Goal: Task Accomplishment & Management: Manage account settings

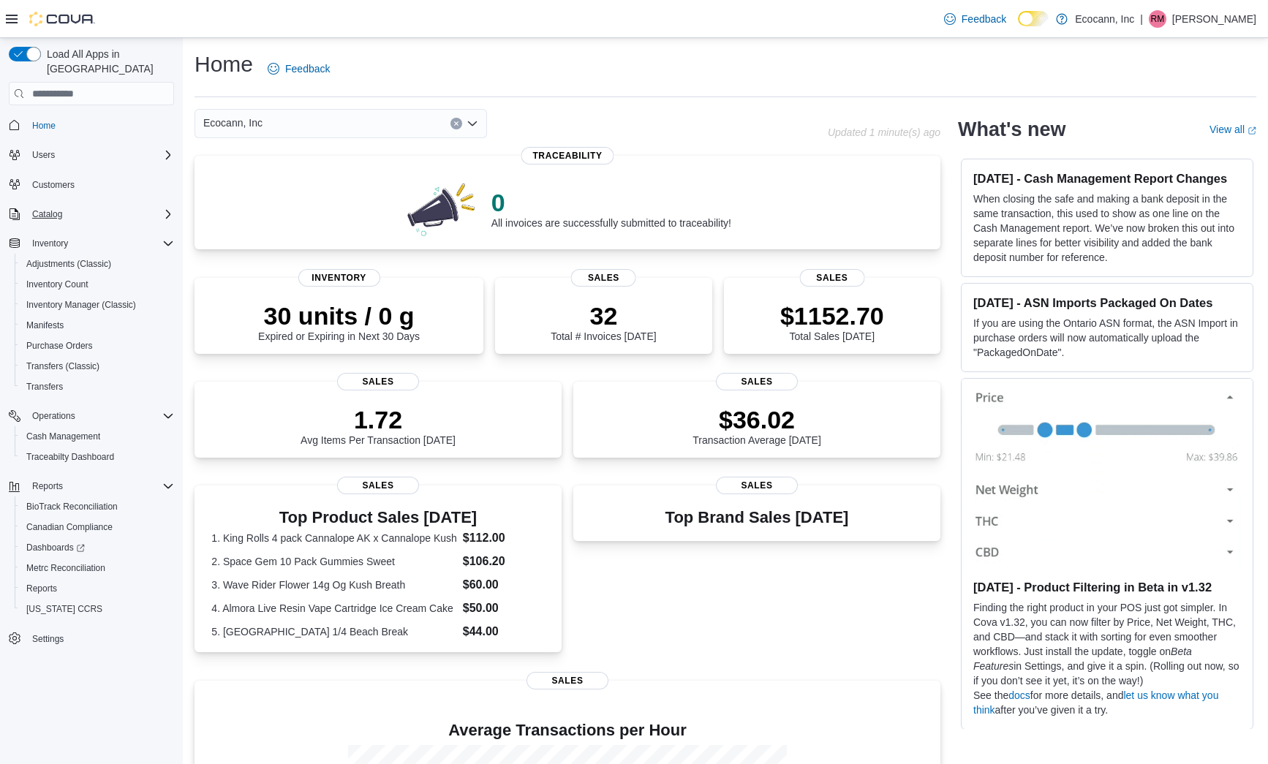
click at [63, 205] on button "Catalog" at bounding box center [47, 214] width 42 height 18
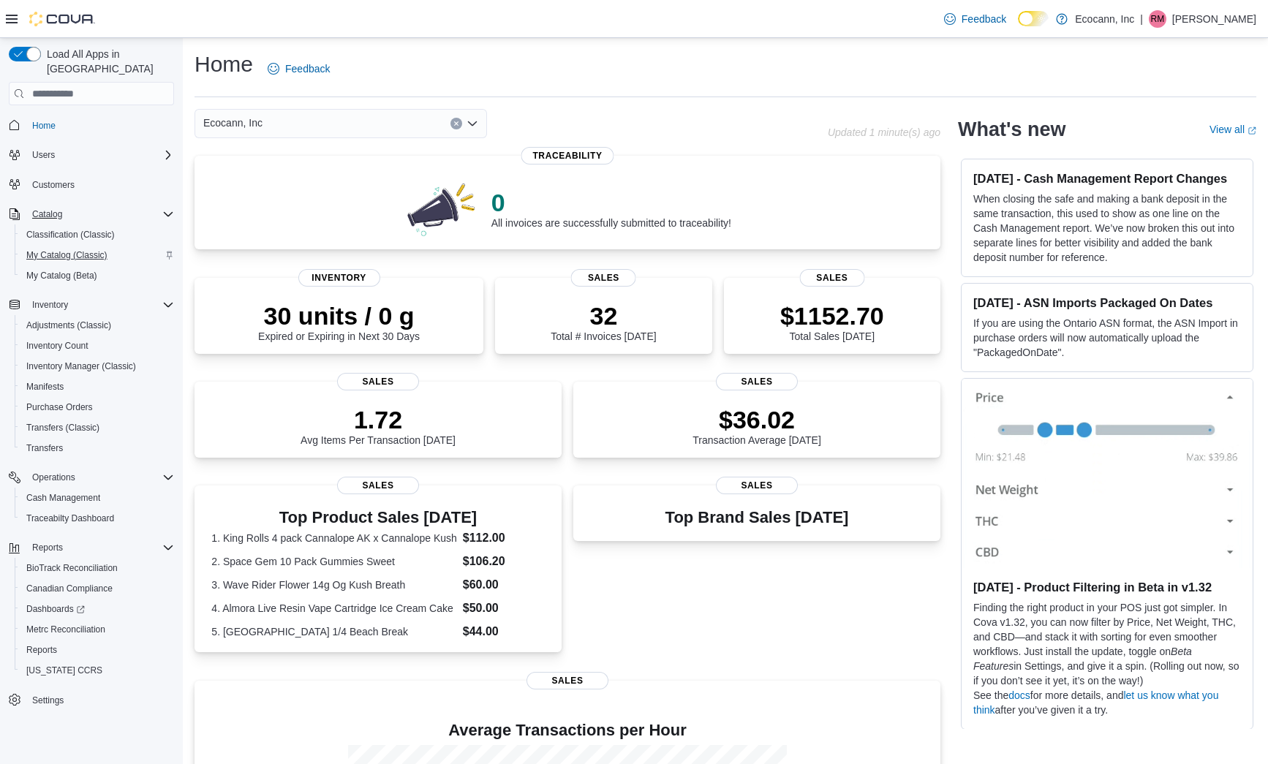
click at [64, 249] on span "My Catalog (Classic)" at bounding box center [66, 255] width 81 height 12
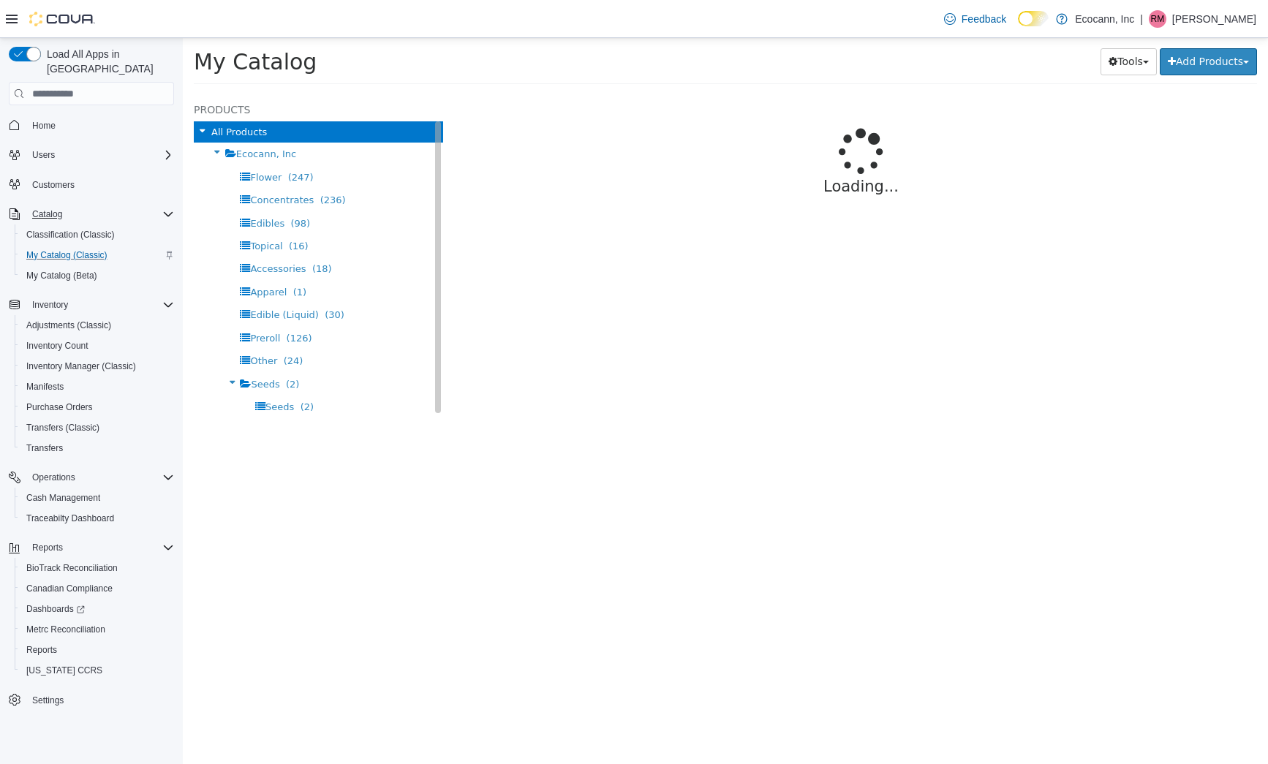
select select "**********"
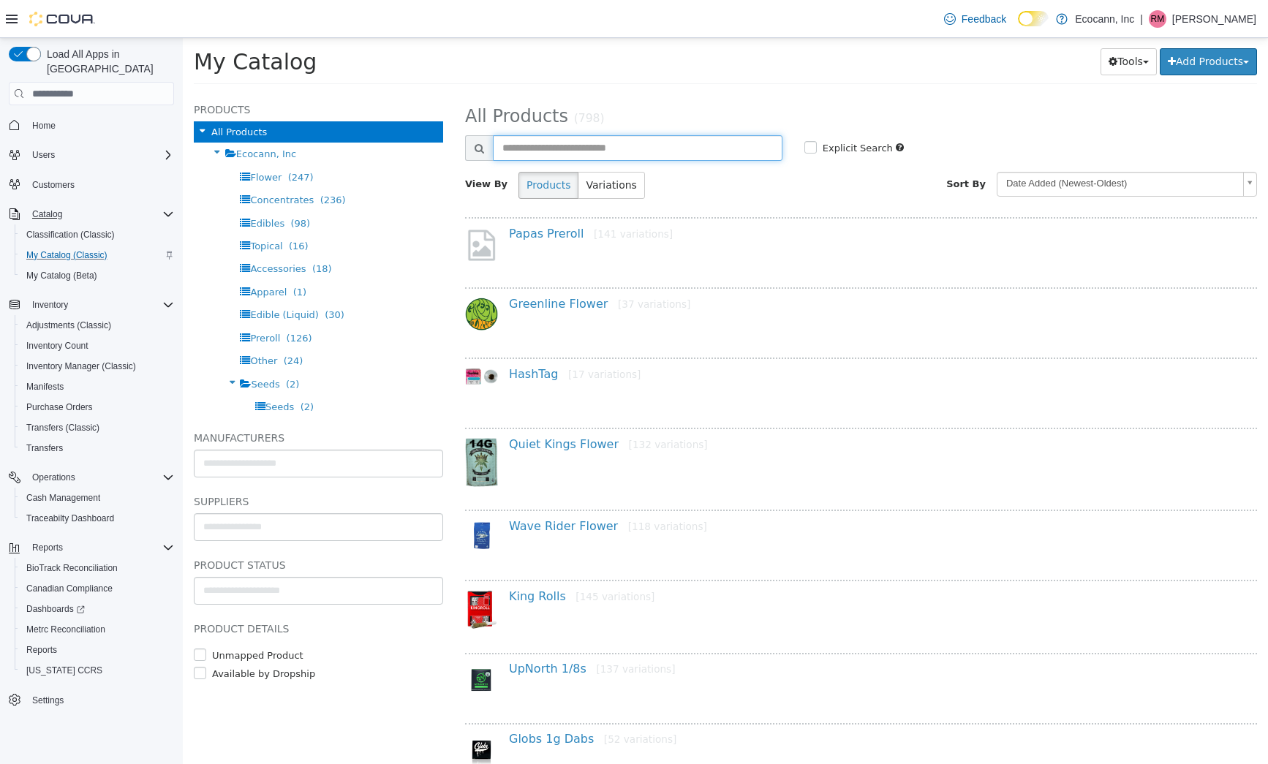
click at [573, 144] on input "text" at bounding box center [638, 148] width 290 height 26
type input "*****"
select select "**********"
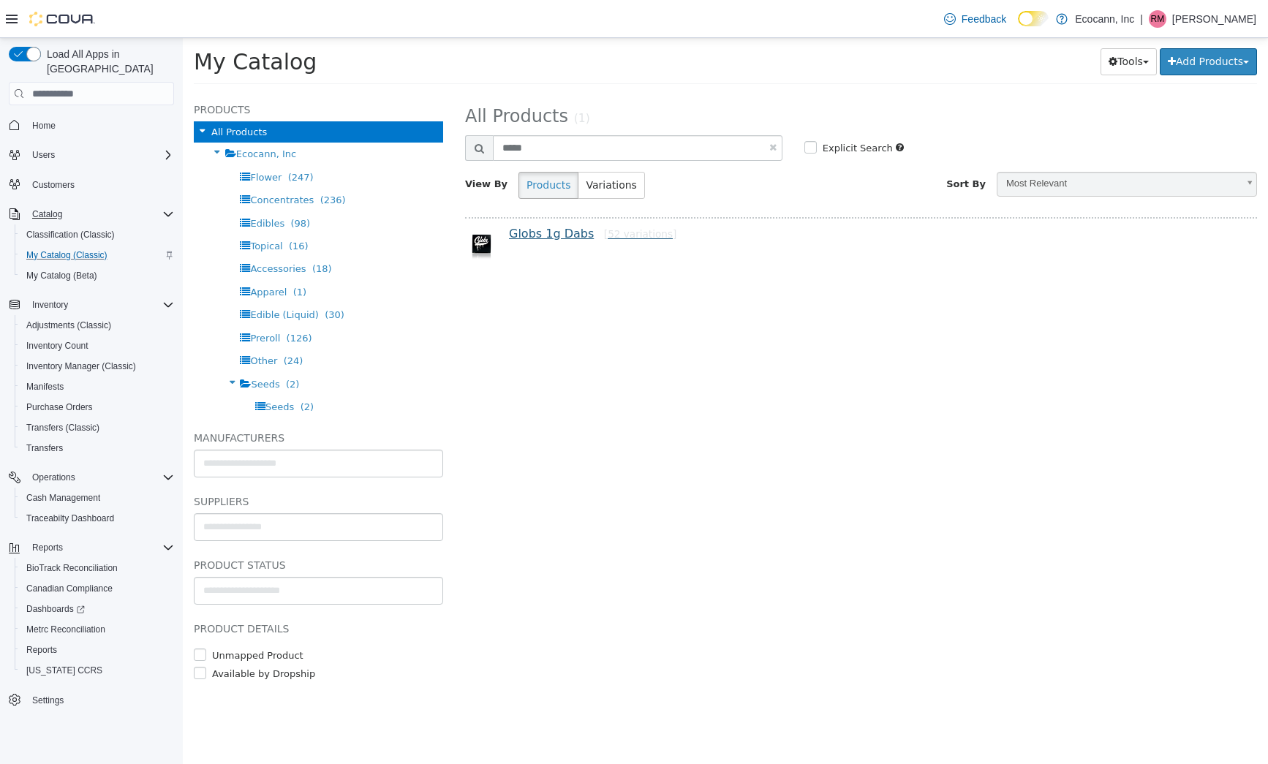
click at [564, 239] on link "Globs 1g Dabs [52 variations]" at bounding box center [592, 234] width 167 height 14
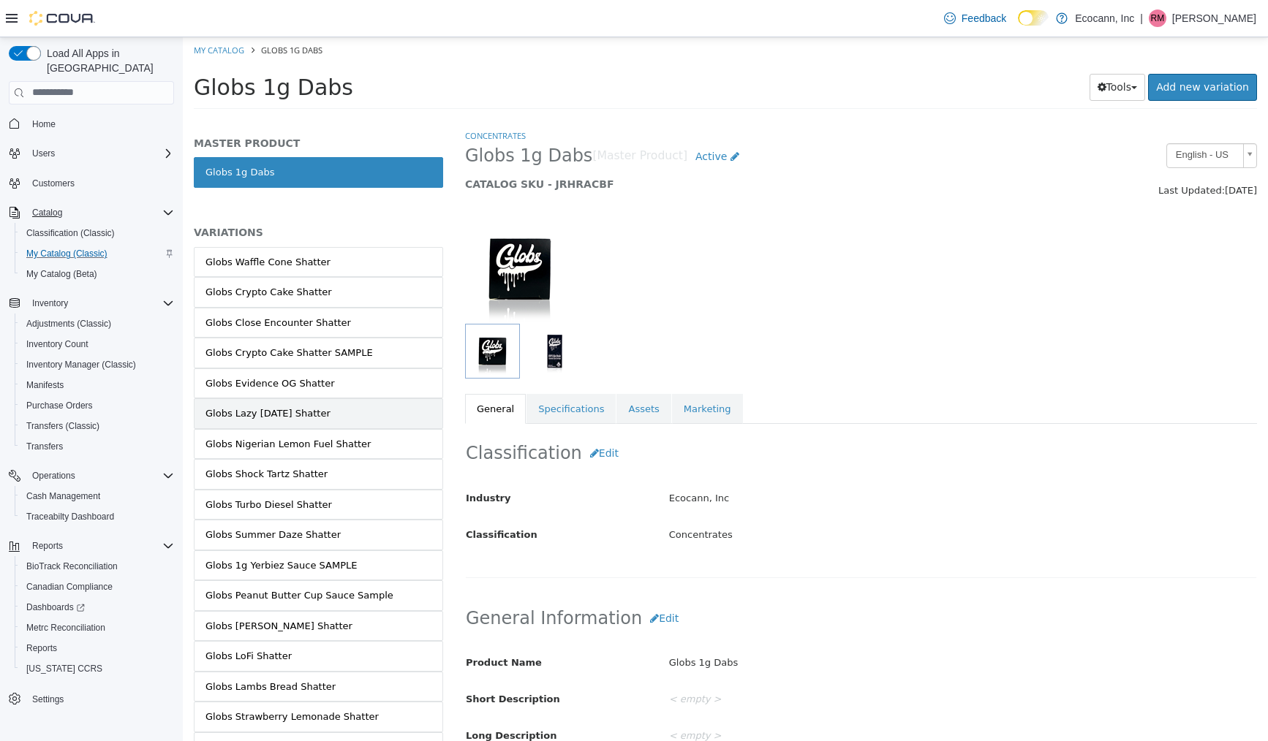
scroll to position [665, 0]
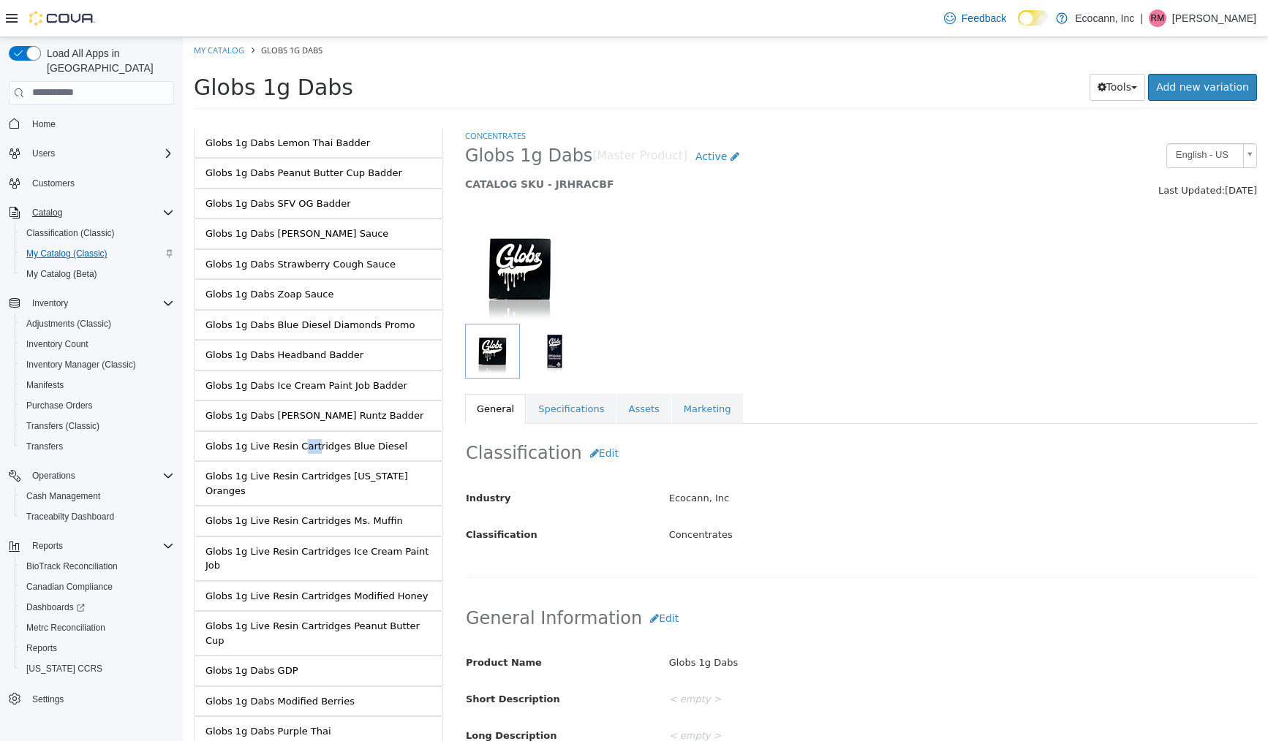
click at [562, 352] on img "button" at bounding box center [554, 350] width 49 height 49
click at [643, 400] on link "Assets" at bounding box center [643, 408] width 54 height 31
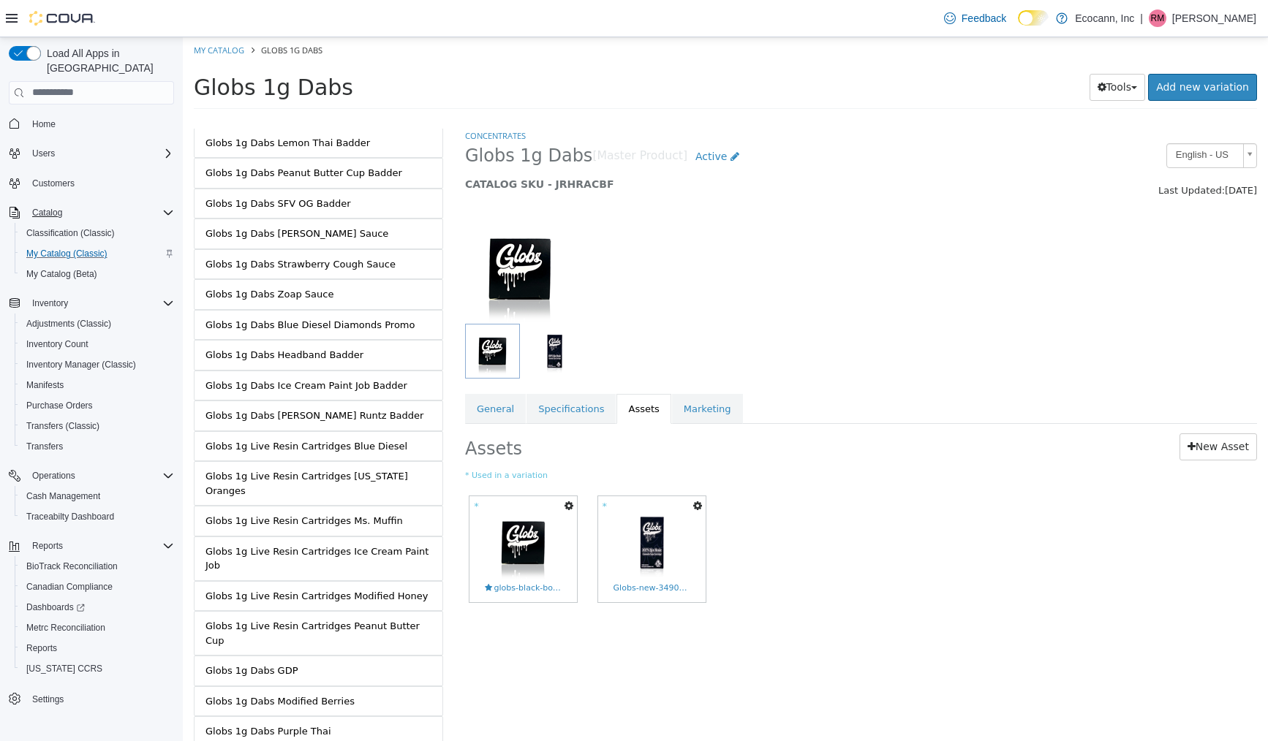
click at [695, 498] on button "button" at bounding box center [698, 506] width 16 height 20
click at [679, 537] on link "Copy to Variations" at bounding box center [643, 531] width 123 height 20
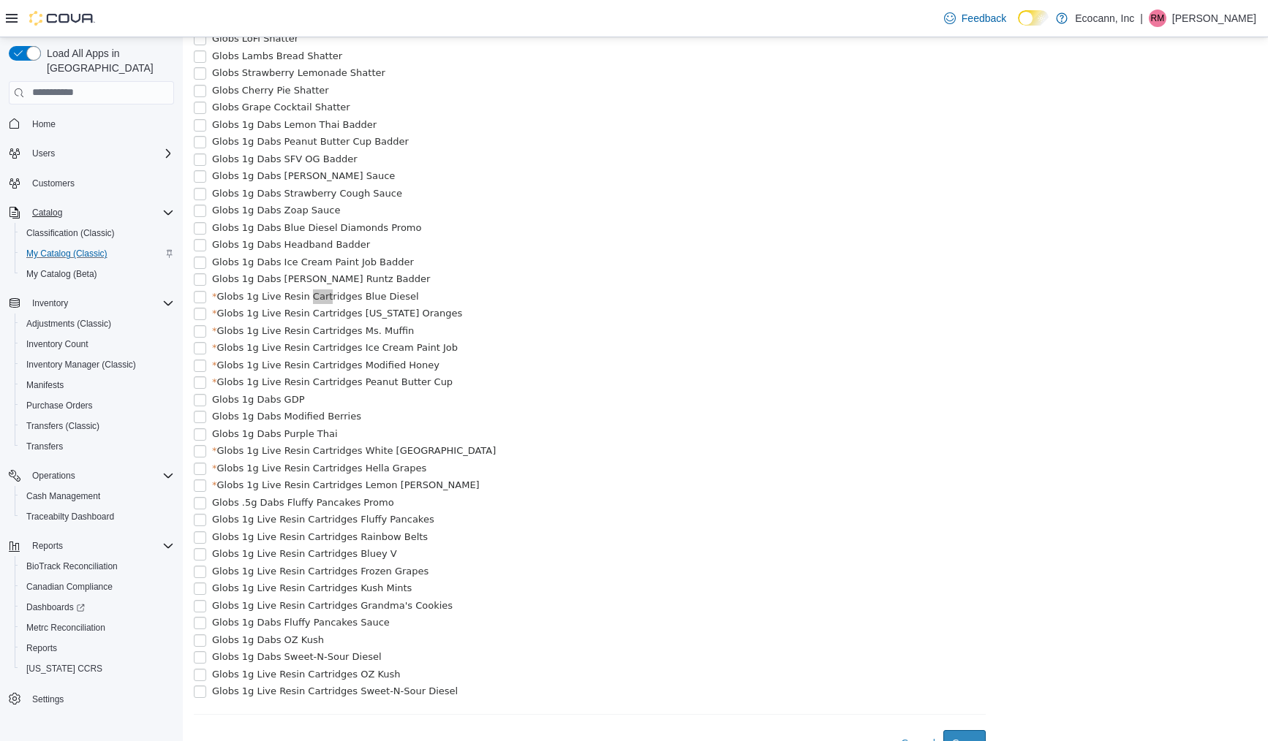
scroll to position [583, 0]
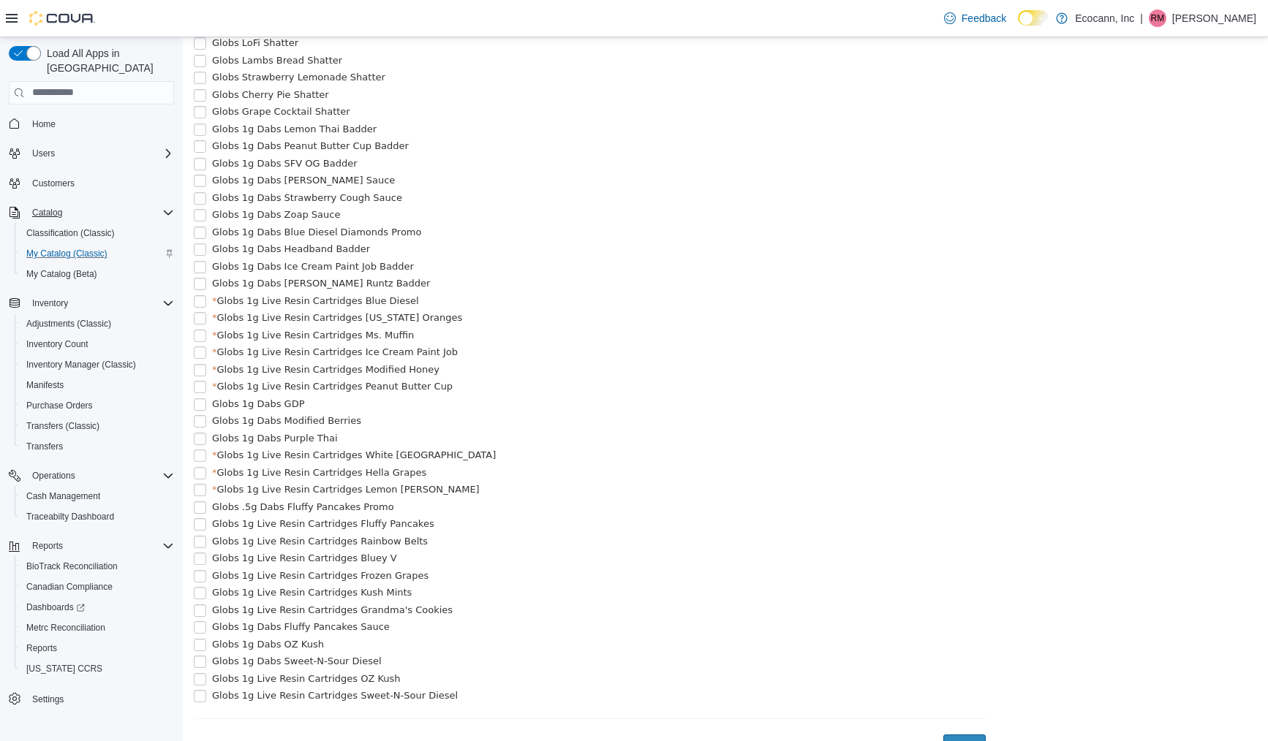
click at [298, 690] on span "Globs 1g Live Resin Cartridges Sweet-N-Sour Diesel" at bounding box center [335, 695] width 246 height 11
click at [303, 673] on span "Globs 1g Live Resin Cartridges OZ Kush" at bounding box center [306, 678] width 189 height 11
click at [325, 604] on span "Globs 1g Live Resin Cartridges Grandma's Cookies" at bounding box center [332, 609] width 241 height 11
click at [325, 586] on span "Globs 1g Live Resin Cartridges Kush Mints" at bounding box center [312, 591] width 200 height 11
click at [328, 570] on span "Globs 1g Live Resin Cartridges Frozen Grapes" at bounding box center [320, 575] width 216 height 11
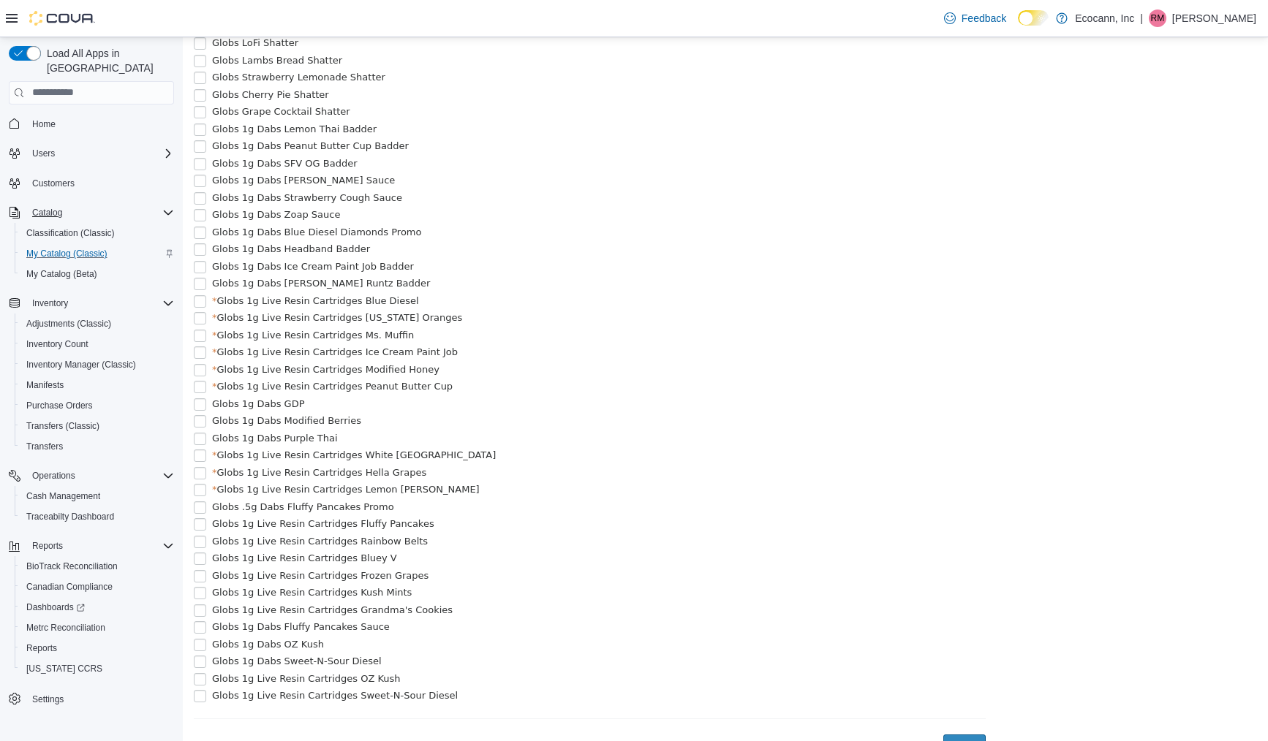
click at [328, 552] on span "Globs 1g Live Resin Cartridges Bluey V" at bounding box center [304, 557] width 185 height 11
click at [328, 540] on label "Globs 1g Live Resin Cartridges Rainbow Belts" at bounding box center [317, 541] width 219 height 15
click at [339, 520] on span "Globs 1g Live Resin Cartridges Fluffy Pancakes" at bounding box center [323, 523] width 222 height 11
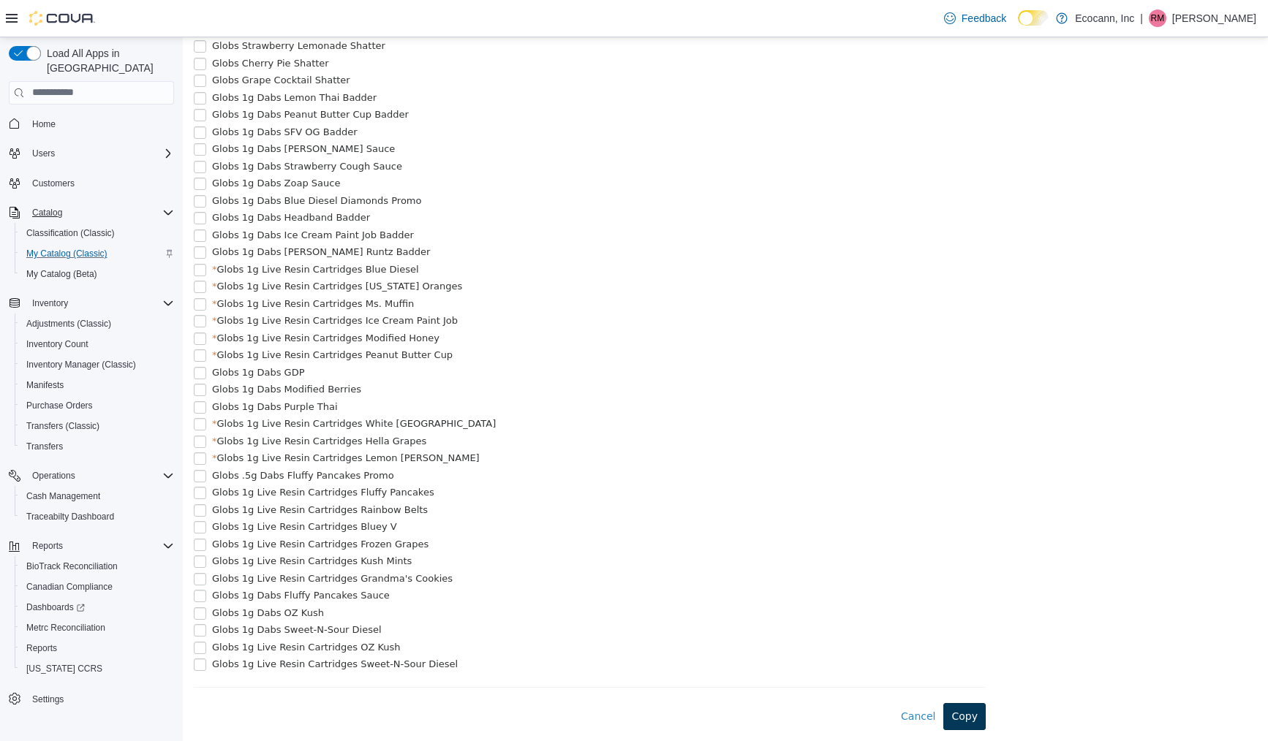
click at [969, 707] on button "Copy" at bounding box center [964, 716] width 42 height 27
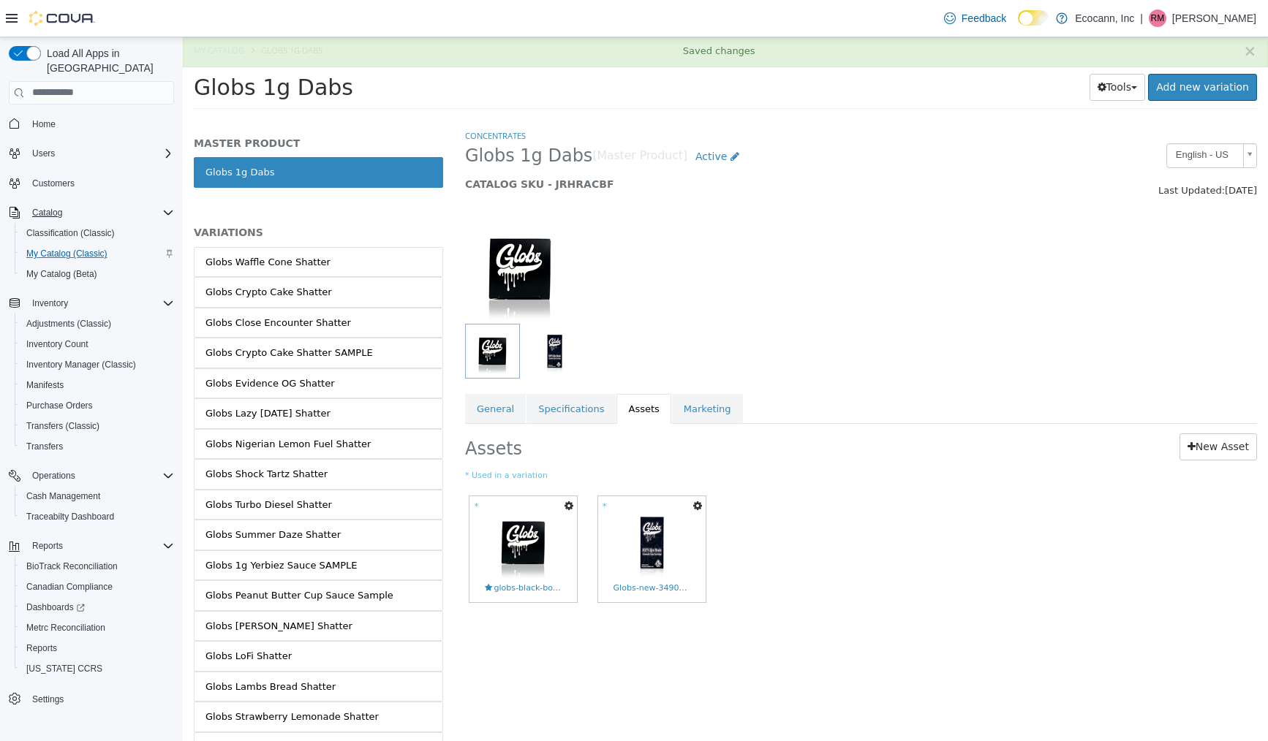
click at [566, 504] on icon "button" at bounding box center [569, 505] width 9 height 10
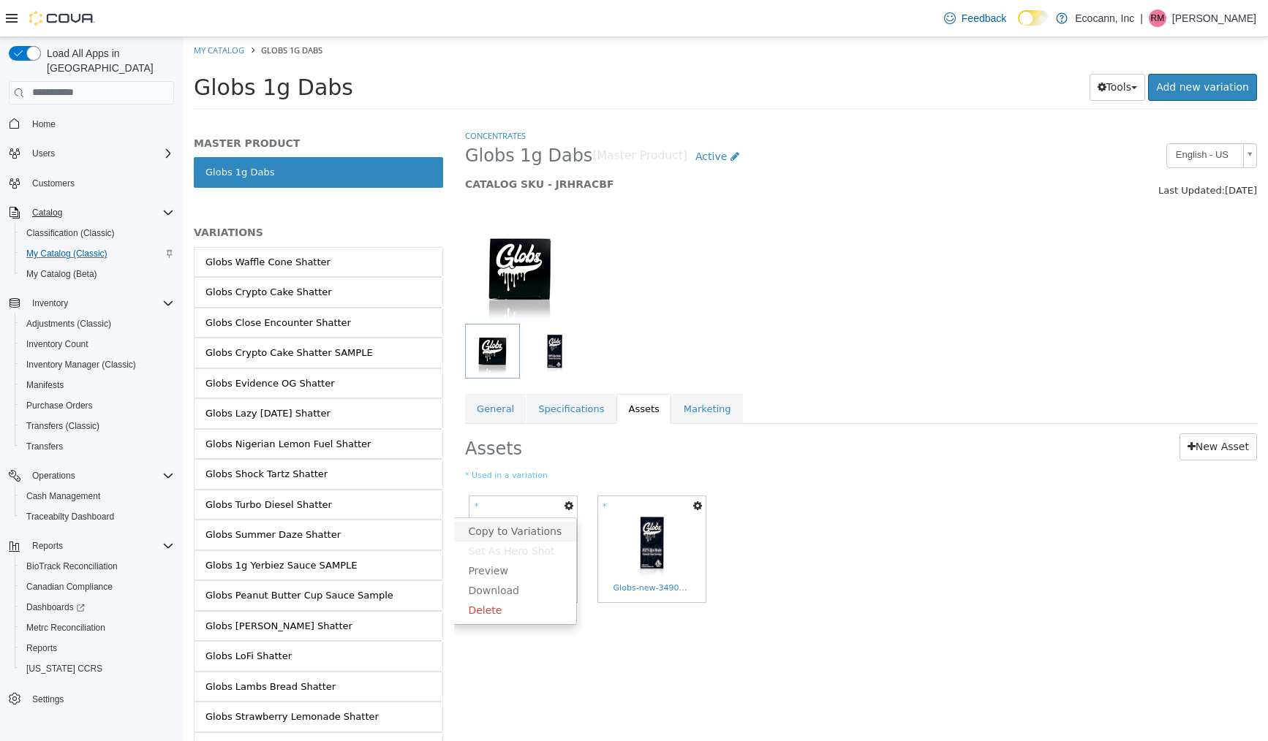
click at [560, 530] on link "Copy to Variations" at bounding box center [514, 531] width 123 height 20
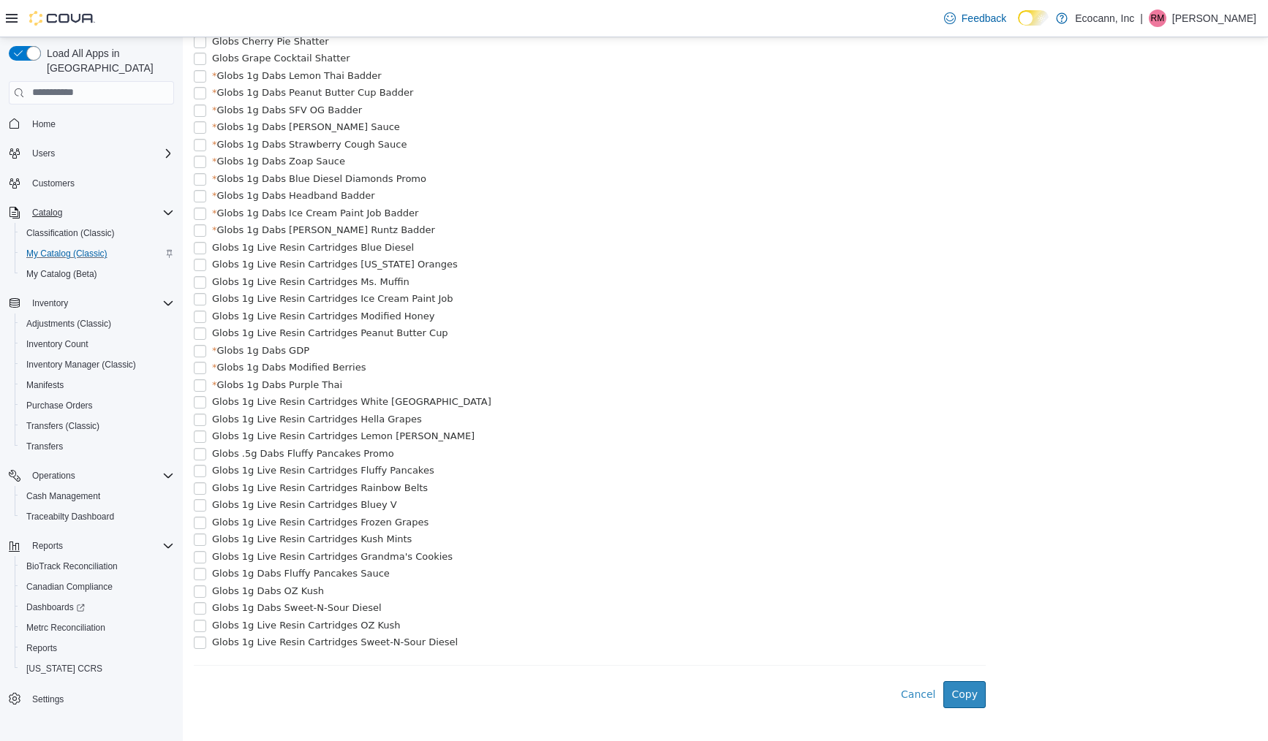
scroll to position [635, 0]
click at [281, 603] on span "Globs 1g Dabs Sweet-N-Sour Diesel" at bounding box center [297, 608] width 170 height 11
click at [281, 585] on label "Globs 1g Dabs OZ Kush" at bounding box center [266, 592] width 116 height 15
click at [281, 571] on span "Globs 1g Dabs Fluffy Pancakes Sauce" at bounding box center [301, 574] width 178 height 11
click at [350, 449] on span "Globs .5g Dabs Fluffy Pancakes Promo" at bounding box center [303, 454] width 182 height 11
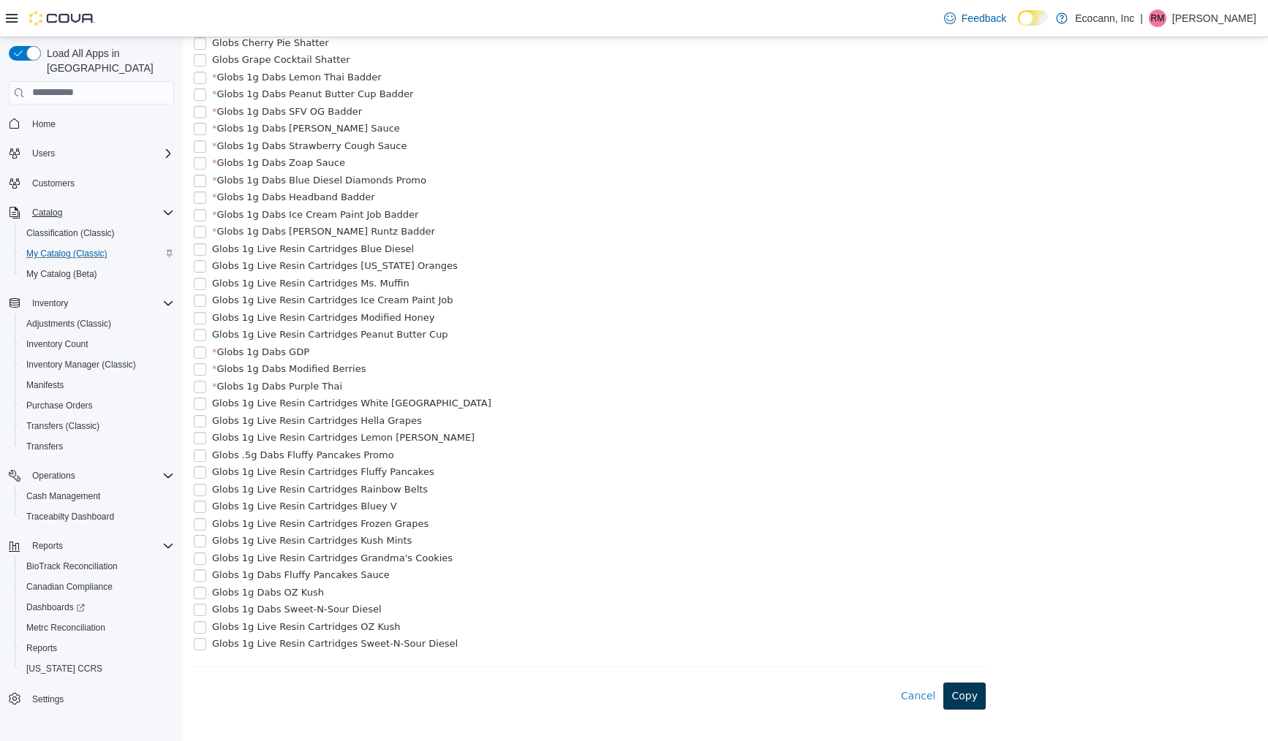
click at [985, 691] on button "Copy" at bounding box center [964, 695] width 42 height 27
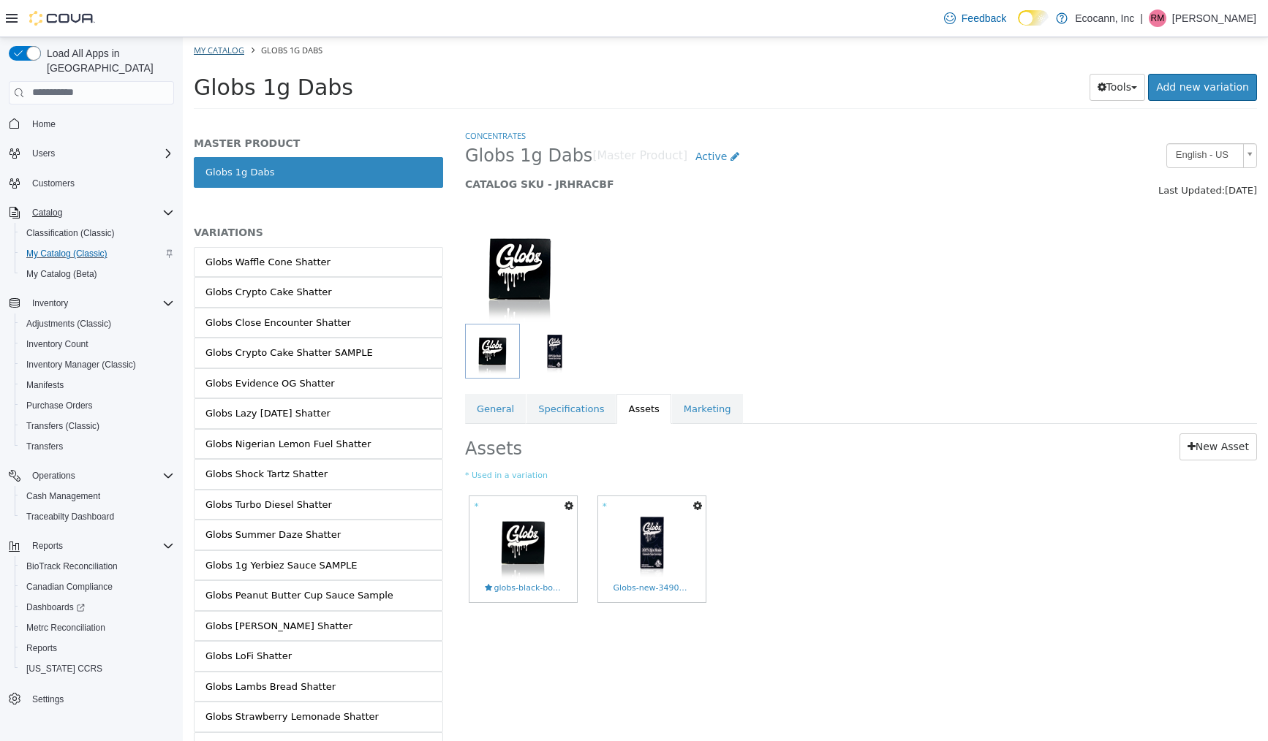
click at [228, 45] on link "My Catalog" at bounding box center [219, 49] width 50 height 11
select select "**********"
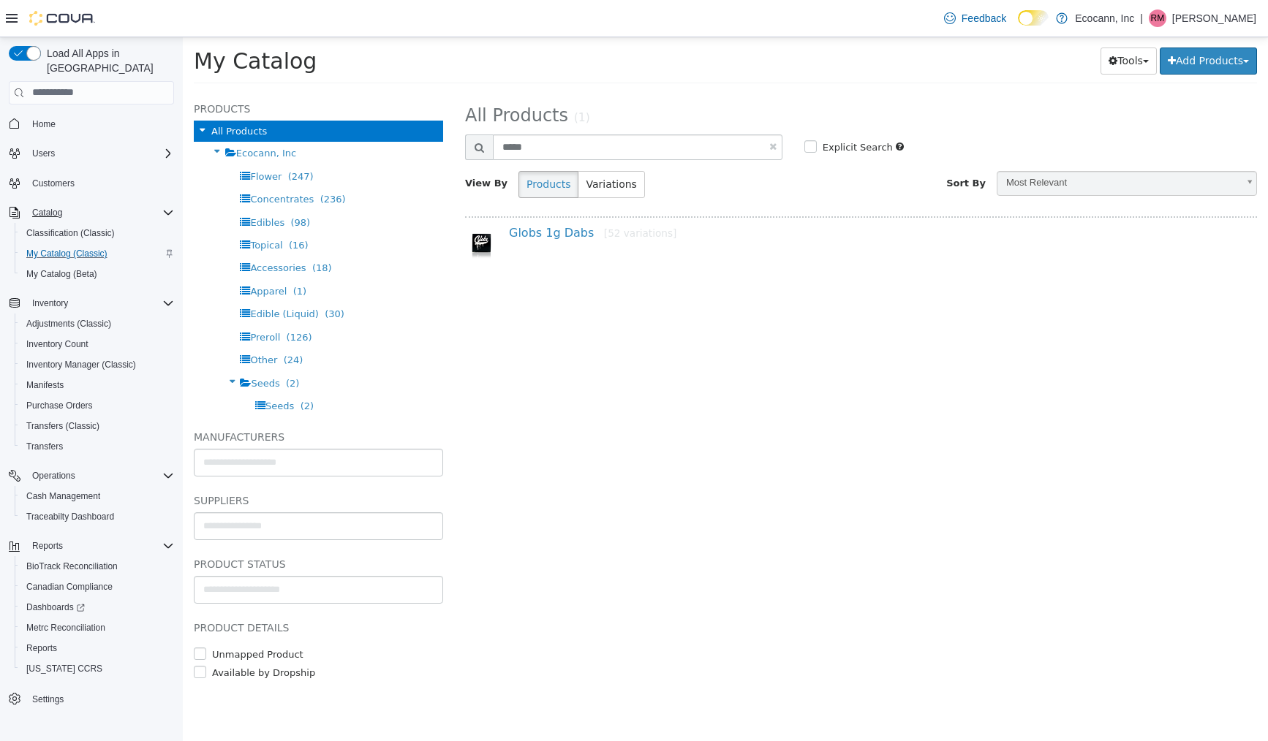
click at [771, 145] on link at bounding box center [772, 146] width 7 height 10
select select "**********"
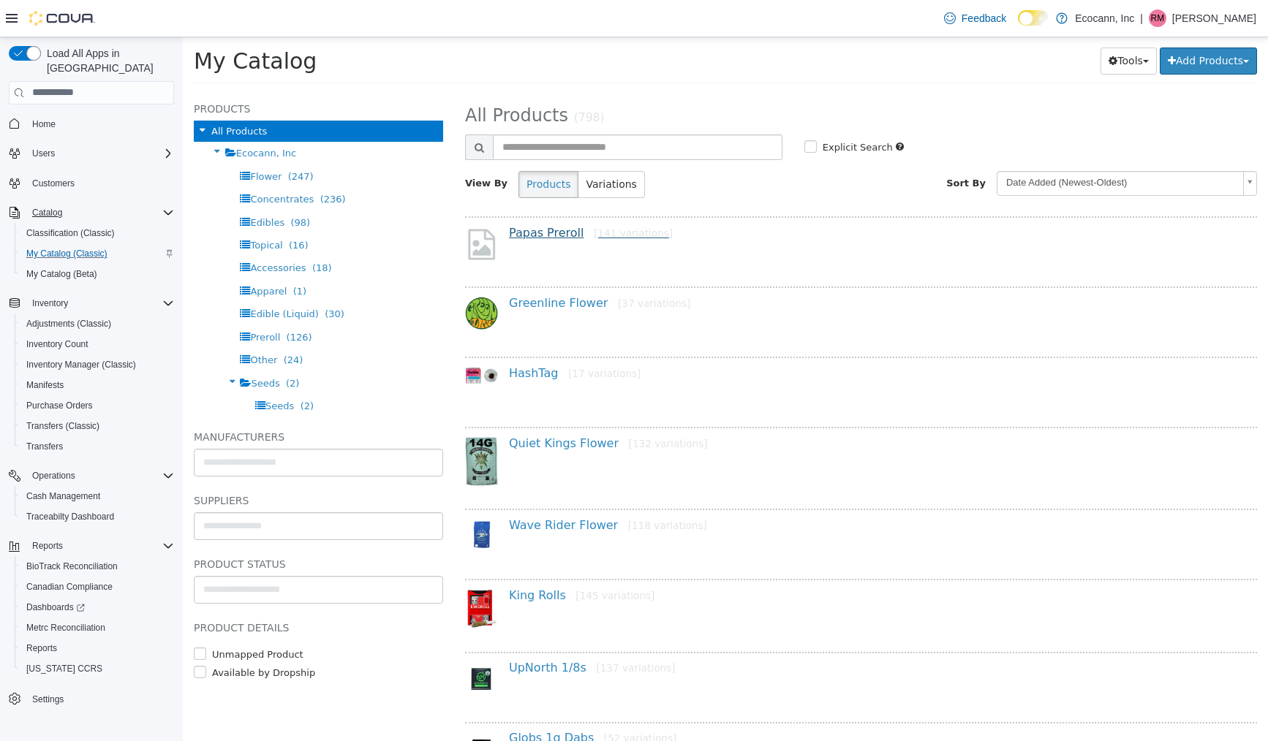
click at [521, 235] on link "Papas Preroll [141 variations]" at bounding box center [591, 232] width 164 height 14
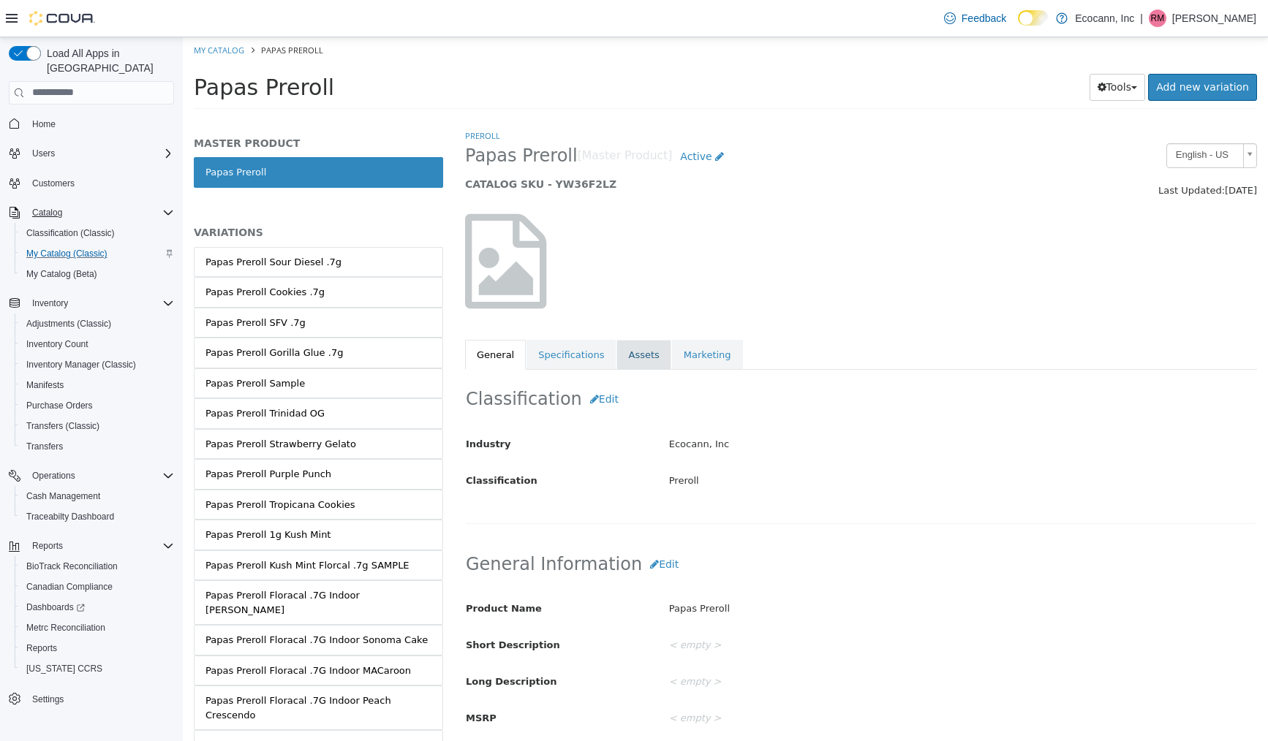
click at [638, 357] on link "Assets" at bounding box center [643, 354] width 54 height 31
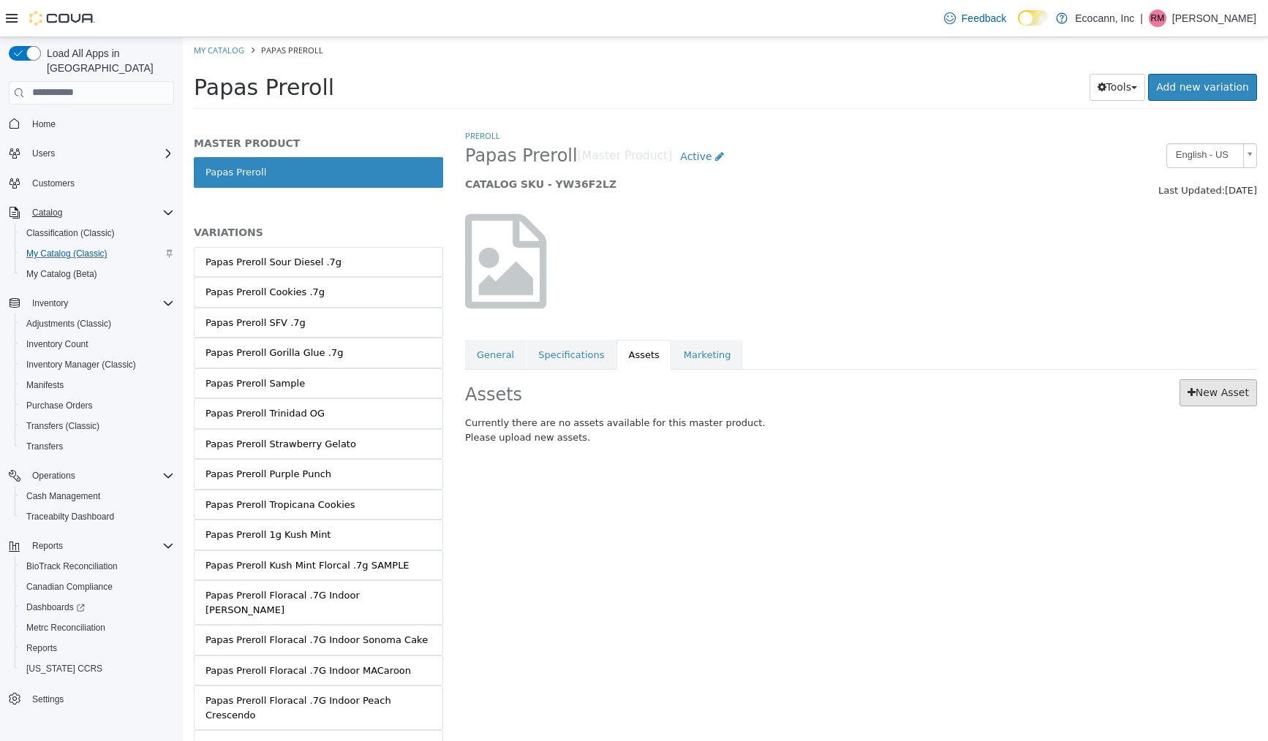
click at [1229, 393] on link "New Asset" at bounding box center [1219, 392] width 78 height 27
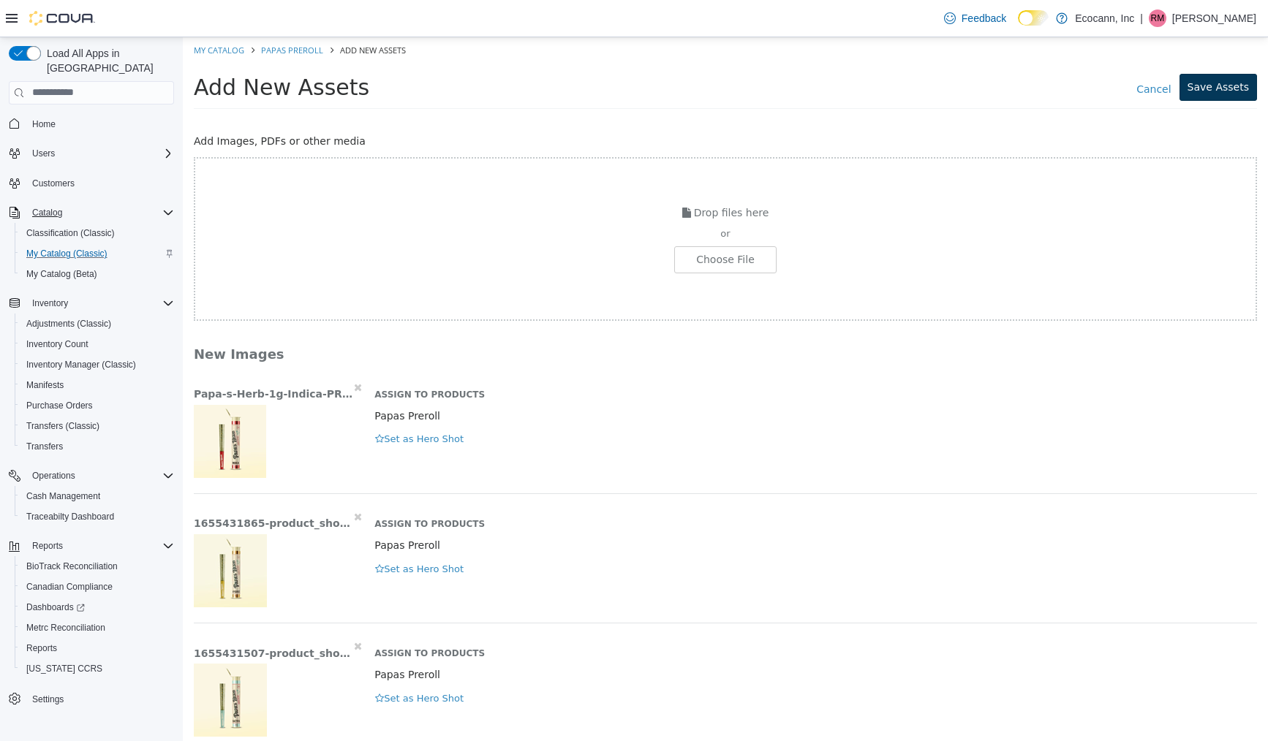
click at [1207, 73] on button "Save Assets" at bounding box center [1219, 86] width 78 height 27
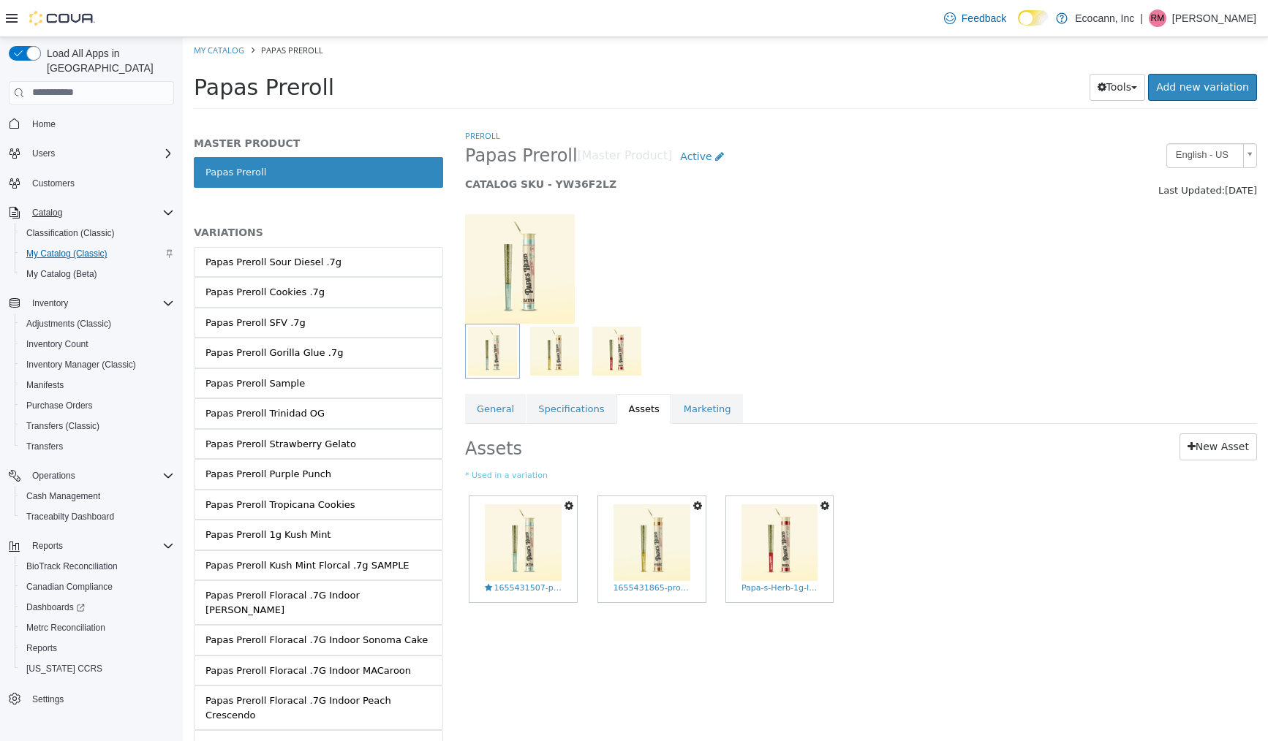
click at [570, 504] on icon "button" at bounding box center [569, 505] width 9 height 10
click at [551, 527] on link "Copy to Variations" at bounding box center [514, 531] width 123 height 20
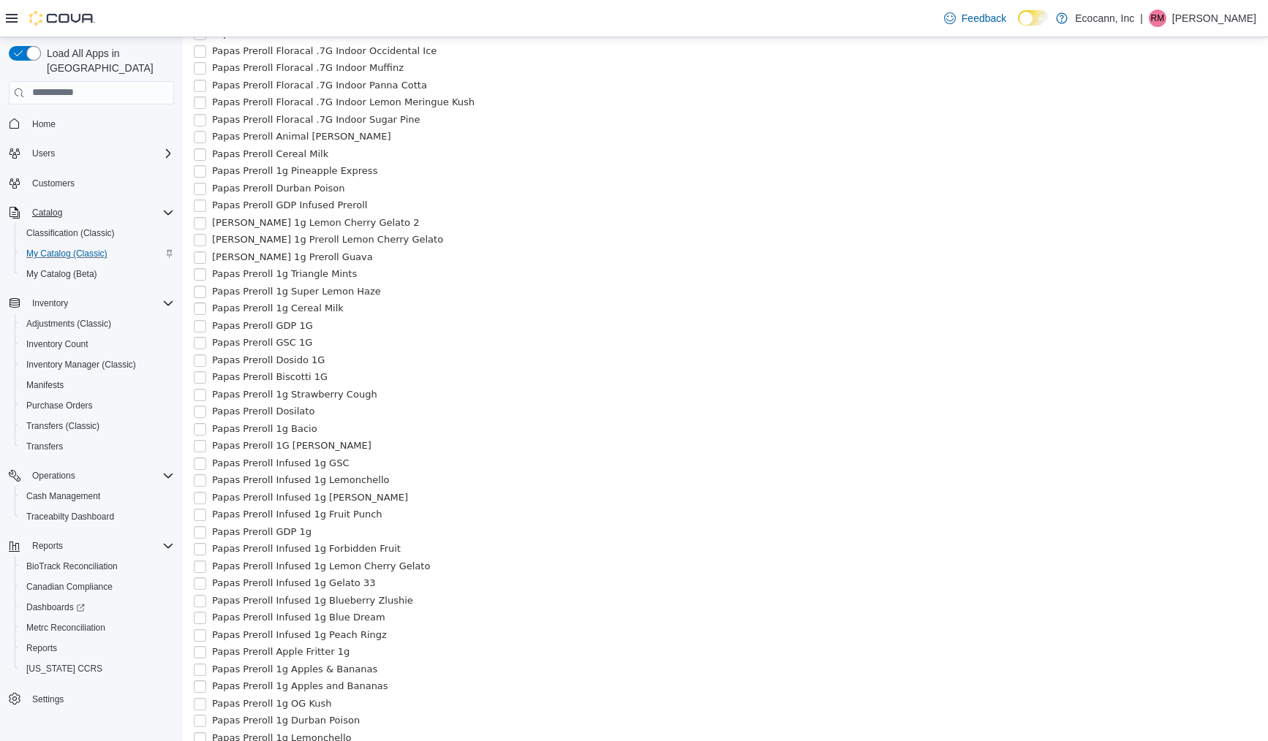
scroll to position [1359, 0]
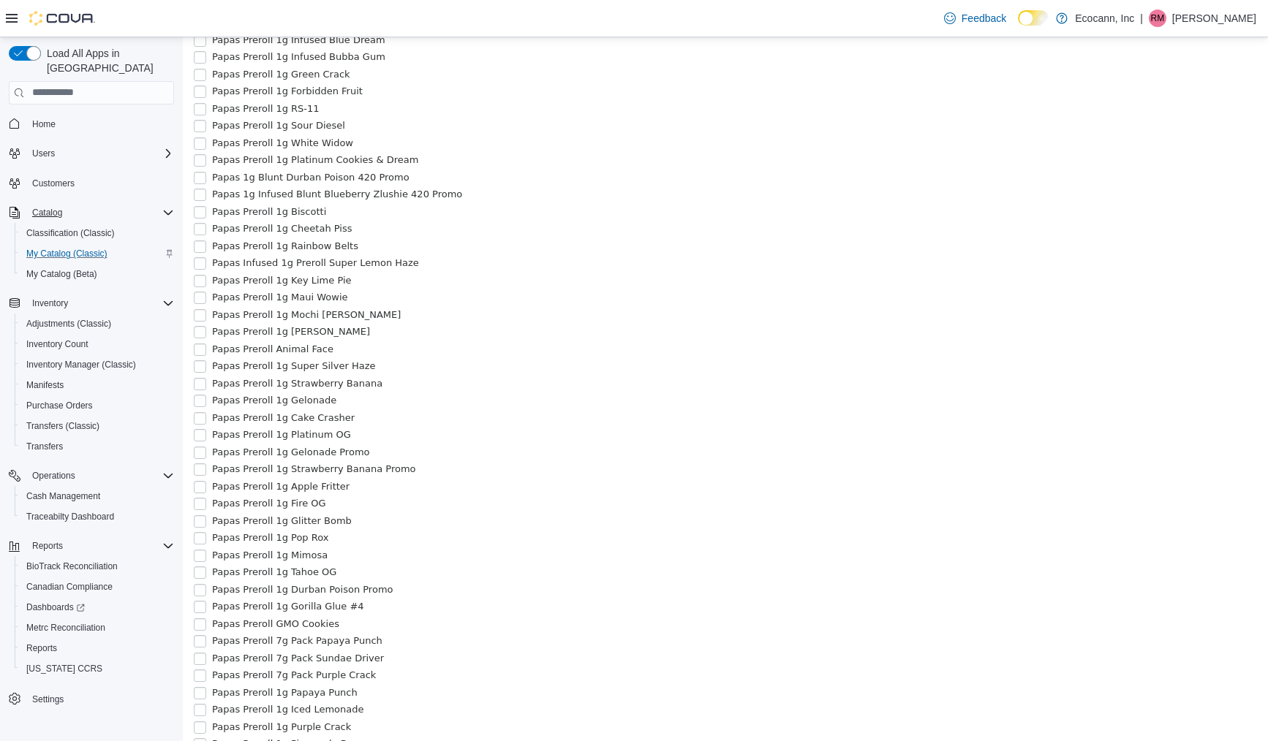
click at [240, 394] on span "Papas Preroll 1g Gelonade" at bounding box center [274, 399] width 124 height 11
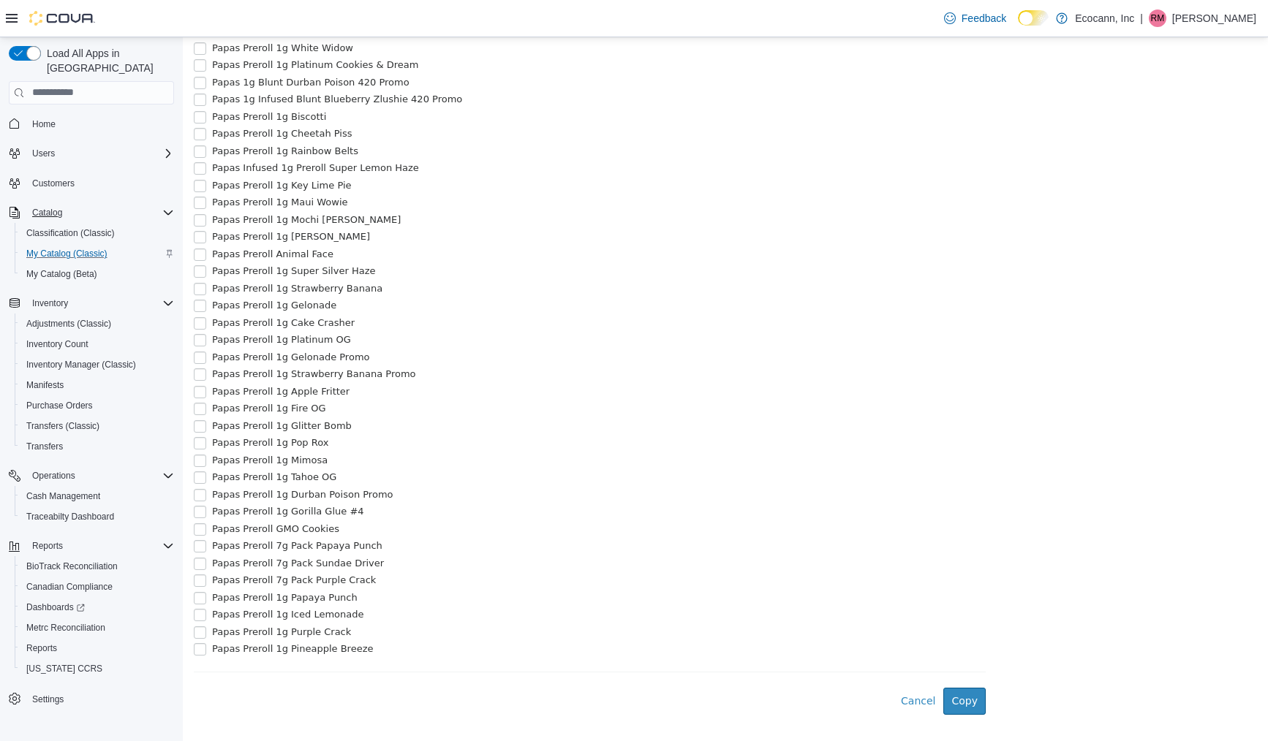
scroll to position [1454, 0]
click at [976, 688] on button "Copy" at bounding box center [964, 701] width 42 height 27
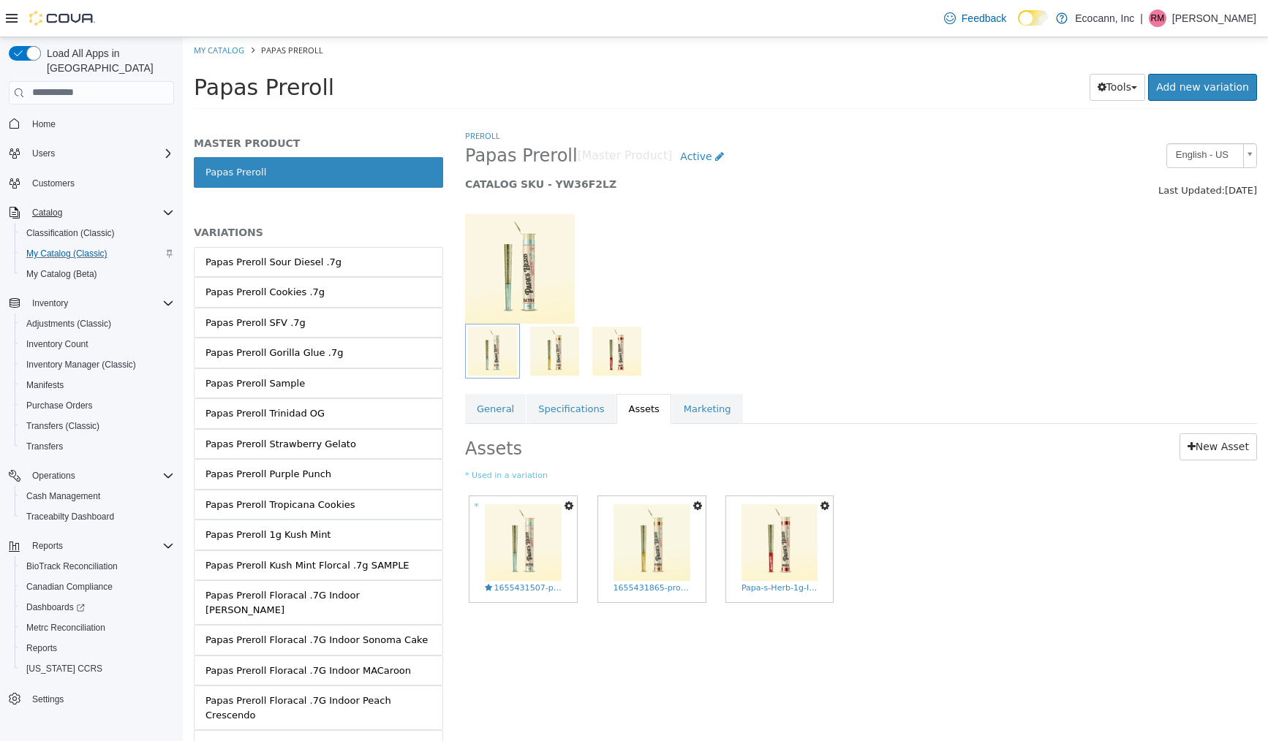
scroll to position [2806, 0]
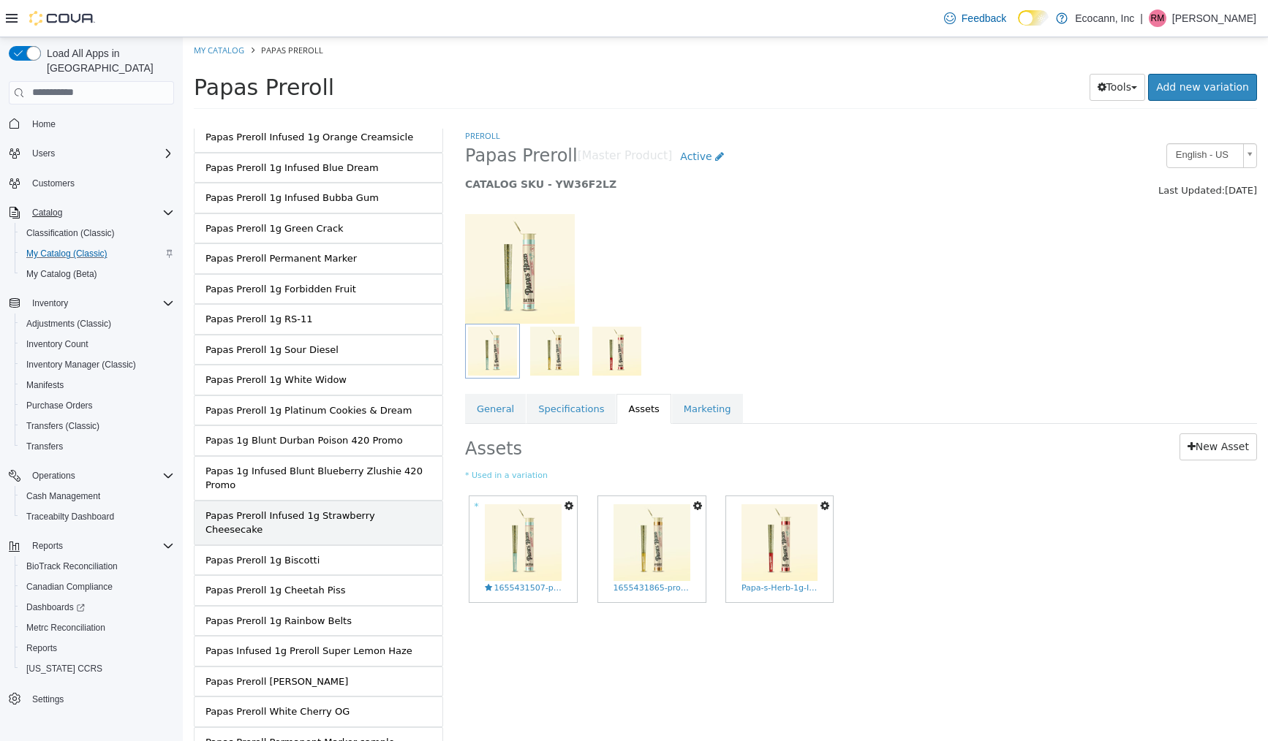
click at [356, 508] on div "Papas Preroll Infused 1g Strawberry Cheesecake" at bounding box center [318, 522] width 226 height 29
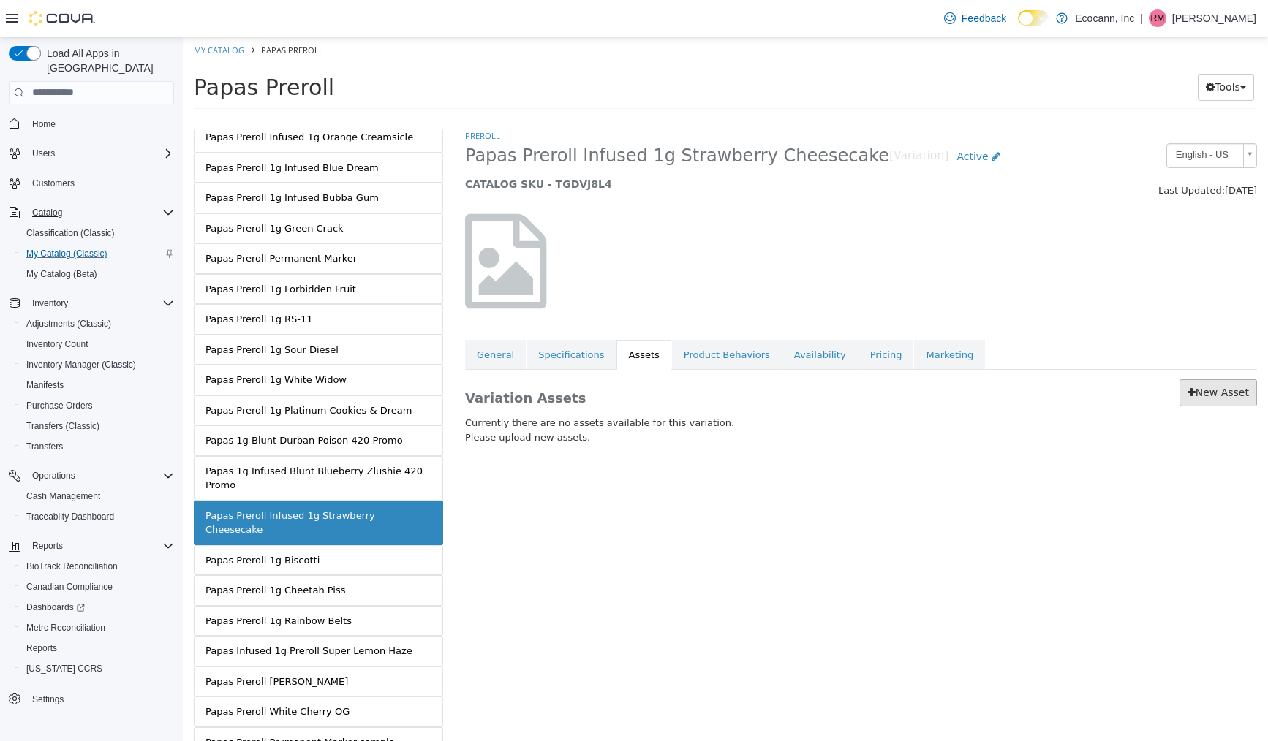
click at [1206, 382] on link "New Asset" at bounding box center [1219, 392] width 78 height 27
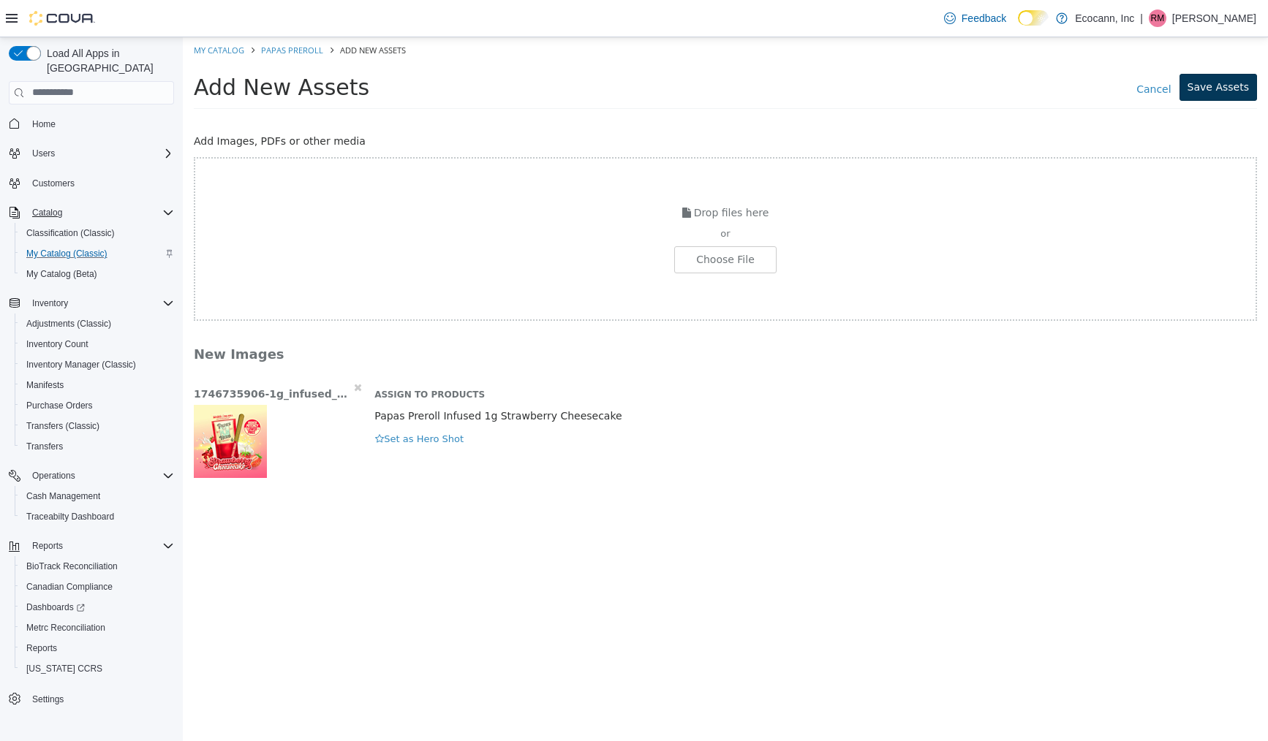
click at [1241, 80] on button "Save Assets" at bounding box center [1219, 86] width 78 height 27
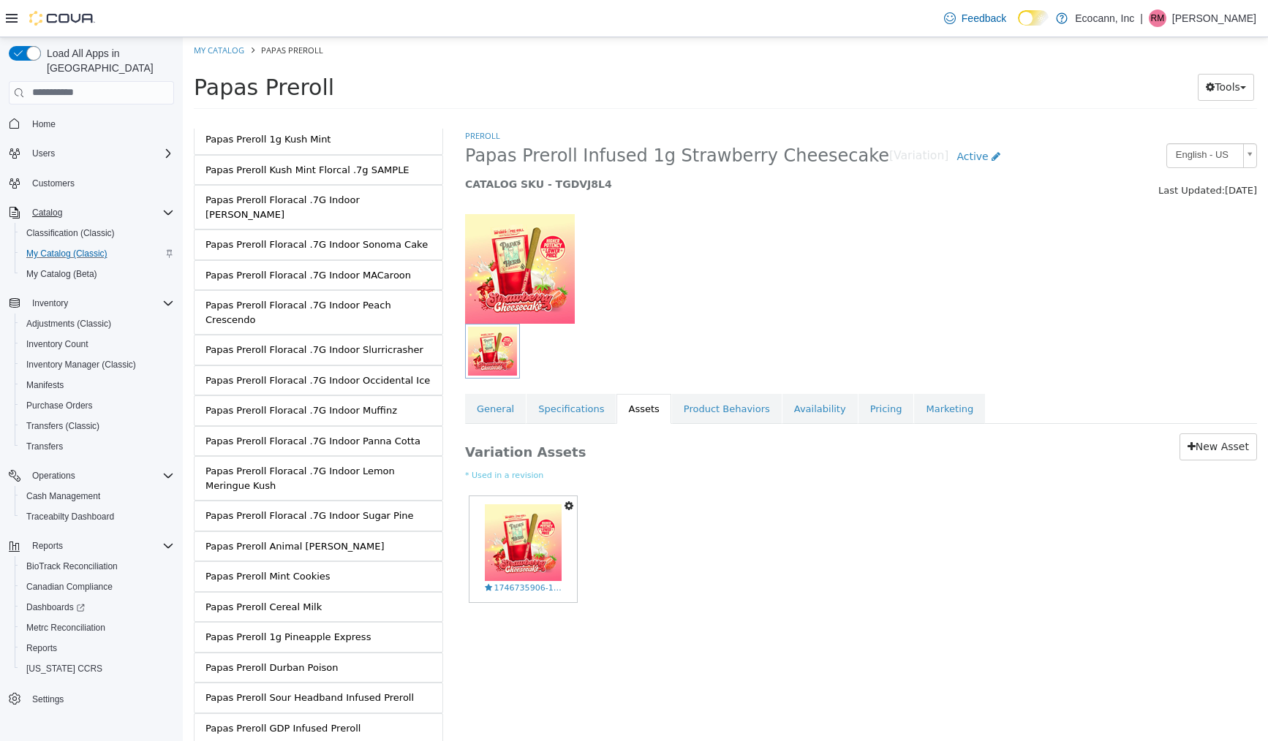
scroll to position [1789, 0]
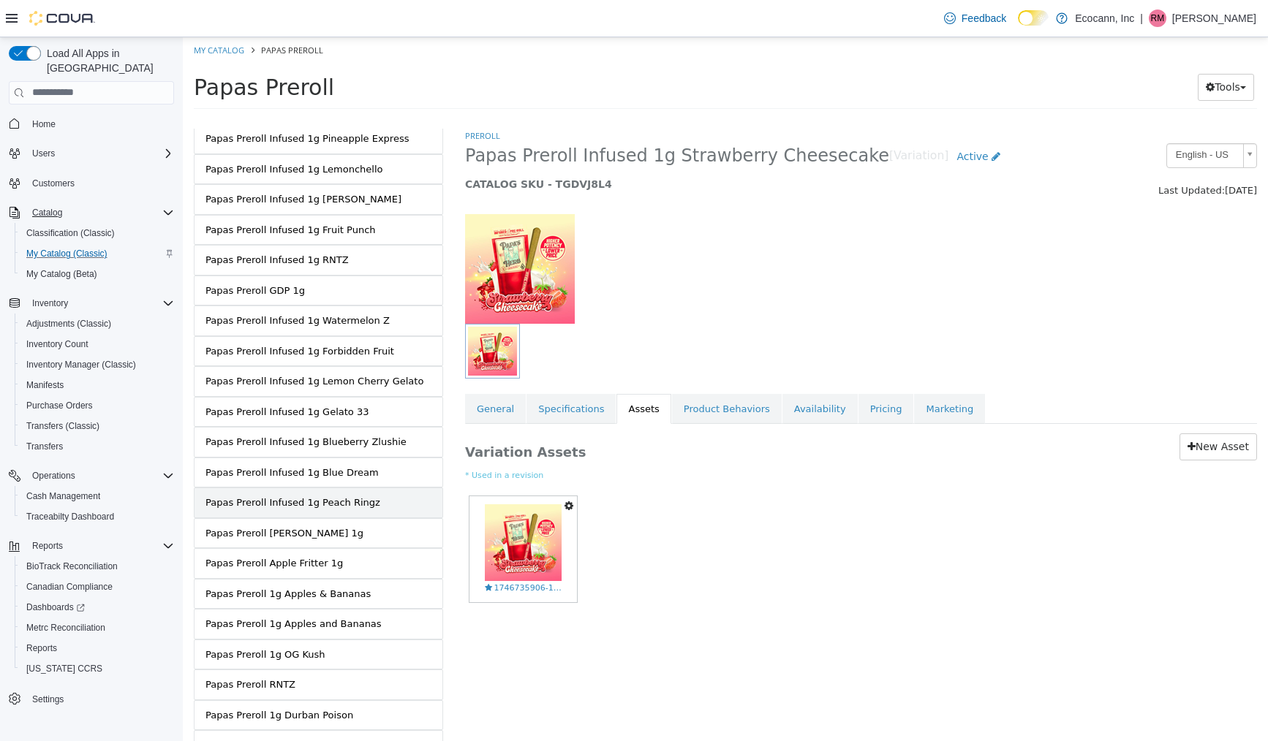
click at [334, 495] on div "Papas Preroll Infused 1g Peach Ringz" at bounding box center [292, 502] width 175 height 15
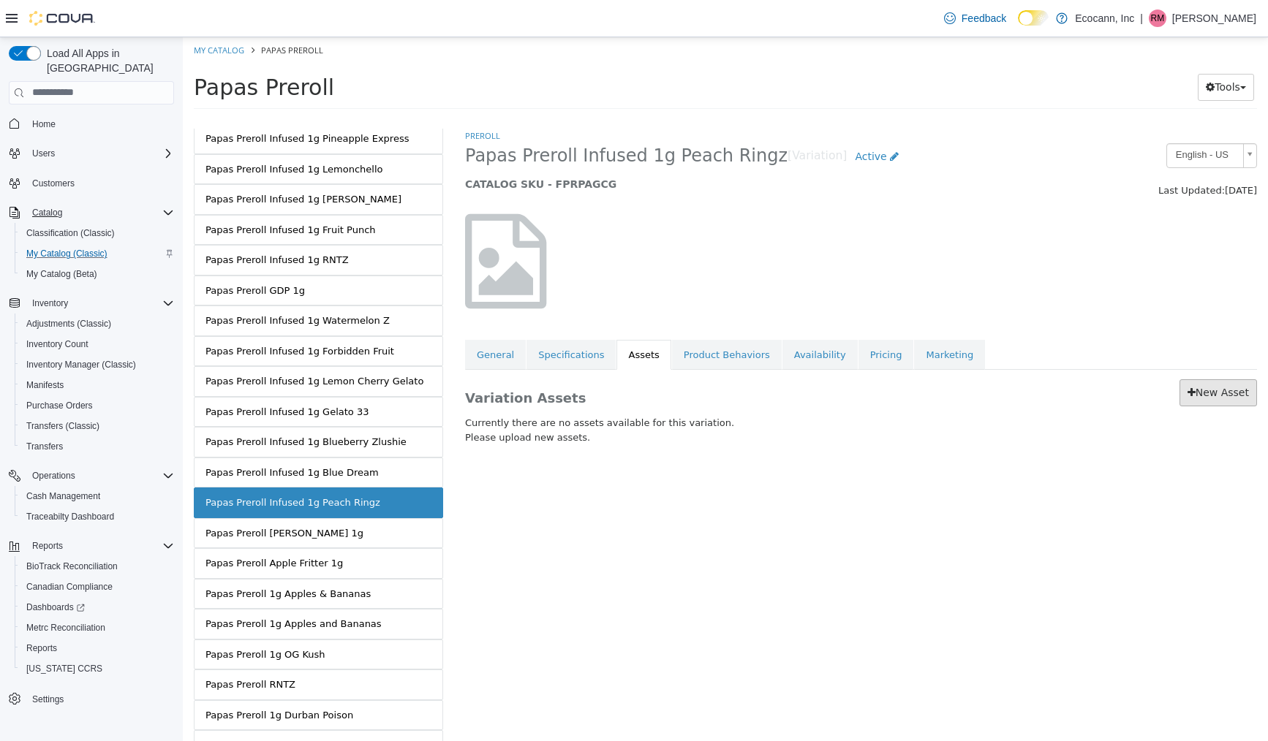
click at [1192, 394] on icon at bounding box center [1192, 392] width 8 height 10
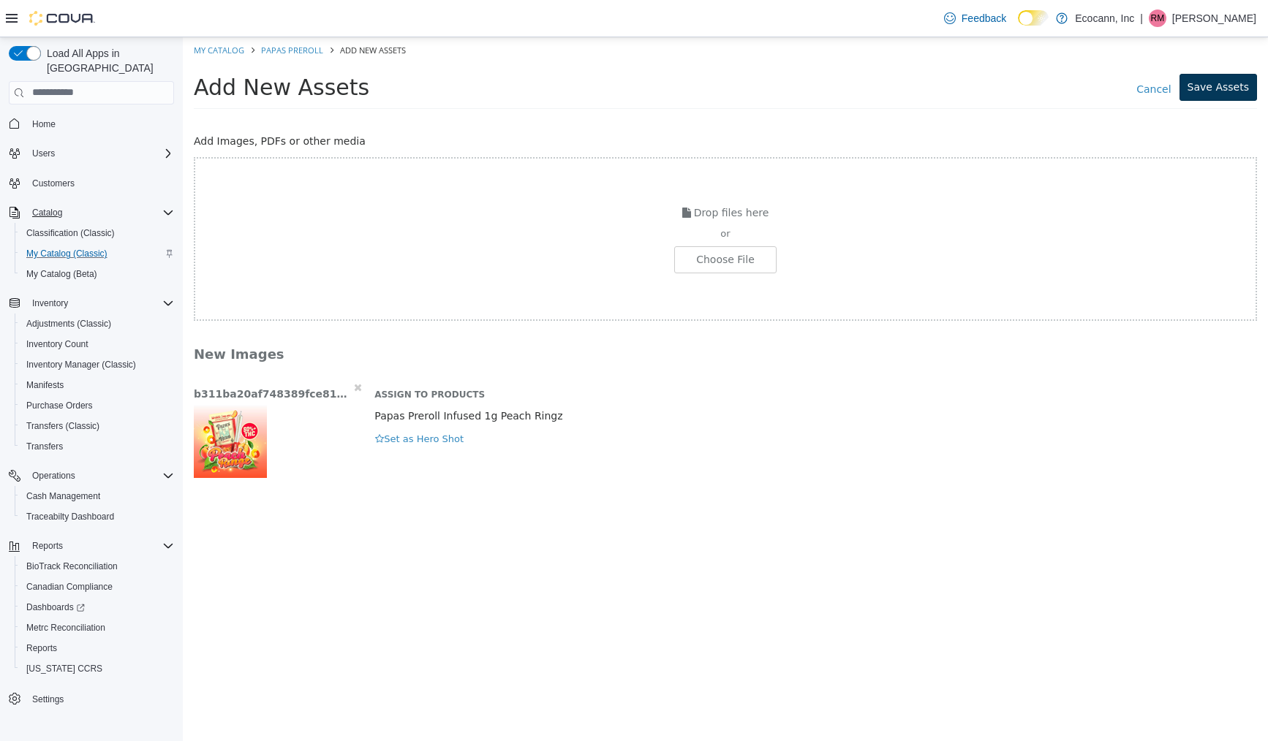
click at [1212, 99] on button "Save Assets" at bounding box center [1219, 86] width 78 height 27
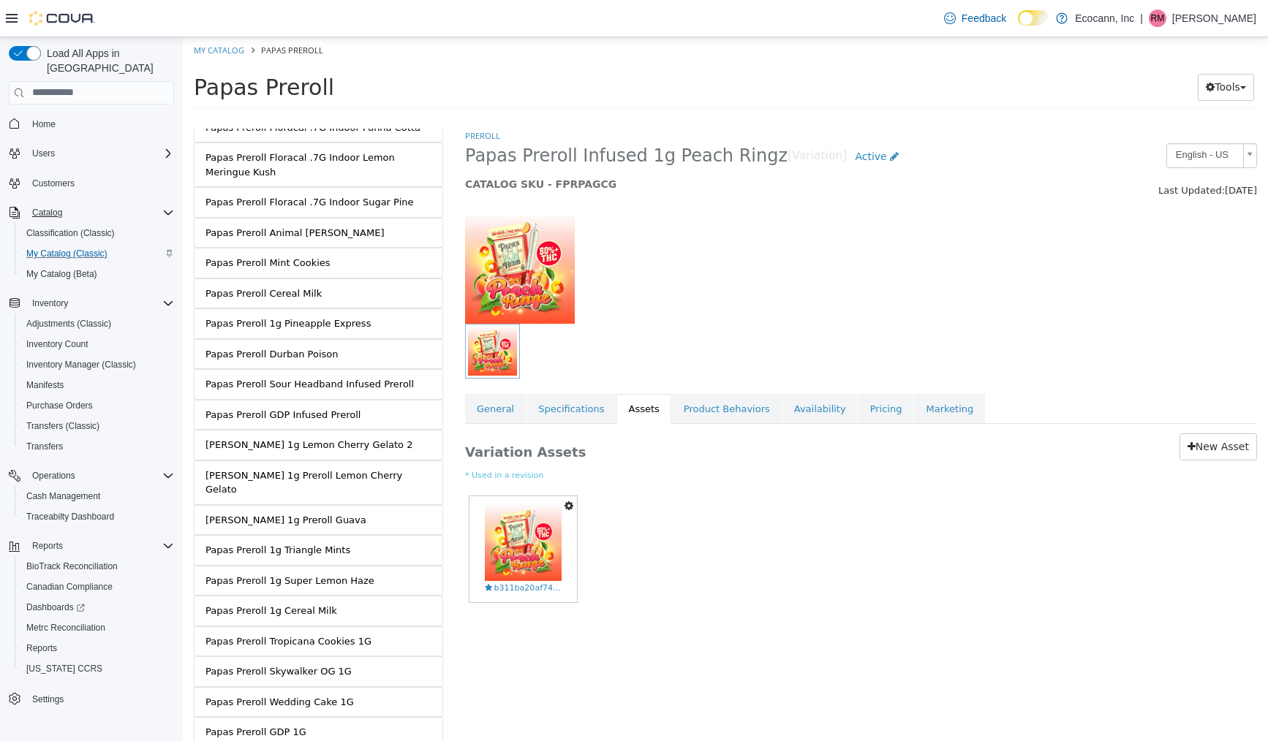
scroll to position [1669, 0]
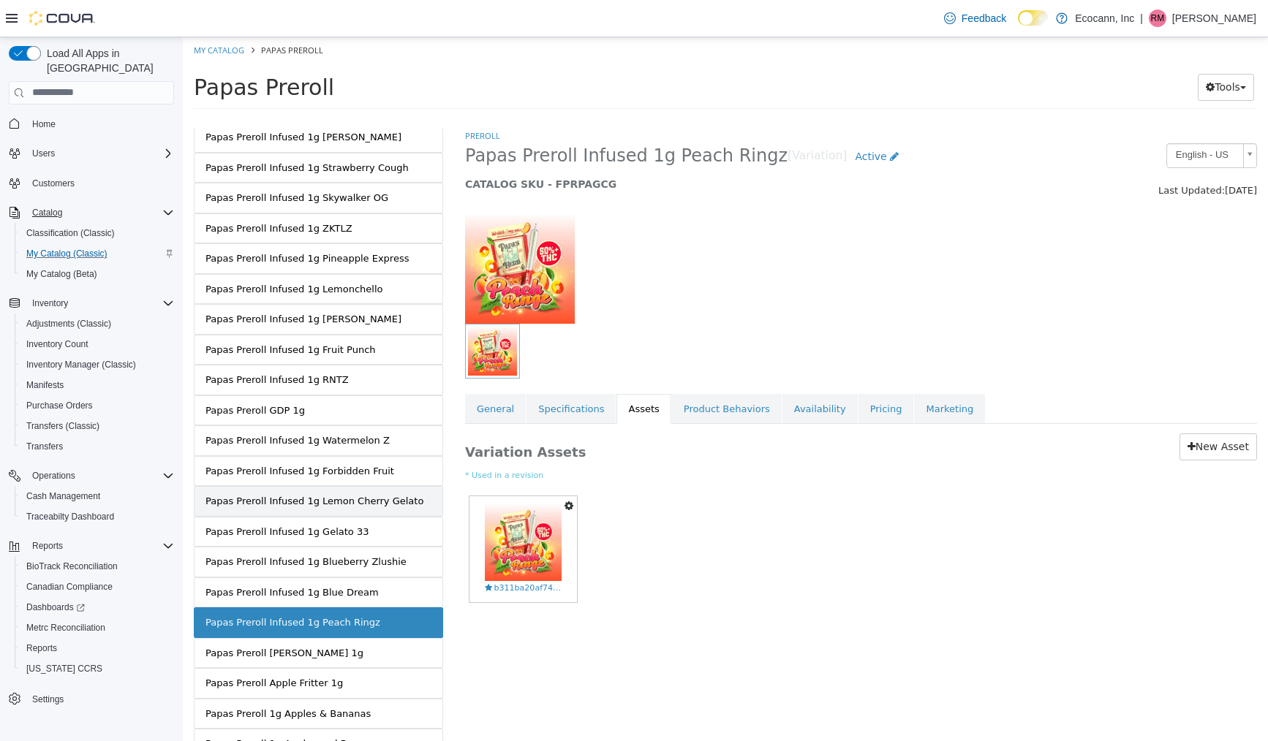
click at [379, 494] on div "Papas Preroll Infused 1g Lemon Cherry Gelato" at bounding box center [314, 501] width 218 height 15
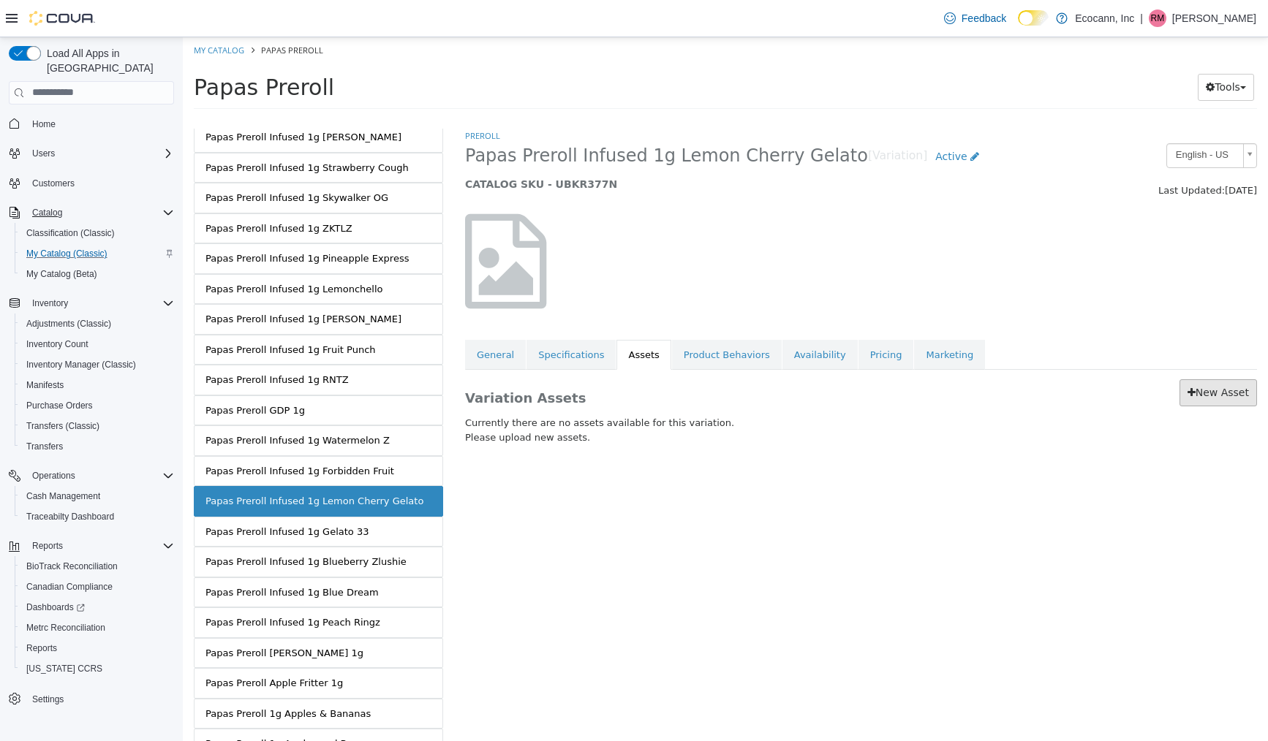
click at [1219, 396] on link "New Asset" at bounding box center [1219, 392] width 78 height 27
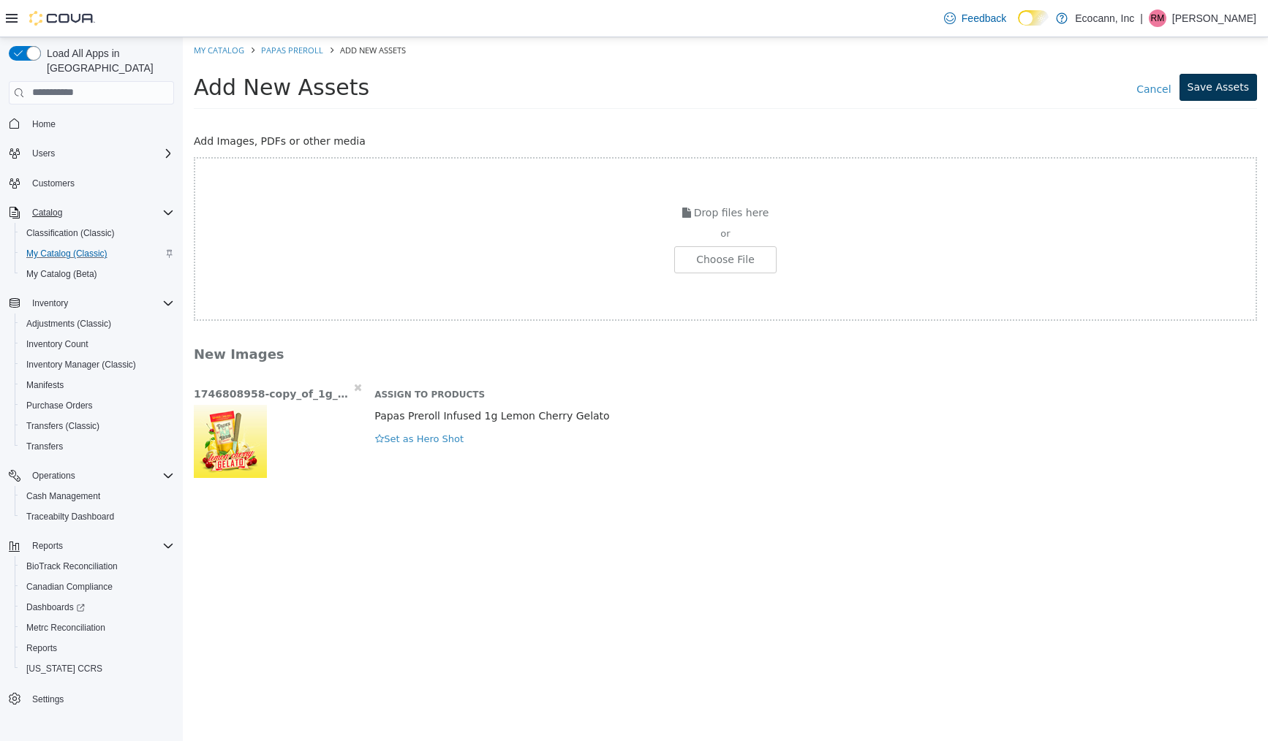
click at [1224, 83] on button "Save Assets" at bounding box center [1219, 86] width 78 height 27
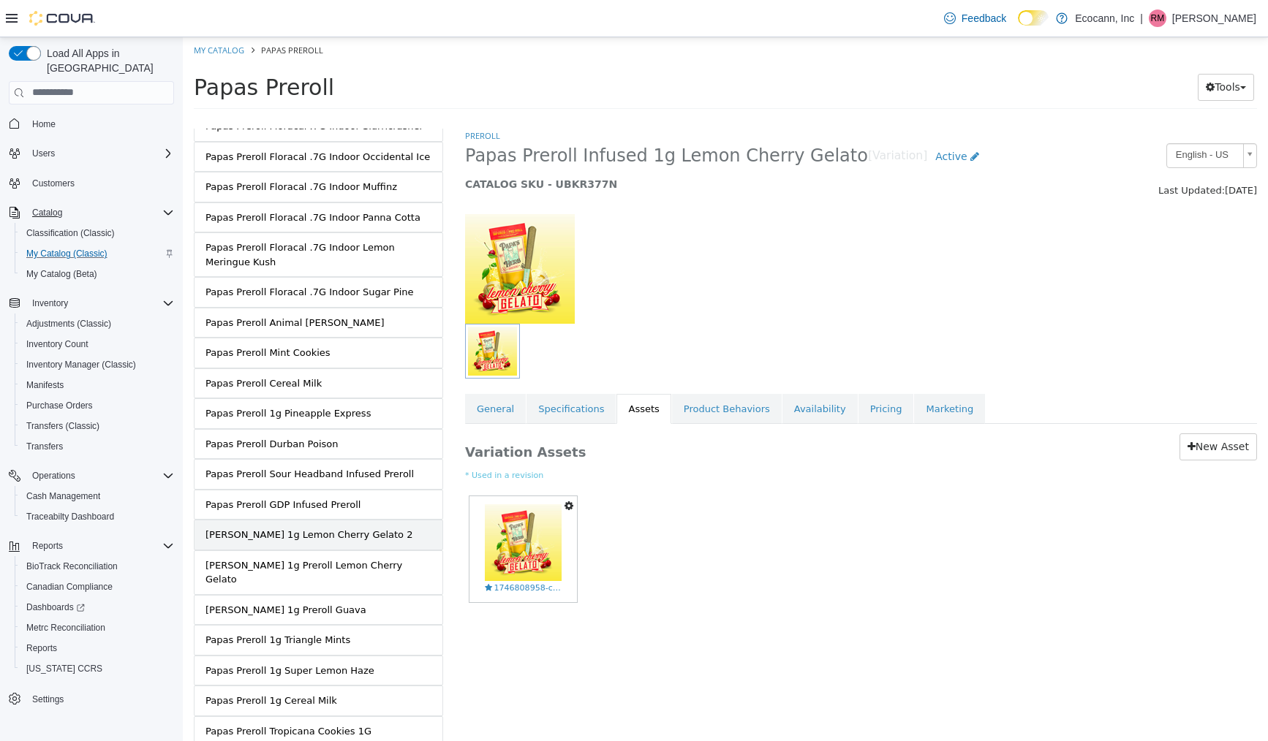
scroll to position [1519, 0]
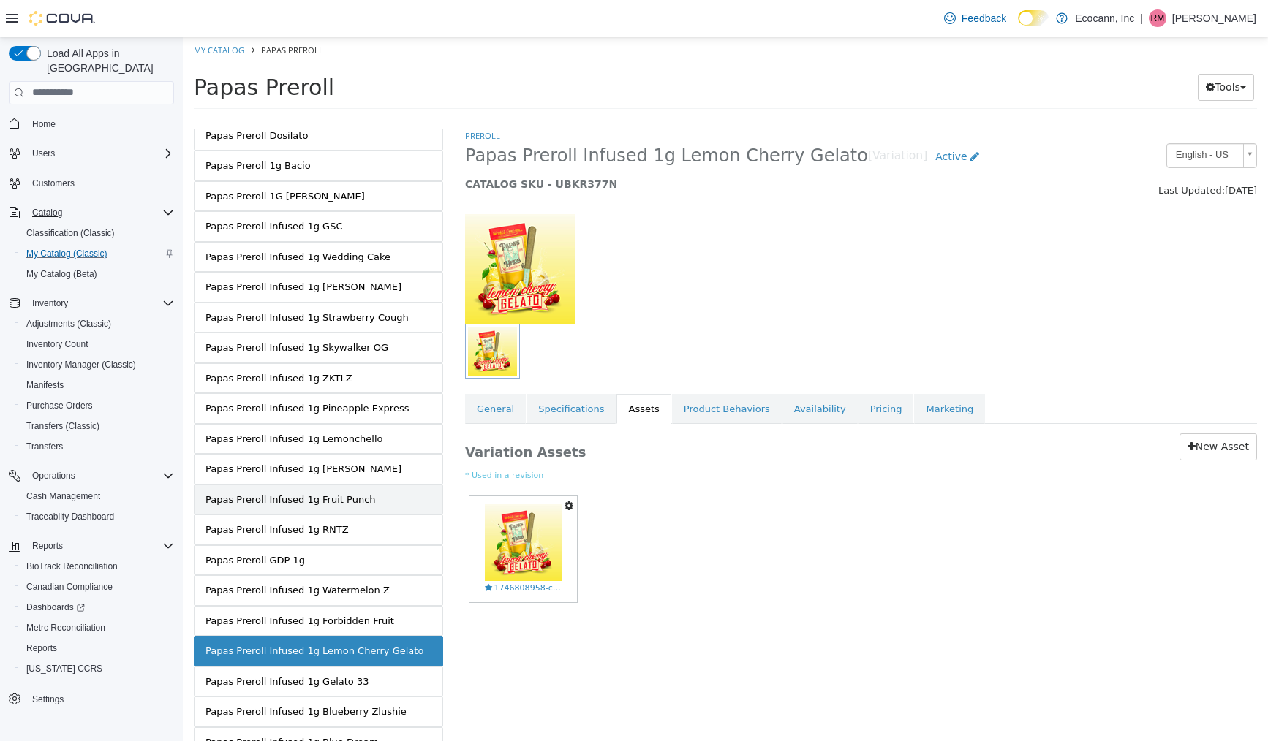
click at [308, 484] on link "Papas Preroll Infused 1g Fruit Punch" at bounding box center [318, 499] width 249 height 31
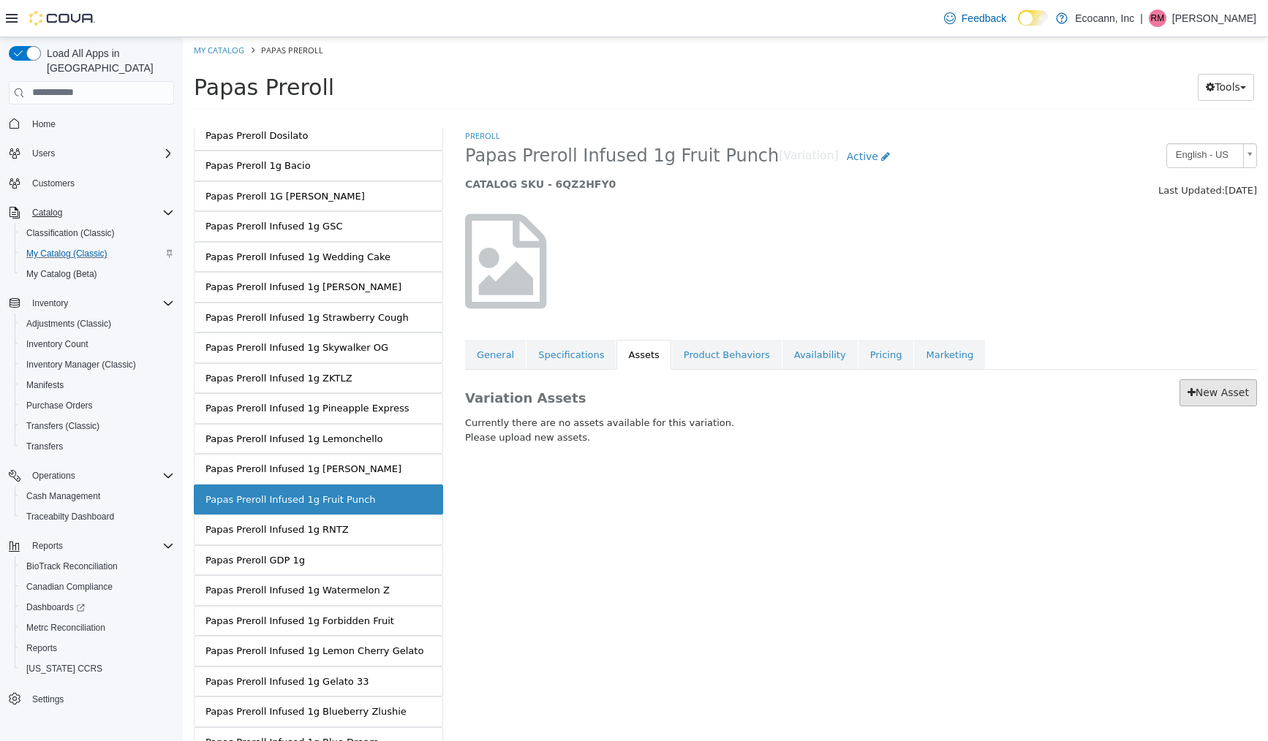
click at [1198, 397] on link "New Asset" at bounding box center [1219, 392] width 78 height 27
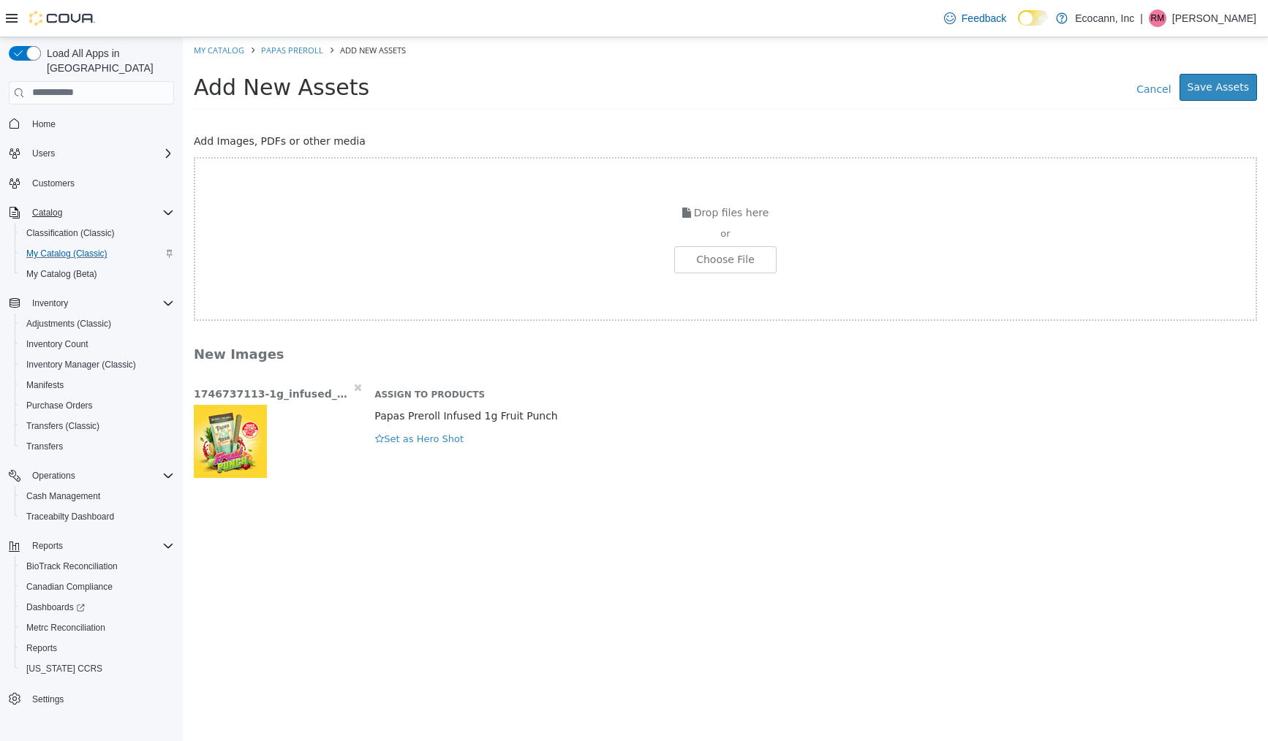
click at [1224, 99] on div "Cancel Save Assets" at bounding box center [1023, 86] width 468 height 29
click at [1226, 89] on button "Save Assets" at bounding box center [1219, 86] width 78 height 27
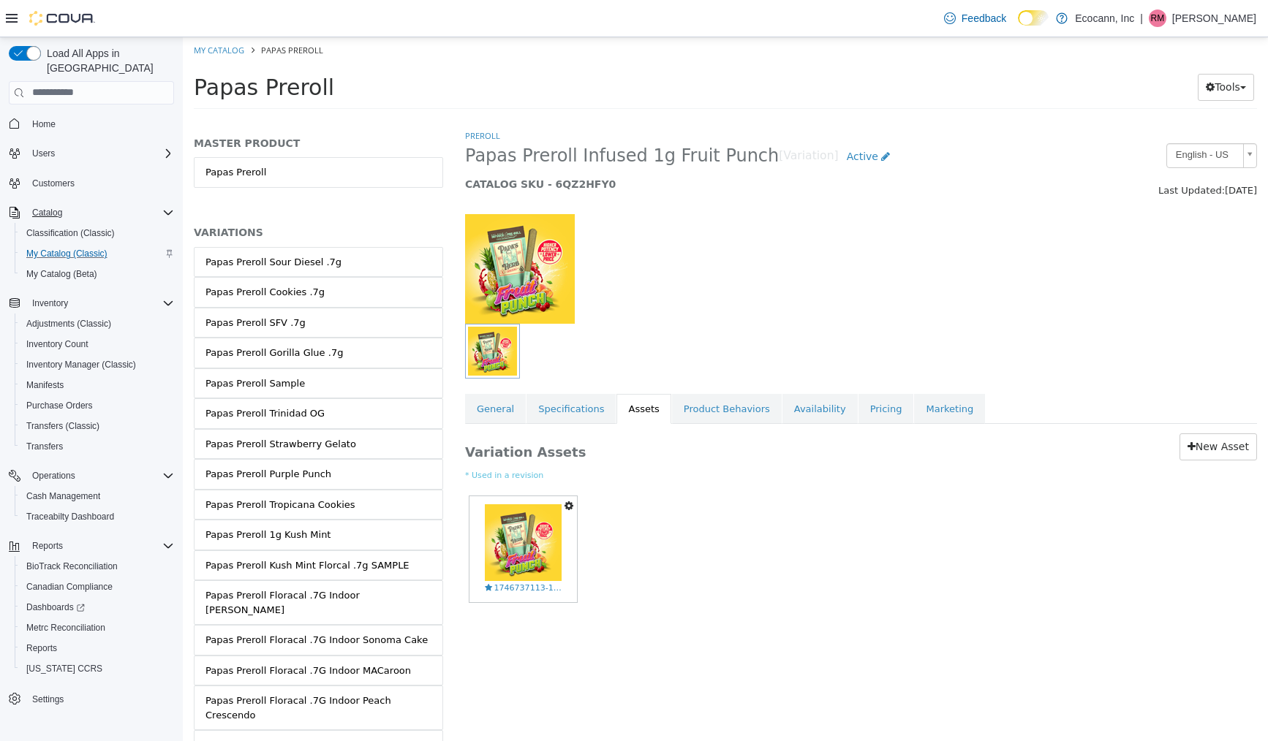
scroll to position [1729, 0]
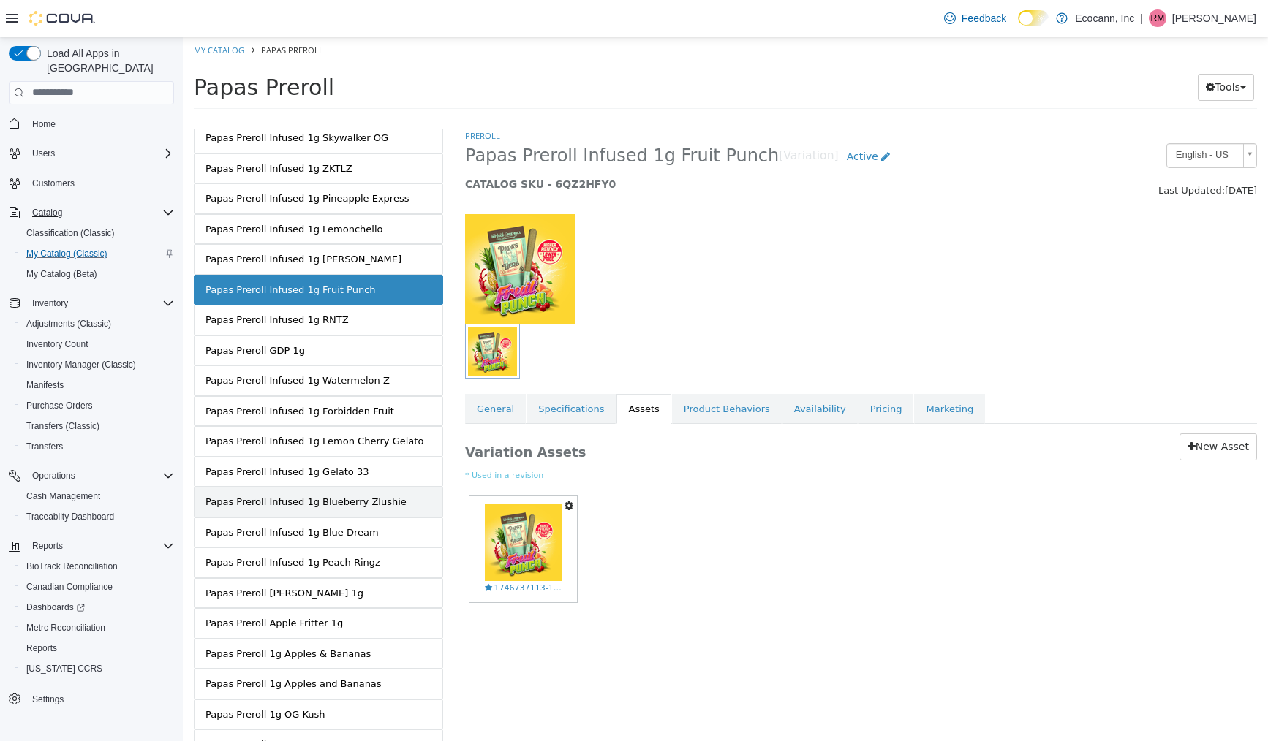
click at [293, 494] on div "Papas Preroll Infused 1g Blueberry Zlushie" at bounding box center [305, 501] width 201 height 15
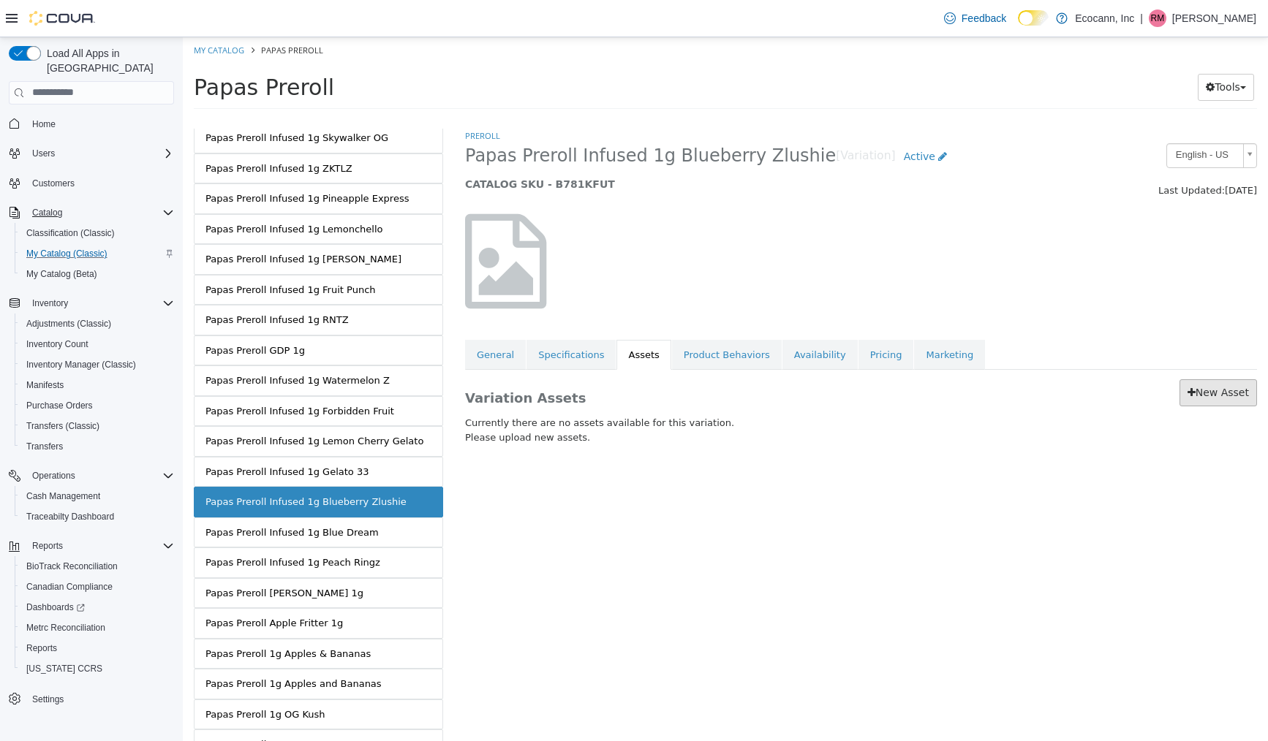
click at [1244, 389] on link "New Asset" at bounding box center [1219, 392] width 78 height 27
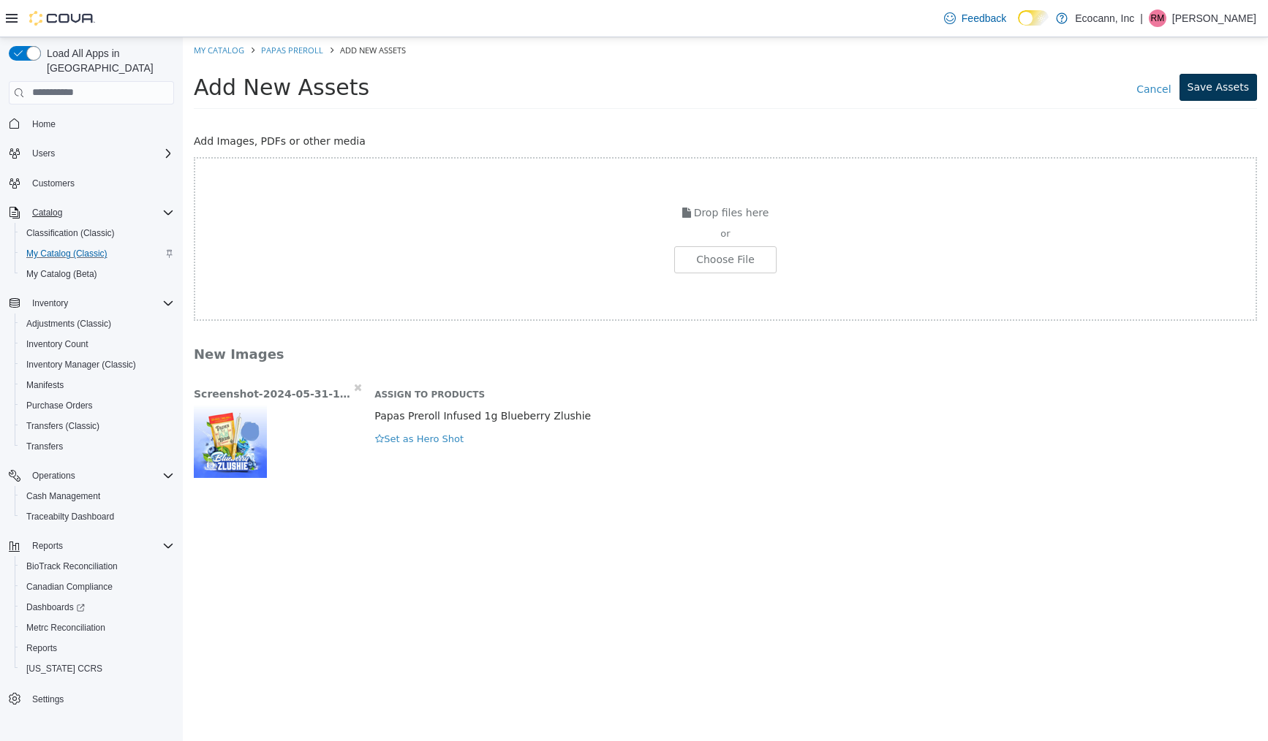
click at [1226, 83] on button "Save Assets" at bounding box center [1219, 86] width 78 height 27
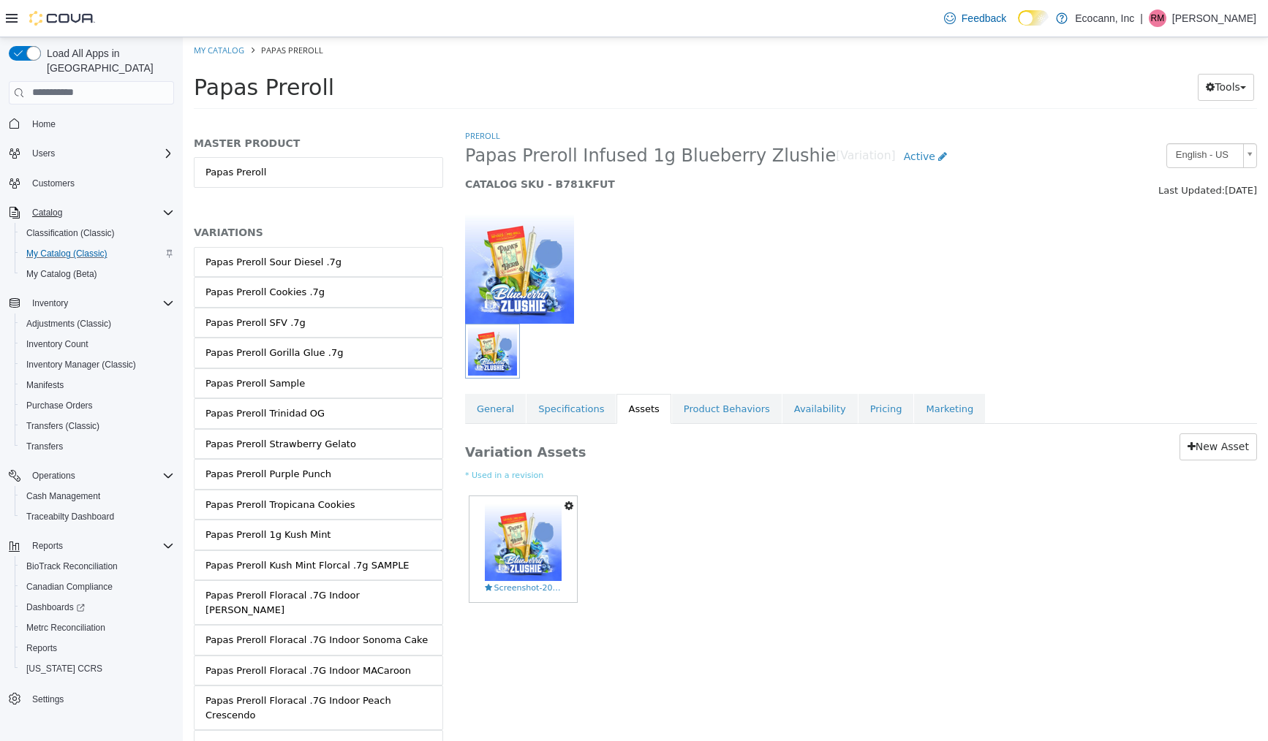
scroll to position [649, 0]
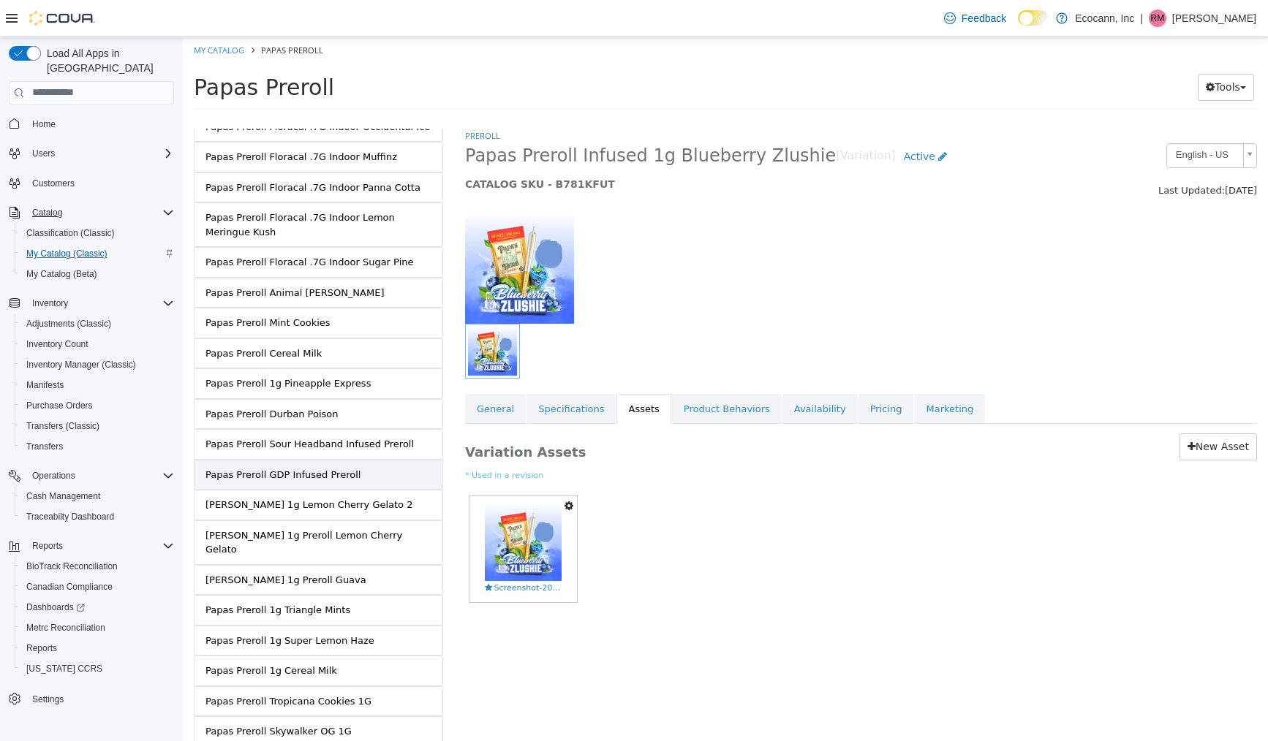
click at [263, 467] on div "Papas Preroll GDP Infused Preroll" at bounding box center [282, 474] width 155 height 15
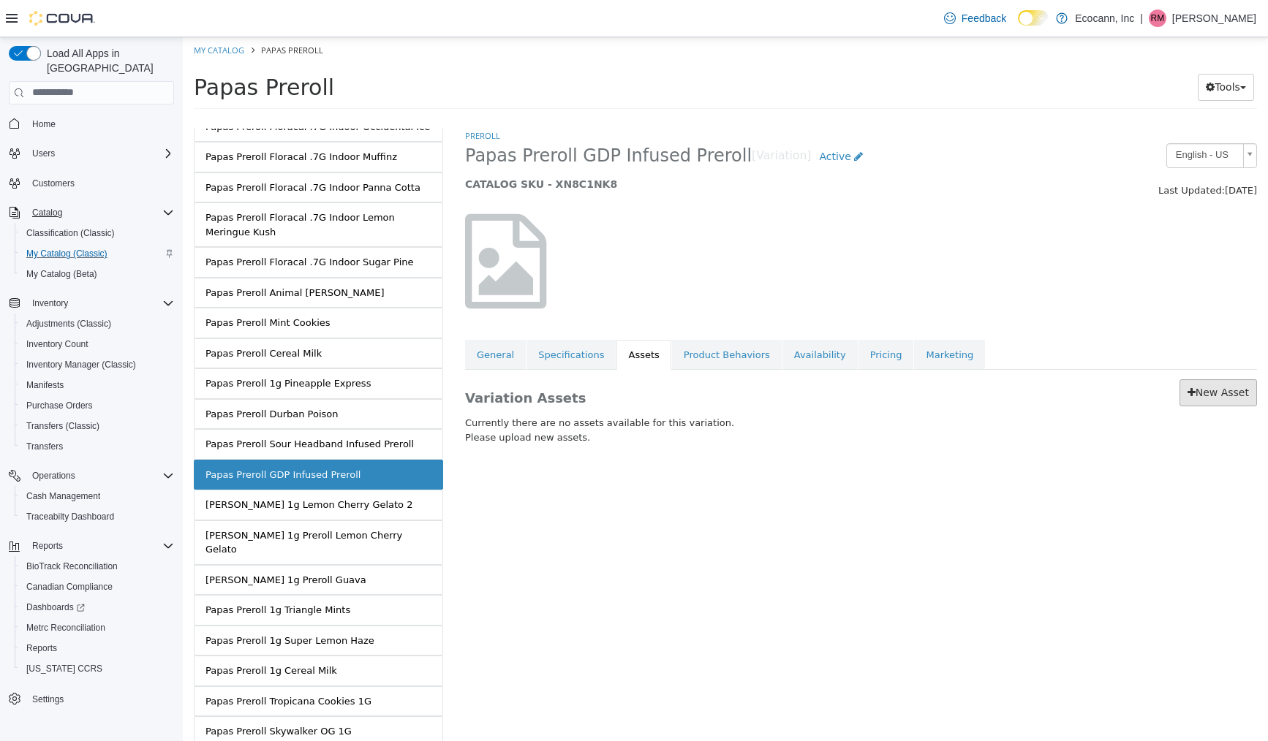
click at [1229, 403] on link "New Asset" at bounding box center [1219, 392] width 78 height 27
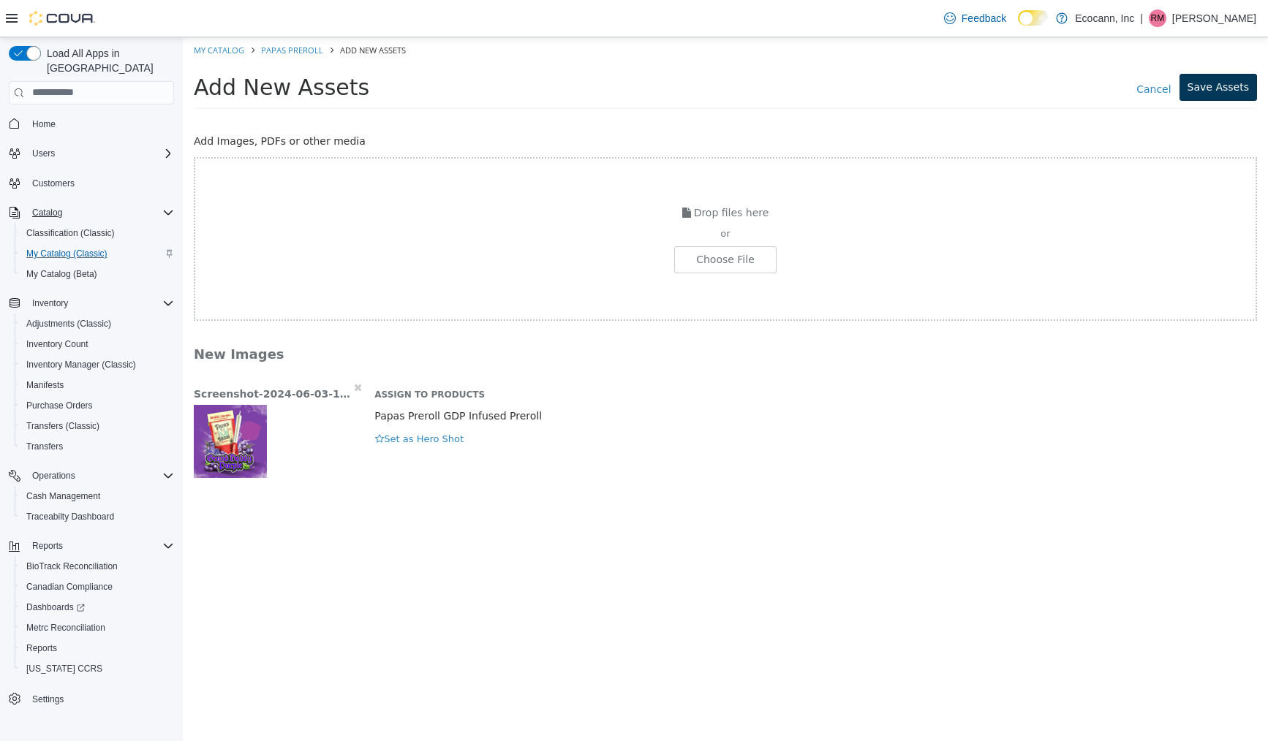
click at [1217, 92] on button "Save Assets" at bounding box center [1219, 86] width 78 height 27
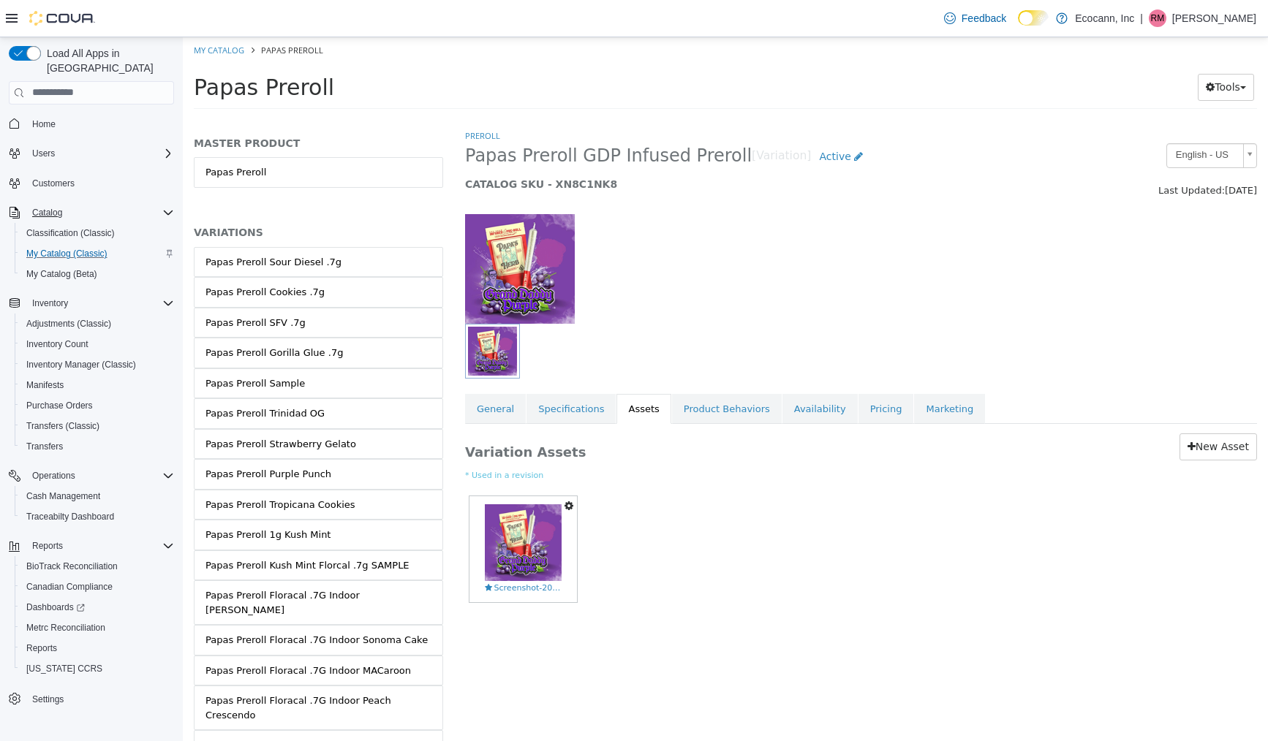
click at [318, 148] on h5 "MASTER PRODUCT" at bounding box center [318, 142] width 249 height 13
click at [314, 159] on link "Papas Preroll" at bounding box center [318, 171] width 249 height 31
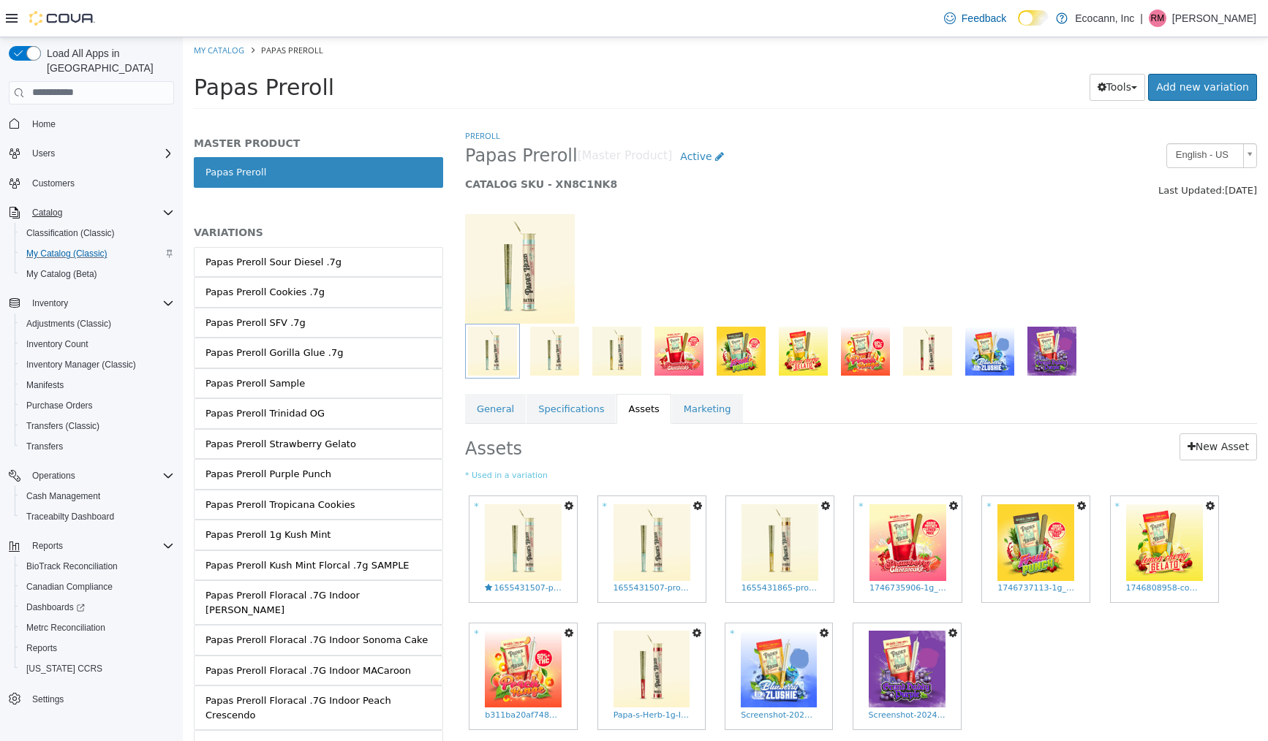
click at [826, 501] on icon "button" at bounding box center [825, 505] width 9 height 10
click at [811, 533] on link "Copy to Variations" at bounding box center [771, 531] width 123 height 20
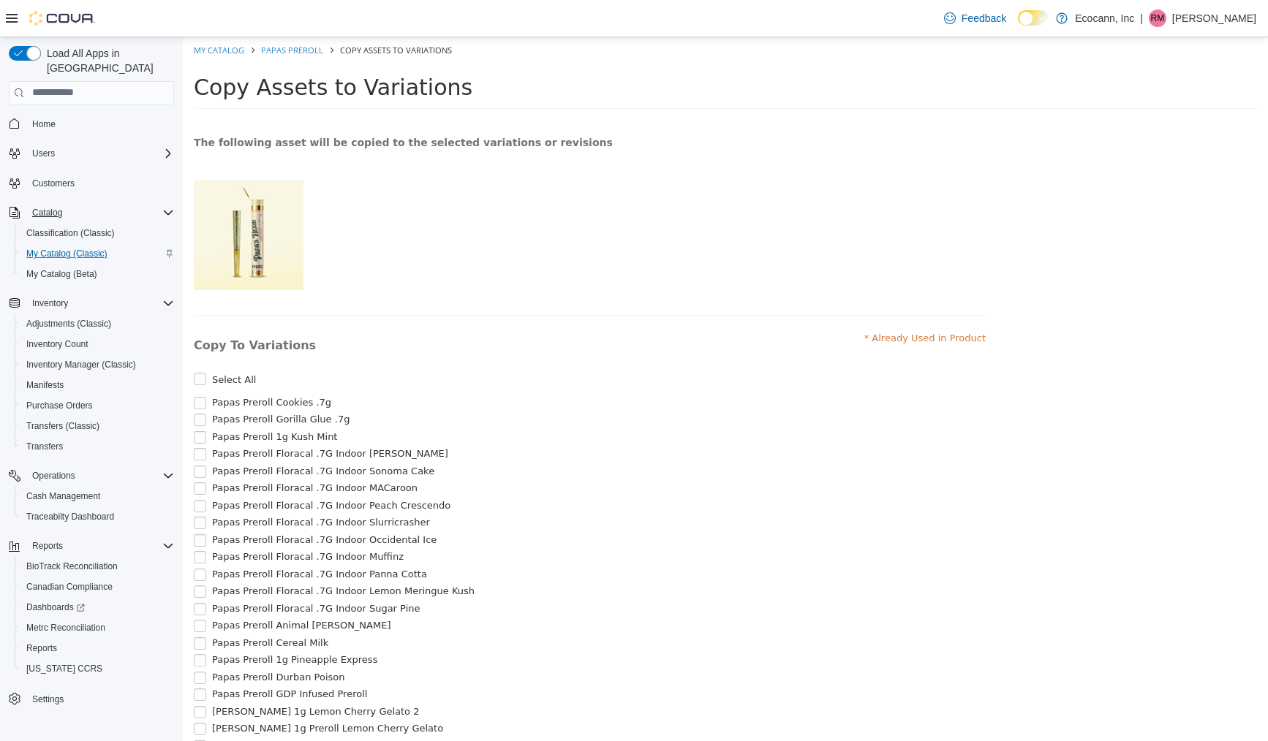
scroll to position [1454, 0]
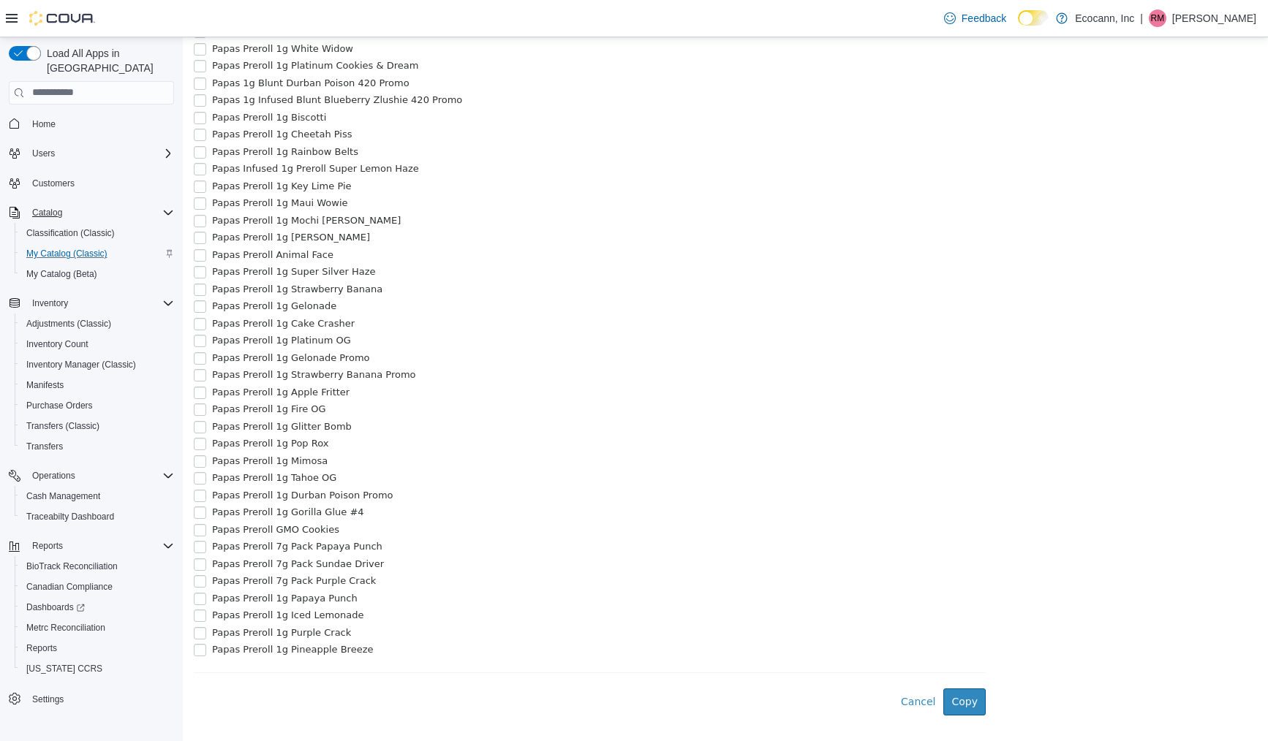
click at [319, 506] on span "Papas Preroll 1g Gorilla Glue #4" at bounding box center [288, 511] width 152 height 11
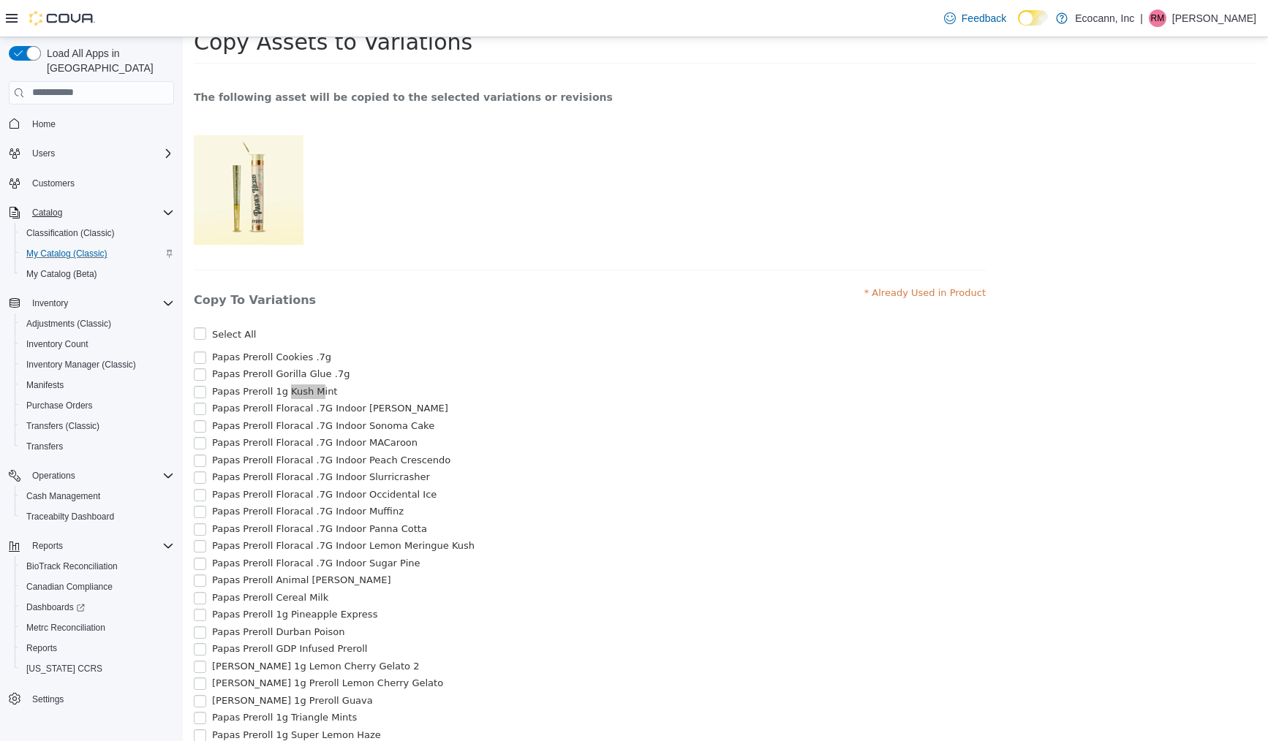
scroll to position [864, 0]
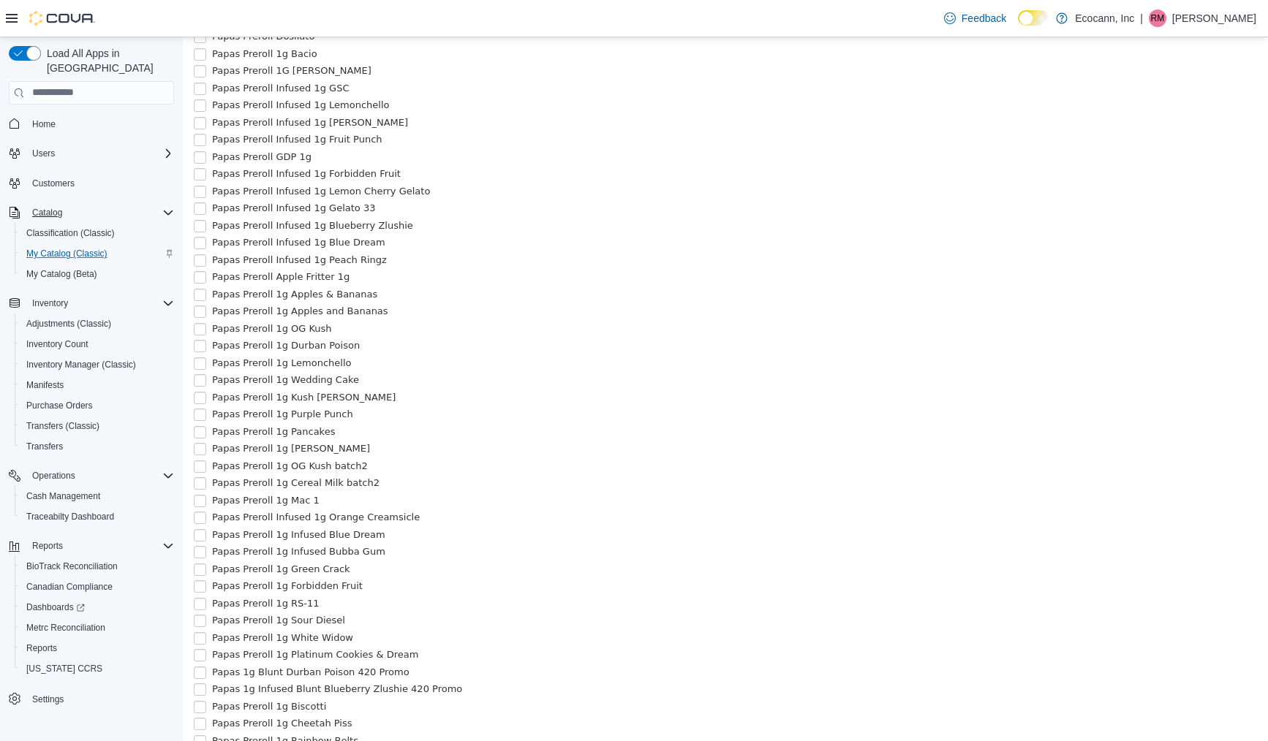
click at [322, 391] on span "Papas Preroll 1g Kush [PERSON_NAME]" at bounding box center [304, 396] width 184 height 11
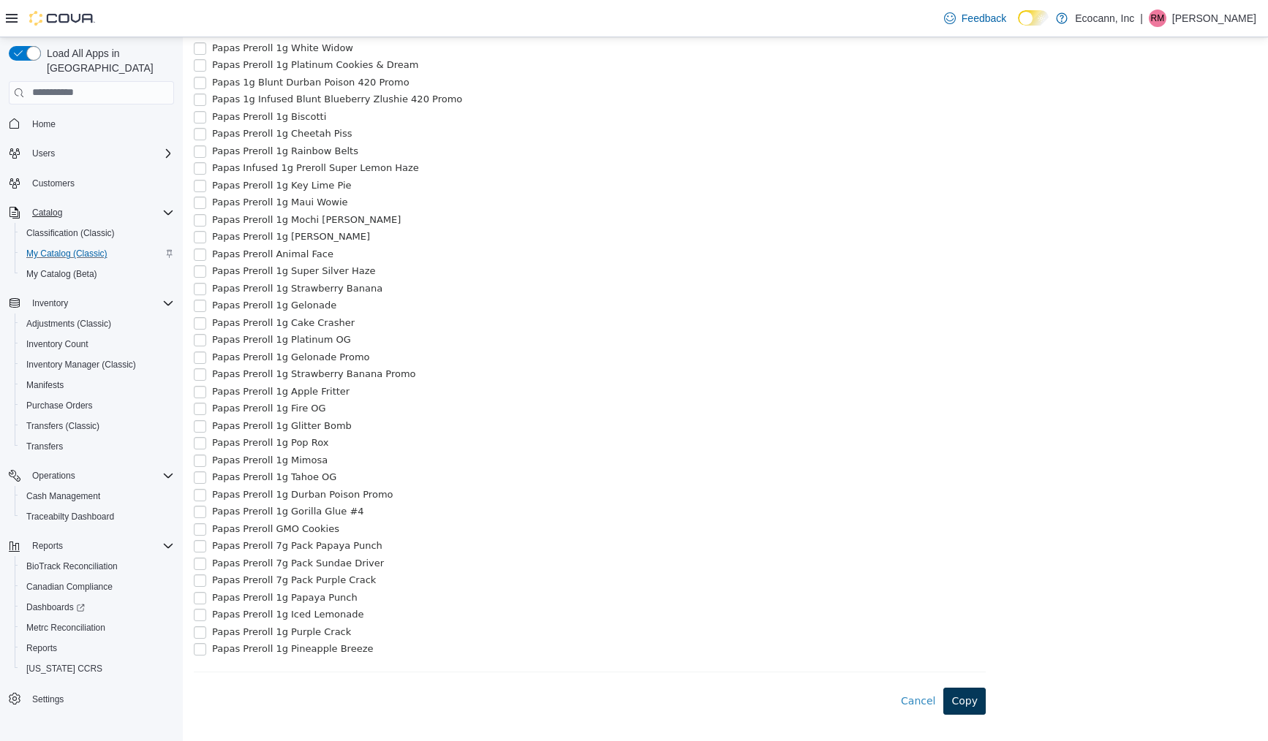
scroll to position [1454, 0]
click at [972, 688] on button "Copy" at bounding box center [964, 701] width 42 height 27
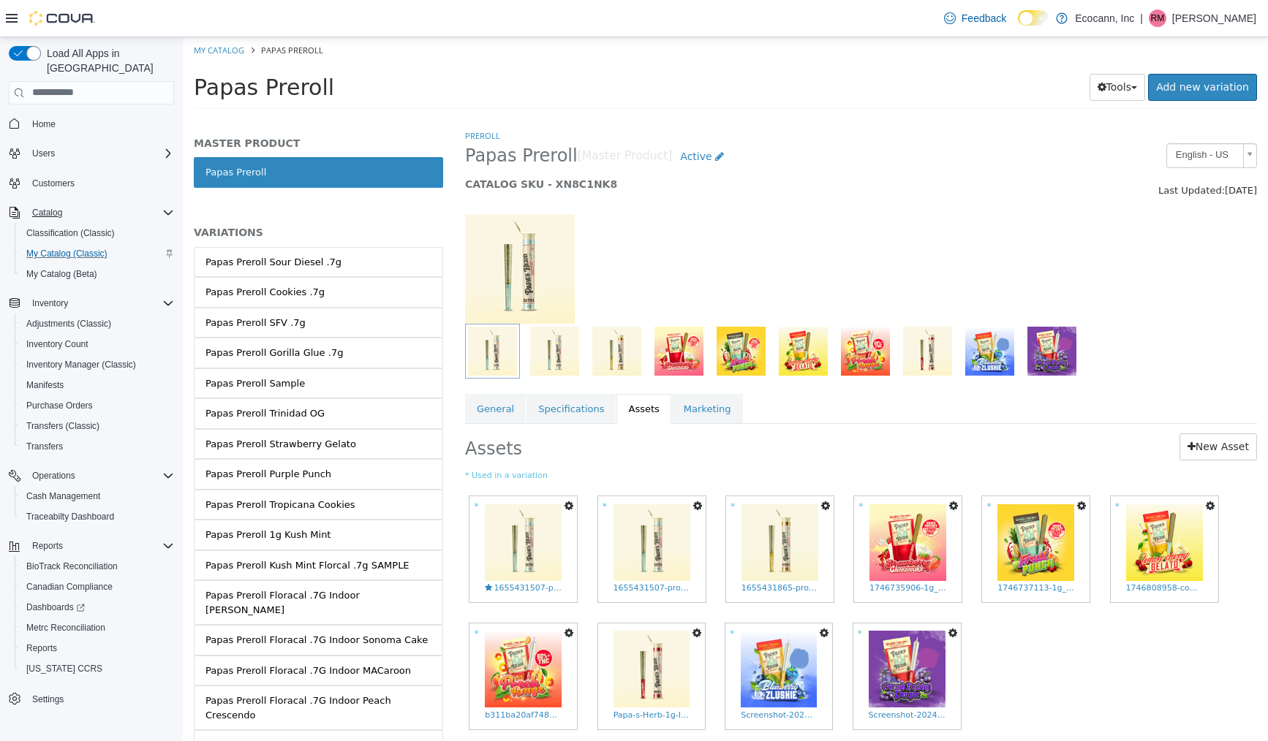
click at [697, 624] on button "button" at bounding box center [697, 633] width 16 height 20
click at [680, 657] on link "Copy to Variations" at bounding box center [642, 659] width 123 height 20
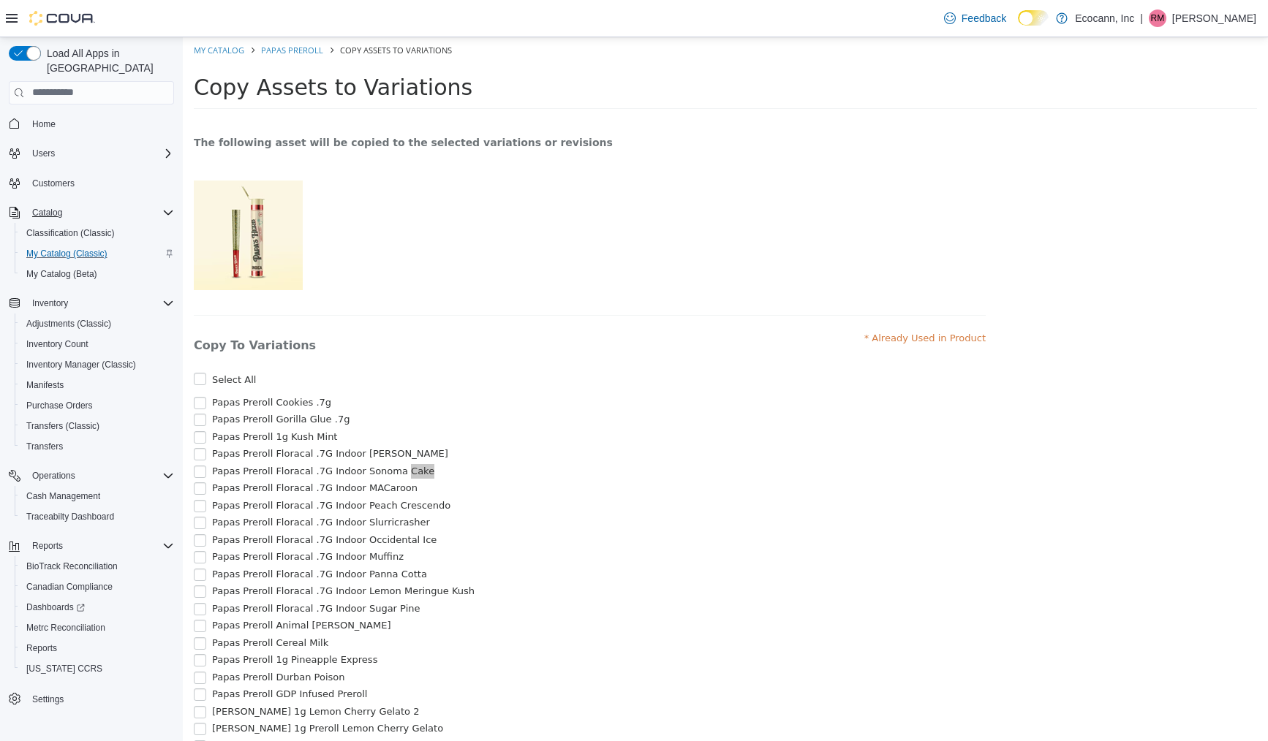
scroll to position [1376, 0]
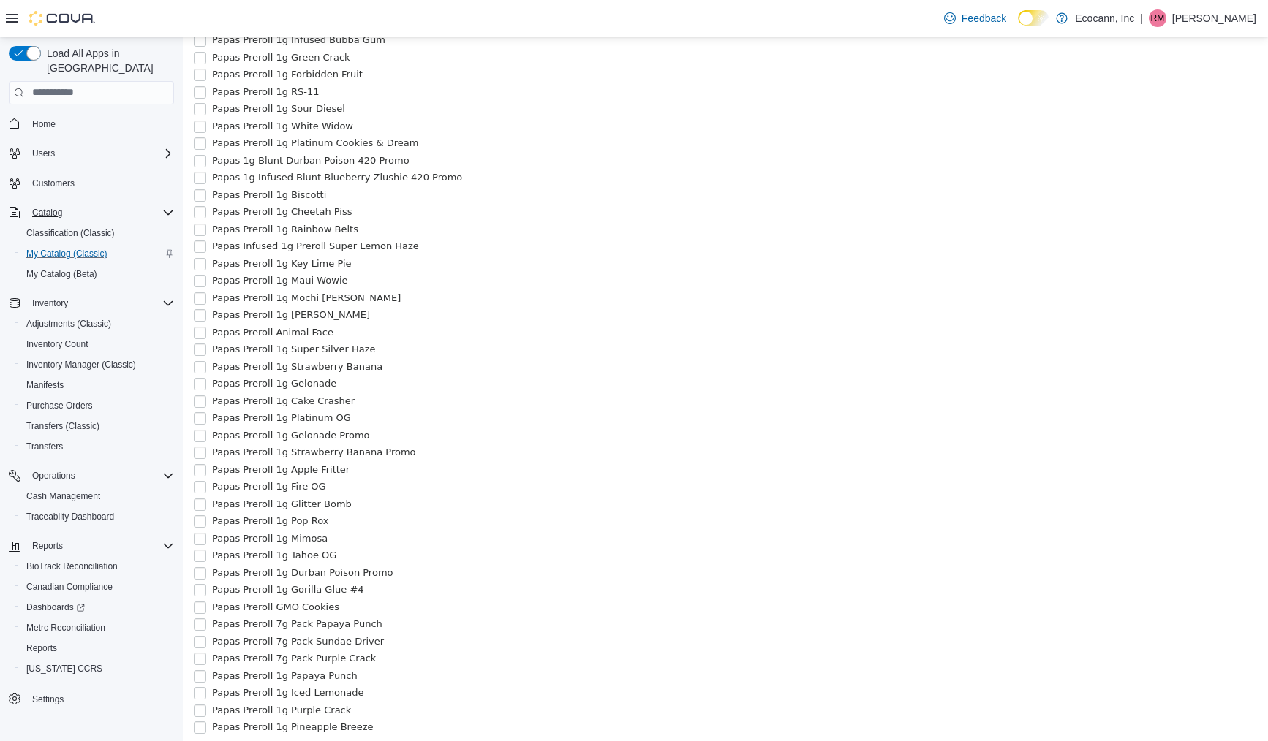
click at [324, 395] on span "Papas Preroll 1g Cake Crasher" at bounding box center [283, 400] width 143 height 11
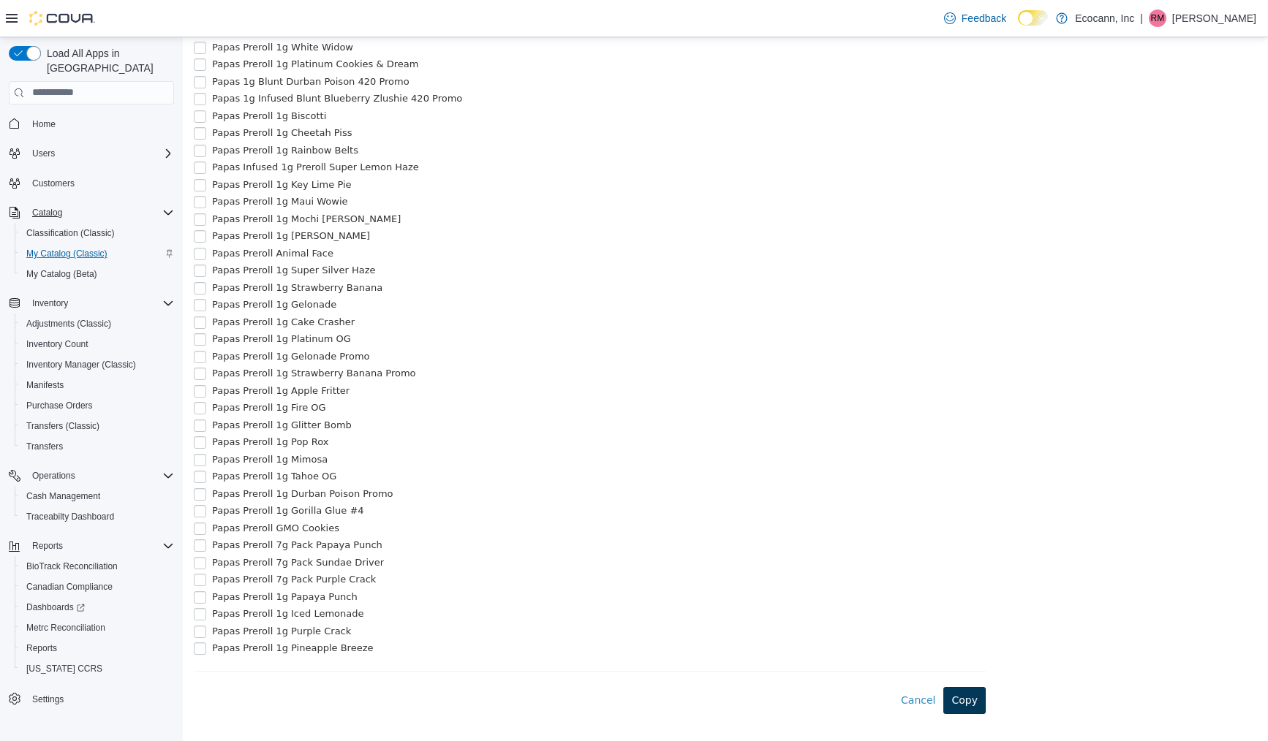
scroll to position [1454, 0]
click at [970, 688] on button "Copy" at bounding box center [964, 701] width 42 height 27
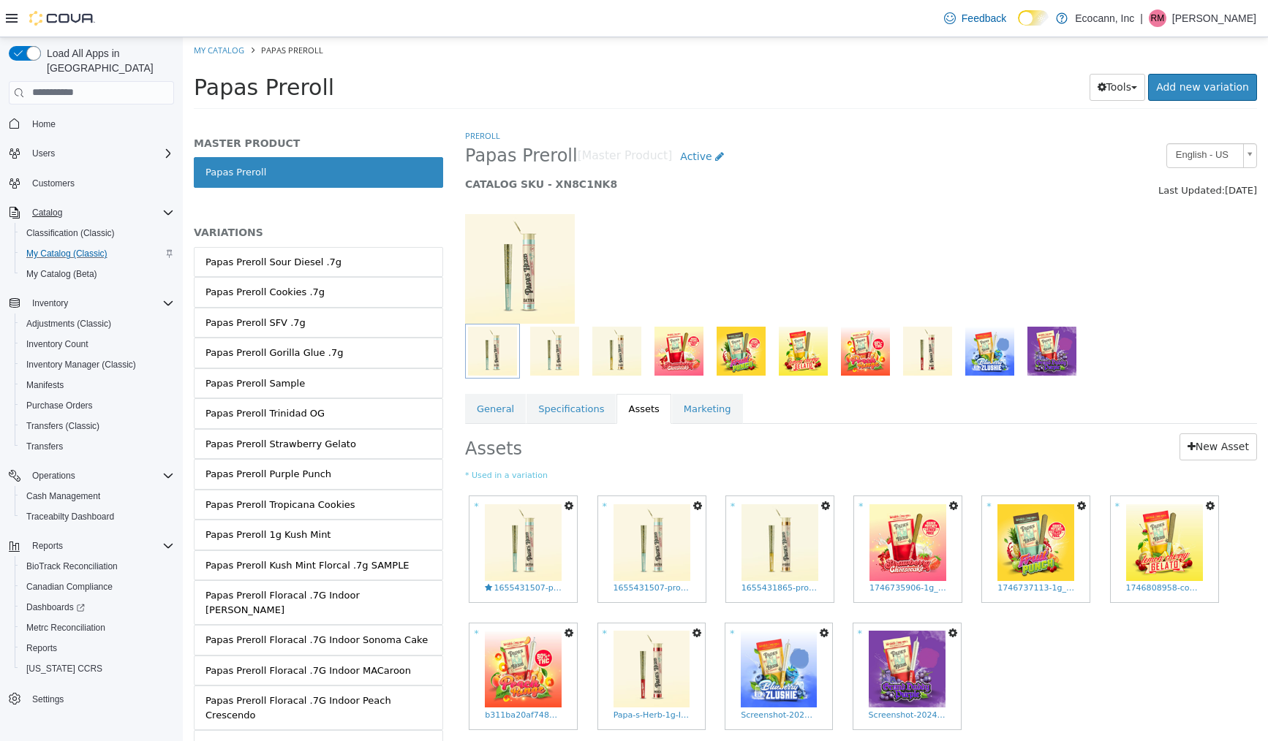
scroll to position [3226, 0]
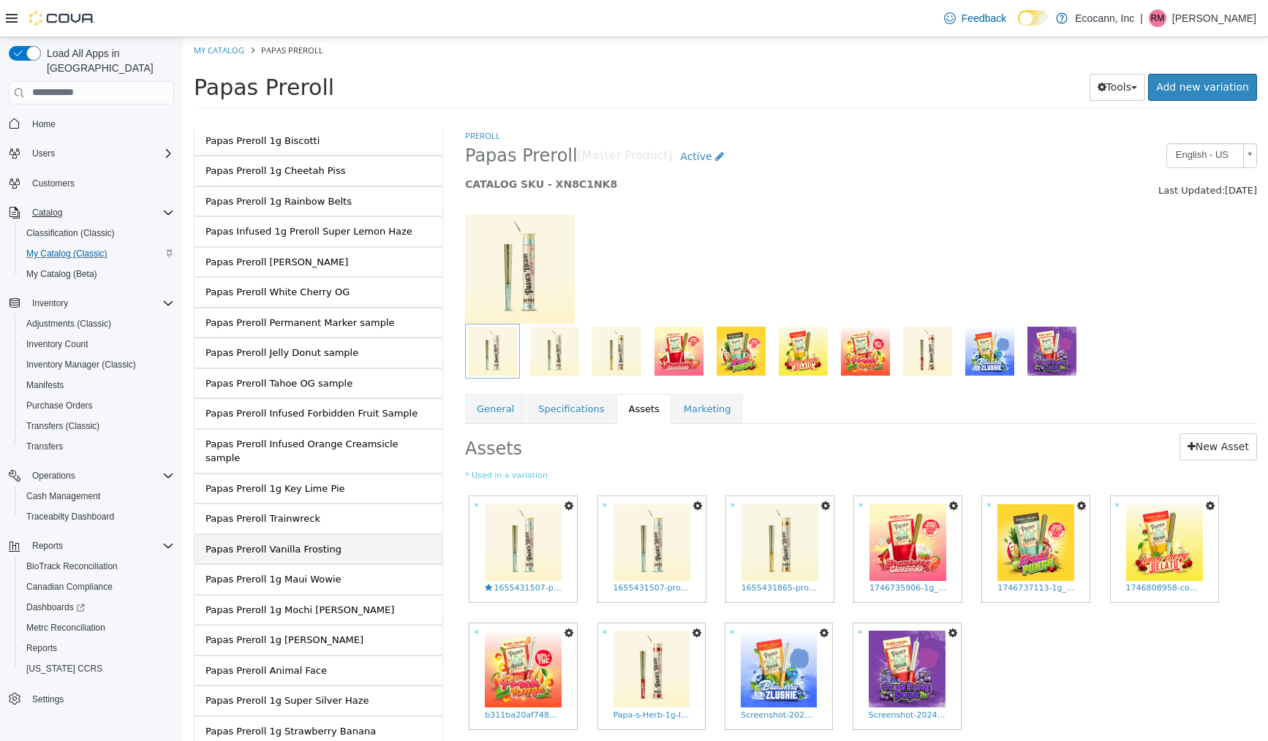
click at [333, 542] on div "Papas Preroll Vanilla Frosting" at bounding box center [273, 549] width 136 height 15
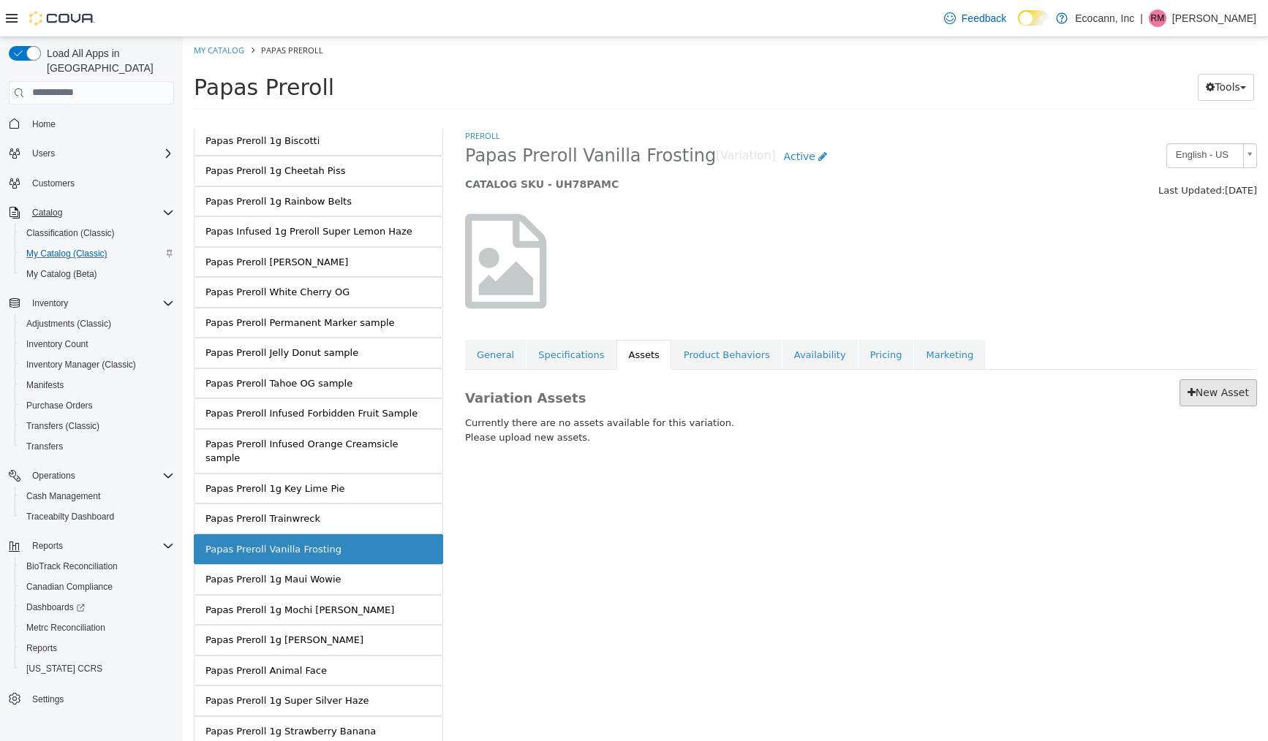
click at [1203, 396] on link "New Asset" at bounding box center [1219, 392] width 78 height 27
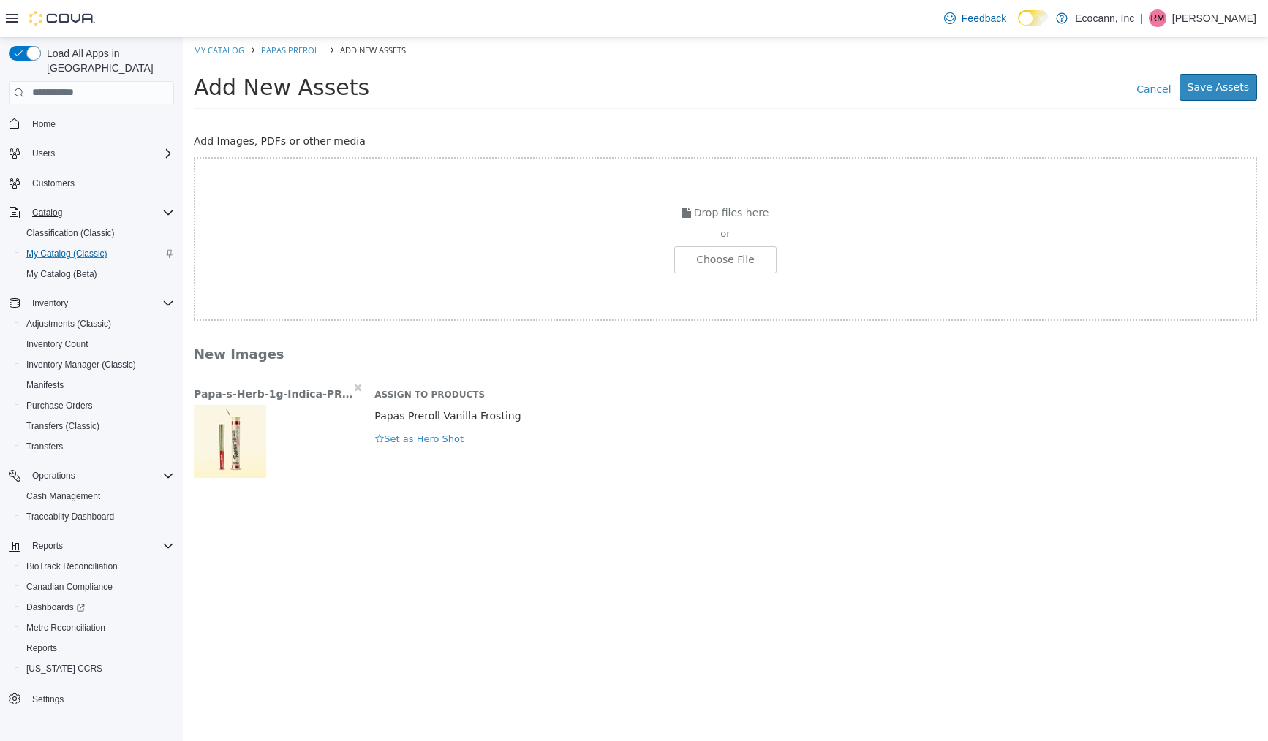
click at [1259, 82] on div "Add New Assets Cancel Save Assets" at bounding box center [725, 91] width 1085 height 56
click at [1234, 82] on button "Save Assets" at bounding box center [1219, 86] width 78 height 27
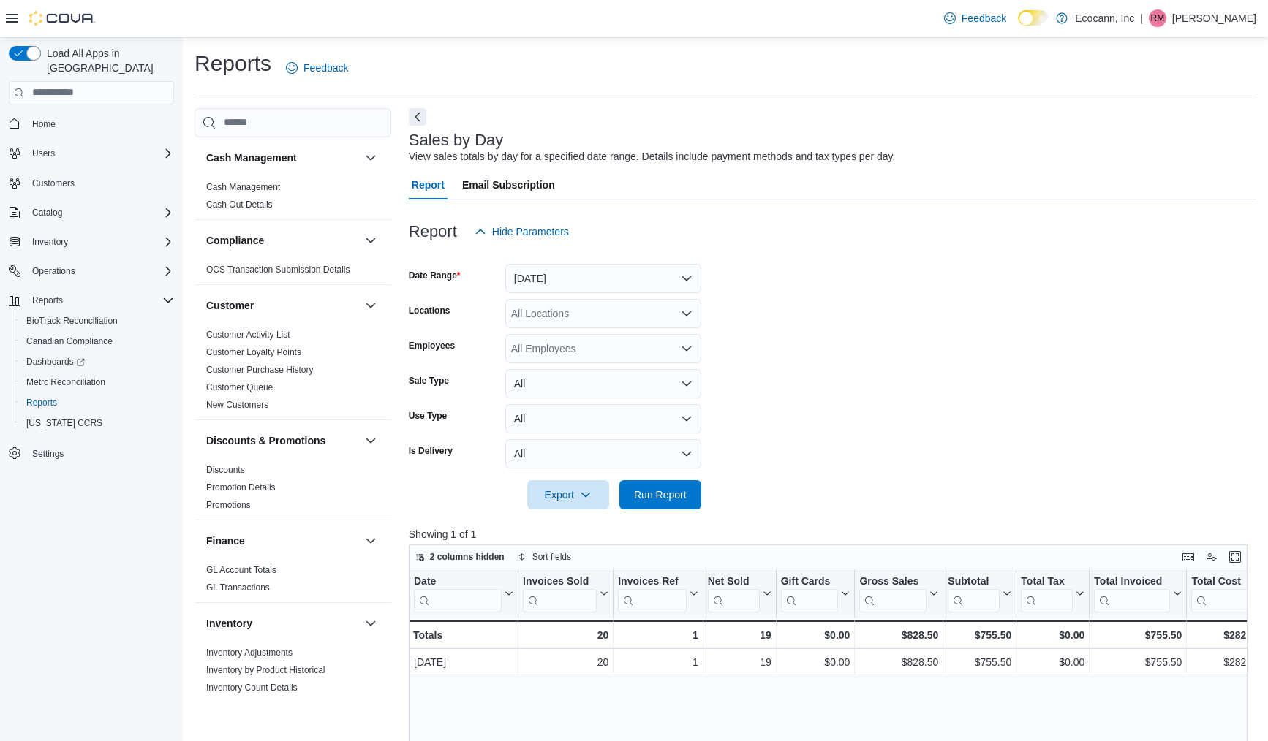
scroll to position [918, 0]
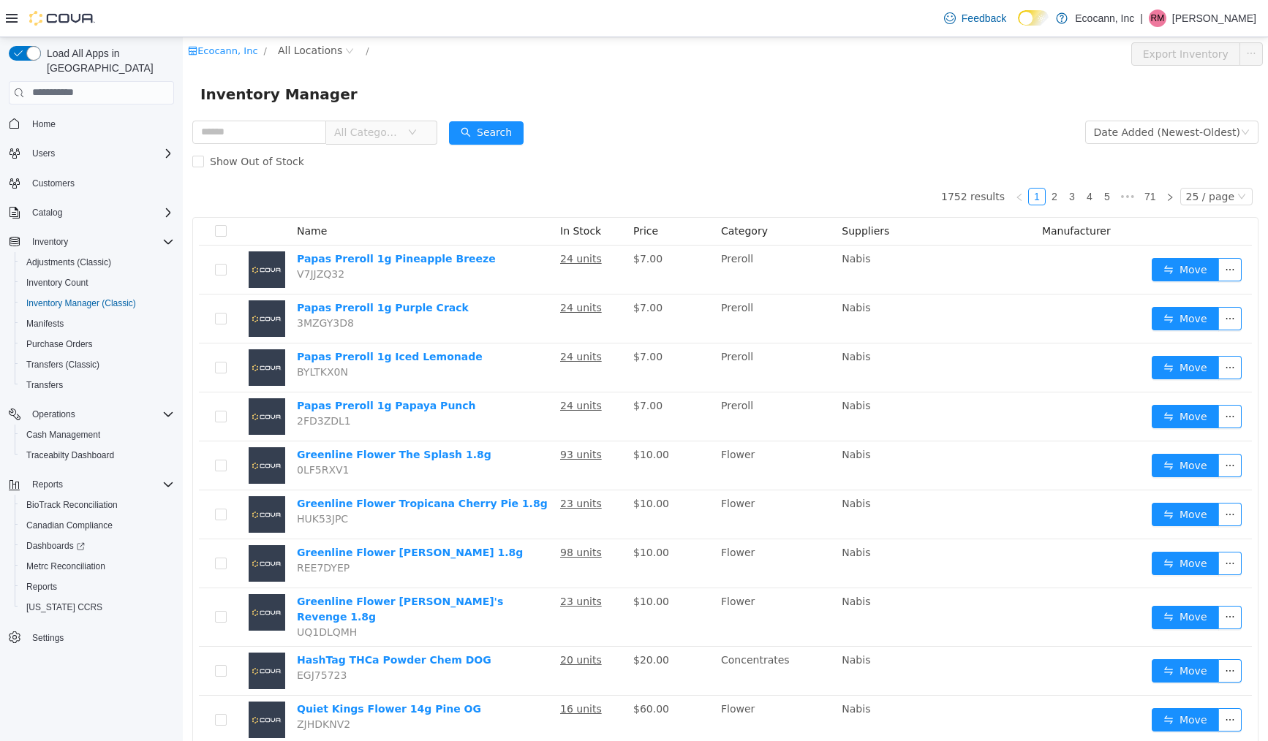
type input "*"
type input "*******"
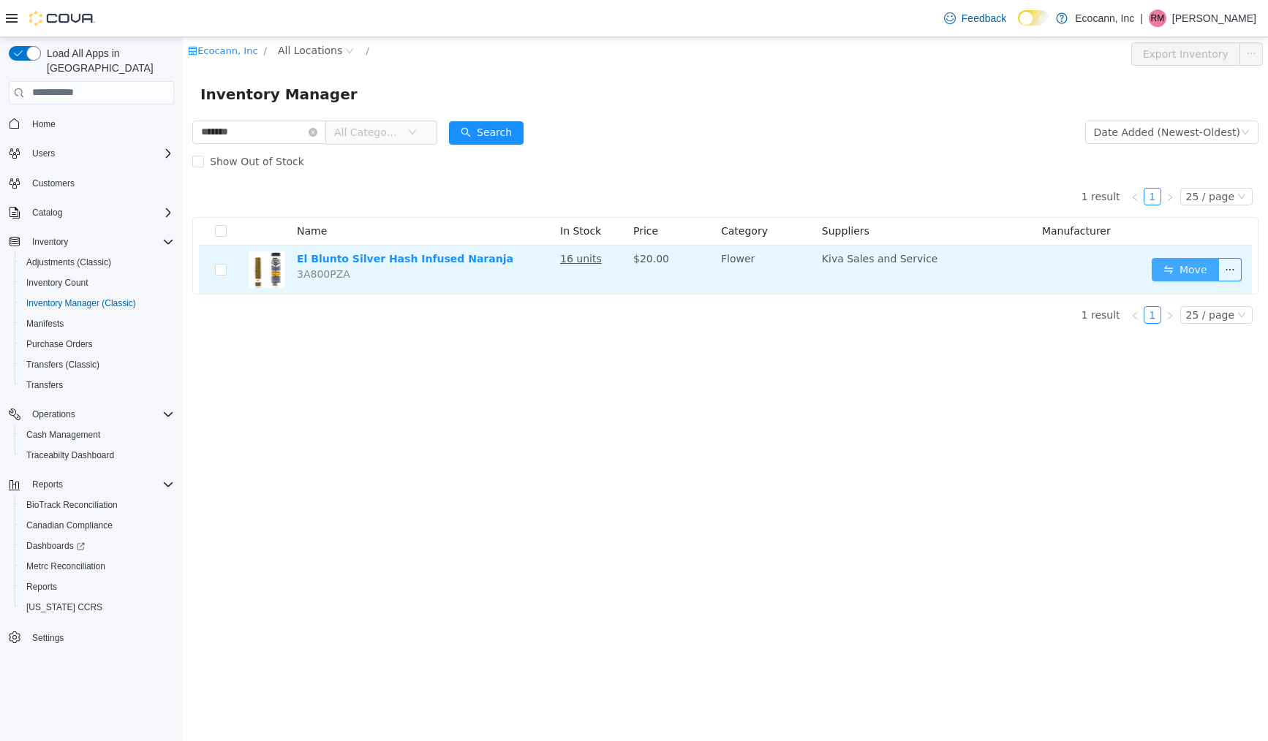
click at [1159, 275] on button "Move" at bounding box center [1185, 268] width 67 height 23
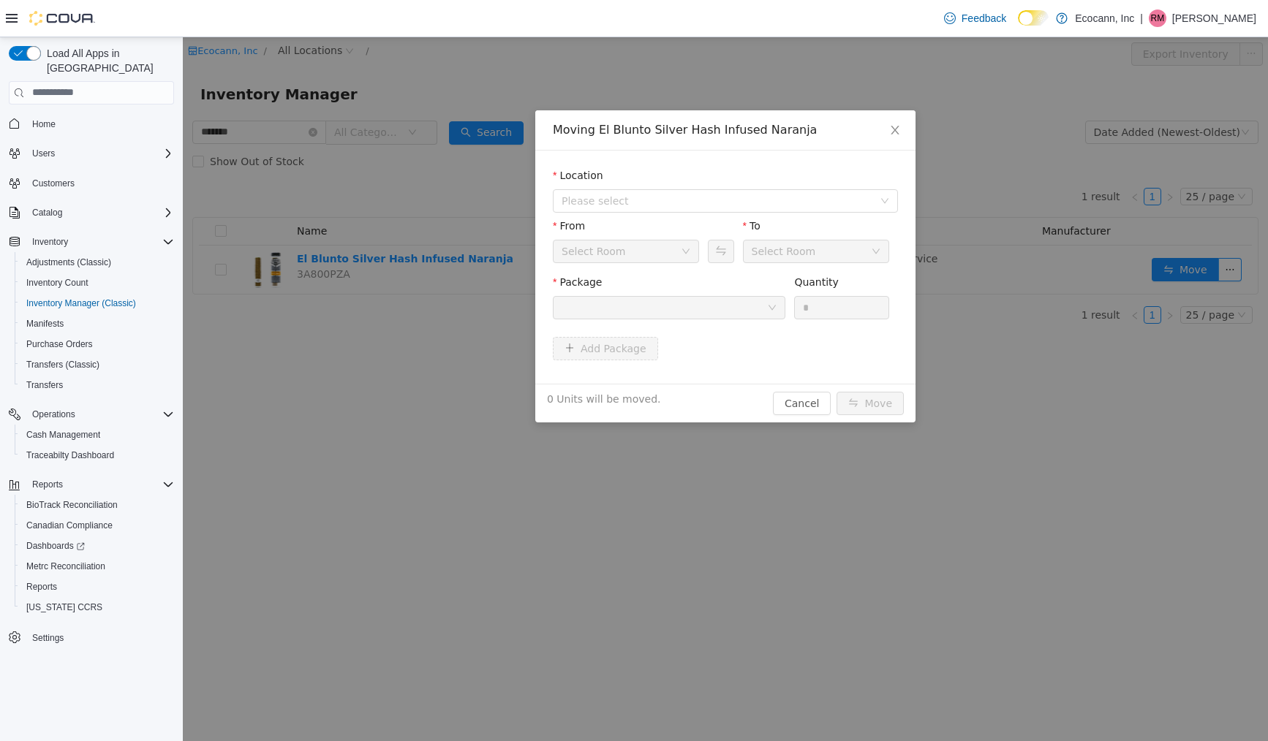
click at [702, 187] on div "Location" at bounding box center [725, 177] width 345 height 21
click at [698, 195] on span "Please select" at bounding box center [718, 200] width 312 height 15
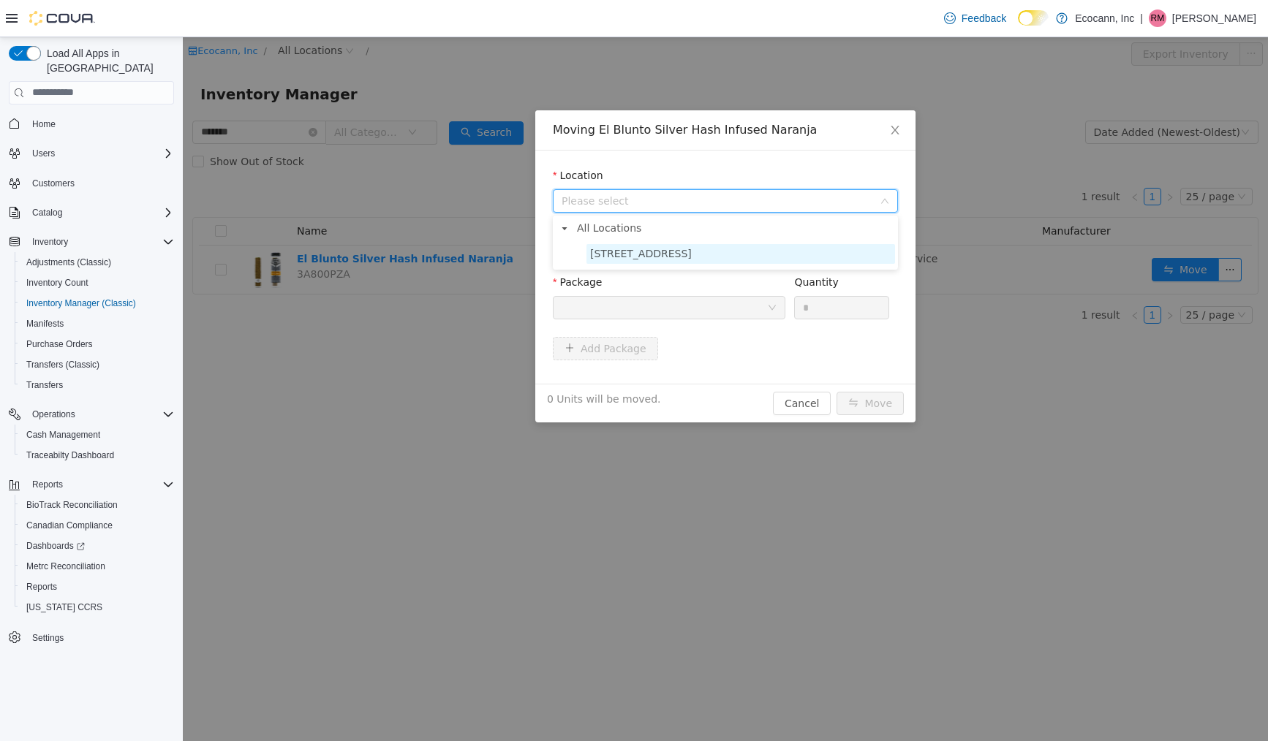
click at [685, 251] on span "306 F St" at bounding box center [740, 254] width 309 height 20
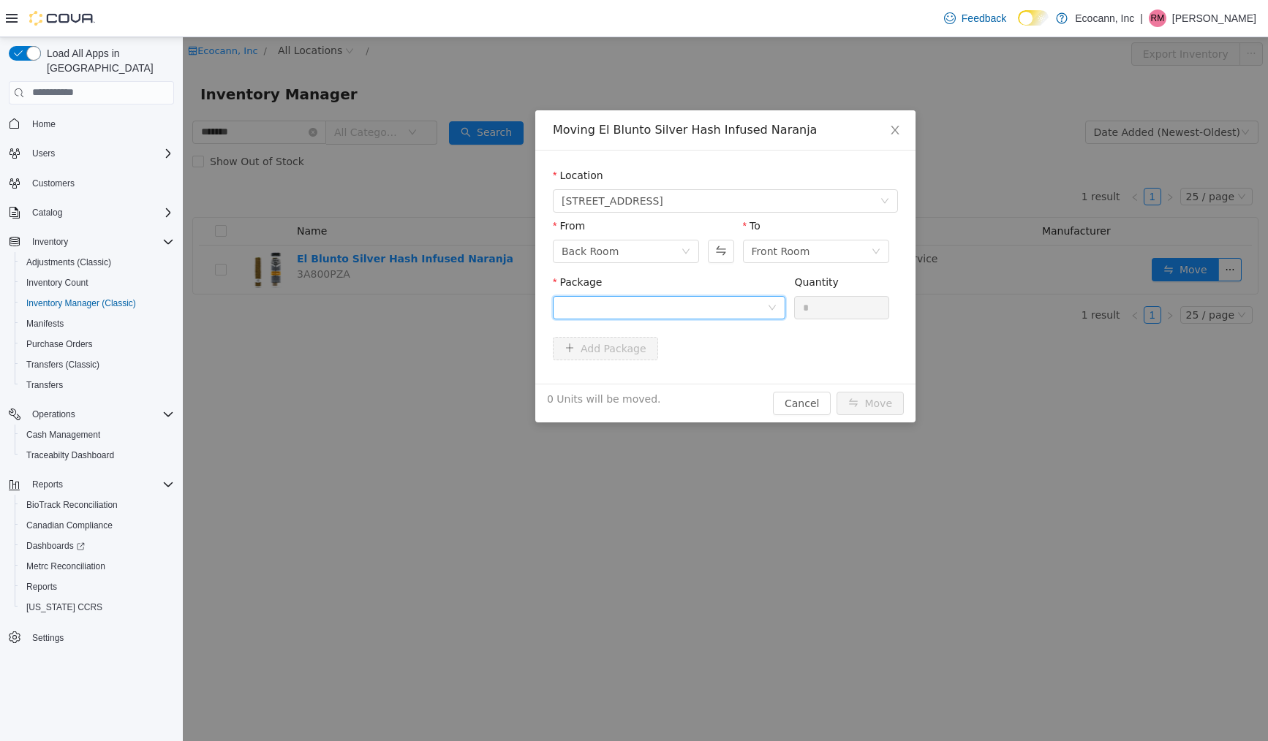
click at [700, 303] on div at bounding box center [664, 307] width 205 height 22
click at [703, 373] on li "1A406030001E1A5001338283 Quantity : 16 Units" at bounding box center [669, 367] width 233 height 39
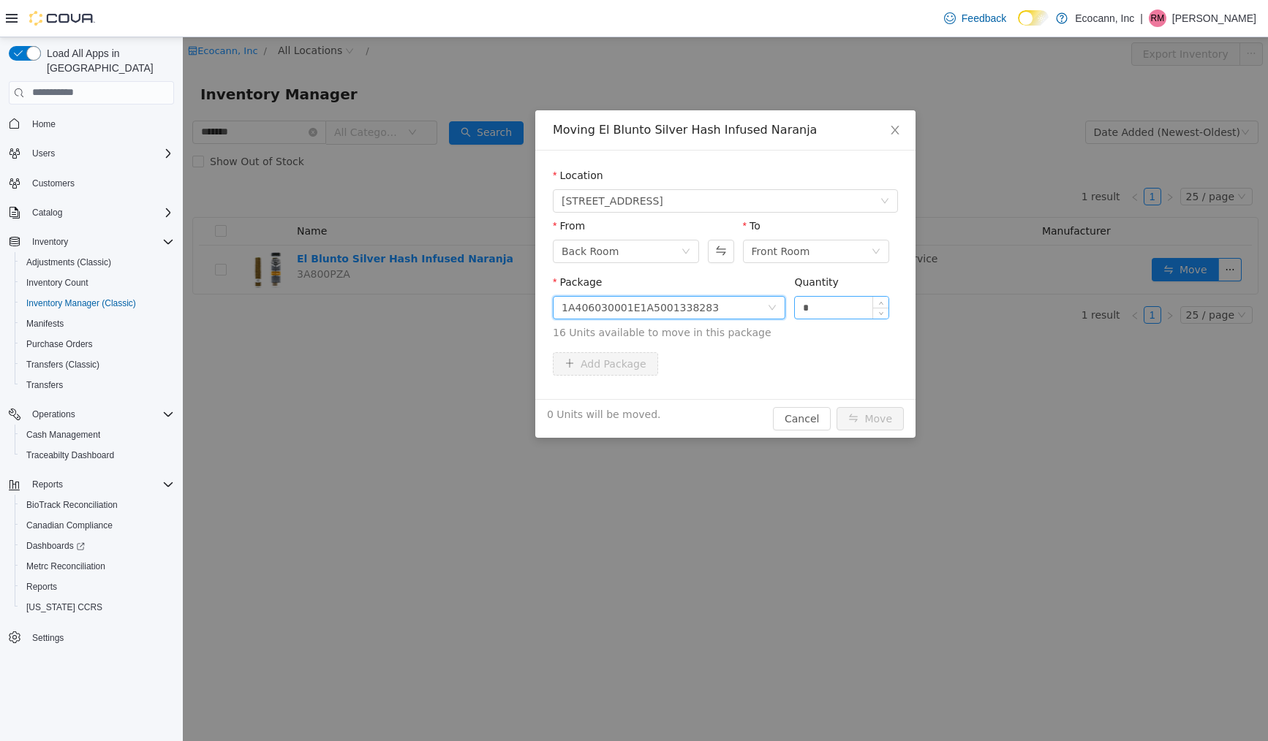
click at [824, 318] on div "*" at bounding box center [841, 306] width 95 height 23
click at [824, 314] on input "*" at bounding box center [842, 307] width 94 height 22
type input "**"
click at [875, 429] on button "Move" at bounding box center [870, 418] width 67 height 23
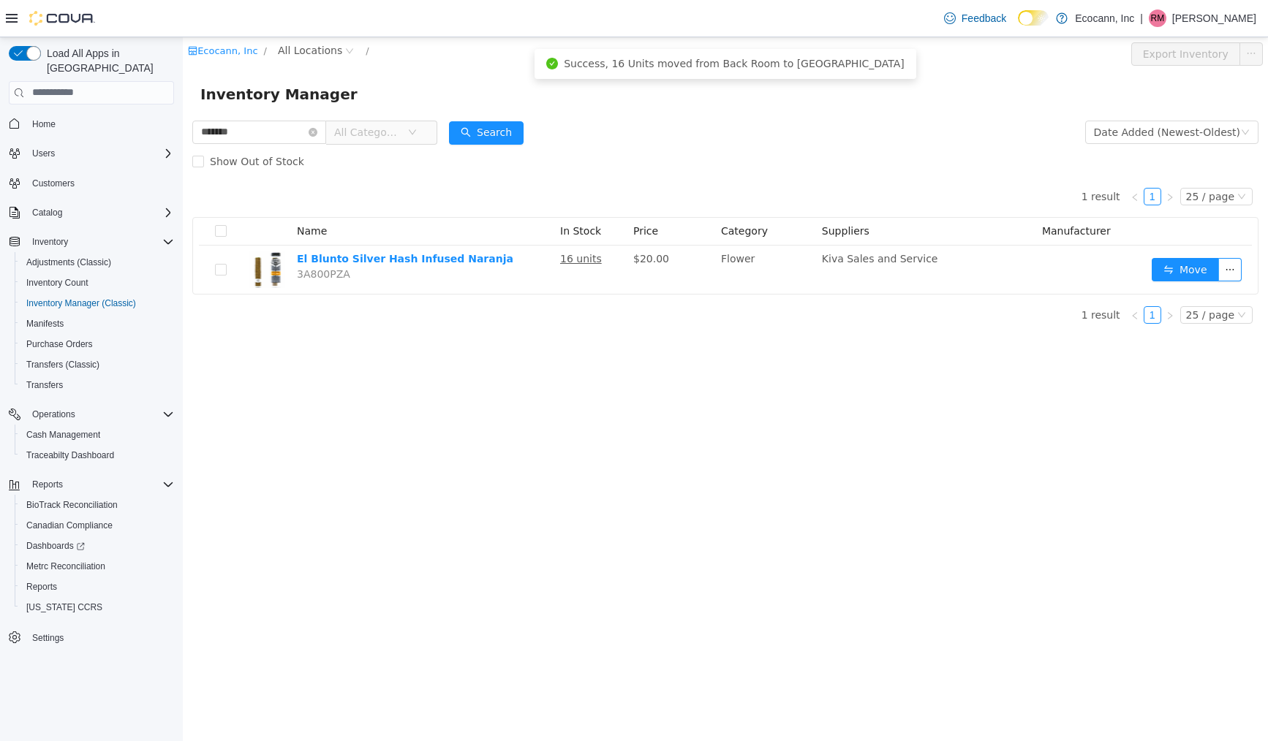
click at [862, 440] on div "Ecocann, Inc / All Locations / Export Inventory Inventory Manager ******* All C…" at bounding box center [725, 389] width 1085 height 704
click at [317, 135] on icon "icon: close-circle" at bounding box center [313, 131] width 9 height 9
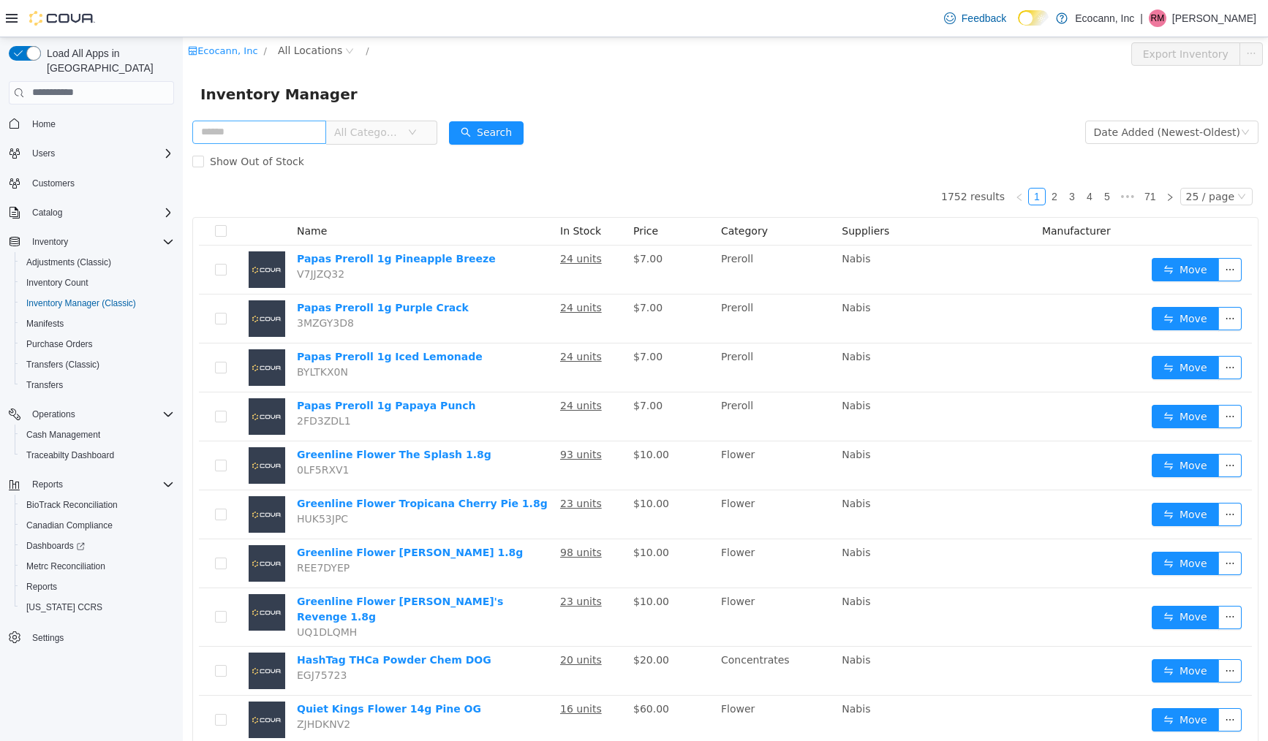
click at [404, 80] on div "Inventory Manager" at bounding box center [725, 93] width 1085 height 47
click at [269, 135] on input "text" at bounding box center [259, 131] width 134 height 23
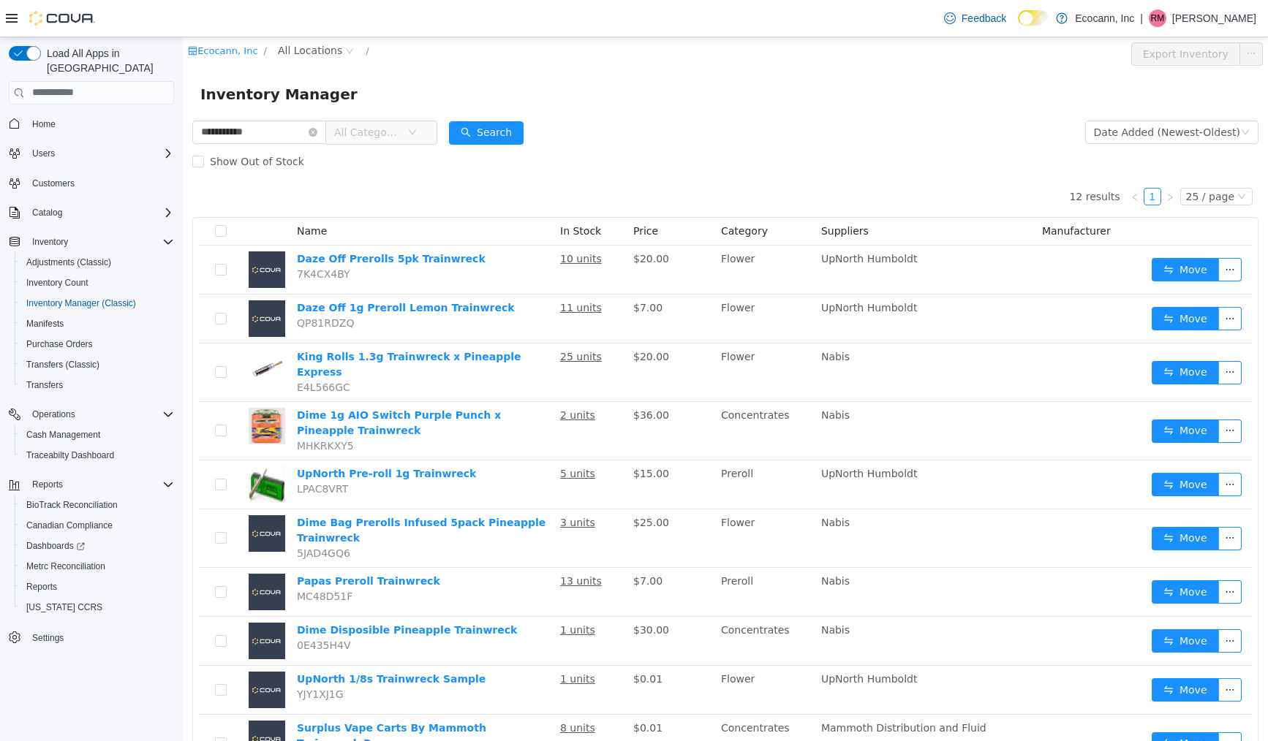
drag, startPoint x: 251, startPoint y: 156, endPoint x: 717, endPoint y: 126, distance: 467.5
click at [717, 126] on form "**********" at bounding box center [725, 146] width 1066 height 59
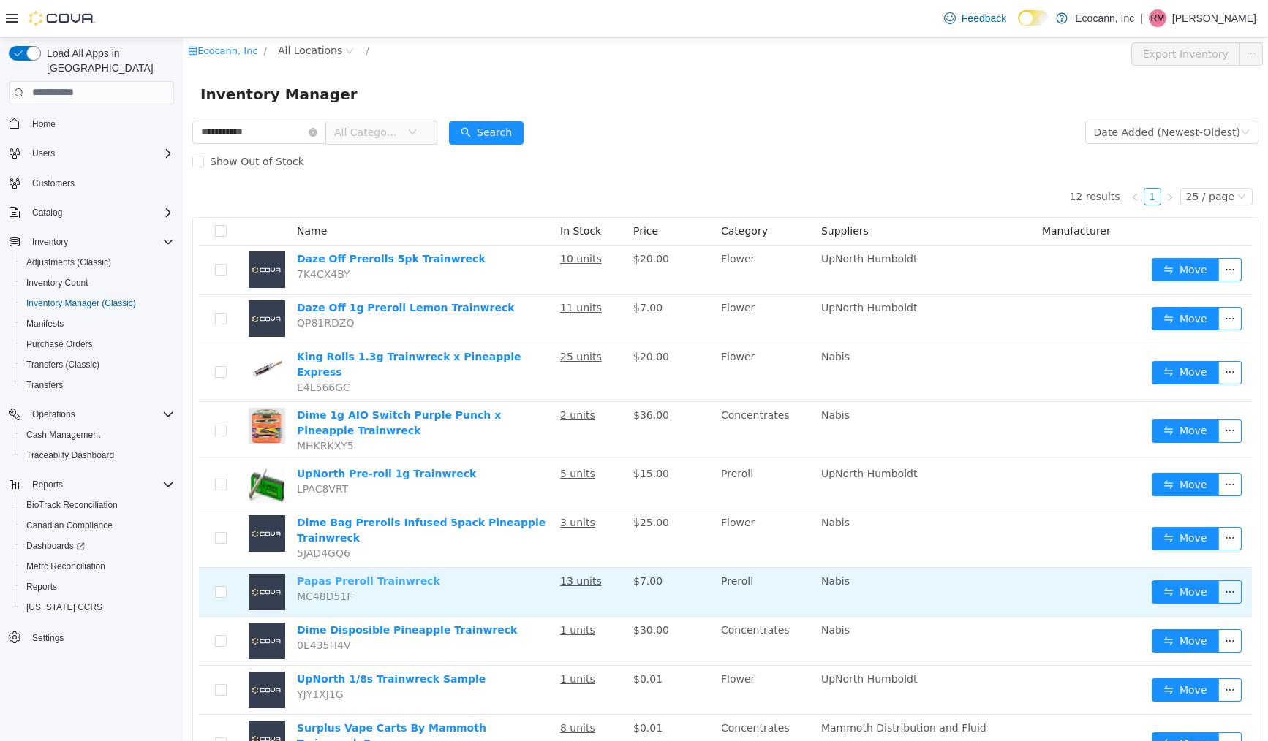
click at [399, 575] on link "Papas Preroll Trainwreck" at bounding box center [368, 581] width 143 height 12
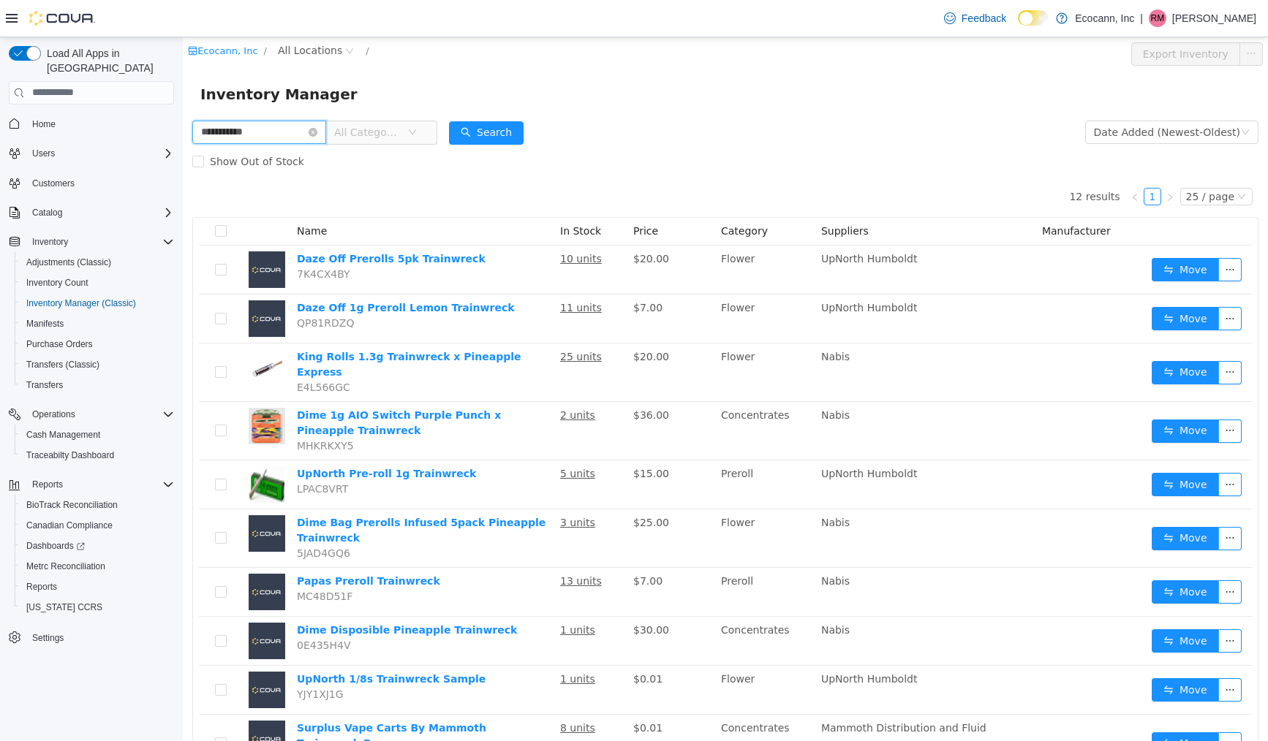
click at [305, 136] on input "**********" at bounding box center [259, 131] width 134 height 23
click at [297, 61] on div "Ecocann, Inc / All Locations /" at bounding box center [636, 53] width 896 height 23
click at [303, 53] on span "All Locations" at bounding box center [310, 50] width 64 height 16
click at [339, 129] on span "[STREET_ADDRESS]" at bounding box center [360, 129] width 102 height 12
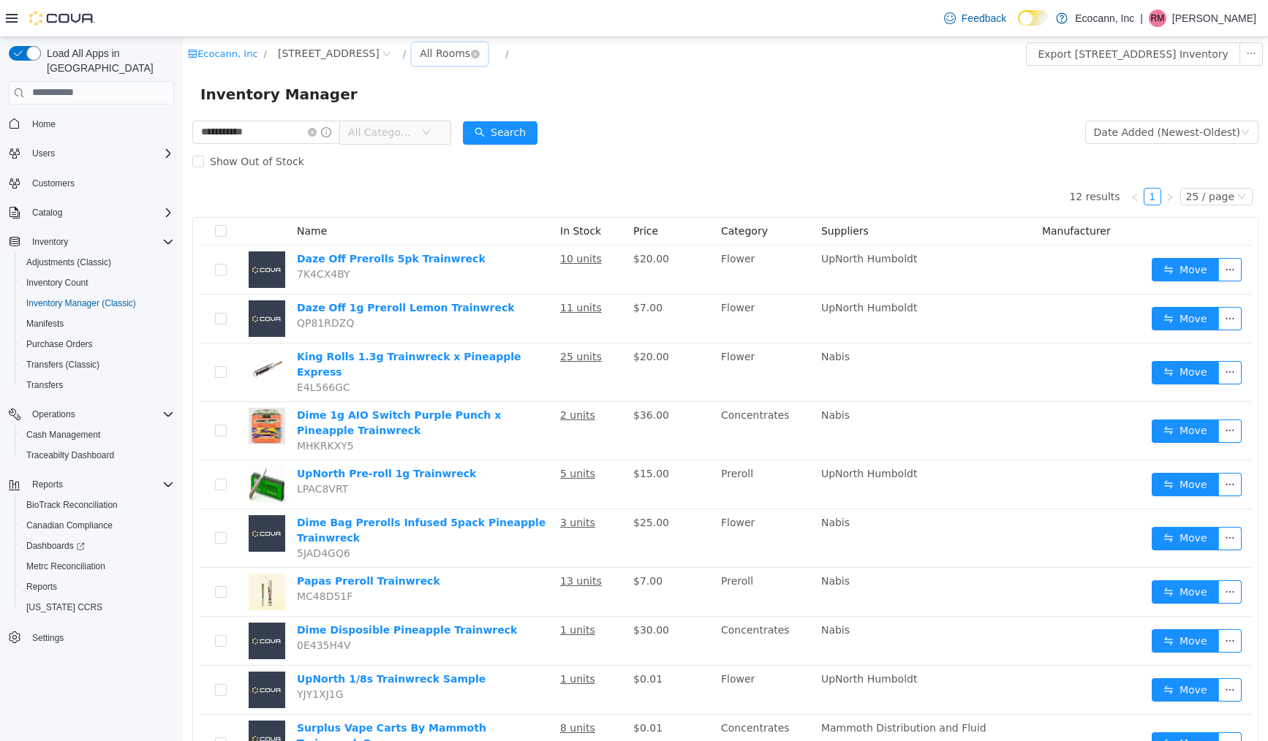
click at [420, 49] on div "All Rooms" at bounding box center [445, 53] width 50 height 22
click at [396, 108] on li "Front Room" at bounding box center [393, 105] width 88 height 23
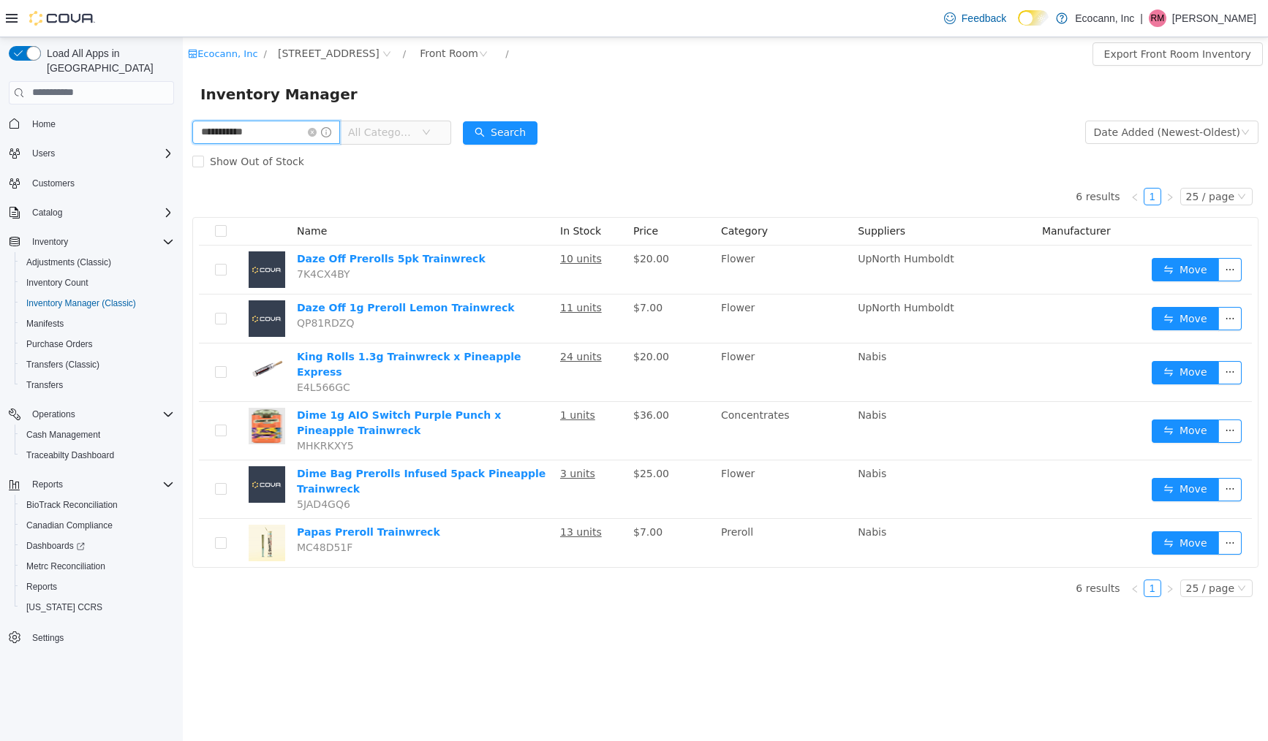
click at [294, 140] on input "**********" at bounding box center [266, 131] width 148 height 23
type input "****"
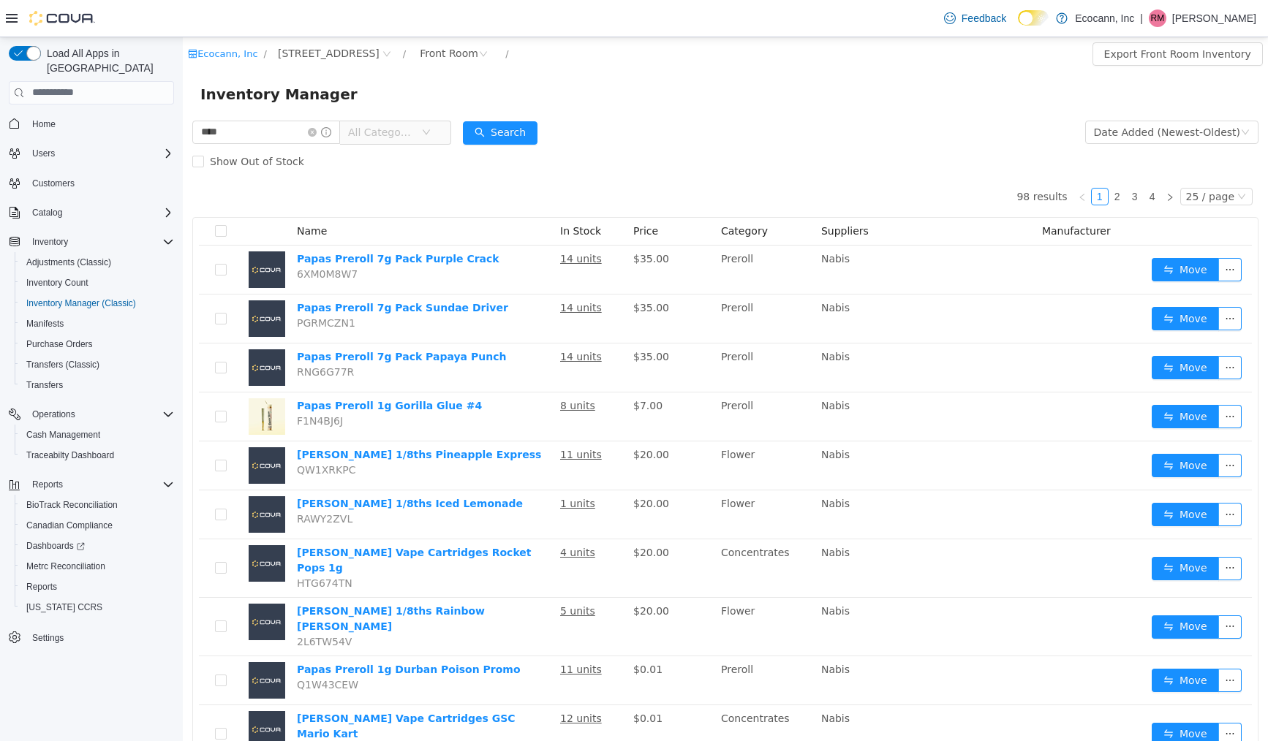
click at [708, 110] on div "Inventory Manager" at bounding box center [725, 93] width 1085 height 47
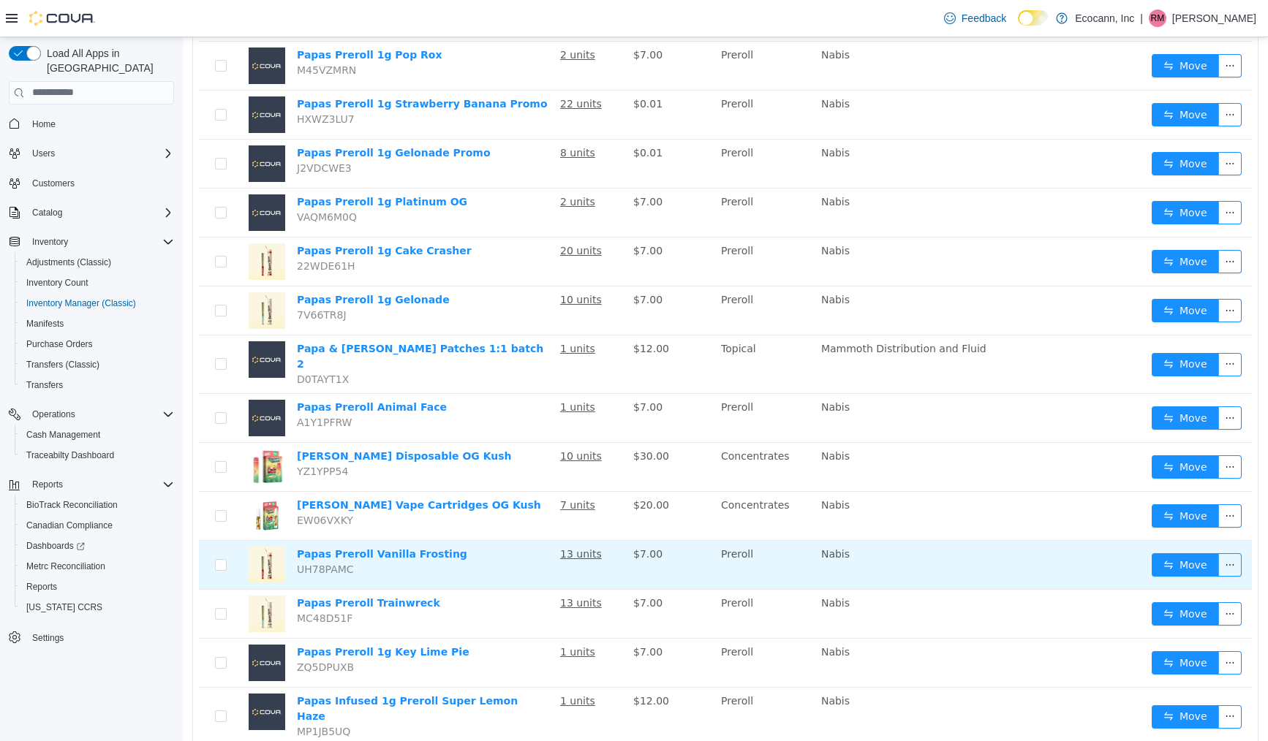
scroll to position [771, 0]
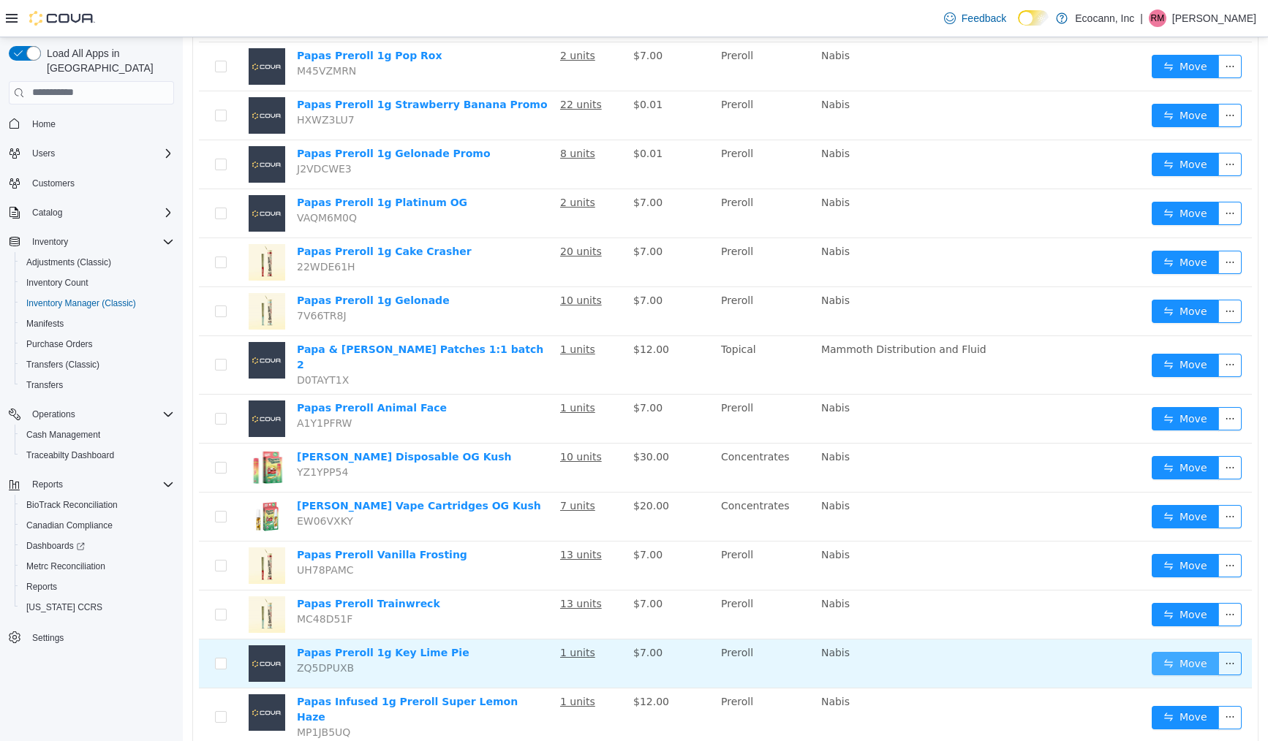
click at [1185, 652] on button "Move" at bounding box center [1185, 663] width 67 height 23
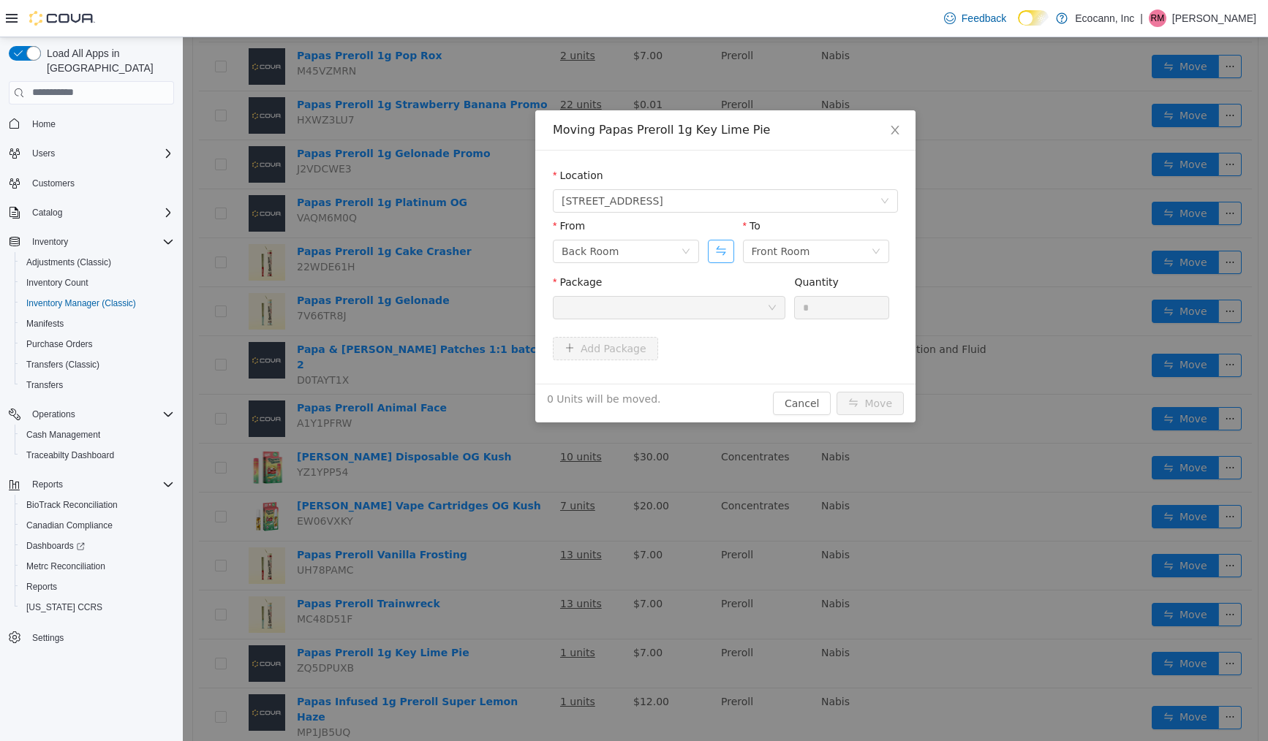
click at [716, 241] on button "Swap" at bounding box center [721, 250] width 26 height 23
click at [782, 256] on div "Back Room" at bounding box center [780, 251] width 57 height 22
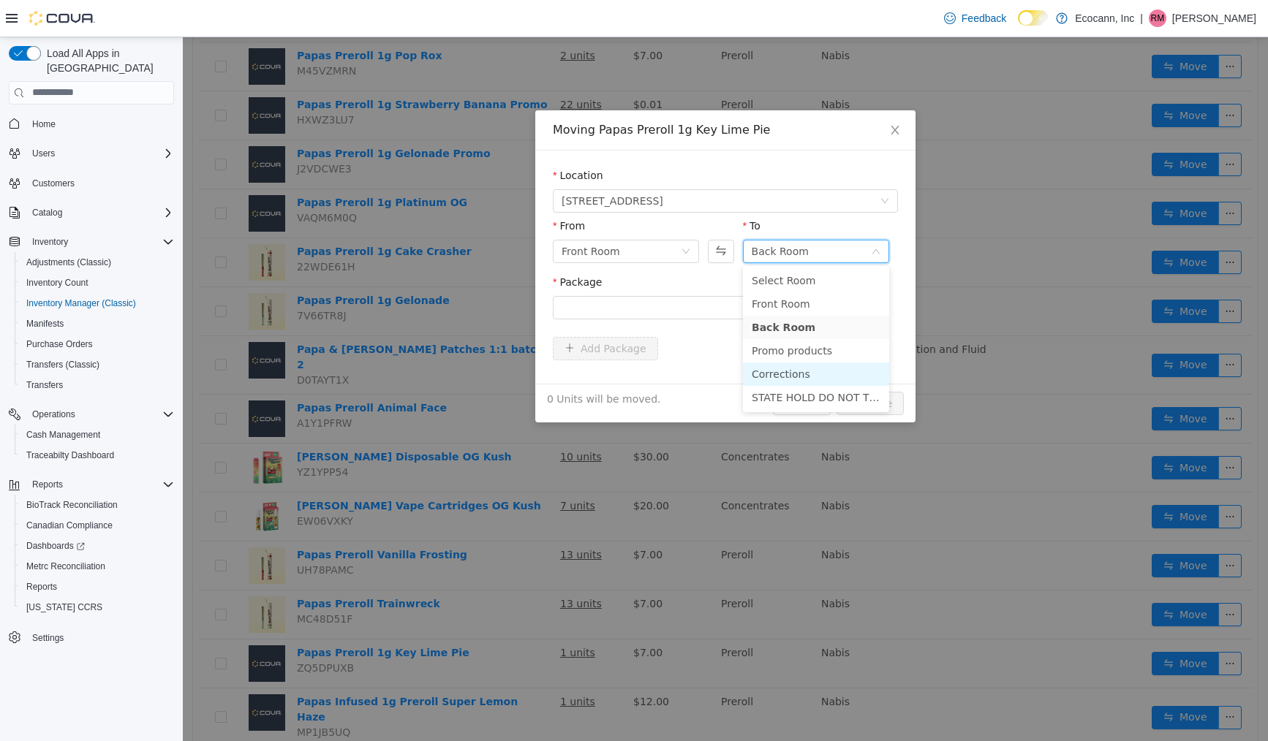
click at [773, 365] on li "Corrections" at bounding box center [816, 373] width 146 height 23
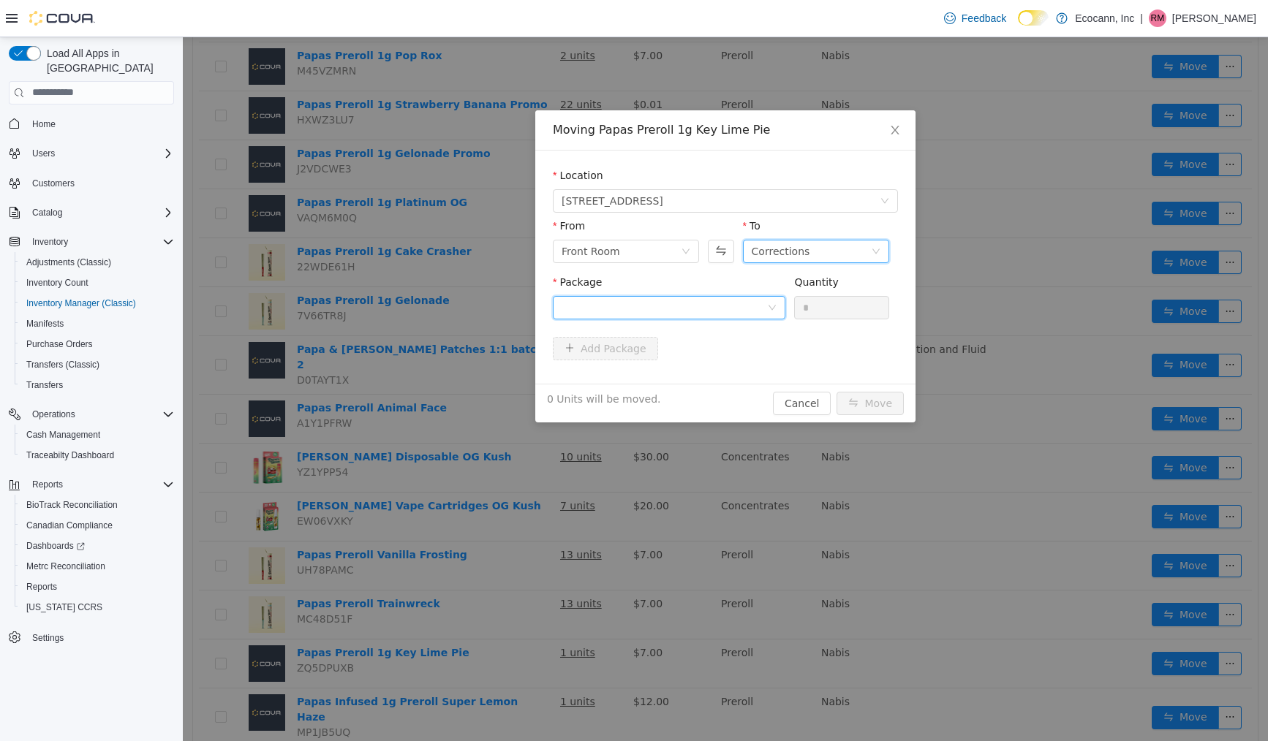
click at [753, 317] on div at bounding box center [664, 307] width 205 height 22
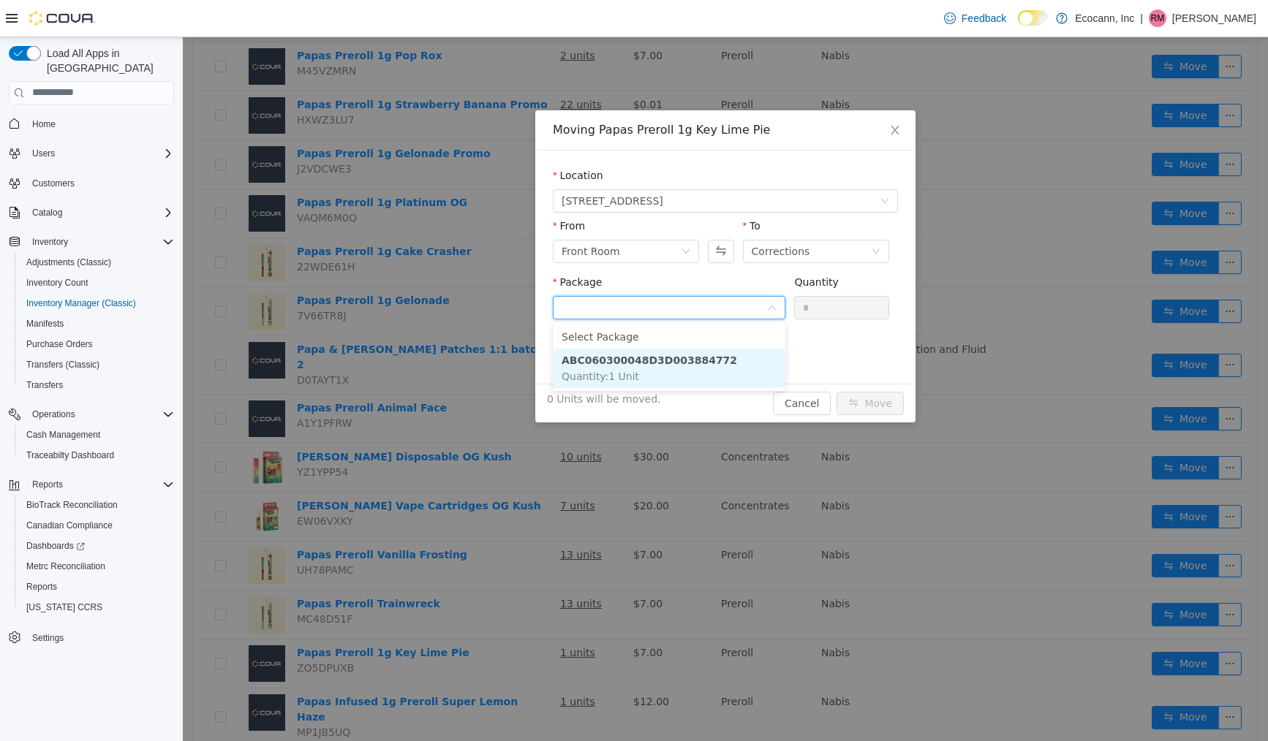
click at [739, 363] on li "ABC060300048D3D003884772 Quantity : 1 Unit" at bounding box center [669, 367] width 233 height 39
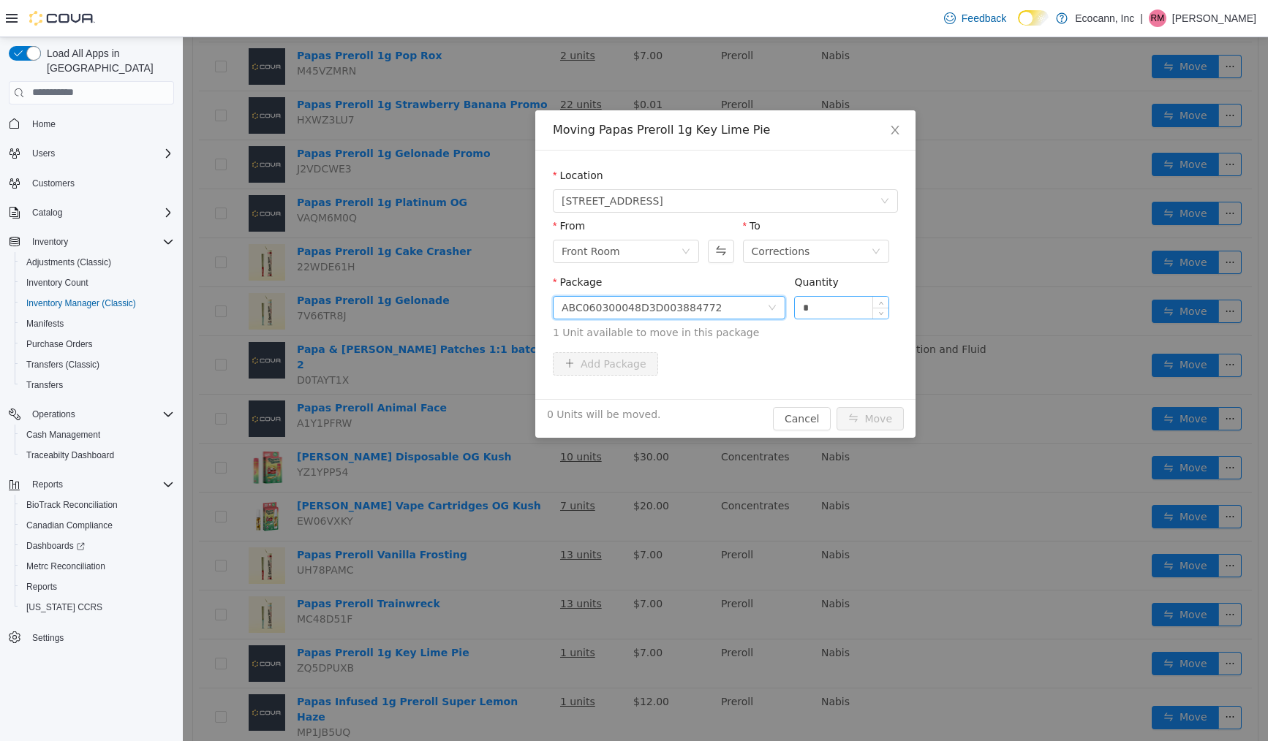
click at [818, 308] on input "*" at bounding box center [842, 307] width 94 height 22
type input "*"
click at [879, 412] on button "Move" at bounding box center [870, 418] width 67 height 23
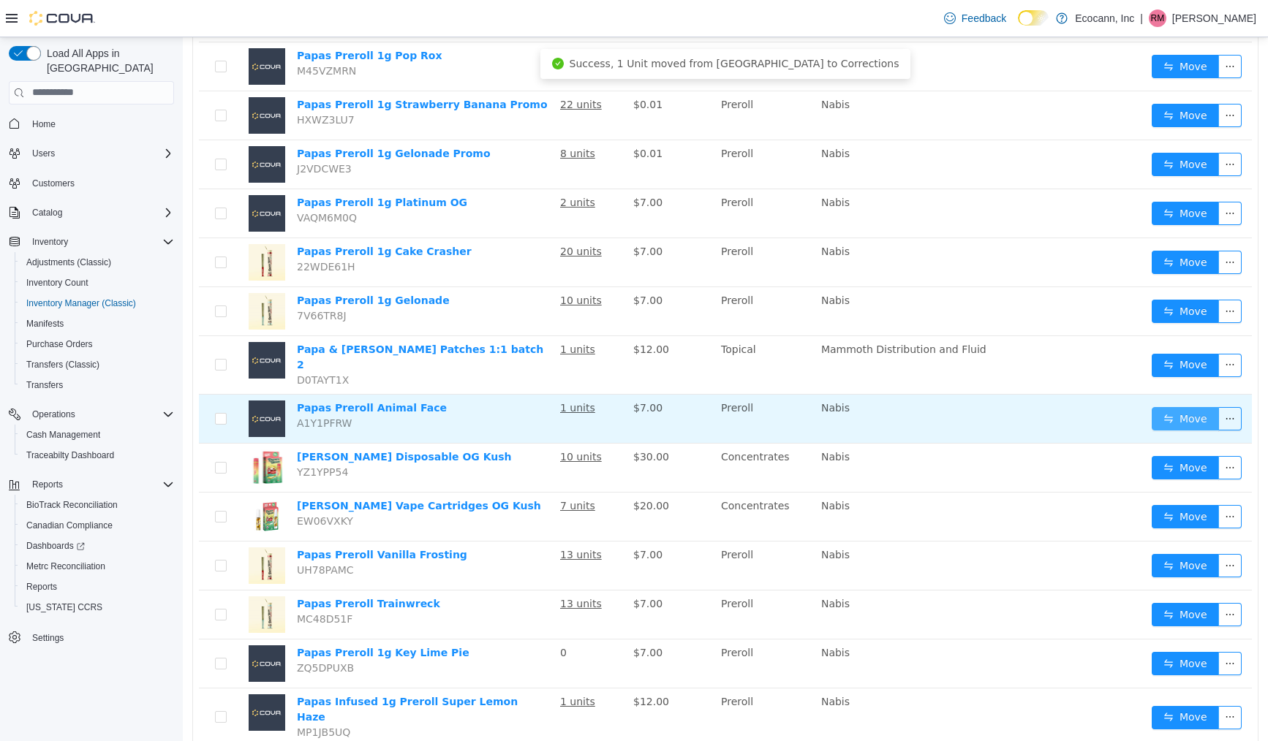
click at [1188, 407] on button "Move" at bounding box center [1185, 418] width 67 height 23
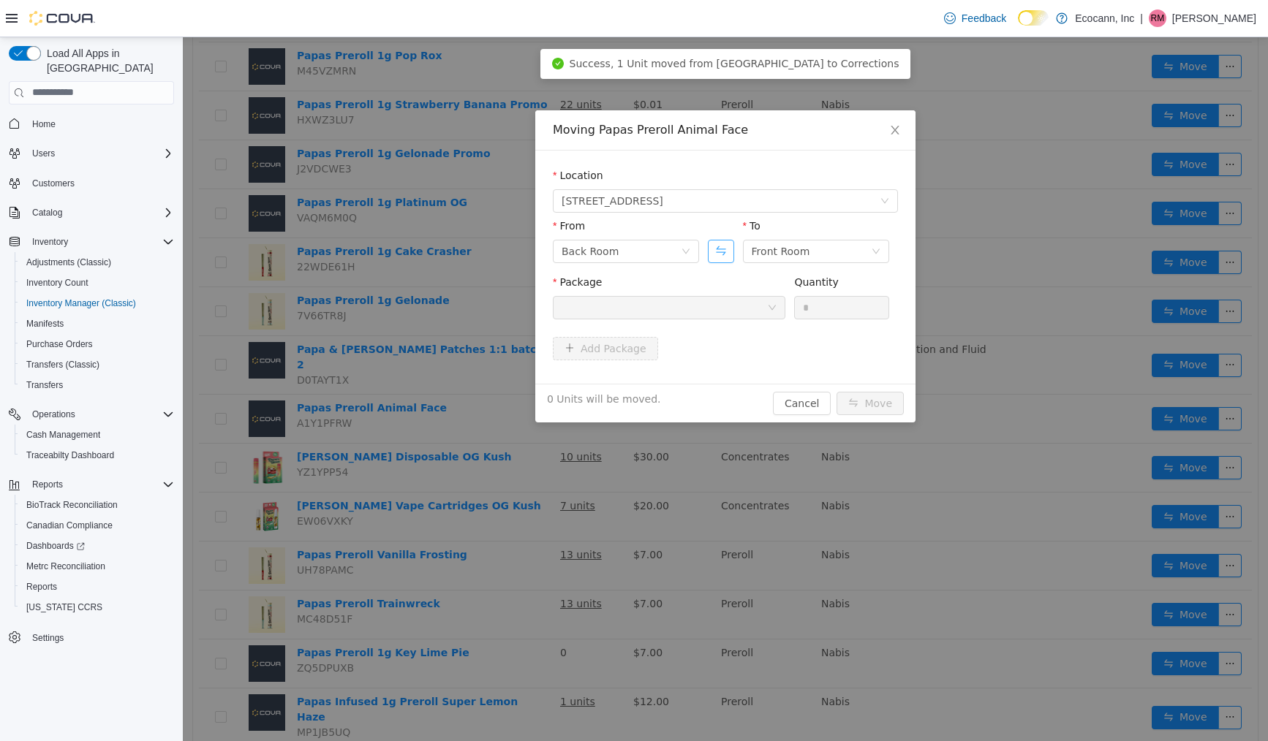
click at [719, 251] on button "Swap" at bounding box center [721, 250] width 26 height 23
click at [782, 249] on div "Back Room" at bounding box center [780, 251] width 57 height 22
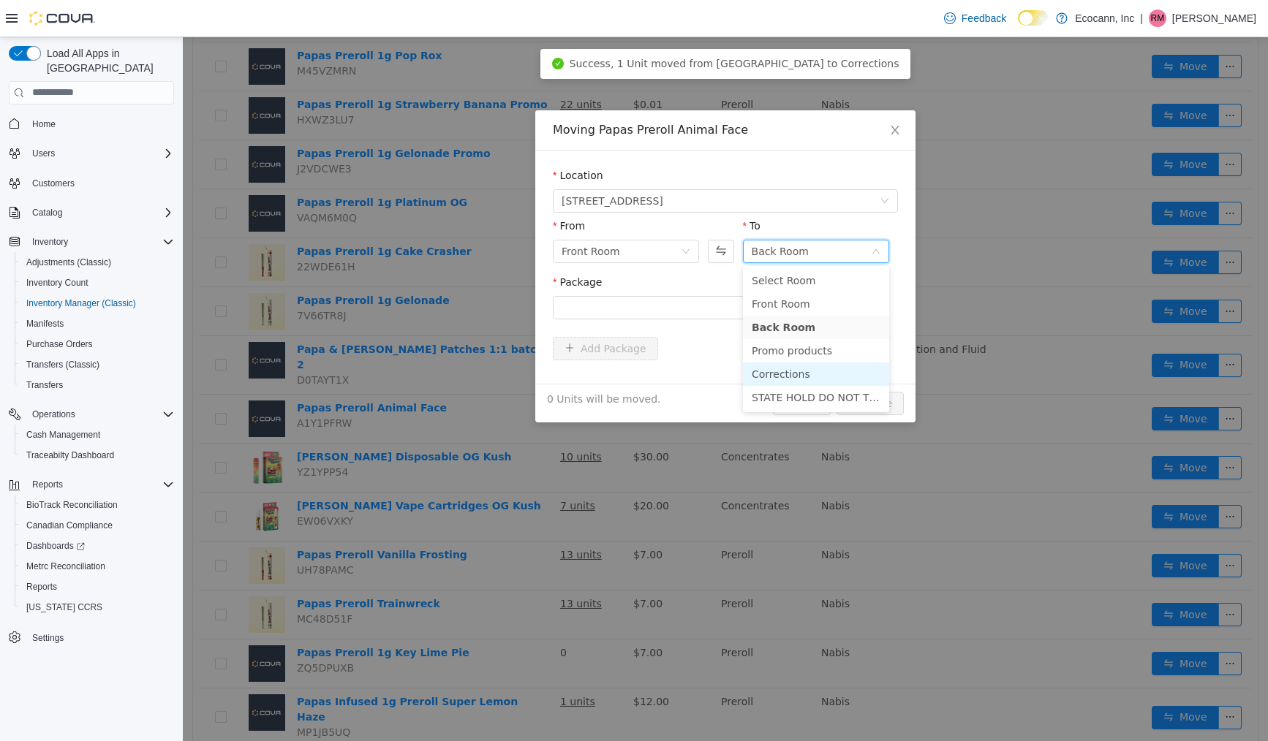
click at [772, 366] on li "Corrections" at bounding box center [816, 373] width 146 height 23
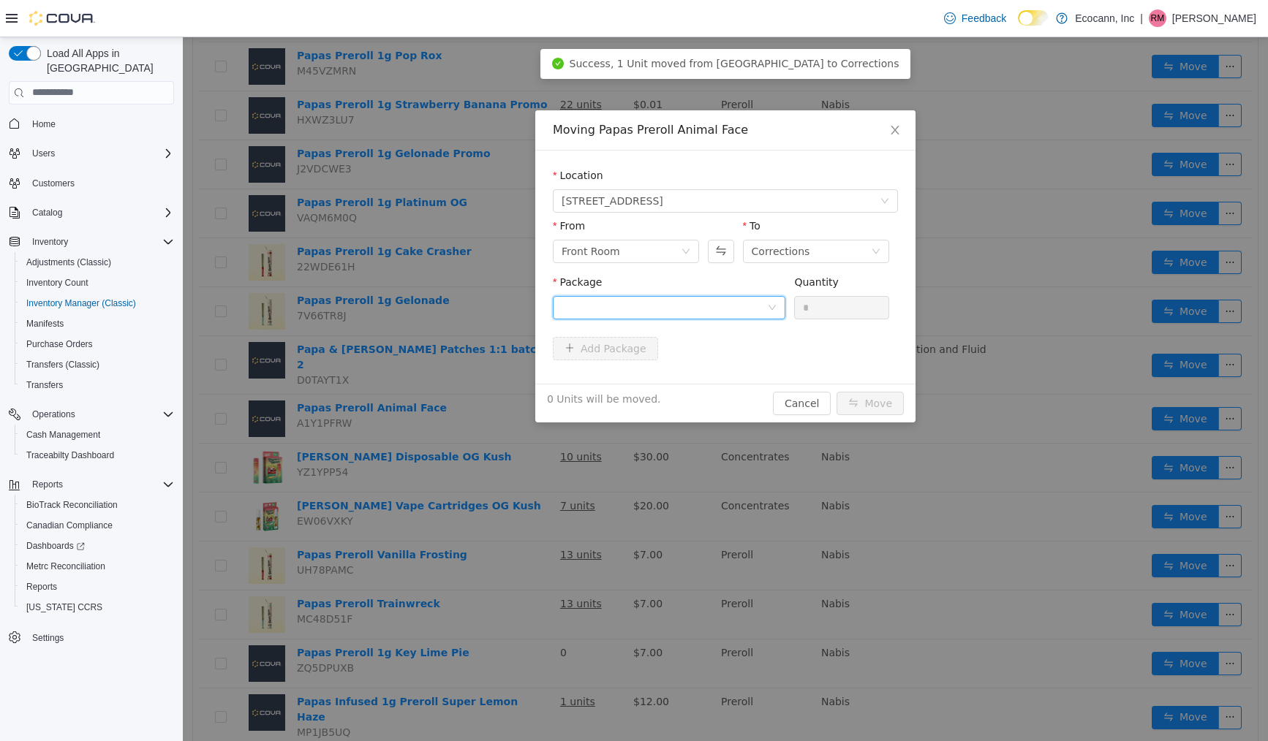
click at [753, 314] on div at bounding box center [664, 307] width 205 height 22
click at [742, 362] on li "1a4060300048d3d002297032 Quantity : 1 Unit" at bounding box center [669, 367] width 233 height 39
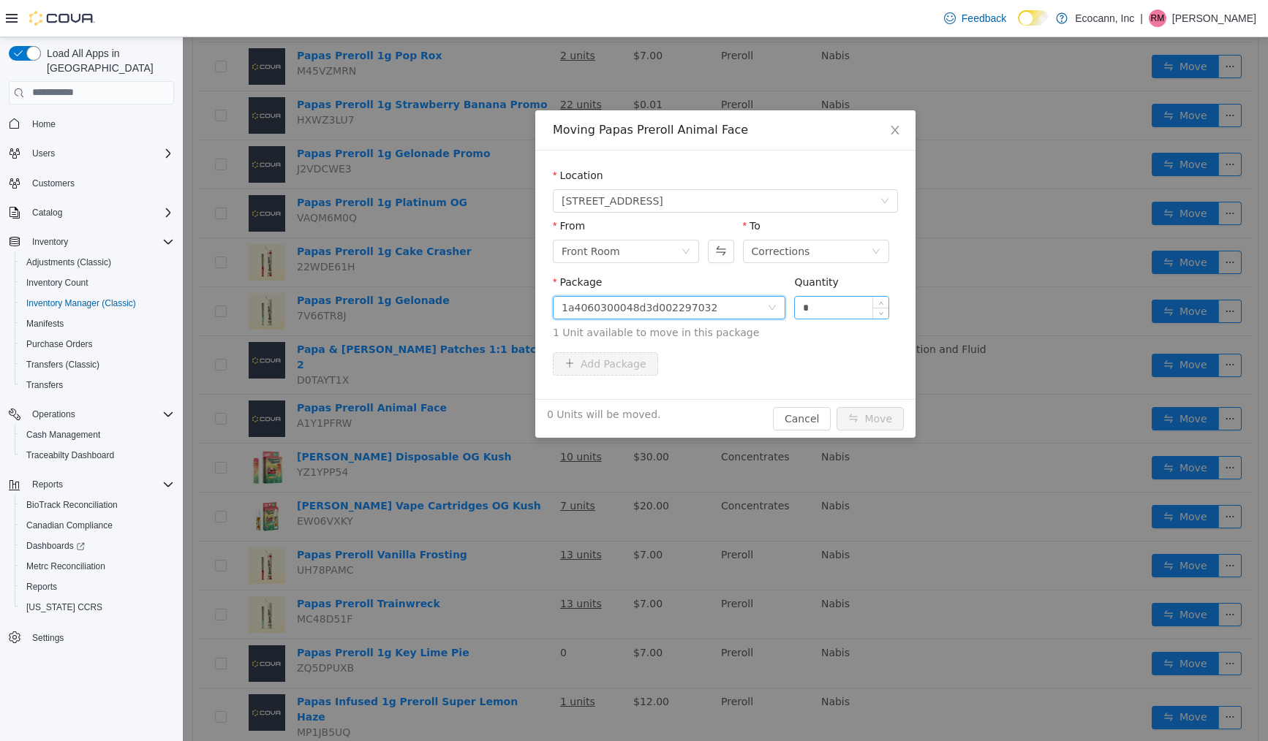
click at [812, 315] on input "*" at bounding box center [842, 307] width 94 height 22
type input "*"
click at [864, 410] on button "Move" at bounding box center [870, 418] width 67 height 23
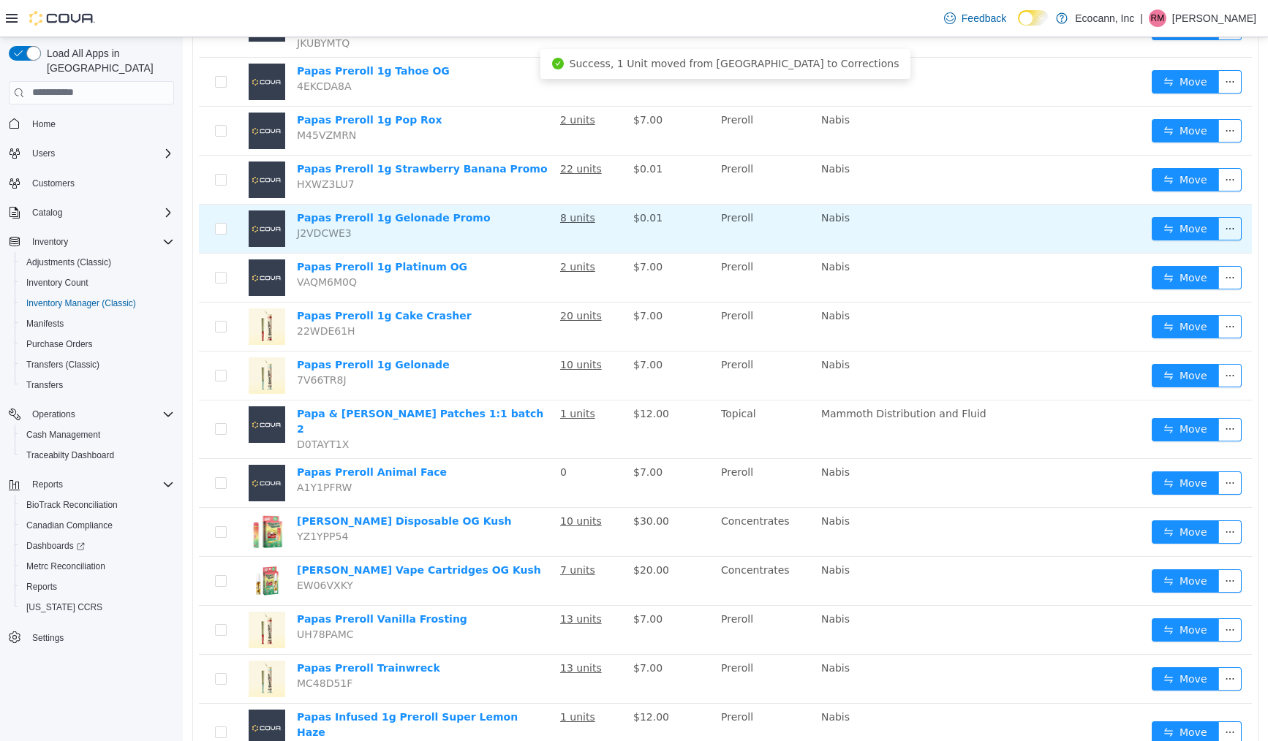
scroll to position [677, 0]
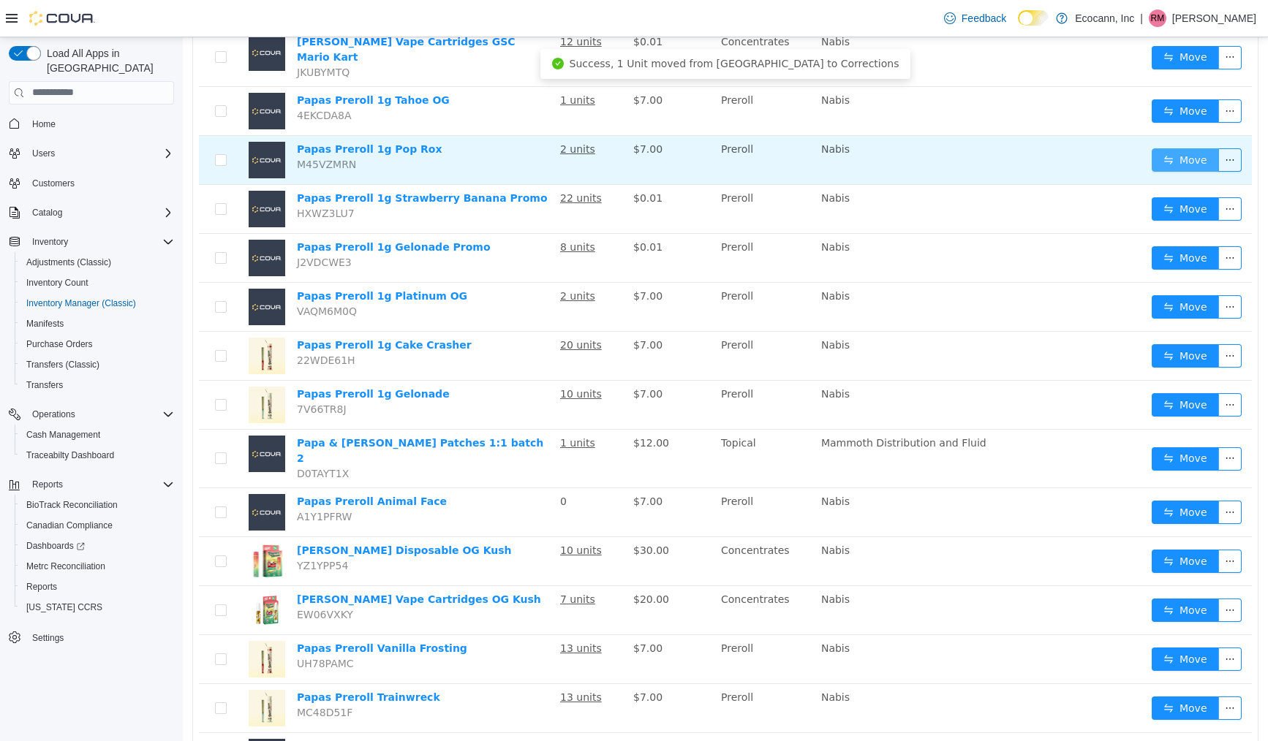
click at [1181, 148] on button "Move" at bounding box center [1185, 159] width 67 height 23
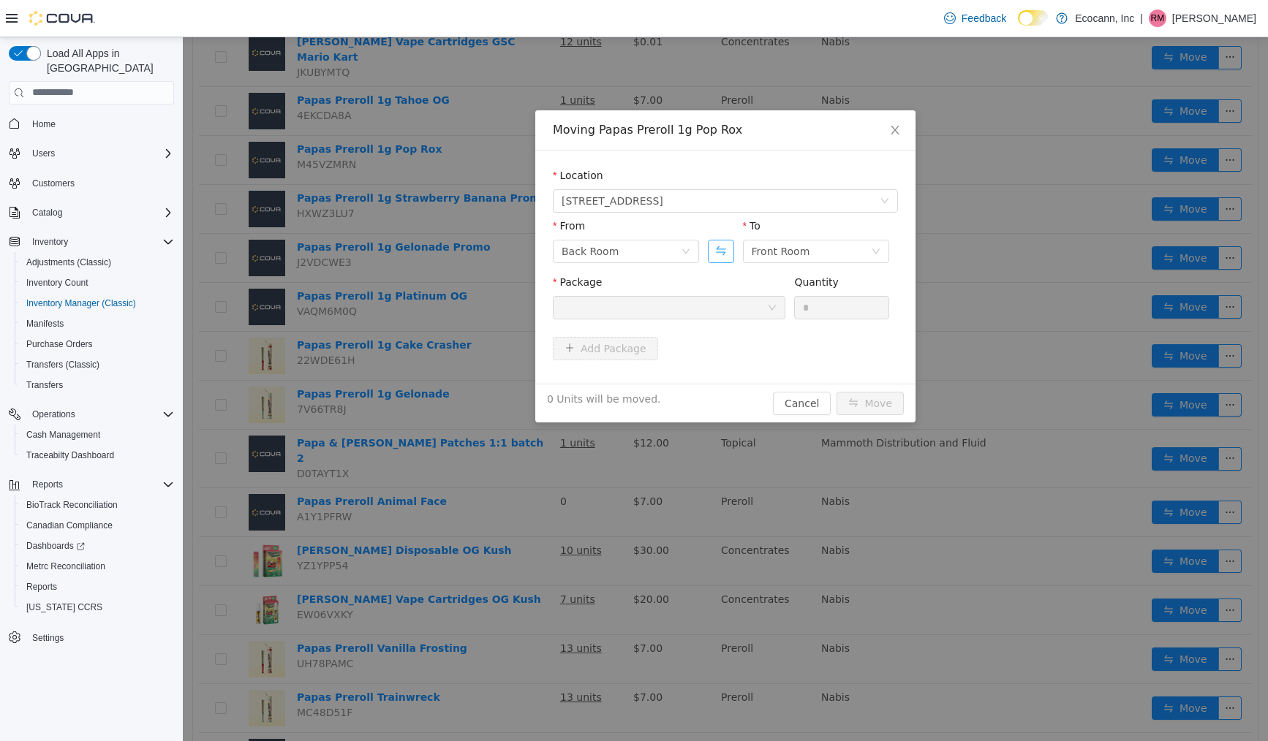
click at [724, 247] on button "Swap" at bounding box center [721, 250] width 26 height 23
click at [797, 248] on div "Back Room" at bounding box center [780, 251] width 57 height 22
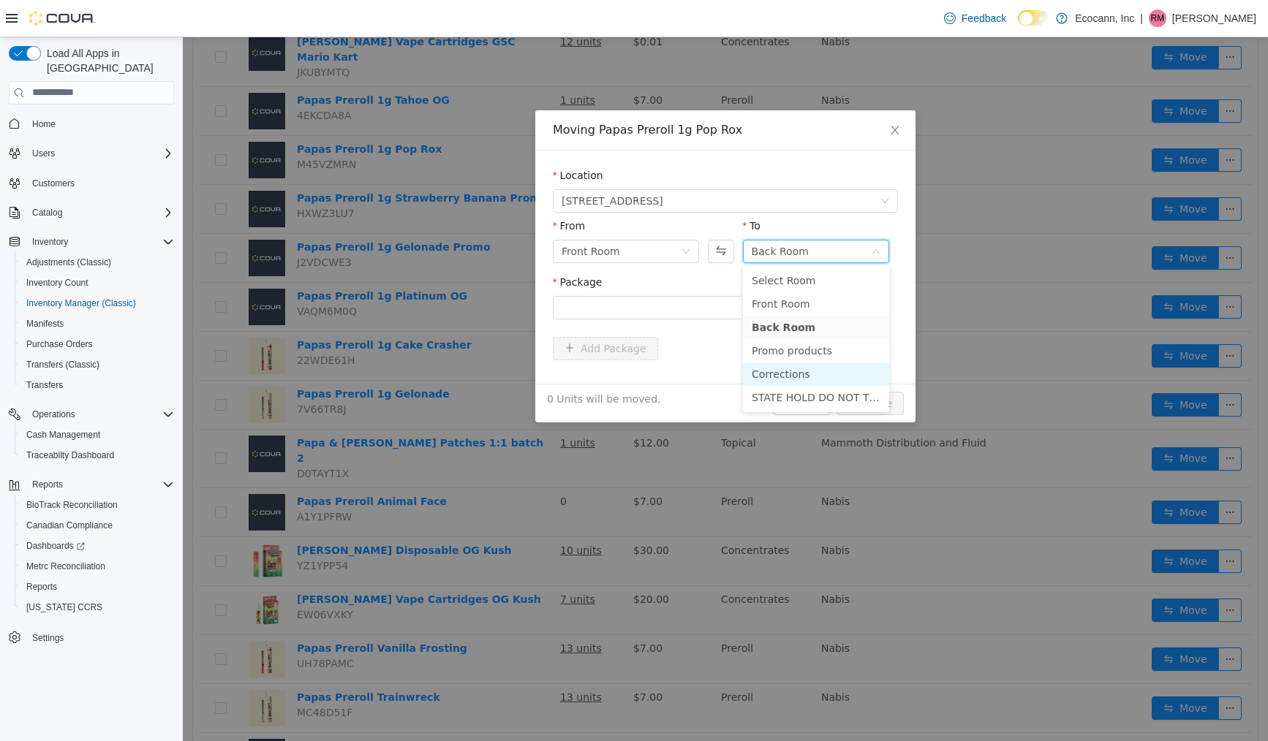
click at [799, 369] on li "Corrections" at bounding box center [816, 373] width 146 height 23
click at [744, 320] on div "Package" at bounding box center [669, 299] width 233 height 50
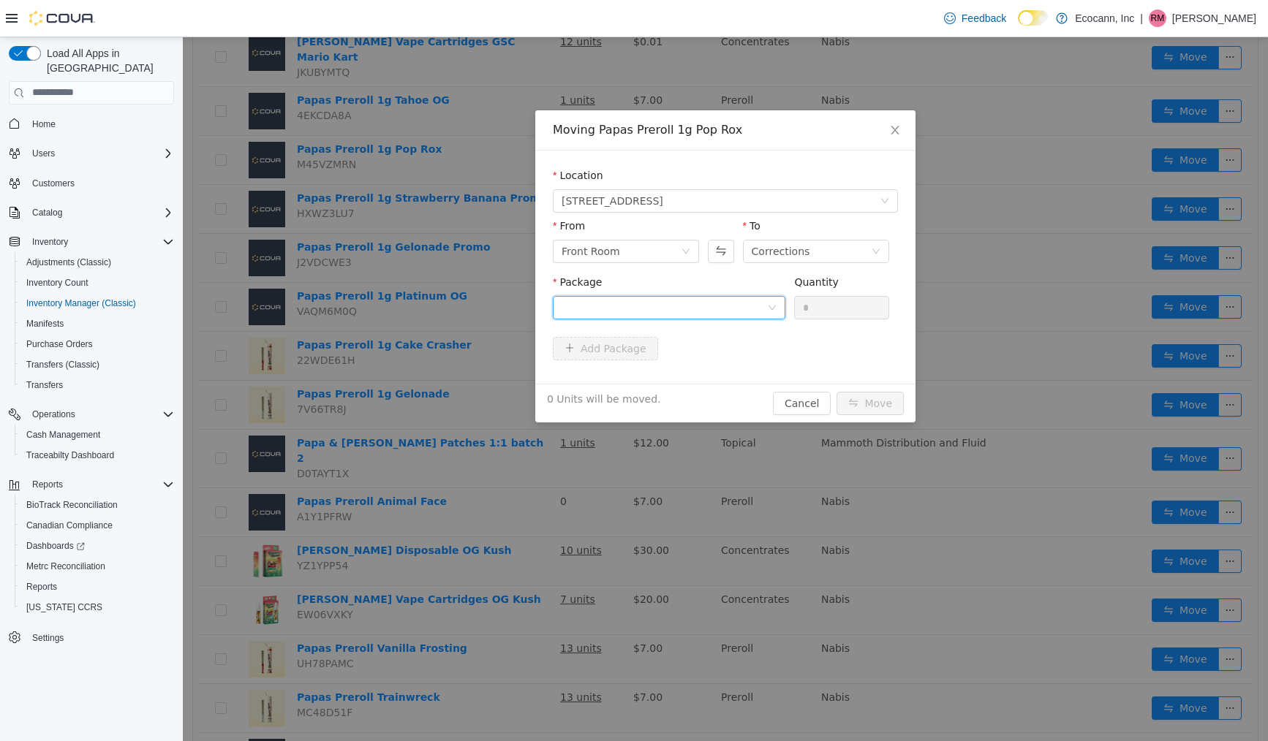
click at [745, 313] on div at bounding box center [664, 307] width 205 height 22
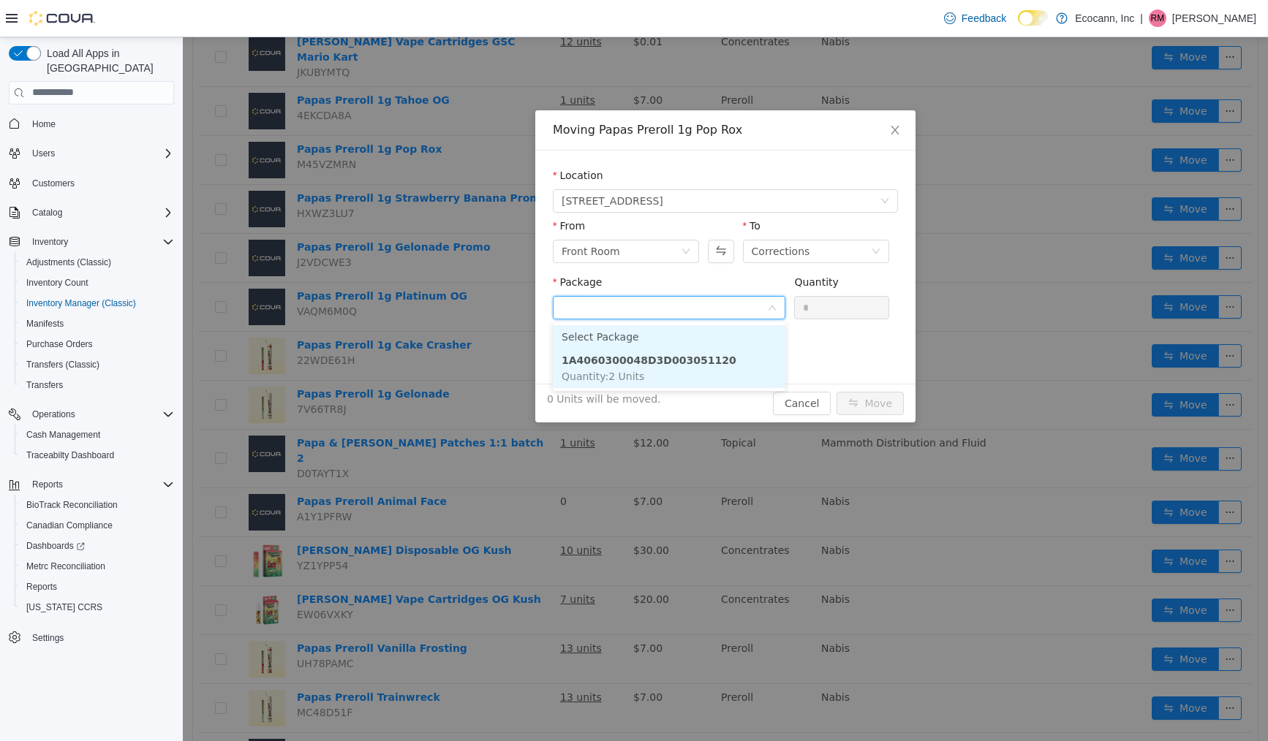
click at [731, 364] on li "1A4060300048D3D003051120 Quantity : 2 Units" at bounding box center [669, 367] width 233 height 39
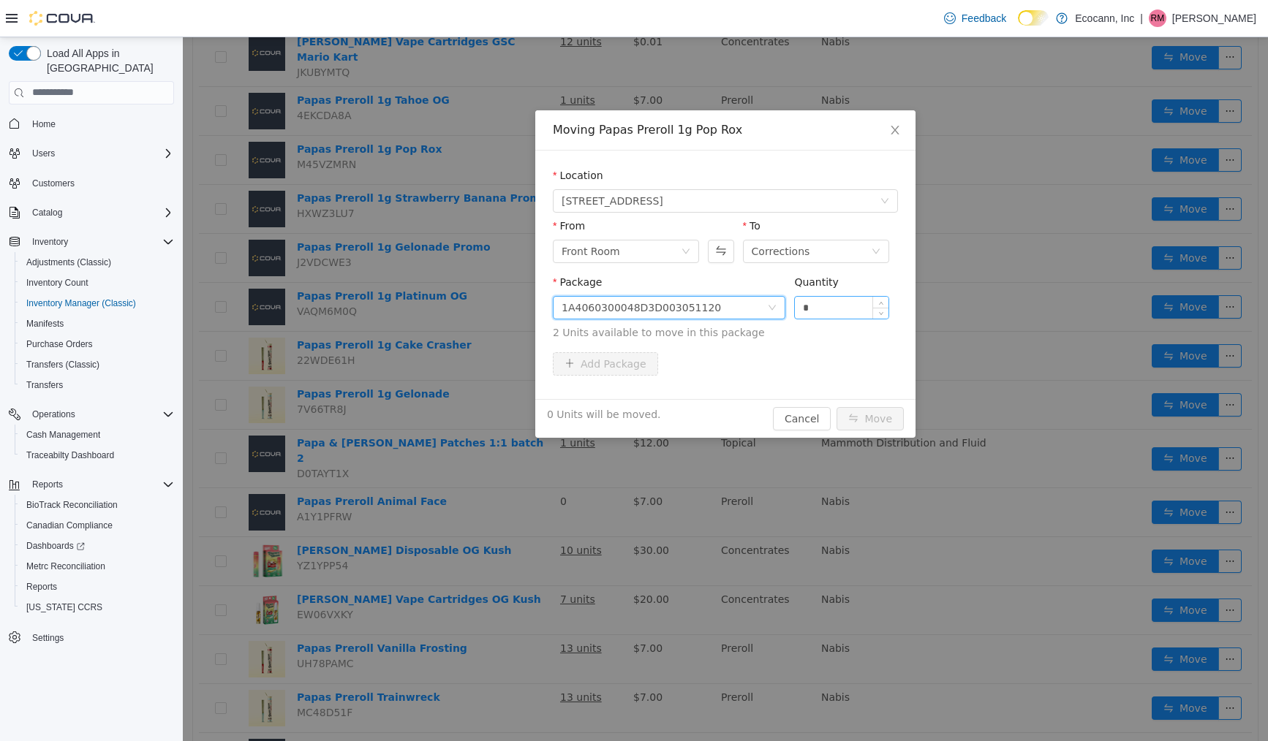
click at [818, 311] on input "*" at bounding box center [842, 307] width 94 height 22
type input "*"
click at [883, 417] on button "Move" at bounding box center [870, 418] width 67 height 23
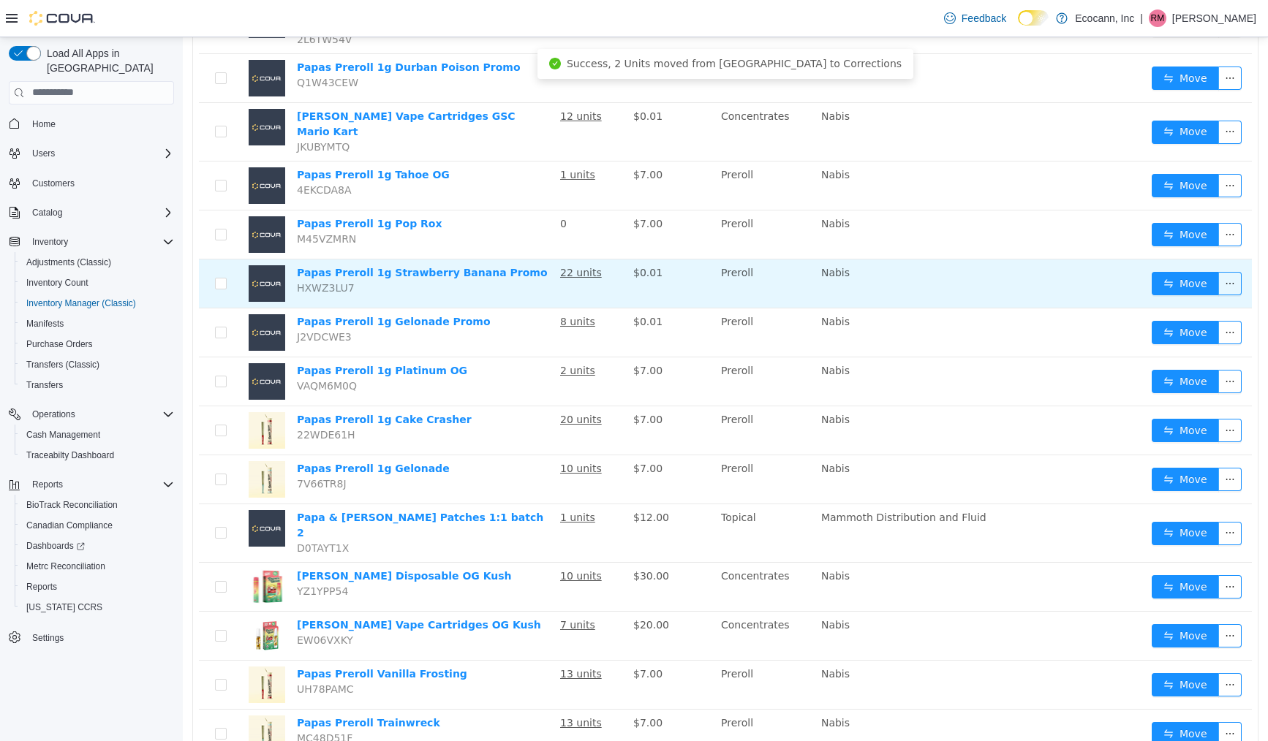
scroll to position [601, 0]
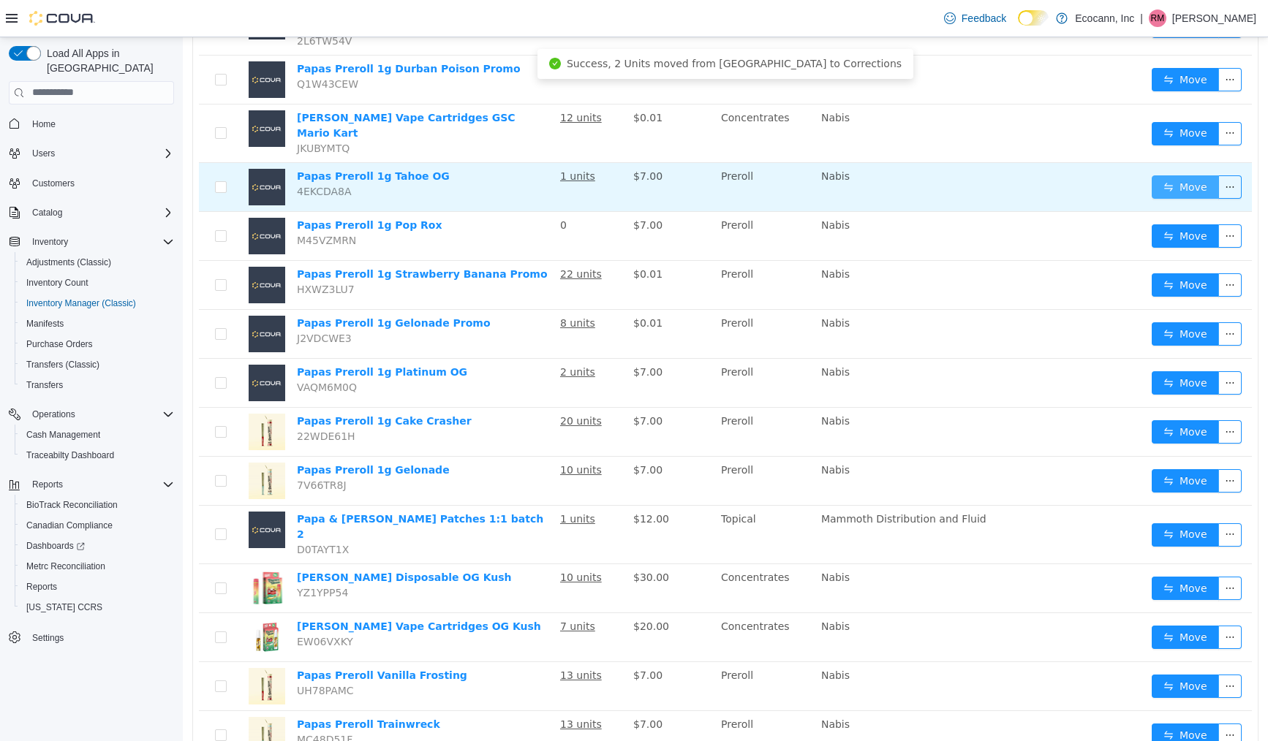
click at [1189, 175] on button "Move" at bounding box center [1185, 186] width 67 height 23
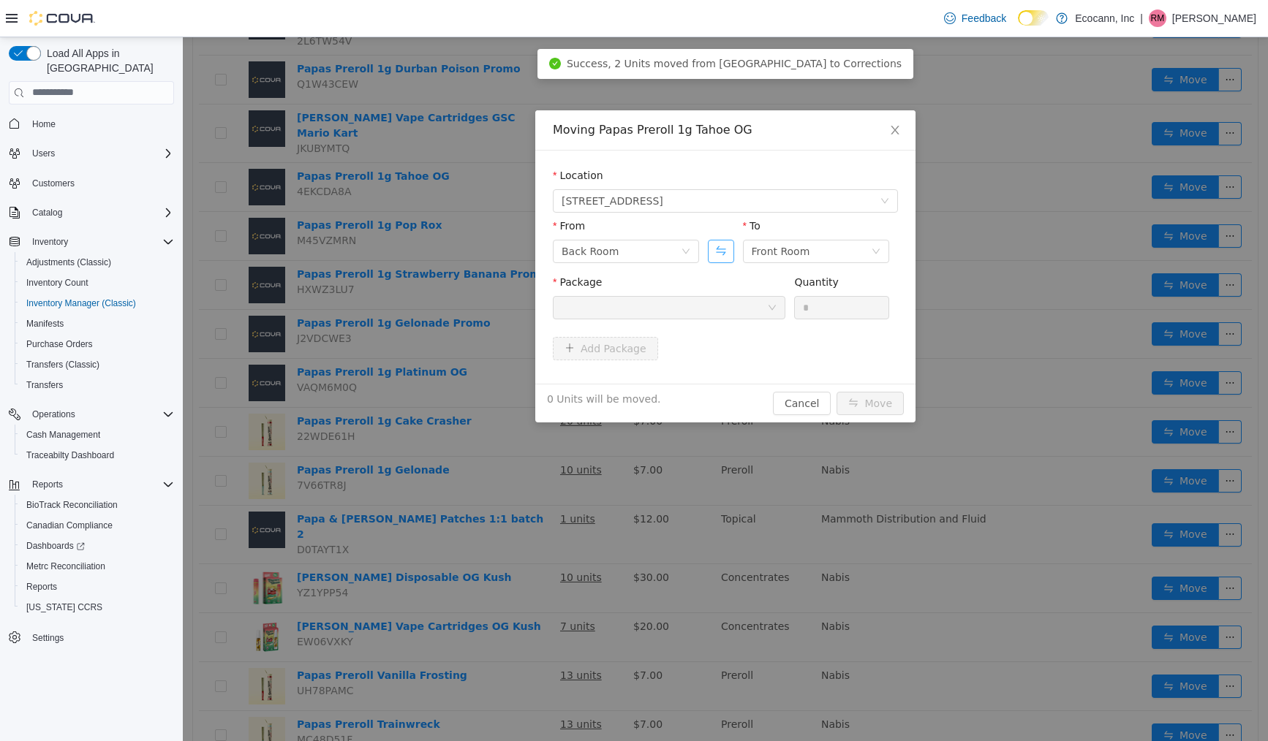
click at [722, 254] on button "Swap" at bounding box center [721, 250] width 26 height 23
click at [714, 298] on div at bounding box center [664, 307] width 205 height 22
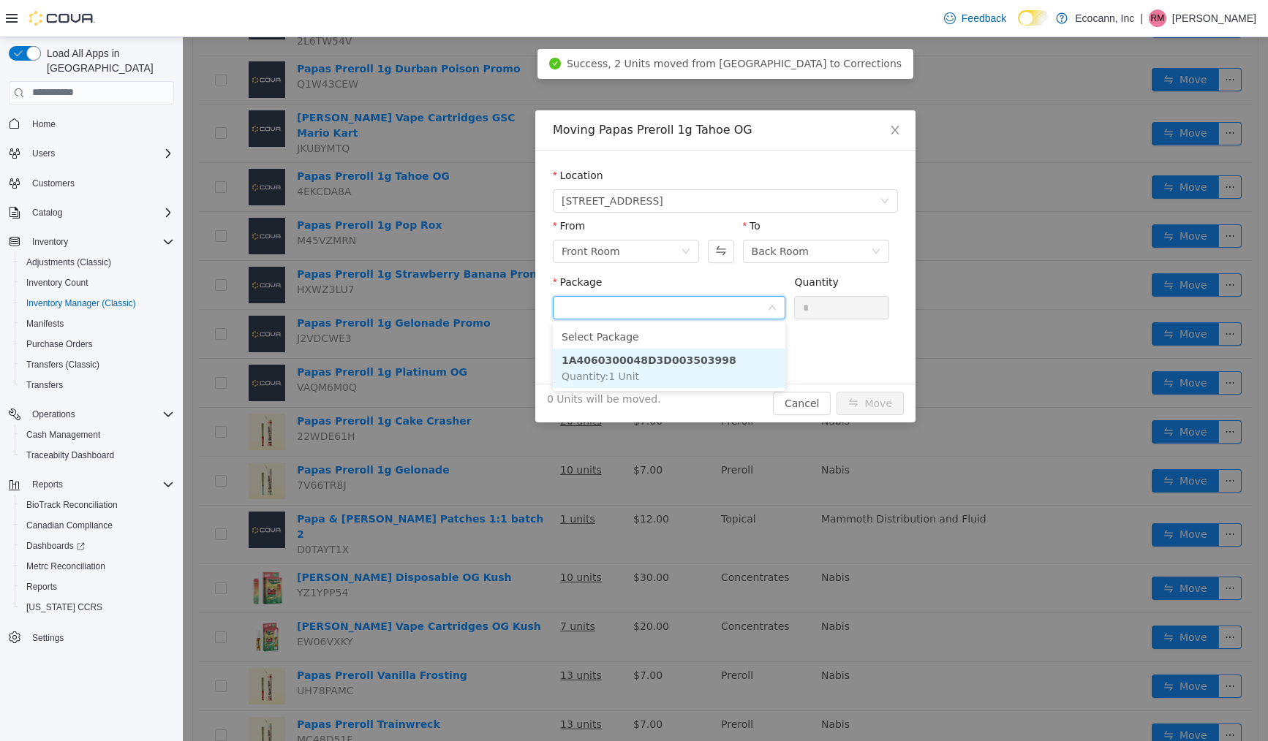
click at [710, 358] on strong "1A4060300048D3D003503998" at bounding box center [649, 360] width 175 height 12
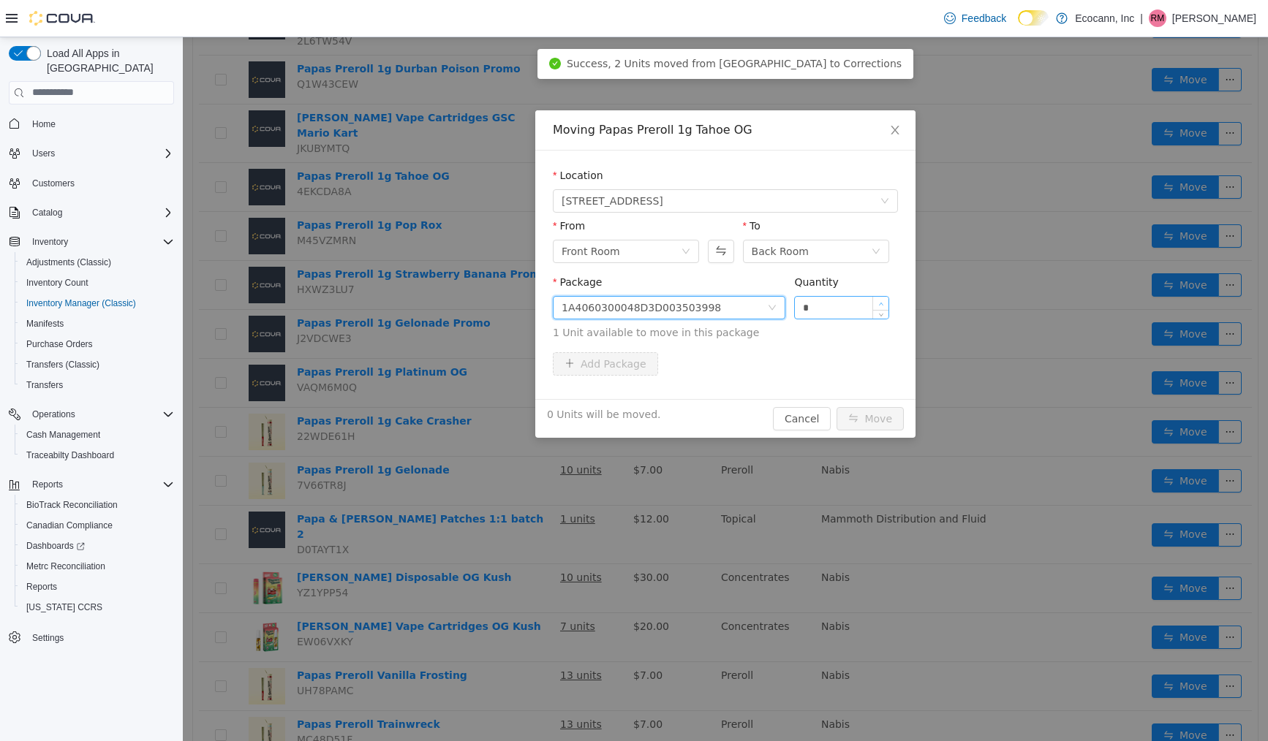
type input "*"
click at [886, 303] on span "Increase Value" at bounding box center [880, 302] width 15 height 13
click at [848, 252] on div "Back Room" at bounding box center [811, 251] width 119 height 22
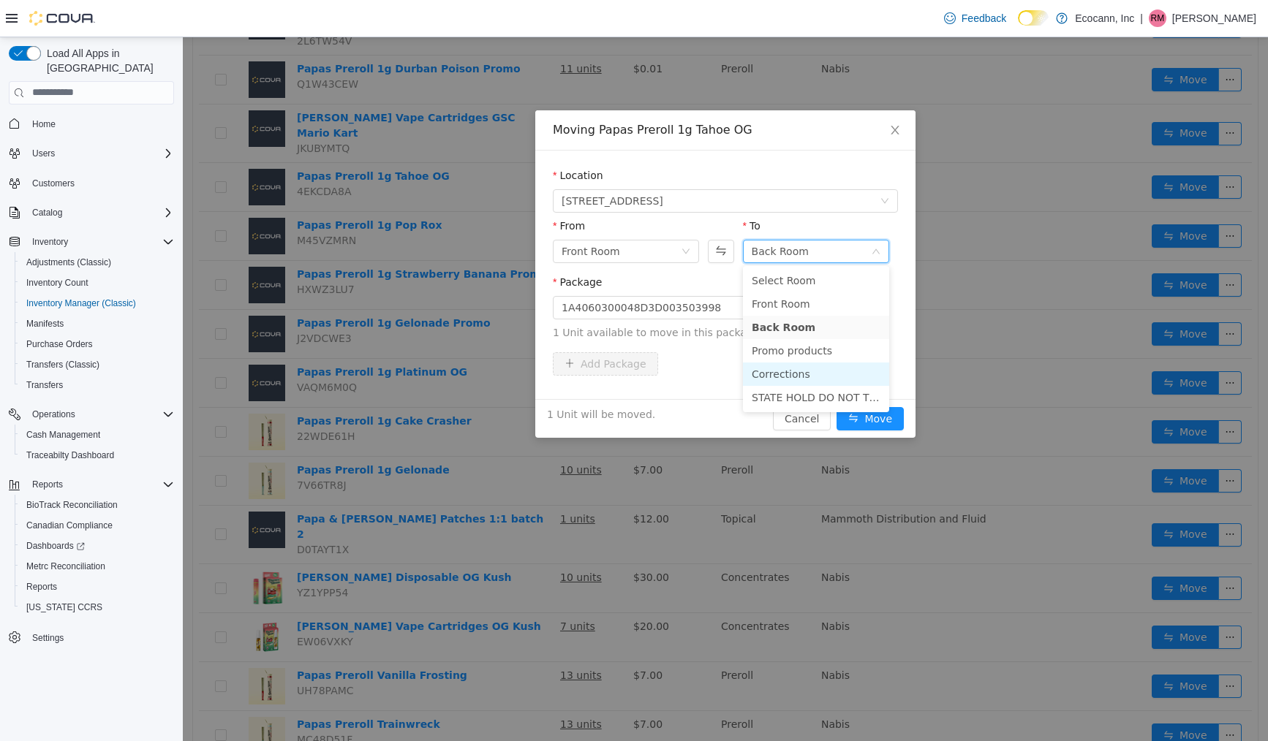
click at [839, 366] on li "Corrections" at bounding box center [816, 373] width 146 height 23
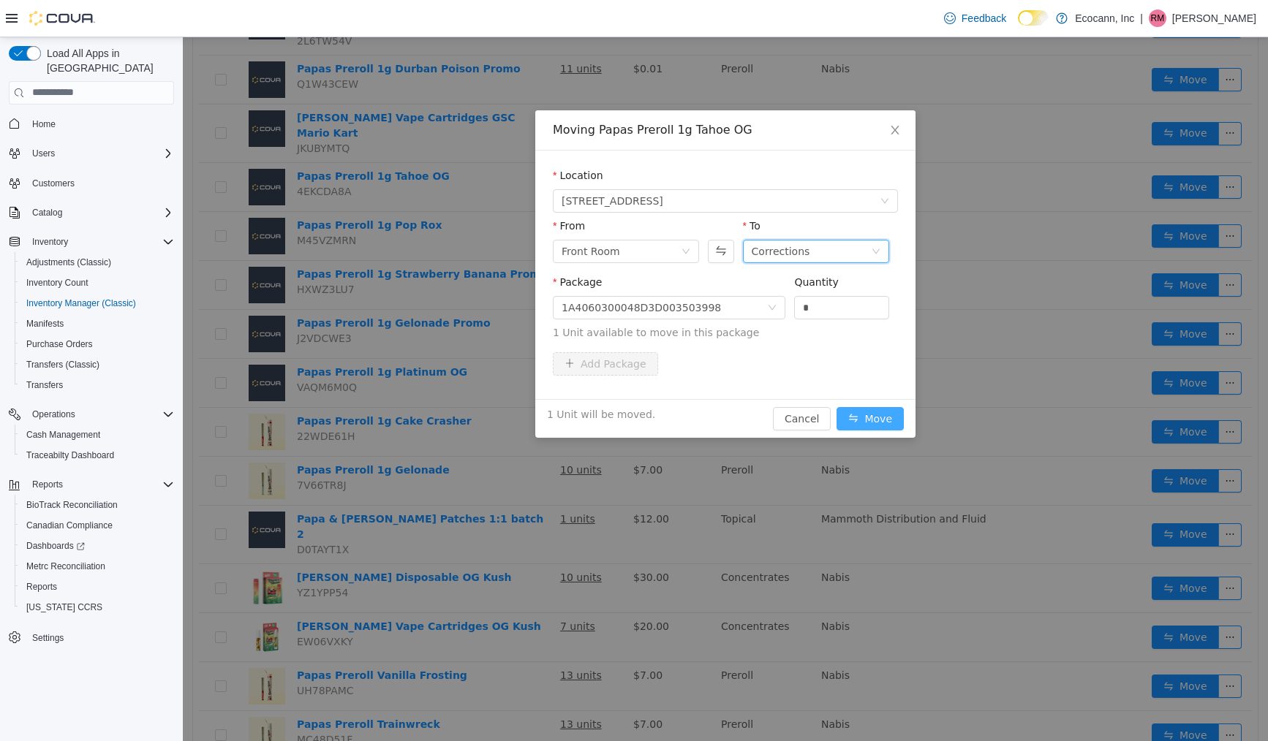
click at [872, 421] on button "Move" at bounding box center [870, 418] width 67 height 23
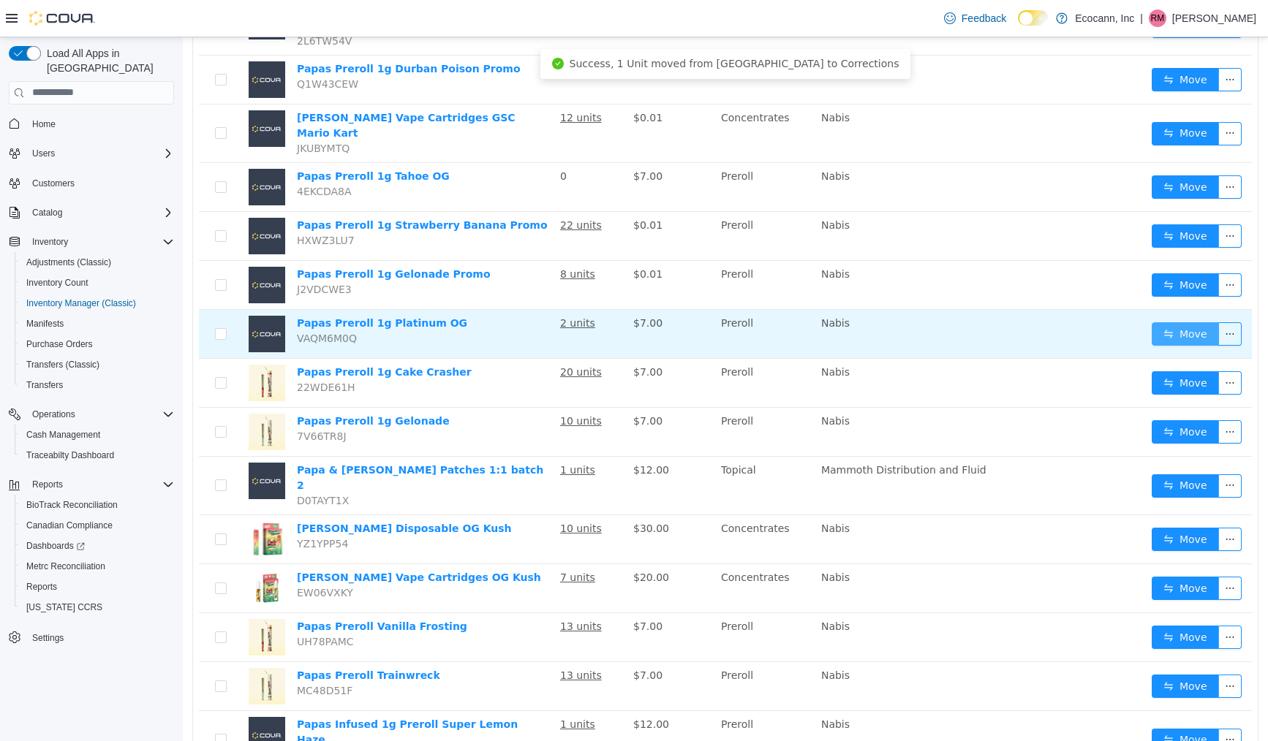
click at [1195, 322] on button "Move" at bounding box center [1185, 333] width 67 height 23
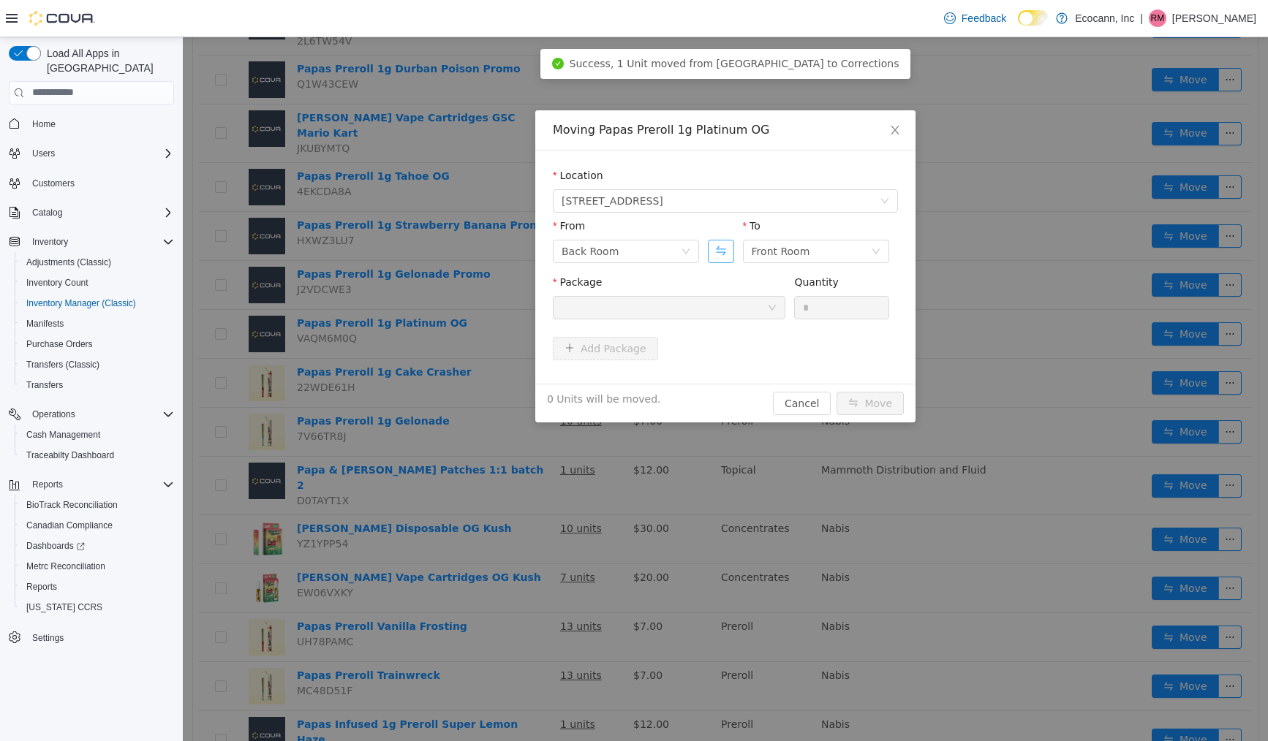
click at [720, 257] on button "Swap" at bounding box center [721, 250] width 26 height 23
click at [771, 257] on div "Back Room" at bounding box center [780, 251] width 57 height 22
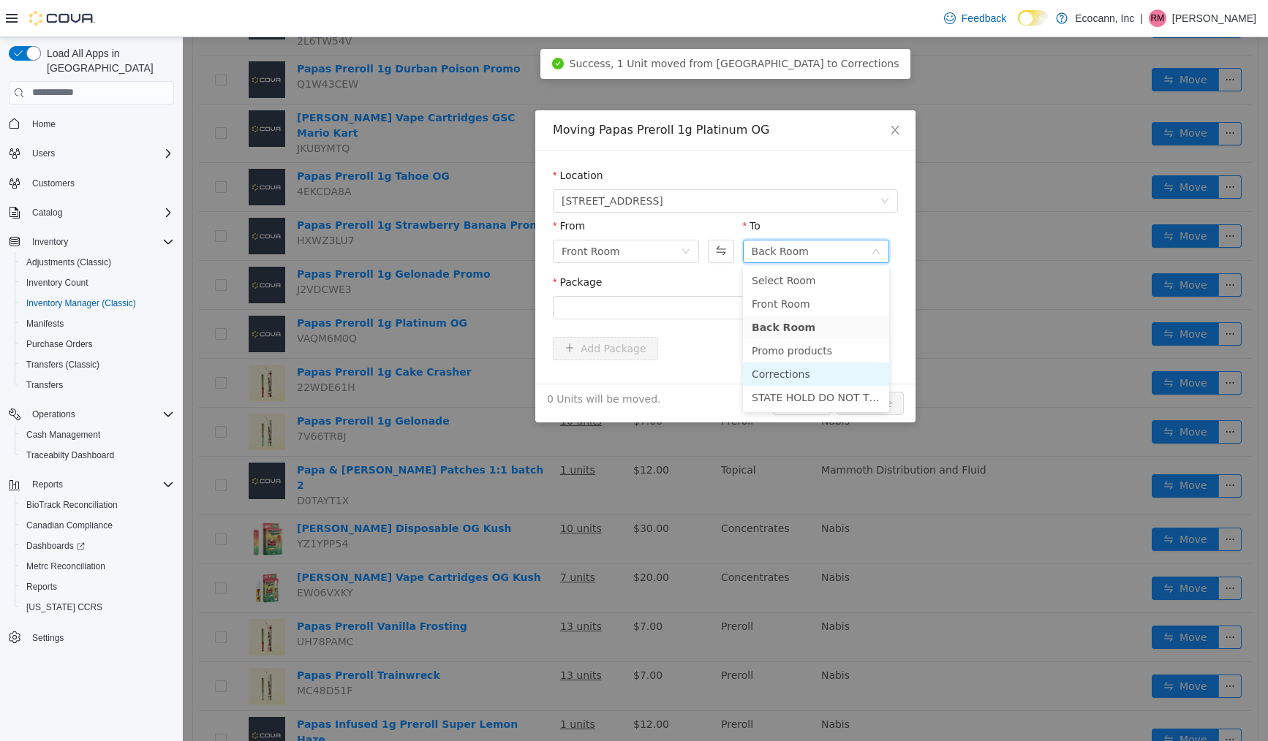
click at [783, 374] on li "Corrections" at bounding box center [816, 373] width 146 height 23
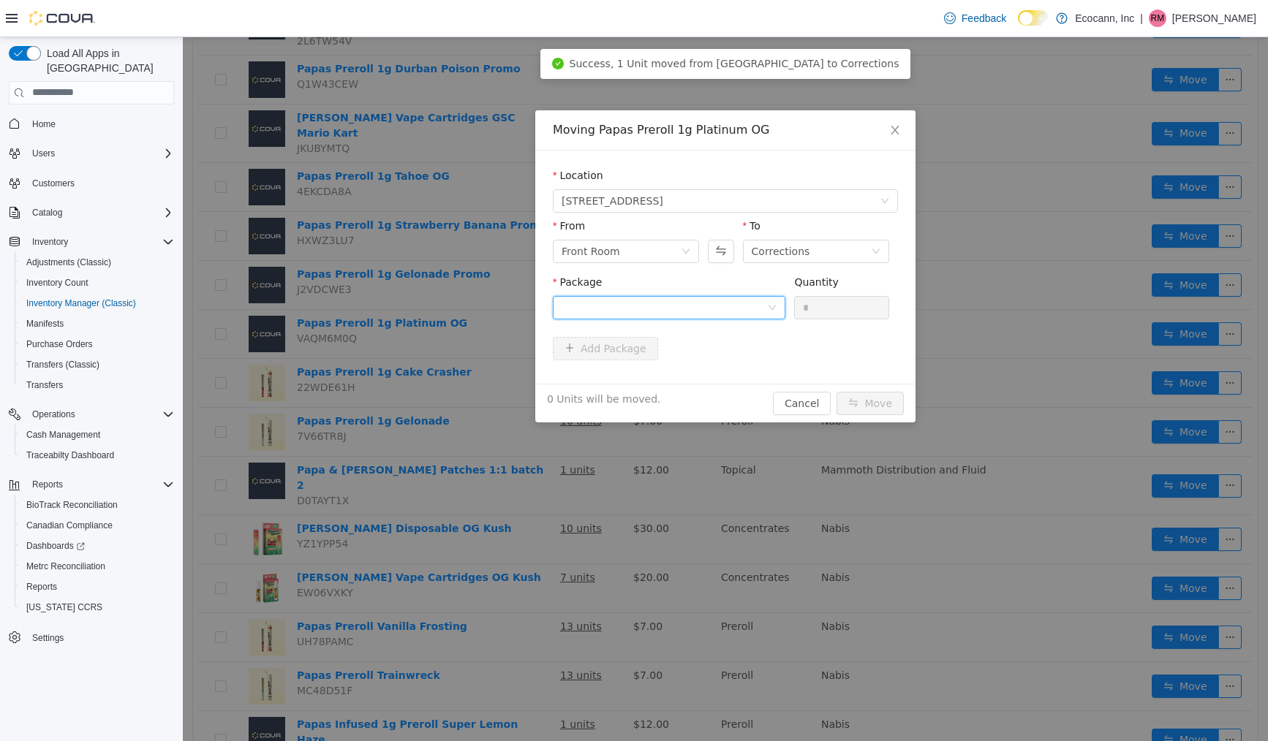
click at [756, 308] on div at bounding box center [664, 307] width 205 height 22
click at [735, 361] on li "1A4060300048D3D003449111 Quantity : 2 Units" at bounding box center [669, 367] width 233 height 39
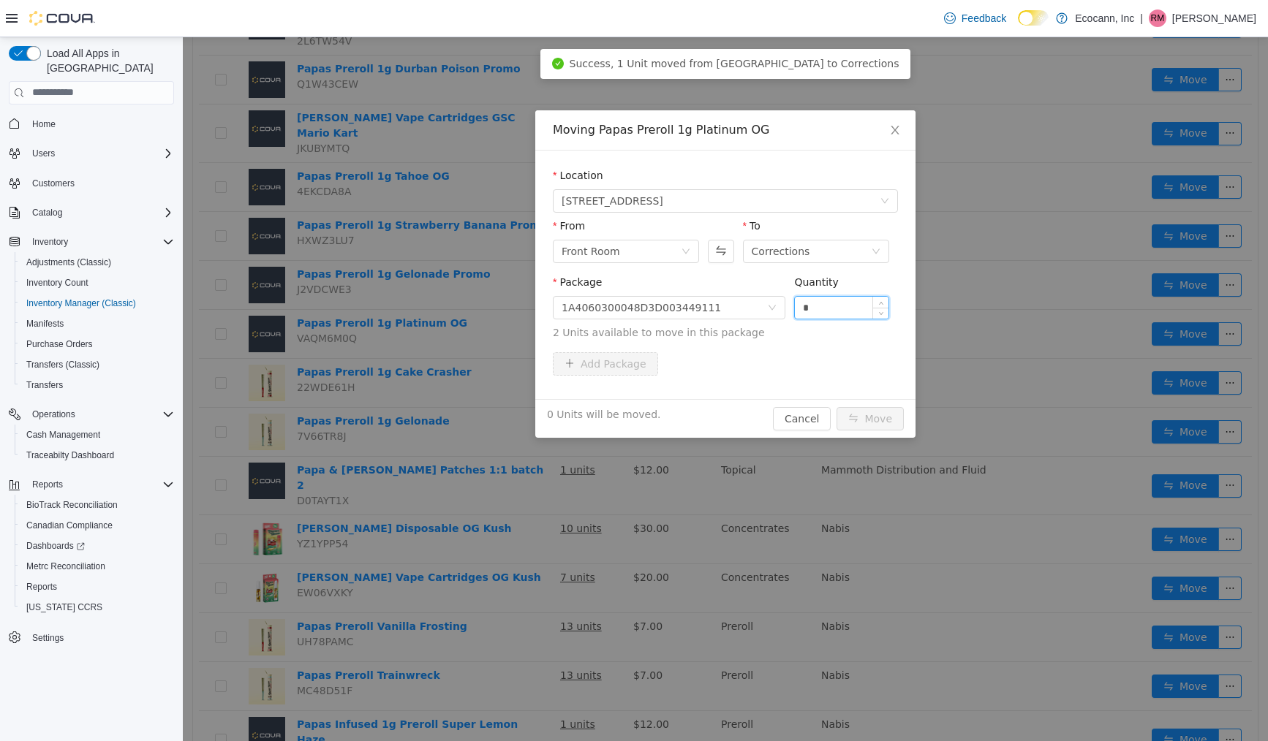
click at [814, 311] on input "*" at bounding box center [842, 307] width 94 height 22
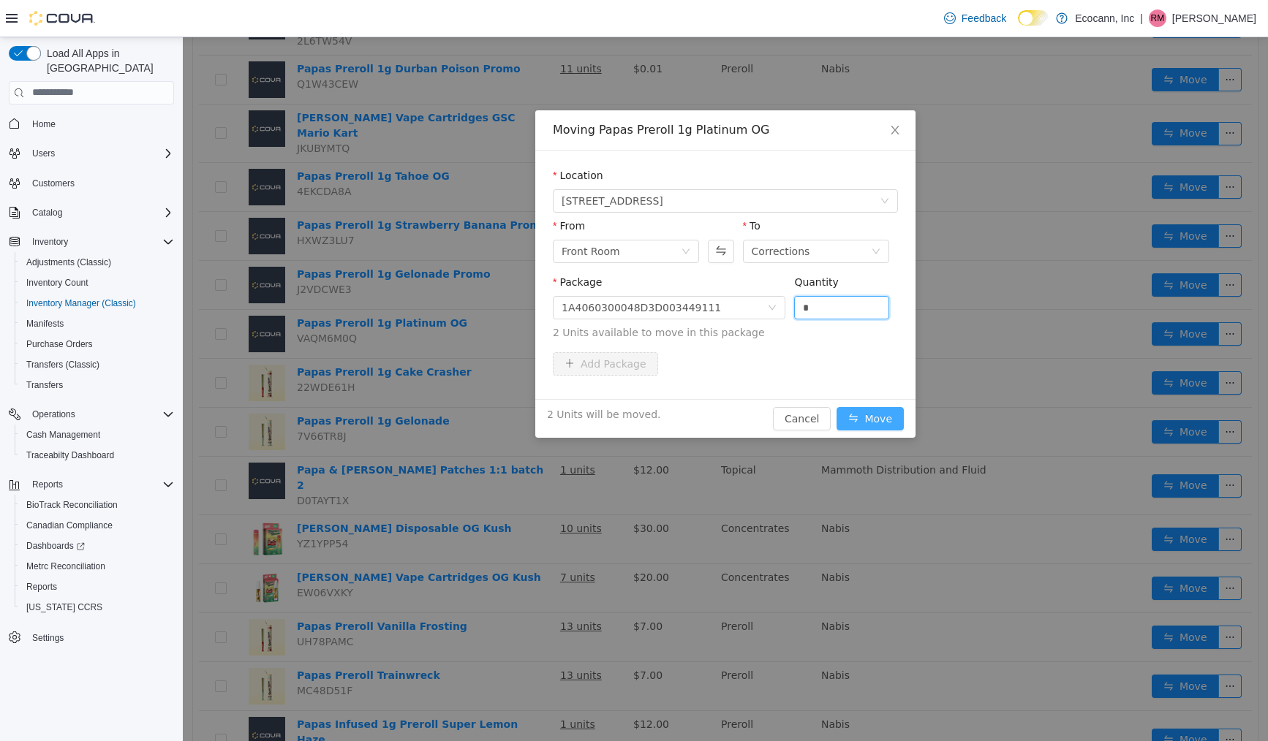
type input "*"
click at [881, 410] on button "Move" at bounding box center [870, 418] width 67 height 23
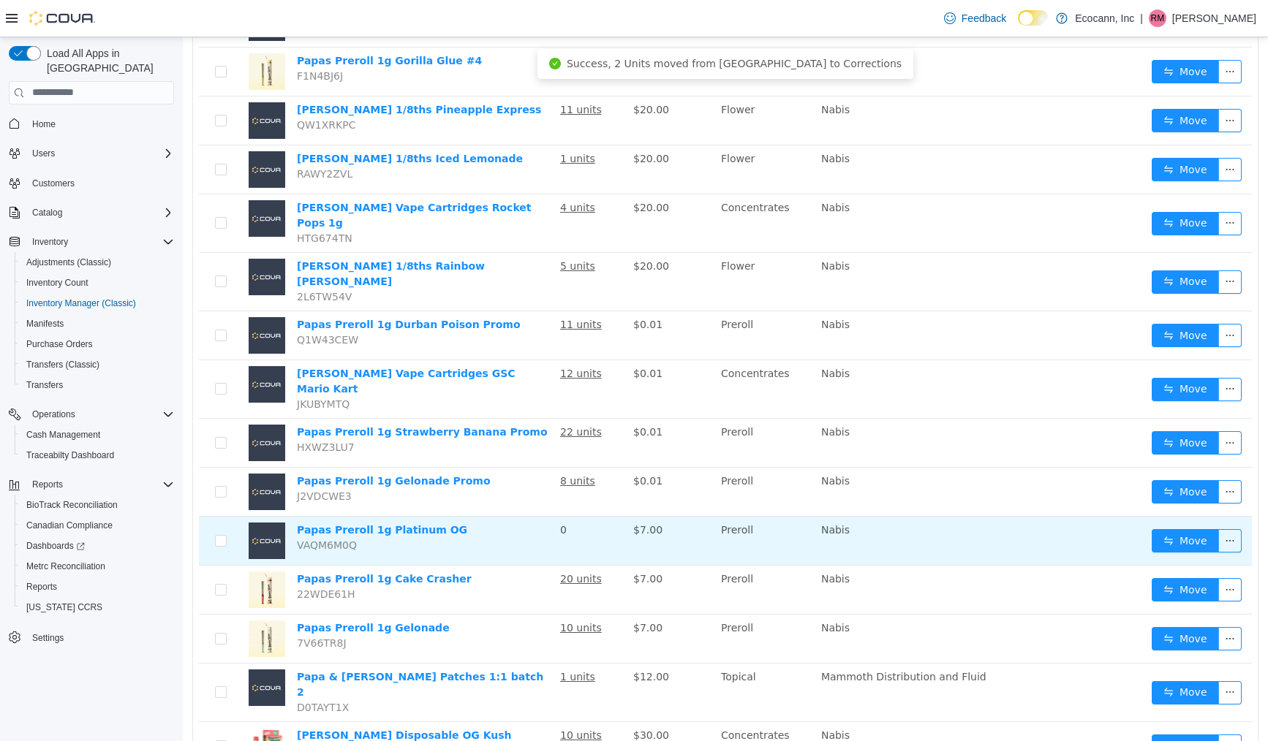
scroll to position [339, 0]
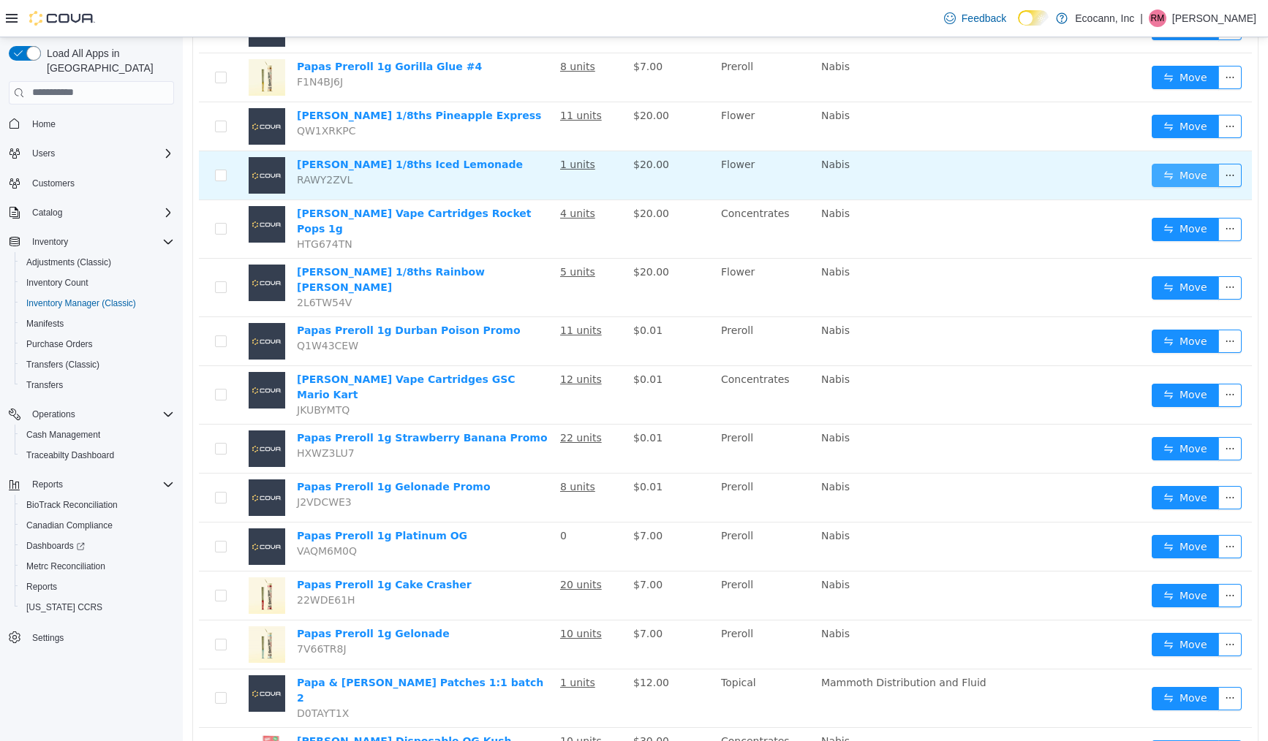
click at [1169, 185] on button "Move" at bounding box center [1185, 174] width 67 height 23
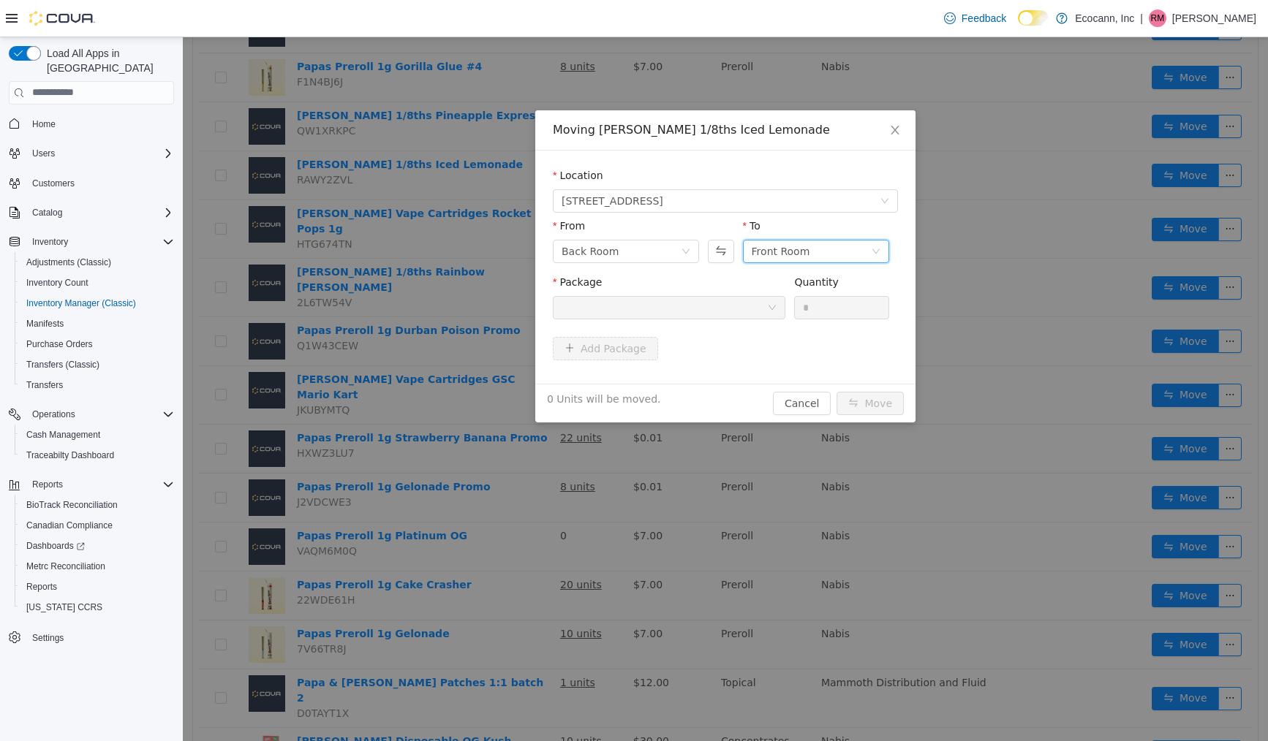
click at [774, 257] on div "Front Room" at bounding box center [781, 251] width 59 height 22
click at [777, 377] on li "Corrections" at bounding box center [816, 373] width 146 height 23
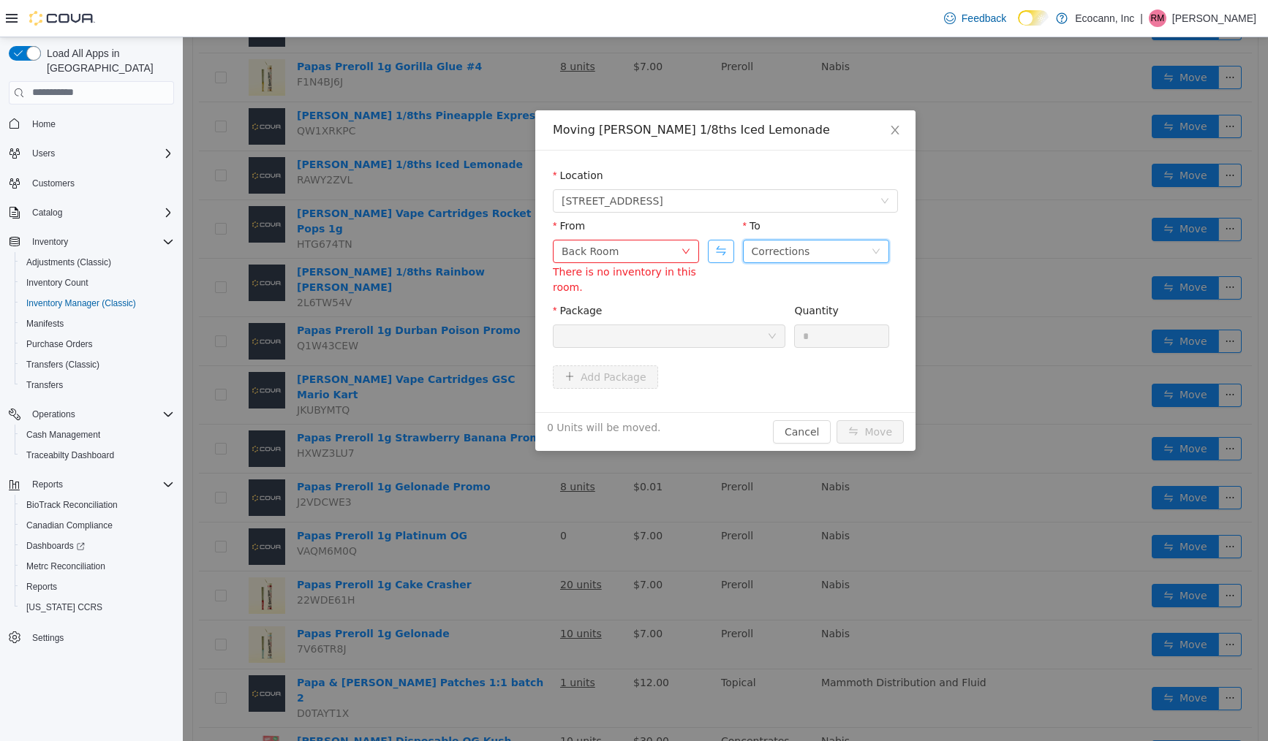
click at [720, 253] on button "Swap" at bounding box center [721, 250] width 26 height 23
click at [714, 249] on button "Swap" at bounding box center [721, 250] width 26 height 23
click at [643, 251] on div "Back Room" at bounding box center [621, 251] width 119 height 22
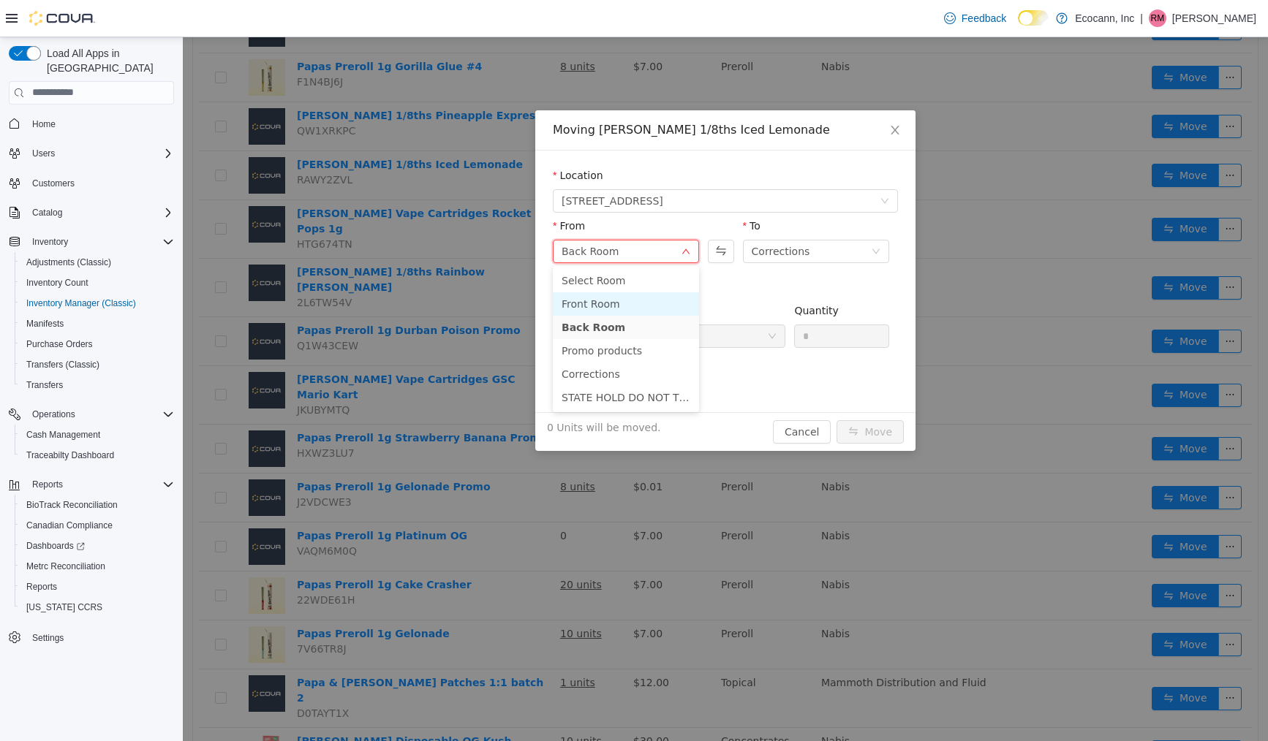
click at [627, 306] on li "Front Room" at bounding box center [626, 303] width 146 height 23
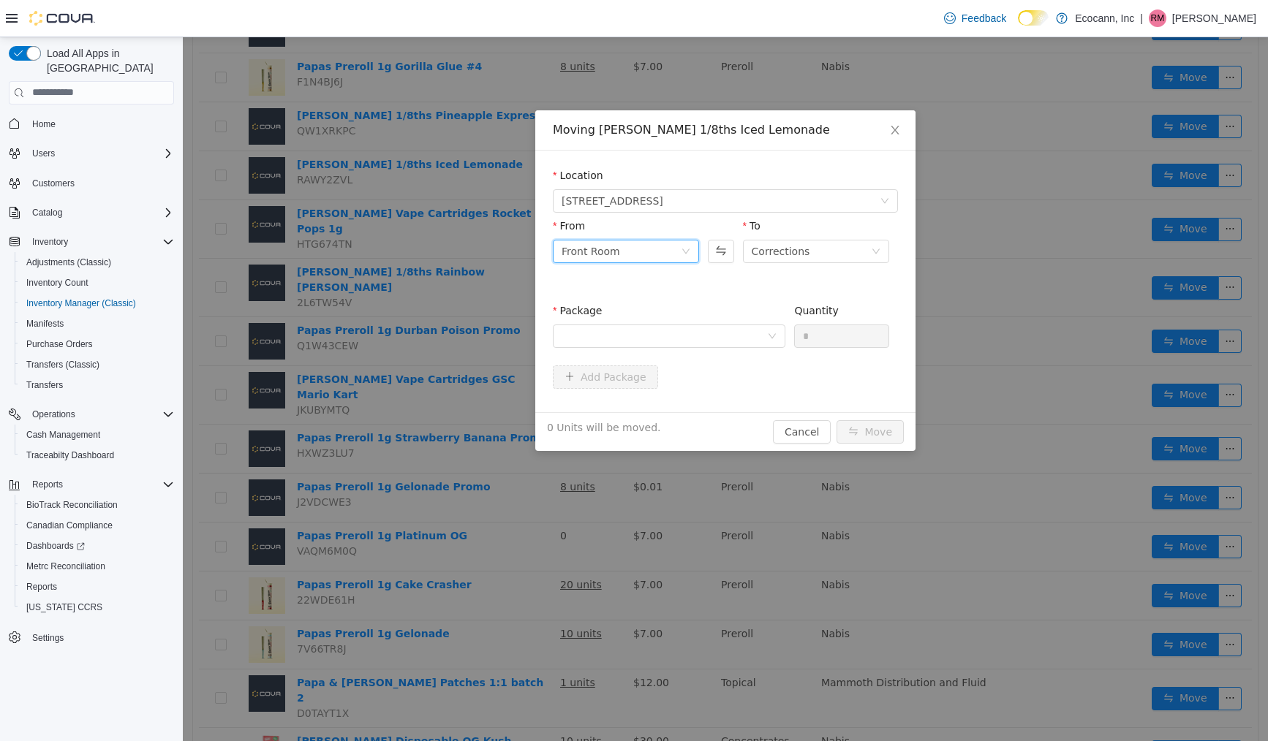
click at [632, 329] on div "Package Quantity *" at bounding box center [725, 331] width 345 height 56
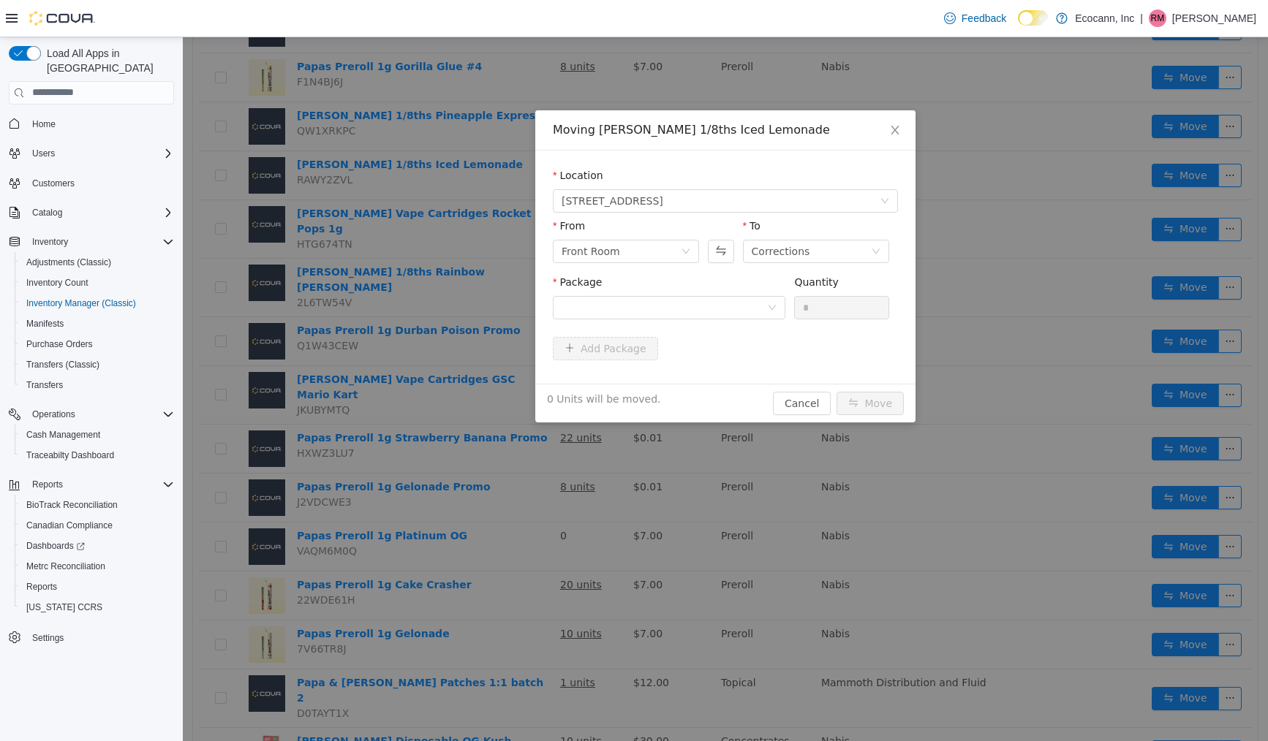
click at [641, 322] on div "Package" at bounding box center [669, 299] width 233 height 50
click at [651, 313] on div at bounding box center [664, 307] width 205 height 22
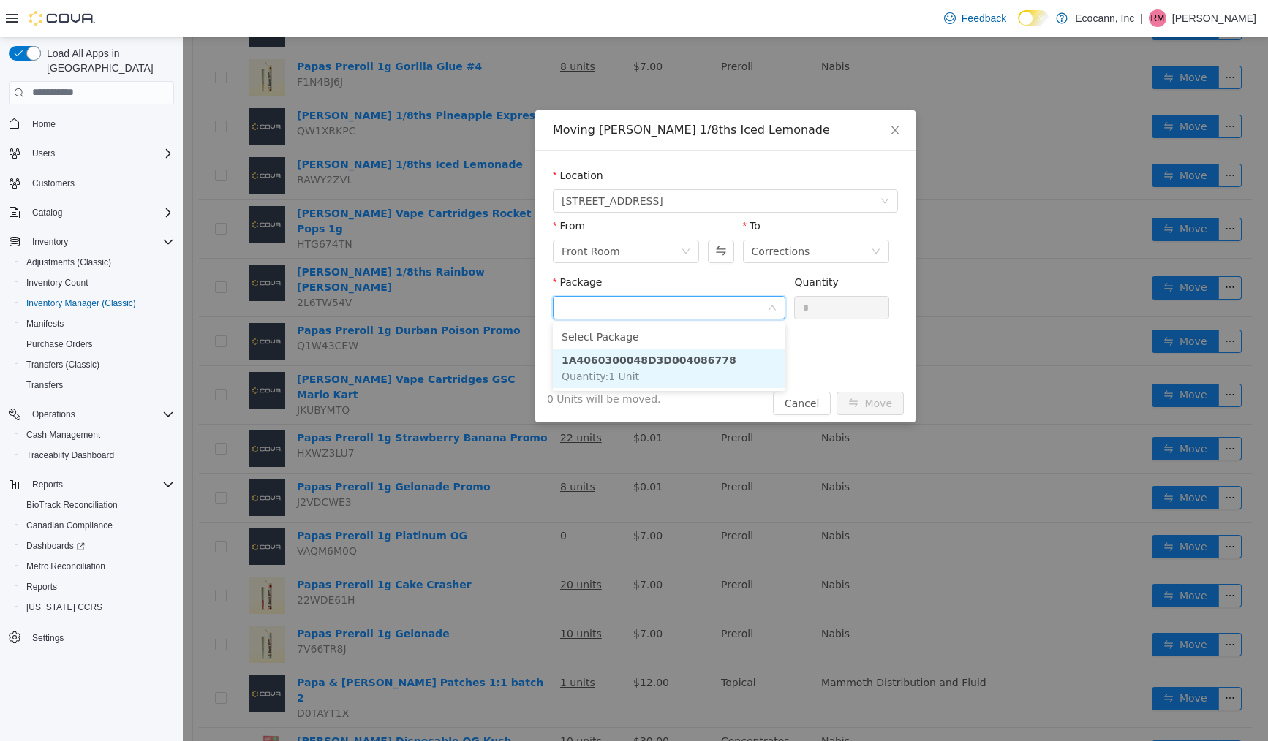
click at [651, 371] on li "1A4060300048D3D004086778 Quantity : 1 Unit" at bounding box center [669, 367] width 233 height 39
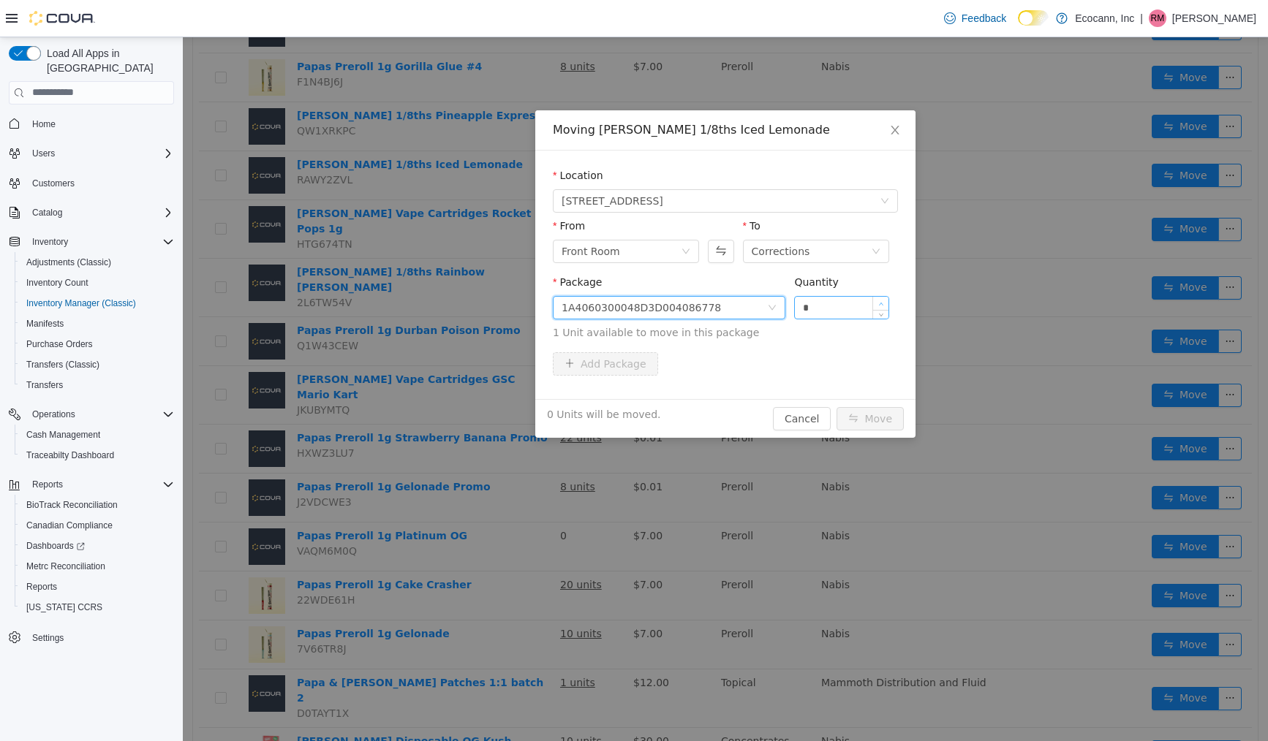
type input "*"
click at [883, 301] on span "Increase Value" at bounding box center [880, 302] width 15 height 13
click at [884, 416] on button "Move" at bounding box center [870, 418] width 67 height 23
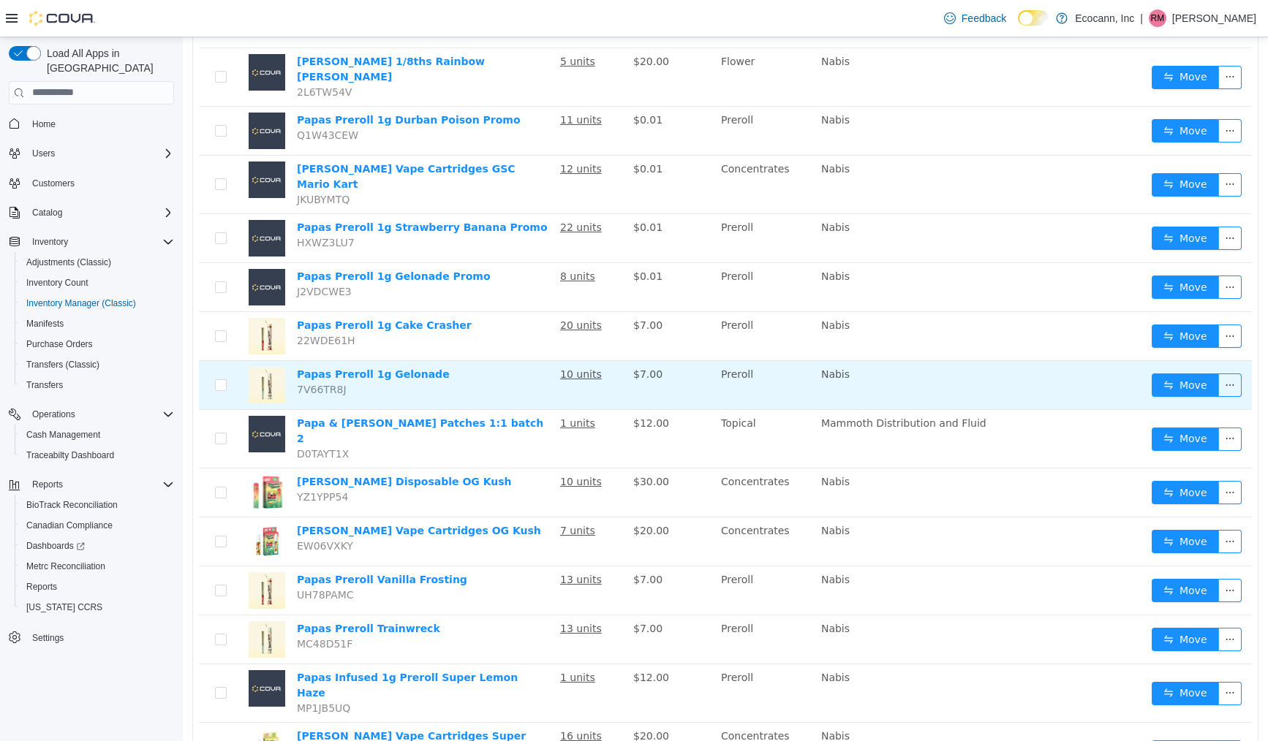
scroll to position [578, 0]
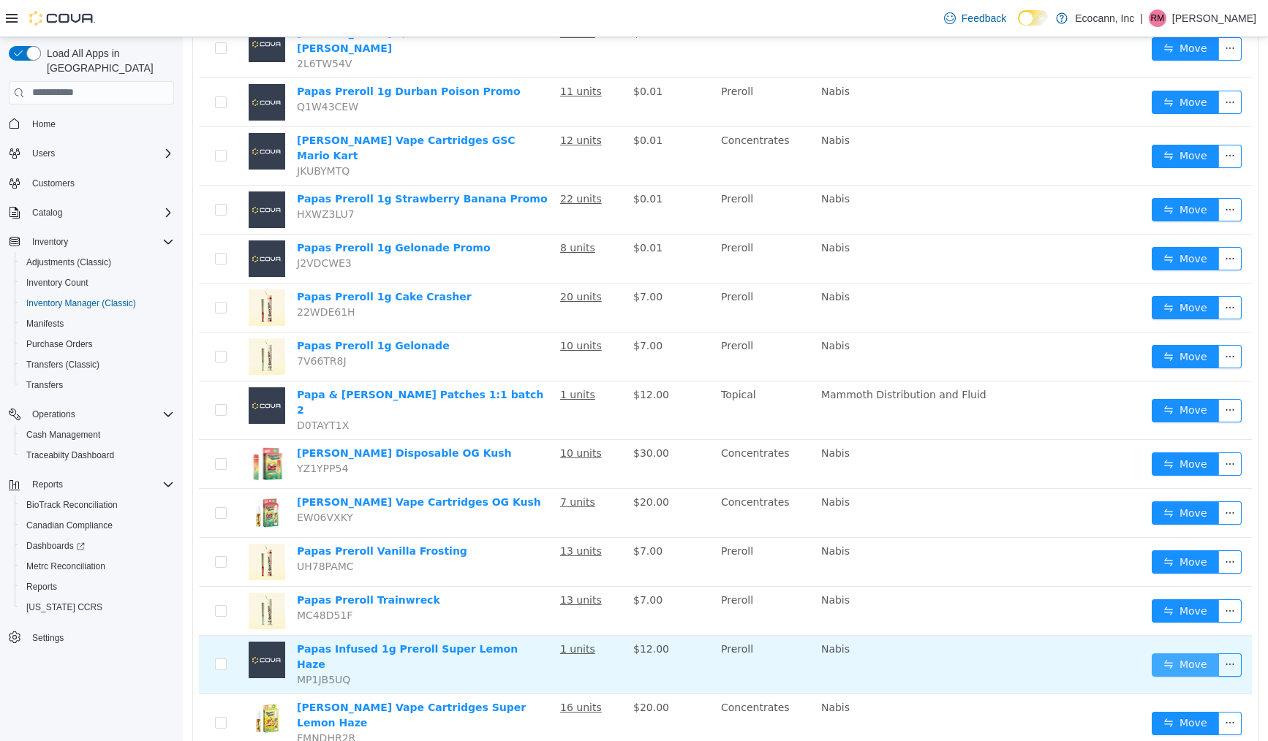
click at [1202, 653] on button "Move" at bounding box center [1185, 664] width 67 height 23
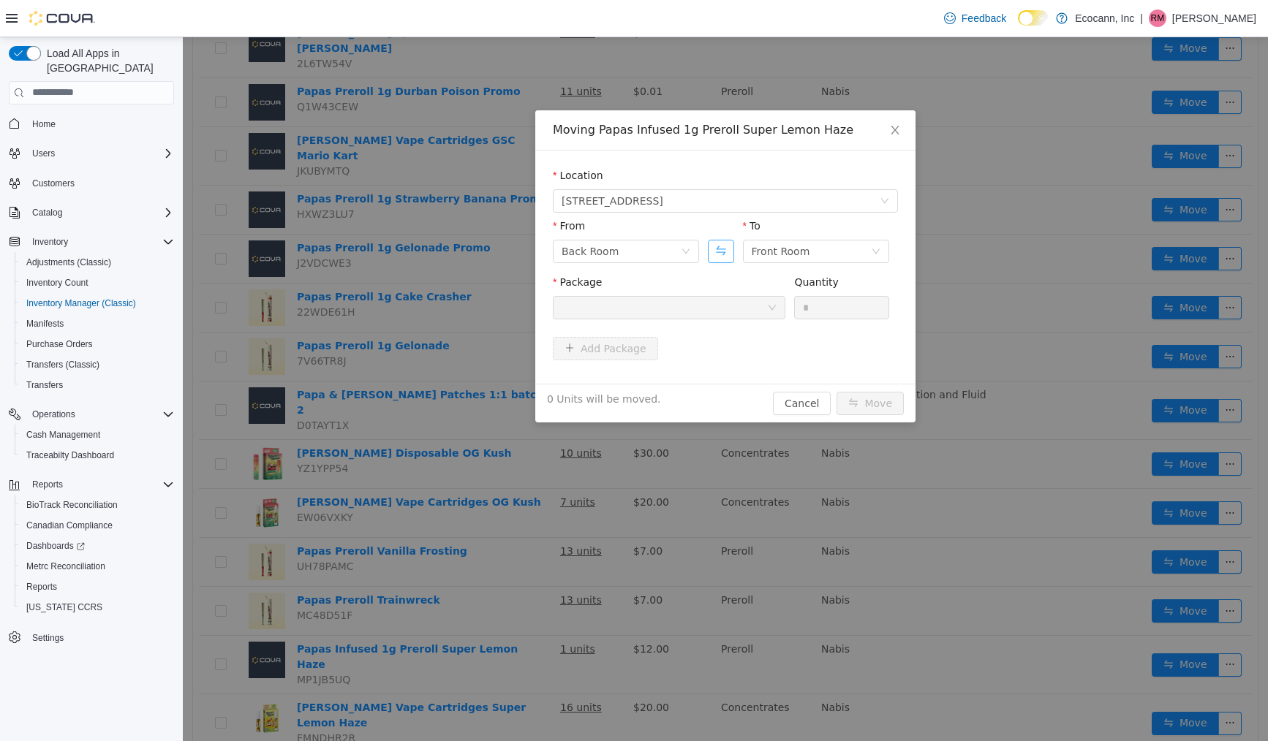
click at [728, 250] on button "Swap" at bounding box center [721, 250] width 26 height 23
click at [782, 268] on div "From Front Room To Back Room" at bounding box center [725, 246] width 345 height 56
click at [787, 256] on div "Back Room" at bounding box center [780, 251] width 57 height 22
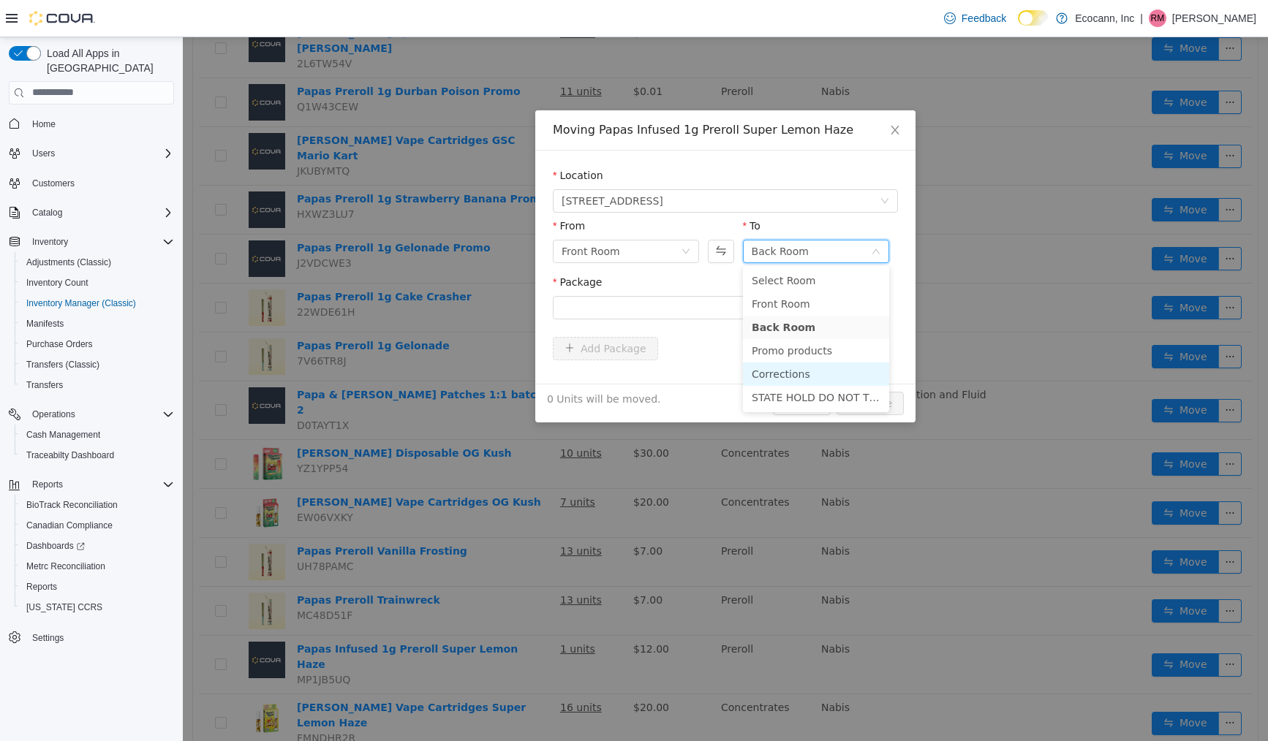
click at [792, 376] on li "Corrections" at bounding box center [816, 373] width 146 height 23
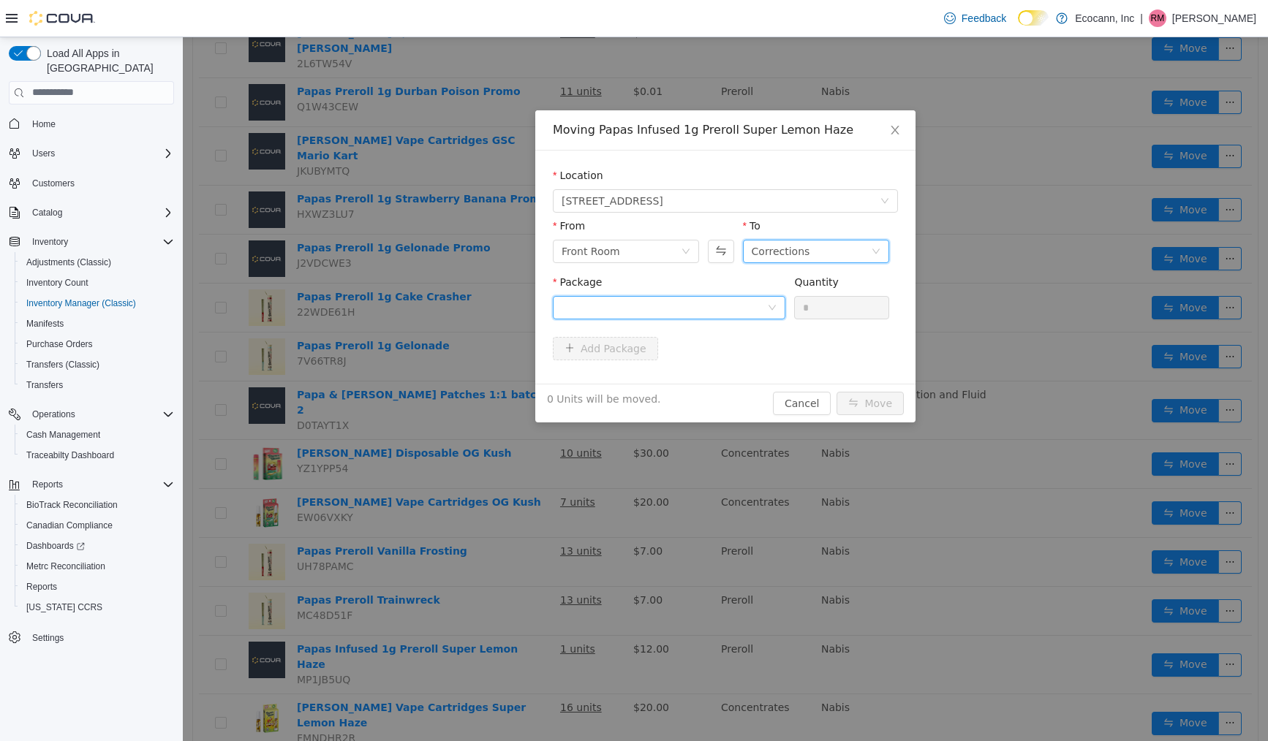
click at [734, 308] on div at bounding box center [664, 307] width 205 height 22
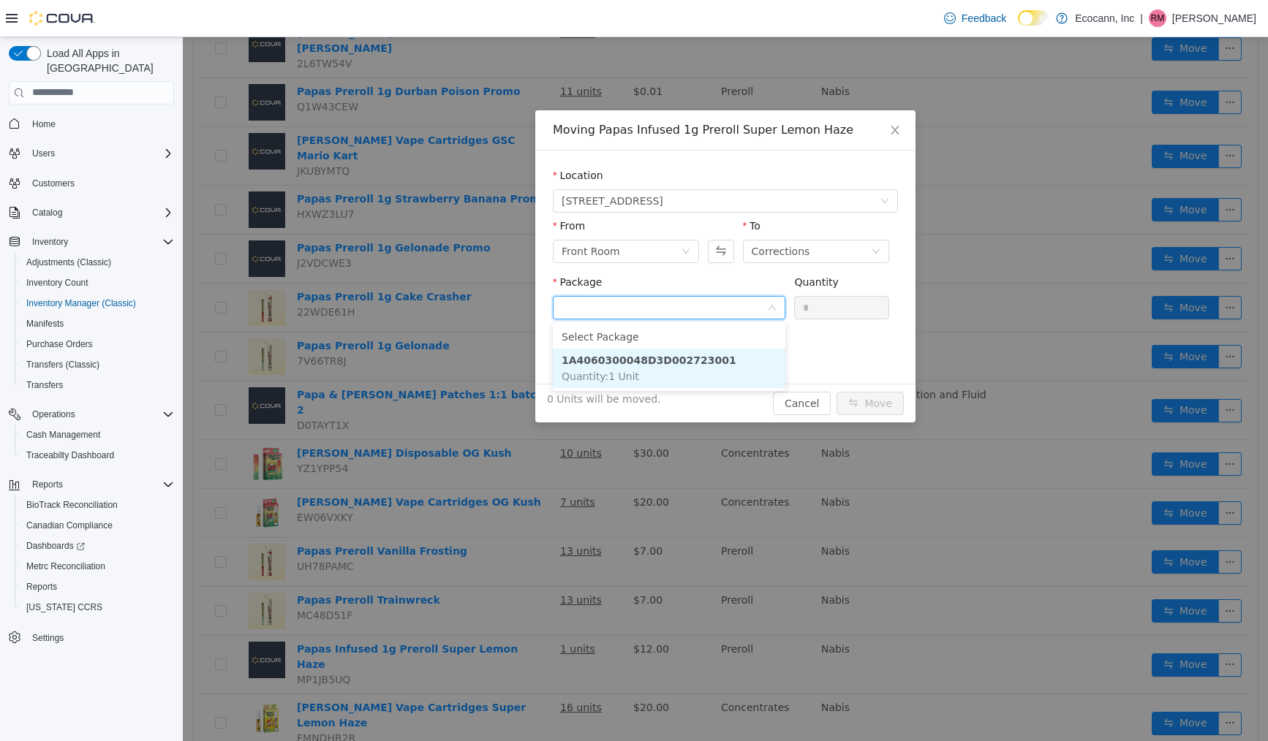
click at [731, 361] on li "1A4060300048D3D002723001 Quantity : 1 Unit" at bounding box center [669, 367] width 233 height 39
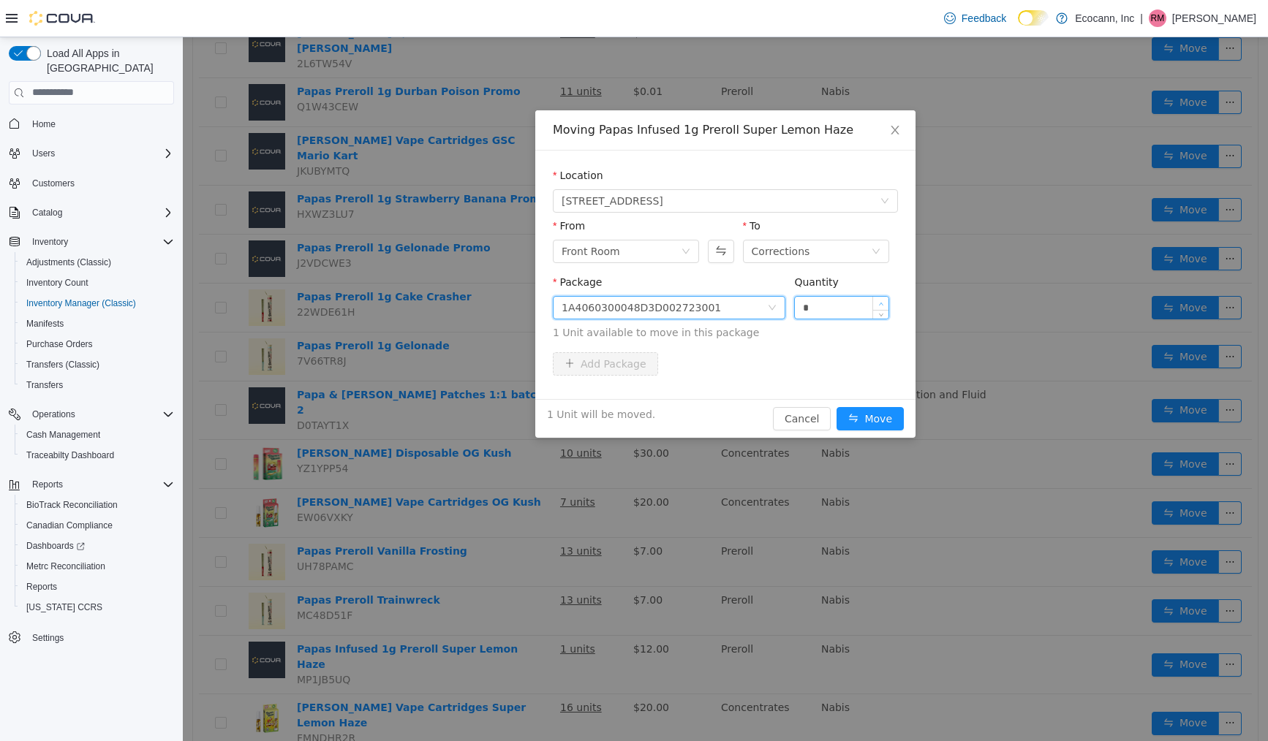
type input "*"
click at [884, 301] on span "Increase Value" at bounding box center [880, 302] width 15 height 13
click at [872, 416] on button "Move" at bounding box center [870, 418] width 67 height 23
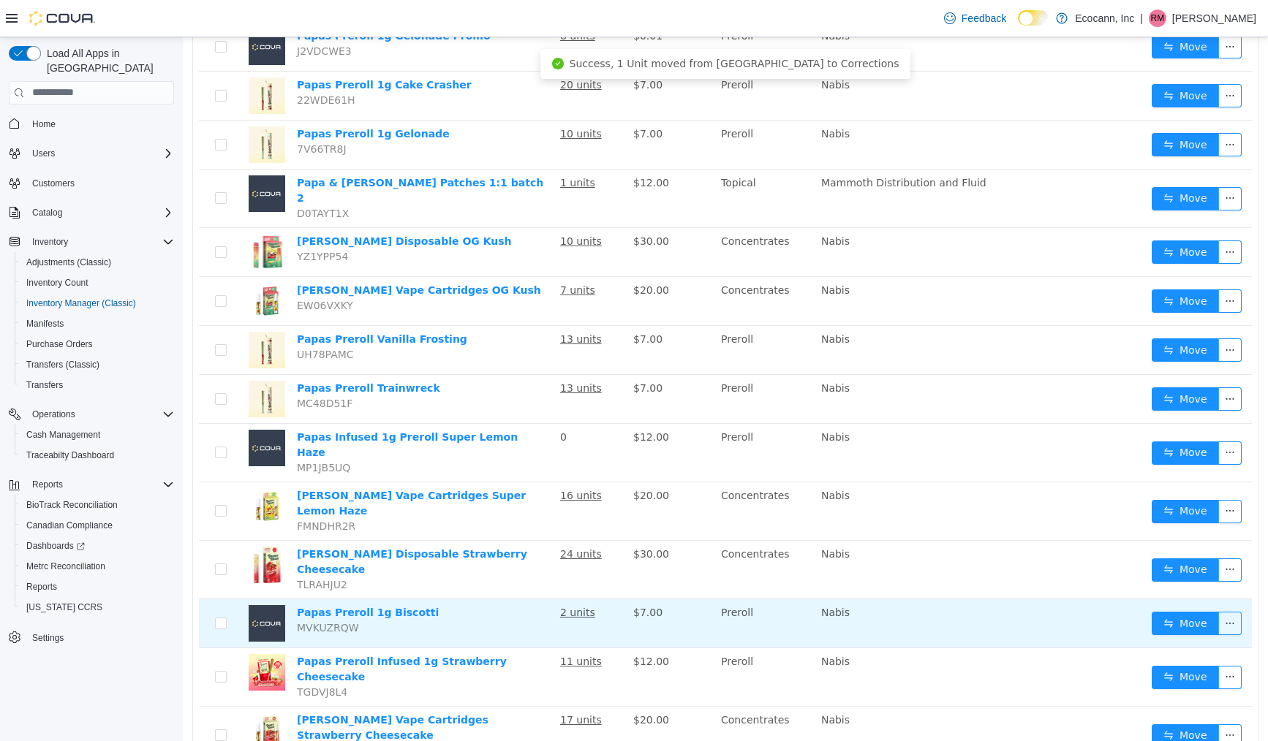
scroll to position [750, 0]
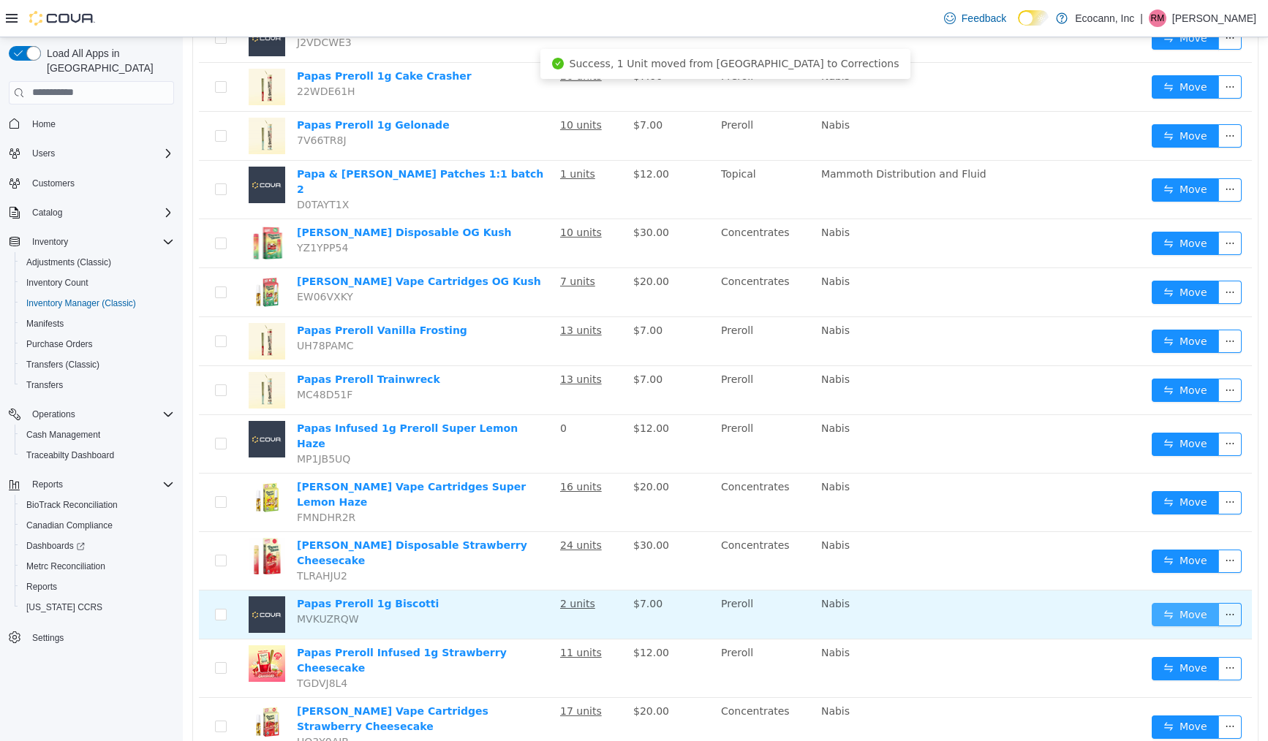
click at [1168, 603] on button "Move" at bounding box center [1185, 614] width 67 height 23
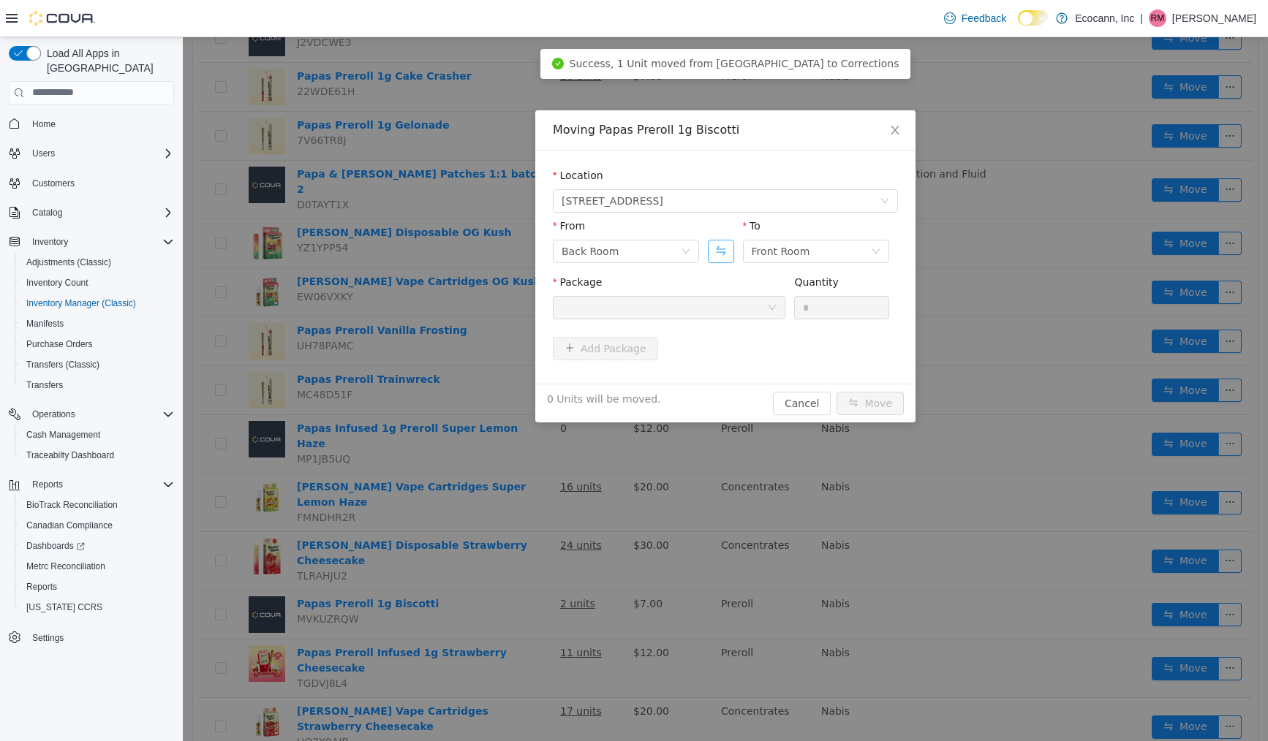
click at [731, 249] on button "Swap" at bounding box center [721, 250] width 26 height 23
click at [773, 249] on div "Back Room" at bounding box center [780, 251] width 57 height 22
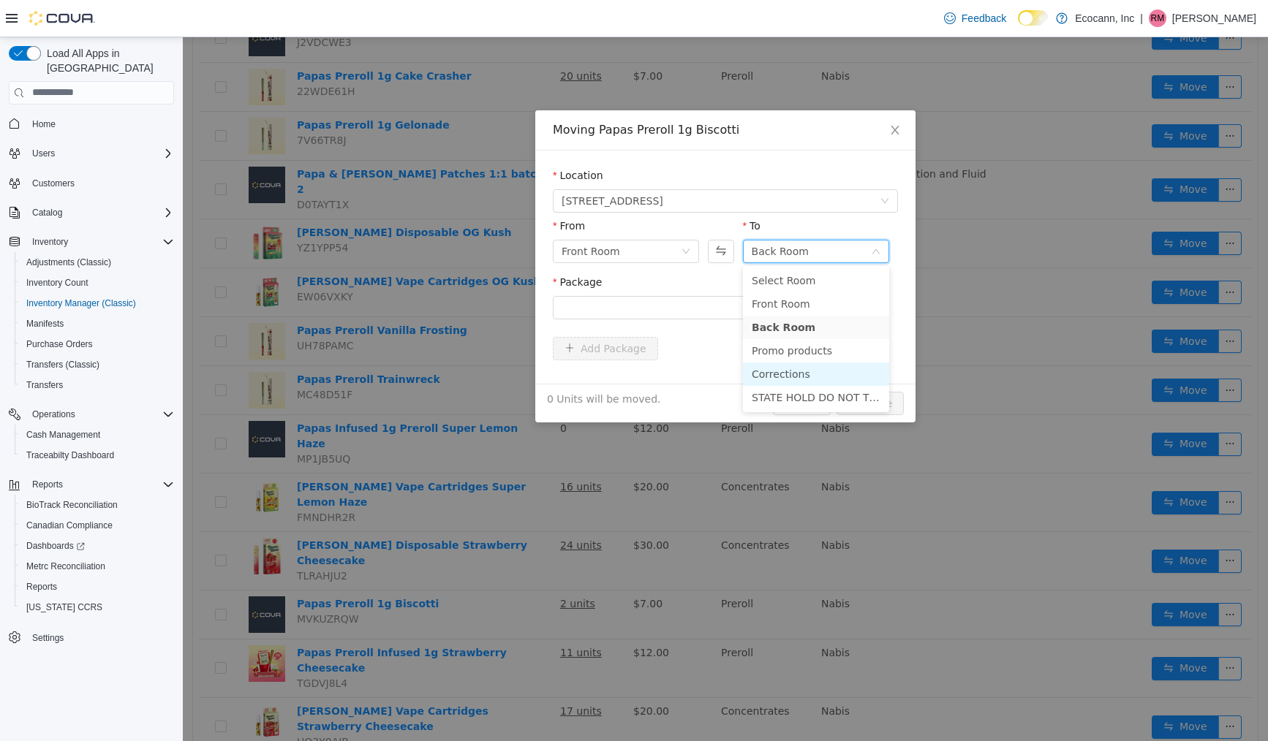
click at [768, 368] on li "Corrections" at bounding box center [816, 373] width 146 height 23
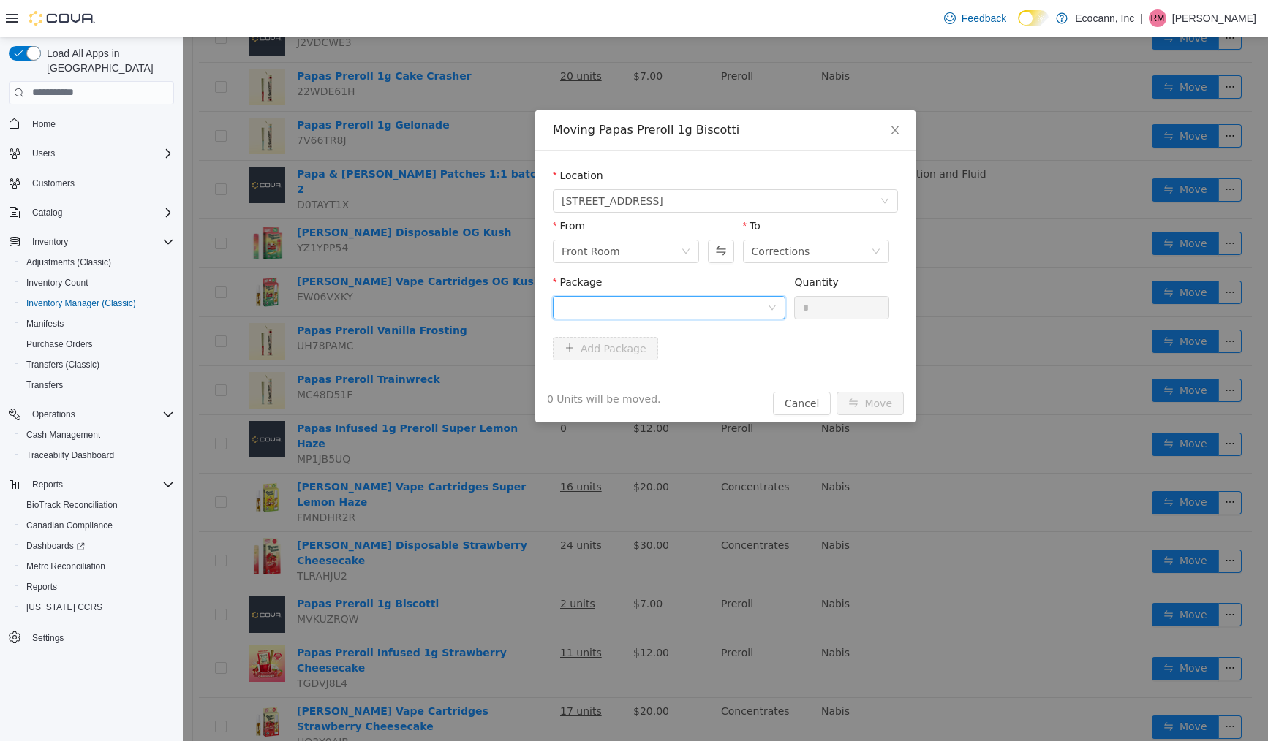
click at [753, 313] on div at bounding box center [664, 307] width 205 height 22
click at [738, 358] on li "1a4060300048d3d001828268 Quantity : 2 Units" at bounding box center [669, 367] width 233 height 39
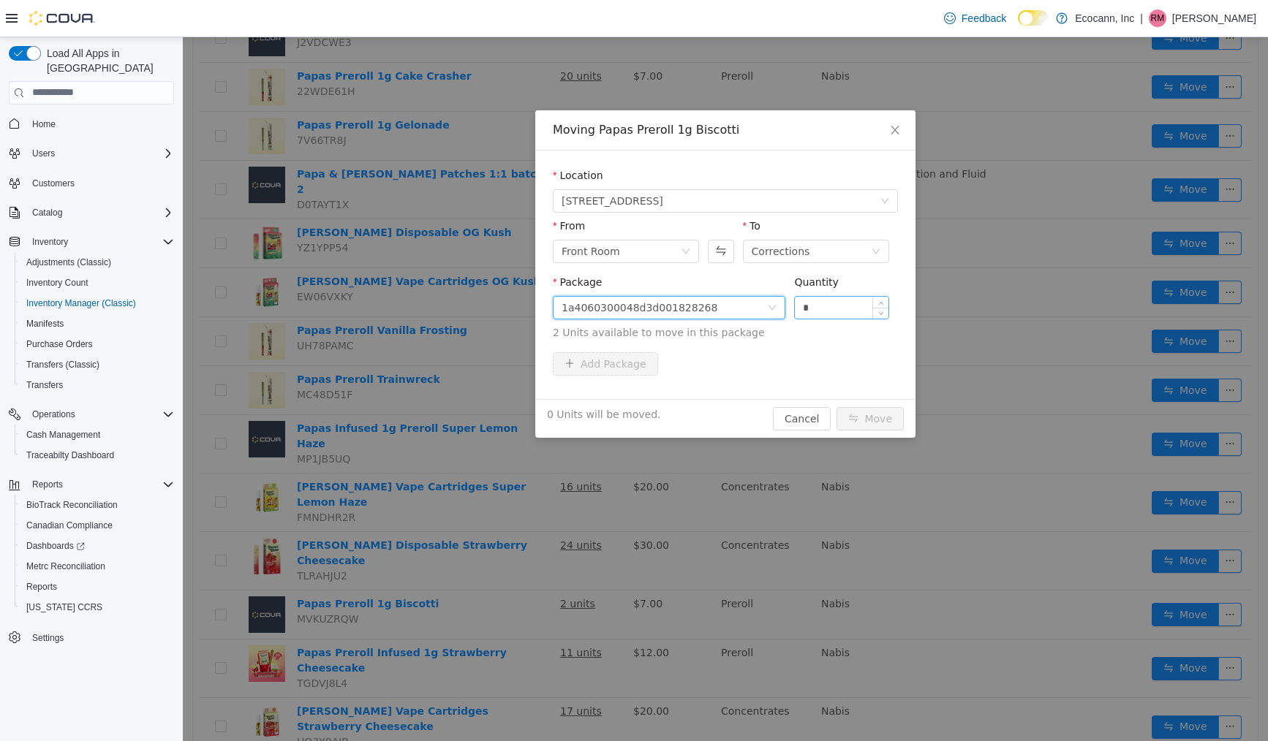
click at [818, 309] on input "*" at bounding box center [842, 307] width 94 height 22
type input "*"
click at [878, 417] on button "Move" at bounding box center [870, 418] width 67 height 23
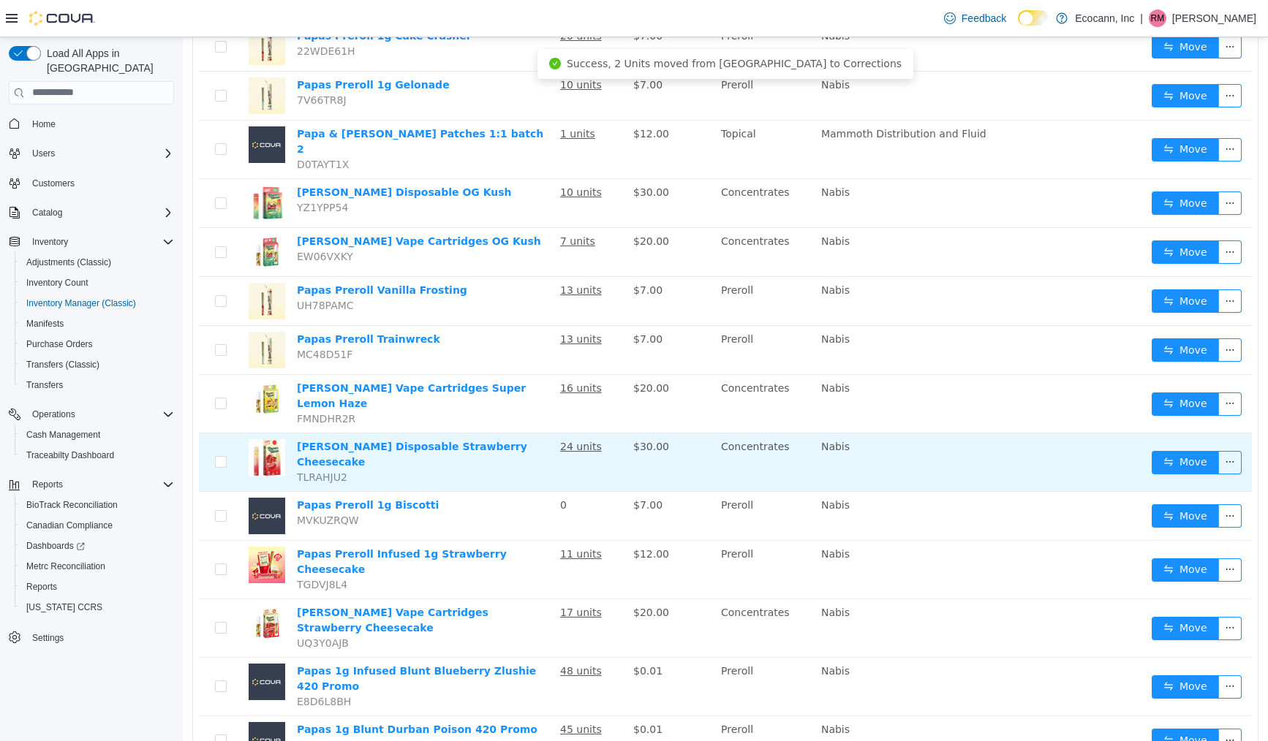
scroll to position [790, 0]
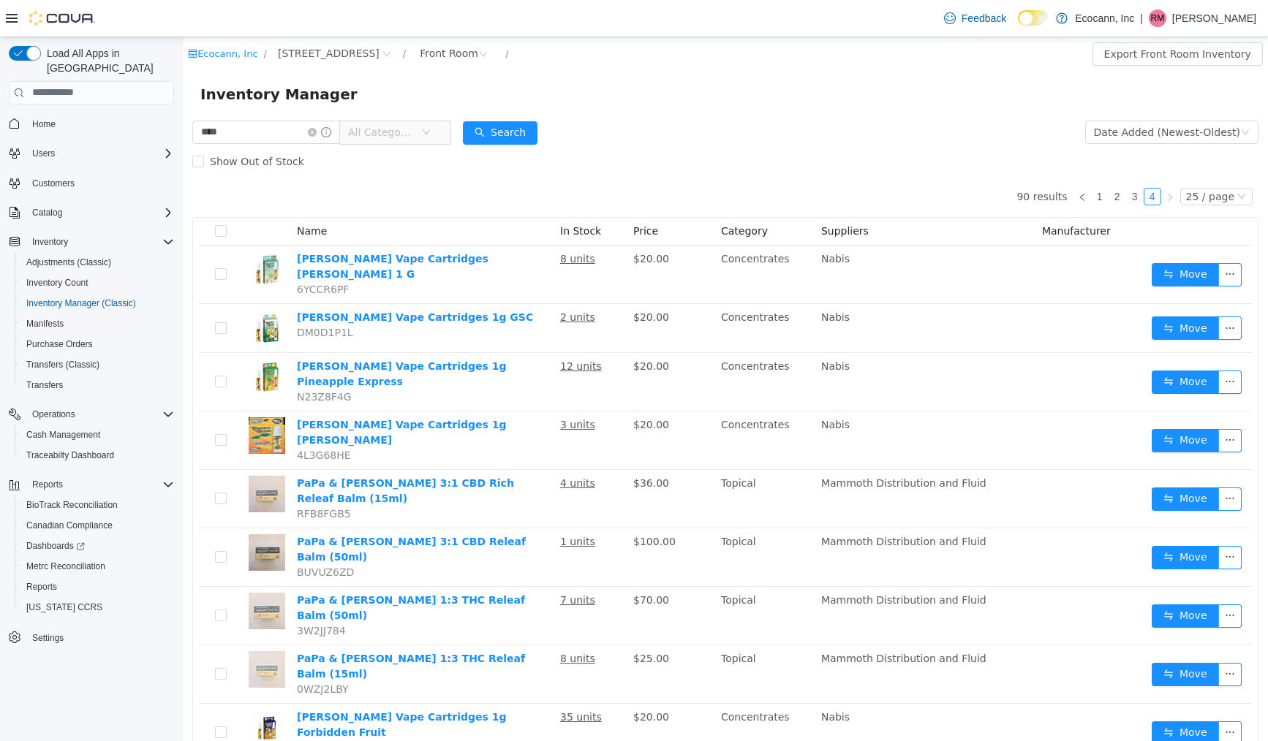
click at [415, 127] on span "All Categories" at bounding box center [381, 131] width 67 height 15
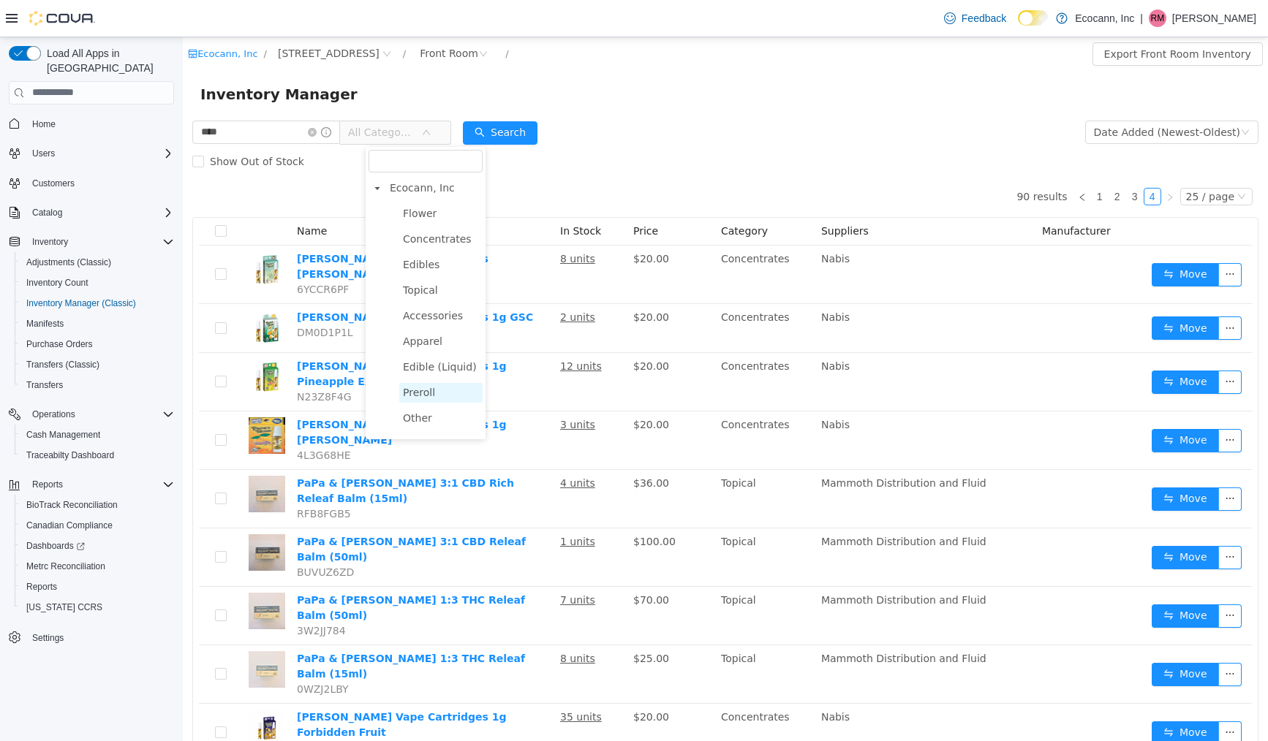
click at [434, 396] on span "Preroll" at bounding box center [440, 392] width 83 height 20
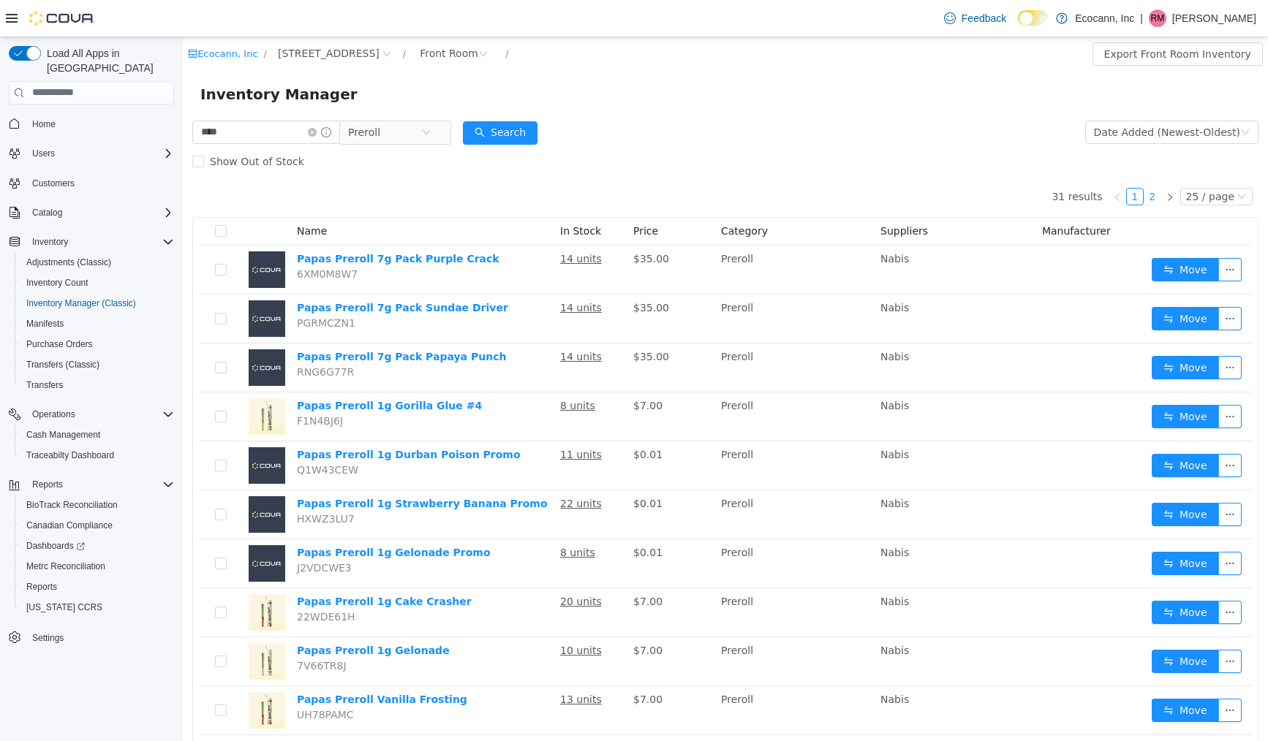
click at [1159, 203] on link "2" at bounding box center [1152, 196] width 16 height 16
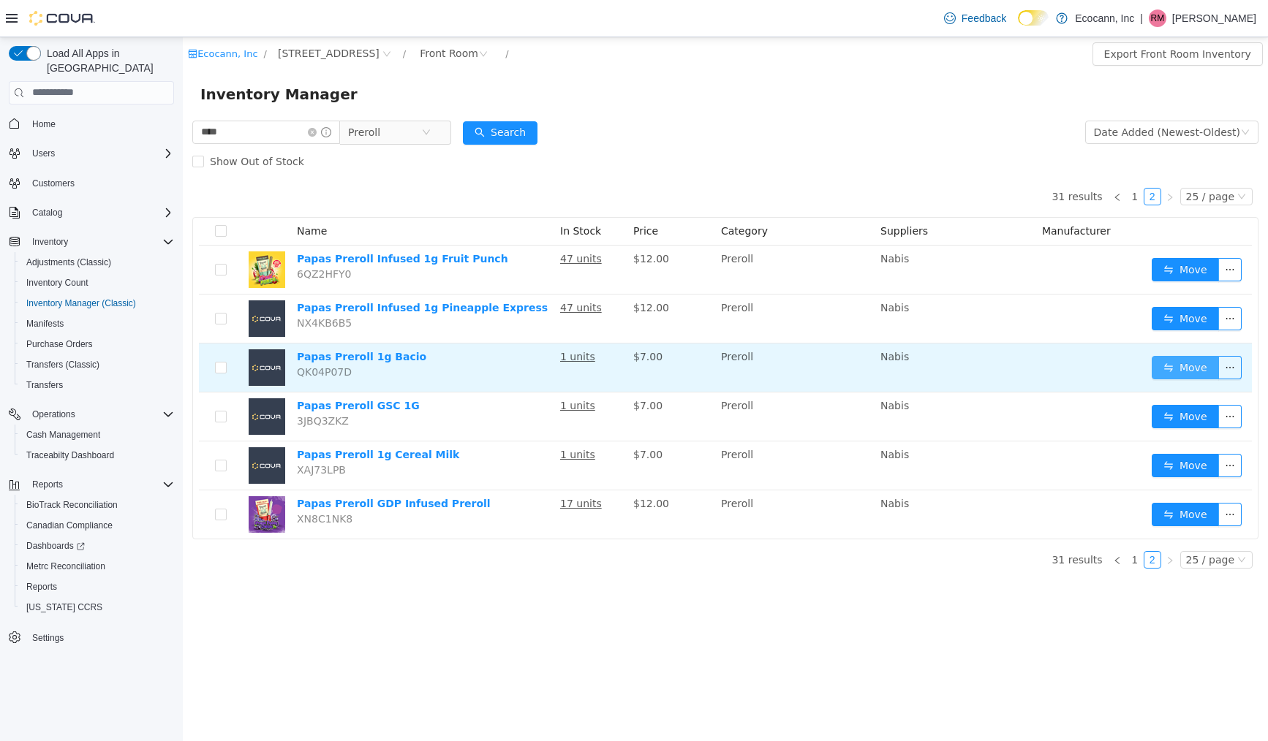
click at [1192, 366] on button "Move" at bounding box center [1185, 366] width 67 height 23
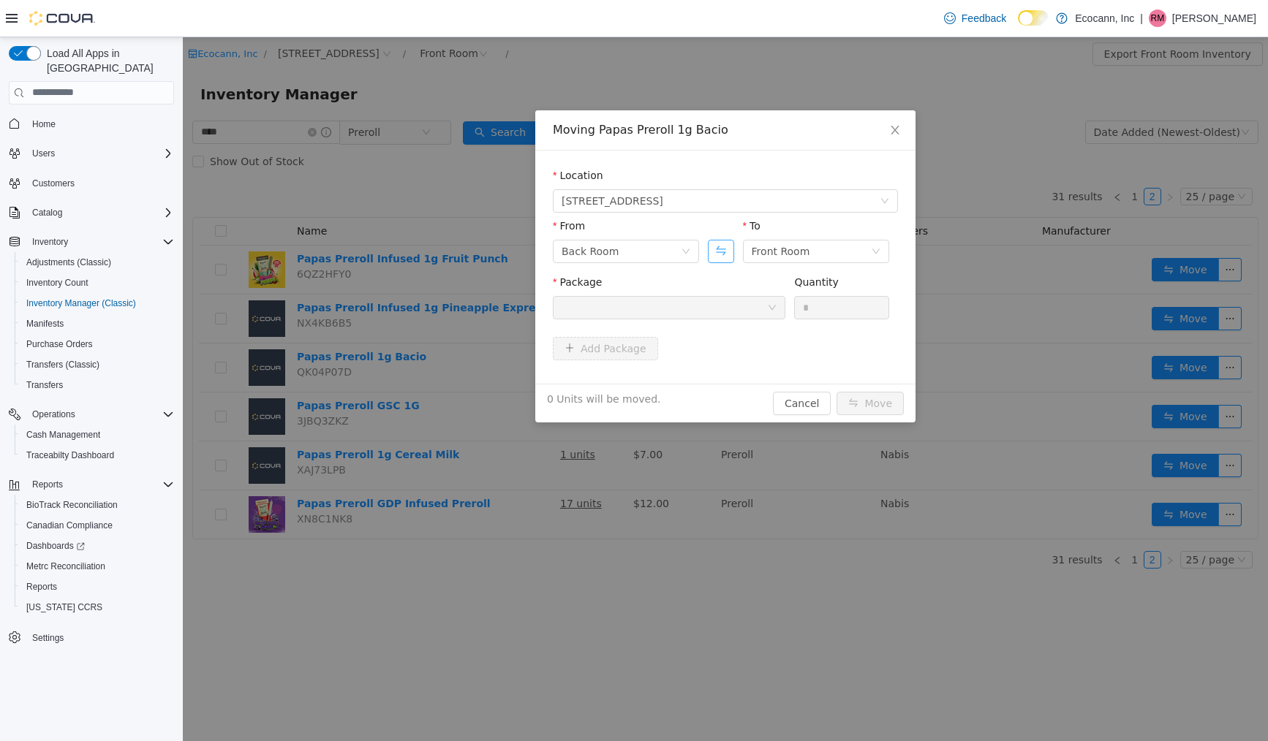
click at [709, 248] on button "Swap" at bounding box center [721, 250] width 26 height 23
click at [799, 264] on div "To Back Room" at bounding box center [816, 243] width 146 height 50
click at [803, 260] on div "Back Room" at bounding box center [780, 251] width 57 height 22
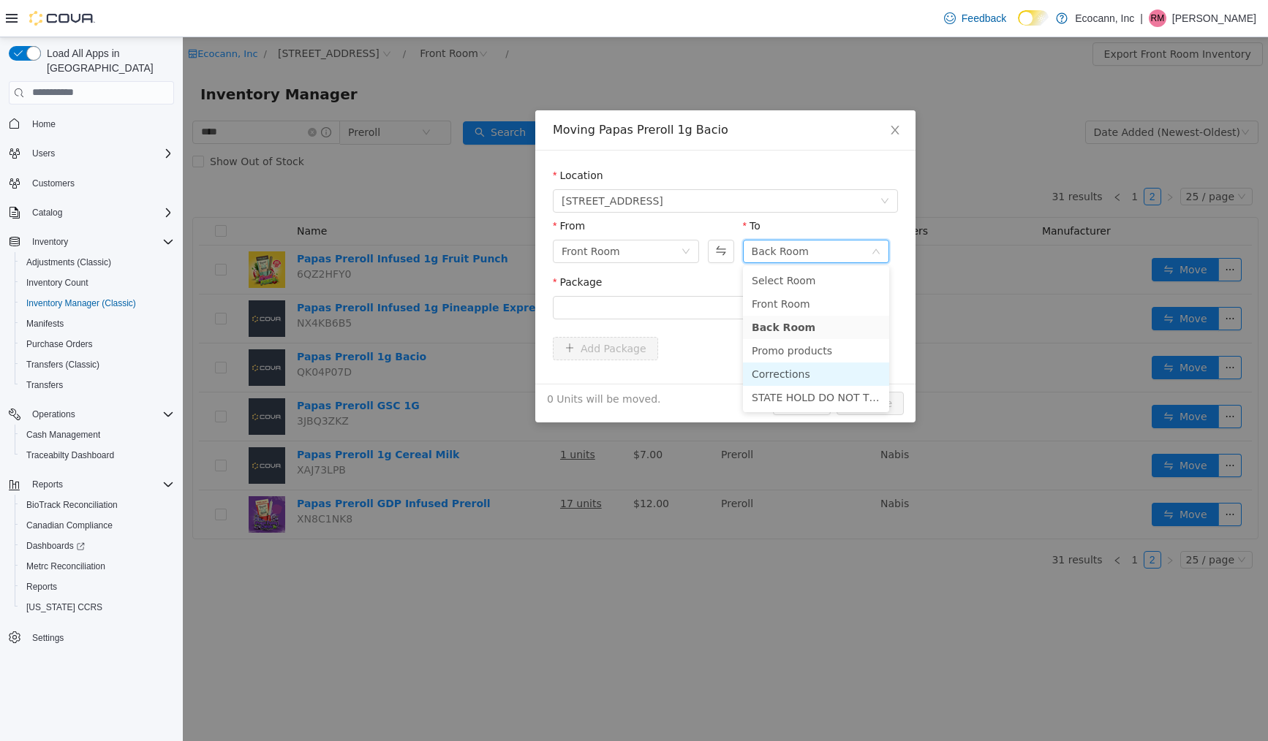
click at [788, 369] on li "Corrections" at bounding box center [816, 373] width 146 height 23
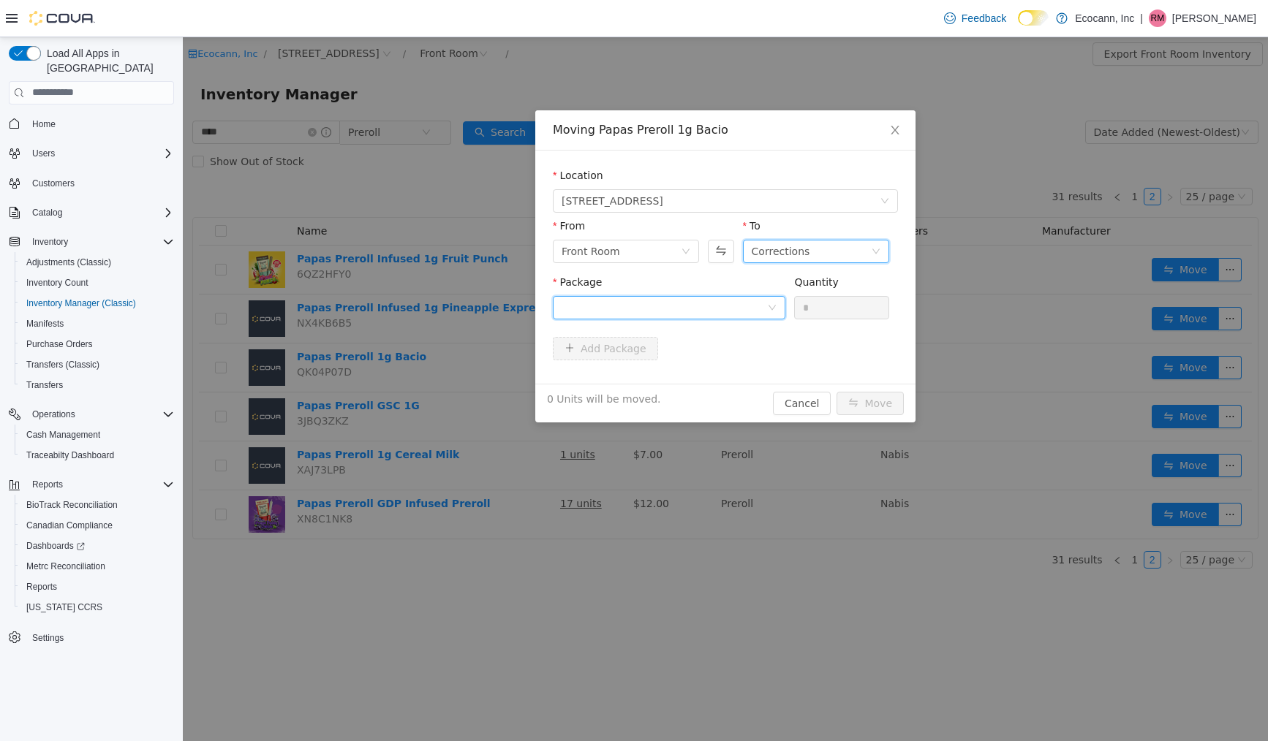
click at [771, 314] on div at bounding box center [669, 306] width 233 height 23
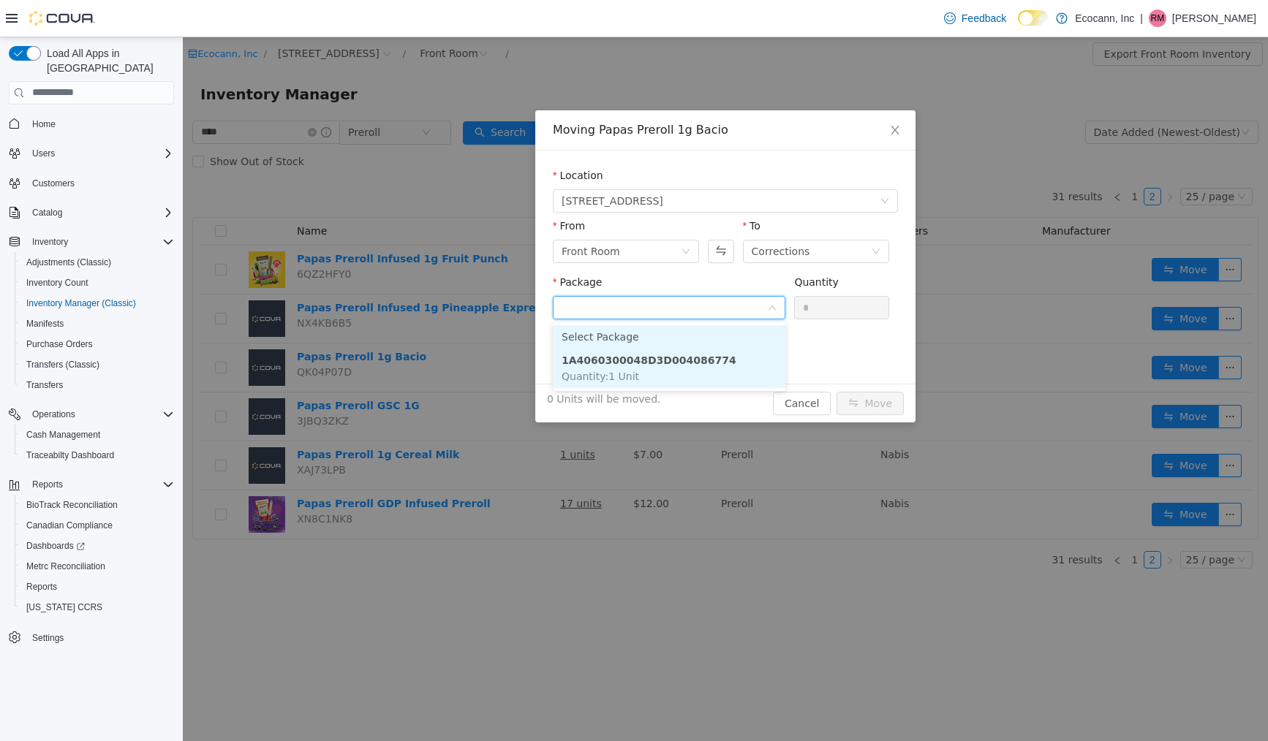
click at [750, 355] on li "1A4060300048D3D004086774 Quantity : 1 Unit" at bounding box center [669, 367] width 233 height 39
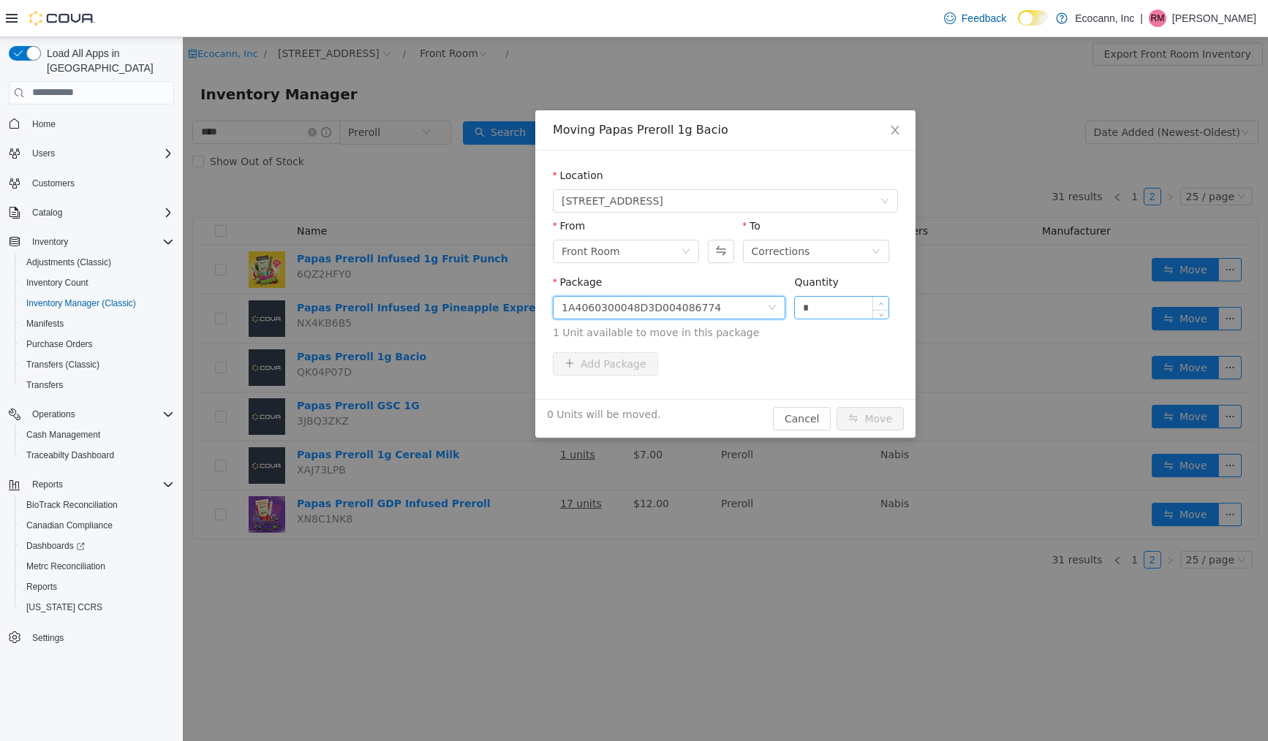
type input "*"
click at [883, 302] on icon "icon: up" at bounding box center [880, 303] width 5 height 5
click at [875, 426] on button "Move" at bounding box center [870, 418] width 67 height 23
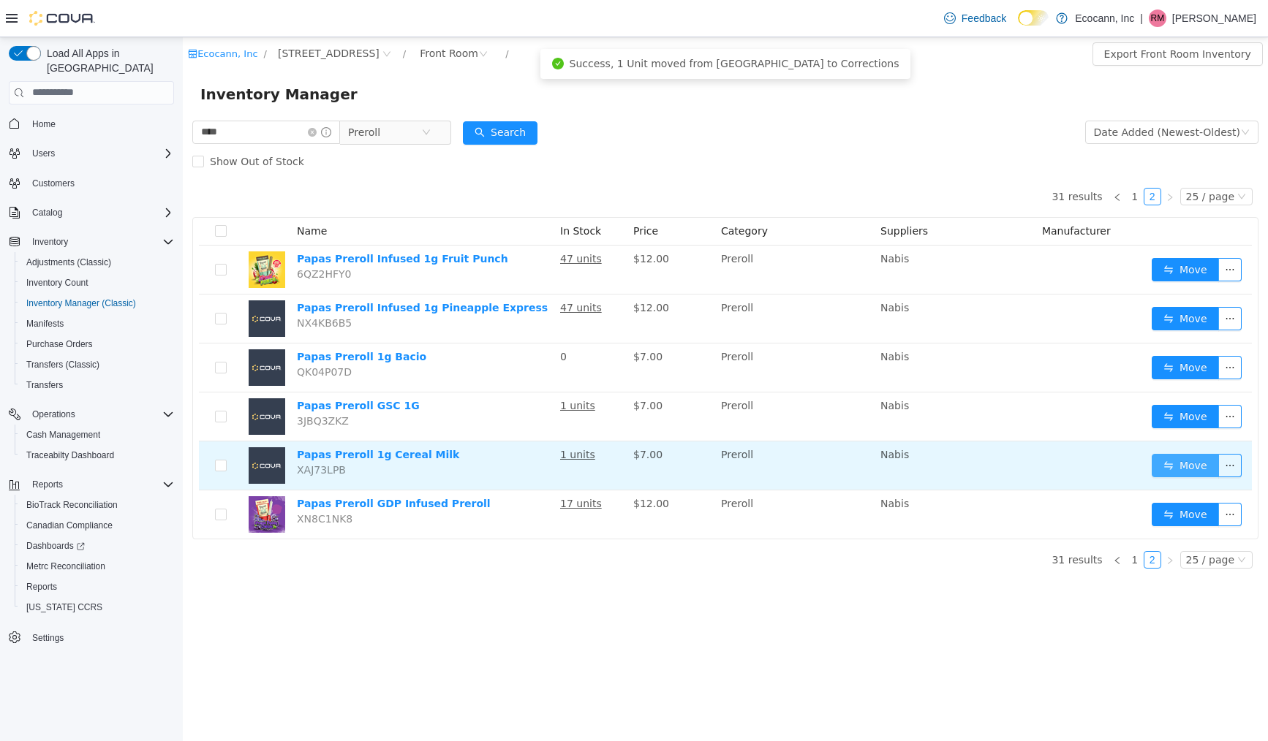
click at [1186, 469] on button "Move" at bounding box center [1185, 464] width 67 height 23
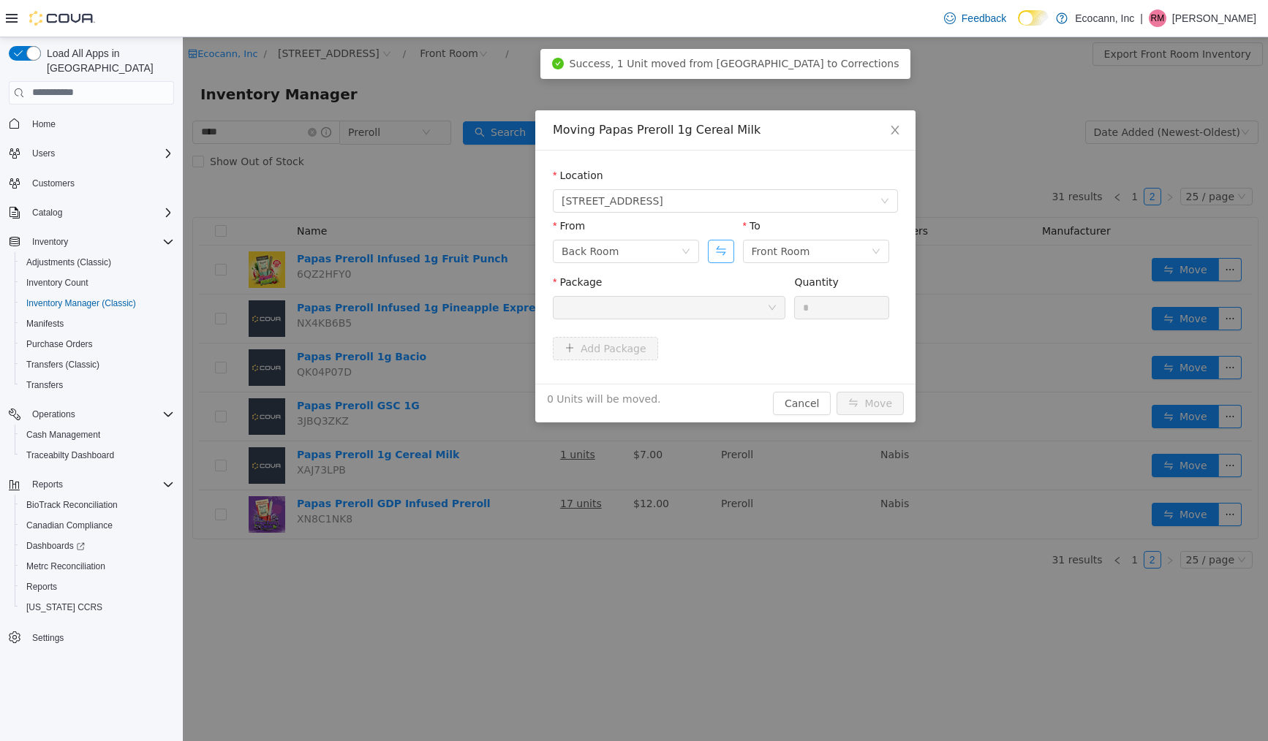
click at [717, 245] on button "Swap" at bounding box center [721, 250] width 26 height 23
click at [825, 253] on div "Back Room" at bounding box center [811, 251] width 119 height 22
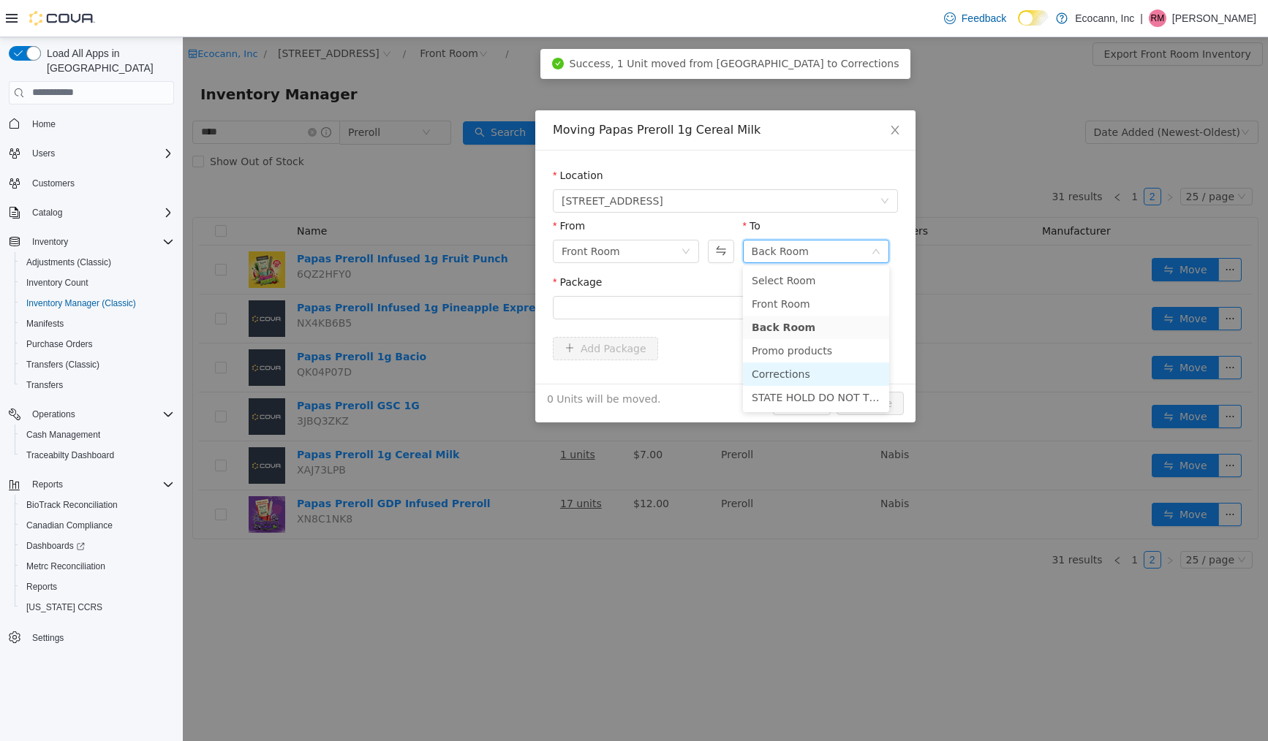
click at [766, 369] on li "Corrections" at bounding box center [816, 373] width 146 height 23
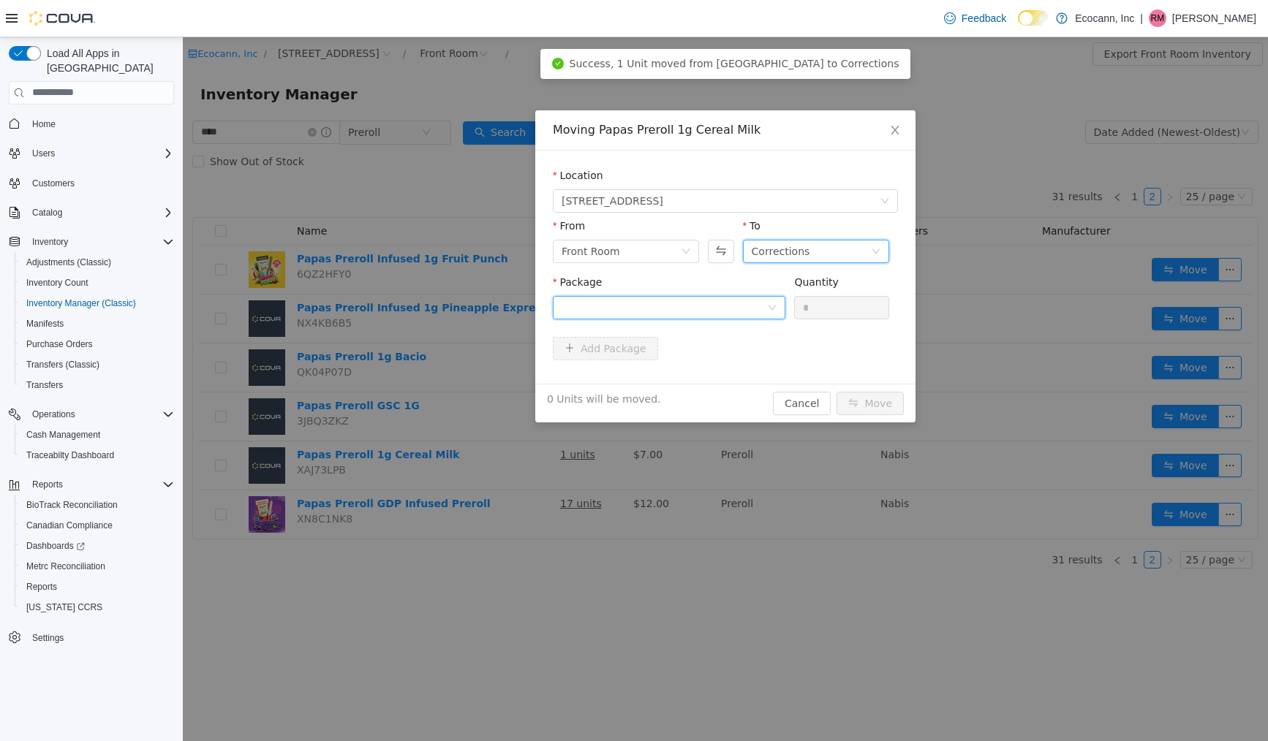
click at [748, 307] on div at bounding box center [664, 307] width 205 height 22
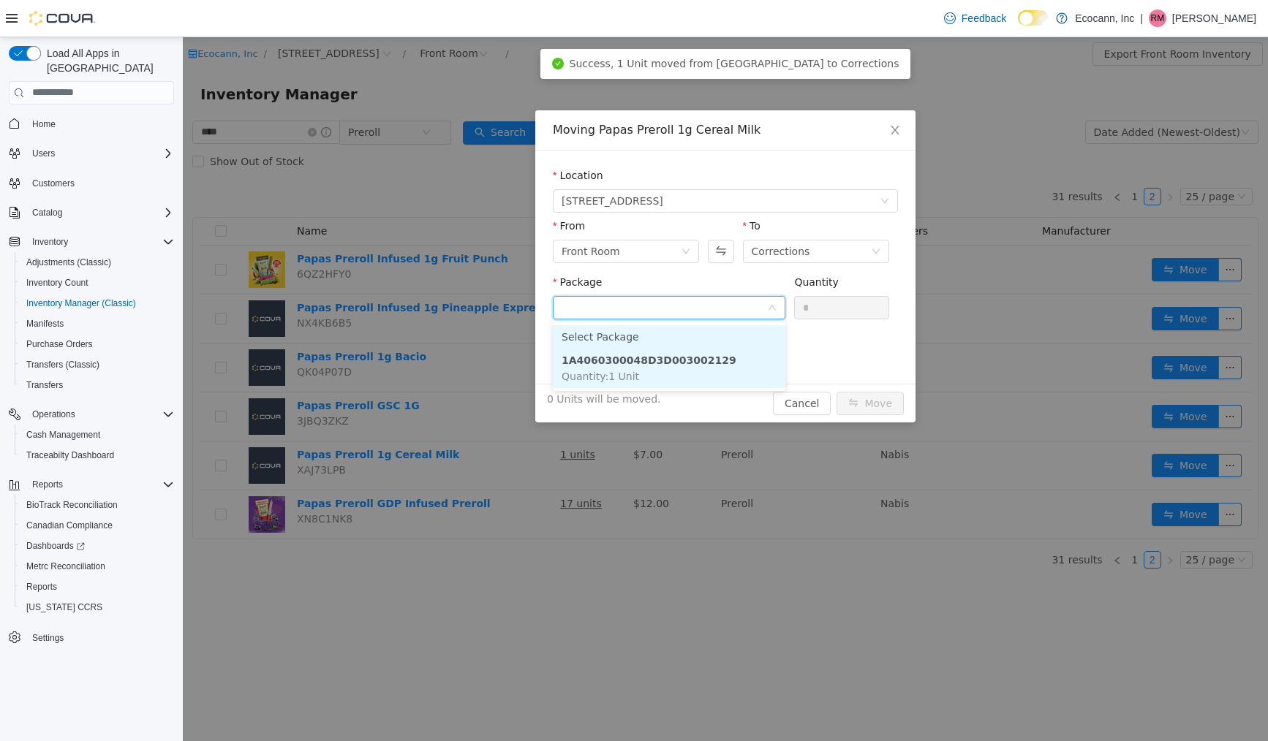
click at [733, 348] on li "1A4060300048D3D003002129 Quantity : 1 Unit" at bounding box center [669, 367] width 233 height 39
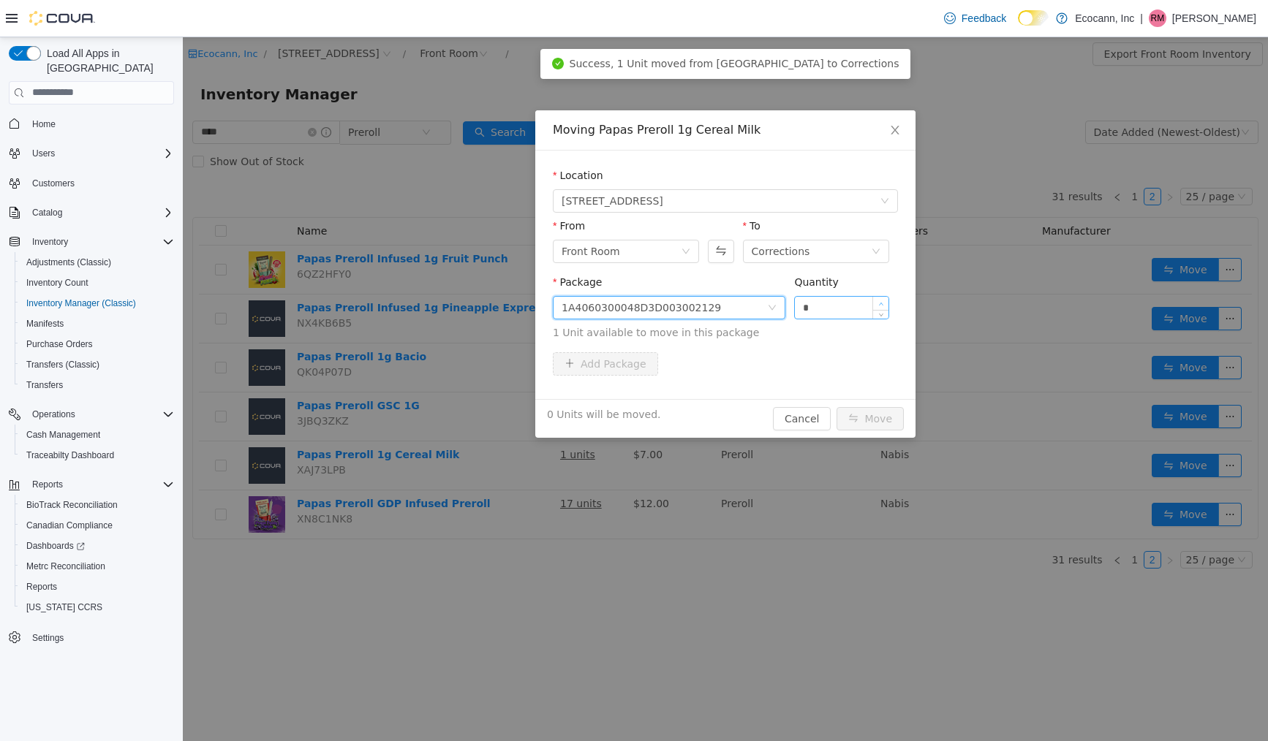
type input "*"
click at [883, 303] on icon "icon: up" at bounding box center [880, 303] width 5 height 5
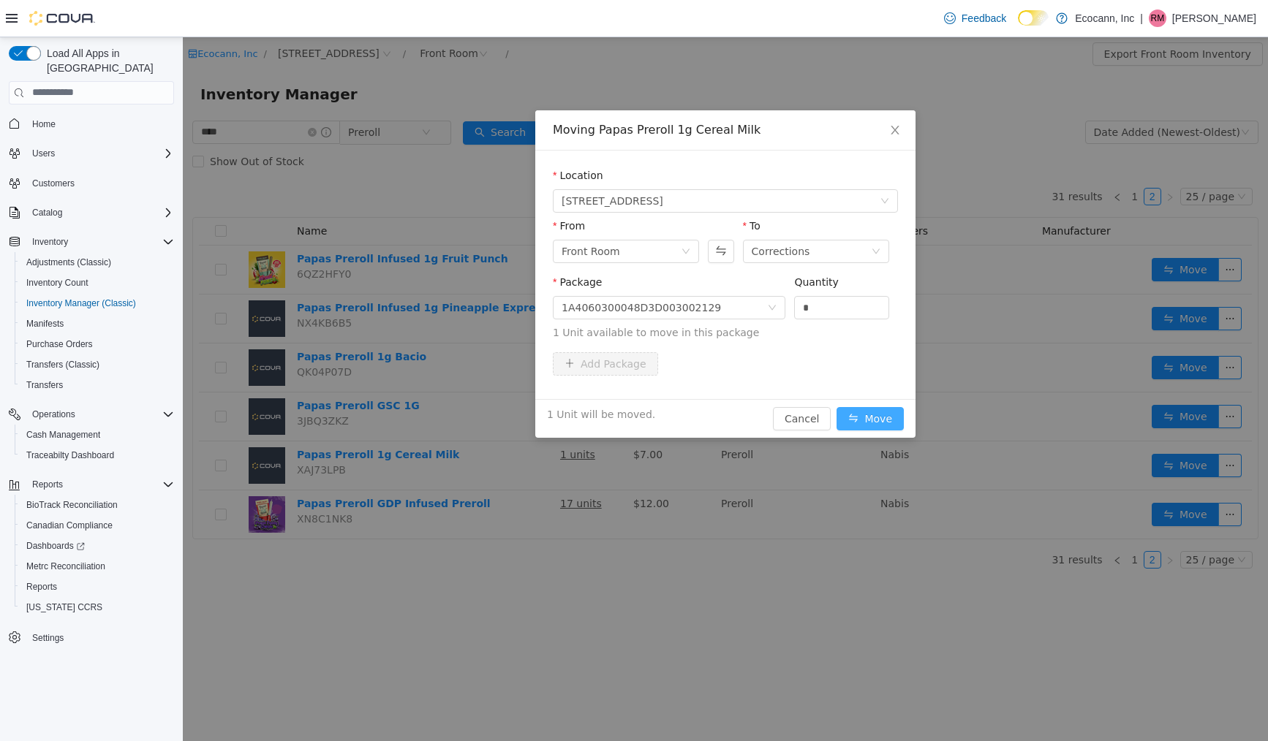
click at [880, 417] on button "Move" at bounding box center [870, 418] width 67 height 23
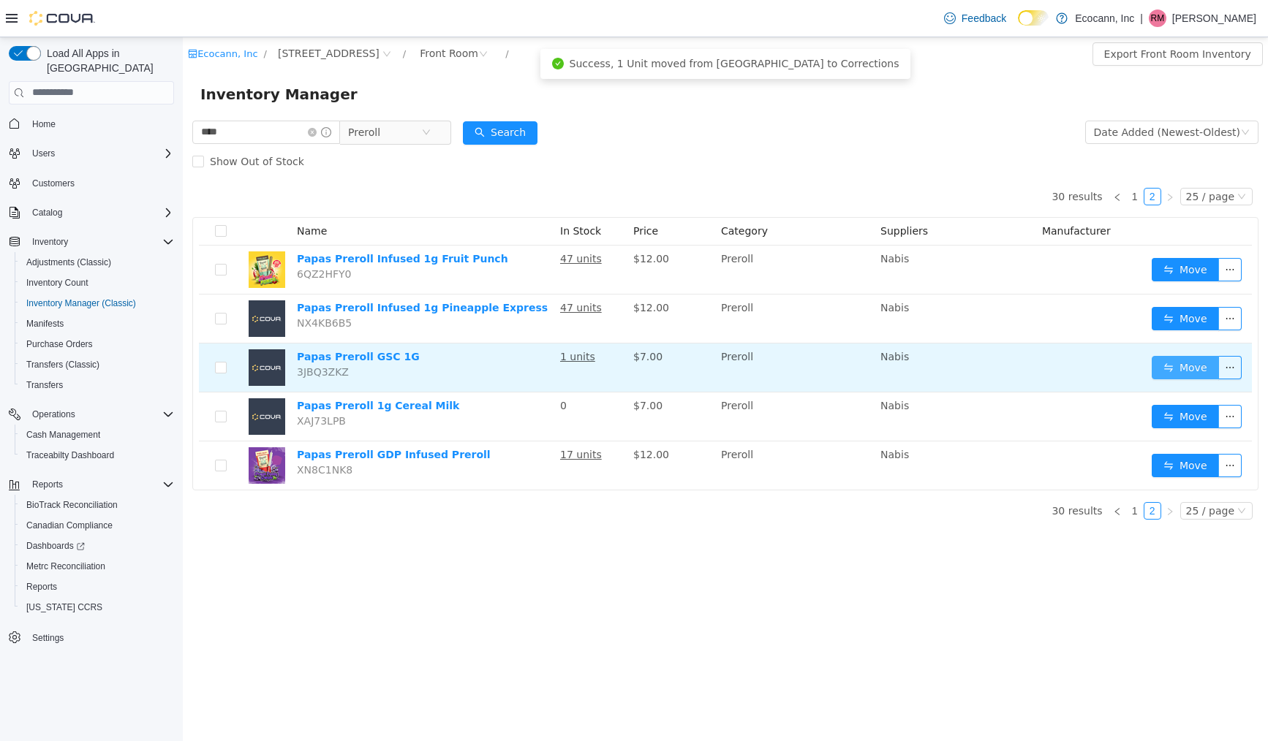
click at [1190, 374] on button "Move" at bounding box center [1185, 366] width 67 height 23
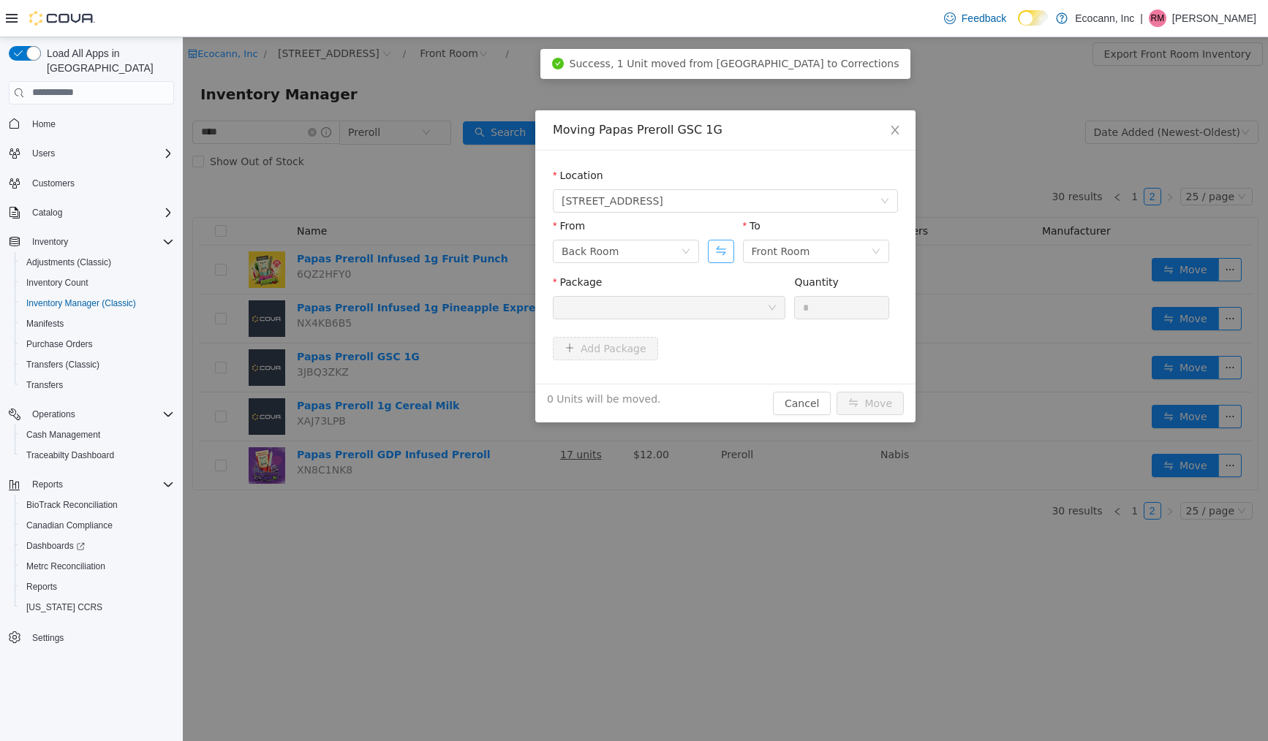
click at [713, 254] on button "Swap" at bounding box center [721, 250] width 26 height 23
click at [820, 252] on div "Back Room" at bounding box center [811, 251] width 119 height 22
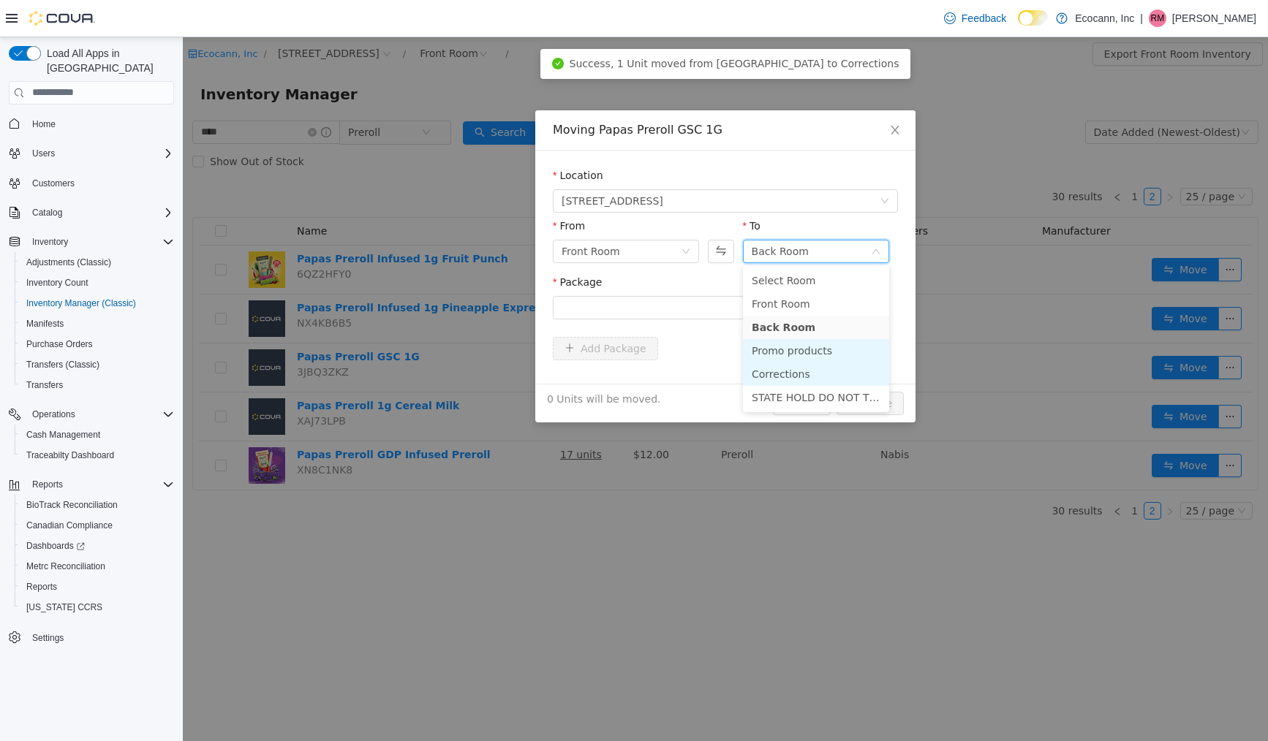
click at [798, 367] on li "Corrections" at bounding box center [816, 373] width 146 height 23
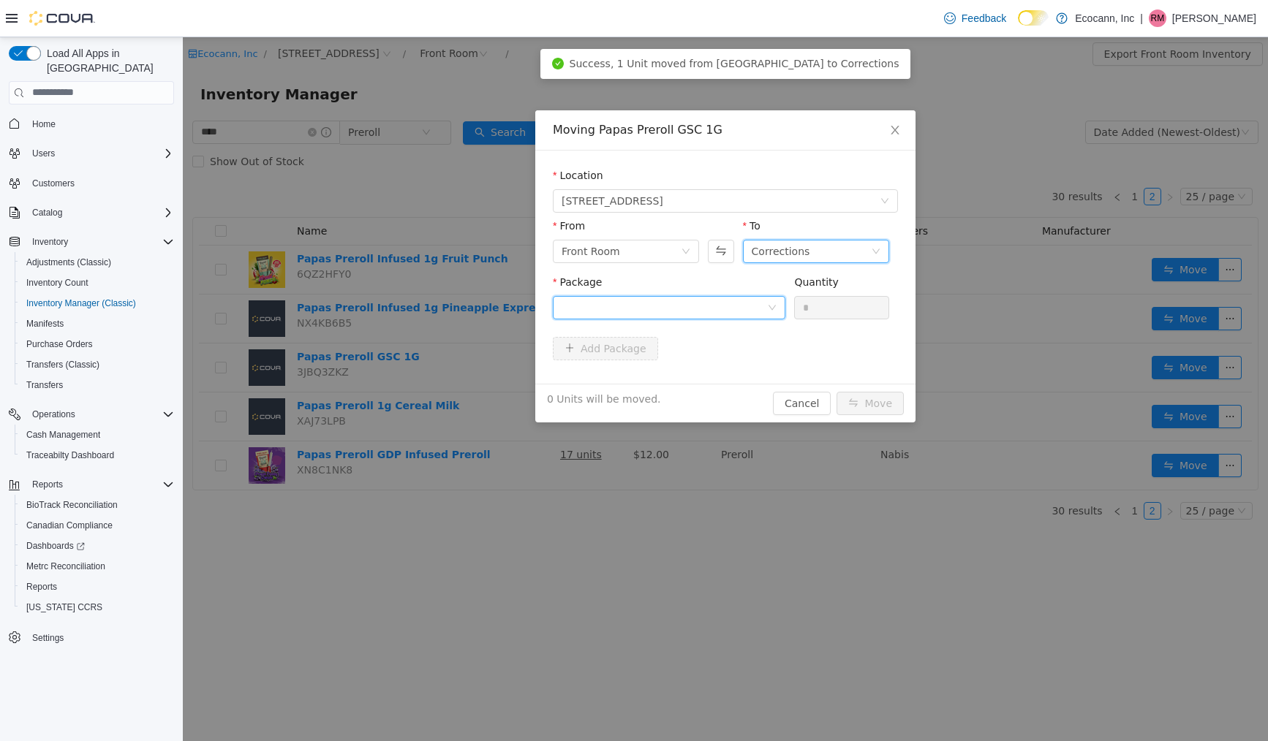
click at [776, 303] on icon "icon: down" at bounding box center [772, 307] width 9 height 9
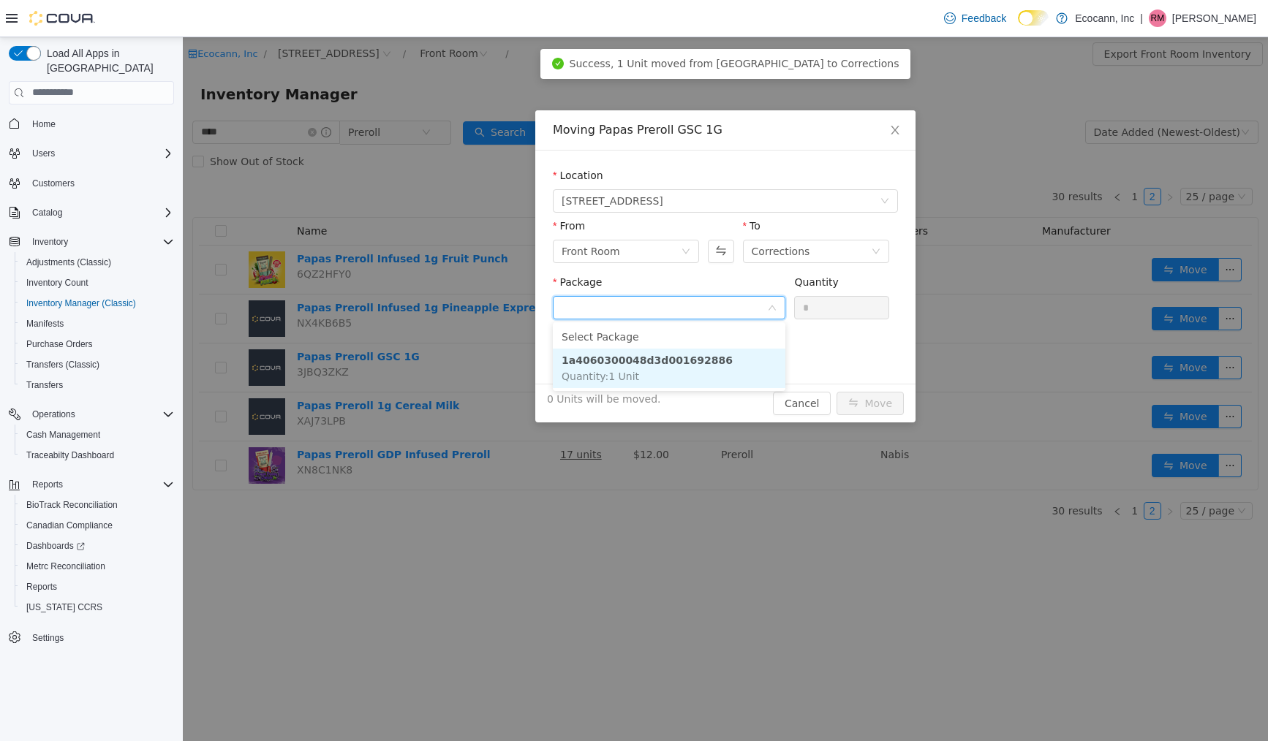
click at [742, 353] on li "1a4060300048d3d001692886 Quantity : 1 Unit" at bounding box center [669, 367] width 233 height 39
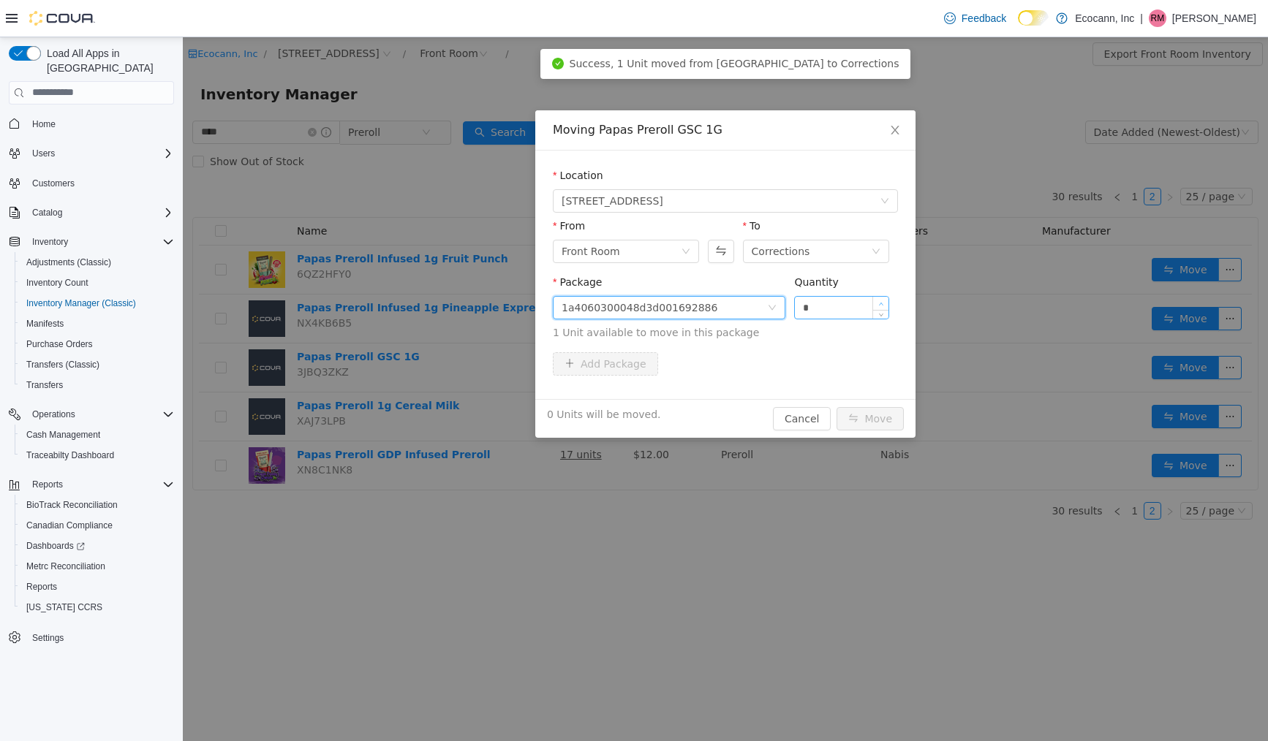
type input "*"
click at [882, 301] on icon "icon: up" at bounding box center [880, 303] width 5 height 5
click at [864, 420] on button "Move" at bounding box center [870, 418] width 67 height 23
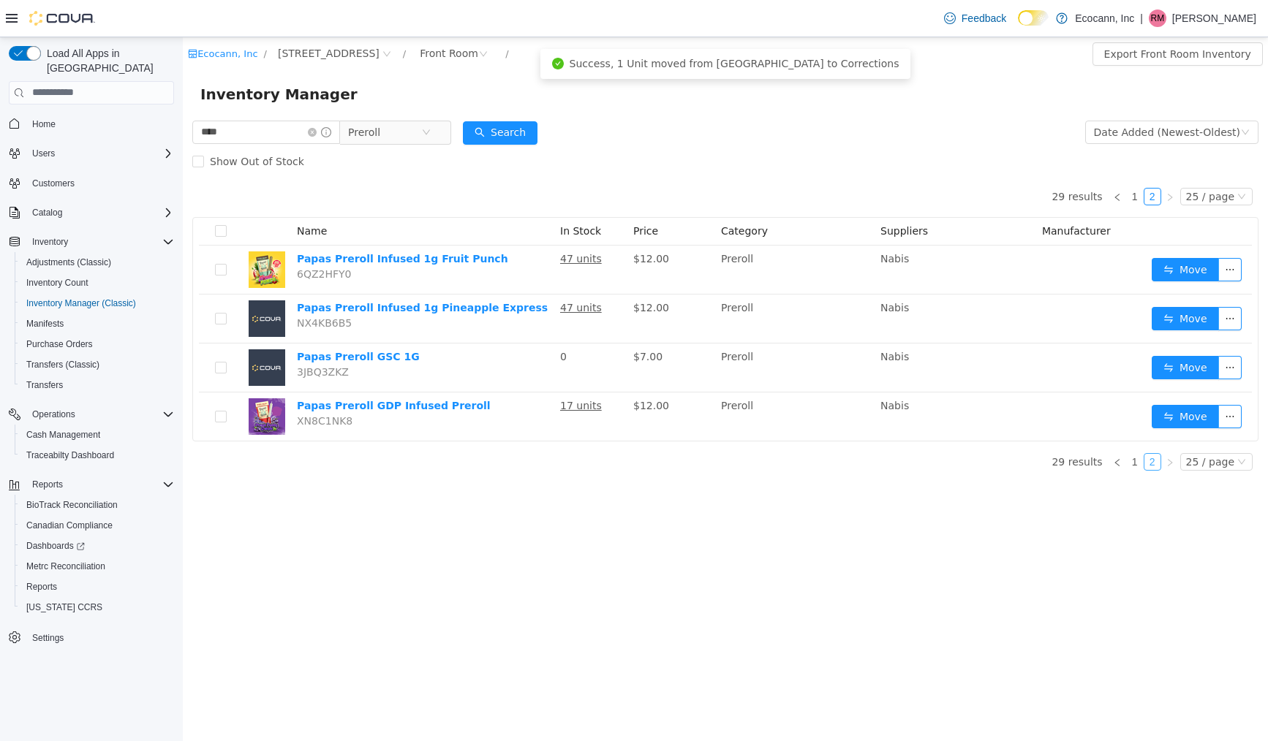
click at [1147, 461] on link "2" at bounding box center [1152, 461] width 16 height 16
click at [1141, 461] on link "1" at bounding box center [1135, 461] width 16 height 16
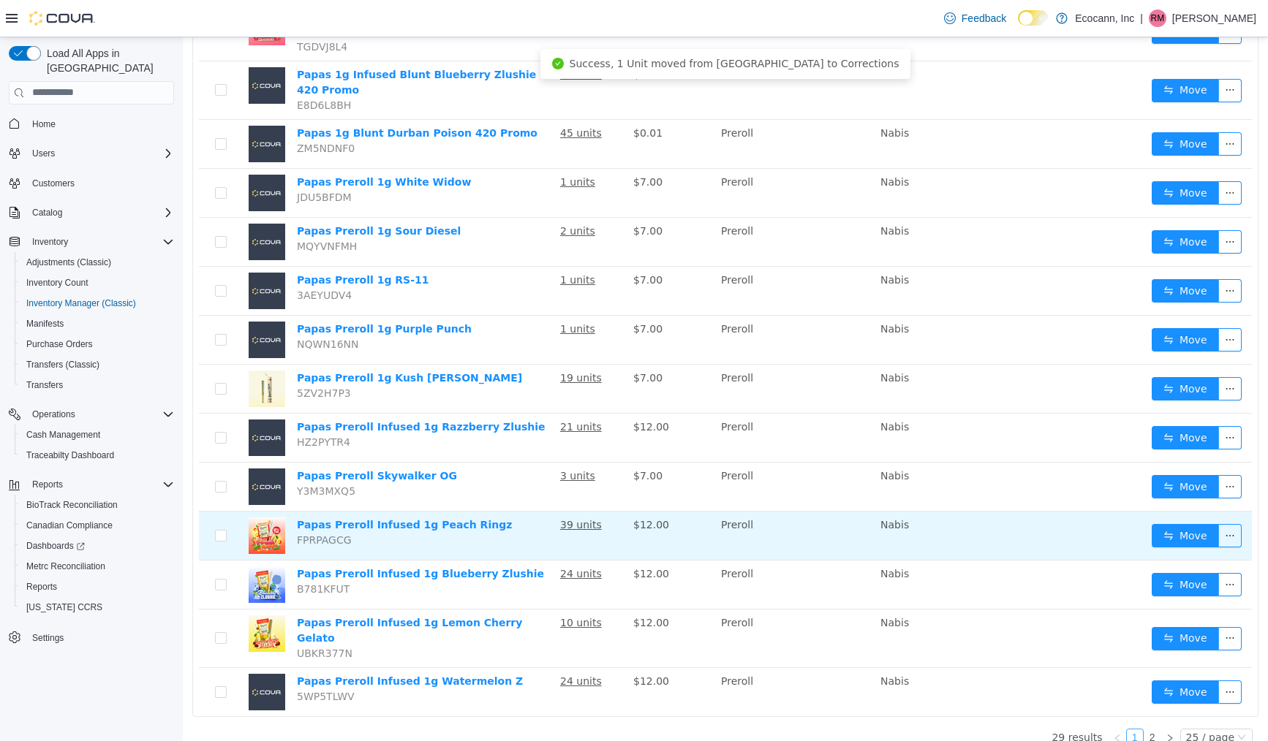
scroll to position [780, 0]
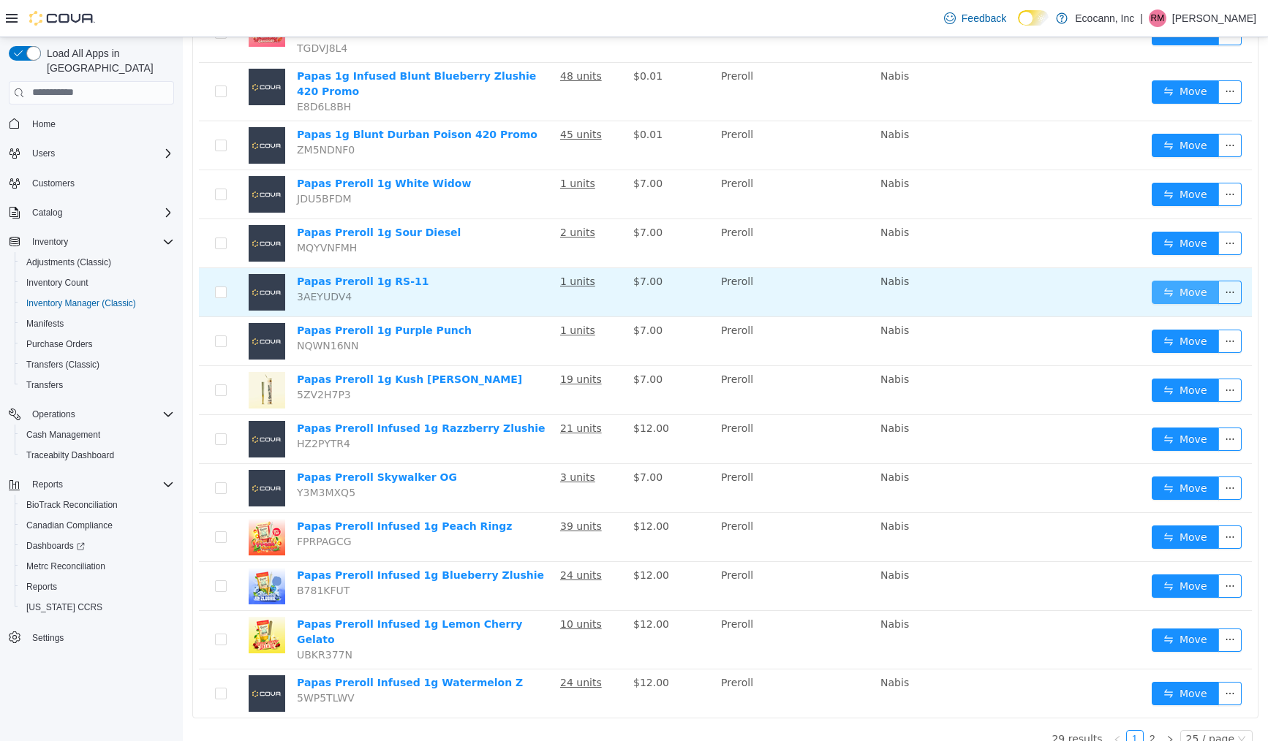
click at [1186, 280] on button "Move" at bounding box center [1185, 291] width 67 height 23
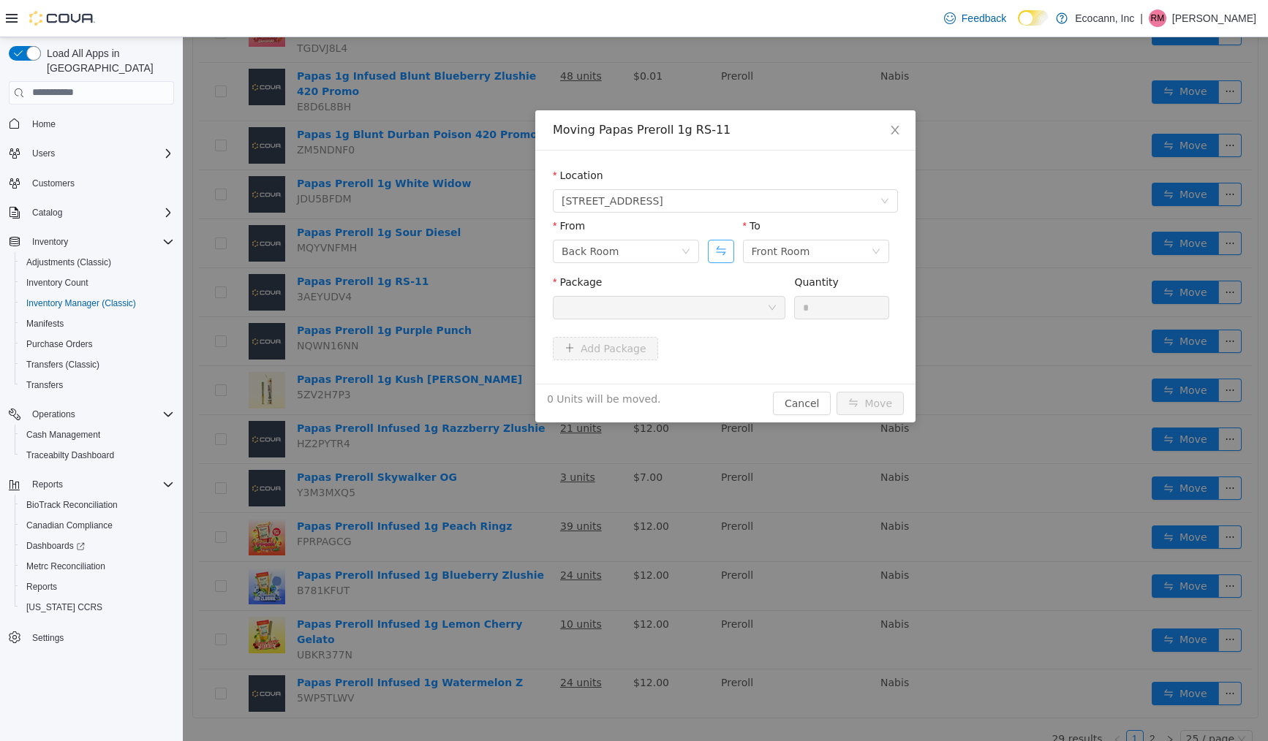
click at [720, 257] on button "Swap" at bounding box center [721, 250] width 26 height 23
click at [785, 256] on div "Back Room" at bounding box center [780, 251] width 57 height 22
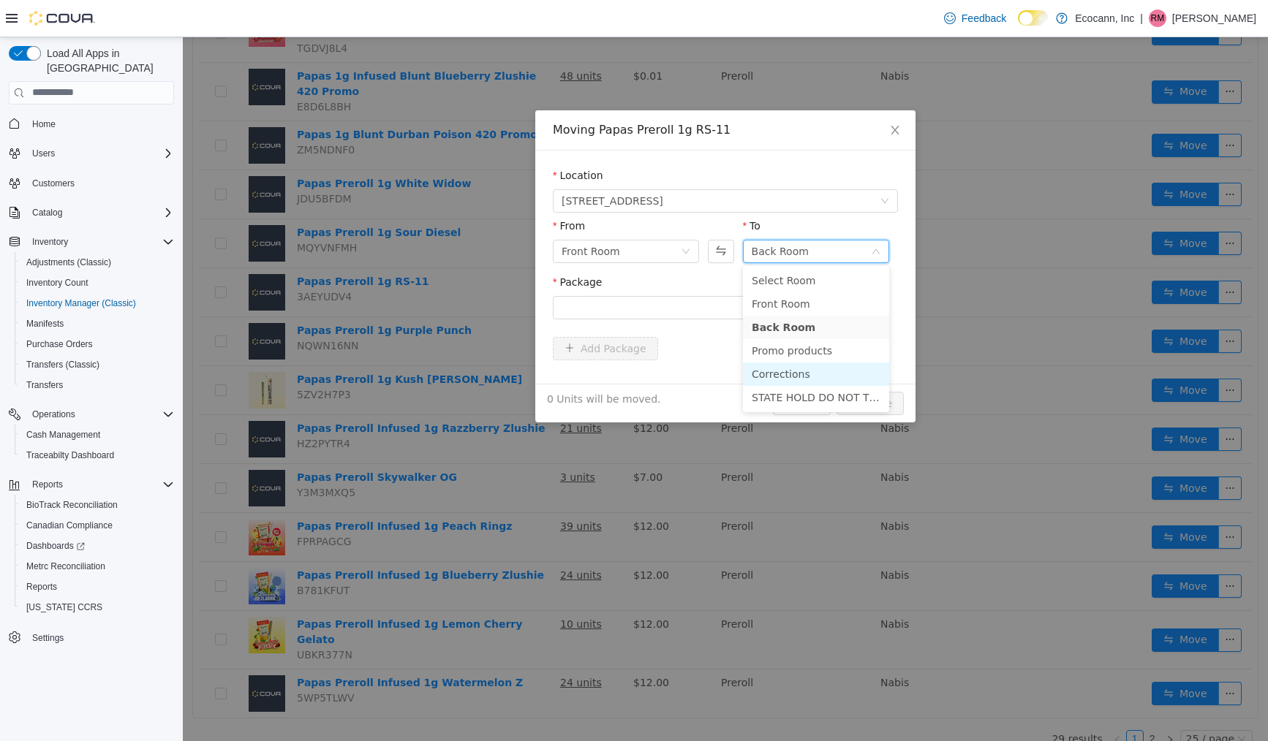
click at [785, 369] on li "Corrections" at bounding box center [816, 373] width 146 height 23
click at [773, 328] on div "Package Quantity *" at bounding box center [725, 302] width 345 height 56
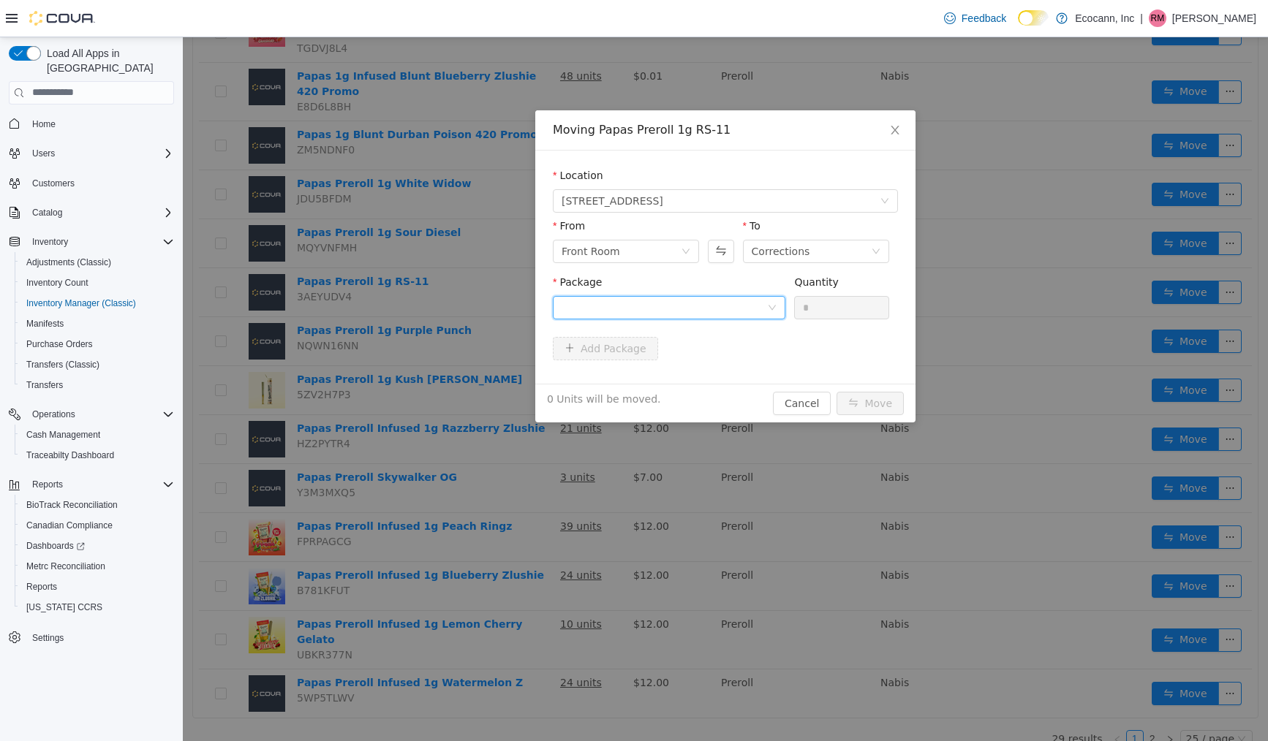
click at [773, 312] on icon "icon: down" at bounding box center [772, 308] width 9 height 10
click at [766, 355] on li "1A4060300048D3D002847998 Quantity : 1 Unit" at bounding box center [669, 367] width 233 height 39
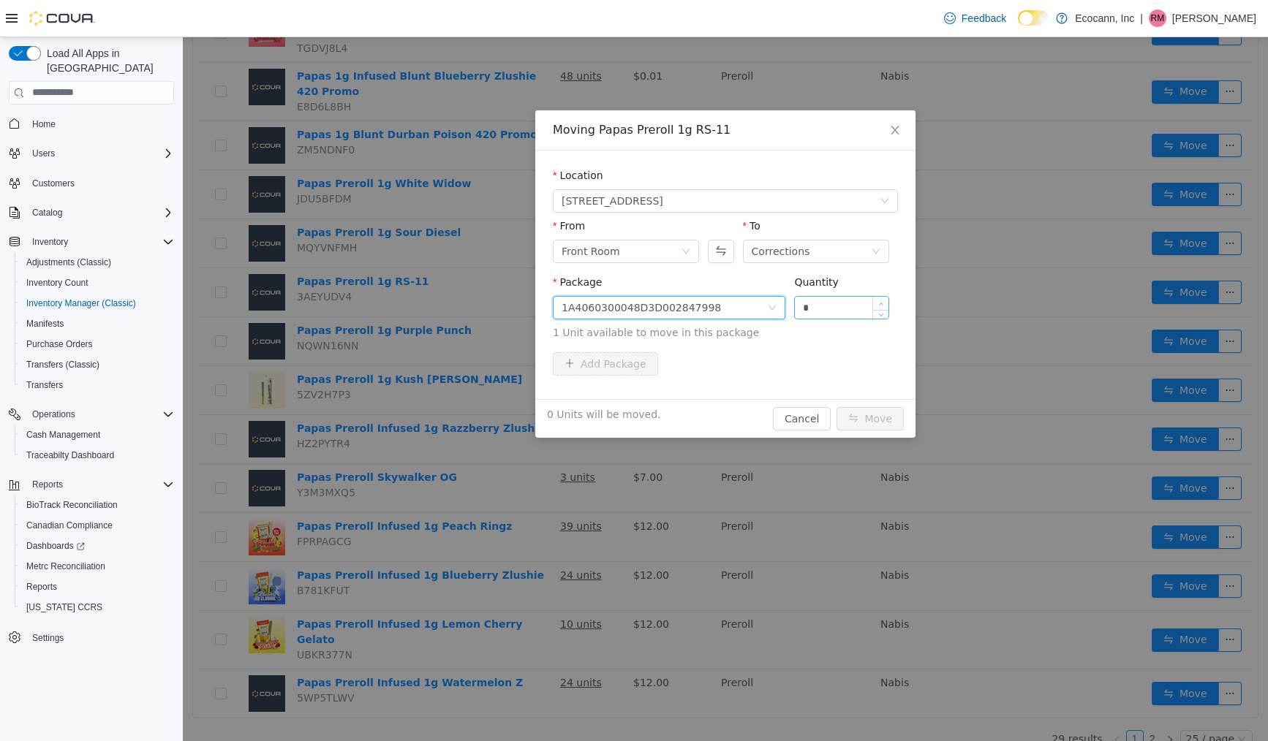
type input "*"
click at [879, 301] on icon "icon: up" at bounding box center [880, 303] width 5 height 5
click at [872, 420] on button "Move" at bounding box center [870, 418] width 67 height 23
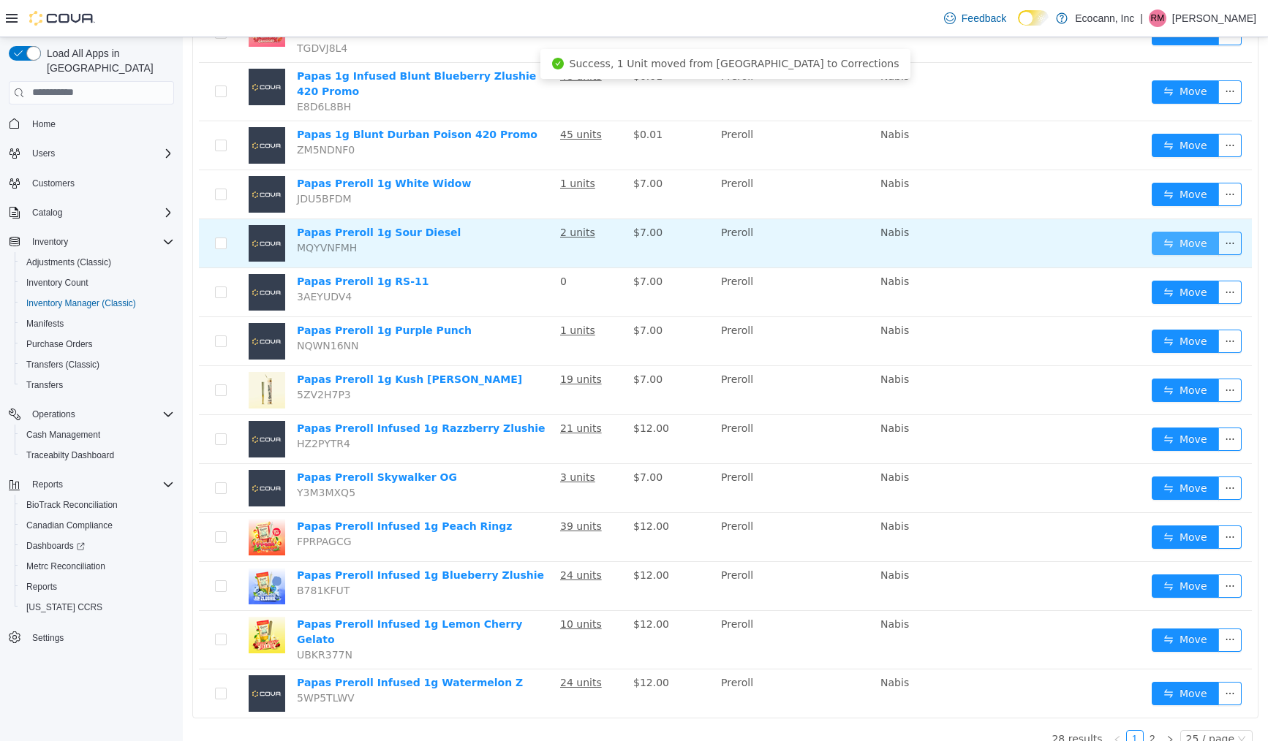
click at [1204, 232] on button "Move" at bounding box center [1185, 242] width 67 height 23
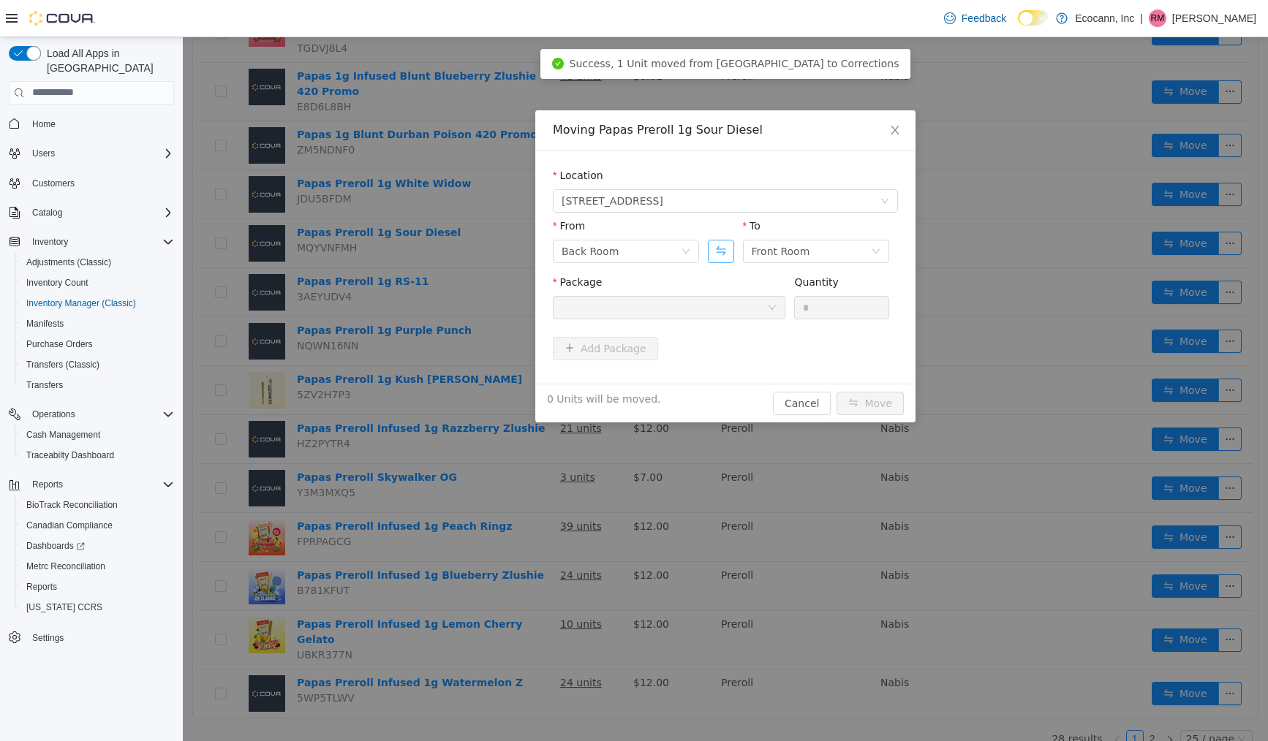
click at [728, 253] on button "Swap" at bounding box center [721, 250] width 26 height 23
click at [732, 317] on div at bounding box center [664, 307] width 205 height 22
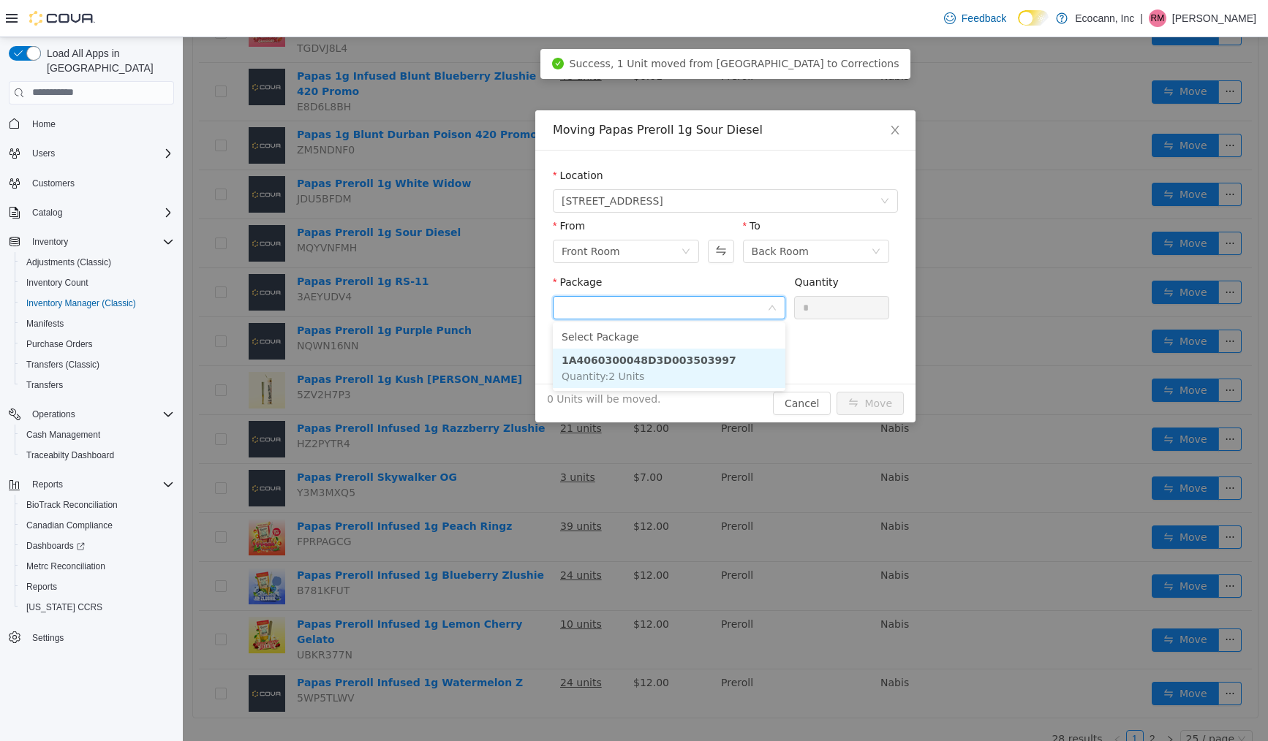
click at [724, 370] on li "1A4060300048D3D003503997 Quantity : 2 Units" at bounding box center [669, 367] width 233 height 39
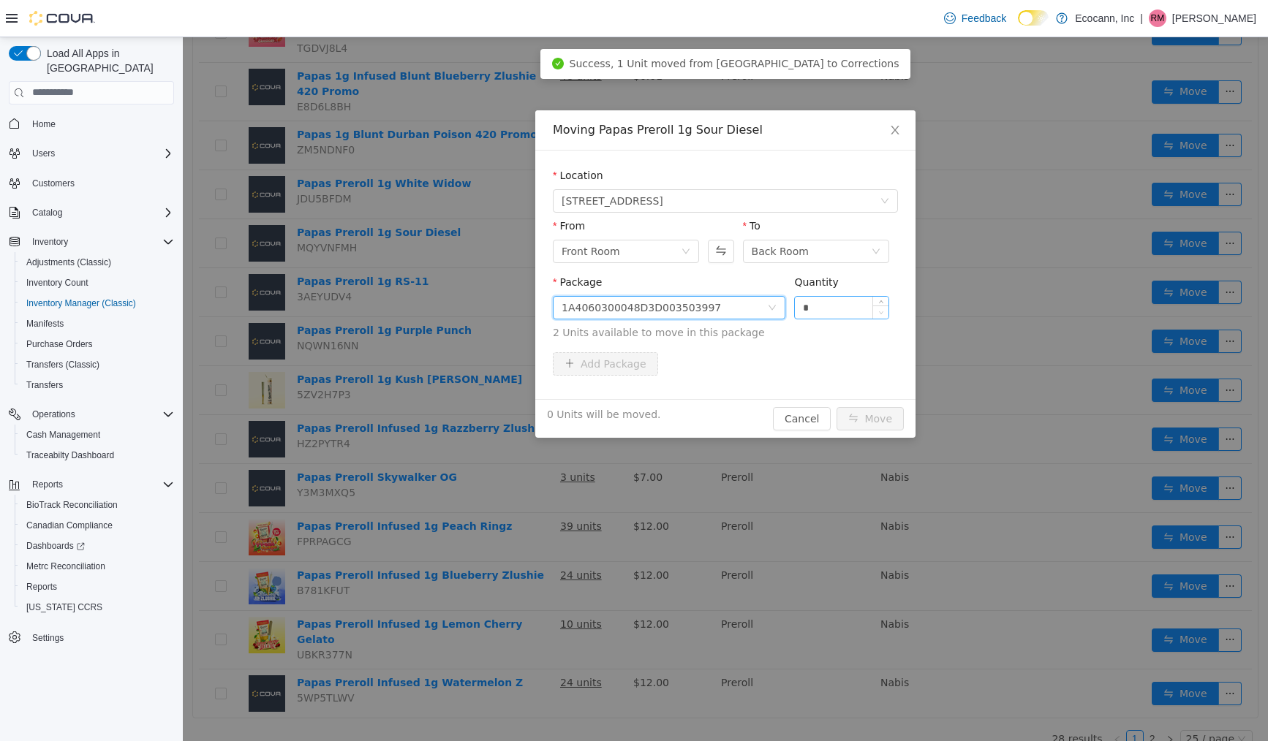
click at [878, 306] on span "Decrease Value" at bounding box center [880, 311] width 15 height 13
click at [880, 303] on icon "icon: up" at bounding box center [880, 303] width 5 height 5
type input "*"
click at [880, 303] on icon "icon: up" at bounding box center [880, 303] width 5 height 5
click at [867, 411] on button "Move" at bounding box center [870, 418] width 67 height 23
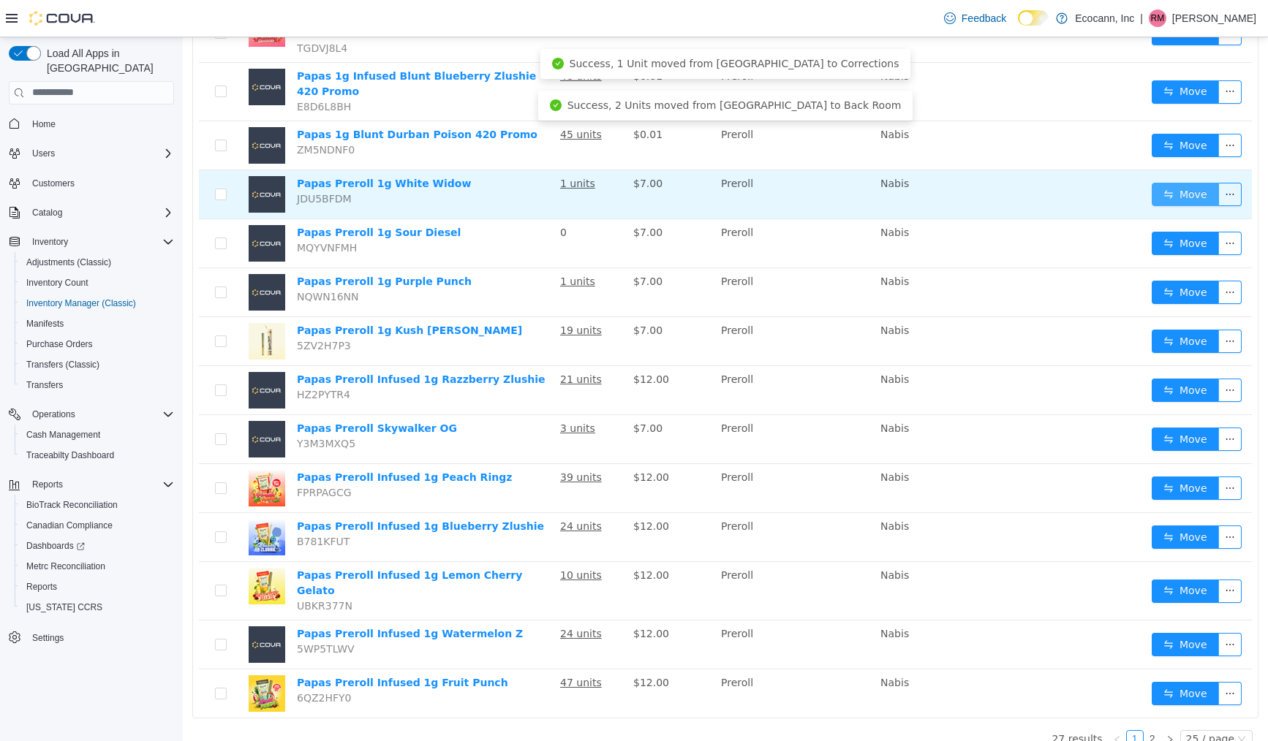
click at [1182, 192] on button "Move" at bounding box center [1185, 193] width 67 height 23
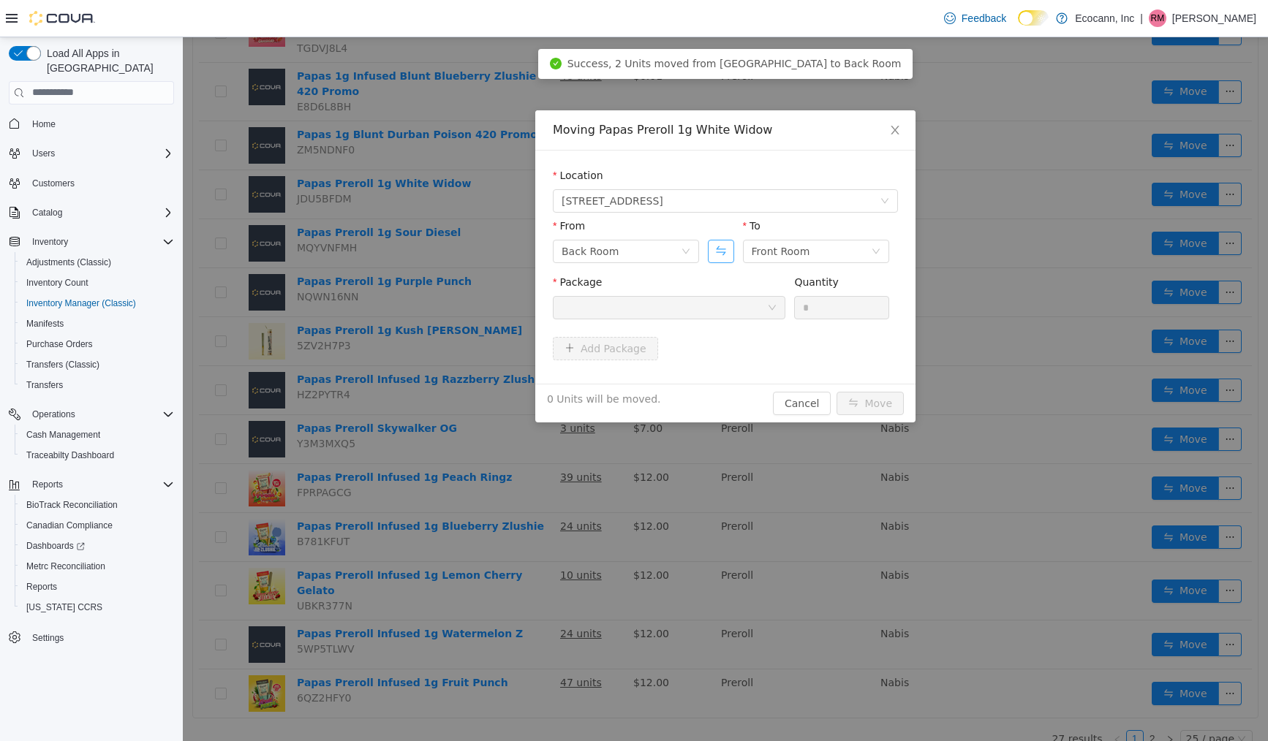
click at [717, 244] on button "Swap" at bounding box center [721, 250] width 26 height 23
click at [761, 300] on div at bounding box center [664, 307] width 205 height 22
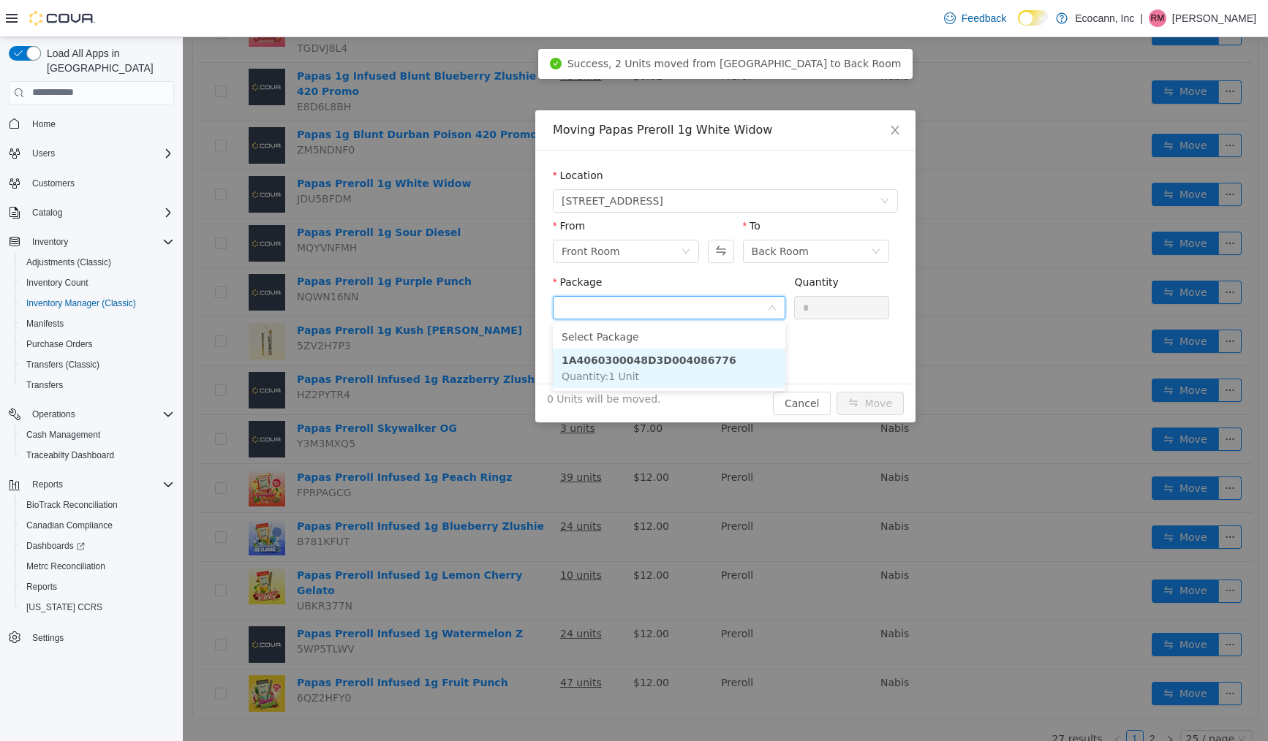
click at [744, 372] on li "1A4060300048D3D004086776 Quantity : 1 Unit" at bounding box center [669, 367] width 233 height 39
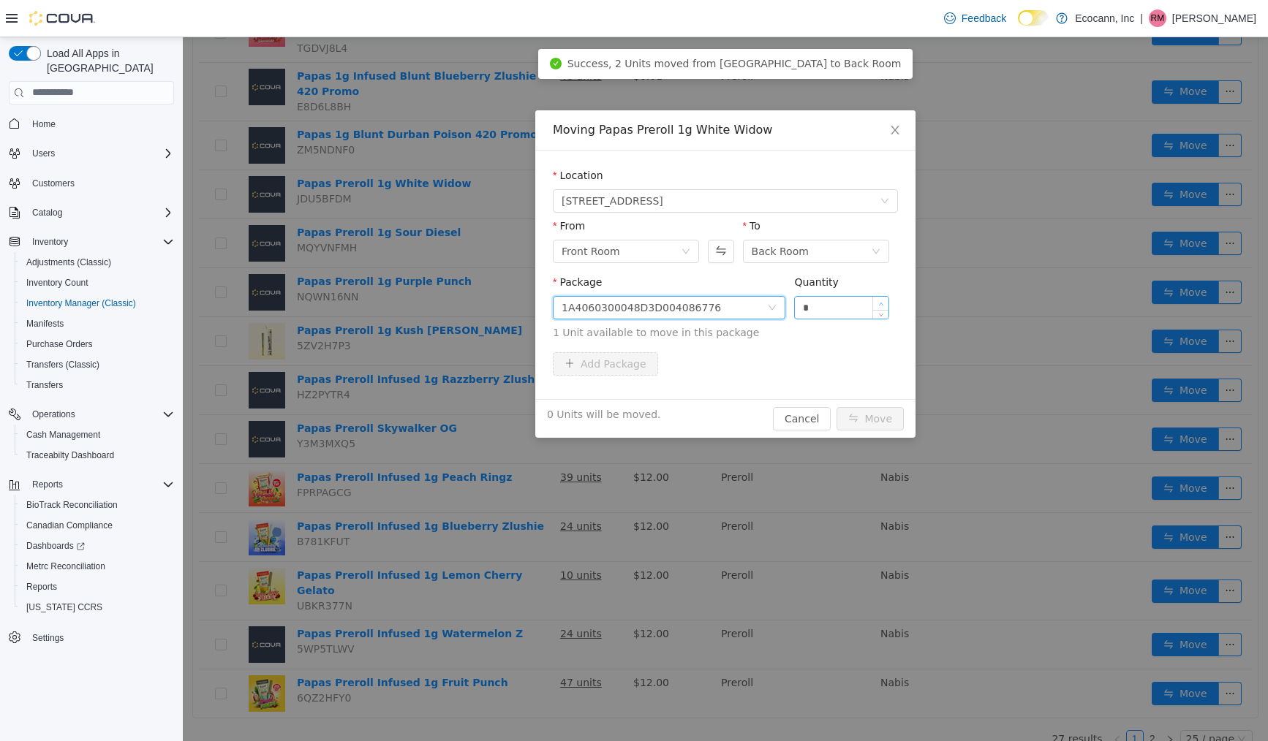
type input "*"
click at [878, 302] on span "Increase Value" at bounding box center [880, 302] width 15 height 13
click at [876, 415] on button "Move" at bounding box center [870, 418] width 67 height 23
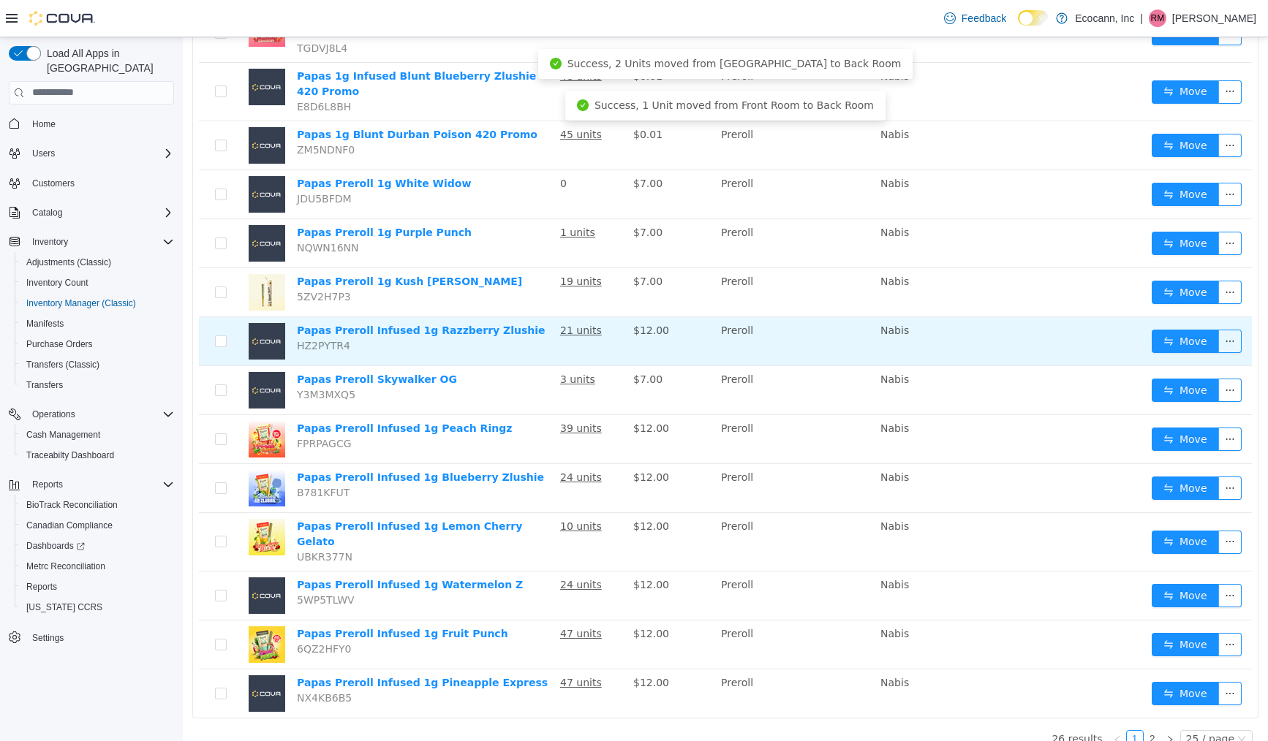
scroll to position [733, 0]
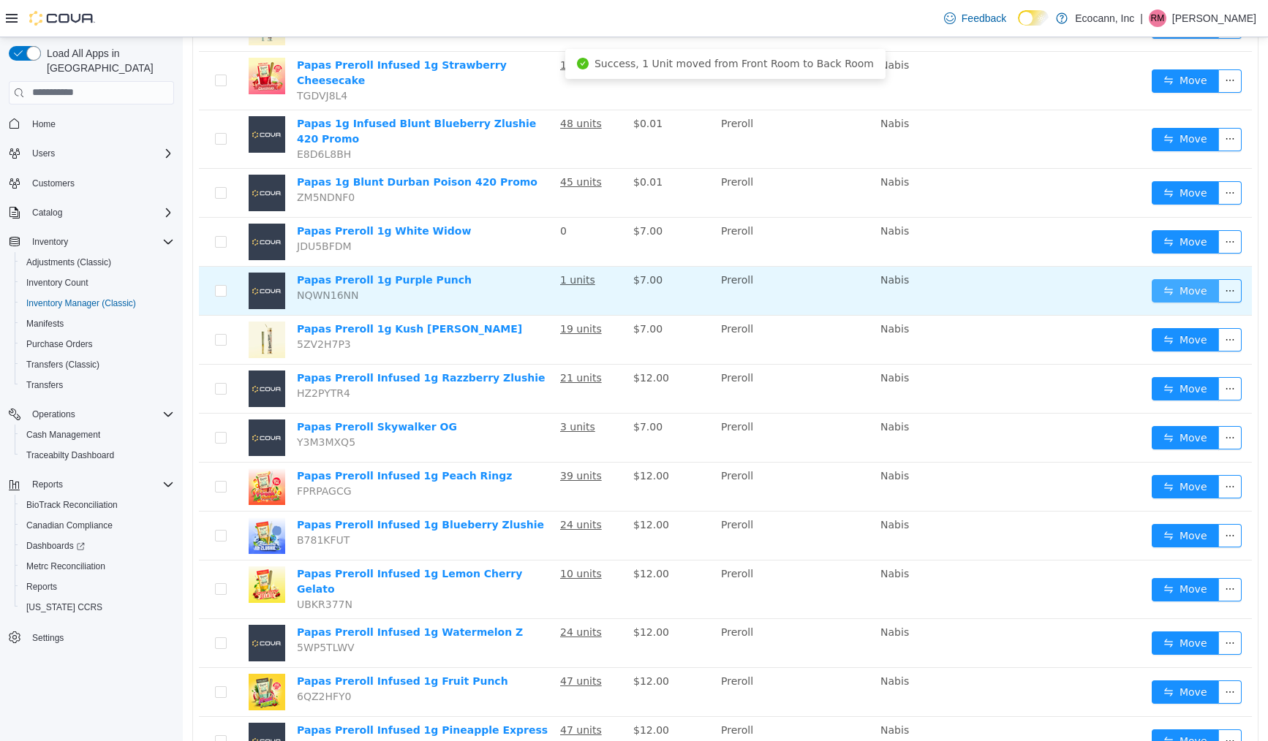
click at [1177, 289] on button "Move" at bounding box center [1185, 290] width 67 height 23
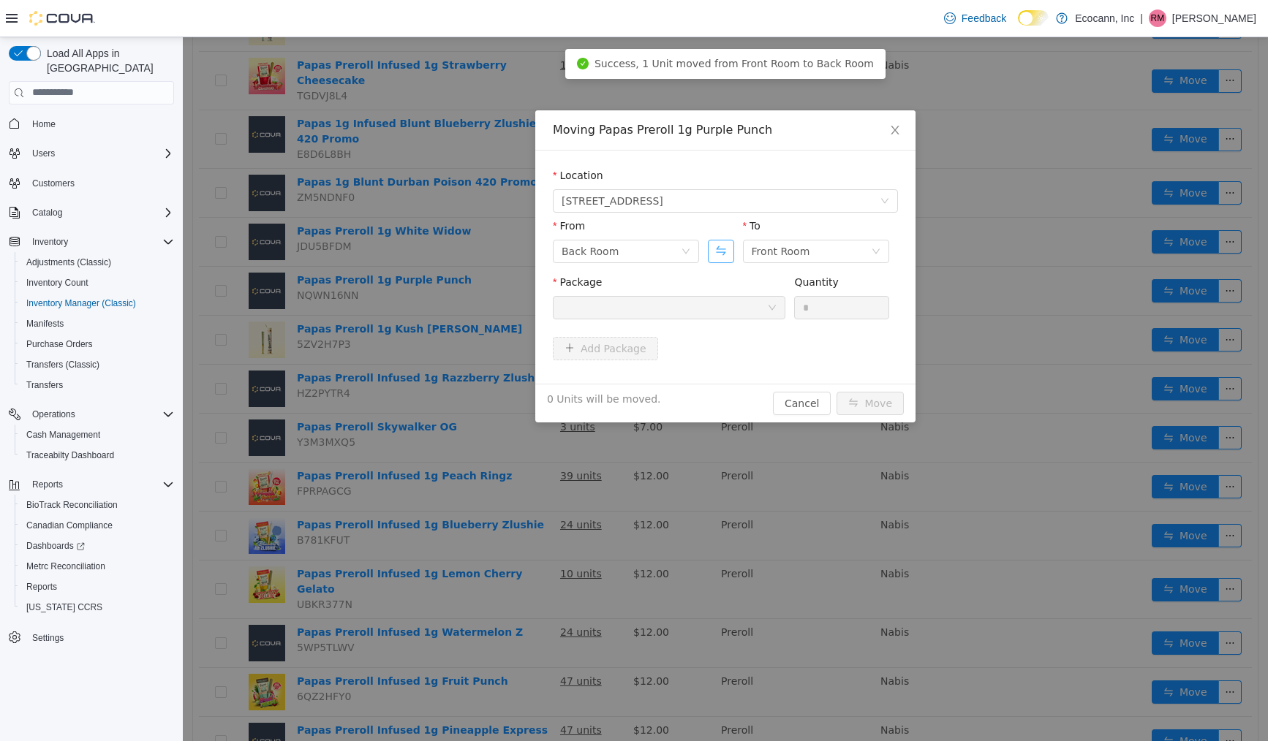
click at [721, 252] on button "Swap" at bounding box center [721, 250] width 26 height 23
click at [717, 303] on div at bounding box center [664, 307] width 205 height 22
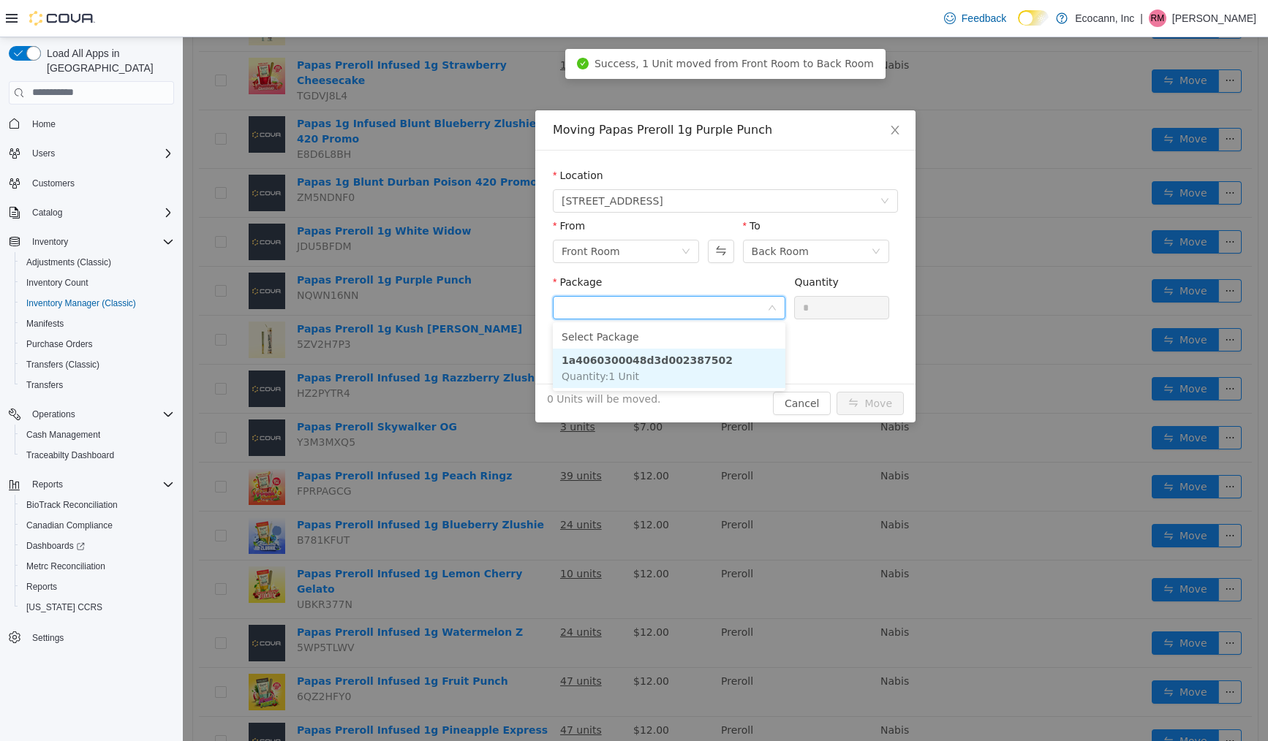
click at [716, 366] on li "1a4060300048d3d002387502 Quantity : 1 Unit" at bounding box center [669, 367] width 233 height 39
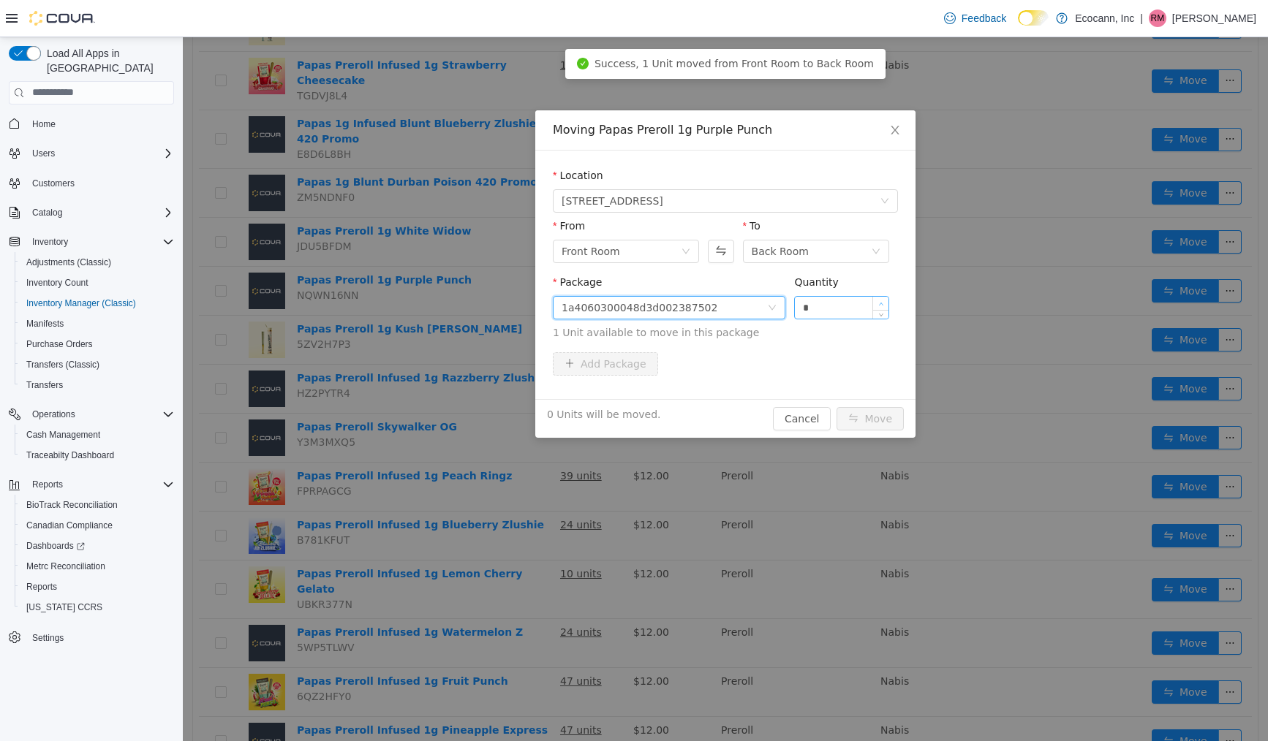
type input "*"
click at [880, 302] on icon "icon: up" at bounding box center [880, 303] width 5 height 5
click at [861, 416] on button "Move" at bounding box center [870, 418] width 67 height 23
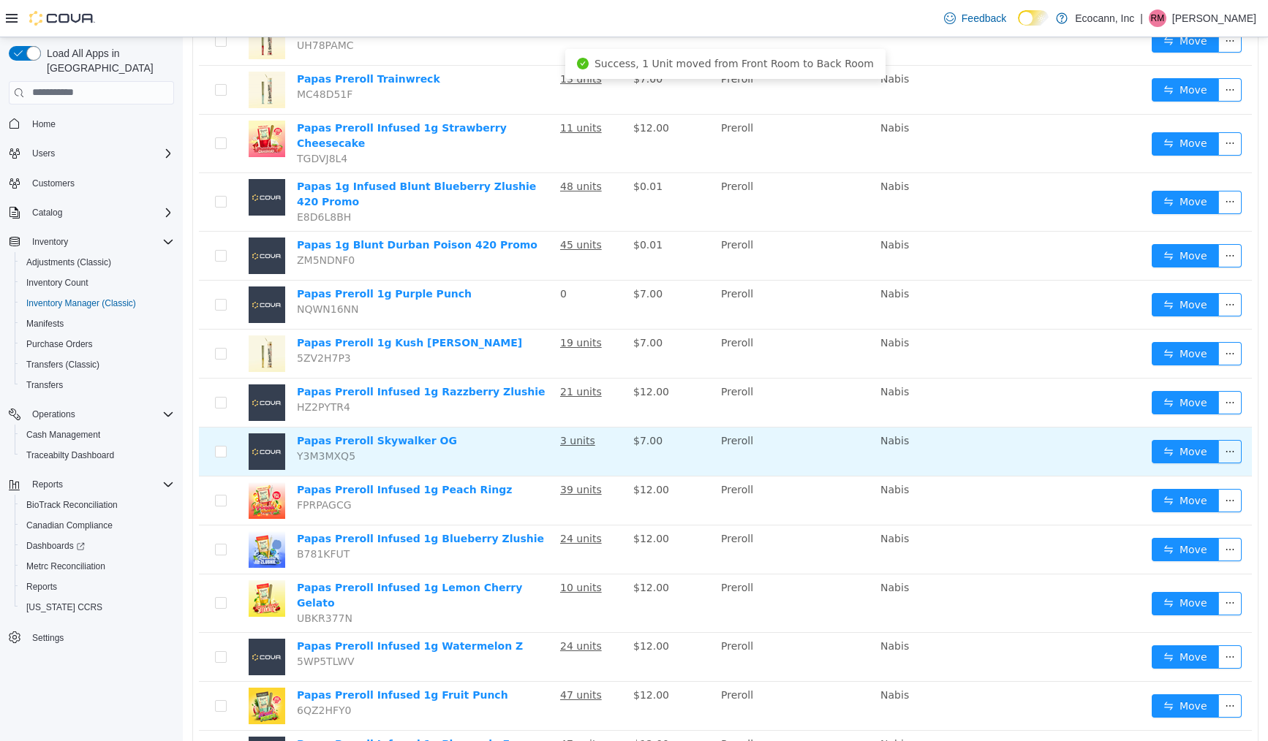
scroll to position [654, 0]
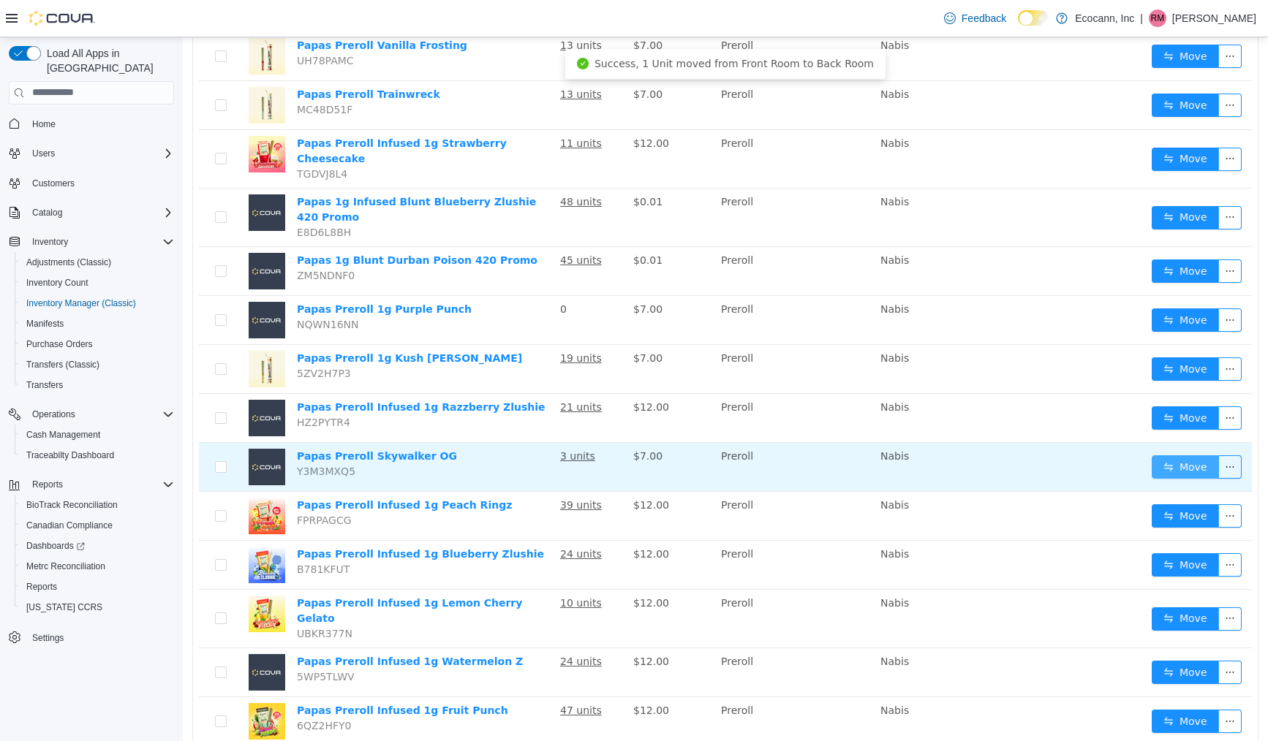
click at [1173, 457] on button "Move" at bounding box center [1185, 466] width 67 height 23
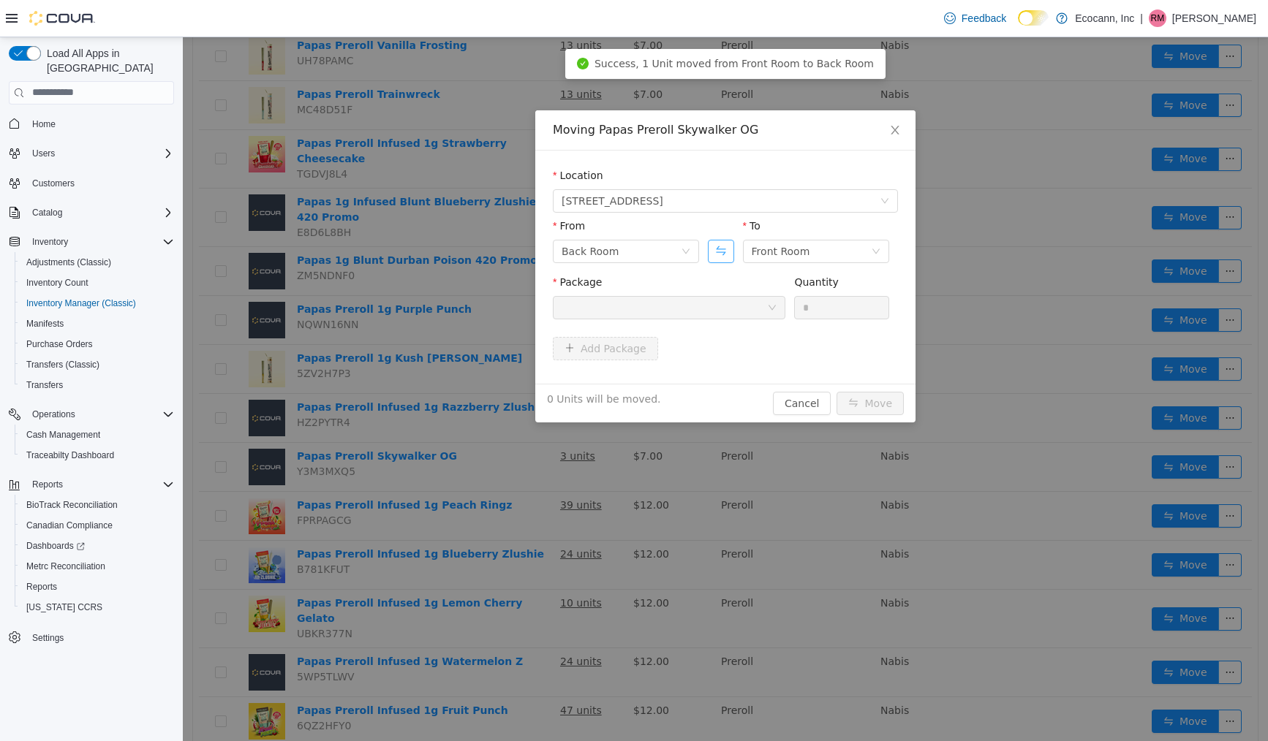
click at [722, 249] on button "Swap" at bounding box center [721, 250] width 26 height 23
click at [767, 309] on div at bounding box center [664, 307] width 205 height 22
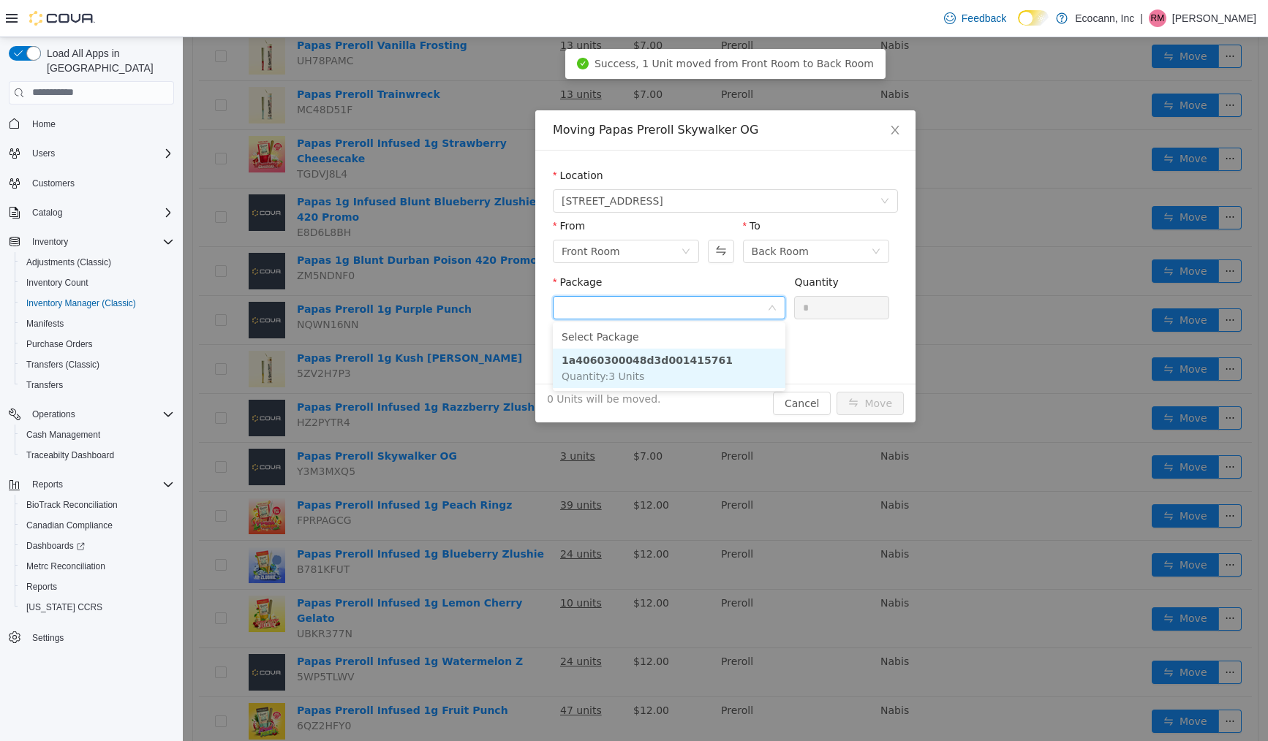
click at [741, 379] on li "1a4060300048d3d001415761 Quantity : 3 Units" at bounding box center [669, 367] width 233 height 39
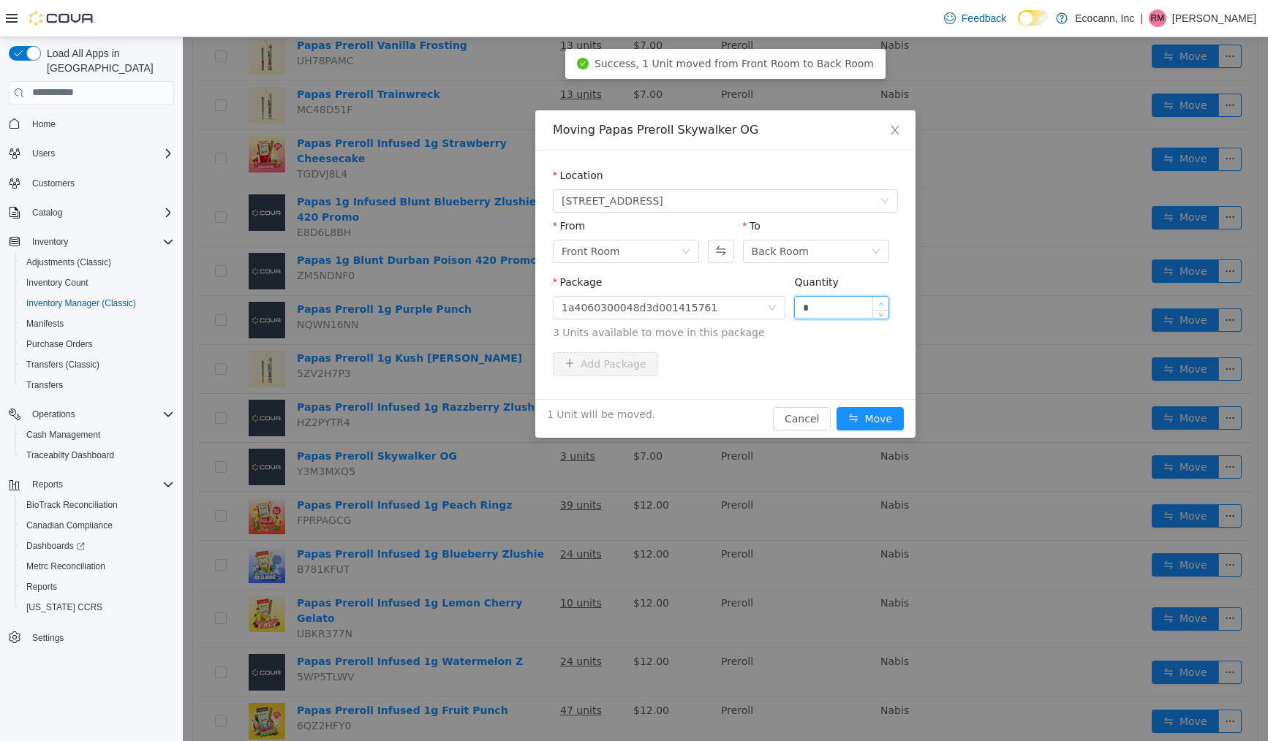
click at [881, 301] on icon "icon: up" at bounding box center [880, 303] width 5 height 5
type input "*"
click at [886, 298] on span "Increase Value" at bounding box center [880, 302] width 15 height 13
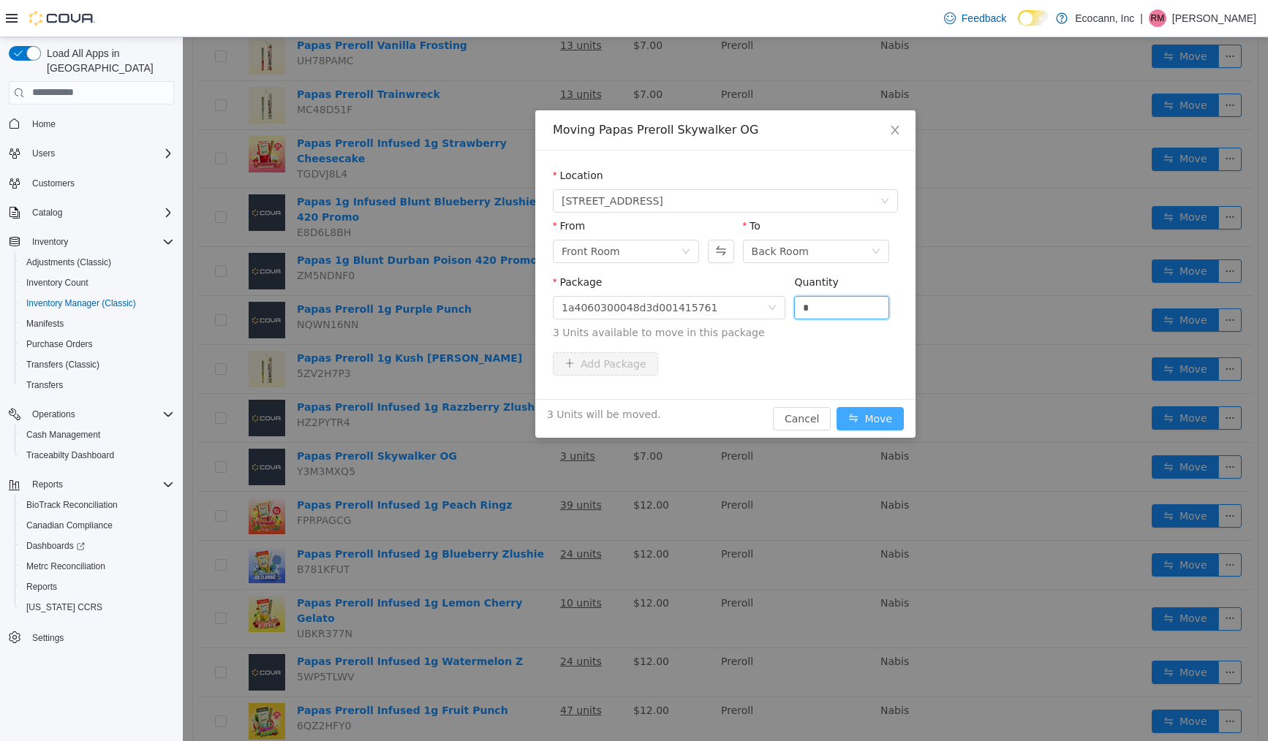
click at [871, 411] on button "Move" at bounding box center [870, 418] width 67 height 23
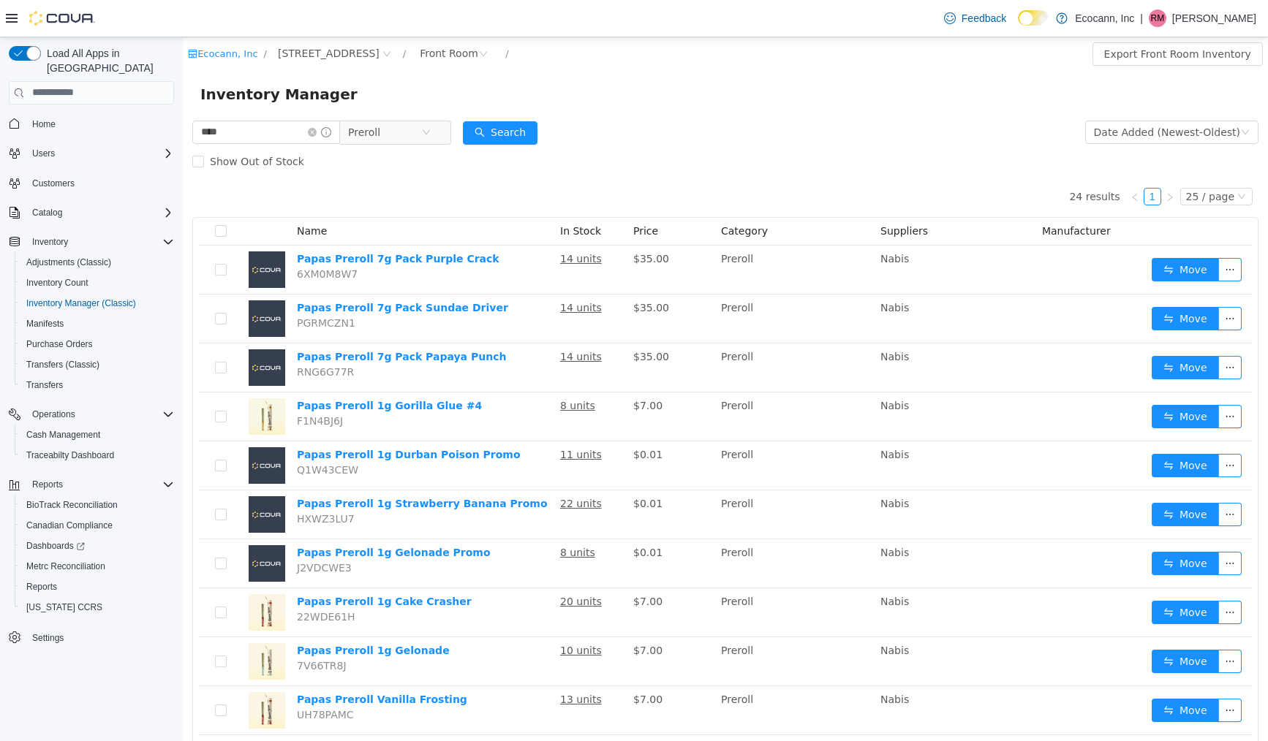
scroll to position [0, 0]
click at [421, 137] on span "Preroll" at bounding box center [384, 132] width 73 height 22
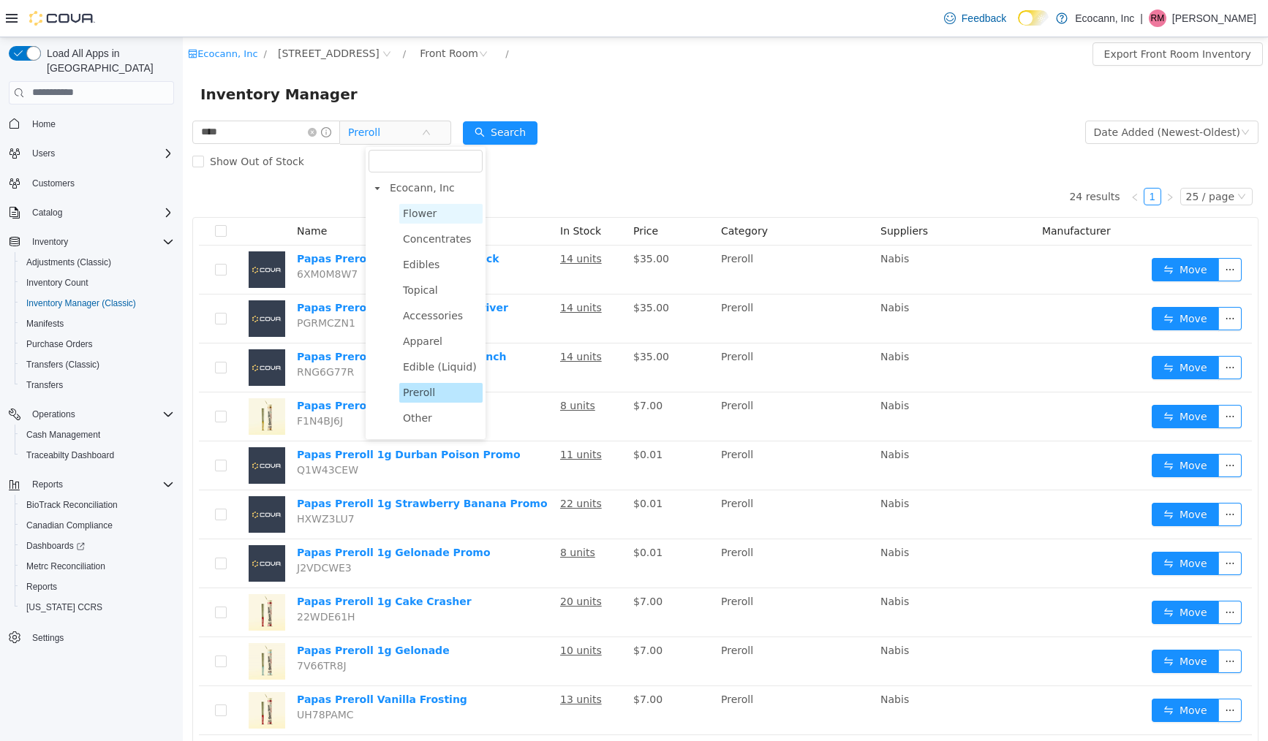
click at [431, 219] on span "Flower" at bounding box center [420, 213] width 34 height 12
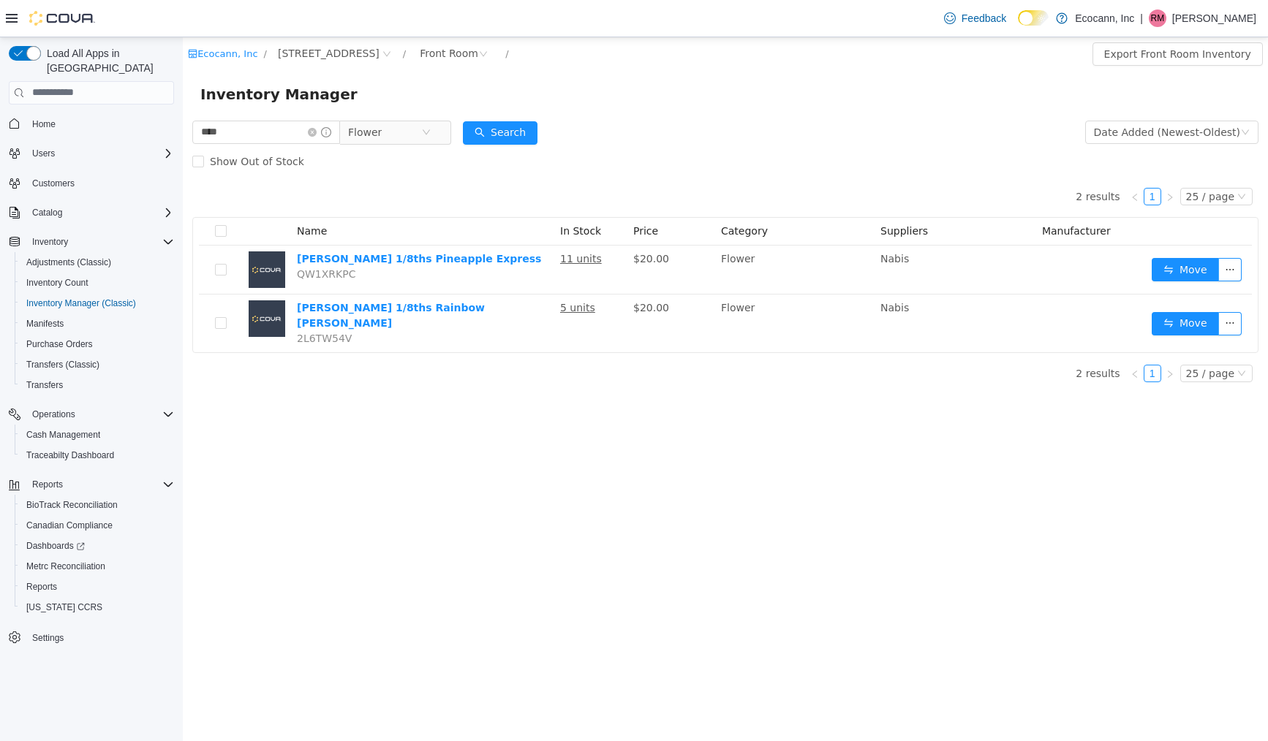
click at [776, 144] on form "**** Flower Date Added (Newest-Oldest) Search Show Out of Stock" at bounding box center [725, 146] width 1066 height 59
click at [448, 119] on div "**** Flower" at bounding box center [321, 131] width 259 height 29
click at [421, 139] on span "Flower" at bounding box center [384, 132] width 73 height 22
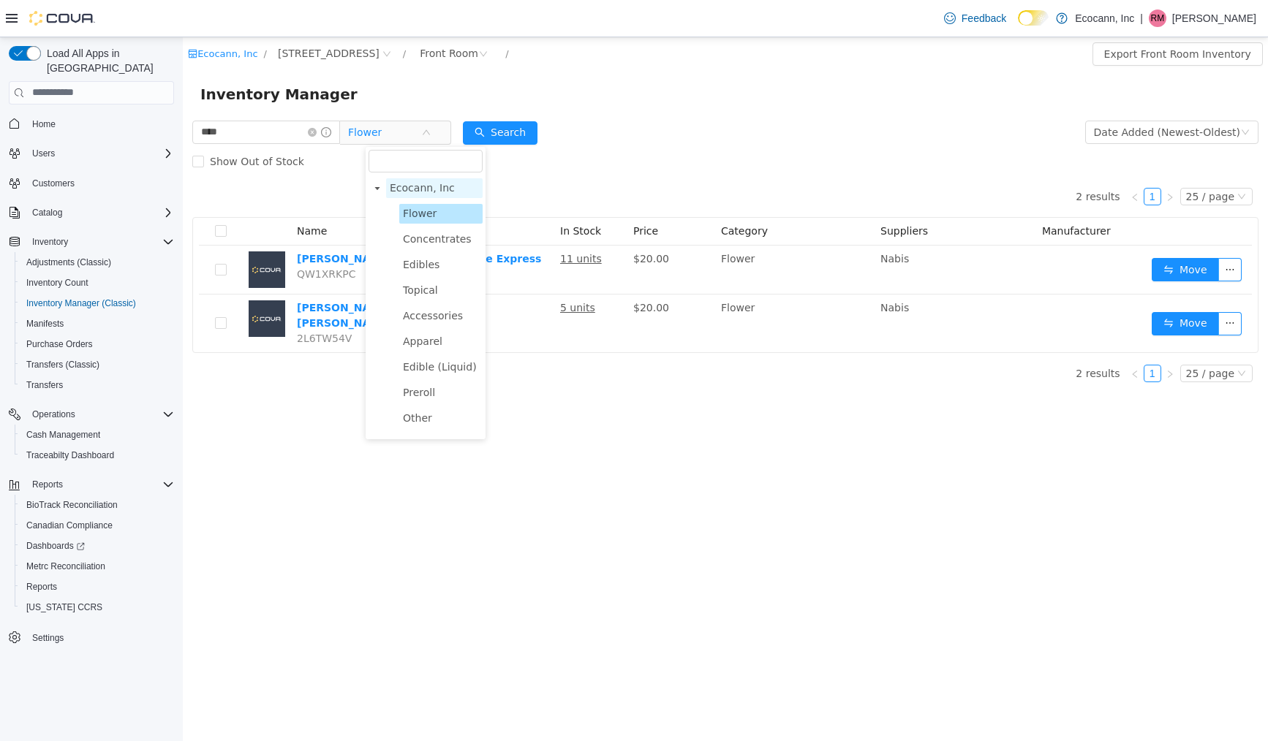
click at [419, 188] on span "Ecocann, Inc" at bounding box center [422, 187] width 65 height 12
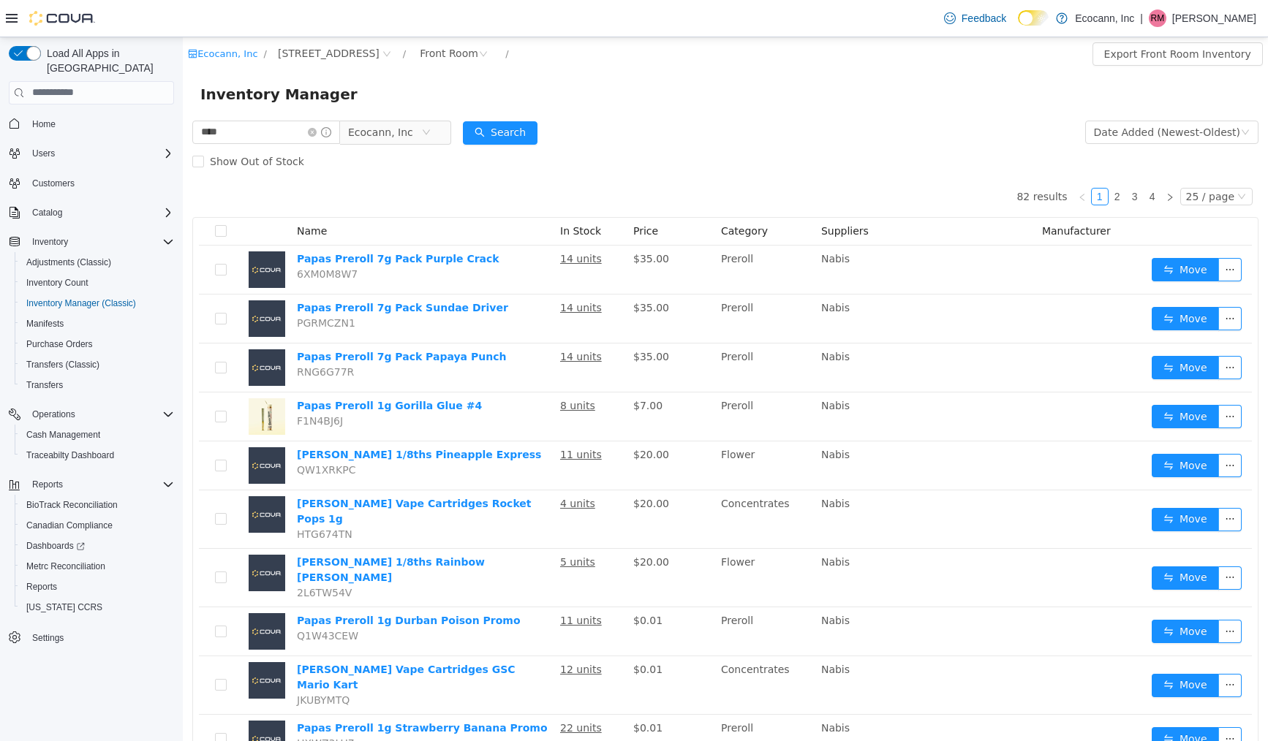
click at [641, 149] on div "Show Out of Stock" at bounding box center [725, 160] width 1066 height 29
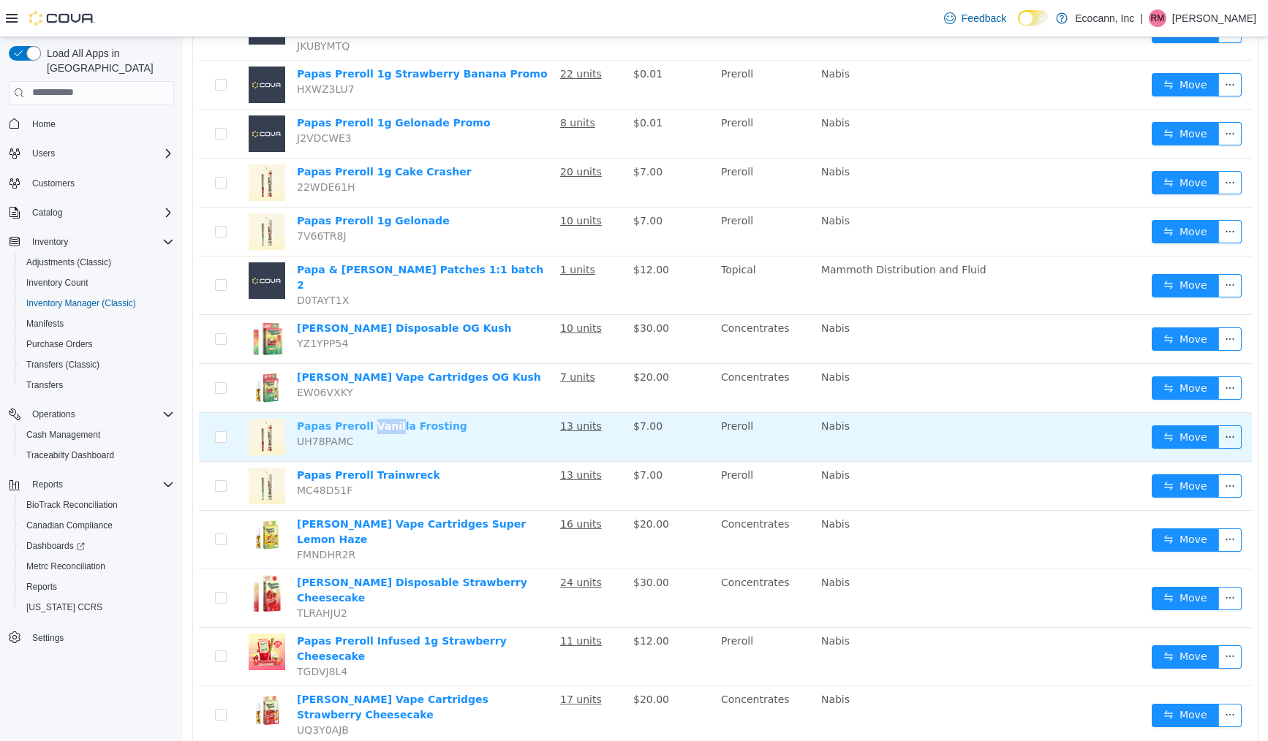
click at [414, 420] on link "Papas Preroll Vanilla Frosting" at bounding box center [382, 426] width 170 height 12
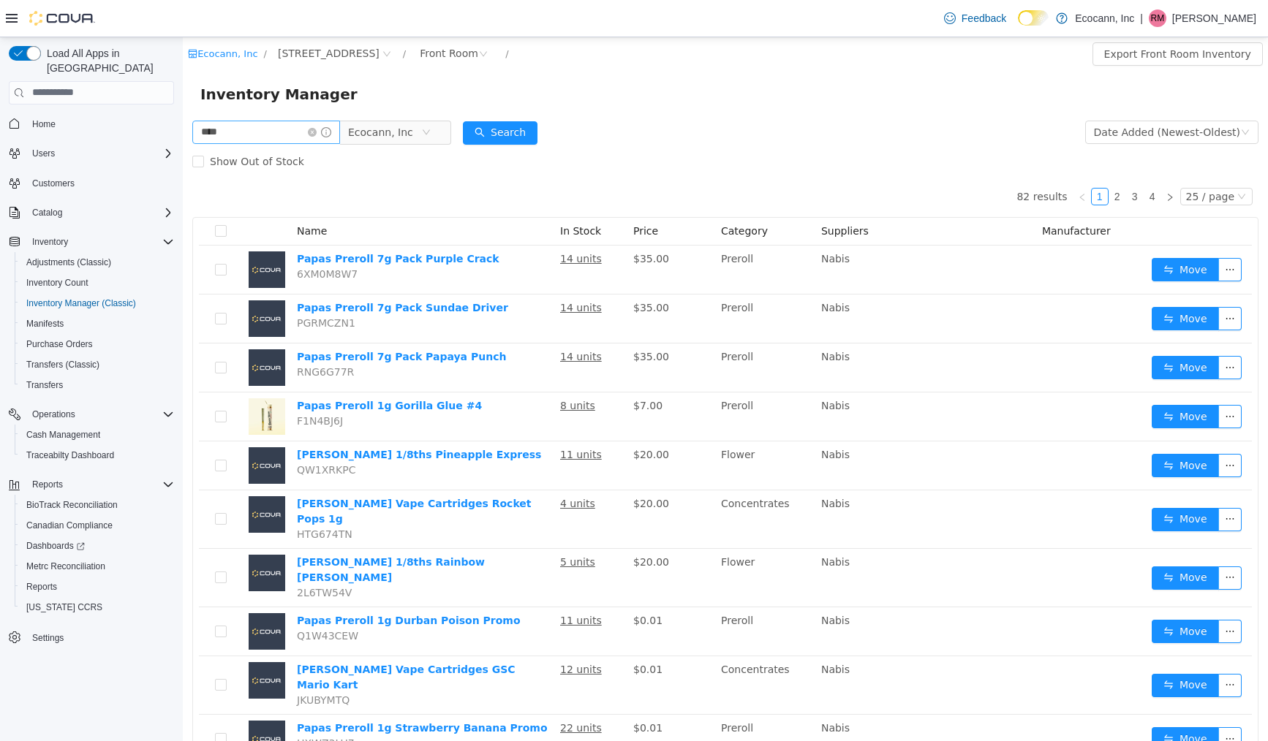
scroll to position [0, 0]
click at [281, 129] on input "****" at bounding box center [266, 131] width 148 height 23
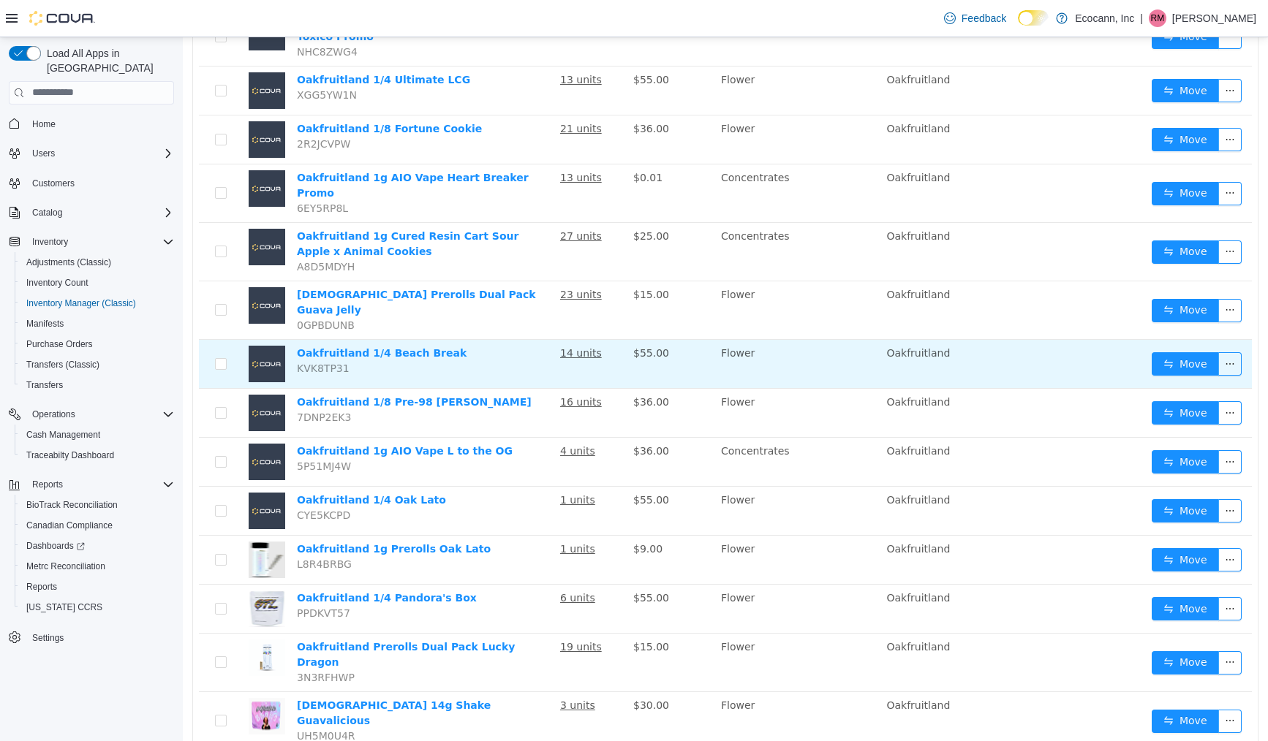
scroll to position [241, 0]
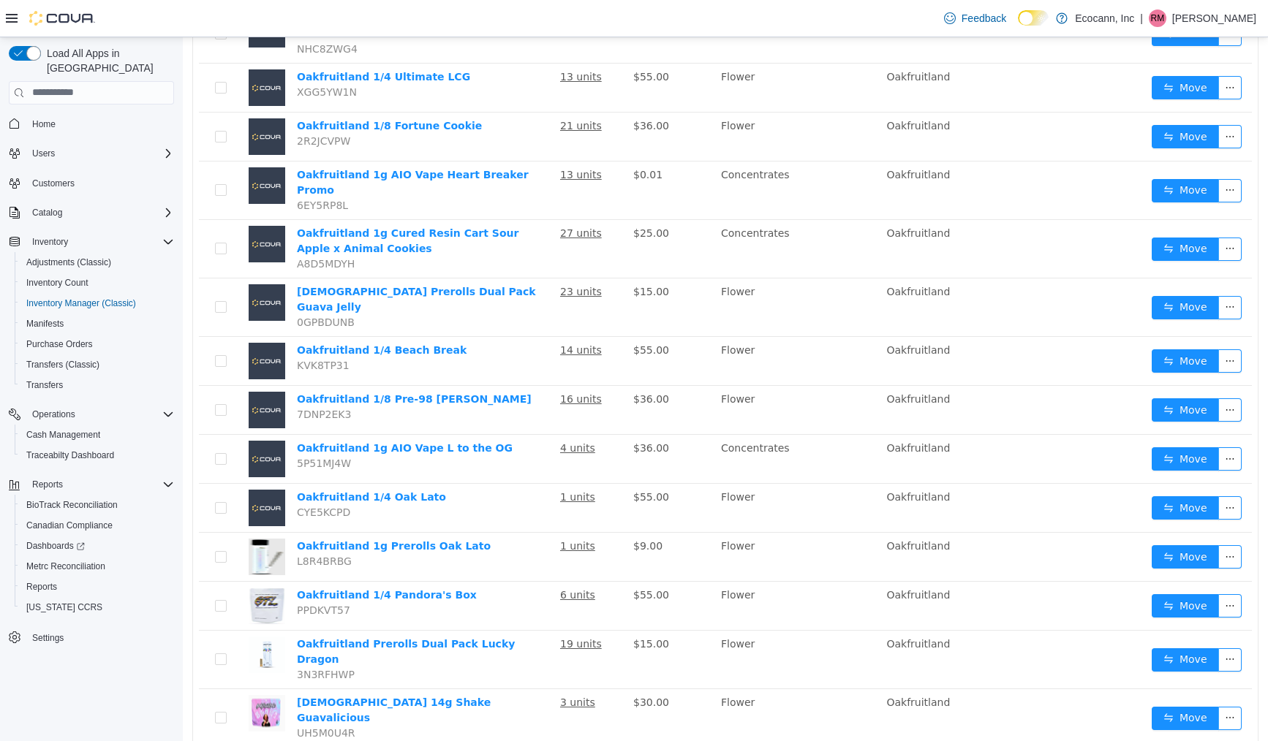
click at [366, 0] on html "Feedback Dark Mode Ecocann, Inc | RM Ray Markland Load All Apps in New Hub Home…" at bounding box center [634, 370] width 1268 height 741
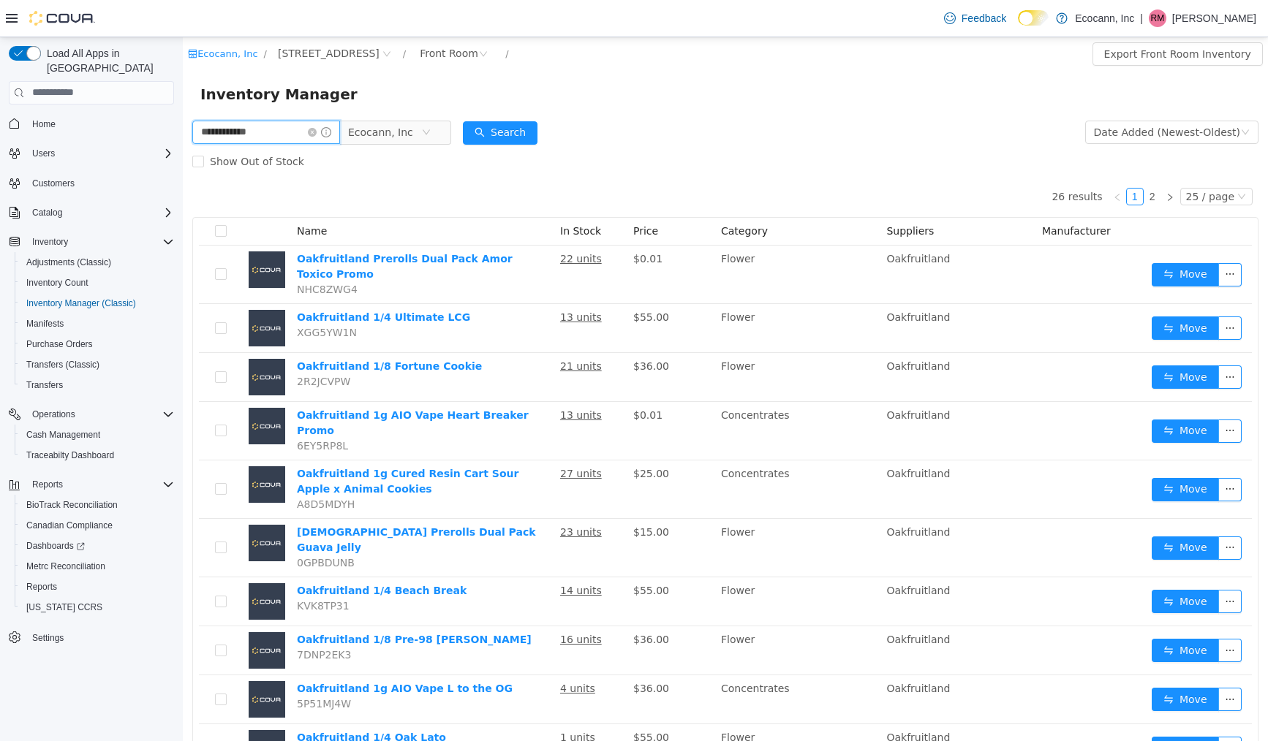
scroll to position [0, 0]
click at [313, 123] on input "**********" at bounding box center [266, 131] width 148 height 23
type input "***"
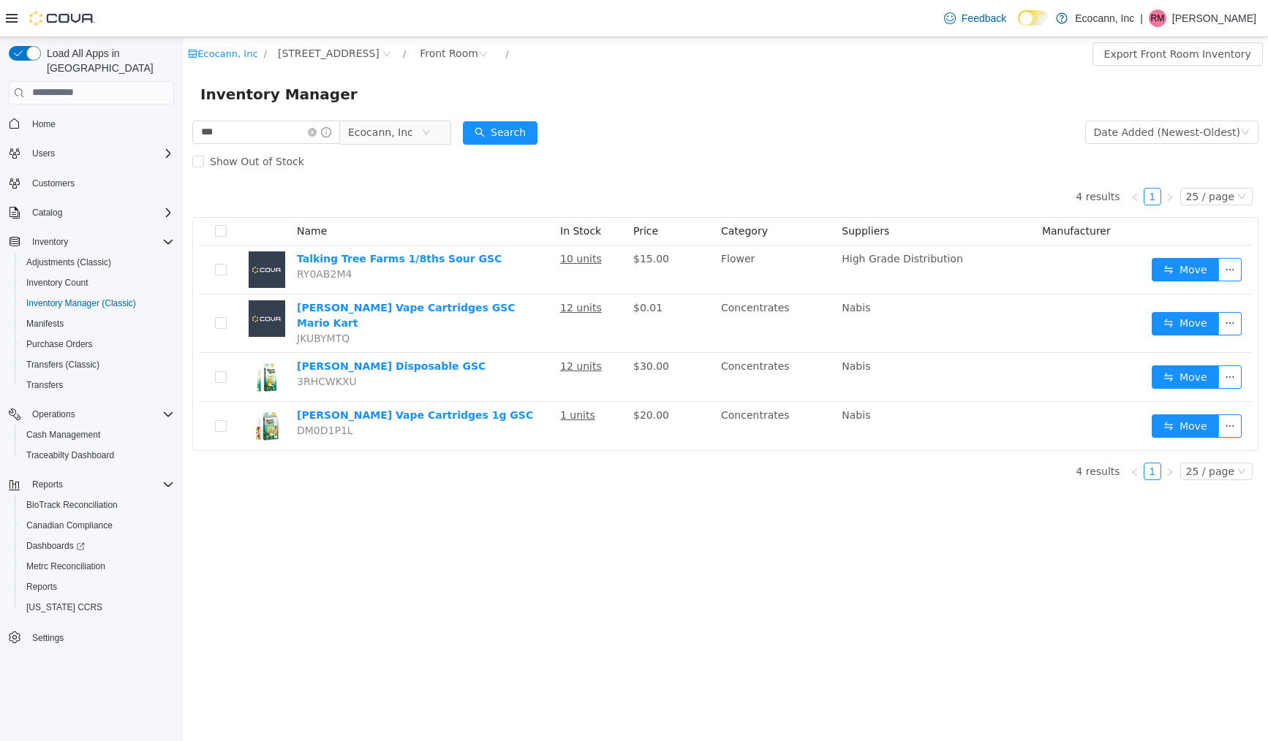
click at [777, 92] on div "Inventory Manager" at bounding box center [725, 93] width 1050 height 23
click at [420, 55] on div "Front Room" at bounding box center [449, 53] width 59 height 22
click at [407, 130] on li "Back Room" at bounding box center [393, 129] width 88 height 23
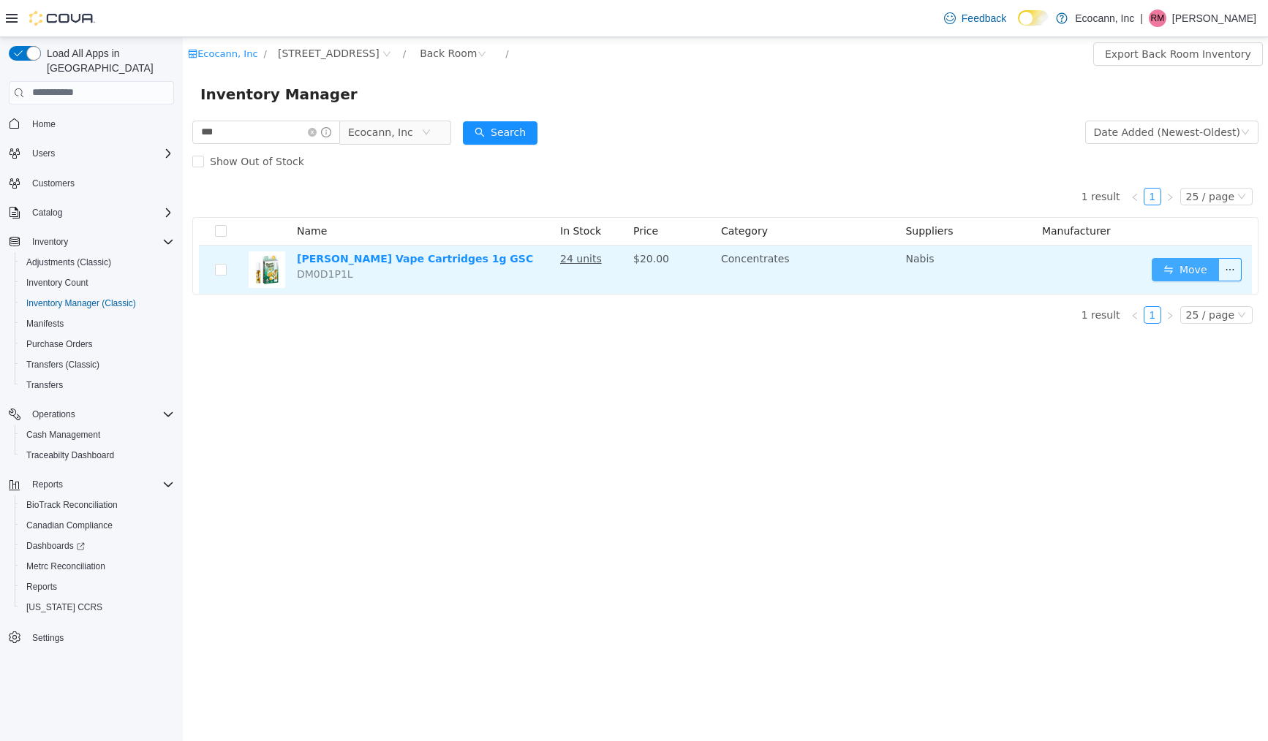
click at [1185, 262] on button "Move" at bounding box center [1185, 268] width 67 height 23
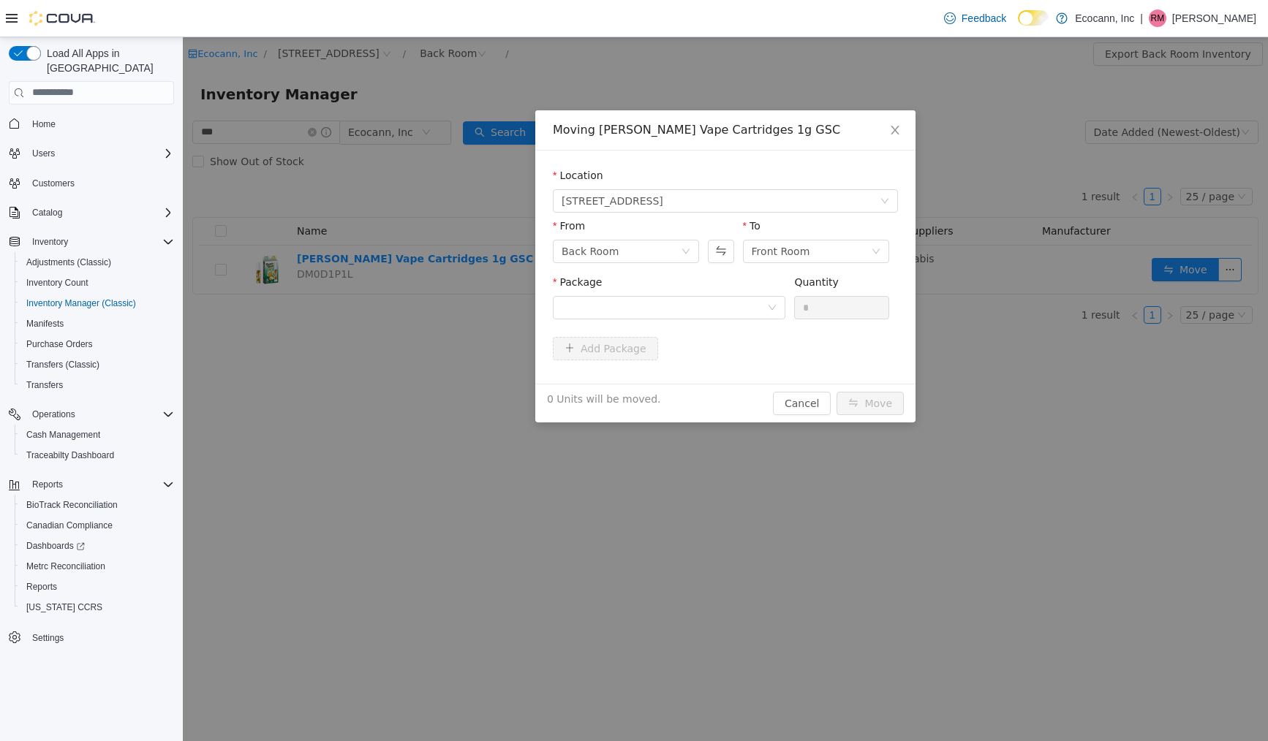
click at [756, 326] on div "Package Quantity *" at bounding box center [725, 302] width 345 height 56
click at [758, 312] on div at bounding box center [664, 307] width 205 height 22
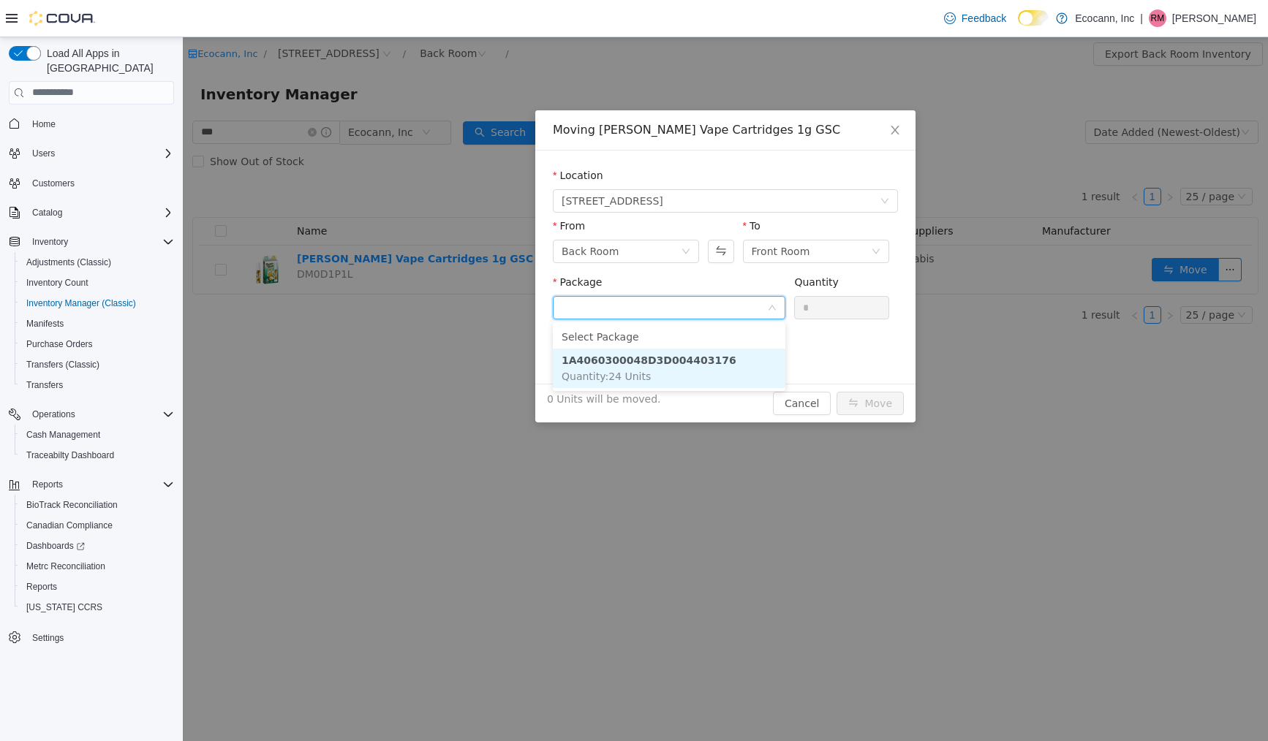
click at [745, 361] on li "1A4060300048D3D004403176 Quantity : 24 Units" at bounding box center [669, 367] width 233 height 39
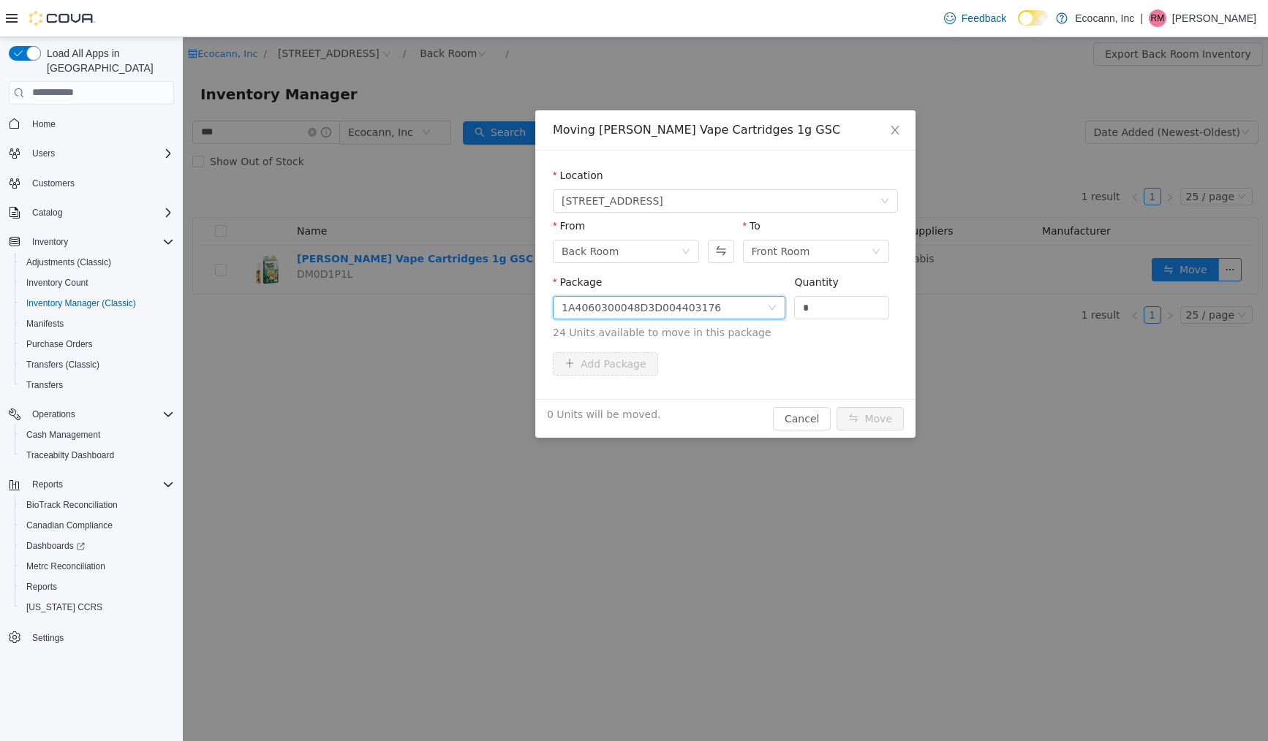
click at [854, 290] on div "Quantity" at bounding box center [841, 284] width 95 height 21
click at [853, 314] on input "*" at bounding box center [842, 307] width 94 height 22
type input "**"
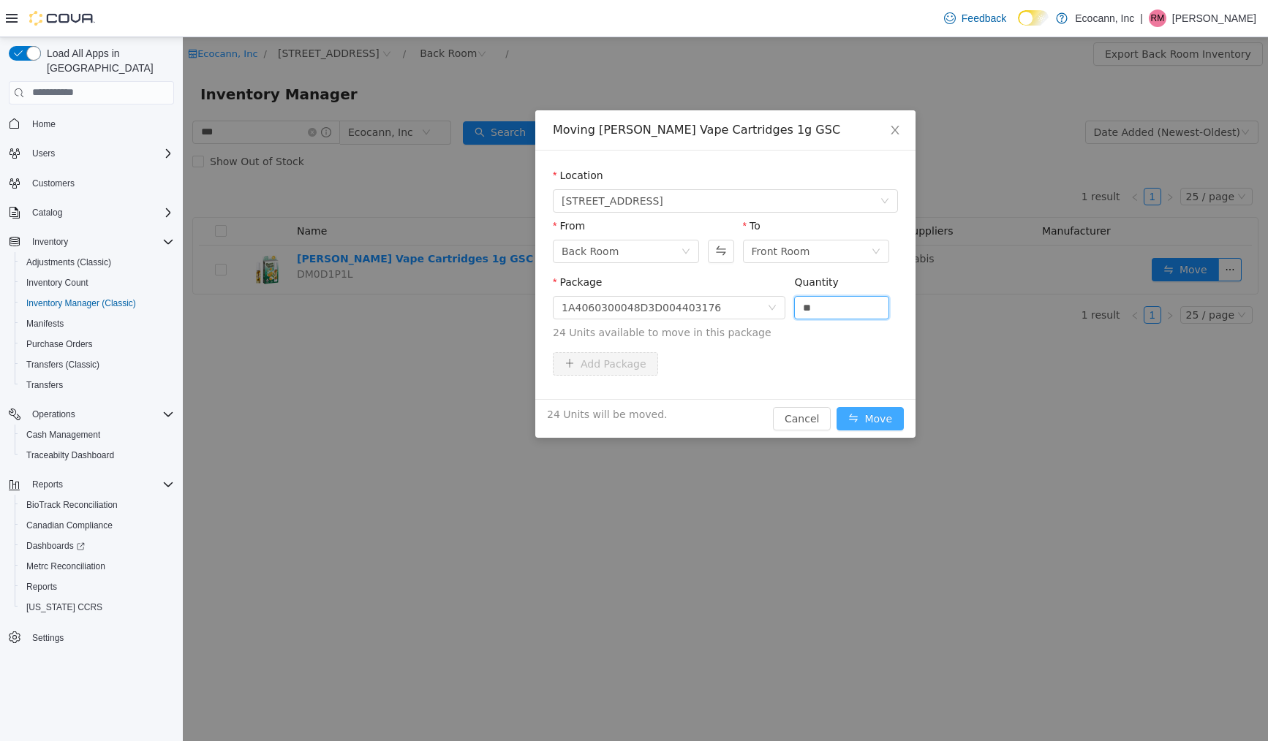
click at [882, 412] on button "Move" at bounding box center [870, 418] width 67 height 23
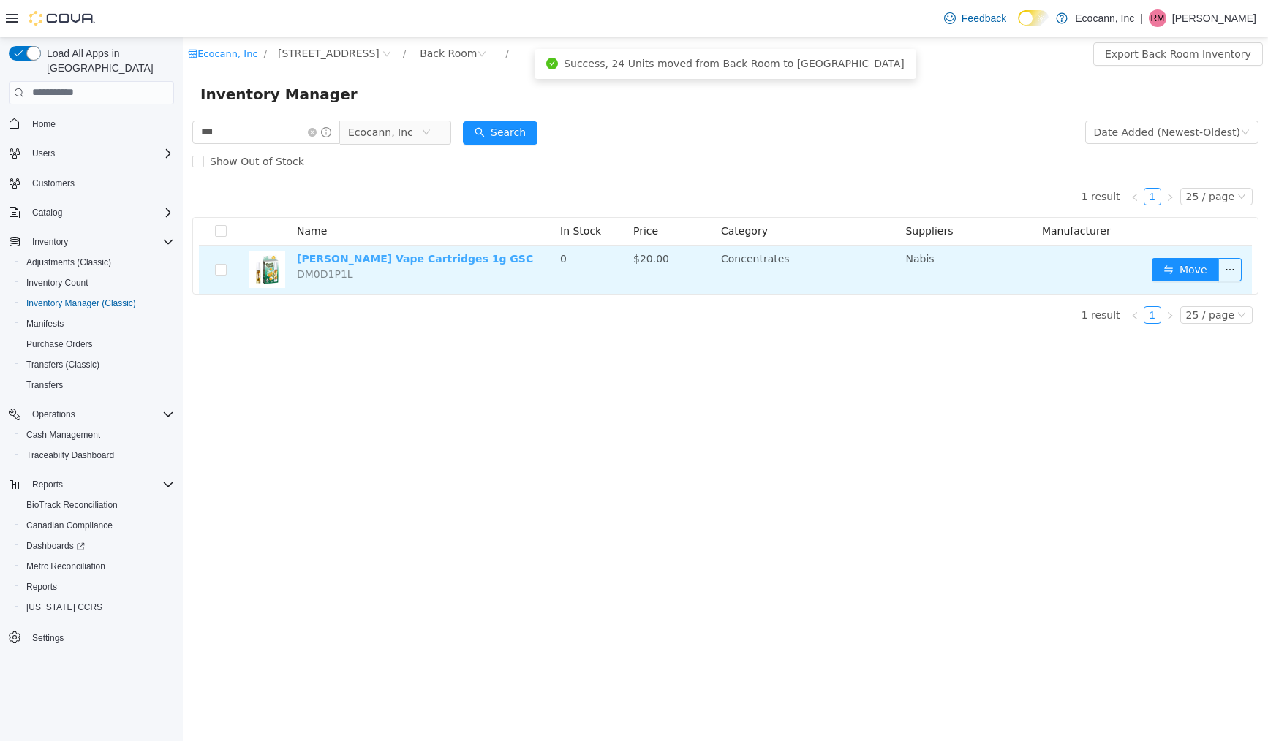
click at [451, 257] on link "PaPas Herb Vape Cartridges 1g GSC" at bounding box center [415, 258] width 236 height 12
click at [1177, 265] on button "Move" at bounding box center [1185, 268] width 67 height 23
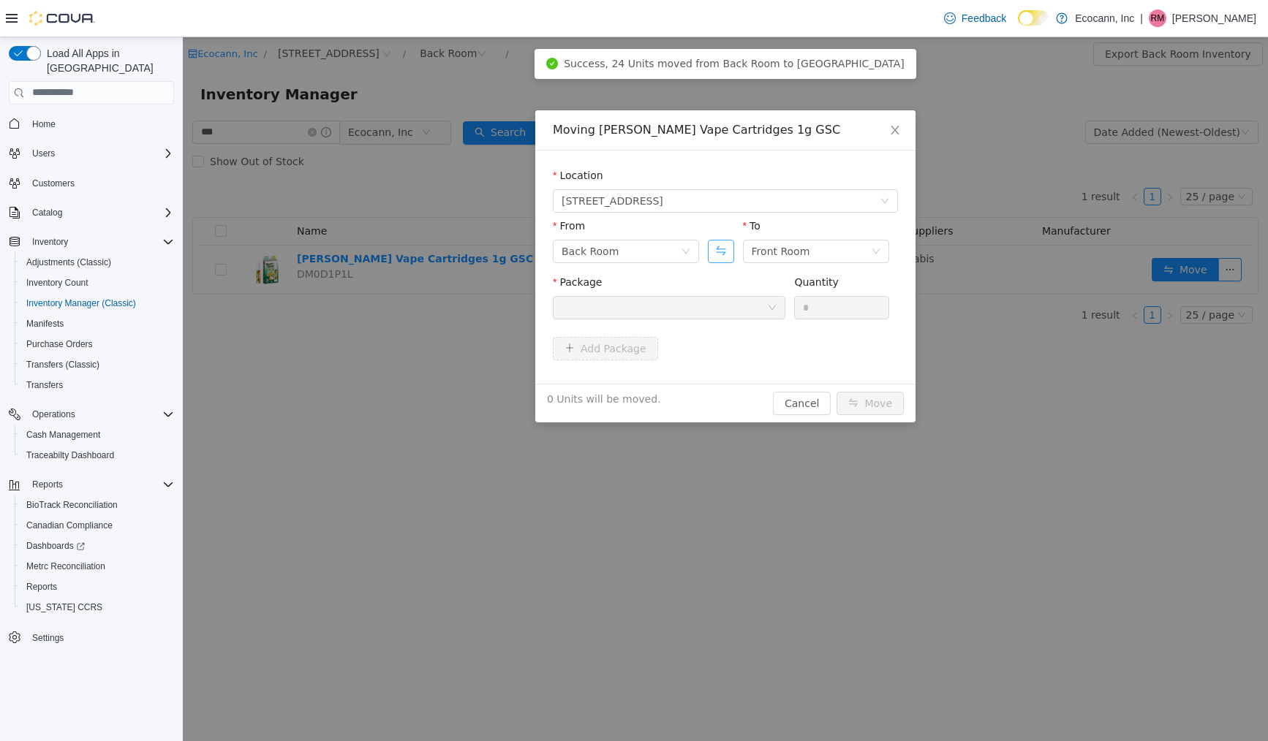
click at [714, 252] on button "Swap" at bounding box center [721, 250] width 26 height 23
click at [703, 320] on div "Package" at bounding box center [669, 299] width 233 height 50
click at [711, 305] on div at bounding box center [664, 307] width 205 height 22
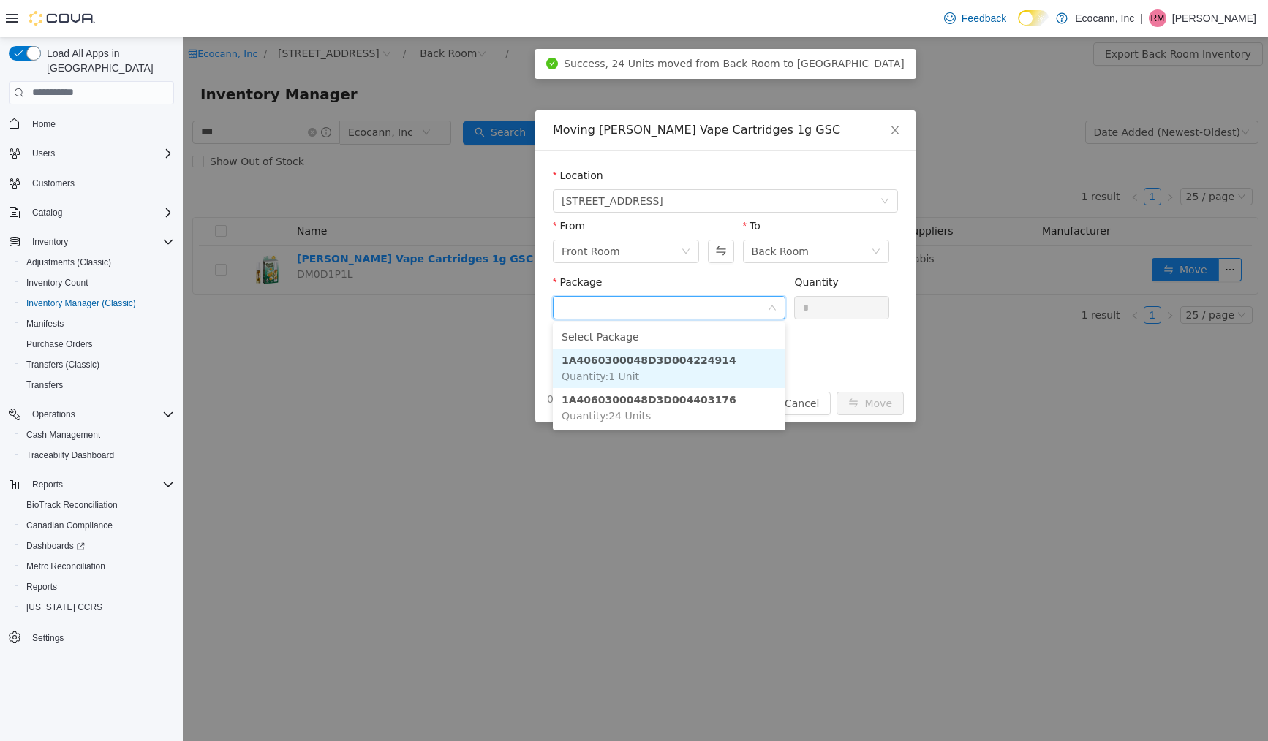
click at [709, 367] on li "1A4060300048D3D004224914 Quantity : 1 Unit" at bounding box center [669, 367] width 233 height 39
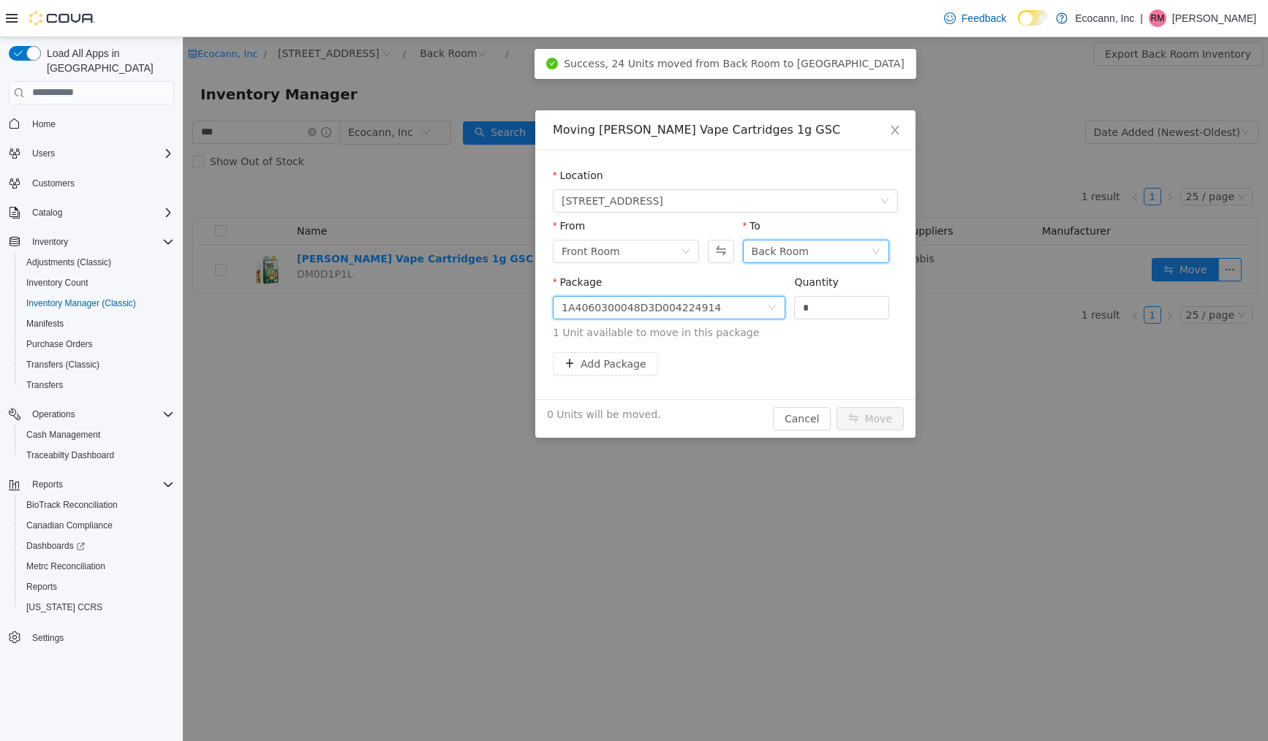
click at [801, 257] on div "Back Room" at bounding box center [780, 251] width 57 height 22
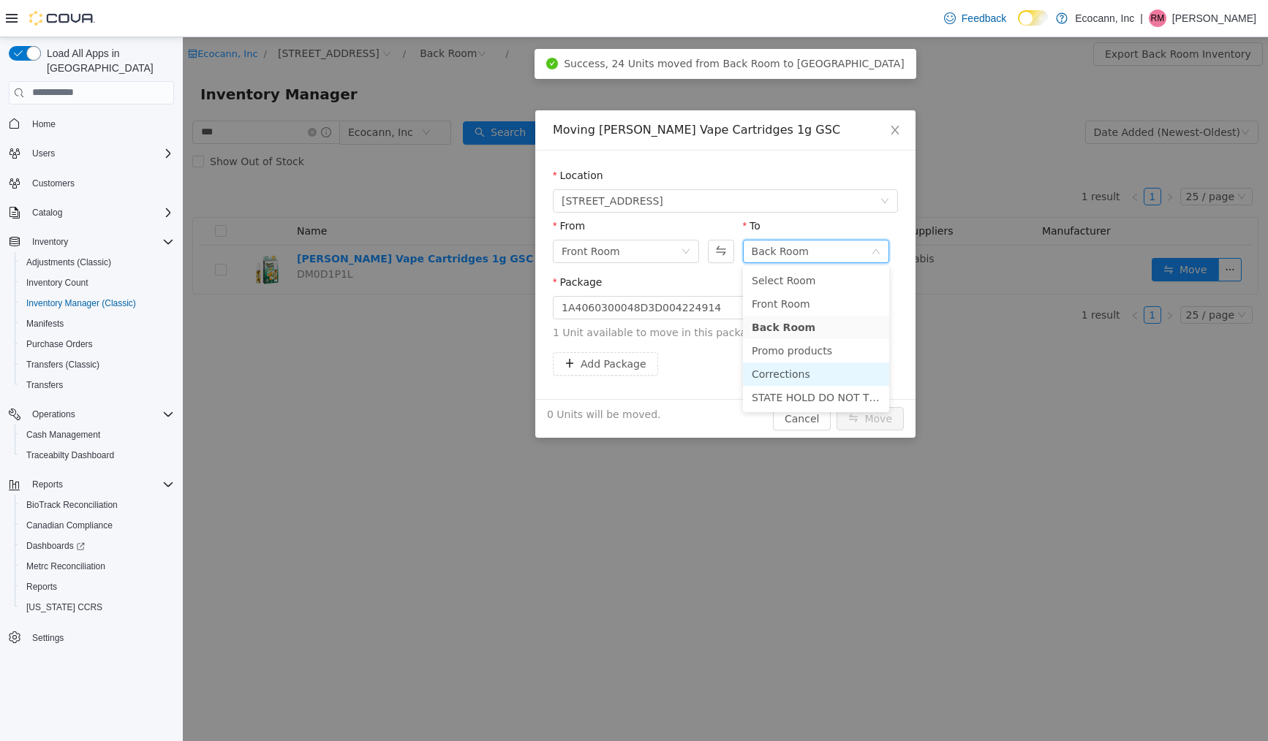
click at [792, 367] on li "Corrections" at bounding box center [816, 373] width 146 height 23
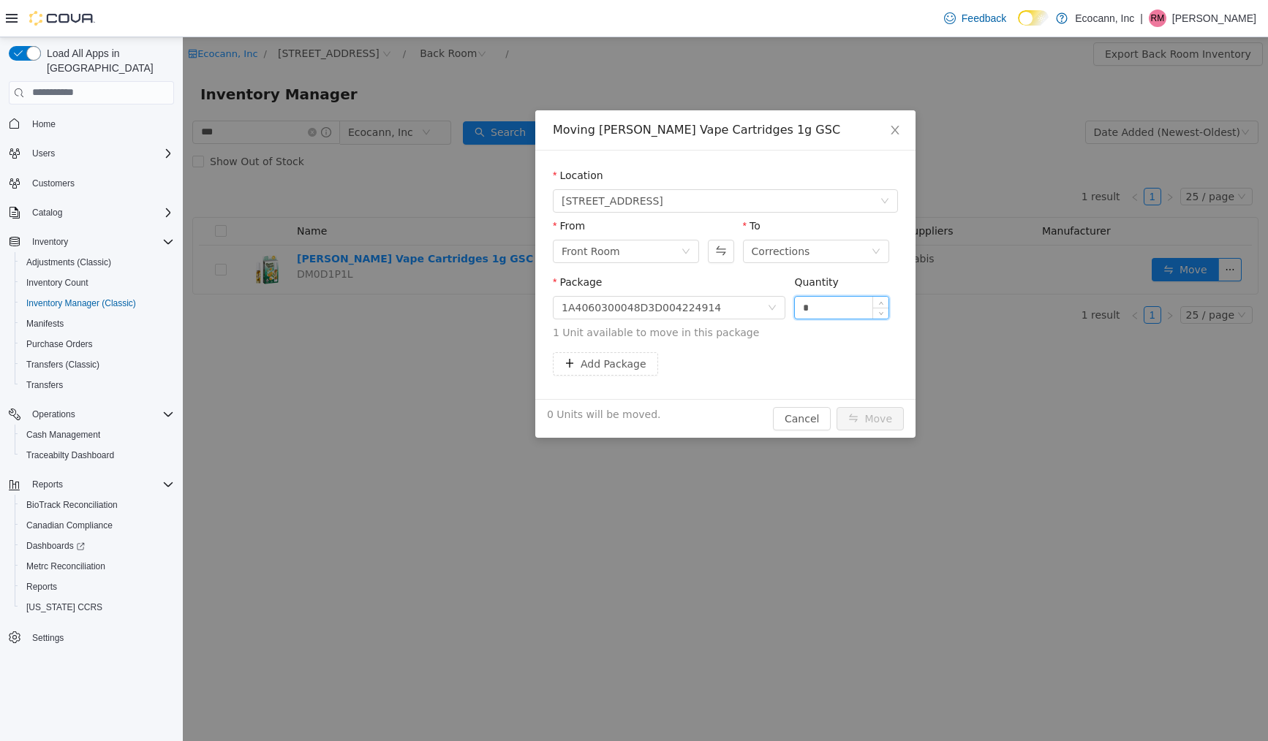
click at [826, 312] on input "*" at bounding box center [842, 307] width 94 height 22
type input "*"
click at [879, 299] on span "Increase Value" at bounding box center [880, 302] width 15 height 13
click at [892, 420] on button "Move" at bounding box center [870, 418] width 67 height 23
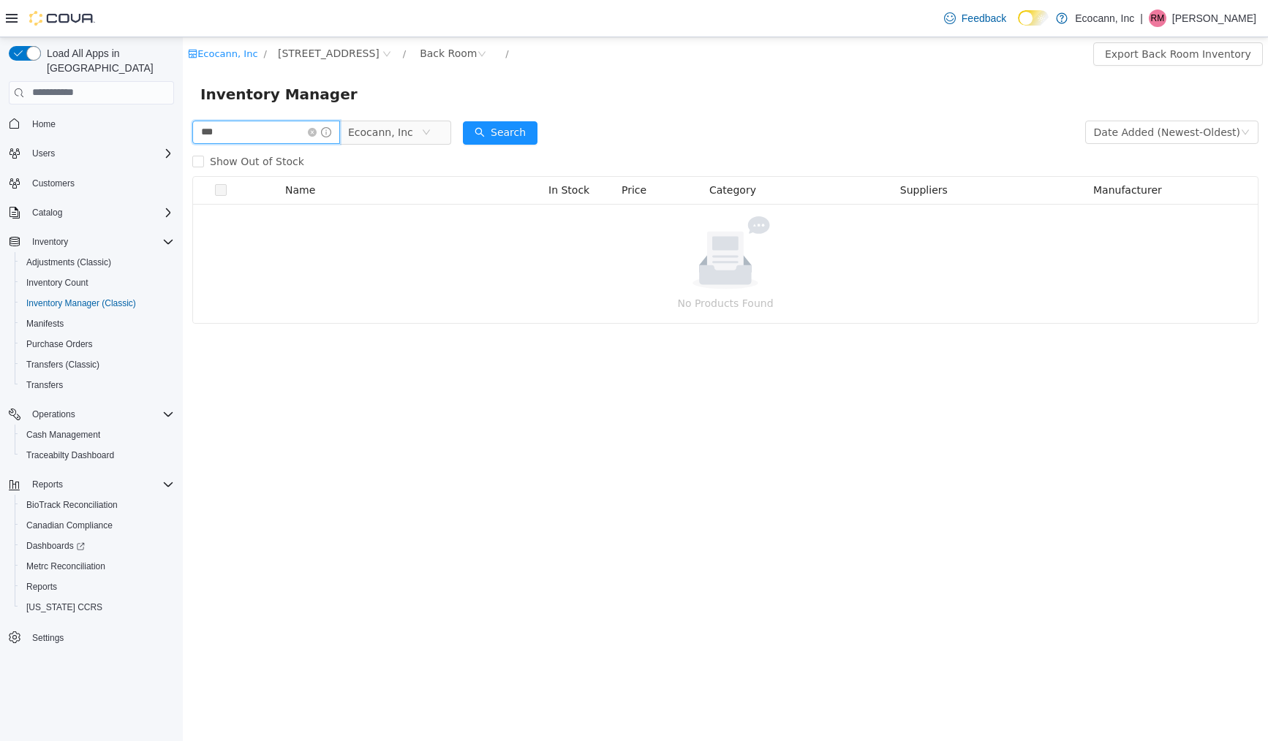
click at [312, 127] on input "***" at bounding box center [266, 131] width 148 height 23
type input "******"
click at [514, 135] on button "Search" at bounding box center [500, 132] width 75 height 23
click at [420, 47] on div "Back Room" at bounding box center [448, 53] width 57 height 22
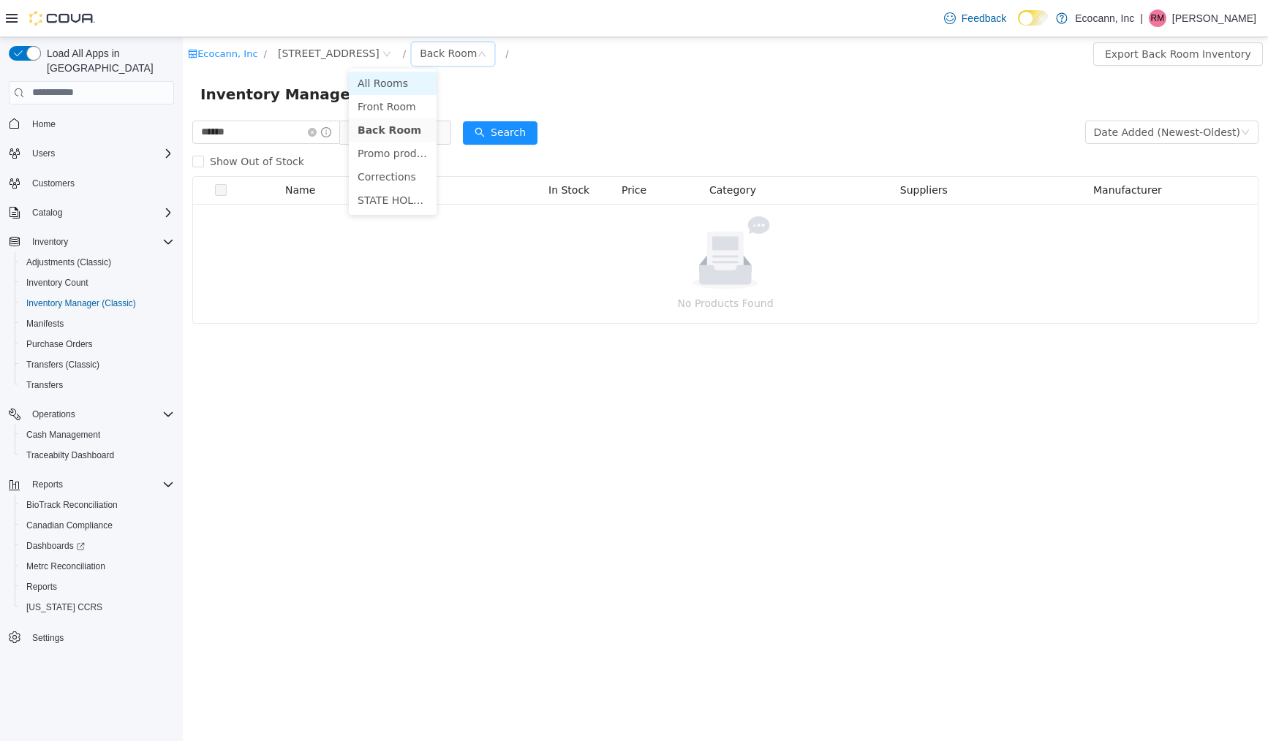
click at [383, 77] on li "All Rooms" at bounding box center [393, 82] width 88 height 23
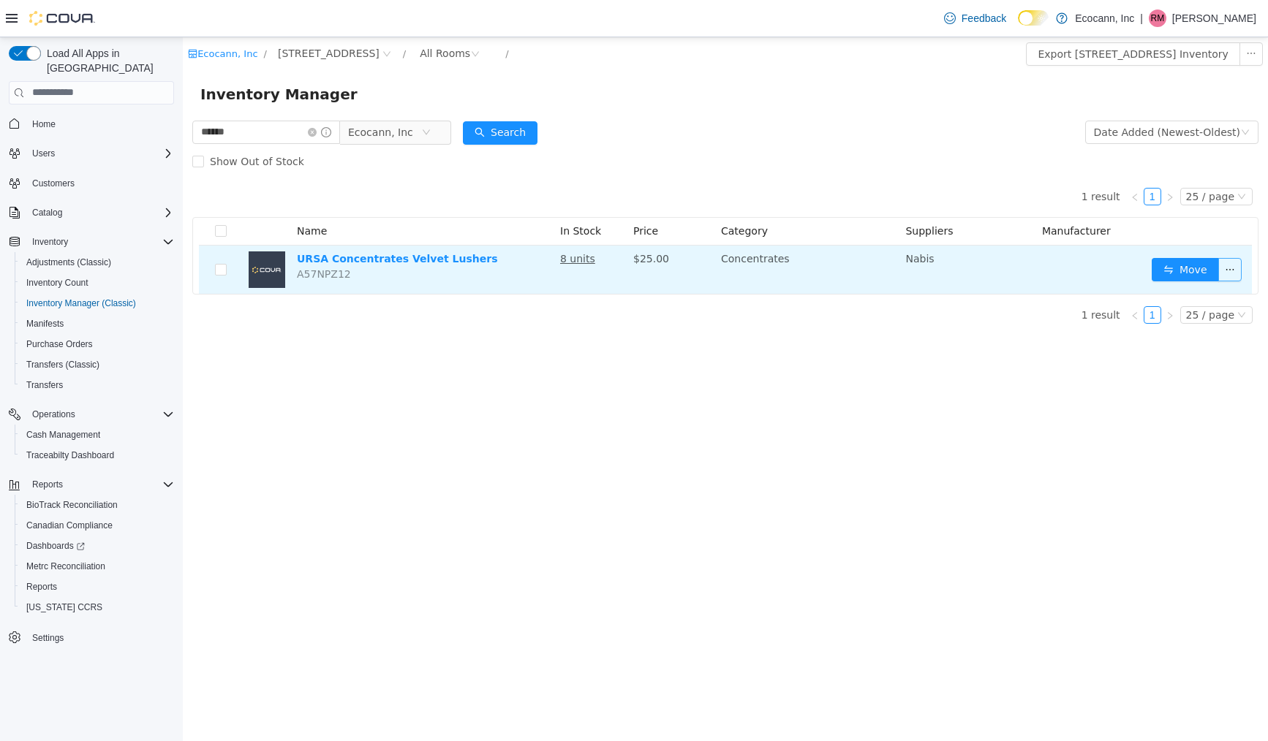
click at [1224, 265] on button "button" at bounding box center [1229, 268] width 23 height 23
click at [1194, 276] on button "Move" at bounding box center [1185, 268] width 67 height 23
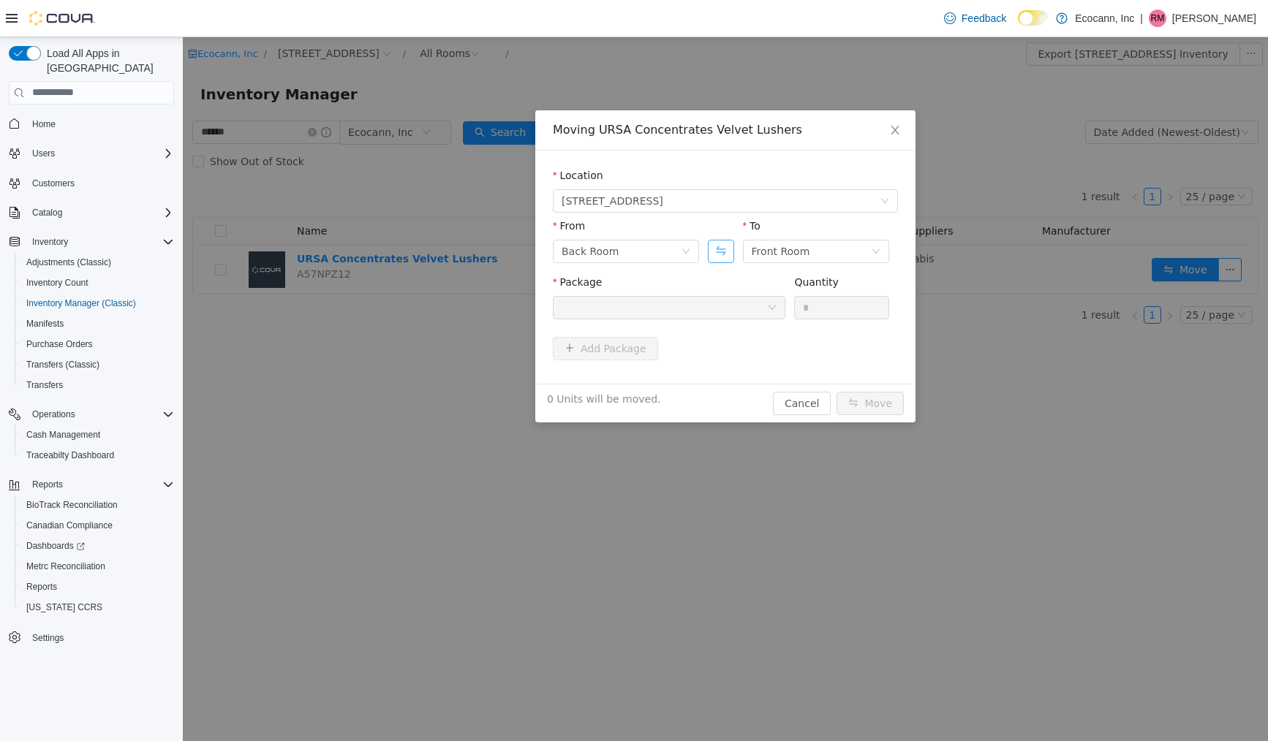
click at [728, 252] on button "Swap" at bounding box center [721, 250] width 26 height 23
click at [790, 252] on div "Back Room" at bounding box center [780, 251] width 57 height 22
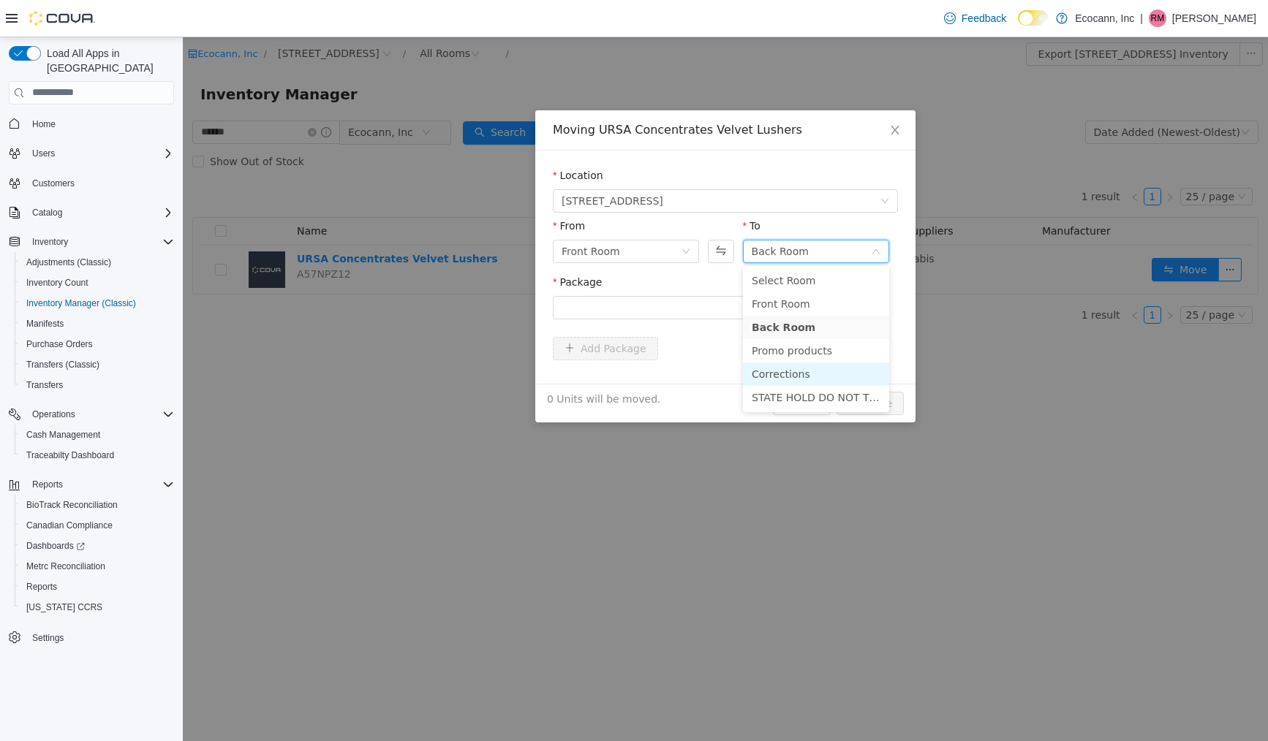
click at [787, 377] on li "Corrections" at bounding box center [816, 373] width 146 height 23
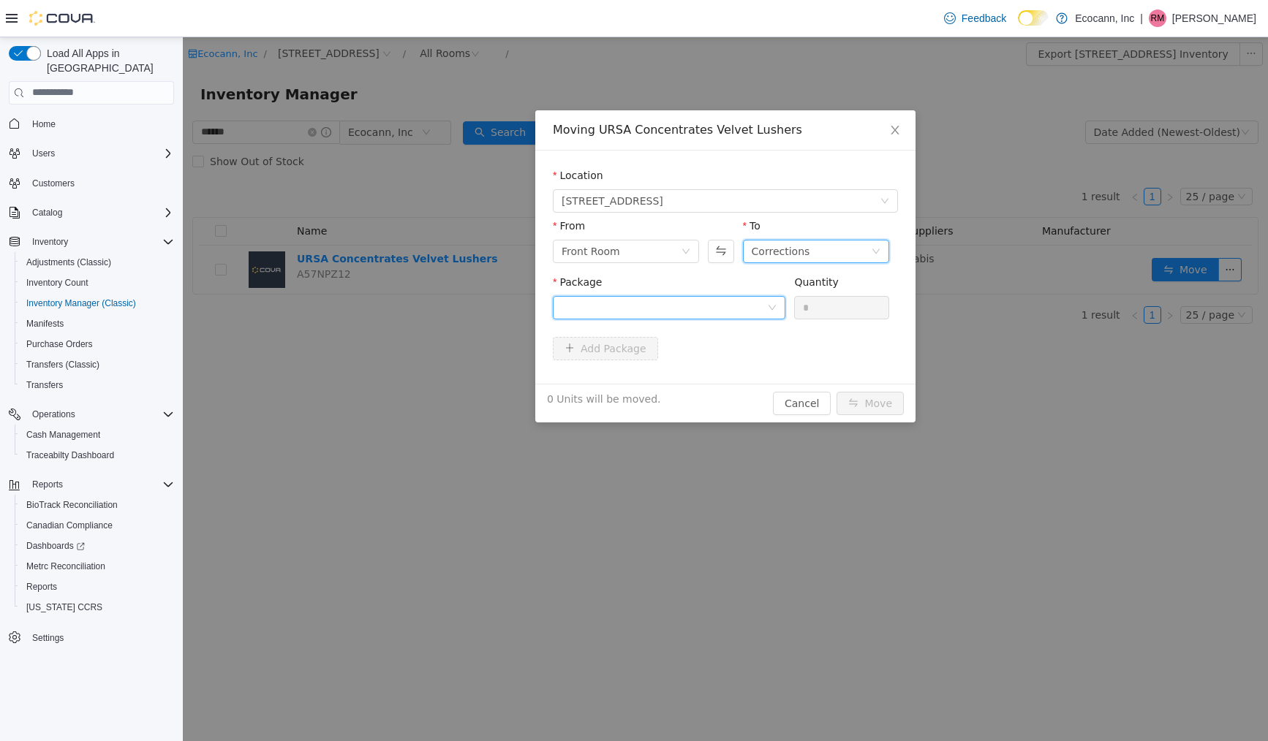
click at [762, 309] on div at bounding box center [664, 307] width 205 height 22
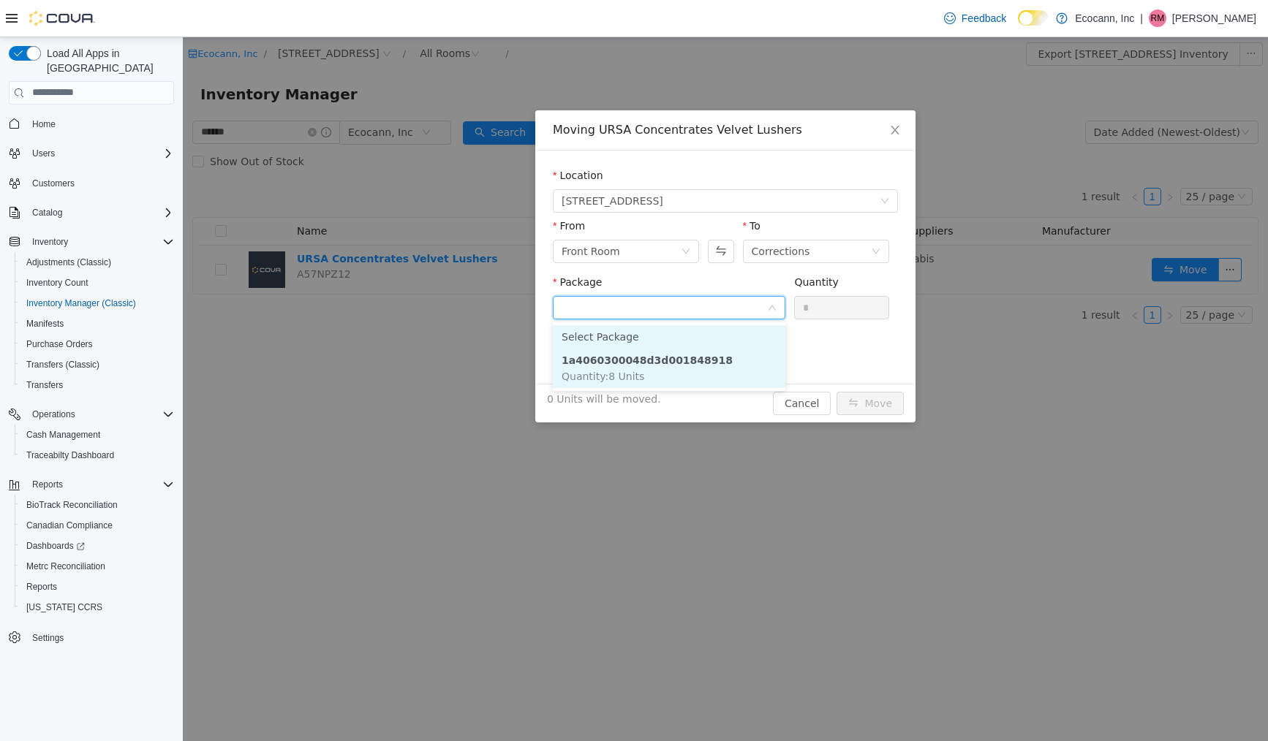
click at [755, 361] on li "1a4060300048d3d001848918 Quantity : 8 Units" at bounding box center [669, 367] width 233 height 39
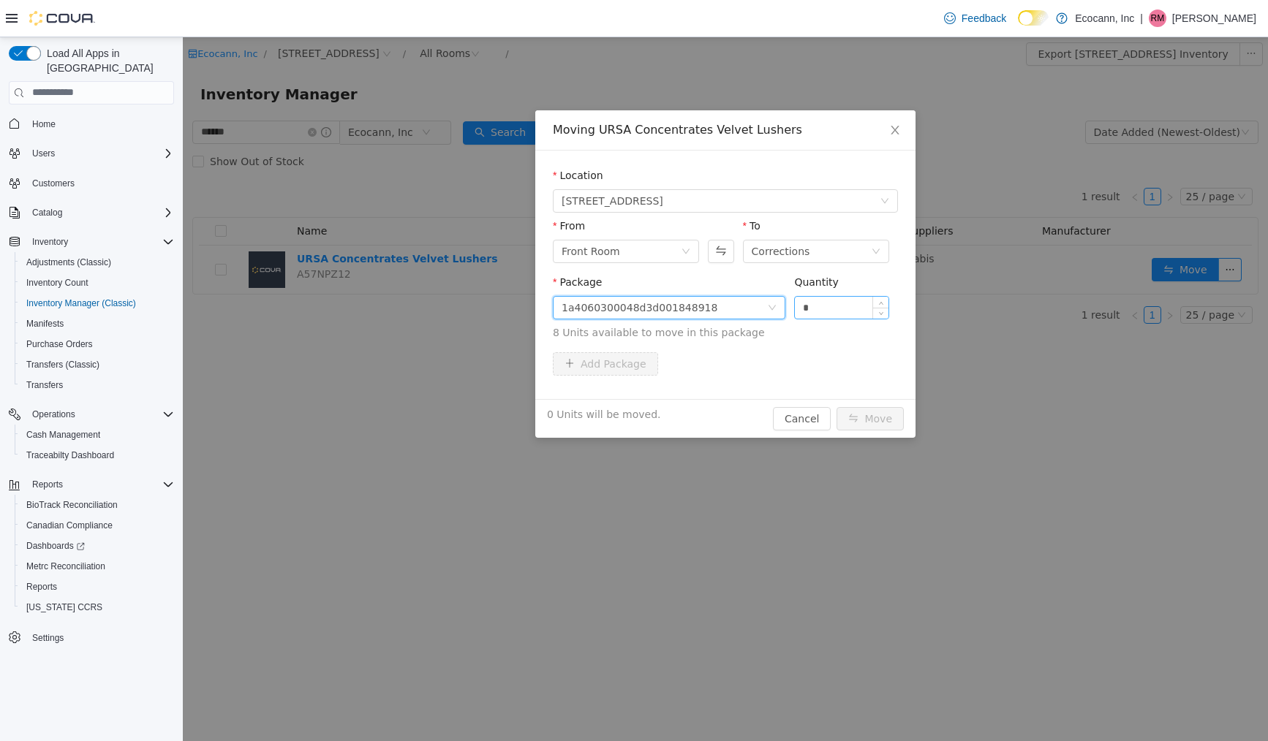
click at [837, 309] on input "*" at bounding box center [842, 307] width 94 height 22
type input "*"
click at [868, 406] on div "8 Units will be moved. Cancel Move" at bounding box center [725, 418] width 380 height 39
click at [864, 415] on button "Move" at bounding box center [870, 418] width 67 height 23
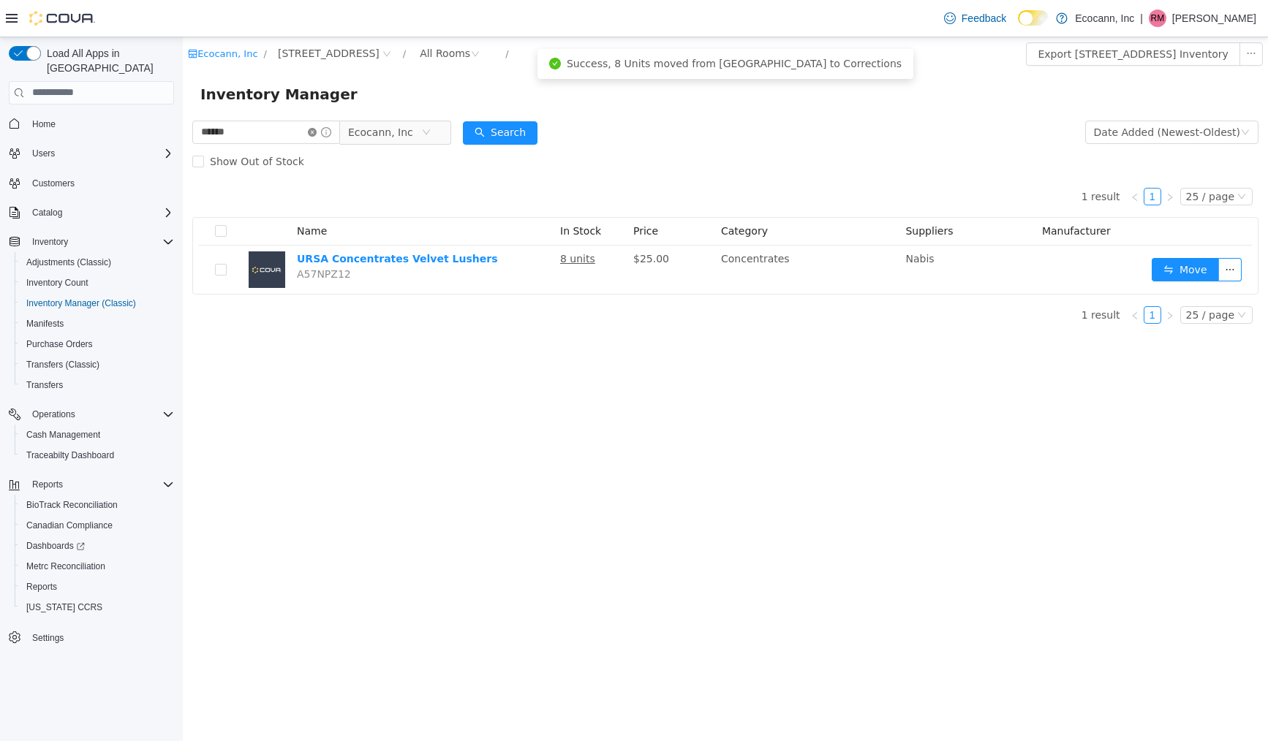
click at [317, 129] on icon "icon: close-circle" at bounding box center [312, 131] width 9 height 9
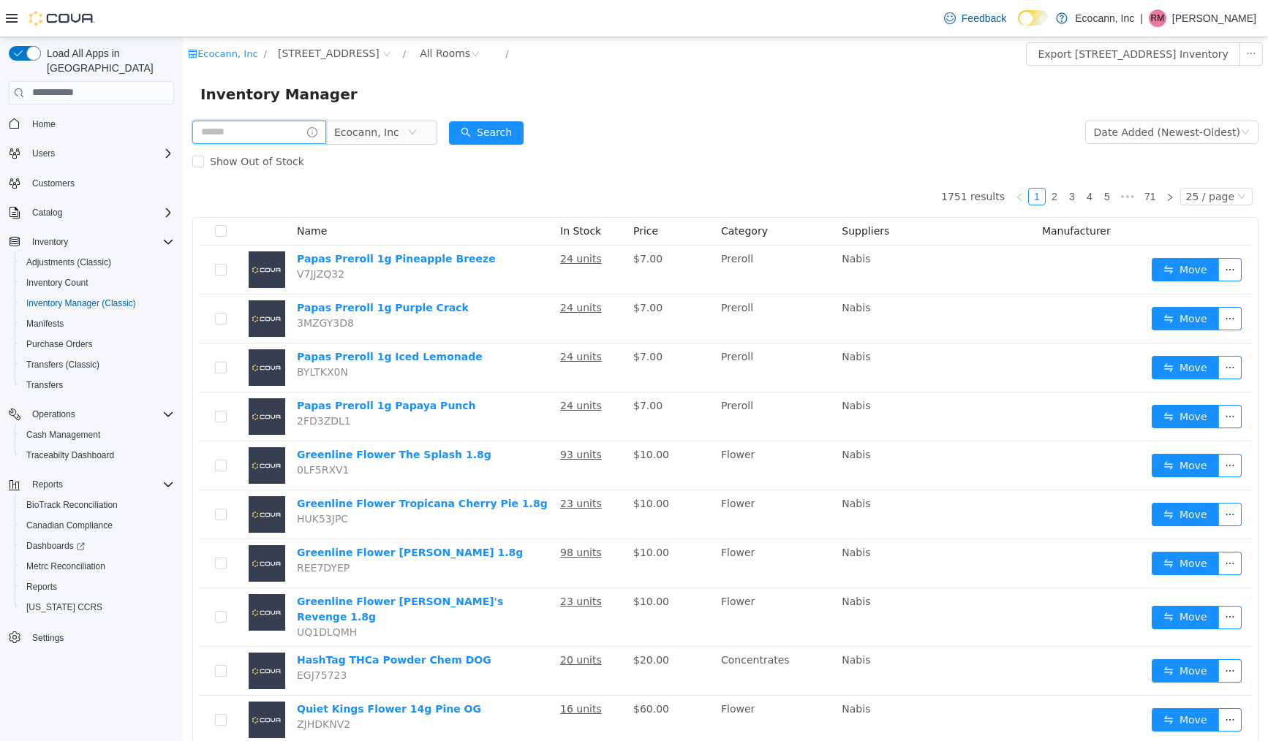
click at [223, 126] on input "text" at bounding box center [259, 131] width 134 height 23
type input "*"
type input "*****"
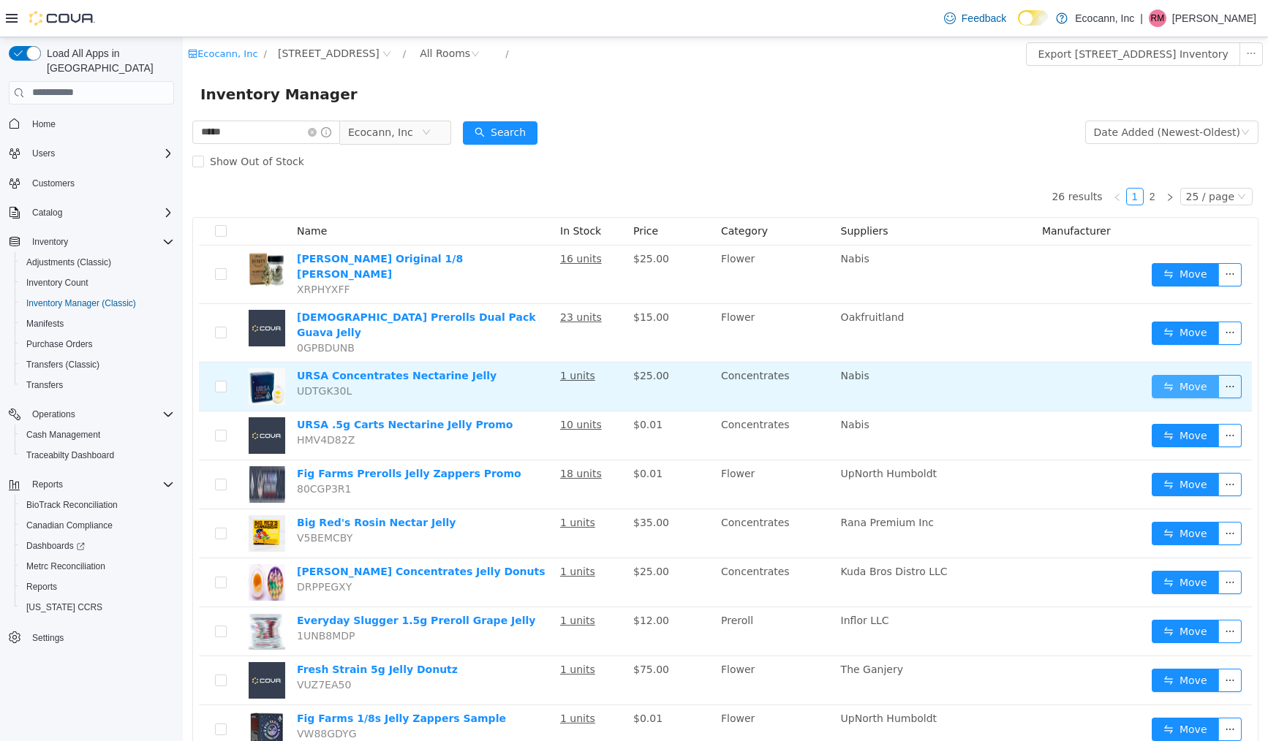
click at [1190, 374] on button "Move" at bounding box center [1185, 385] width 67 height 23
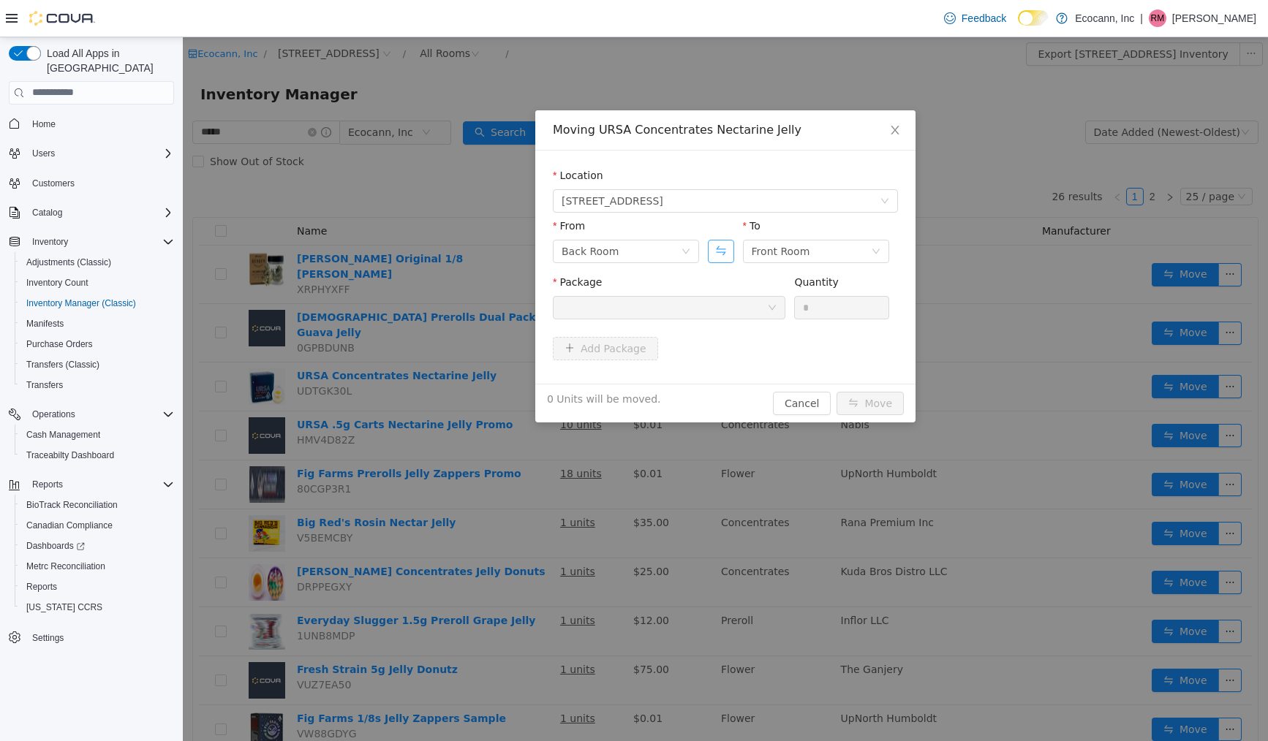
click at [720, 245] on button "Swap" at bounding box center [721, 250] width 26 height 23
click at [796, 263] on div "To Back Room" at bounding box center [816, 243] width 146 height 50
click at [800, 262] on div "Back Room" at bounding box center [816, 250] width 146 height 23
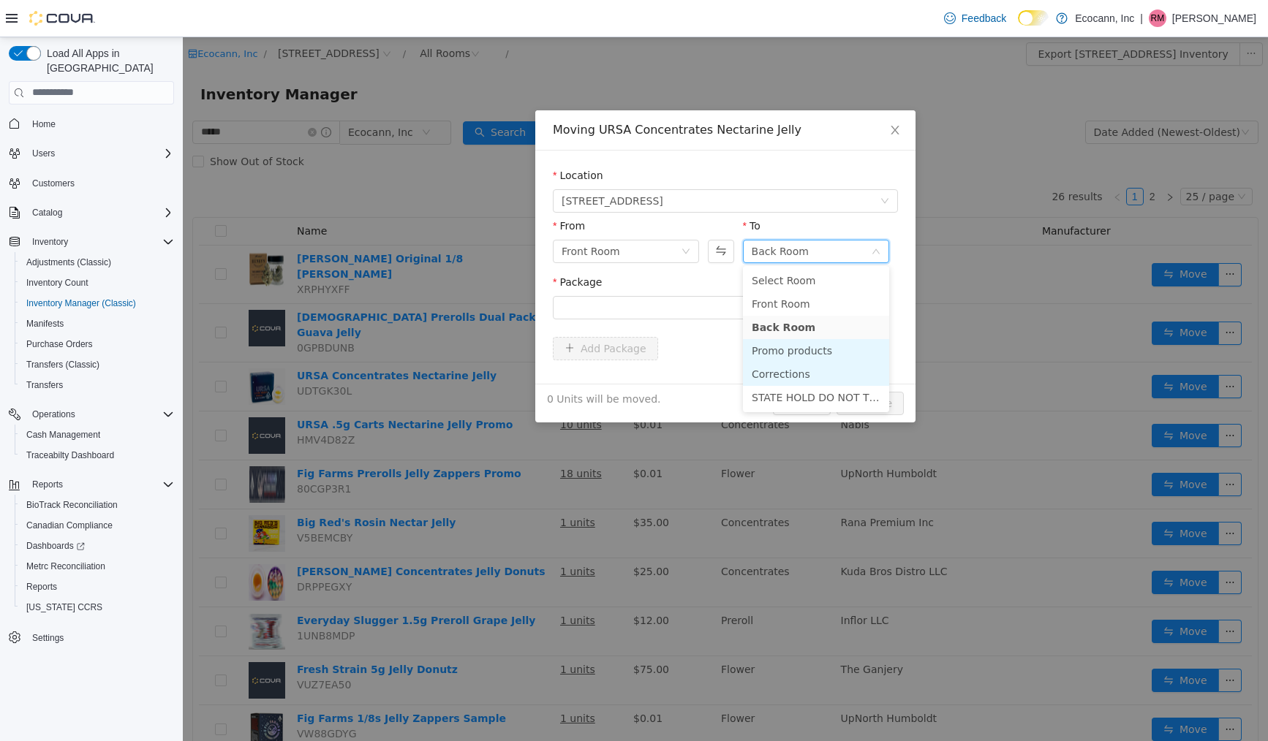
click at [791, 365] on li "Corrections" at bounding box center [816, 373] width 146 height 23
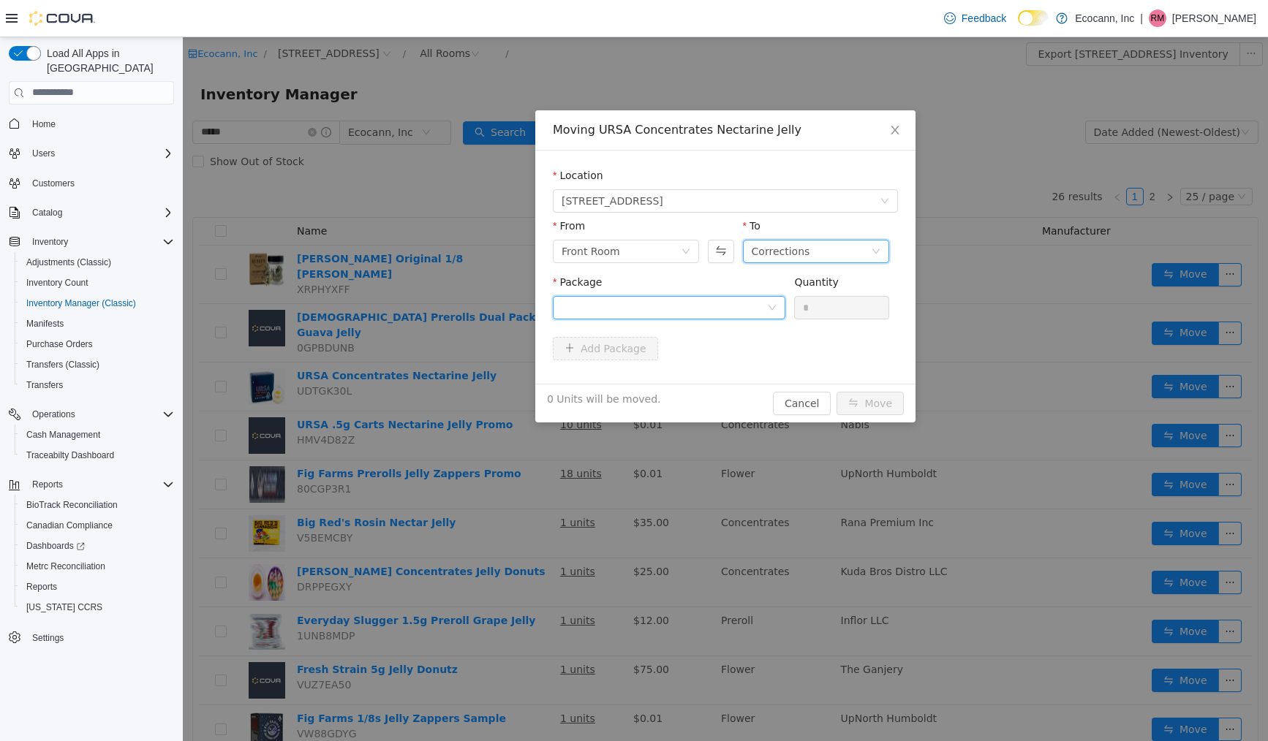
click at [763, 312] on div at bounding box center [664, 307] width 205 height 22
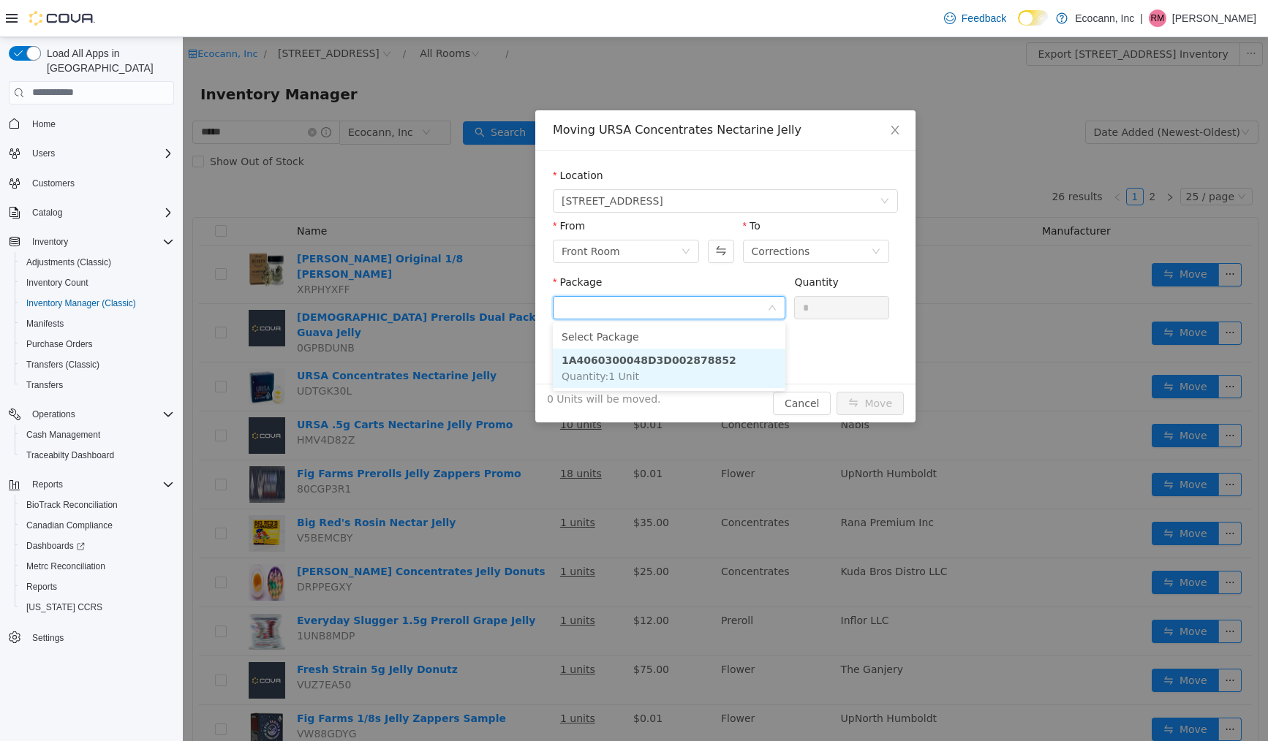
click at [756, 350] on li "1A4060300048D3D002878852 Quantity : 1 Unit" at bounding box center [669, 367] width 233 height 39
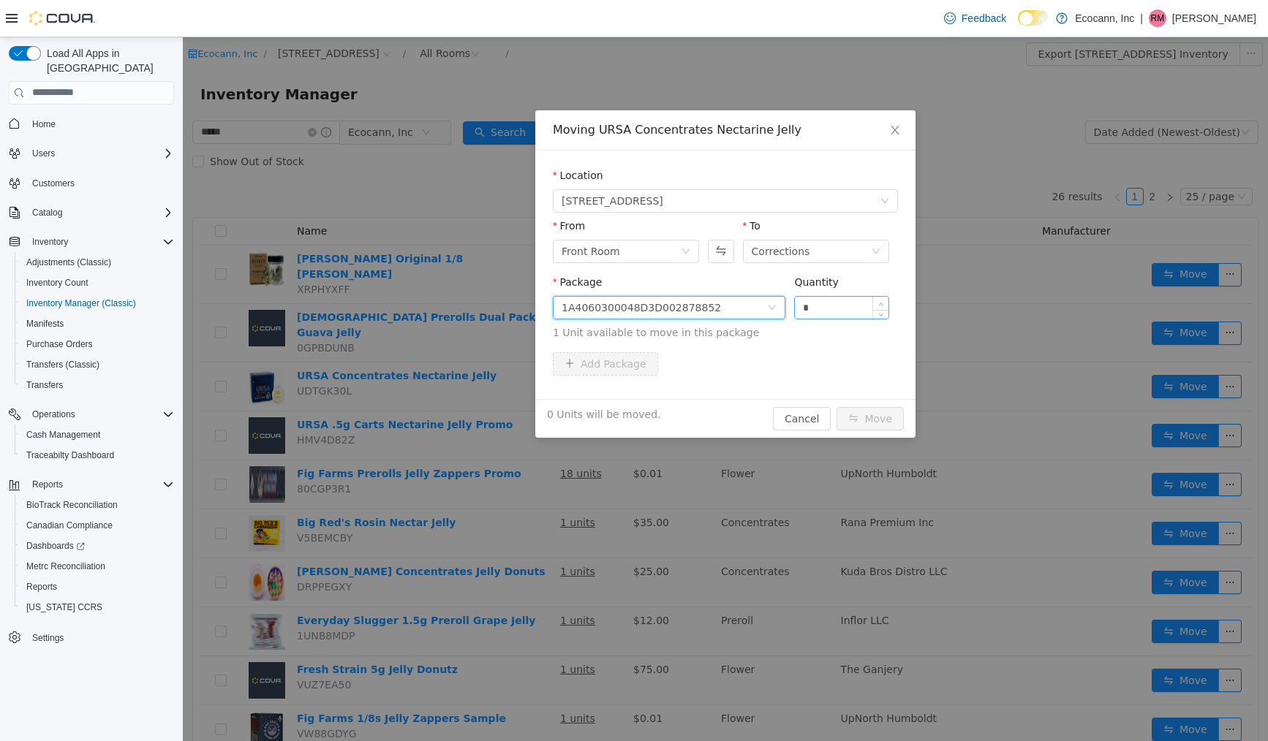
type input "*"
click at [880, 301] on span "Increase Value" at bounding box center [880, 302] width 15 height 13
click at [879, 409] on button "Move" at bounding box center [870, 418] width 67 height 23
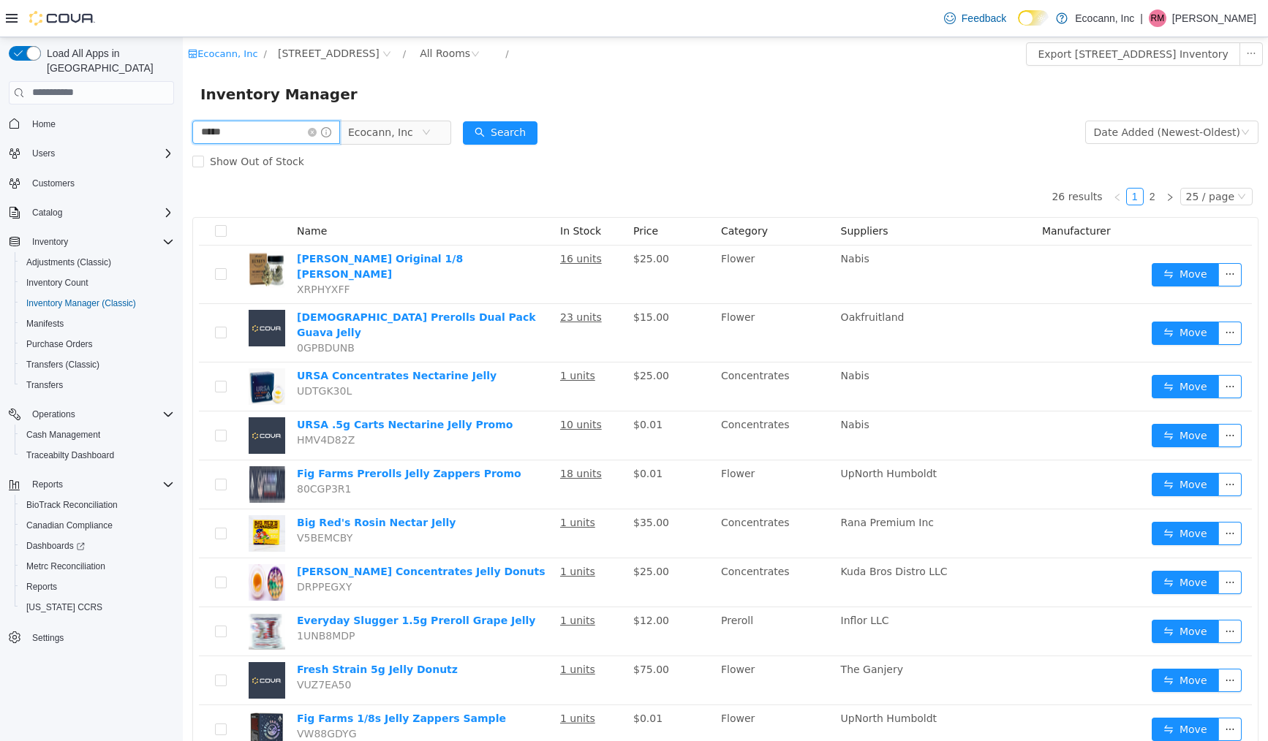
click at [303, 125] on input "*****" at bounding box center [266, 131] width 148 height 23
type input "****"
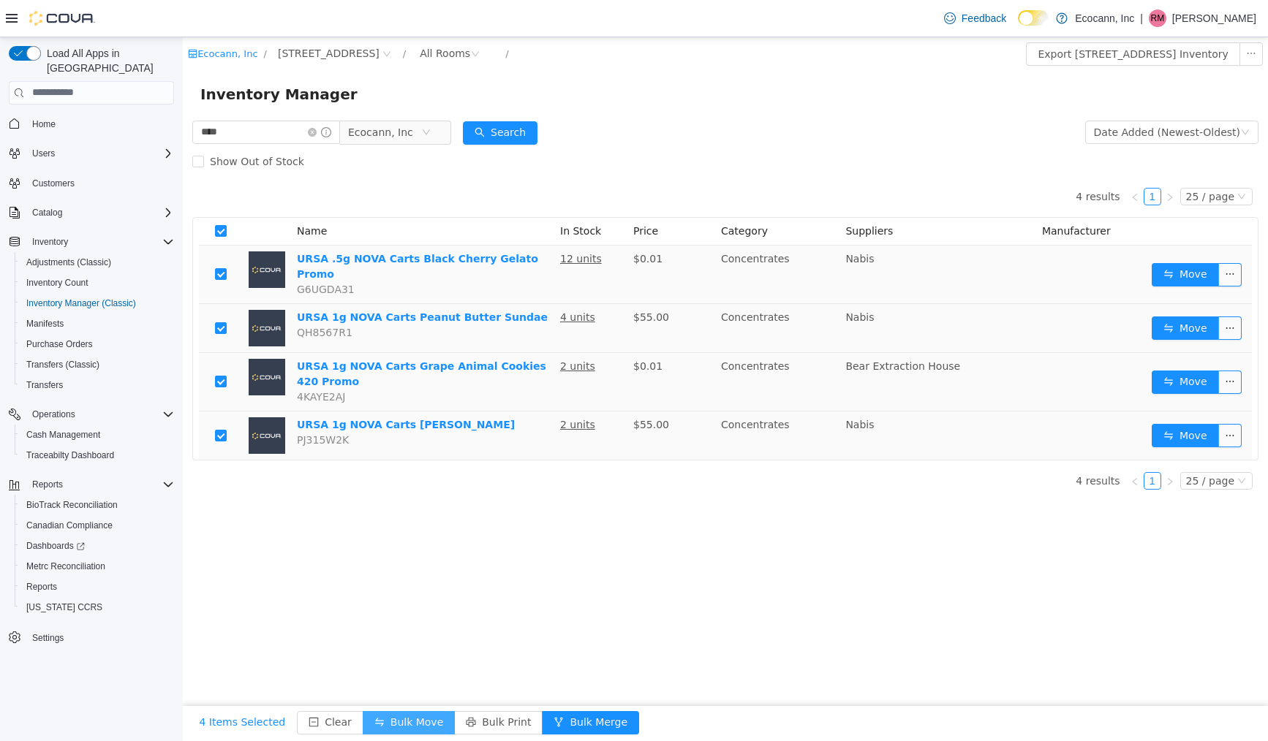
click at [390, 717] on button "Bulk Move" at bounding box center [409, 722] width 92 height 23
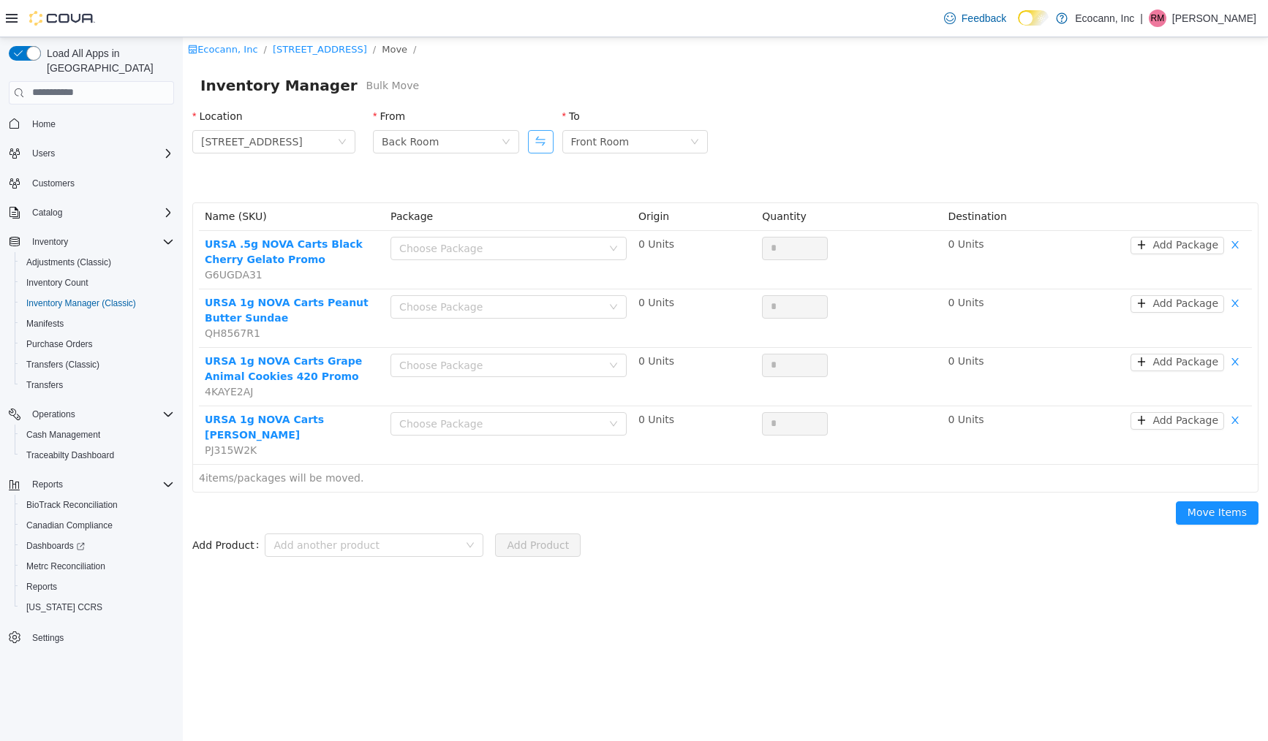
click at [543, 150] on button "Swap" at bounding box center [541, 140] width 26 height 23
click at [588, 152] on div "Back Room" at bounding box center [635, 140] width 146 height 23
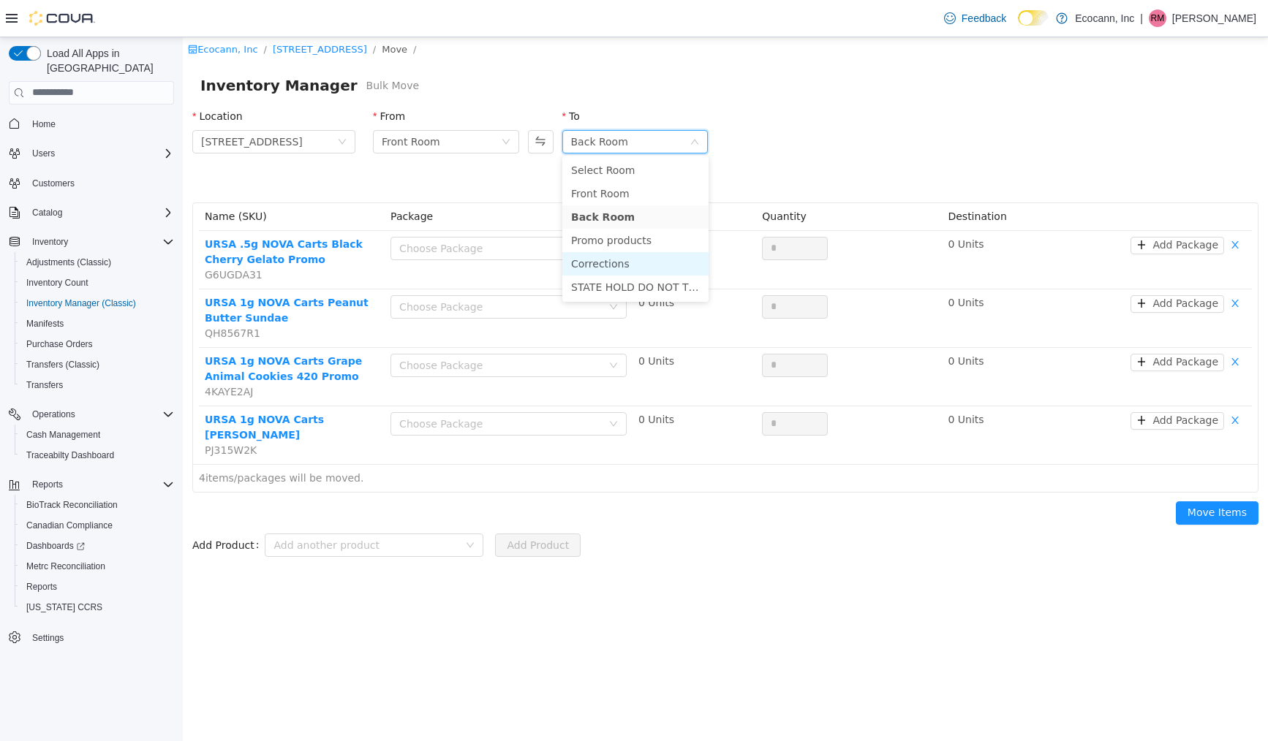
click at [611, 260] on li "Corrections" at bounding box center [635, 263] width 146 height 23
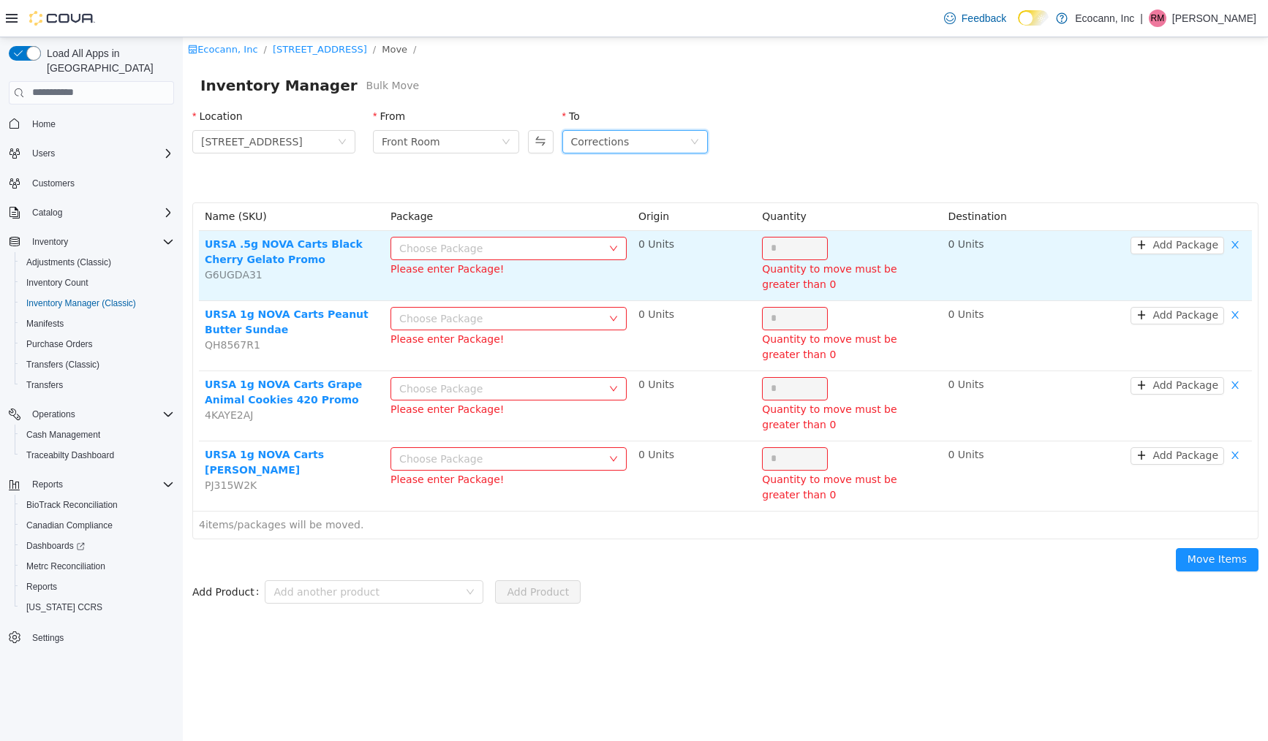
click at [573, 243] on div "Choose Package" at bounding box center [500, 248] width 203 height 15
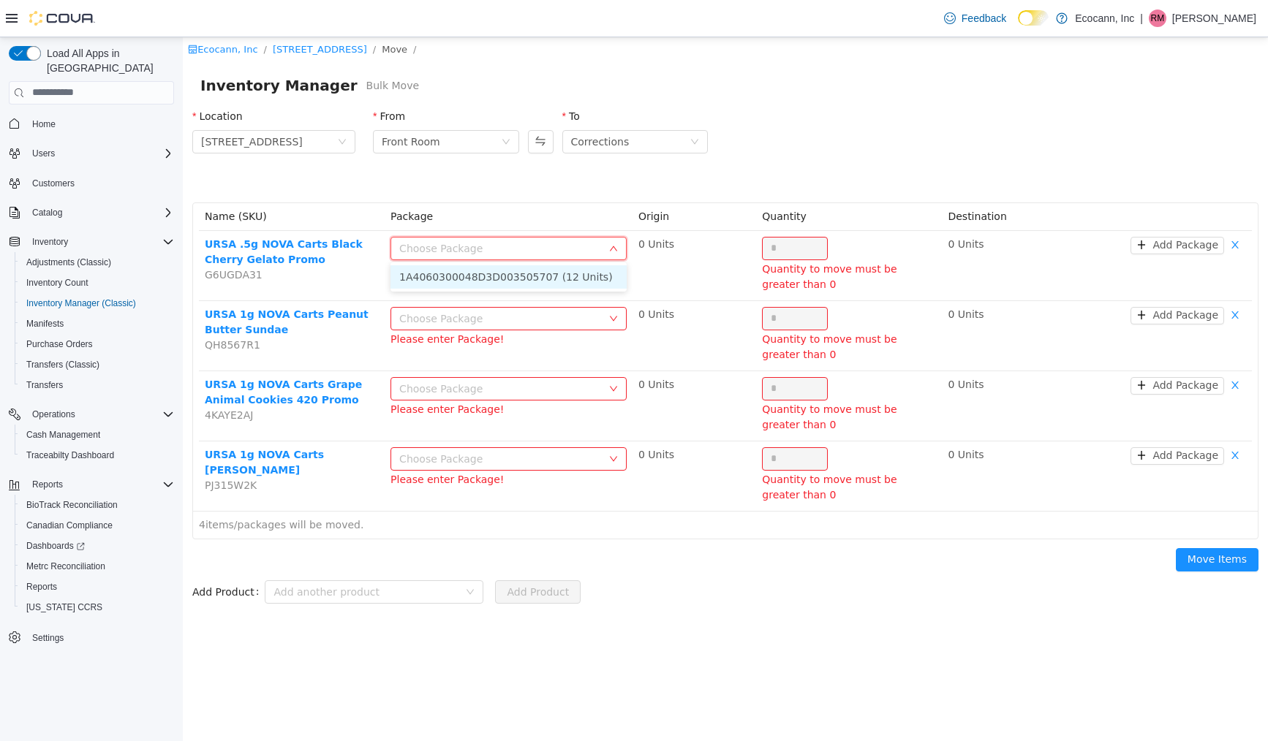
click at [565, 281] on li "1A4060300048D3D003505707 (12 Units)" at bounding box center [508, 276] width 236 height 23
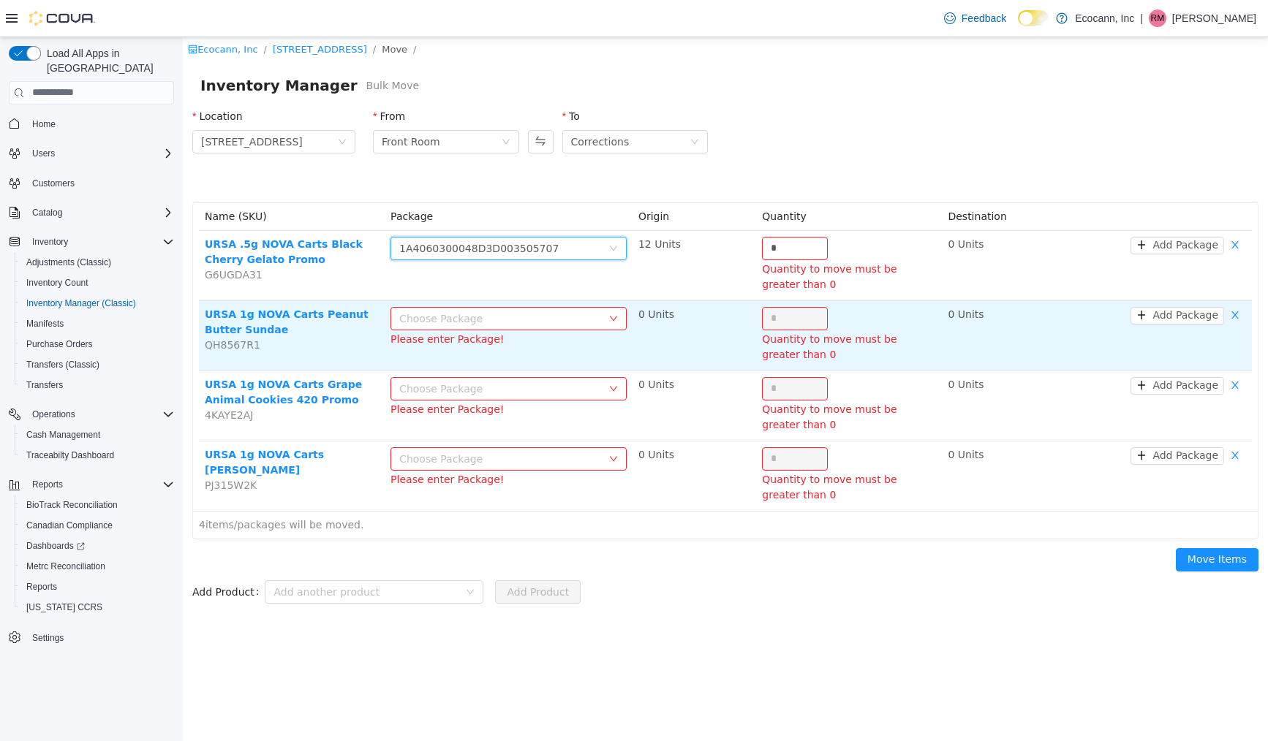
click at [558, 304] on td "Choose Package Please enter Package!" at bounding box center [509, 336] width 248 height 70
click at [556, 312] on div "Choose Package" at bounding box center [500, 318] width 203 height 15
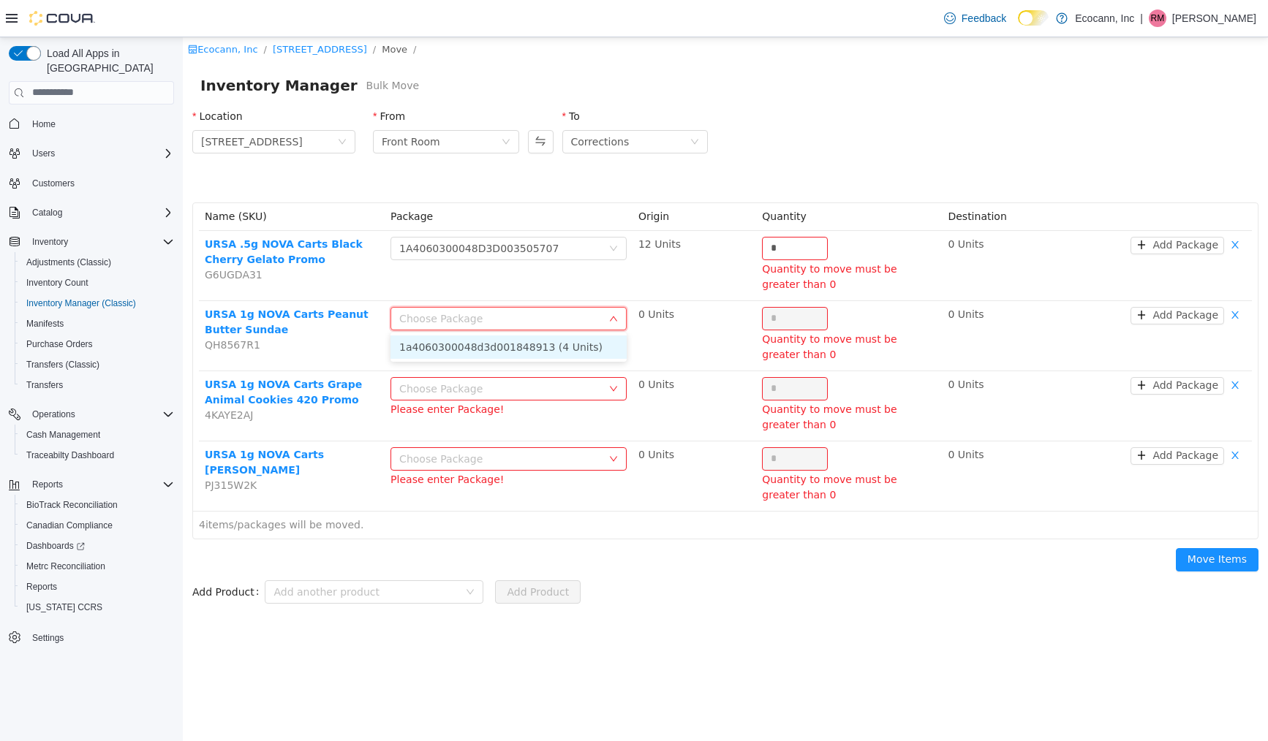
click at [548, 358] on li "1a4060300048d3d001848913 (4 Units)" at bounding box center [508, 346] width 236 height 23
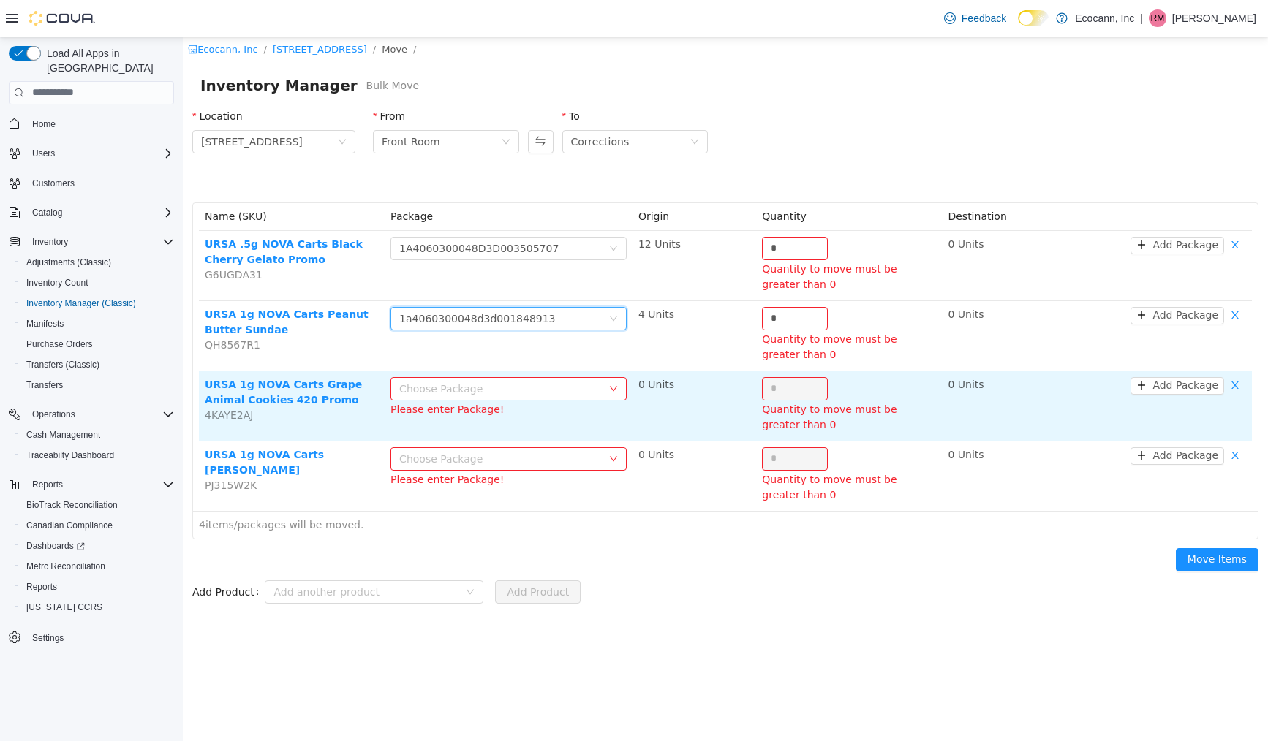
click at [547, 395] on div "Choose Package" at bounding box center [500, 388] width 203 height 15
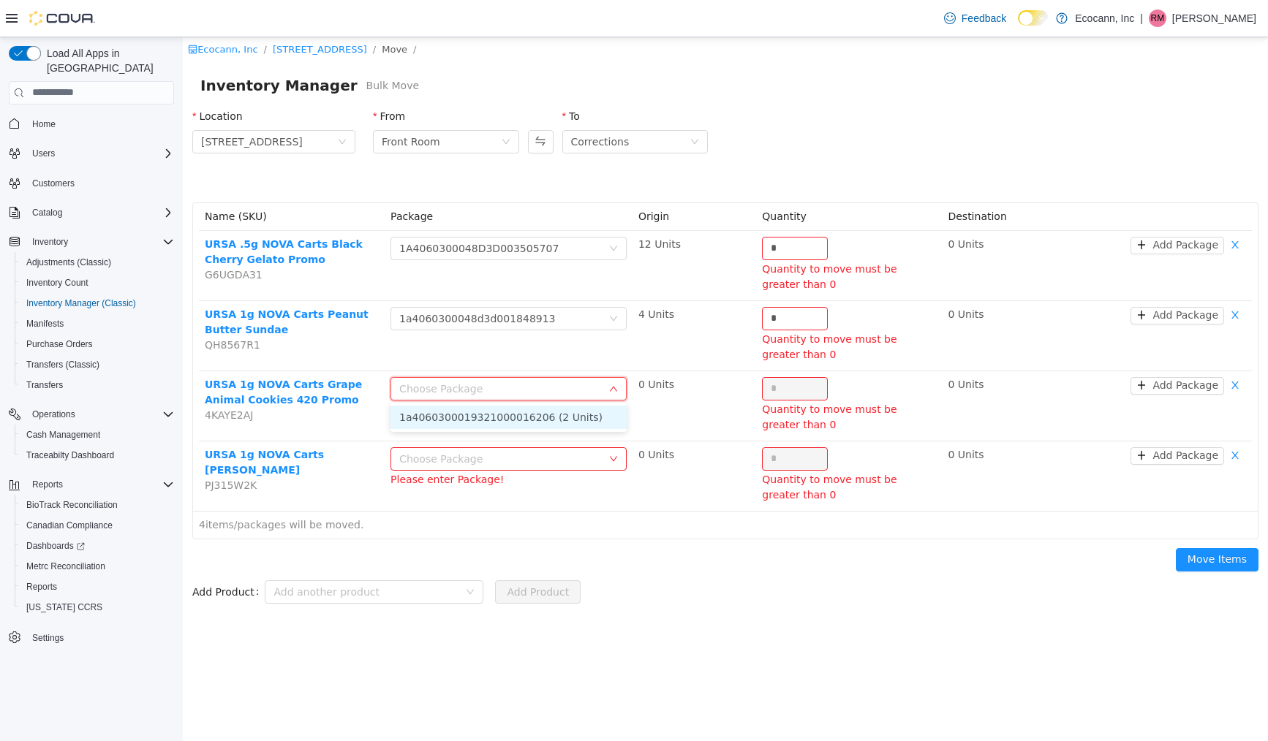
click at [546, 422] on li "1a4060300019321000016206 (2 Units)" at bounding box center [508, 416] width 236 height 23
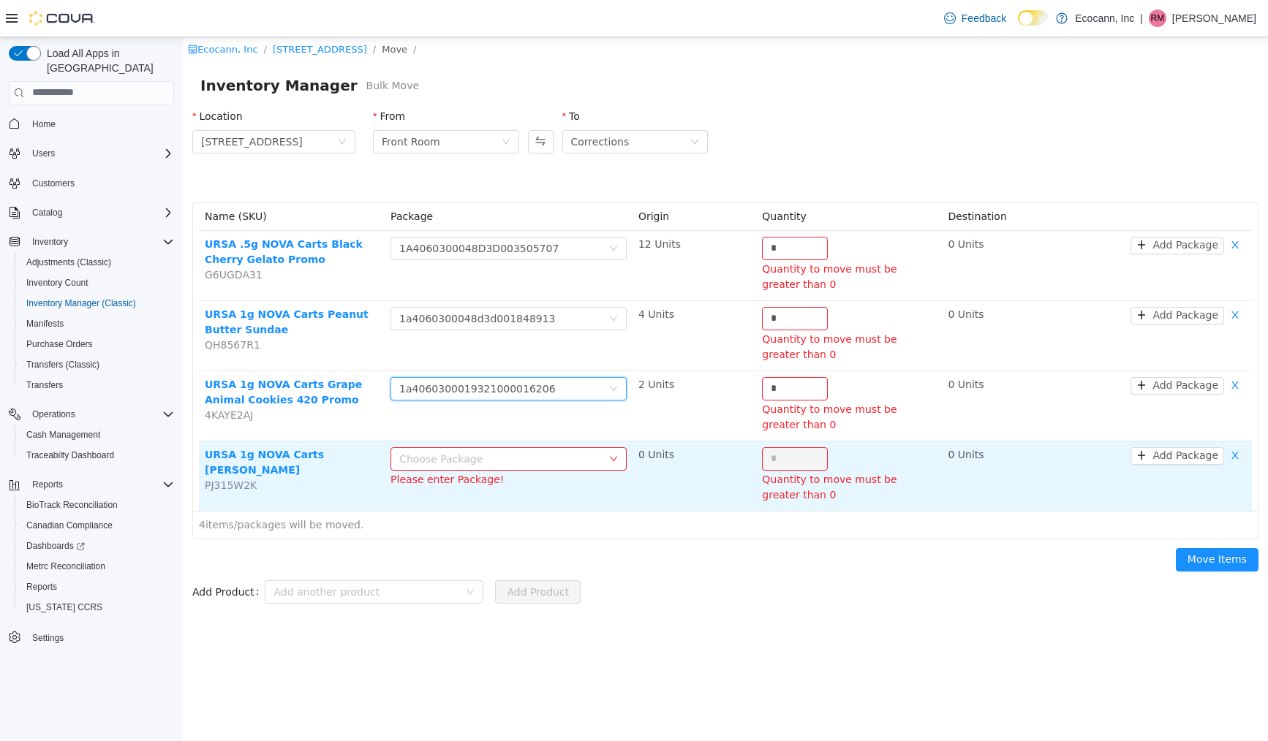
click at [544, 456] on div "Choose Package" at bounding box center [500, 458] width 203 height 15
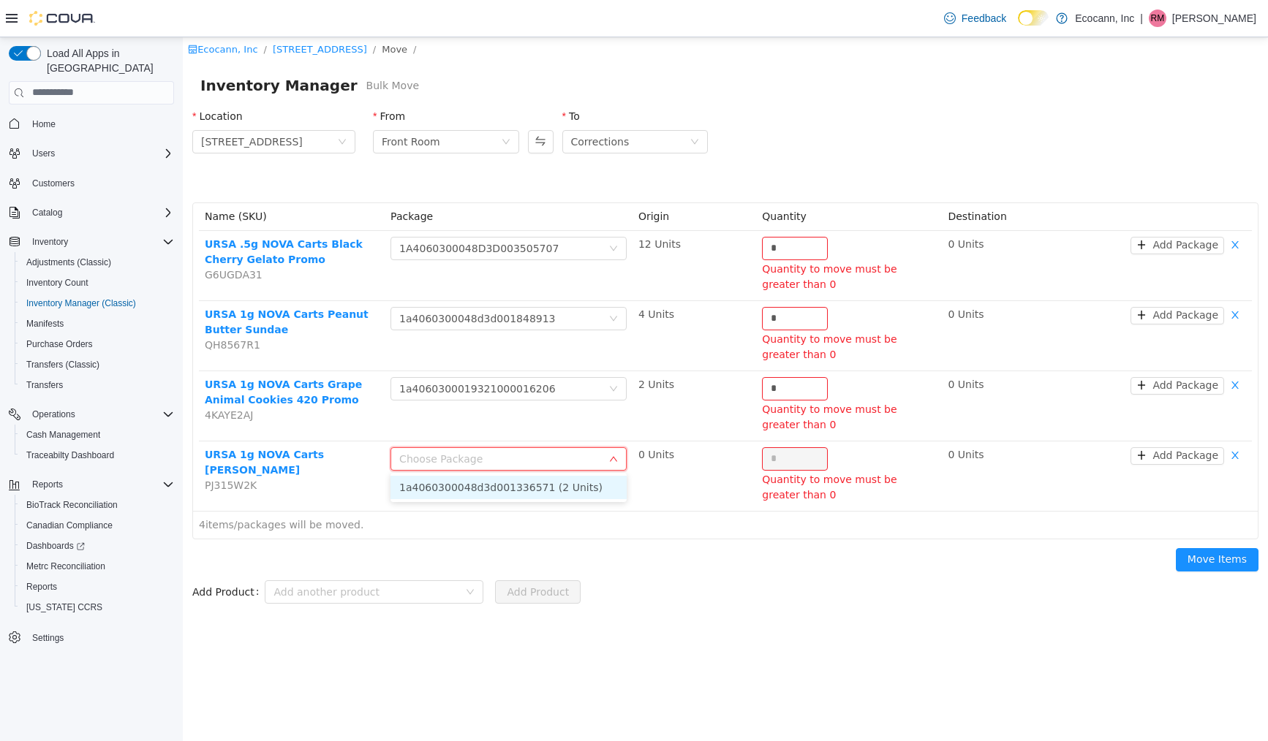
click at [543, 486] on li "1a4060300048d3d001336571 (2 Units)" at bounding box center [508, 486] width 236 height 23
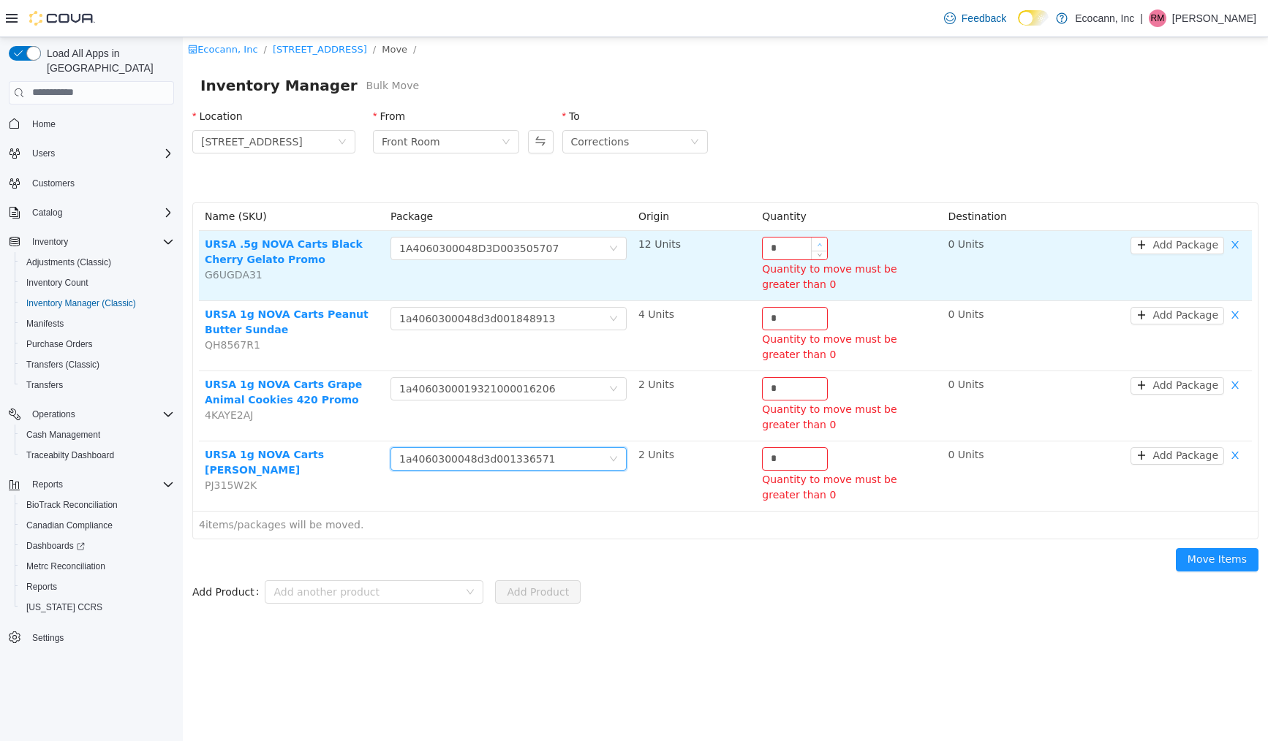
click at [823, 241] on span "Increase Value" at bounding box center [819, 243] width 15 height 13
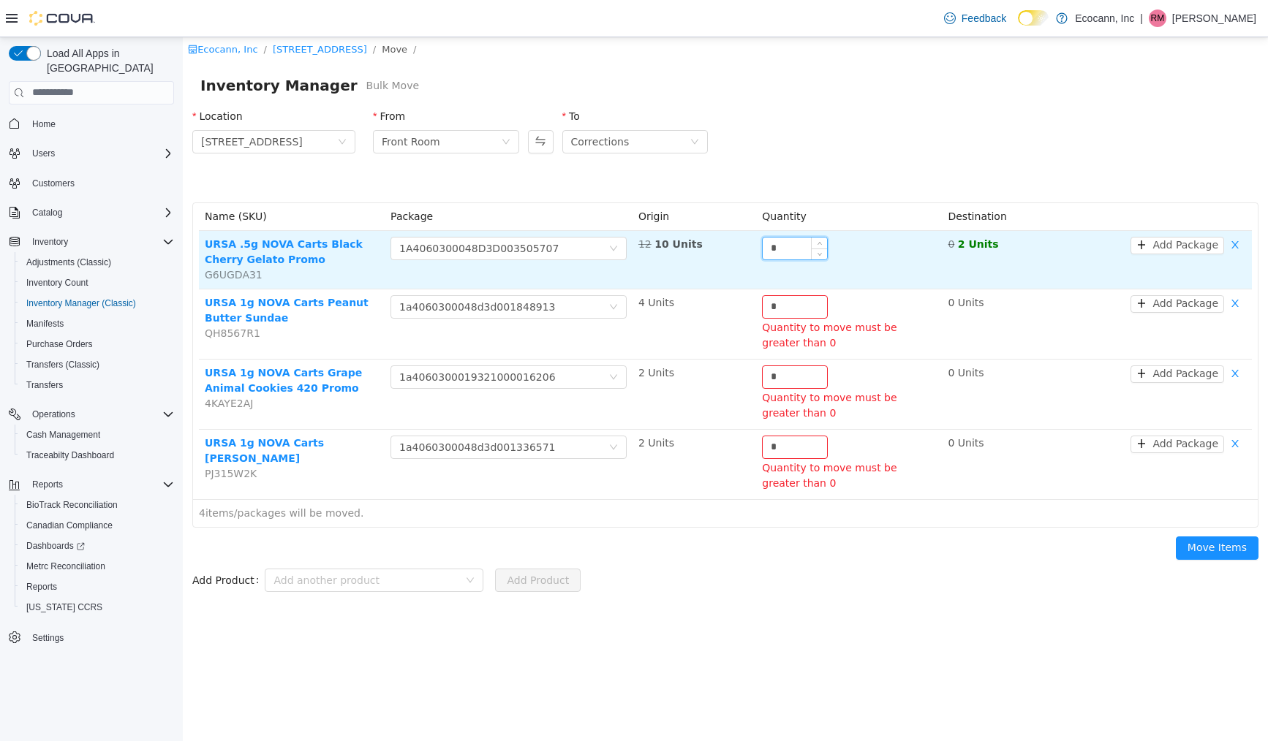
click at [799, 247] on input "*" at bounding box center [795, 248] width 64 height 22
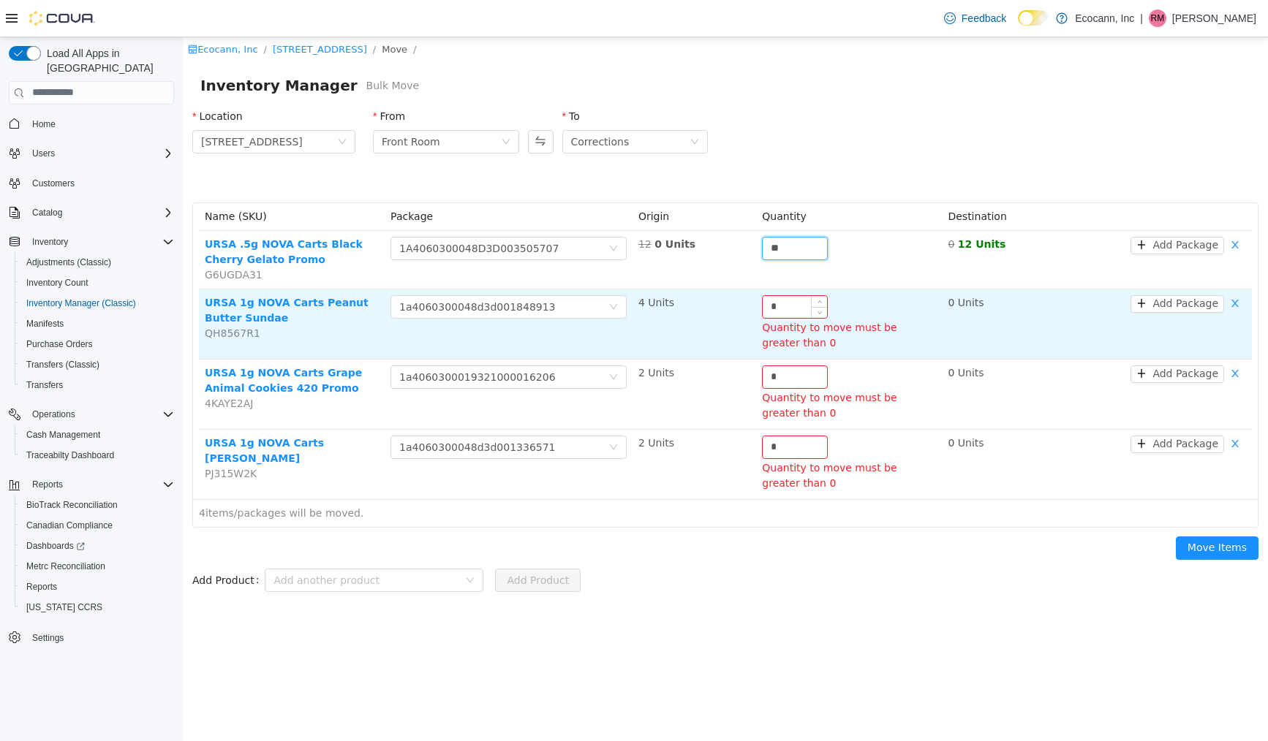
type input "**"
click at [790, 299] on input "*" at bounding box center [795, 306] width 64 height 22
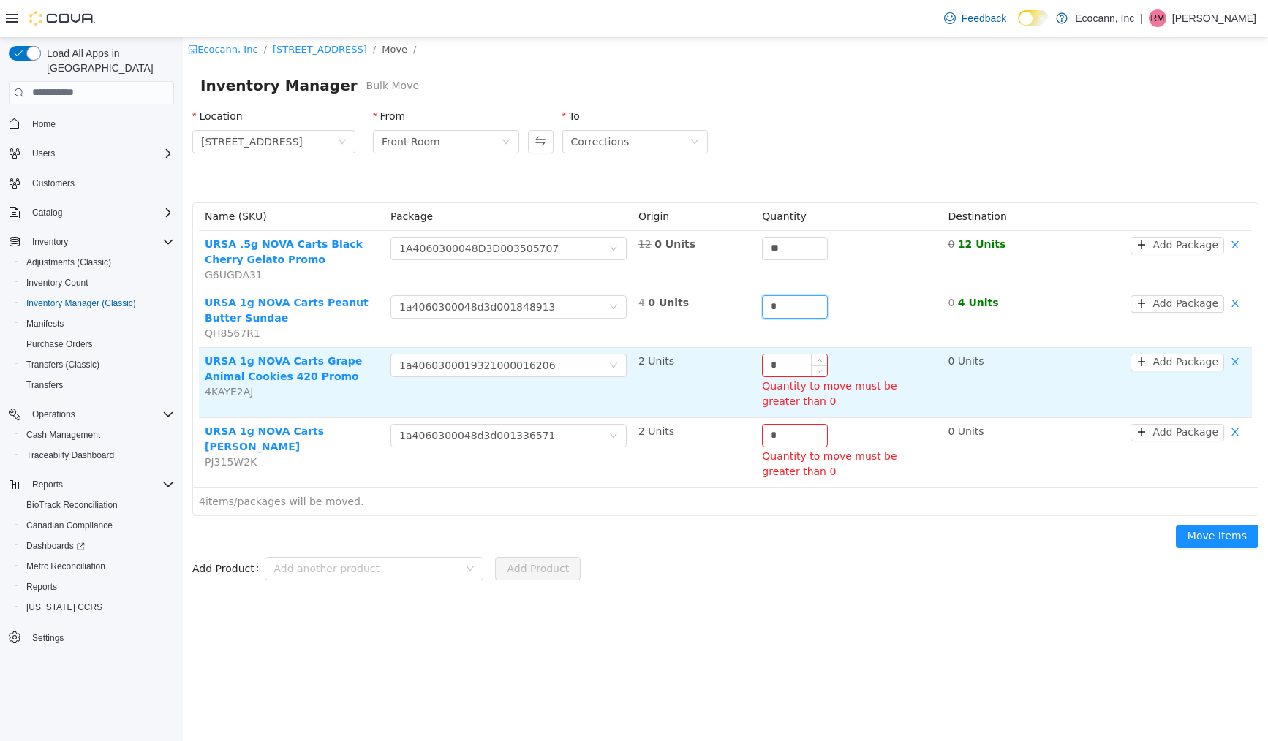
type input "*"
click at [788, 358] on input "*" at bounding box center [795, 365] width 64 height 22
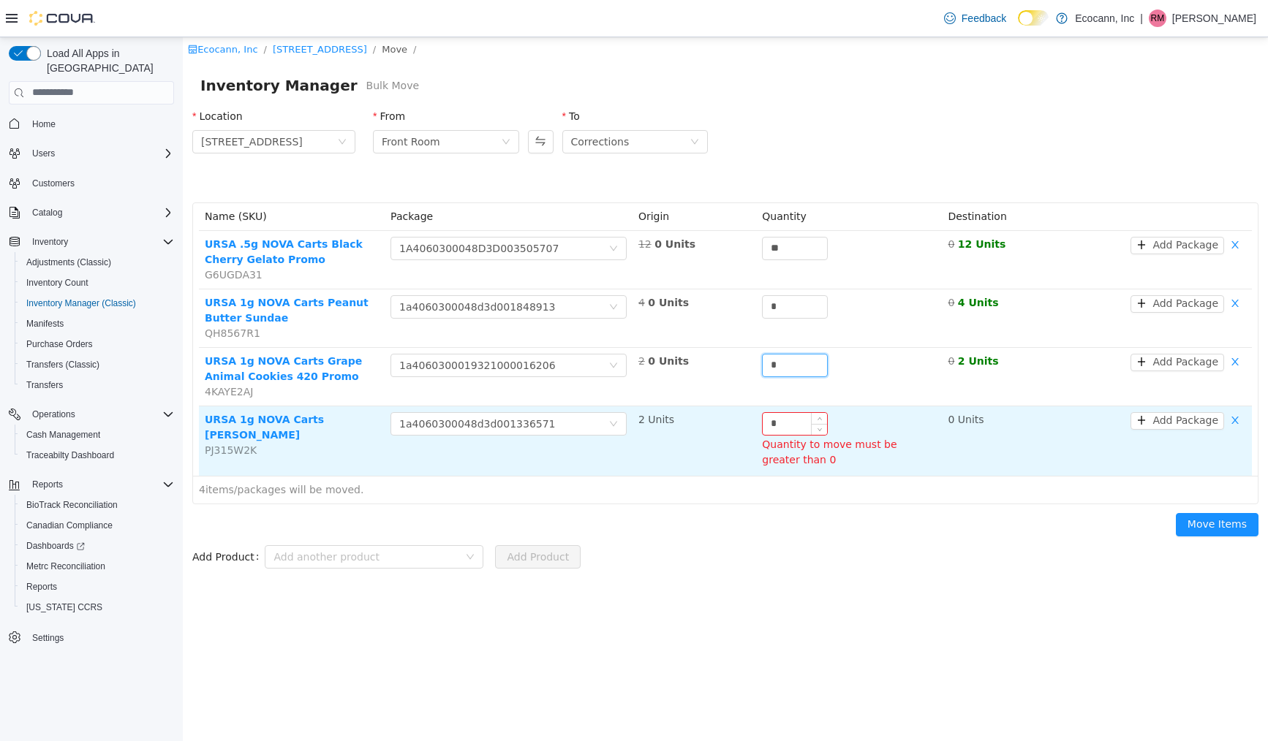
type input "*"
click at [788, 423] on input "*" at bounding box center [795, 423] width 64 height 22
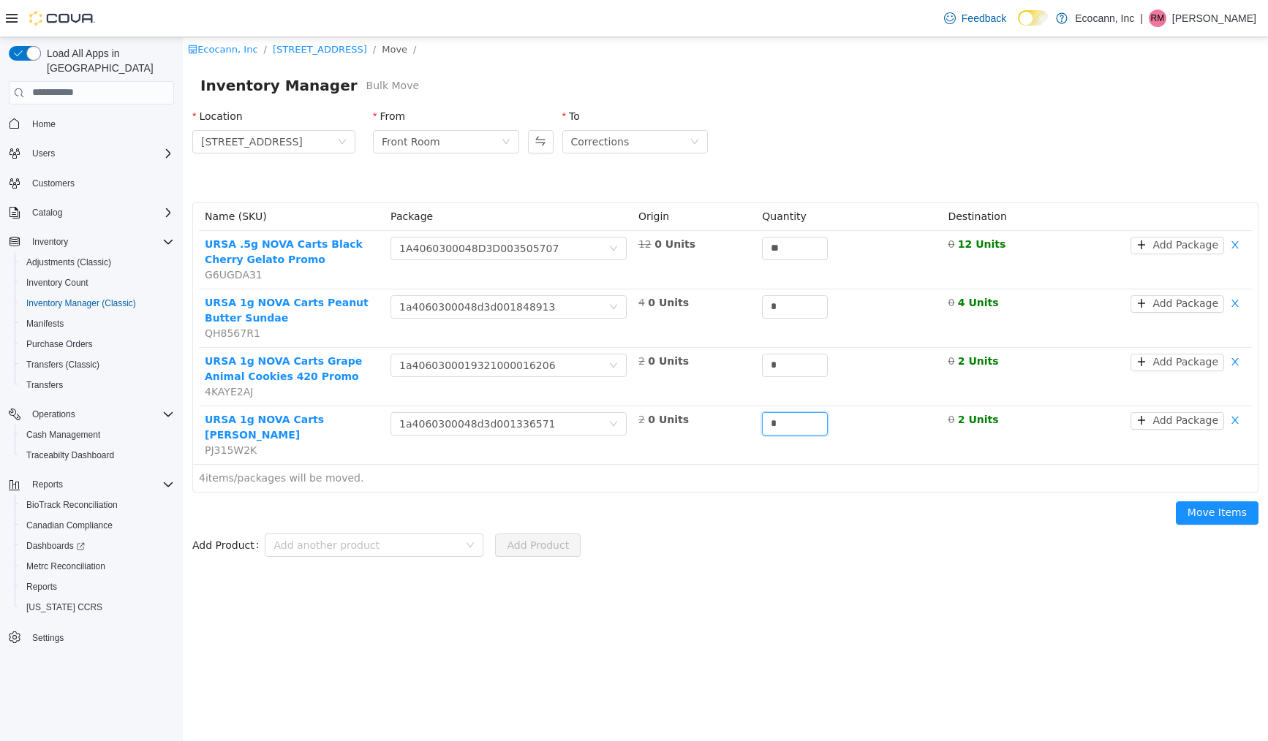
type input "*"
click at [841, 560] on div "Ecocann, Inc / 306 F St / Move / Inventory Manager Bulk Move Location 306 F St …" at bounding box center [725, 389] width 1085 height 704
click at [1195, 501] on button "Move Items" at bounding box center [1217, 512] width 83 height 23
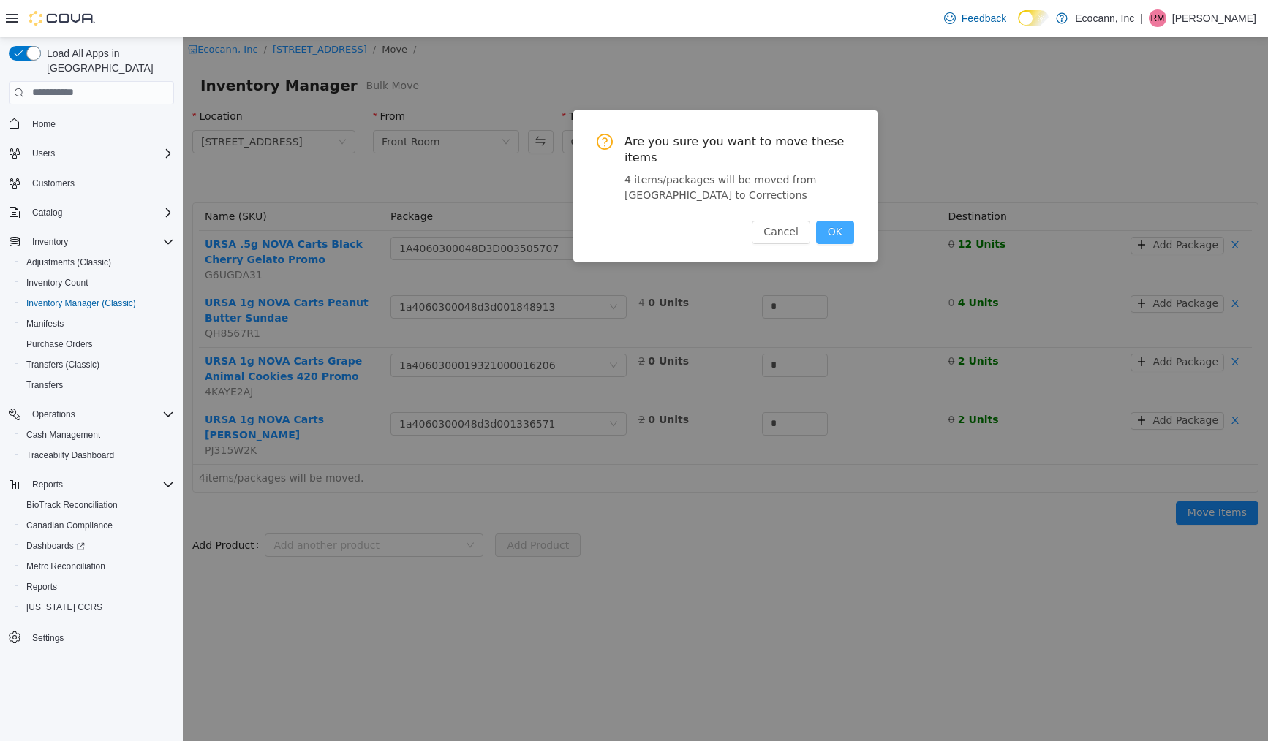
click at [836, 227] on button "OK" at bounding box center [835, 231] width 38 height 23
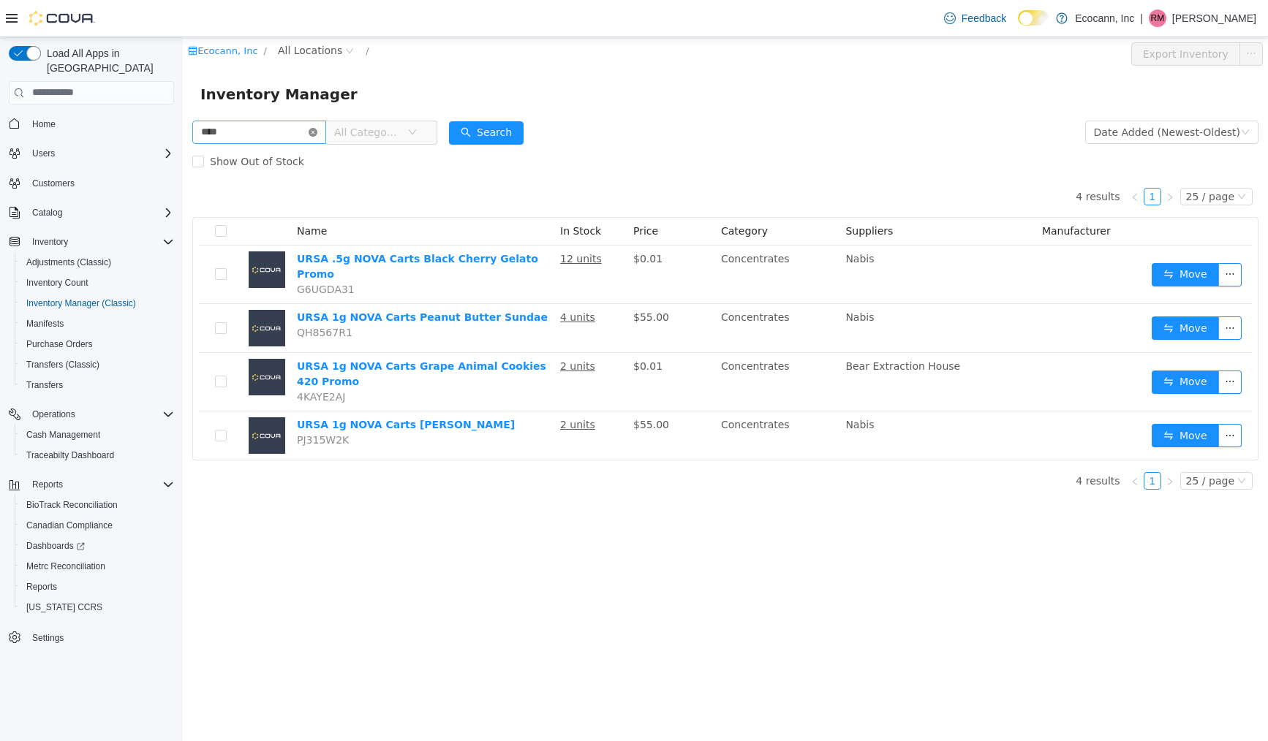
click at [317, 128] on icon "icon: close-circle" at bounding box center [313, 131] width 9 height 9
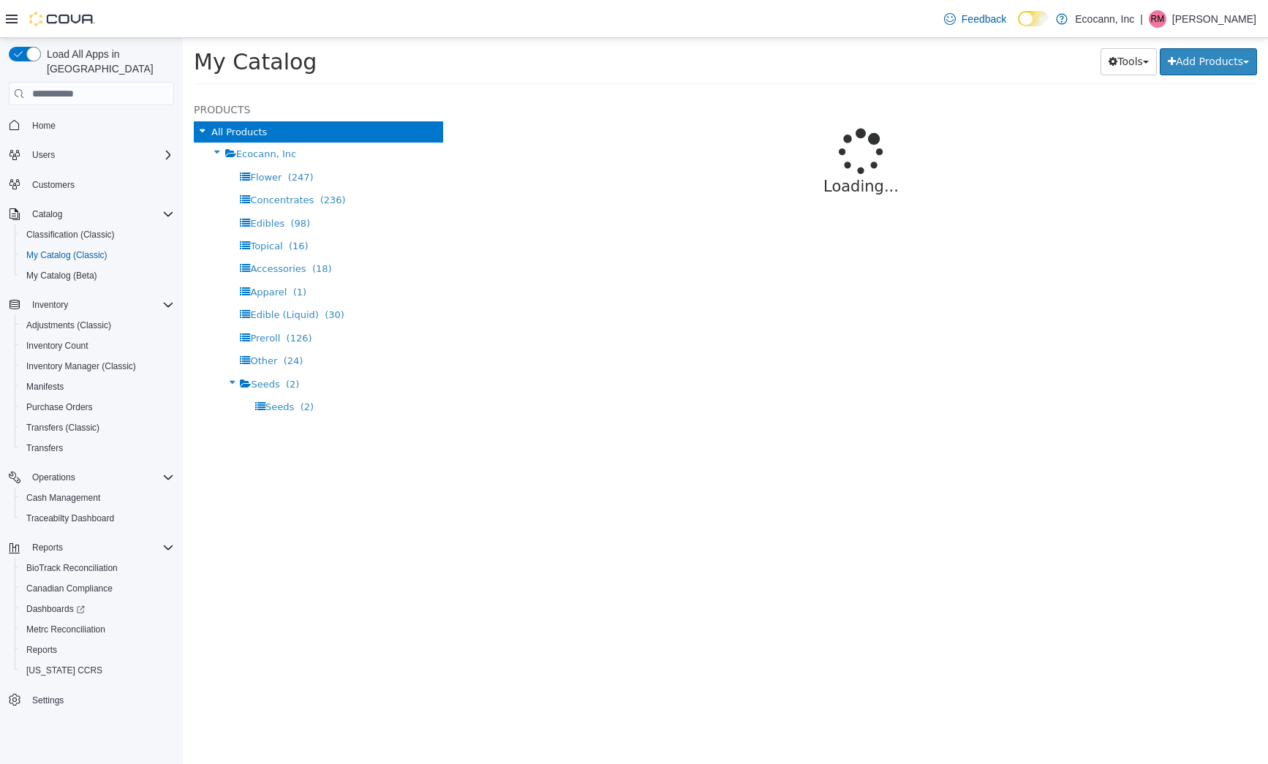
select select "**********"
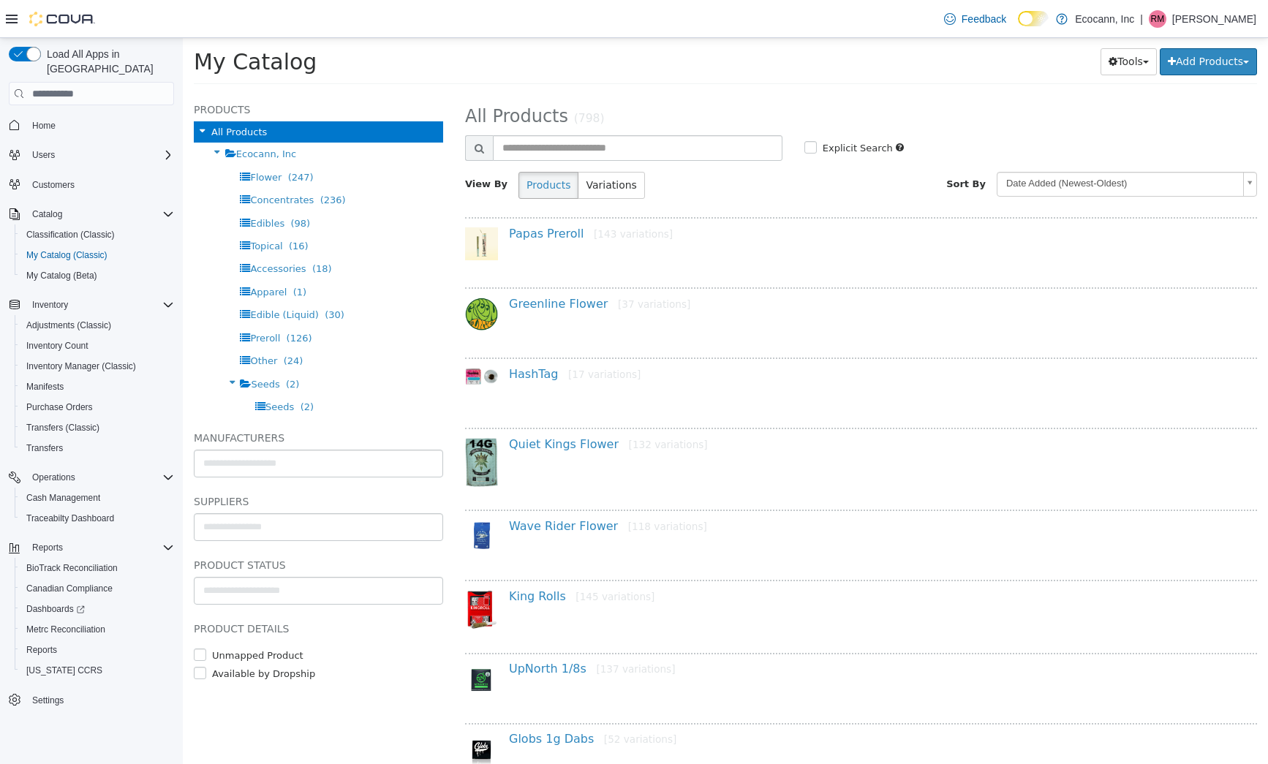
click at [527, 135] on div "**********" at bounding box center [861, 155] width 792 height 109
click at [527, 143] on input "text" at bounding box center [638, 148] width 290 height 26
type input "*****"
select select "**********"
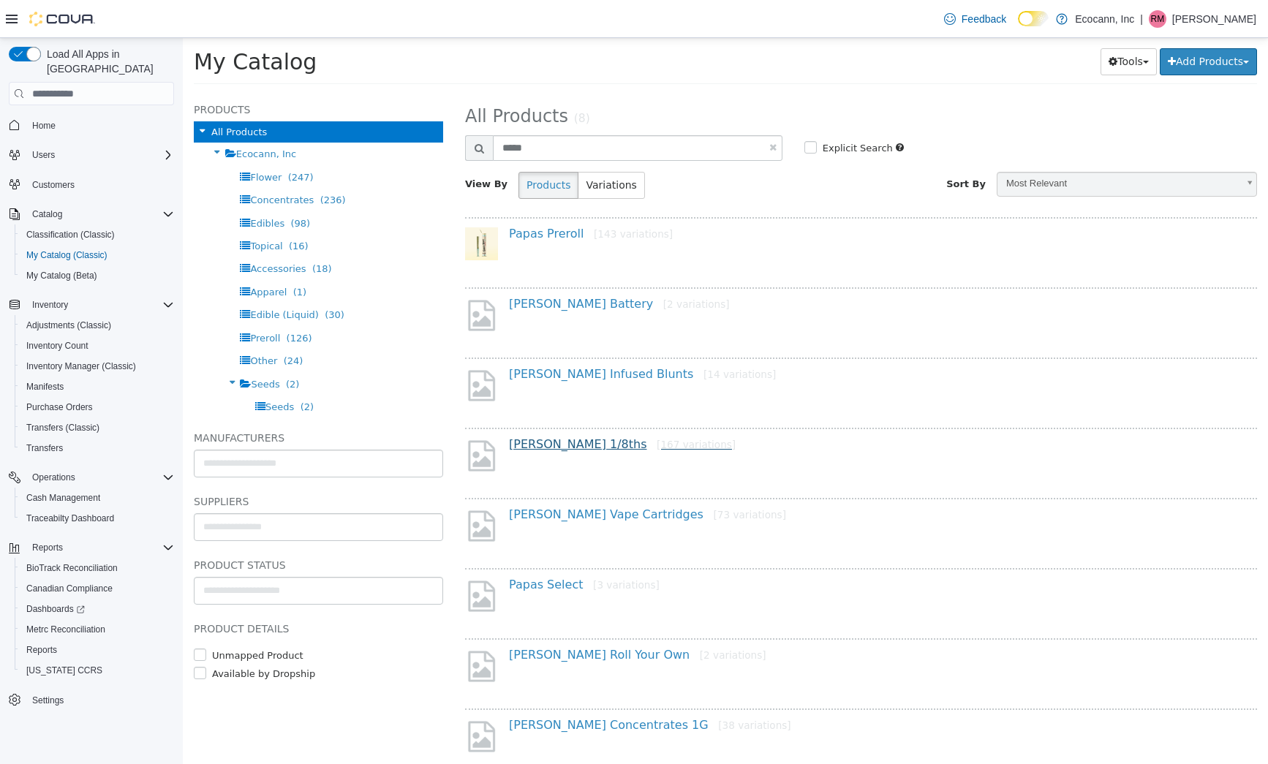
click at [586, 445] on link "Papas Herb 1/8ths [167 variations]" at bounding box center [622, 444] width 227 height 14
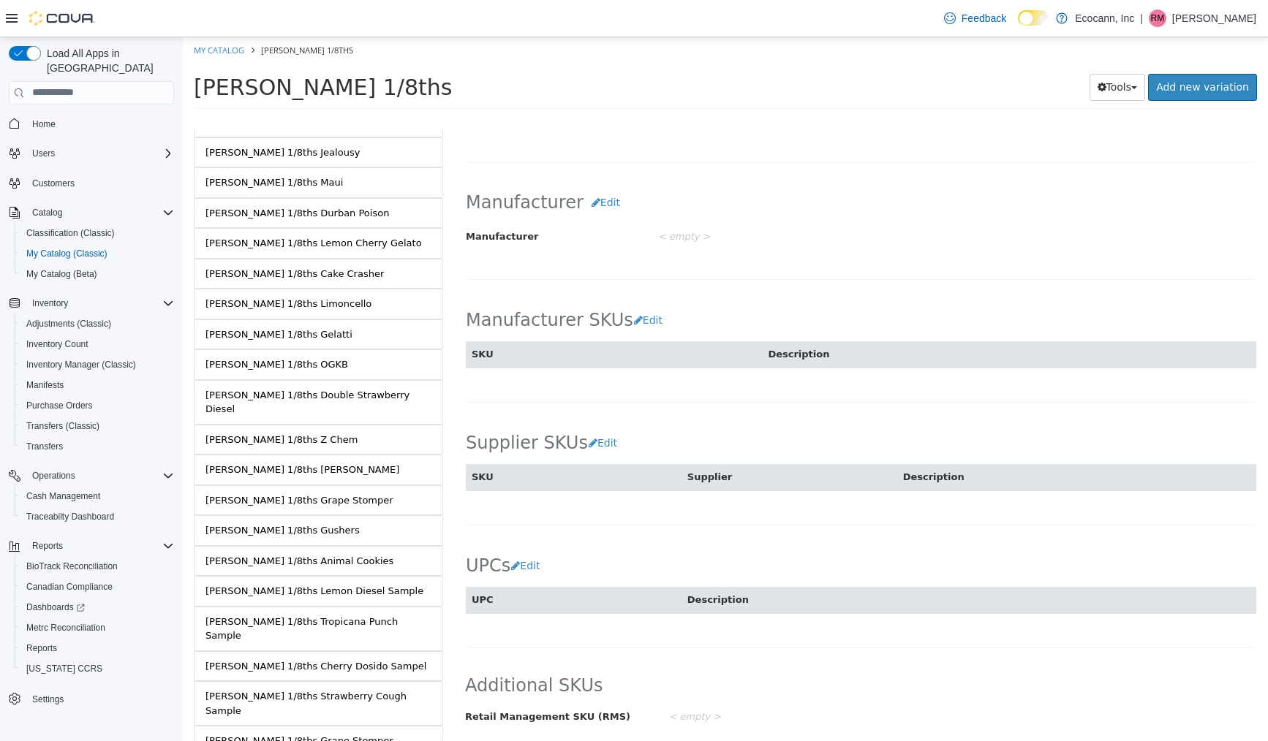
scroll to position [3831, 0]
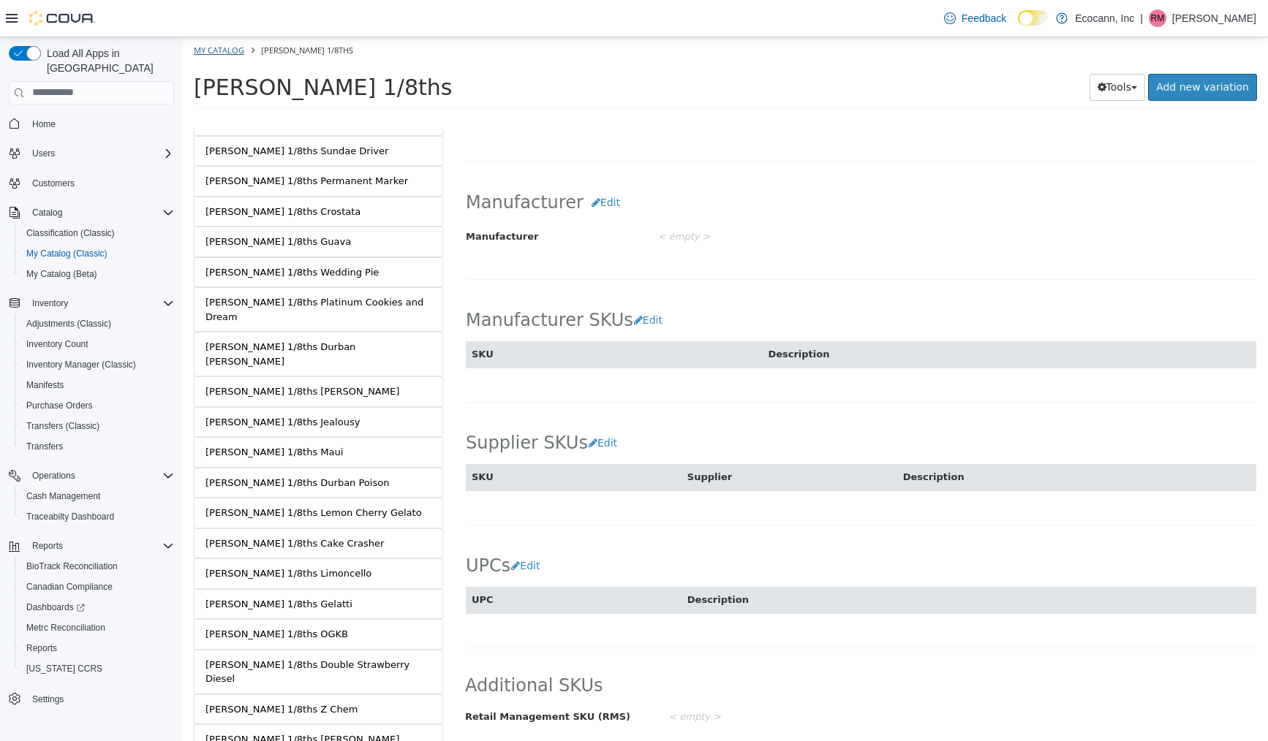
click at [229, 48] on link "My Catalog" at bounding box center [219, 49] width 50 height 11
select select "**********"
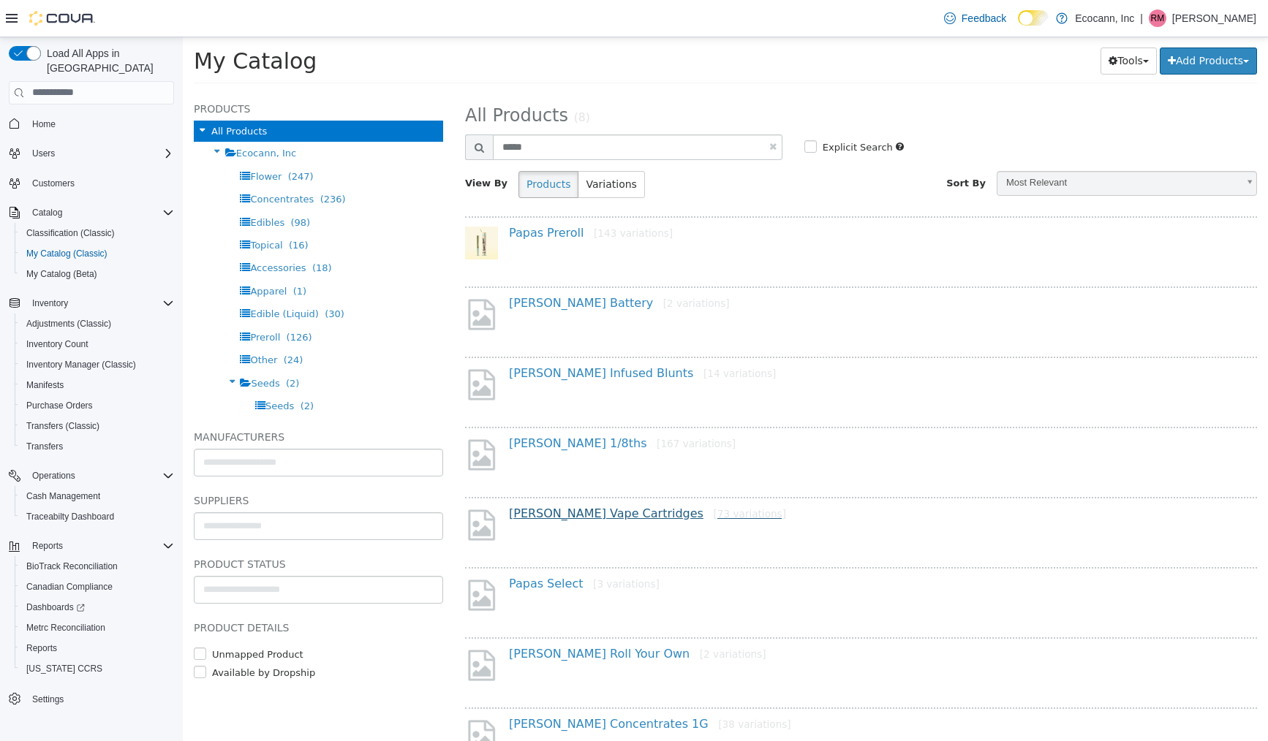
click at [603, 513] on link "PaPas Herb Vape Cartridges [73 variations]" at bounding box center [647, 513] width 277 height 14
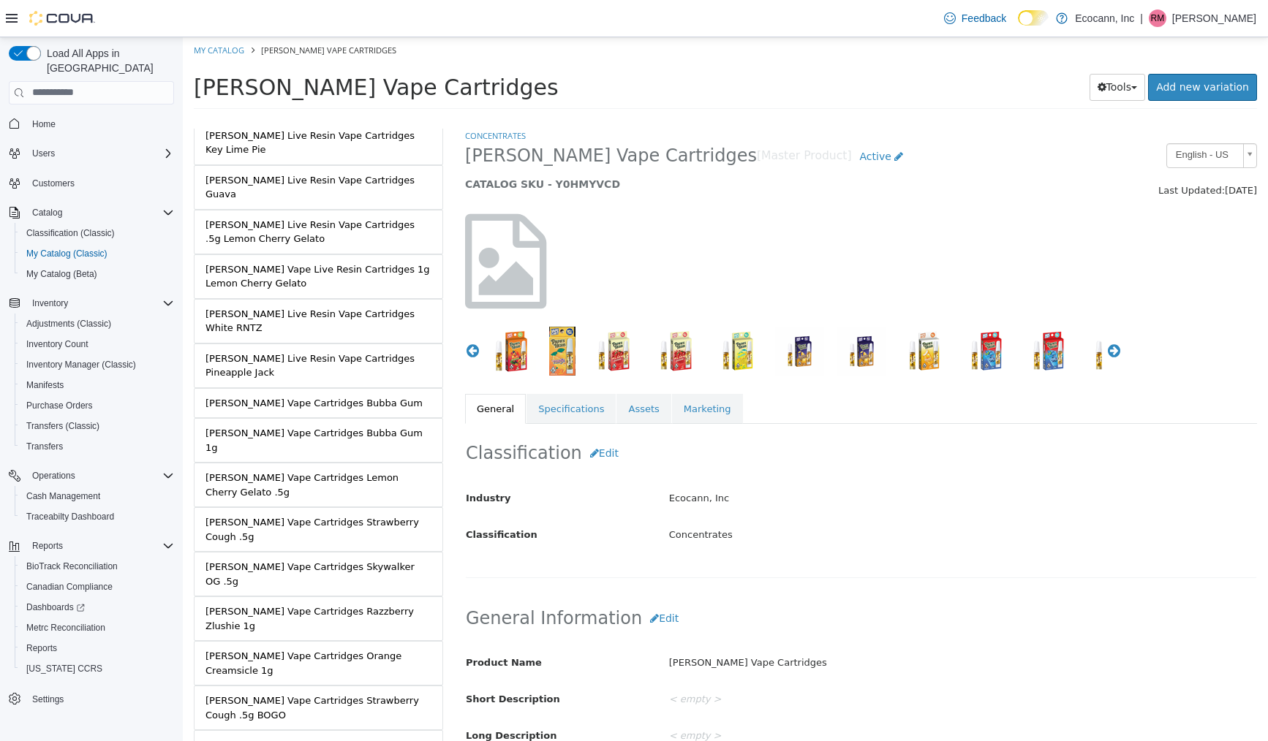
scroll to position [2063, 0]
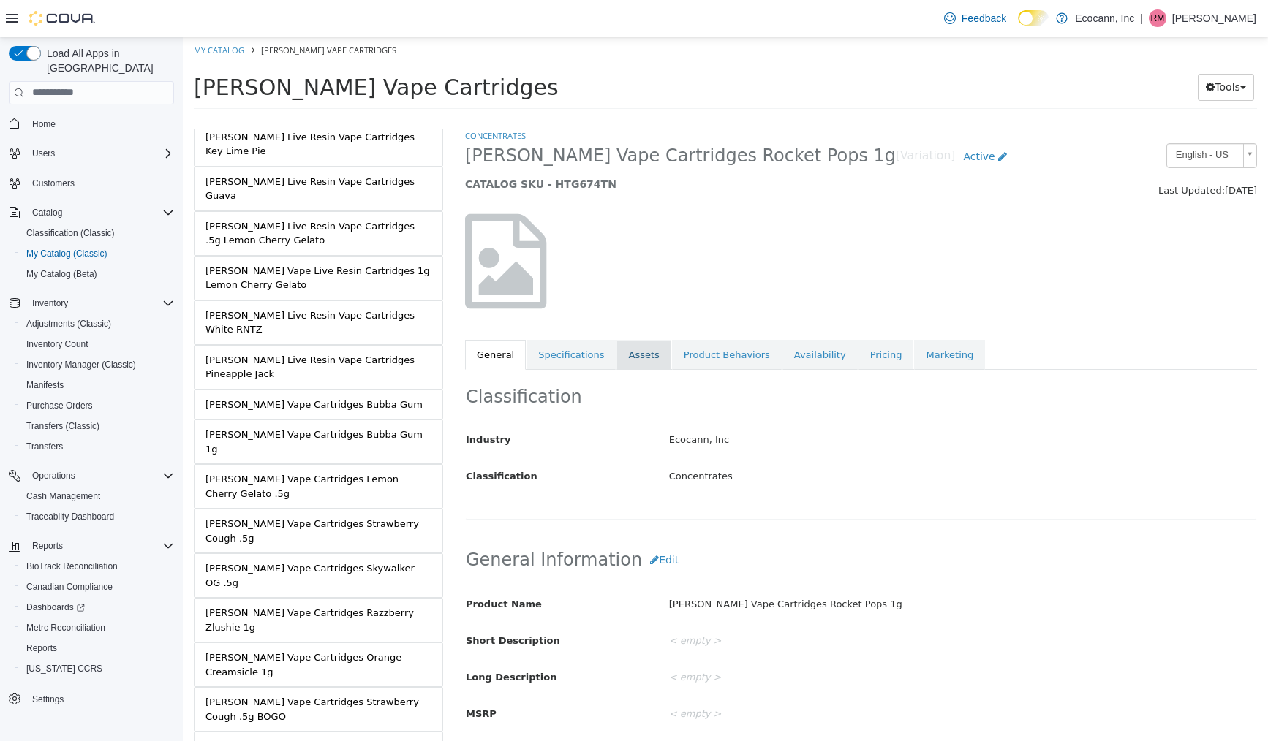
click at [639, 363] on link "Assets" at bounding box center [643, 354] width 54 height 31
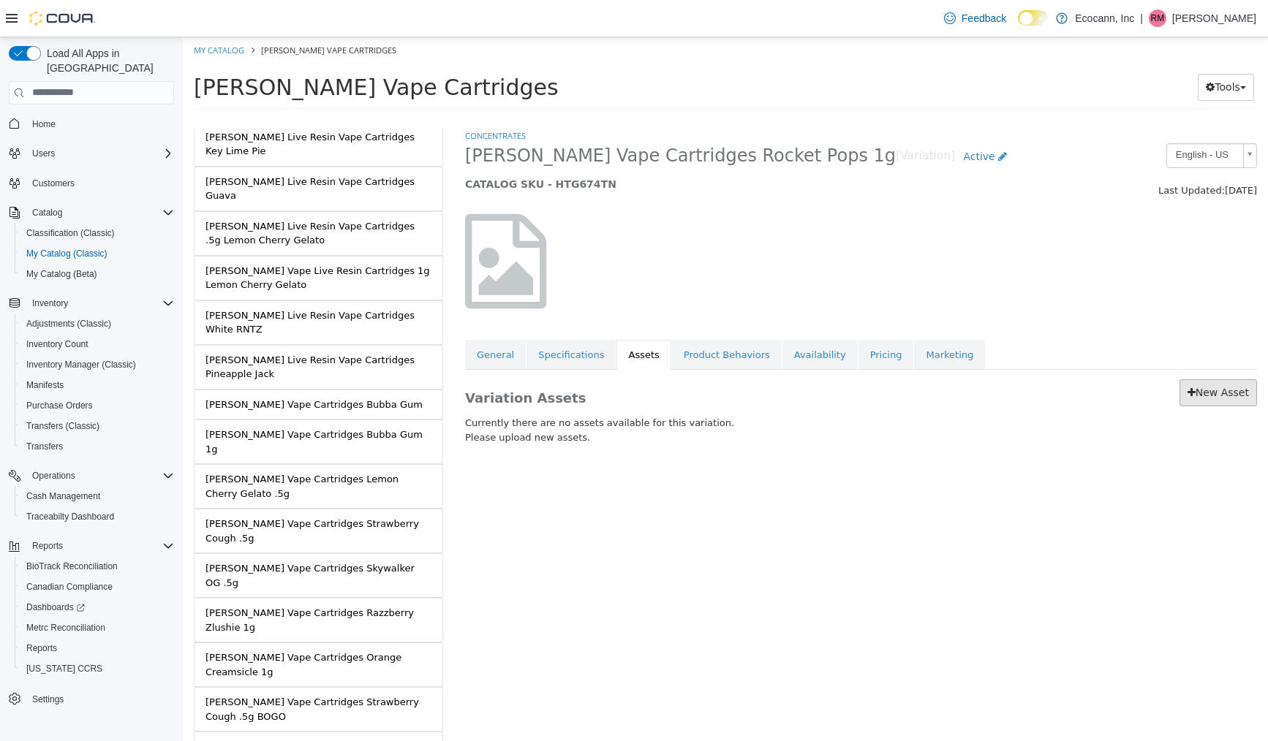
click at [1215, 393] on link "New Asset" at bounding box center [1219, 392] width 78 height 27
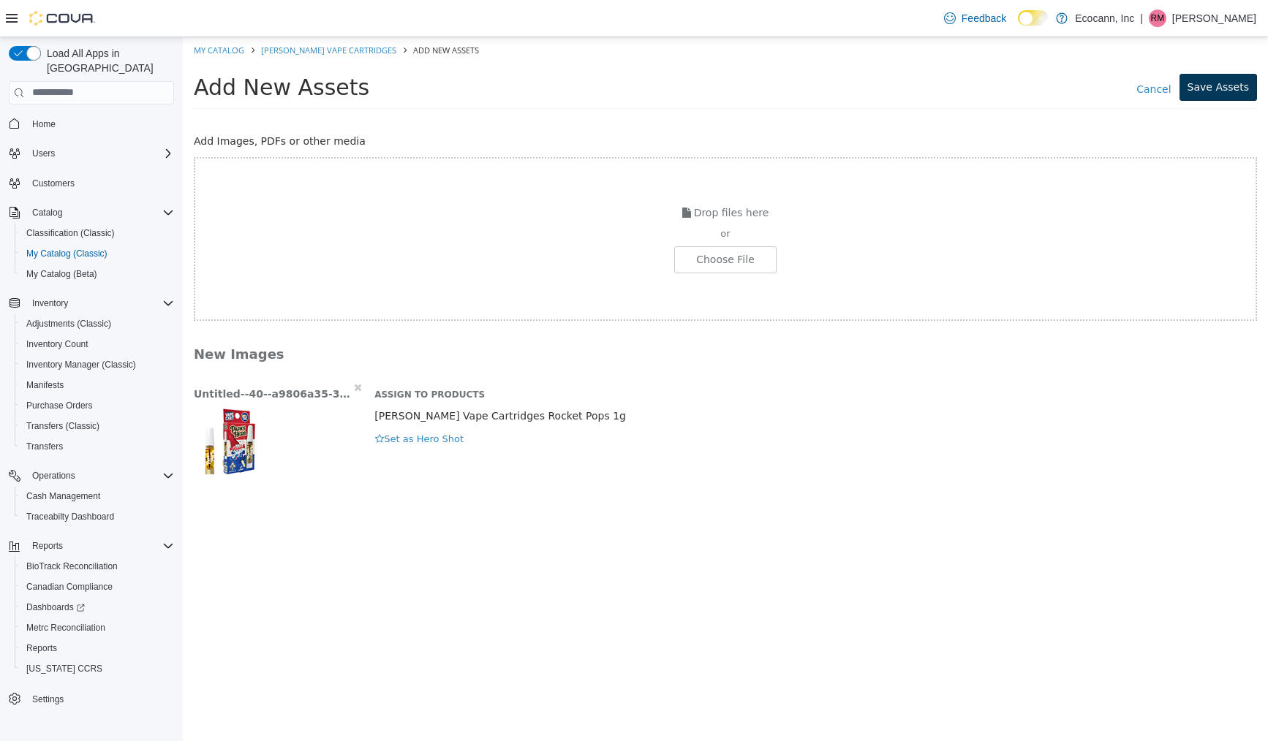
click at [1233, 92] on button "Save Assets" at bounding box center [1219, 86] width 78 height 27
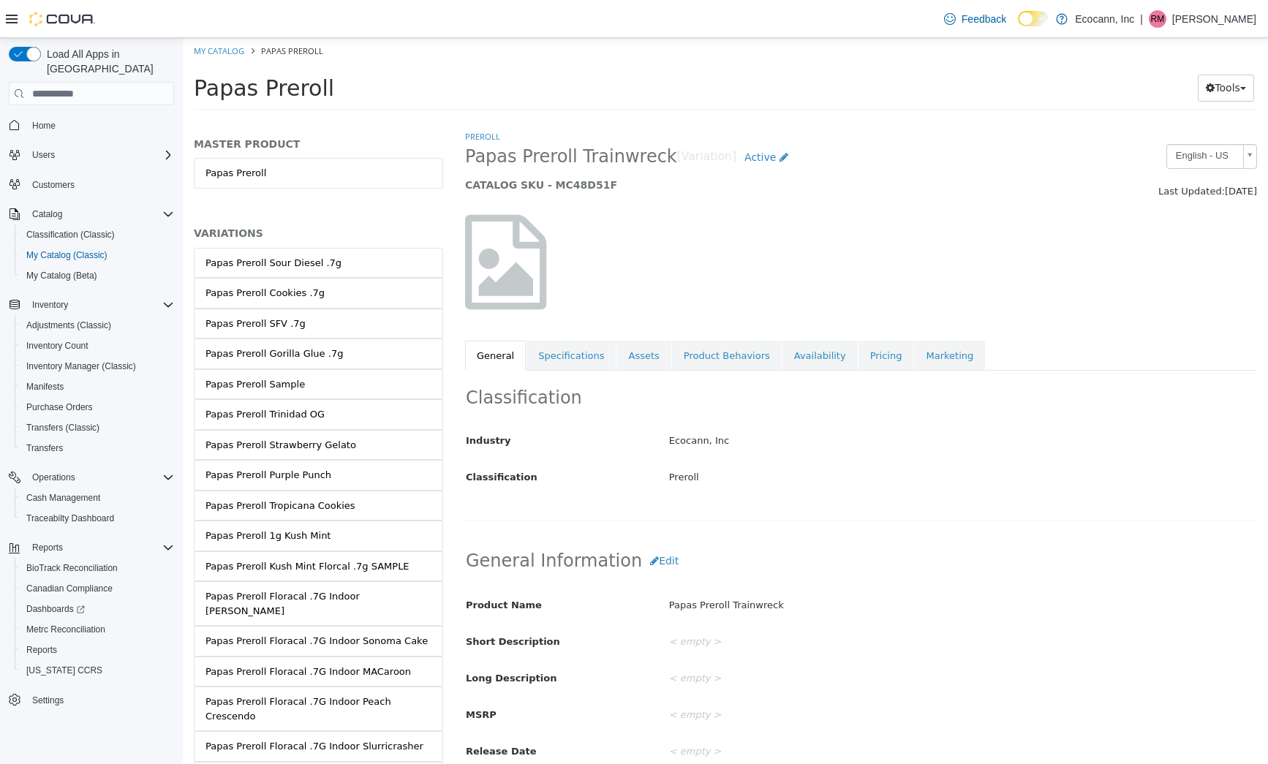
click at [238, 189] on div "Papas Preroll" at bounding box center [318, 188] width 249 height 61
click at [241, 184] on link "Papas Preroll" at bounding box center [318, 173] width 249 height 31
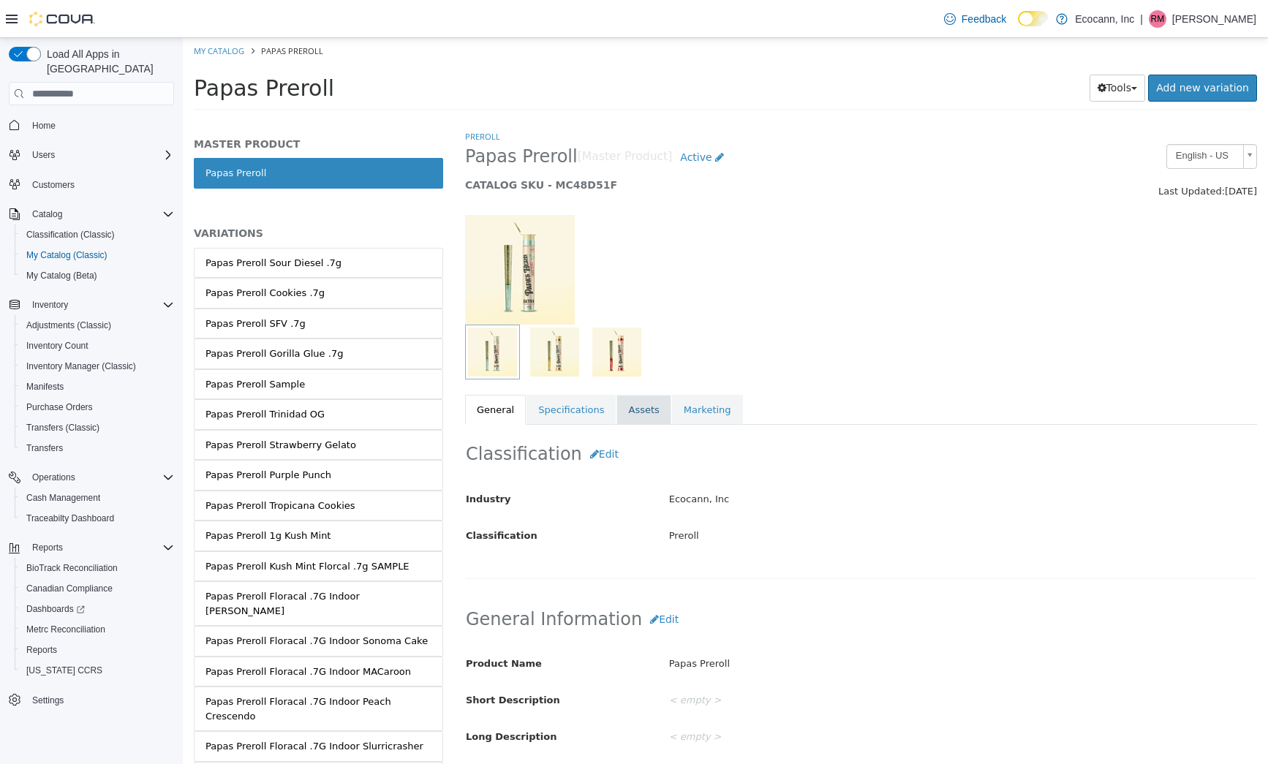
click at [635, 410] on link "Assets" at bounding box center [643, 410] width 54 height 31
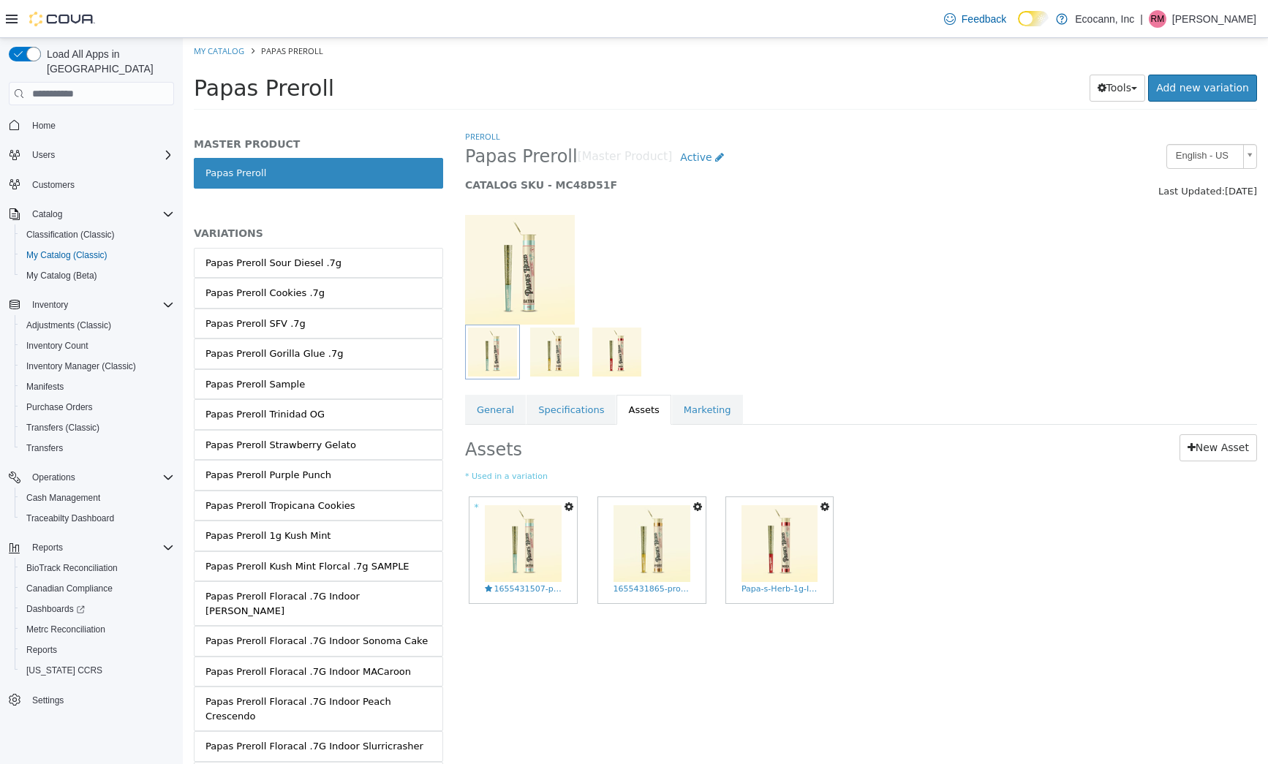
click at [572, 511] on icon "button" at bounding box center [569, 507] width 9 height 10
click at [557, 533] on link "Copy to Variations" at bounding box center [514, 533] width 123 height 20
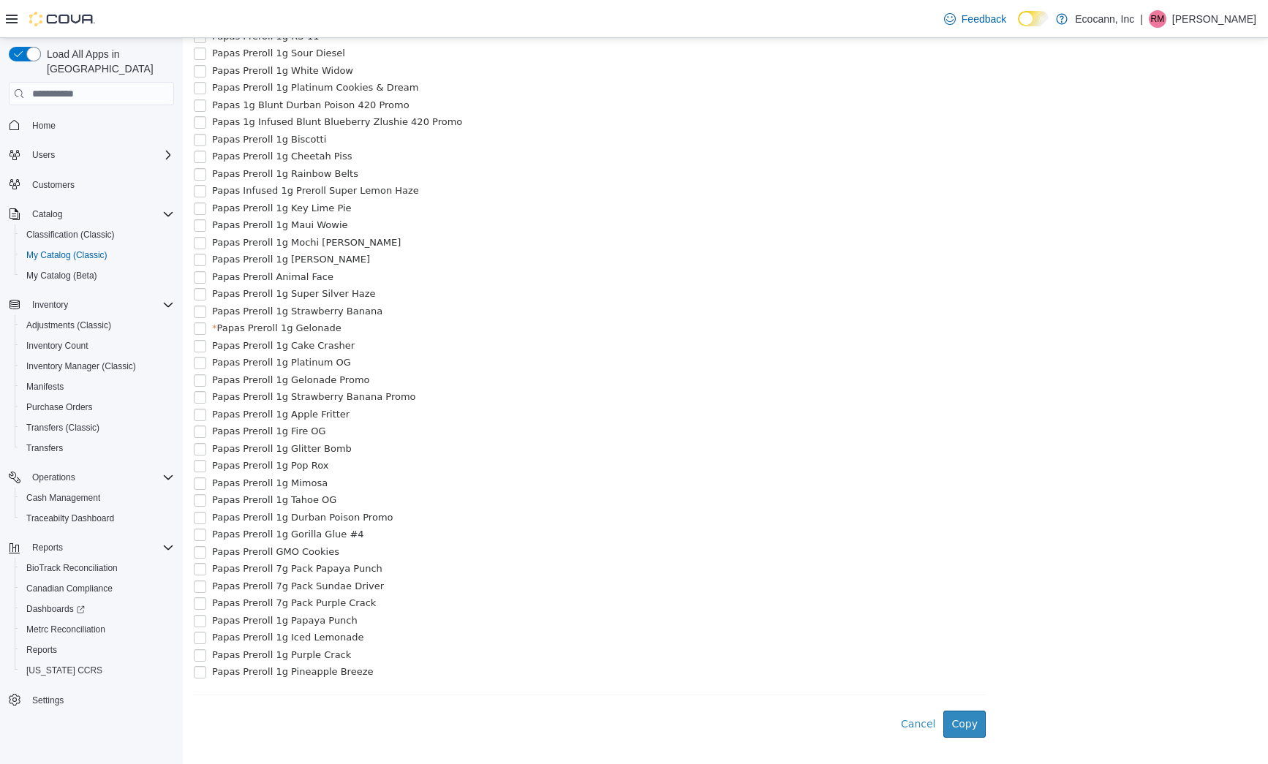
scroll to position [1432, 0]
click at [913, 712] on button "Cancel" at bounding box center [921, 725] width 43 height 27
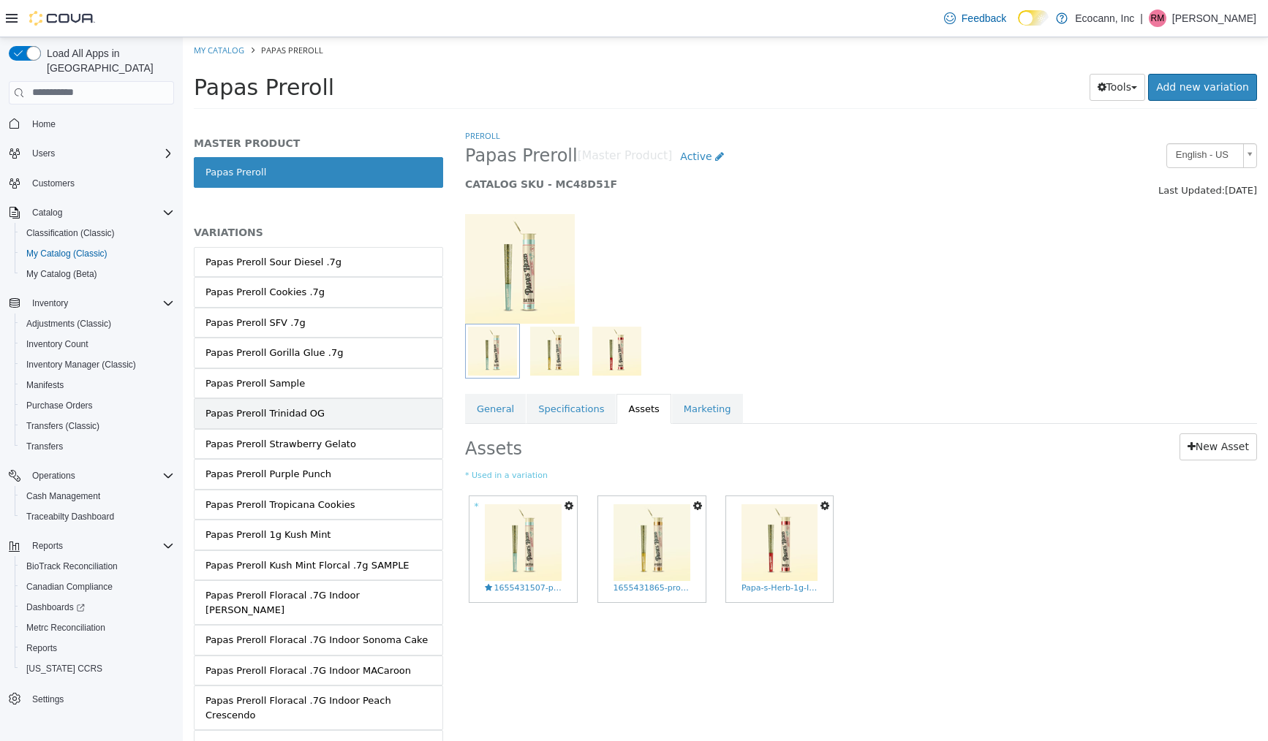
scroll to position [3196, 0]
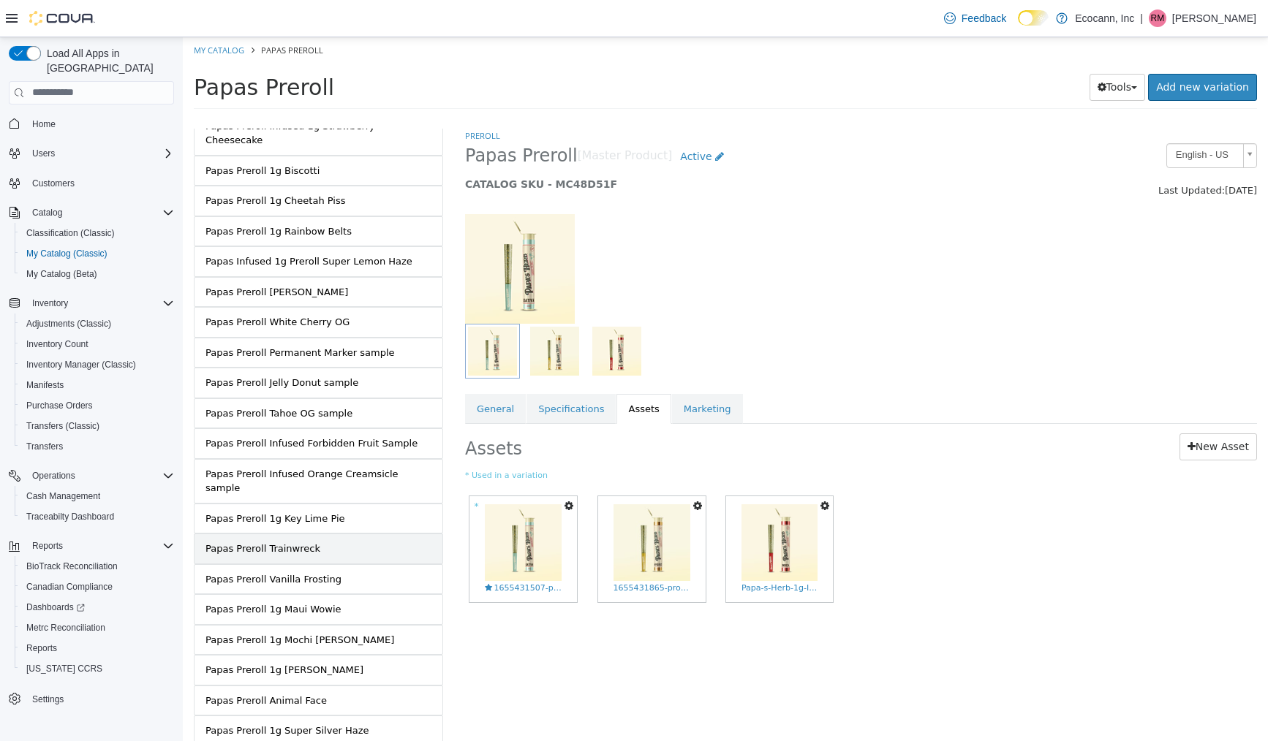
click at [320, 533] on link "Papas Preroll Trainwreck" at bounding box center [318, 548] width 249 height 31
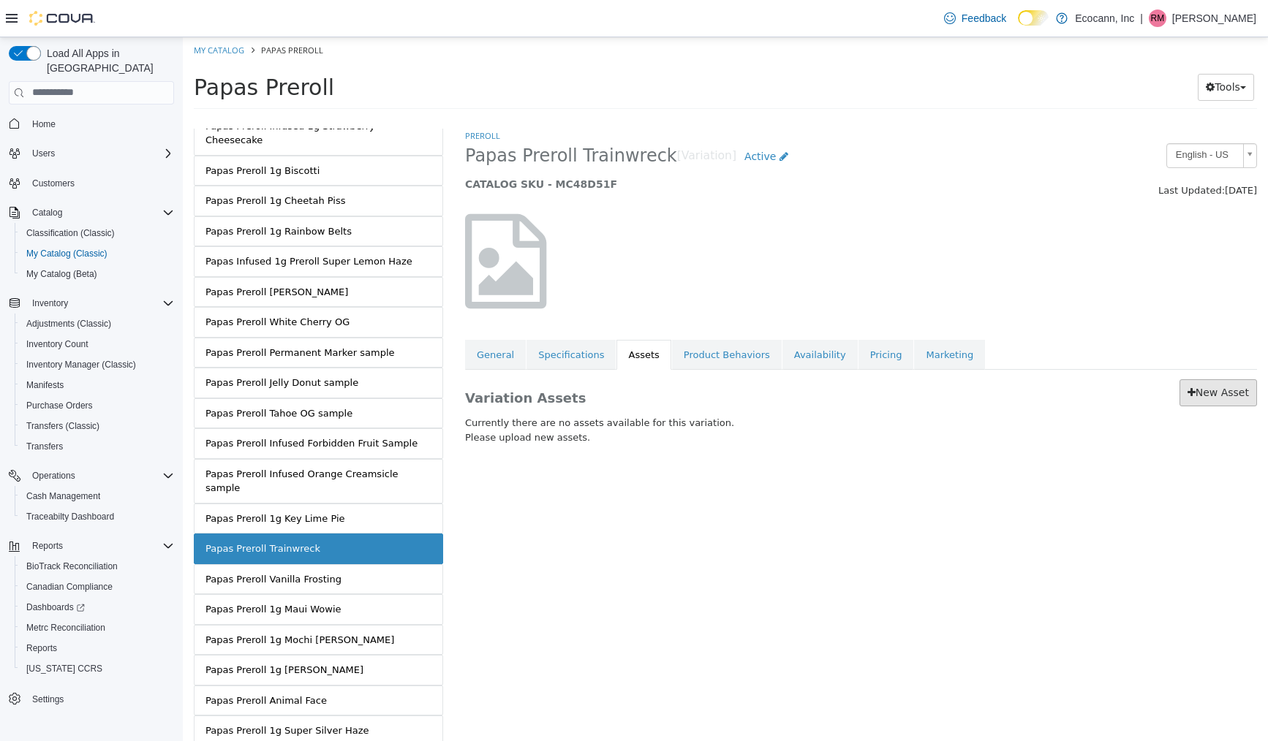
click at [1215, 393] on link "New Asset" at bounding box center [1219, 392] width 78 height 27
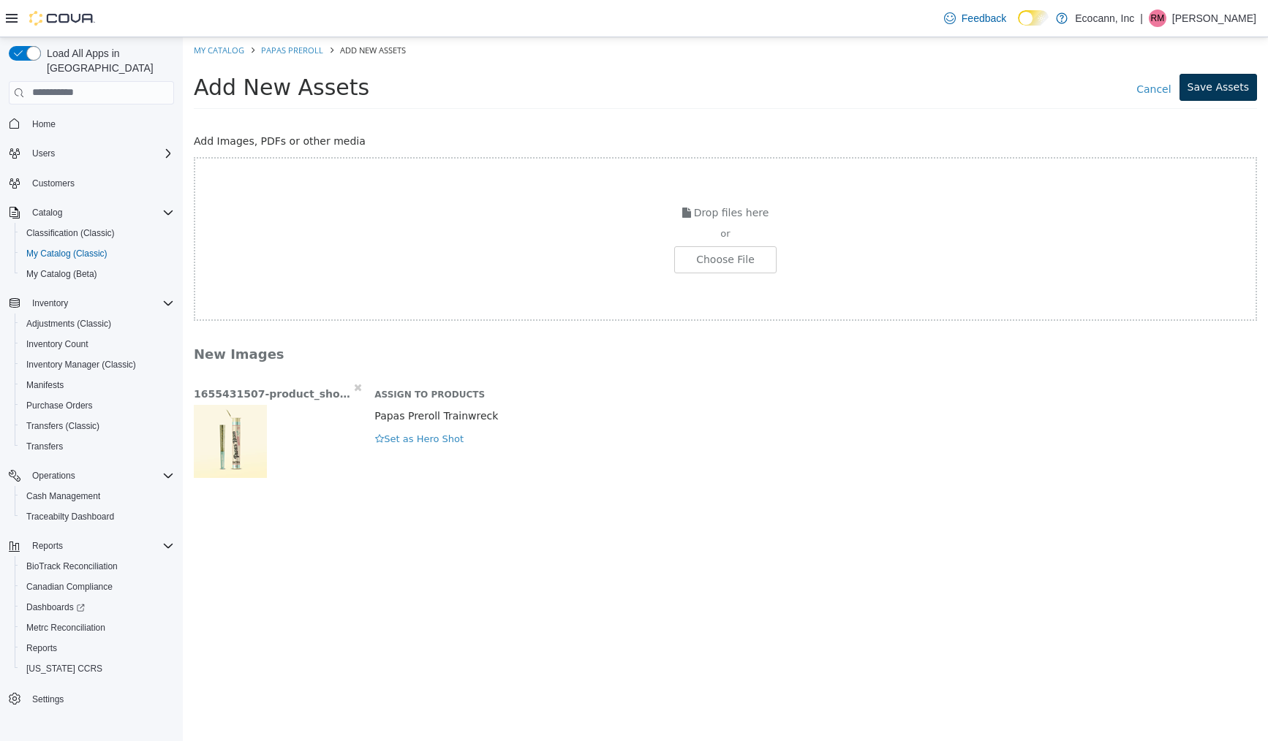
click at [1199, 80] on button "Save Assets" at bounding box center [1219, 86] width 78 height 27
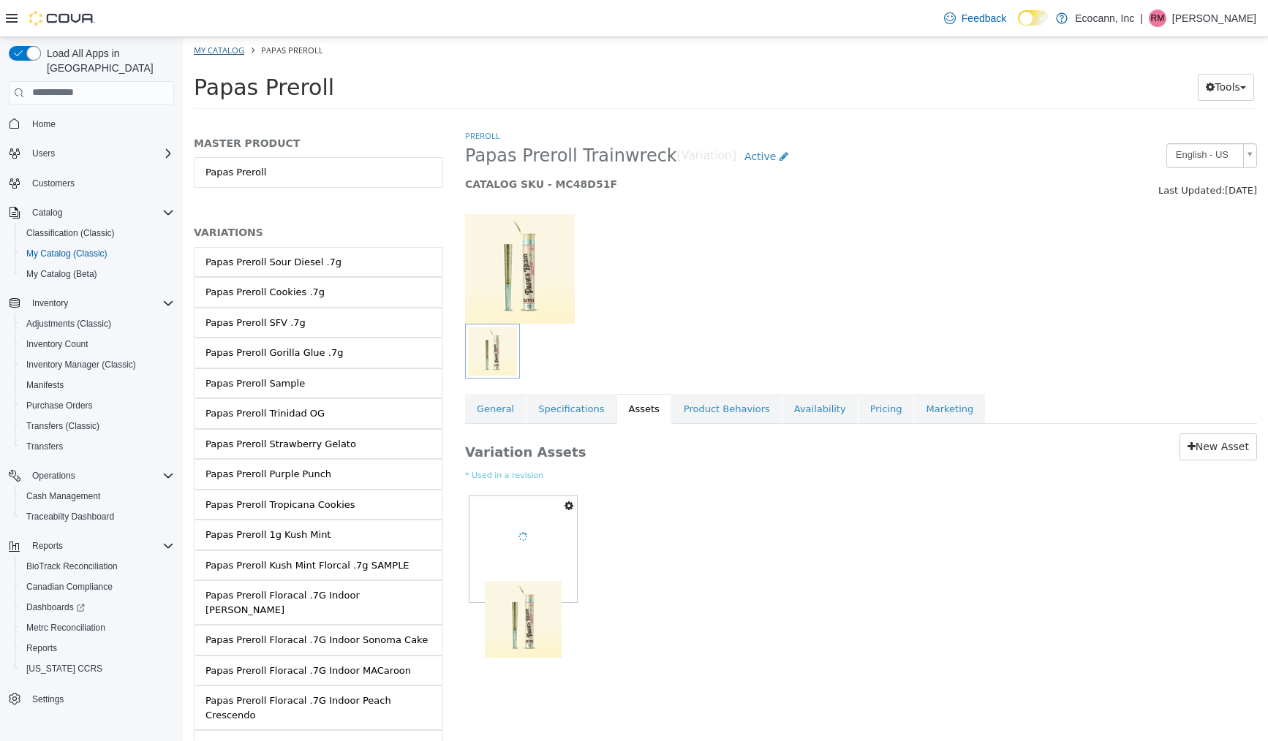
click at [235, 50] on link "My Catalog" at bounding box center [219, 49] width 50 height 11
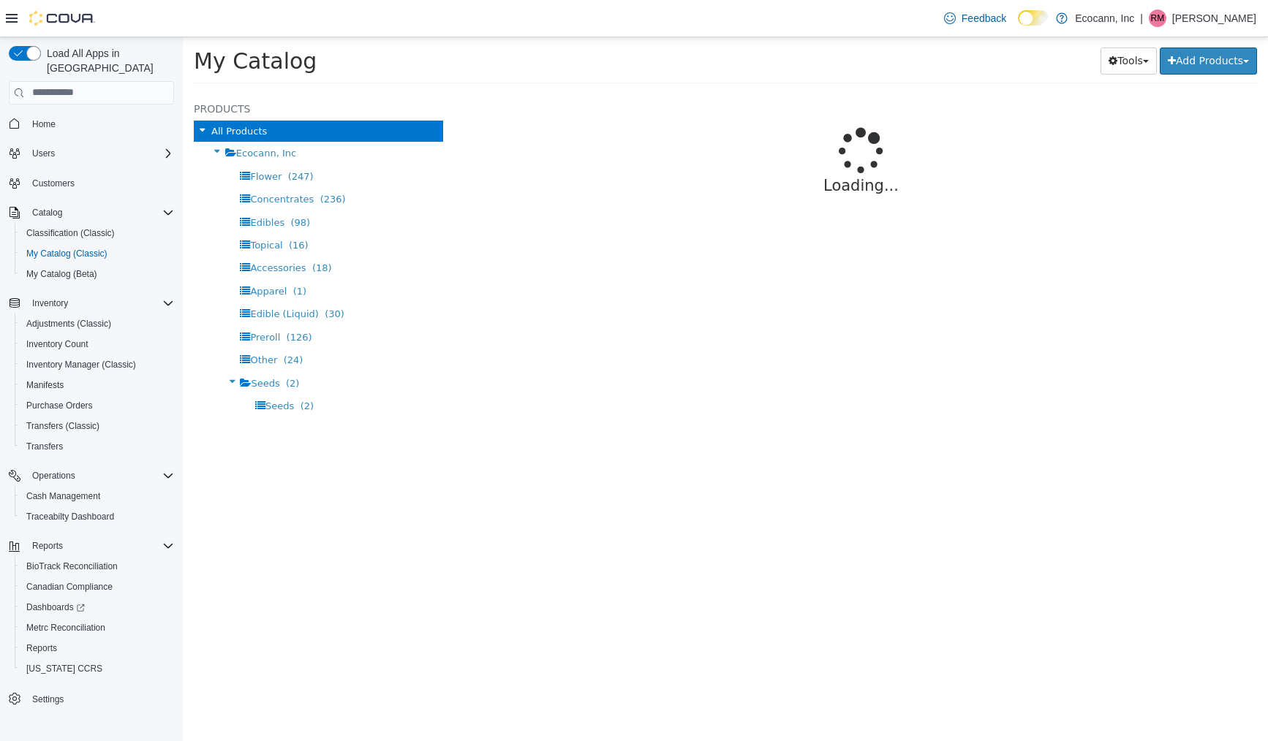
select select "**********"
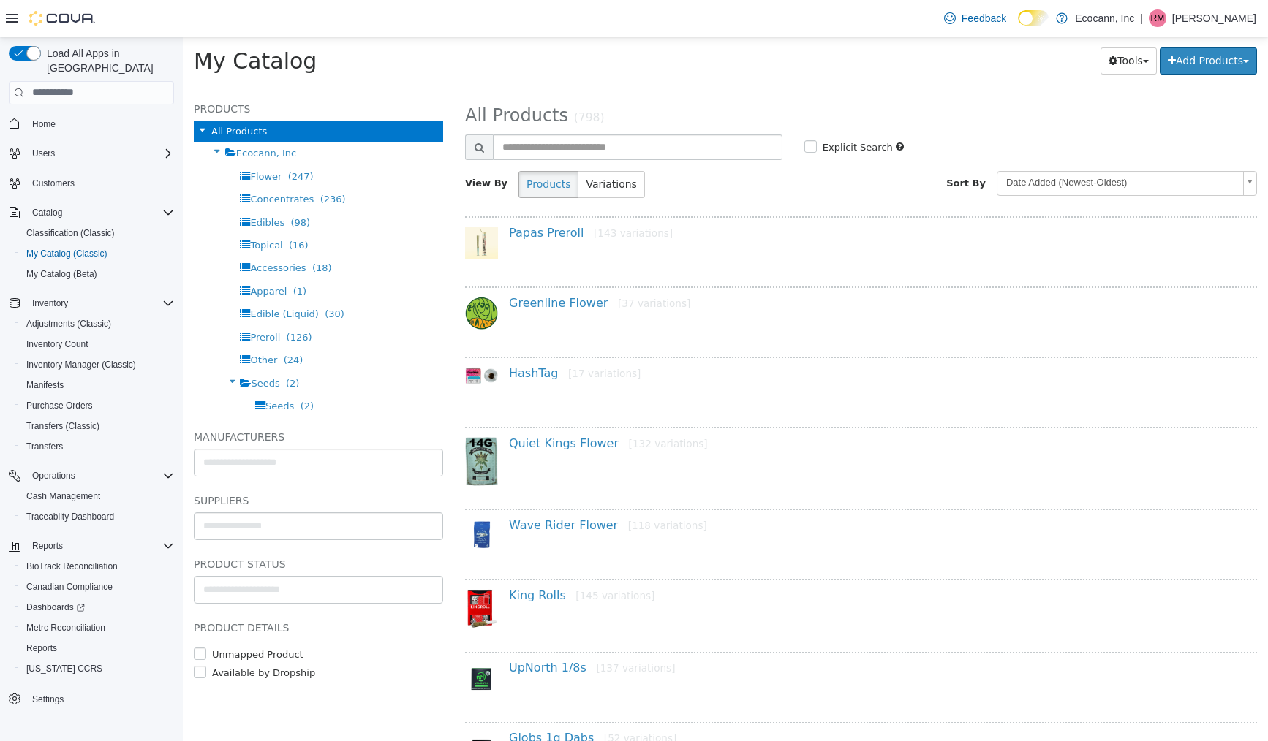
drag, startPoint x: 548, startPoint y: 0, endPoint x: 548, endPoint y: -21, distance: 21.2
click at [548, 0] on html "Feedback Dark Mode Ecocann, Inc | RM Ray Markland Load All Apps in New Hub Home…" at bounding box center [634, 370] width 1268 height 741
click at [570, 143] on input "text" at bounding box center [638, 147] width 290 height 26
type input "********"
select select "**********"
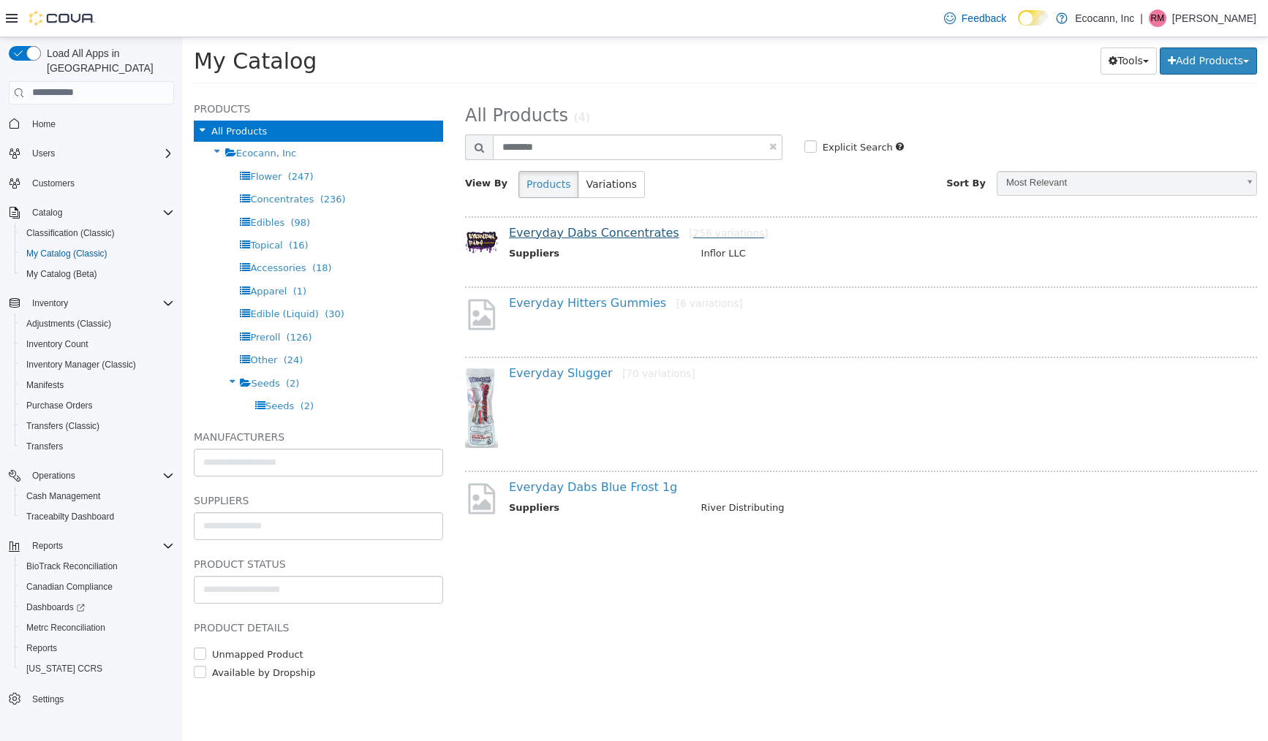
click at [641, 230] on link "Everyday Dabs Concentrates [256 variations]" at bounding box center [638, 232] width 259 height 14
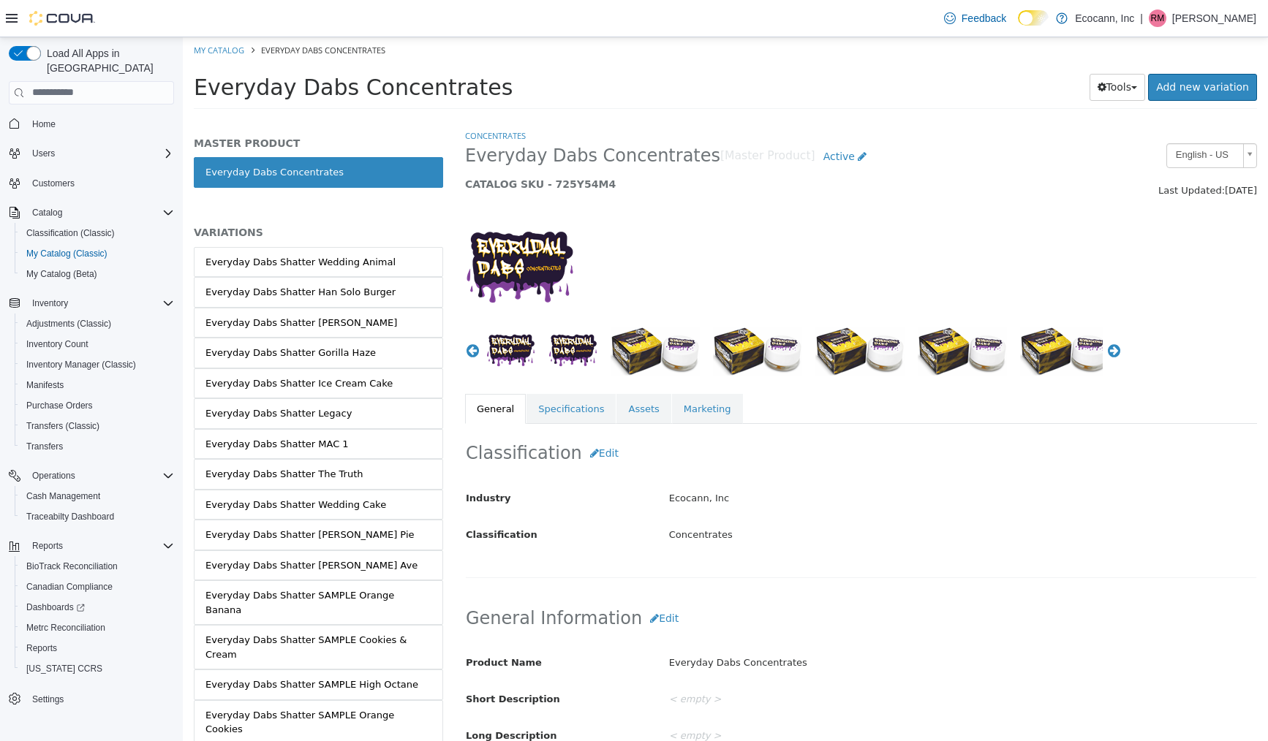
click at [645, 357] on img "button" at bounding box center [655, 350] width 89 height 49
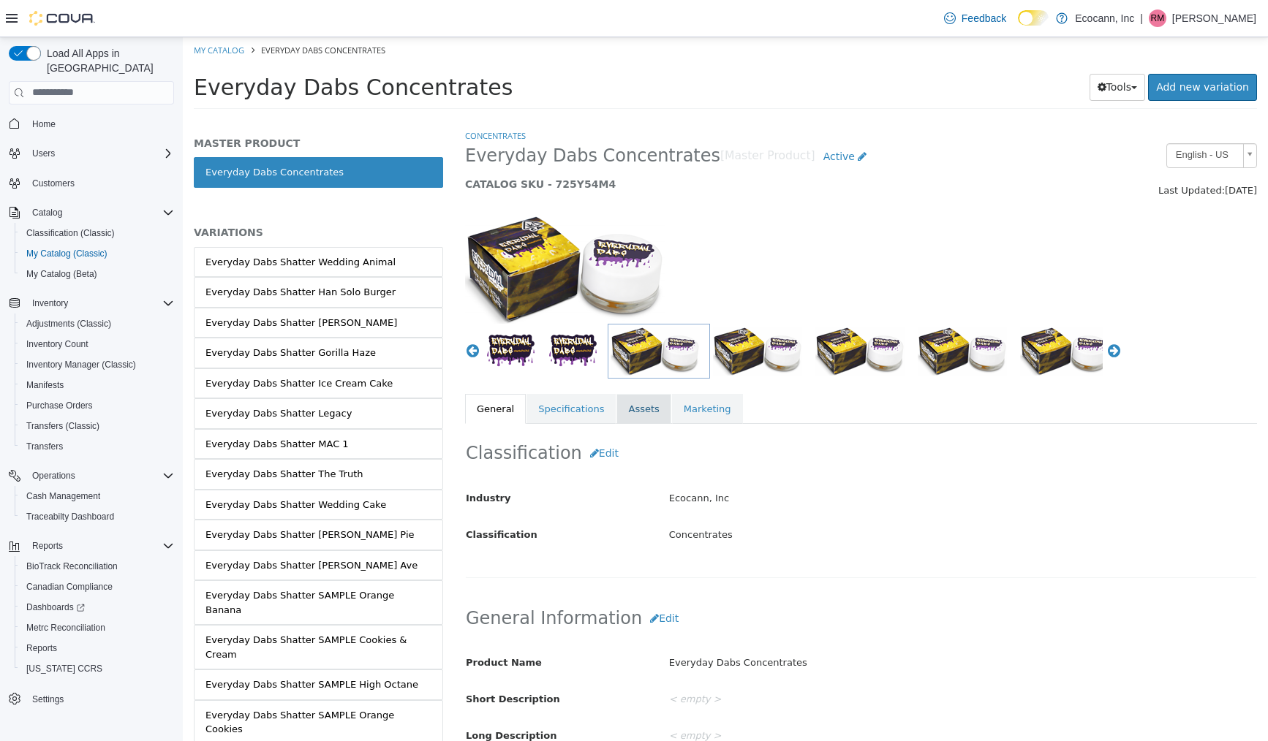
click at [646, 407] on link "Assets" at bounding box center [643, 408] width 54 height 31
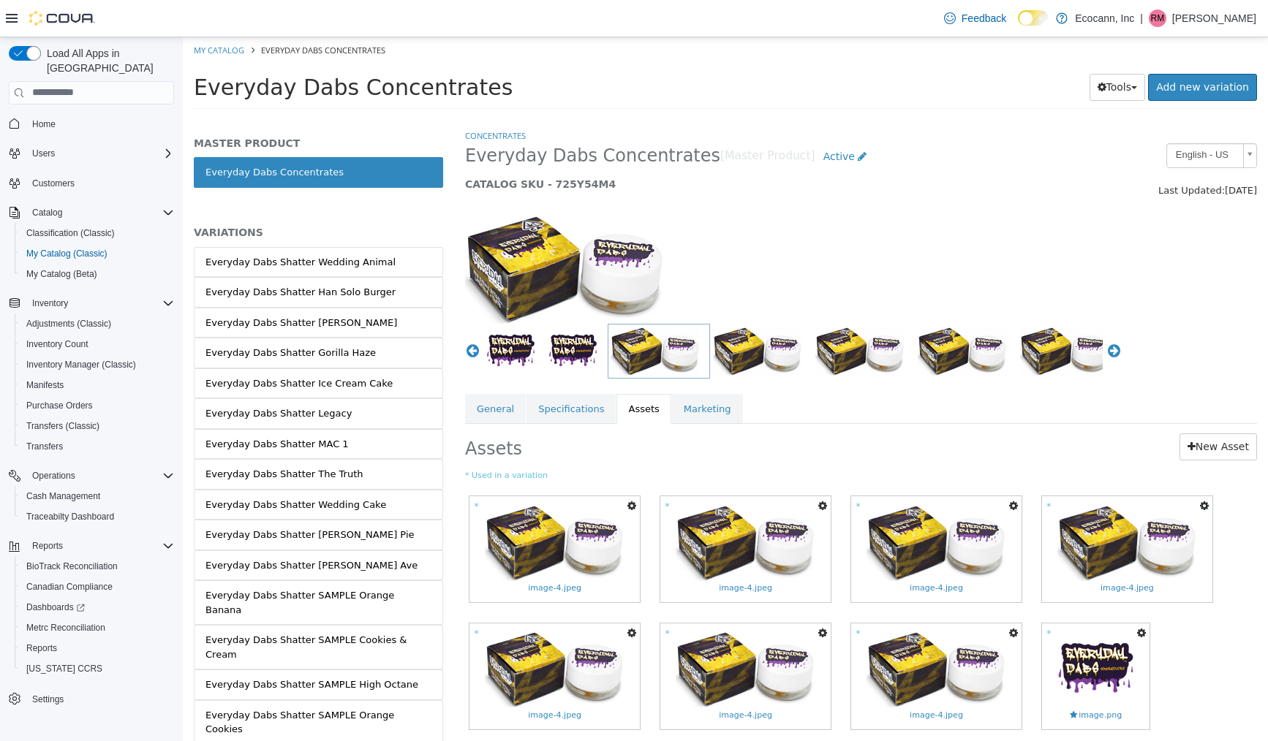
click at [630, 507] on icon "button" at bounding box center [631, 505] width 9 height 10
click at [616, 524] on link "Copy to Variations" at bounding box center [577, 531] width 123 height 20
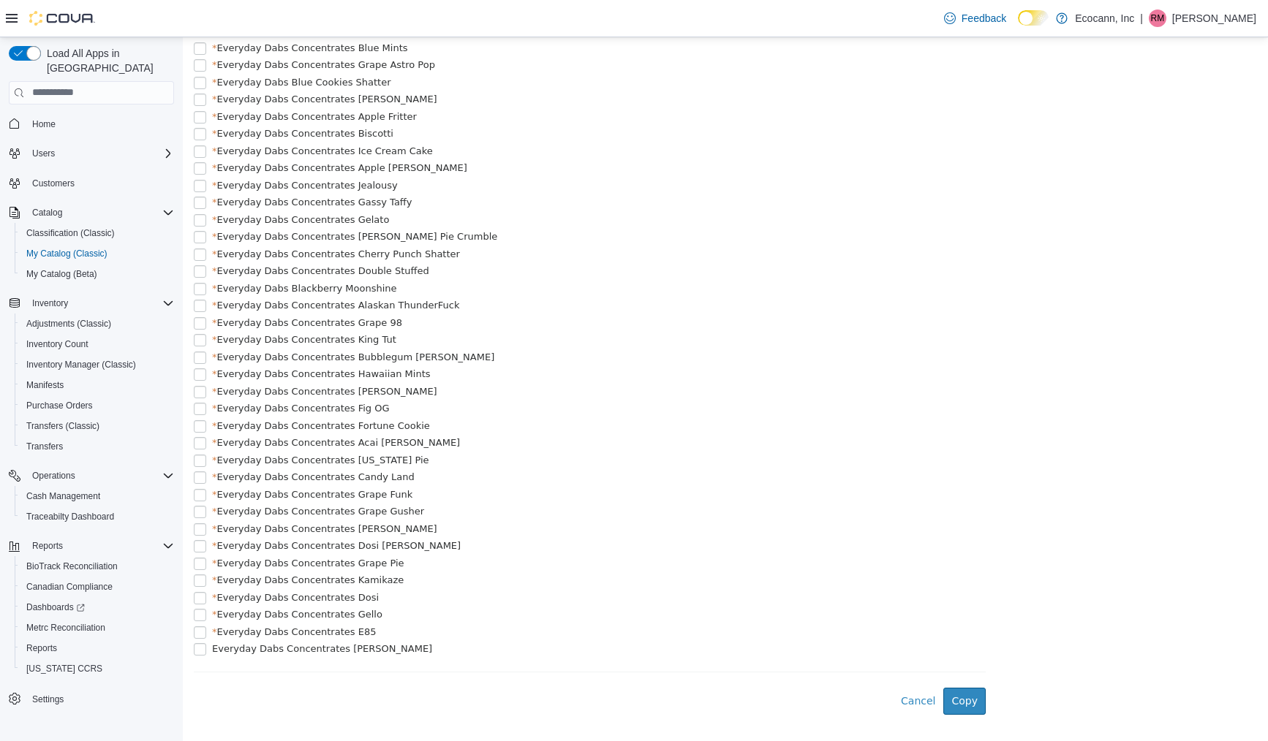
scroll to position [1452, 0]
click at [387, 644] on span "Everyday Dabs Concentrates Jack Herer" at bounding box center [322, 649] width 220 height 11
click at [954, 688] on button "Copy" at bounding box center [964, 701] width 42 height 27
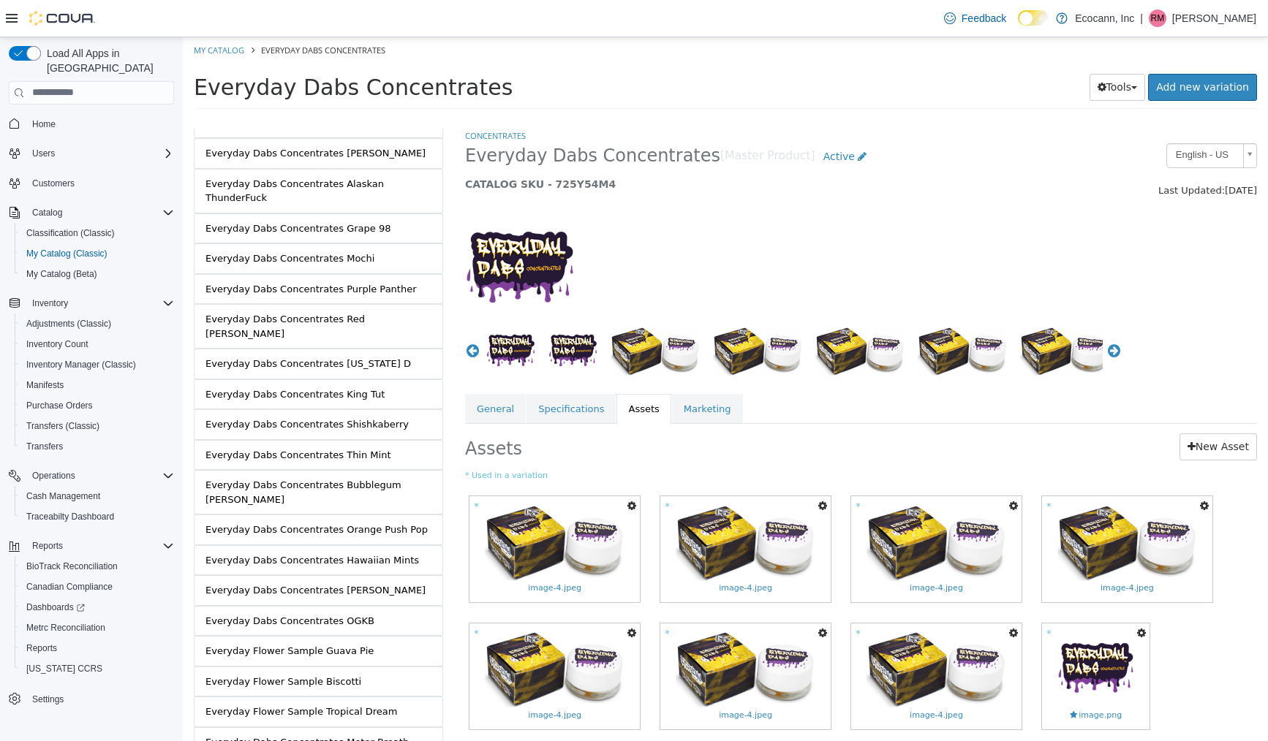
scroll to position [7522, 0]
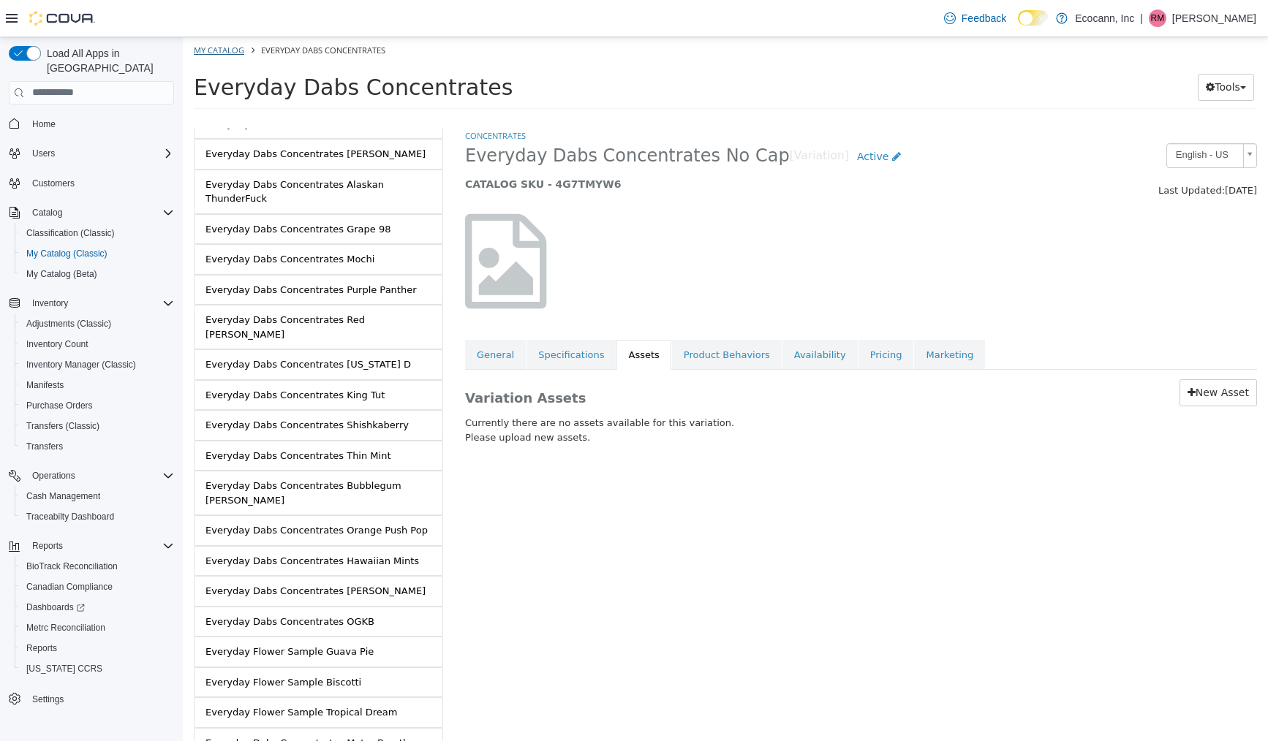
click at [218, 50] on link "My Catalog" at bounding box center [219, 49] width 50 height 11
select select "**********"
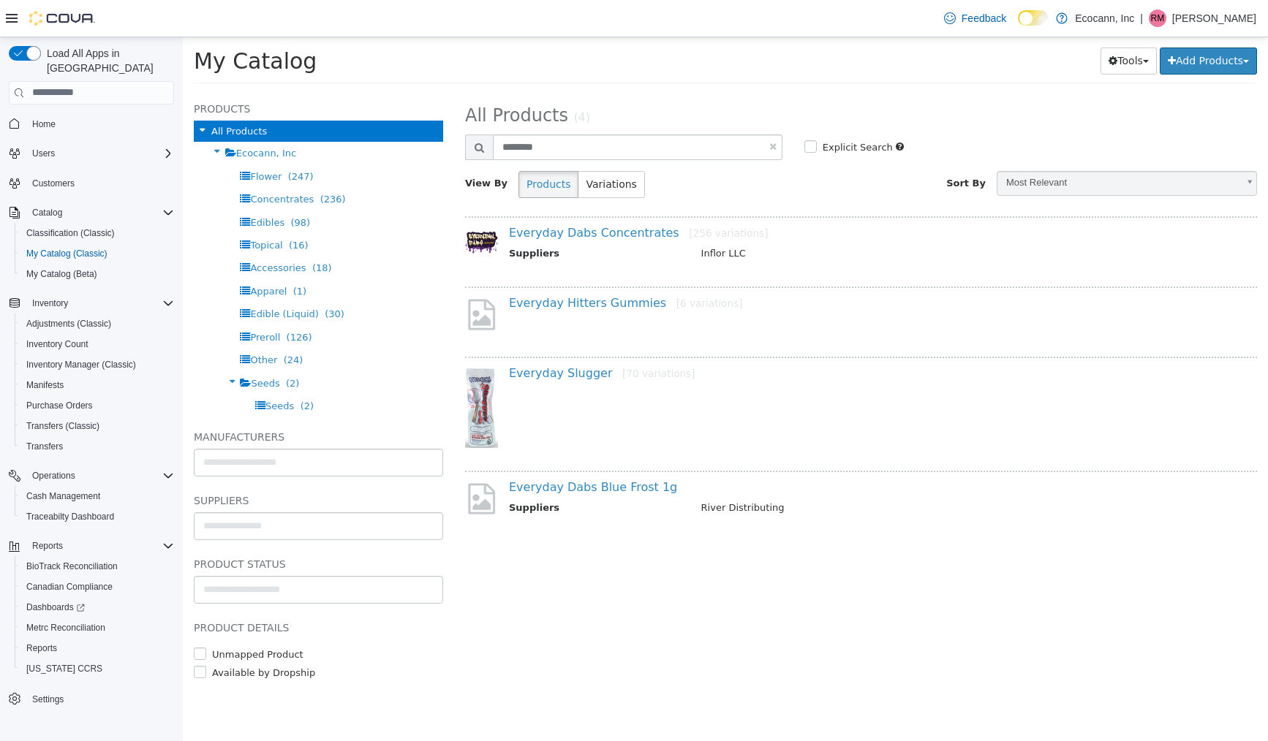
click at [600, 91] on div "My Catalog Tools Merge Products Map Private Products Bulk Product Editor Export…" at bounding box center [725, 65] width 1085 height 56
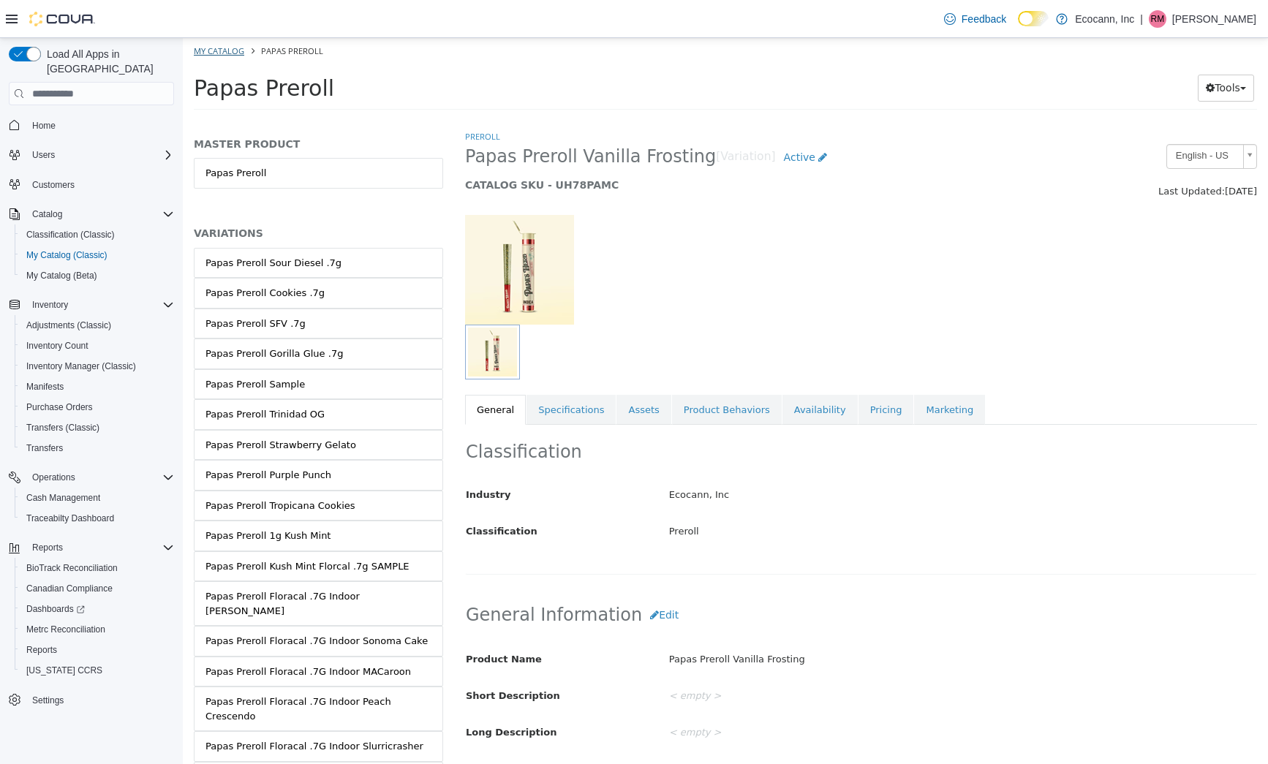
click at [226, 55] on link "My Catalog" at bounding box center [219, 50] width 50 height 11
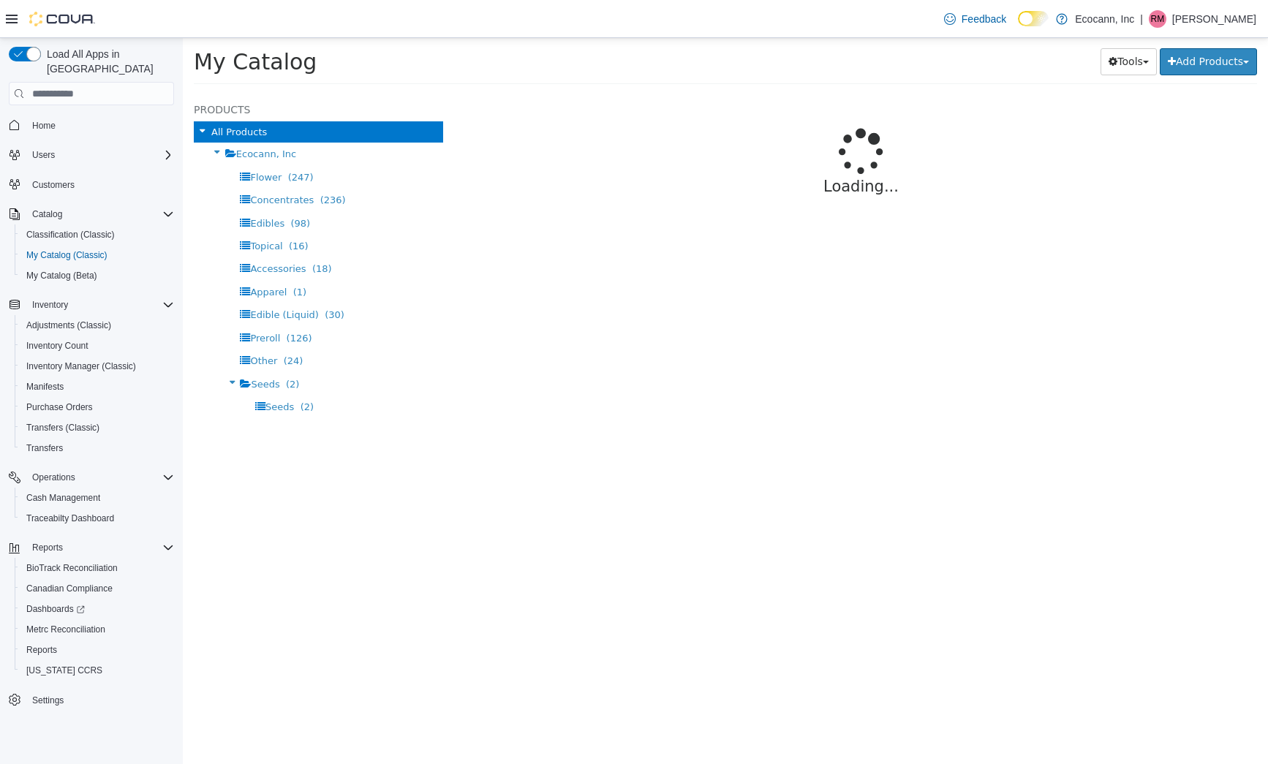
select select "**********"
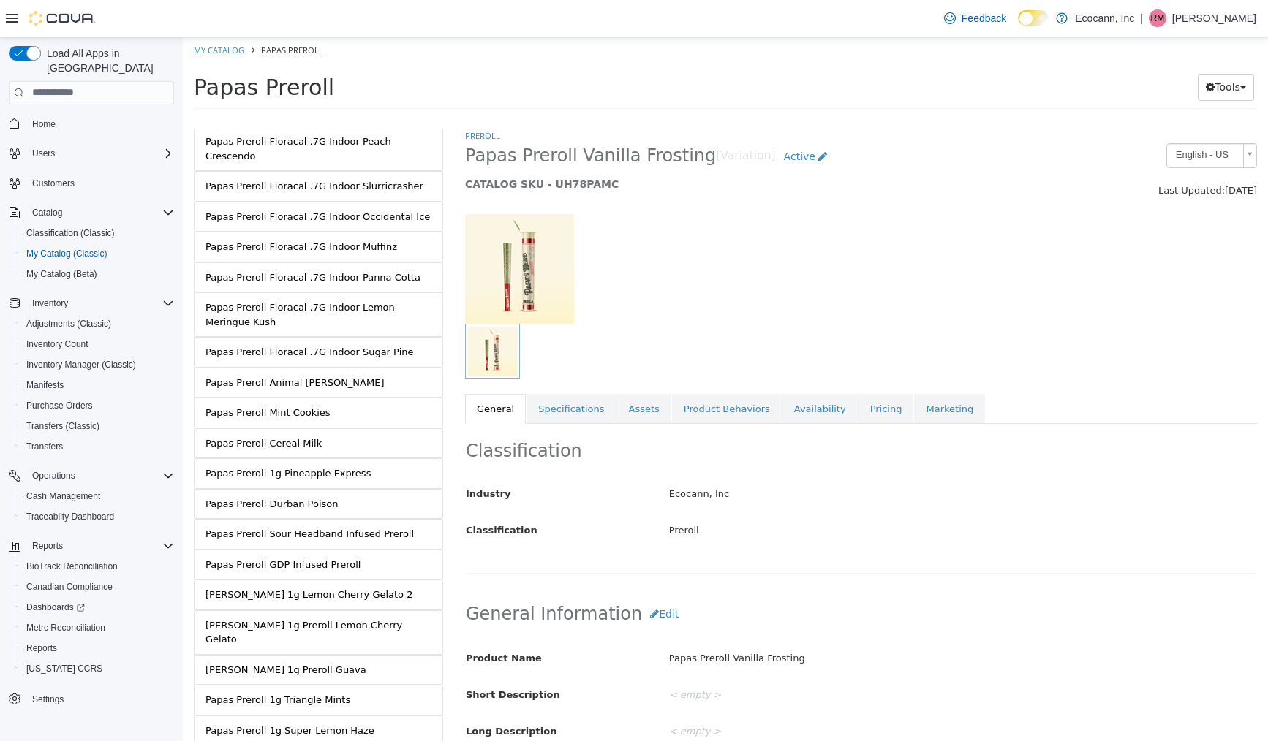
scroll to position [1429, 0]
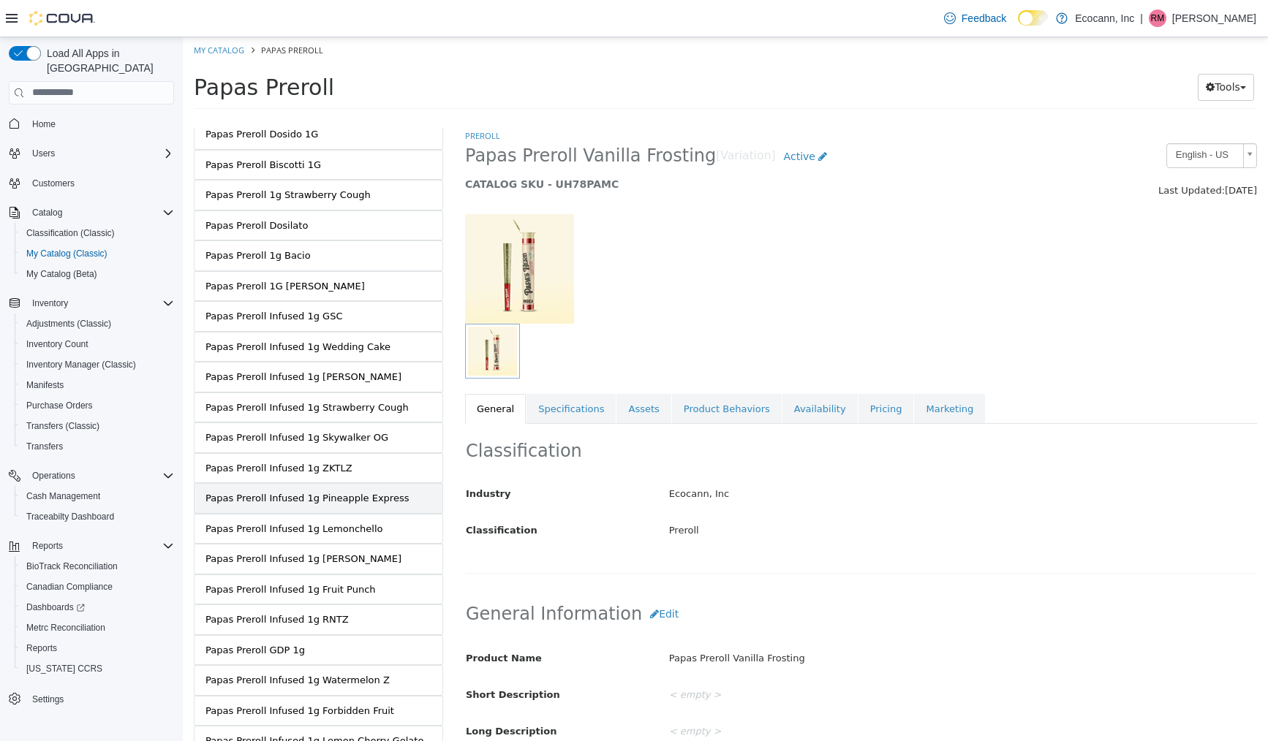
click at [353, 491] on div "Papas Preroll Infused 1g Pineapple Express" at bounding box center [306, 498] width 203 height 15
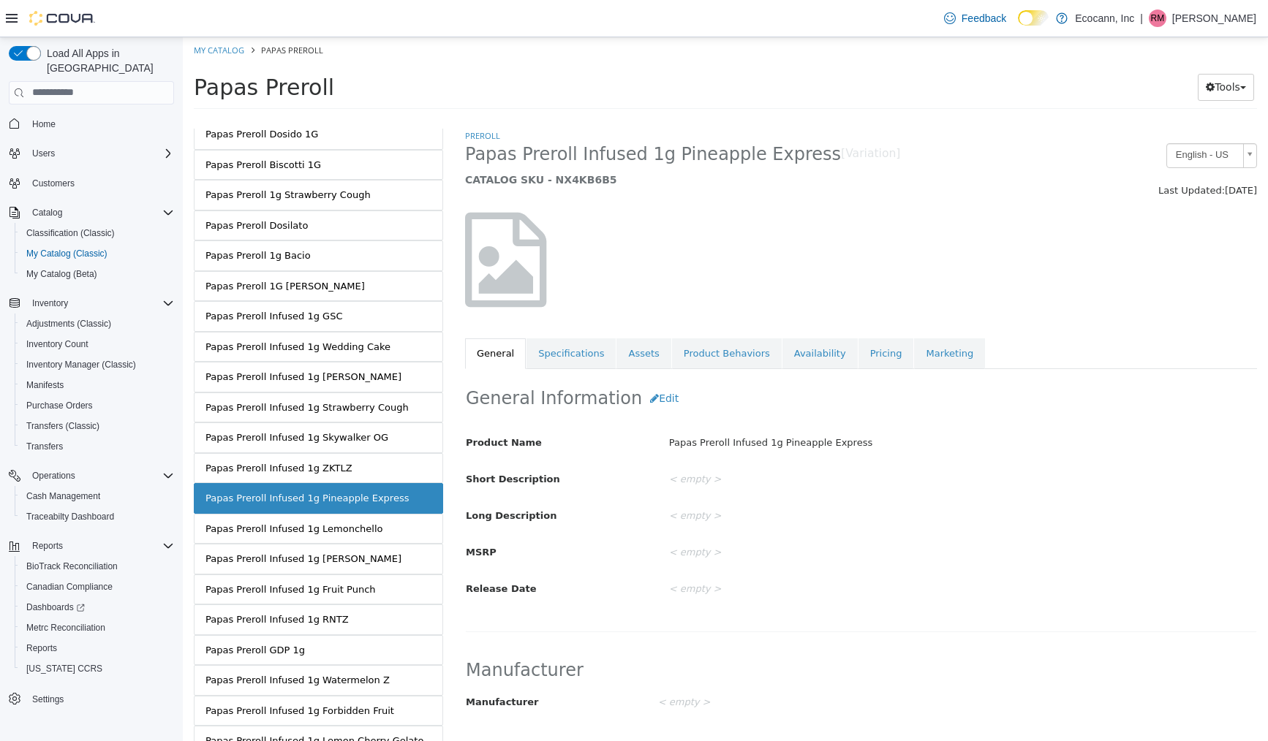
click at [870, 408] on h2 "General Information Edit" at bounding box center [861, 398] width 790 height 27
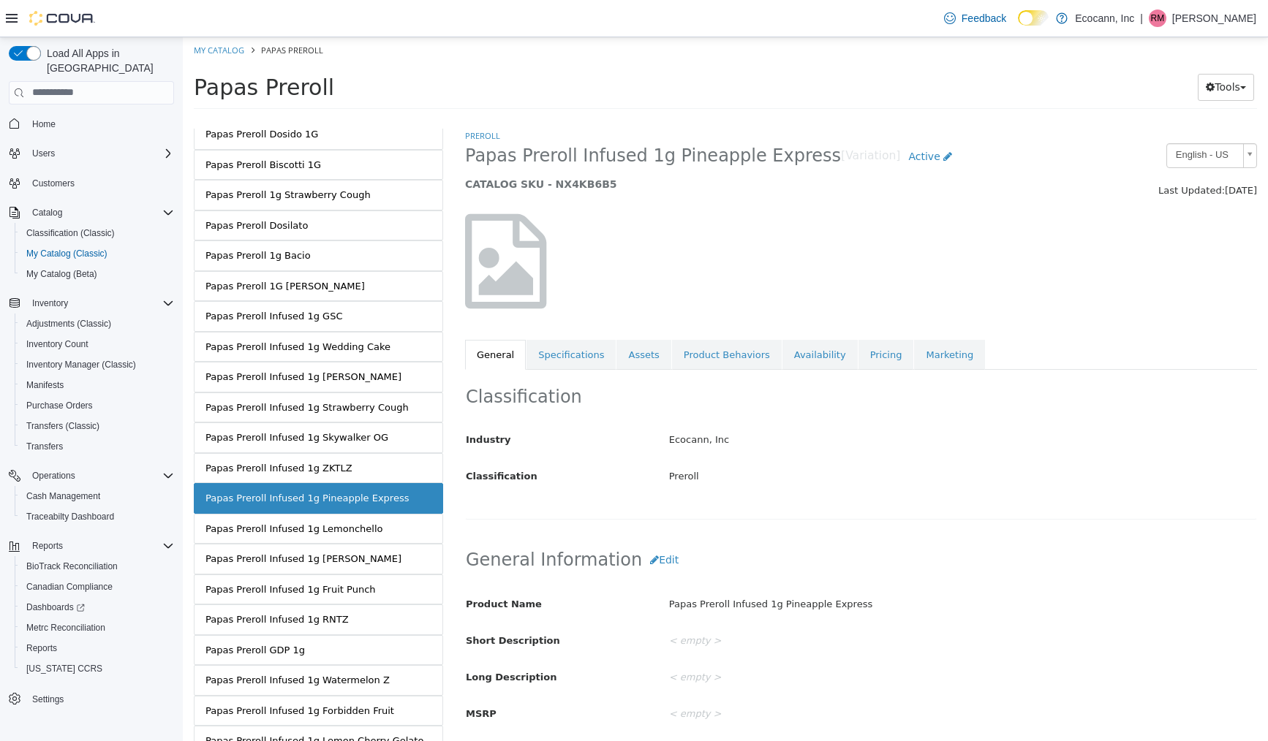
click at [862, 377] on div "Classification Industry Ecocann, Inc Classification Preroll Cancel Save Changes" at bounding box center [861, 444] width 792 height 150
click at [826, 358] on link "Availability" at bounding box center [819, 354] width 75 height 31
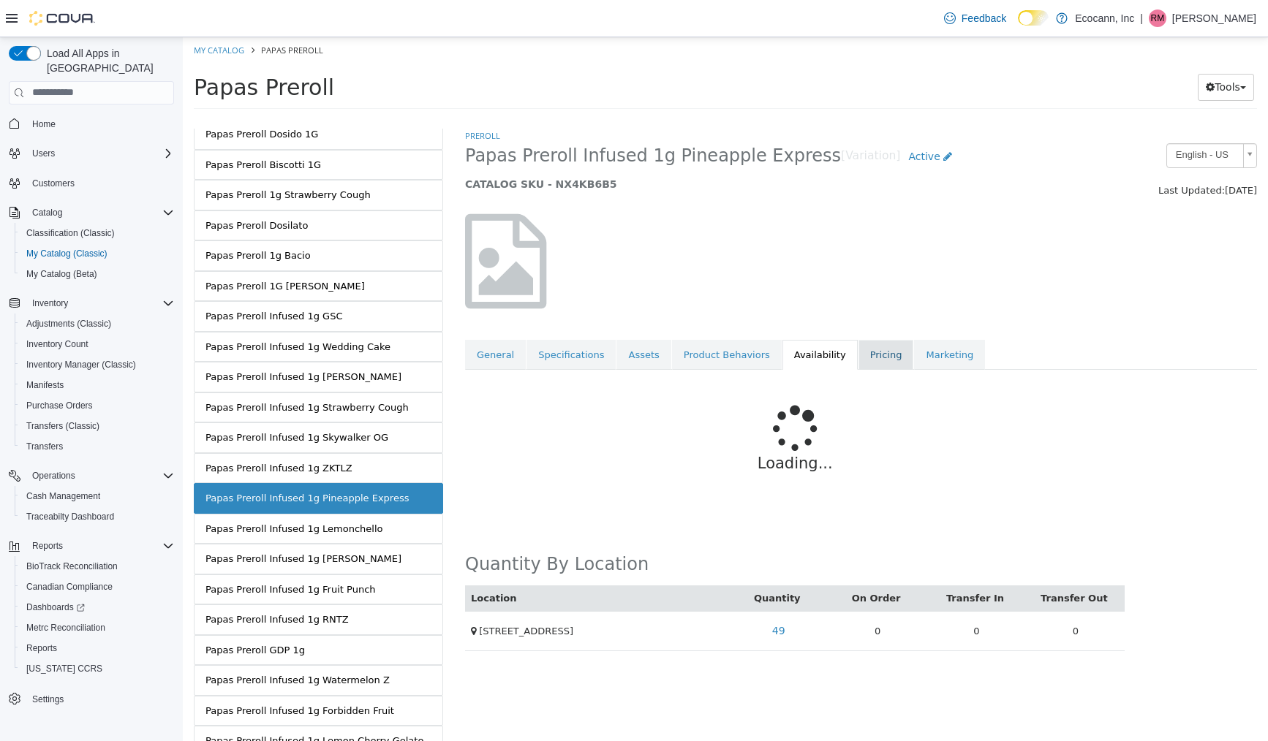
click at [858, 358] on link "Pricing" at bounding box center [886, 354] width 56 height 31
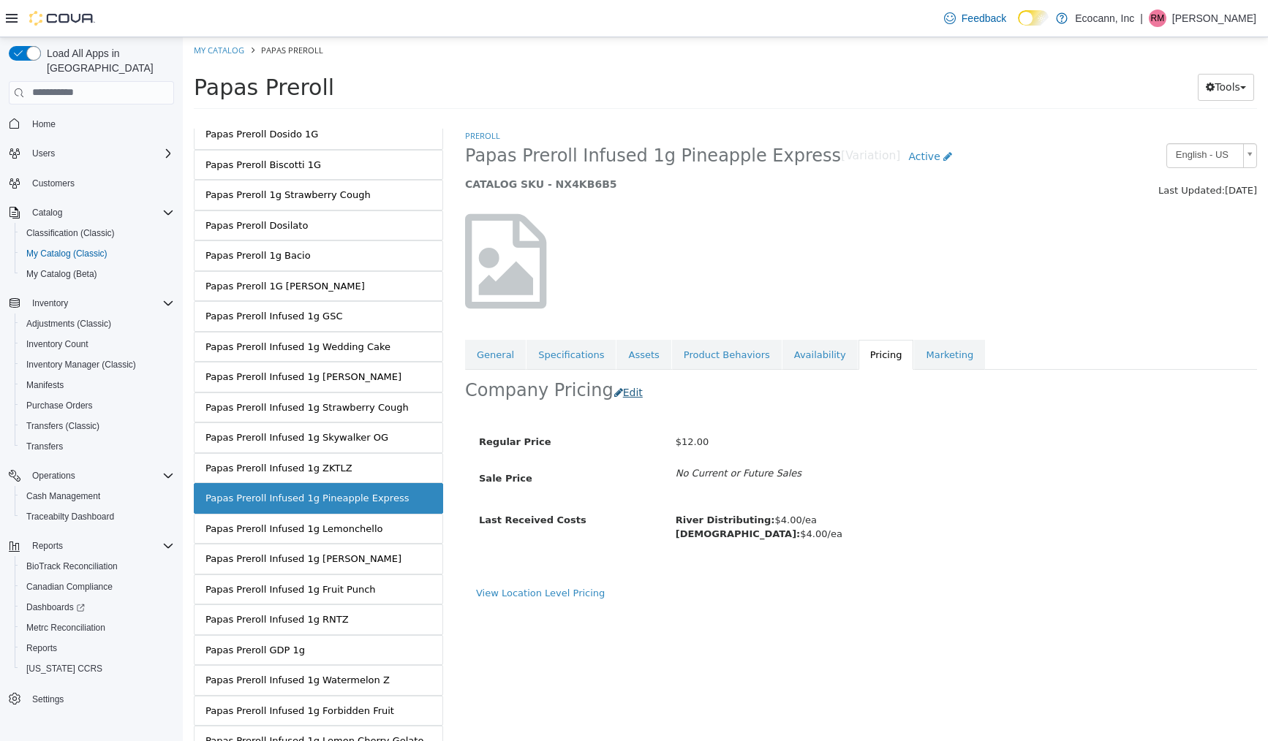
click at [616, 396] on button "Edit" at bounding box center [632, 392] width 37 height 27
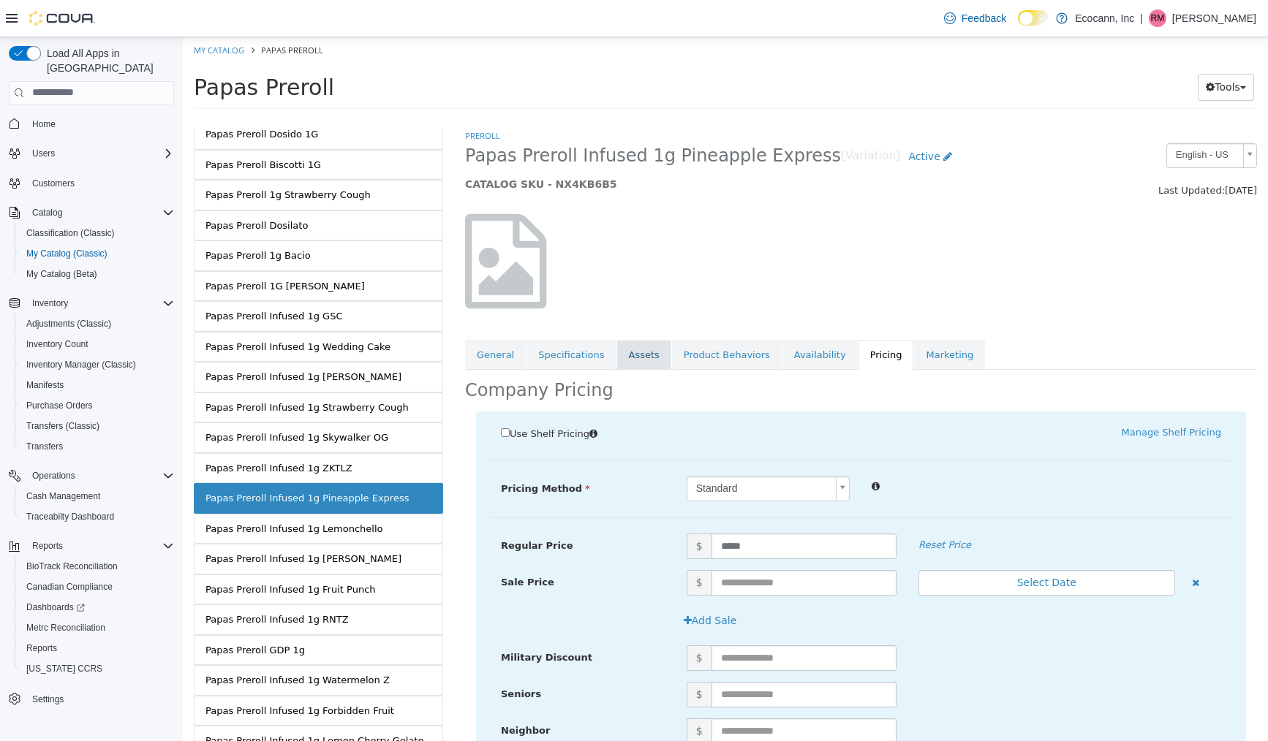
click at [628, 358] on link "Assets" at bounding box center [643, 354] width 54 height 31
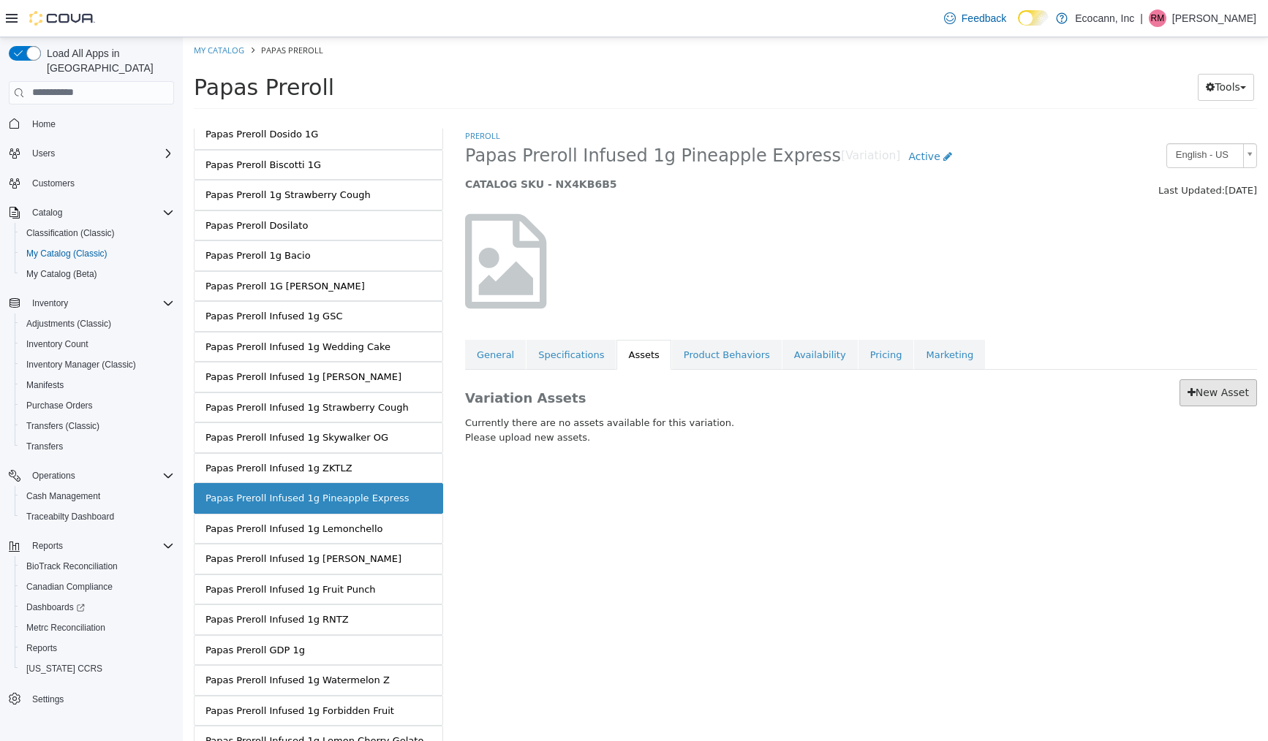
click at [1215, 388] on link "New Asset" at bounding box center [1219, 392] width 78 height 27
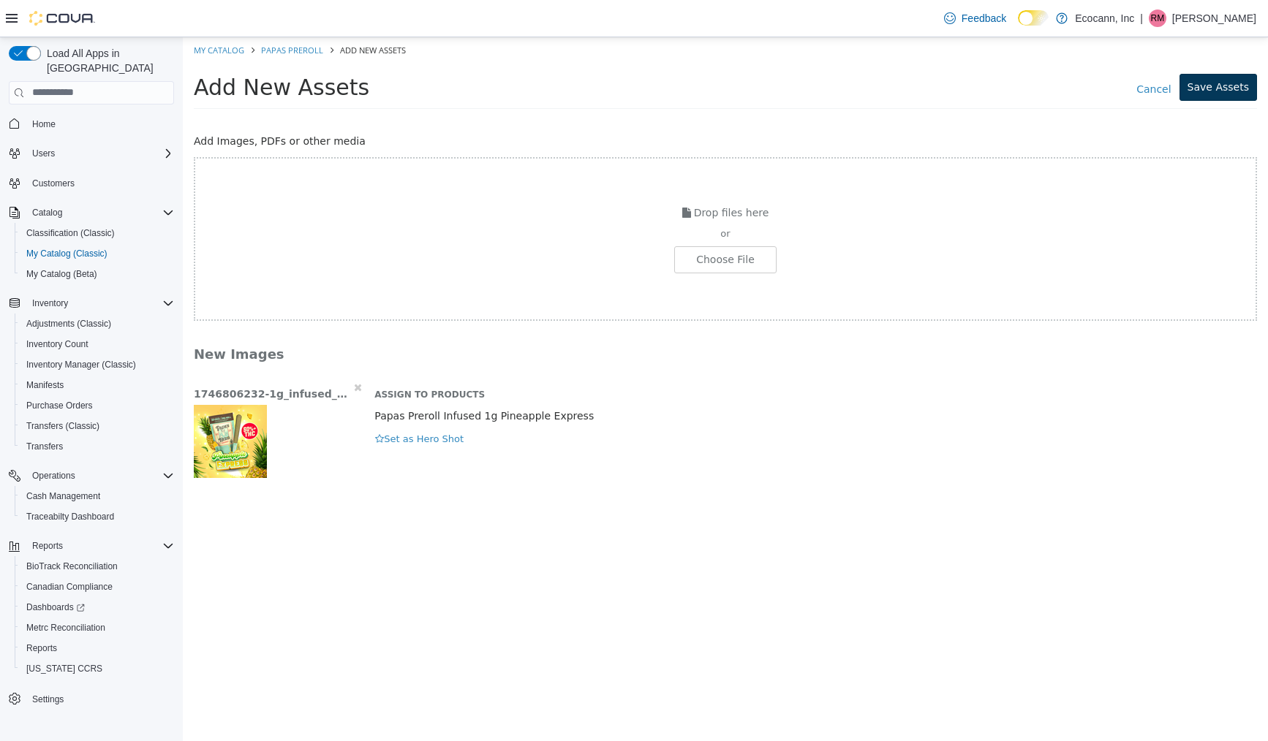
click at [1218, 91] on button "Save Assets" at bounding box center [1219, 86] width 78 height 27
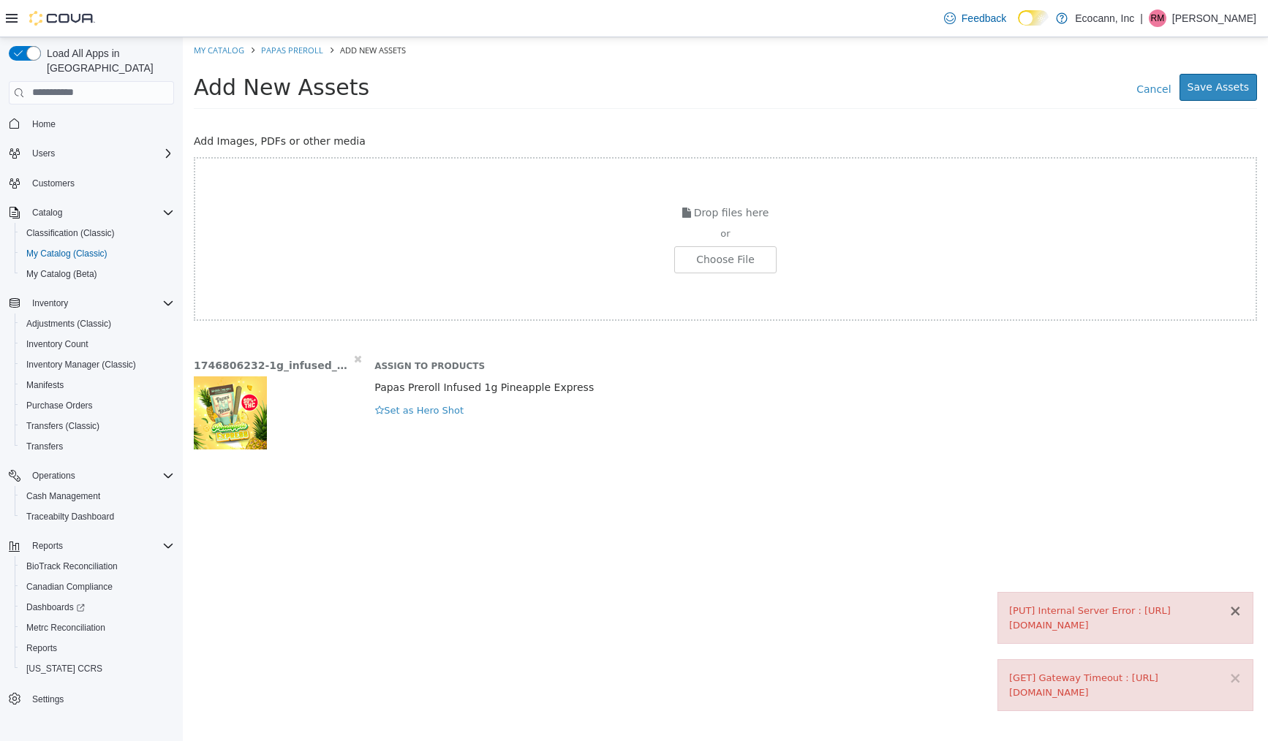
click at [1233, 603] on button "×" at bounding box center [1235, 610] width 13 height 15
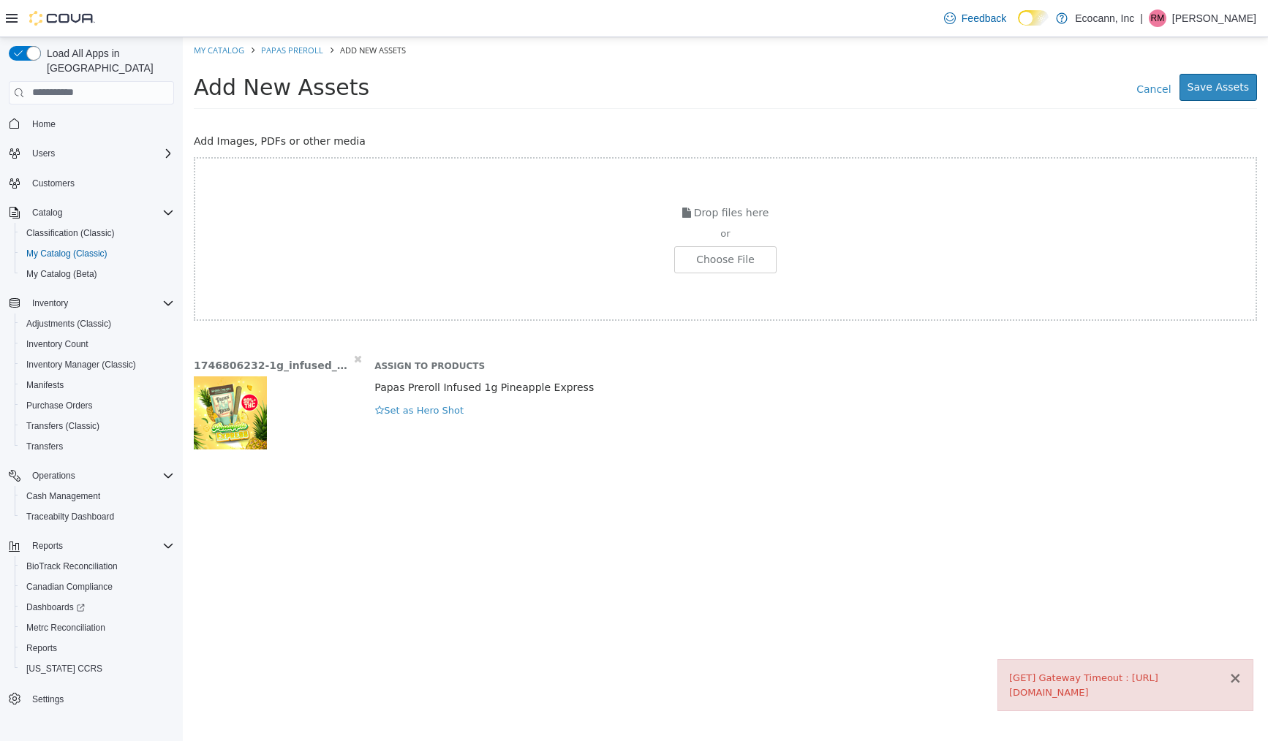
click at [1237, 671] on button "×" at bounding box center [1235, 678] width 13 height 15
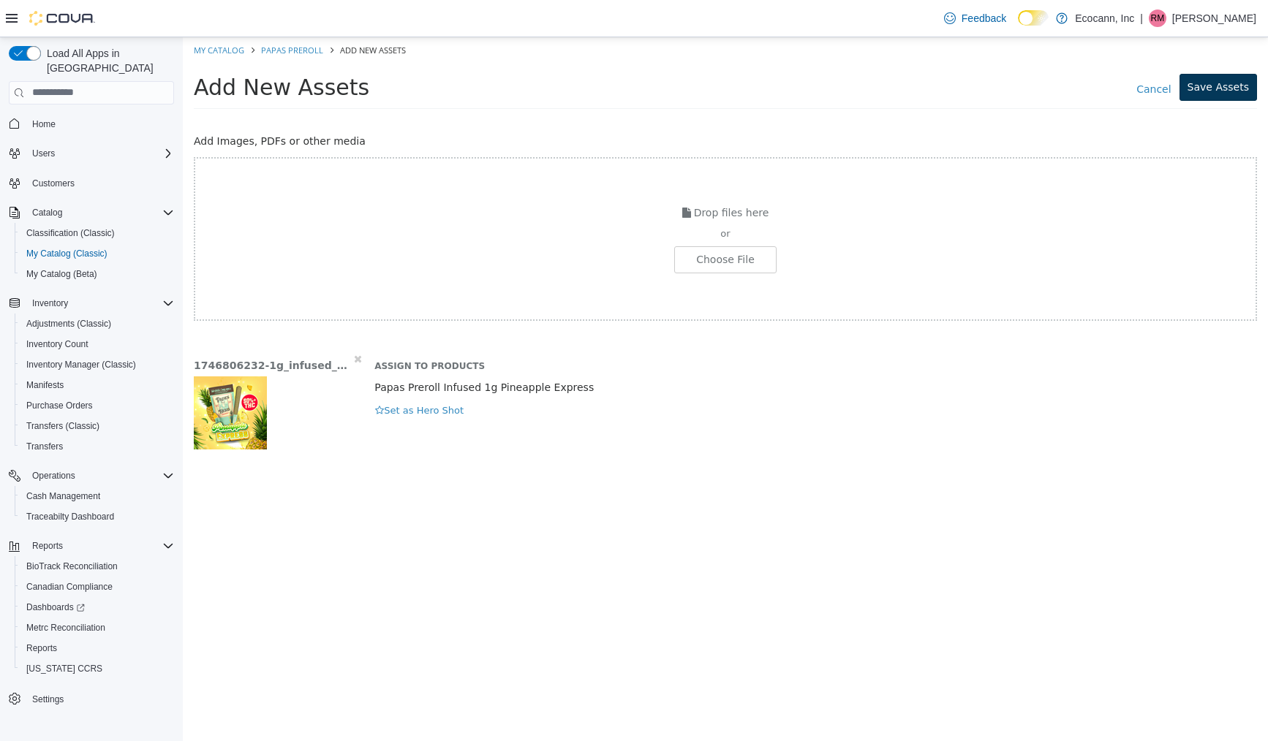
click at [1222, 95] on button "Save Assets" at bounding box center [1219, 86] width 78 height 27
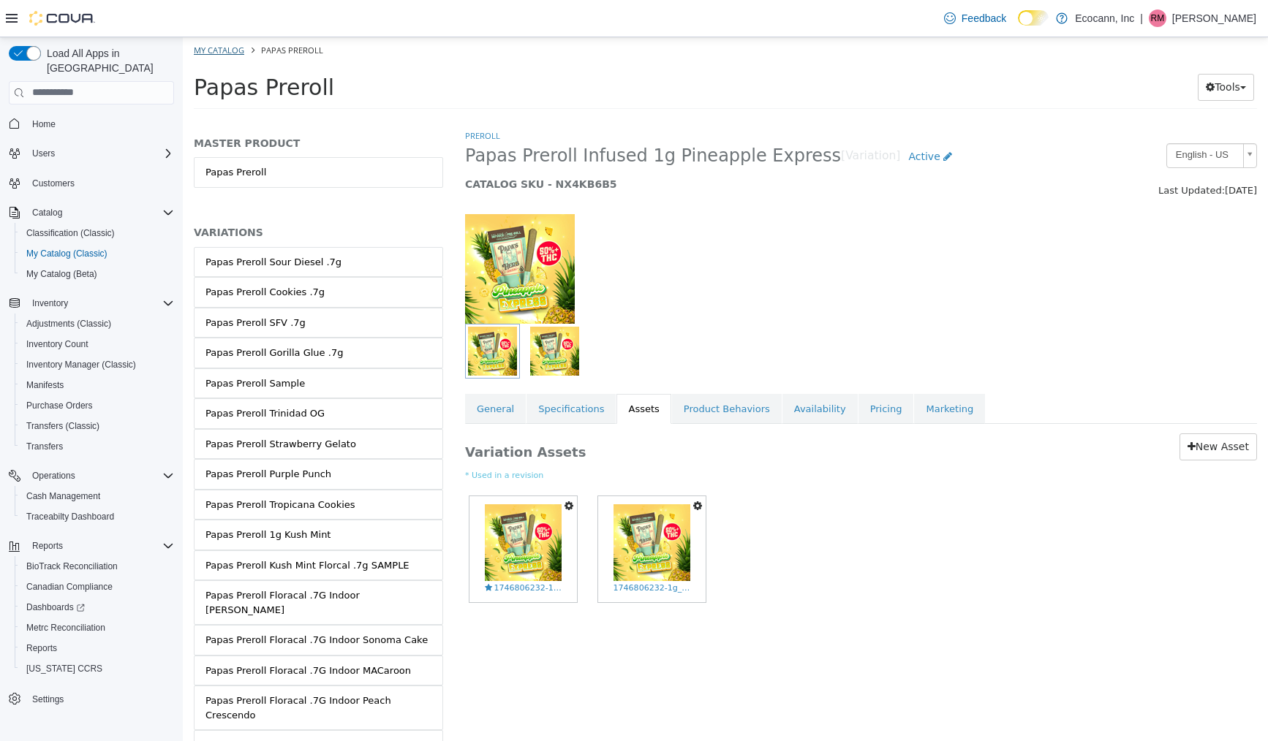
click at [230, 48] on link "My Catalog" at bounding box center [219, 49] width 50 height 11
select select "**********"
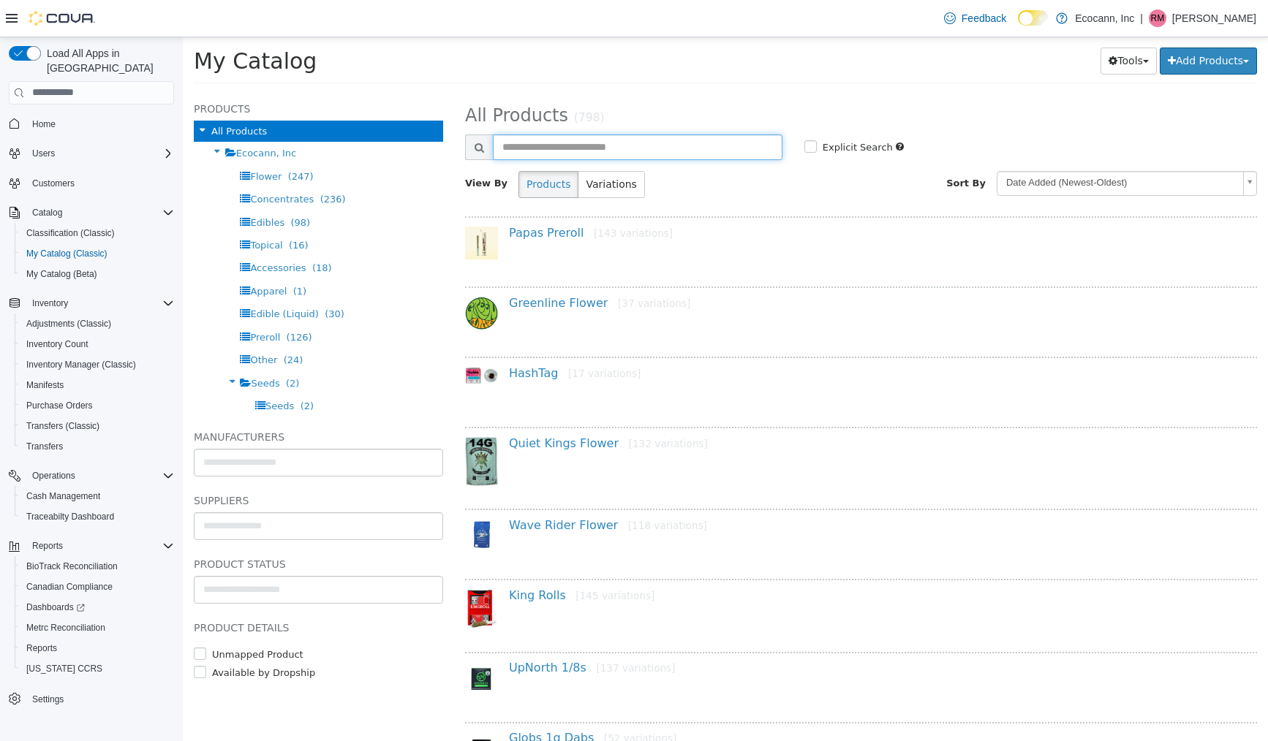
click at [522, 143] on input "text" at bounding box center [638, 147] width 290 height 26
type input "*"
type input "****"
select select "**********"
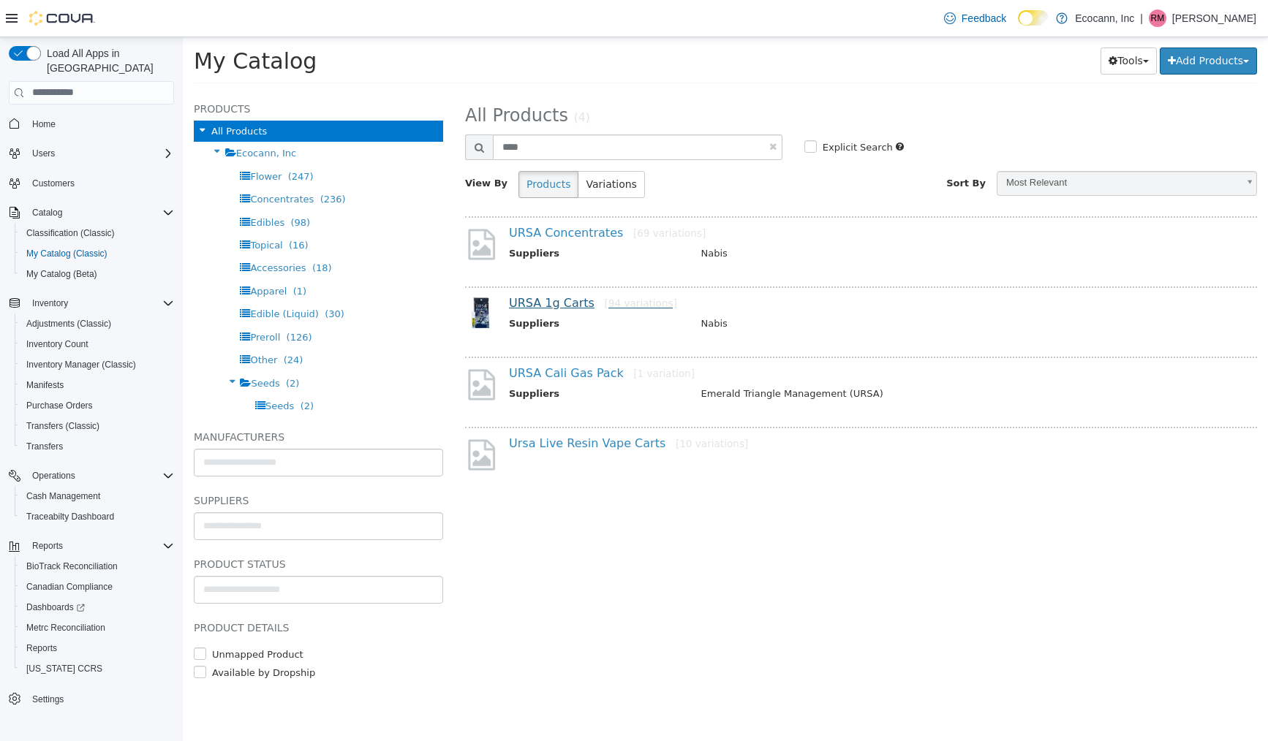
click at [572, 304] on link "URSA 1g Carts [94 variations]" at bounding box center [593, 302] width 168 height 14
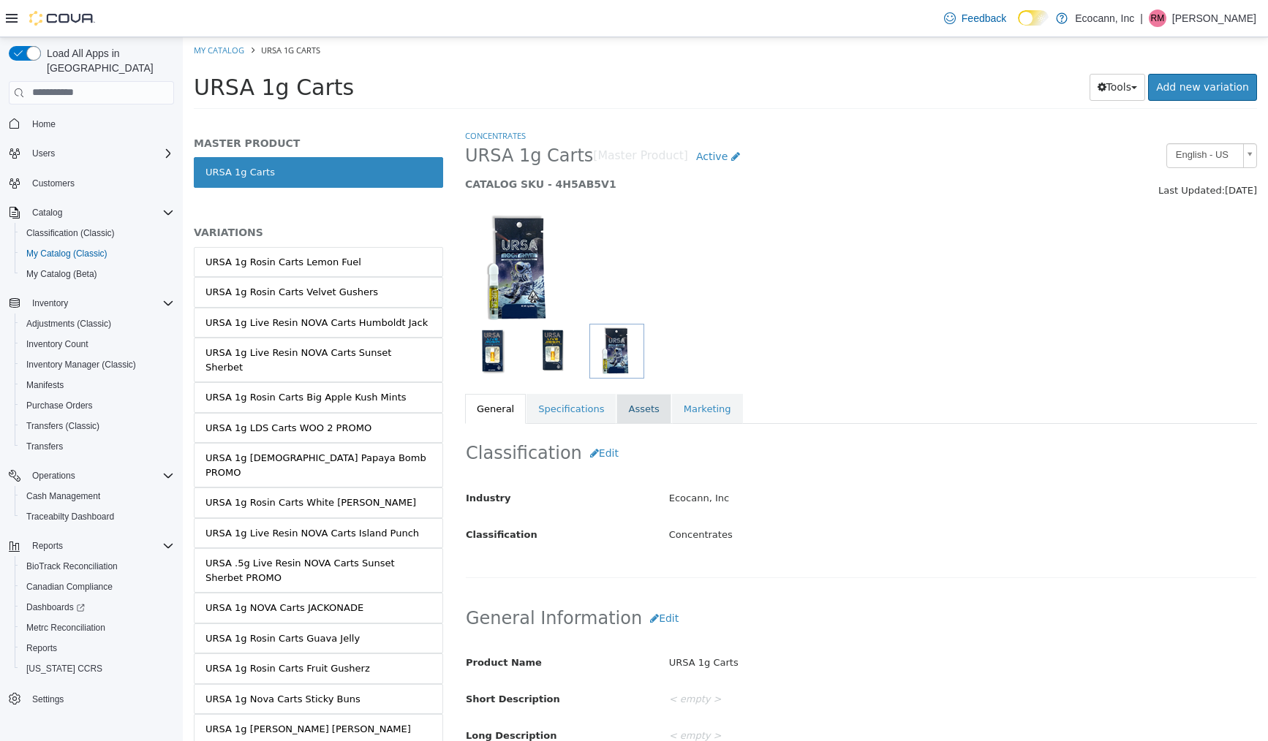
click at [627, 401] on link "Assets" at bounding box center [643, 408] width 54 height 31
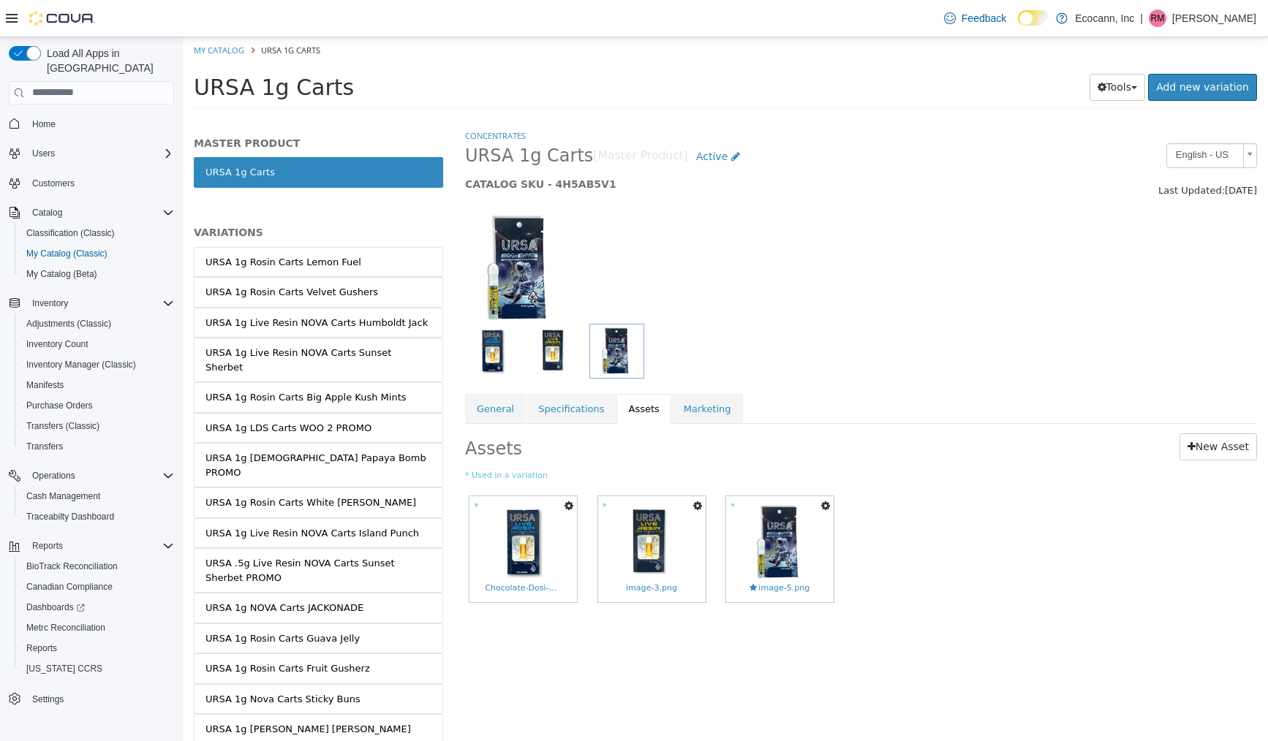
click at [822, 502] on icon "button" at bounding box center [825, 505] width 9 height 10
click at [812, 536] on link "Copy to Variations" at bounding box center [771, 531] width 123 height 20
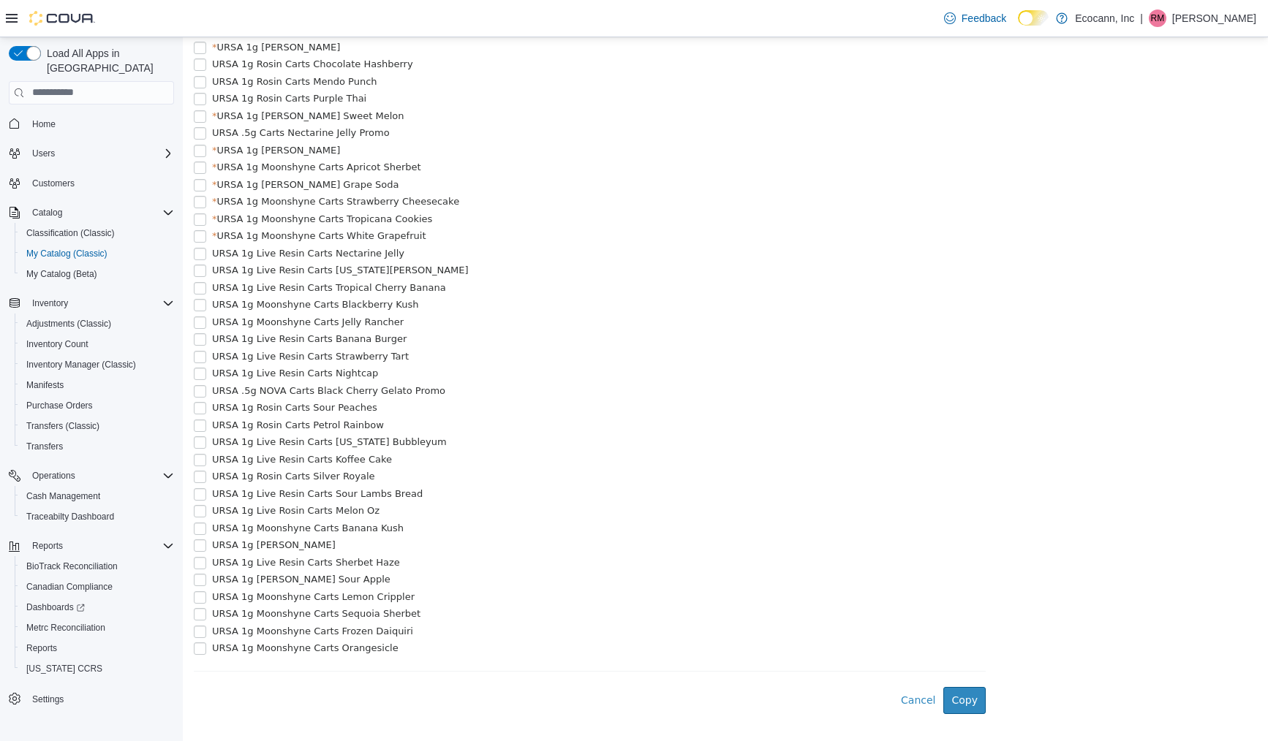
scroll to position [1351, 0]
click at [322, 643] on span "URSA 1g Moonshyne Carts Orangesicle" at bounding box center [305, 648] width 186 height 11
click at [336, 626] on span "URSA 1g Moonshyne Carts Frozen Daiquiri" at bounding box center [312, 631] width 201 height 11
click at [339, 608] on span "URSA 1g Moonshyne Carts Sequoia Sherbet" at bounding box center [316, 613] width 208 height 11
click at [341, 592] on span "URSA 1g Moonshyne Carts Lemon Crippler" at bounding box center [313, 597] width 203 height 11
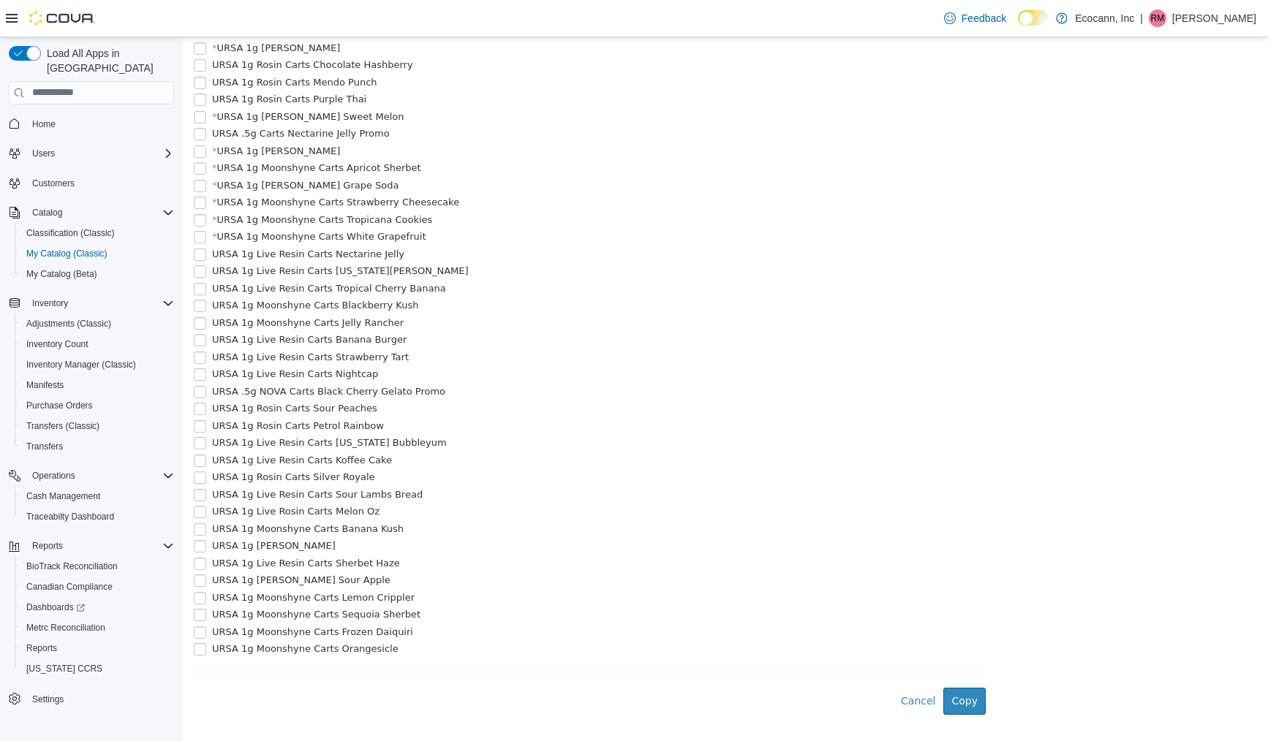
click at [336, 574] on span "URSA 1g Moonshyne Carts Sour Apple" at bounding box center [301, 579] width 178 height 11
click at [309, 540] on span "URSA 1g Moonshyne Carts Papaya" at bounding box center [274, 545] width 124 height 11
click at [299, 523] on span "URSA 1g Moonshyne Carts Banana Kush" at bounding box center [308, 528] width 192 height 11
click at [970, 688] on button "Copy" at bounding box center [964, 700] width 42 height 27
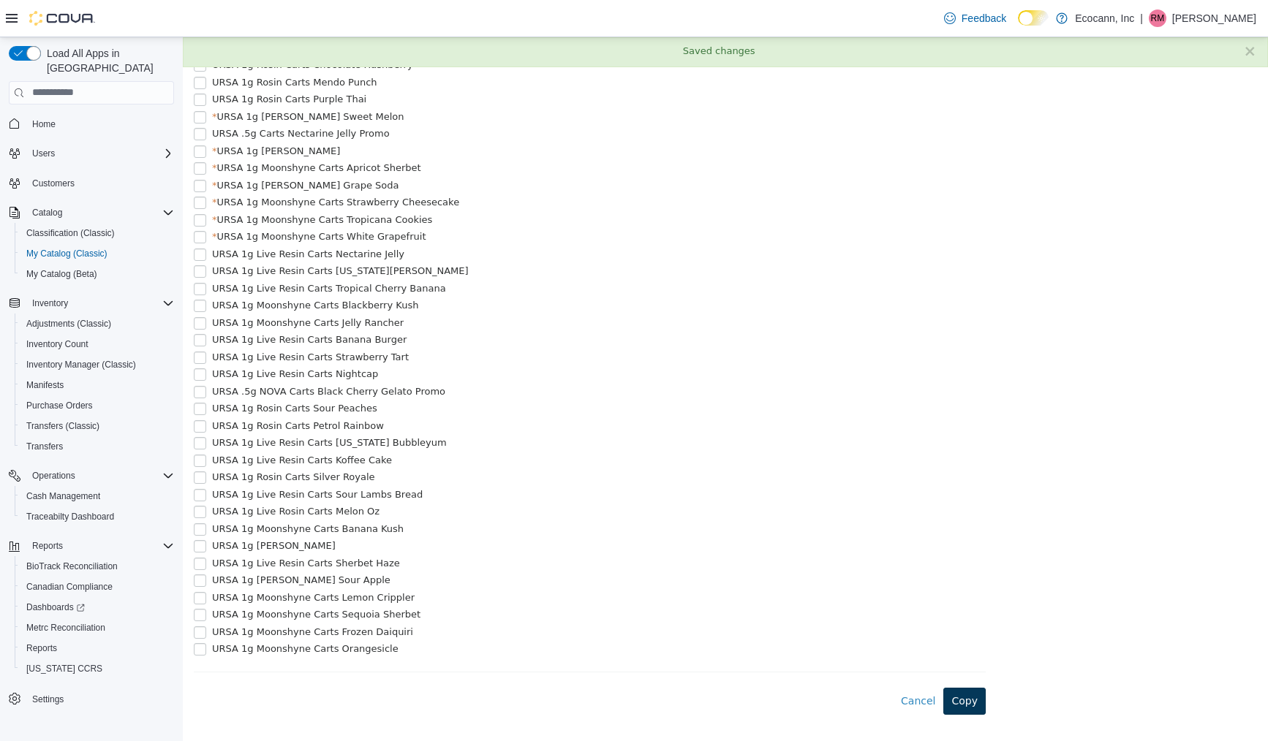
scroll to position [0, 0]
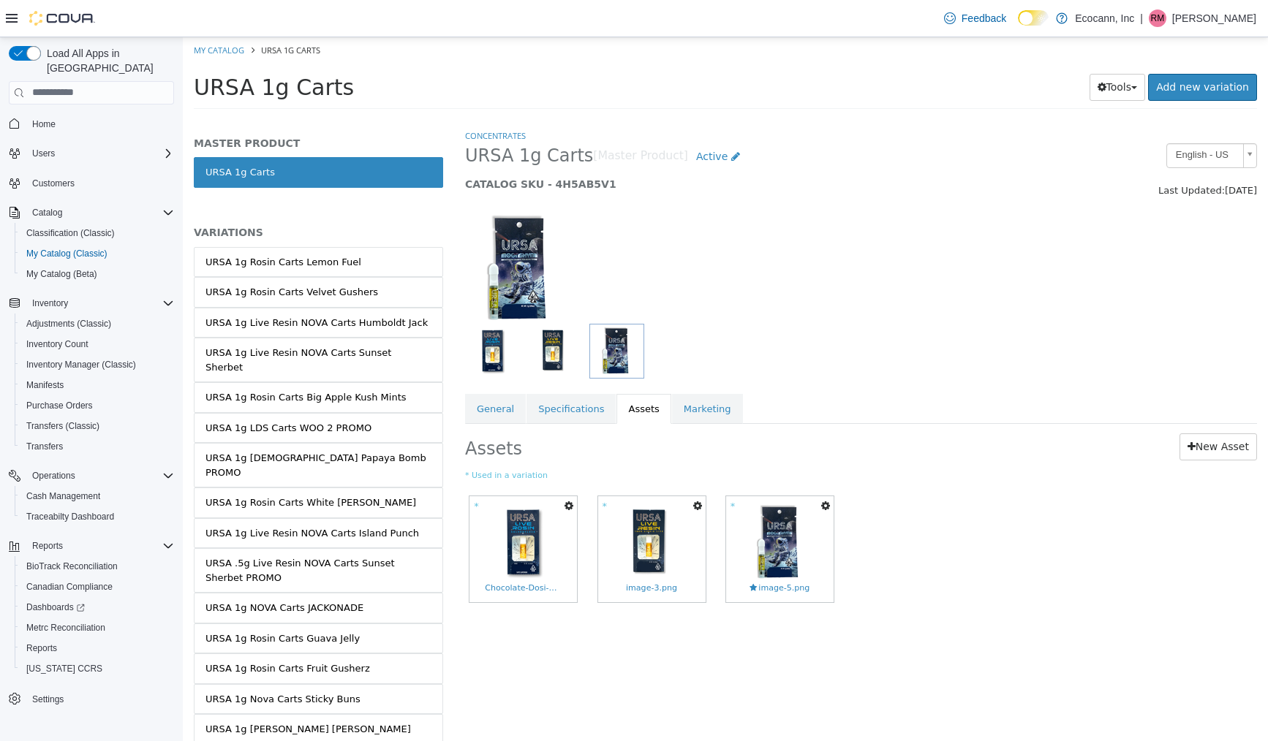
click at [698, 502] on icon "button" at bounding box center [697, 505] width 9 height 10
click at [695, 532] on link "Copy to Variations" at bounding box center [643, 531] width 123 height 20
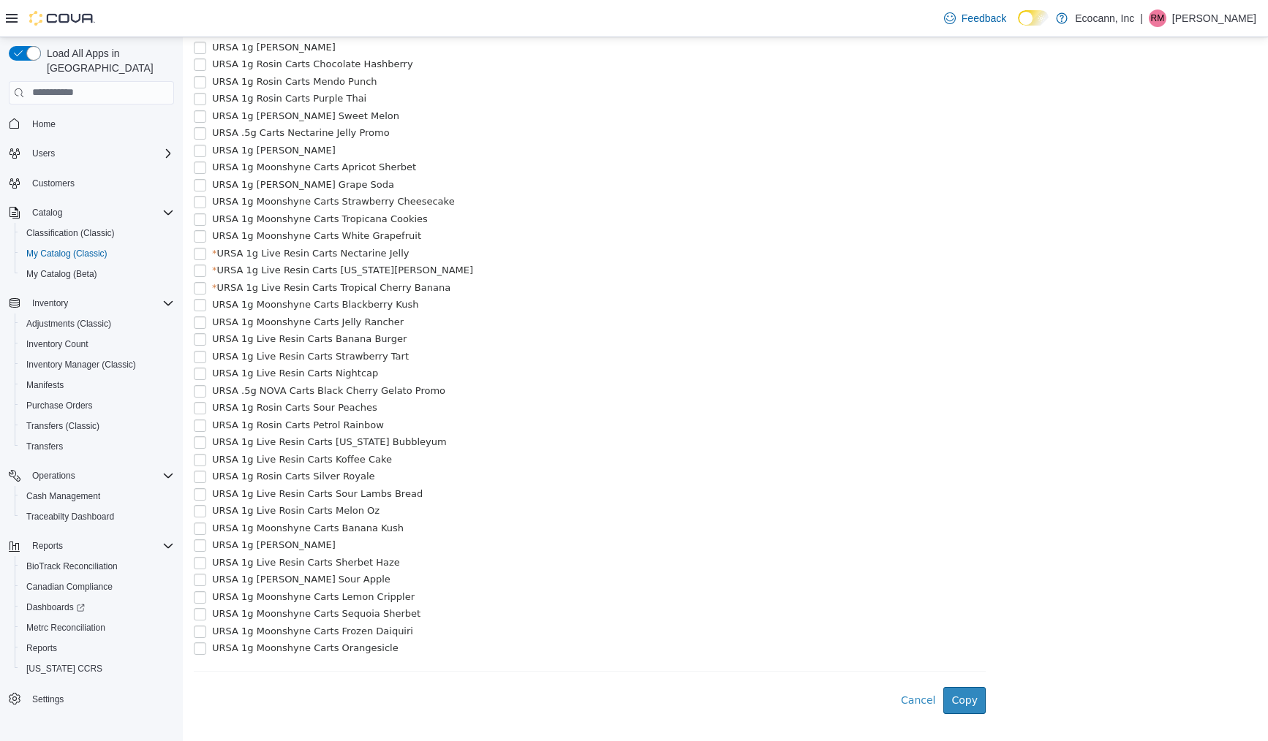
scroll to position [1351, 0]
click at [366, 557] on span "URSA 1g Live Resin Carts Sherbet Haze" at bounding box center [306, 562] width 188 height 11
click at [346, 488] on span "URSA 1g Live Resin Carts Sour Lambs Bread" at bounding box center [317, 493] width 211 height 11
click at [330, 454] on span "URSA 1g Live Resin Carts Koffee Cake" at bounding box center [302, 459] width 180 height 11
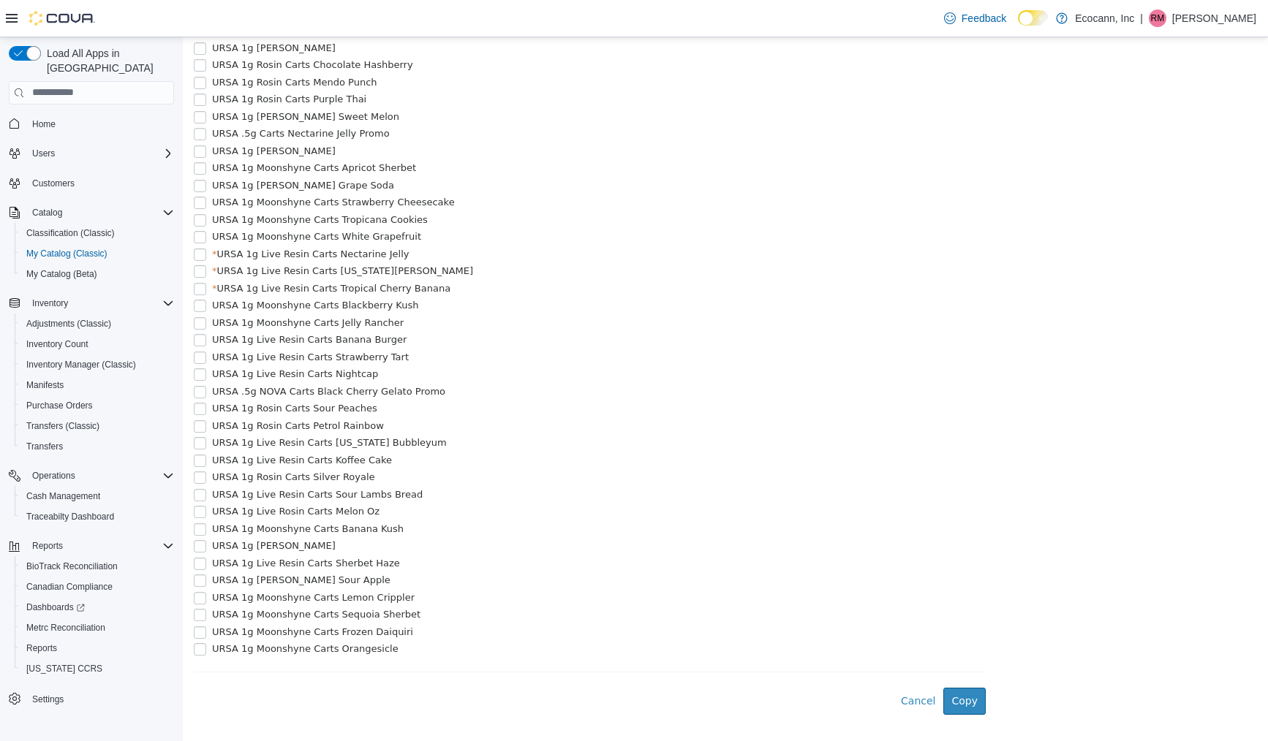
click at [327, 437] on span "URSA 1g Live Resin Carts Indiana Bubbleyum" at bounding box center [329, 442] width 235 height 11
click at [318, 351] on span "URSA 1g Live Resin Carts Strawberry Tart" at bounding box center [310, 356] width 197 height 11
click at [315, 368] on span "URSA 1g Live Resin Carts Nightcap" at bounding box center [295, 373] width 166 height 11
click at [319, 333] on span "URSA 1g Live Resin Carts Banana Burger" at bounding box center [309, 338] width 195 height 11
click at [967, 687] on button "Copy" at bounding box center [964, 700] width 42 height 27
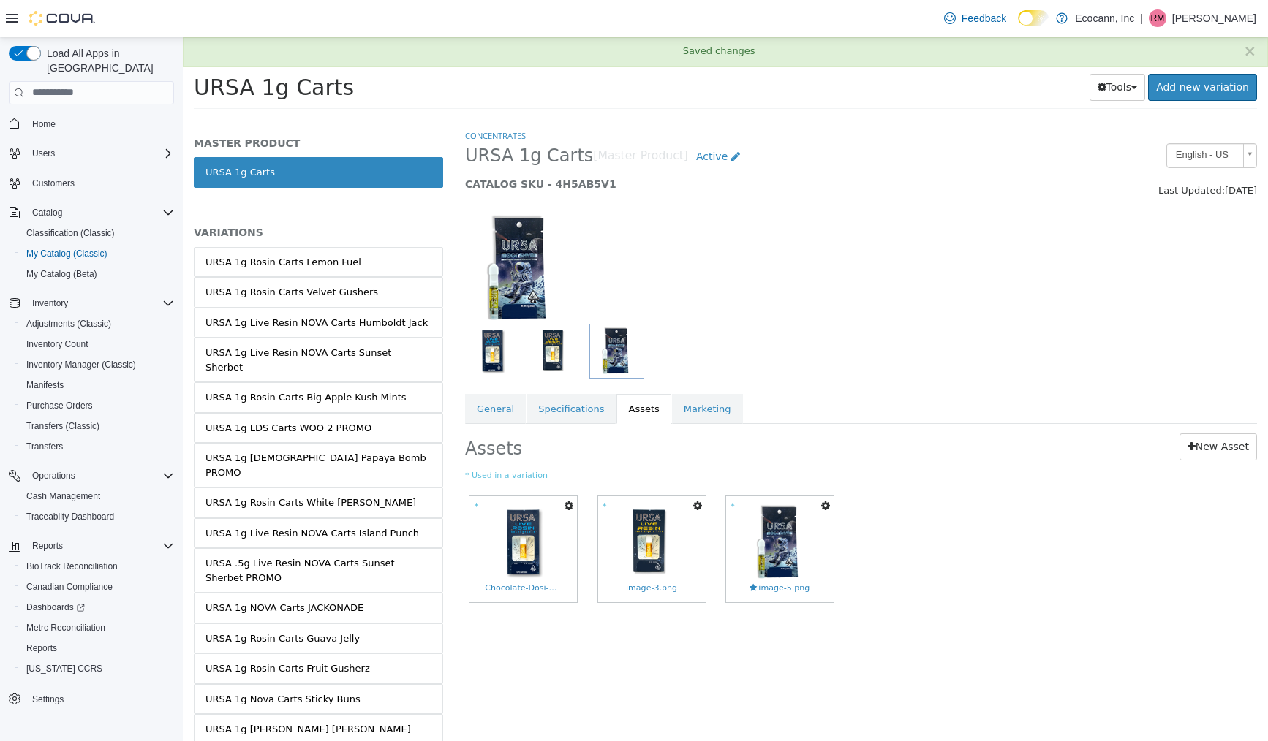
click at [567, 502] on icon "button" at bounding box center [569, 505] width 9 height 10
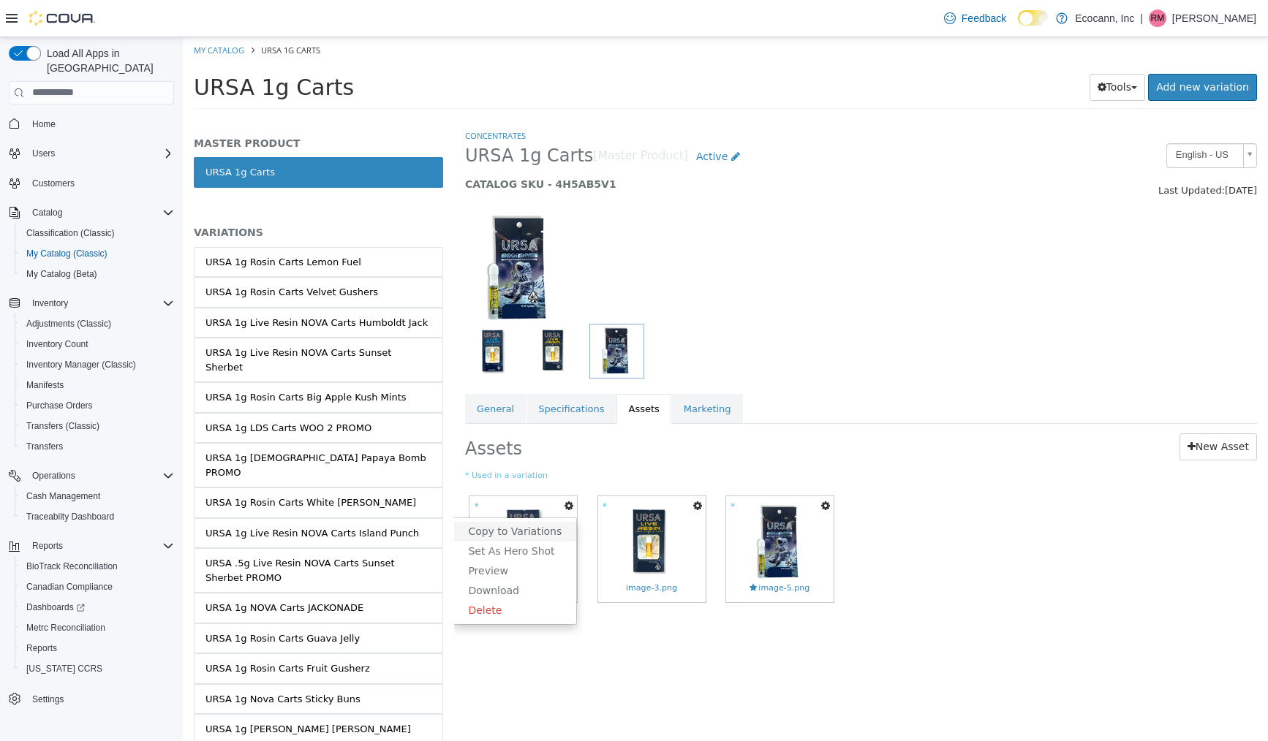
click at [564, 529] on link "Copy to Variations" at bounding box center [514, 531] width 123 height 20
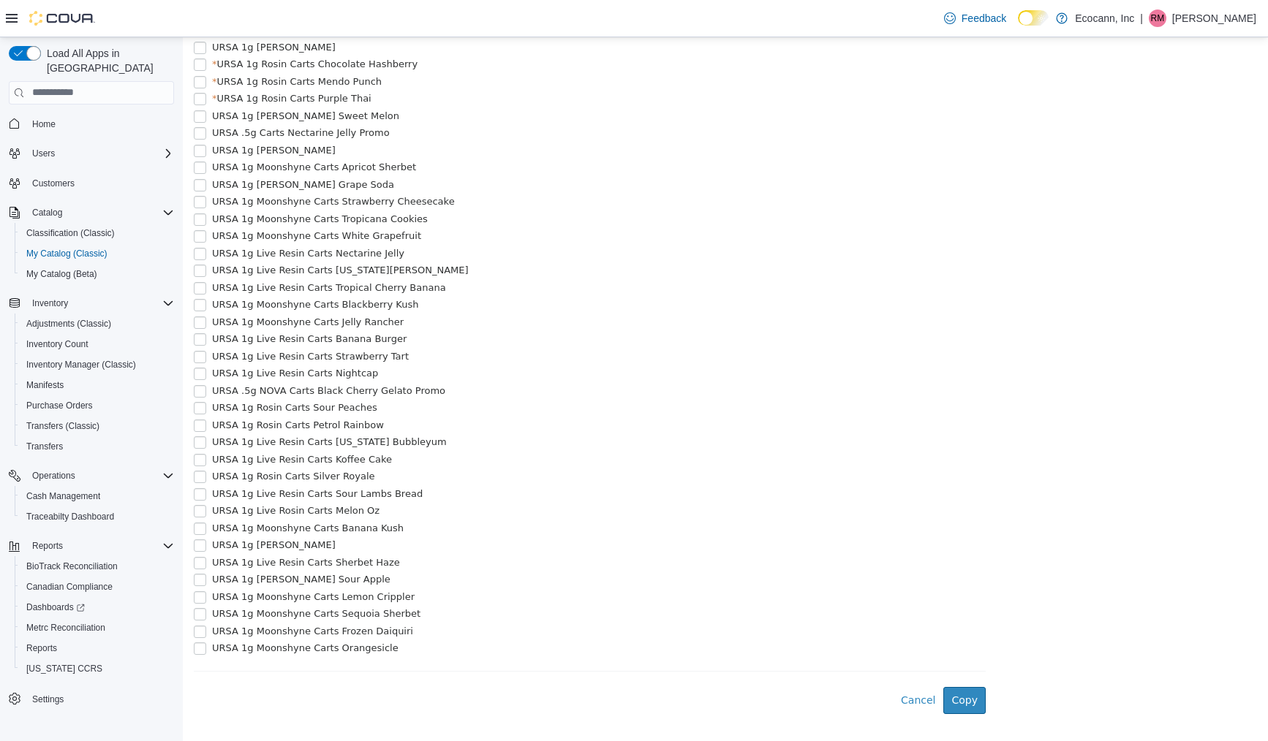
scroll to position [1351, 0]
click at [337, 505] on span "URSA 1g Live Rosin Carts Melon Oz" at bounding box center [295, 510] width 167 height 11
click at [327, 471] on span "URSA 1g Rosin Carts Silver Royale" at bounding box center [293, 476] width 163 height 11
click at [316, 420] on span "URSA 1g Rosin Carts Petrol Rainbow" at bounding box center [298, 425] width 172 height 11
click at [317, 402] on span "URSA 1g Rosin Carts Sour Peaches" at bounding box center [294, 407] width 165 height 11
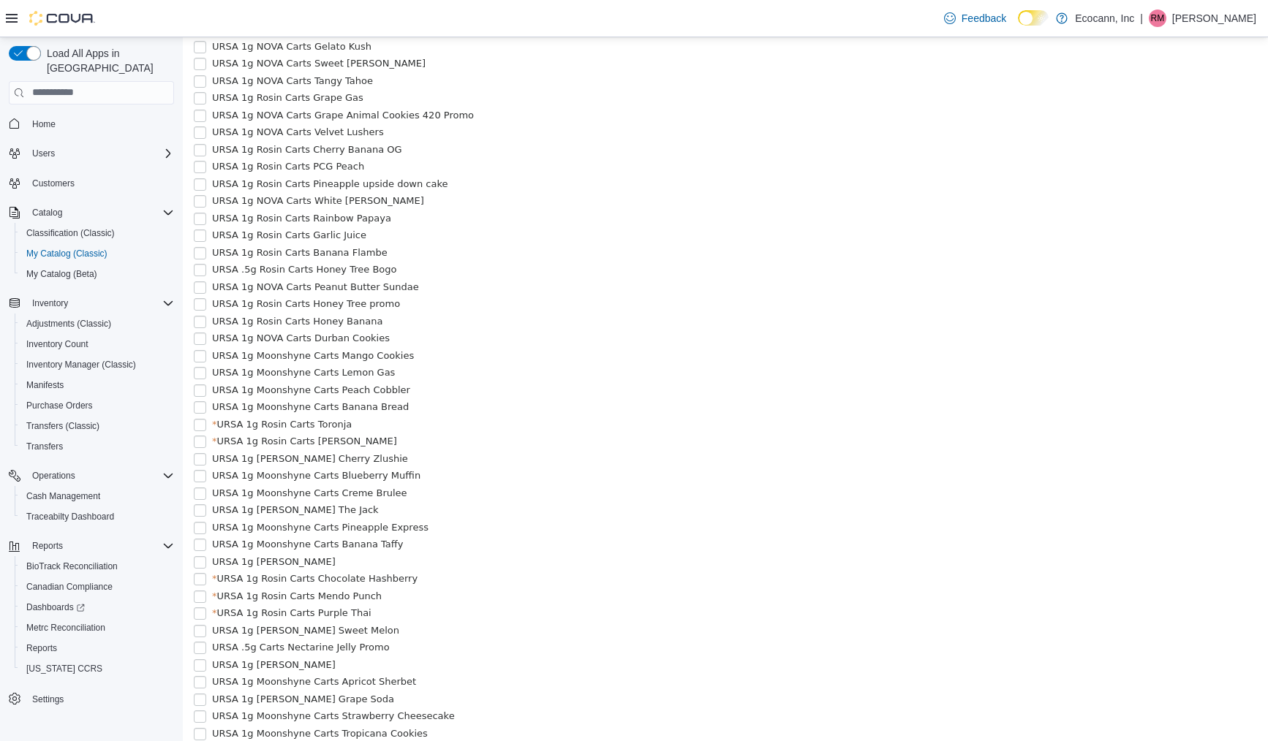
scroll to position [831, 0]
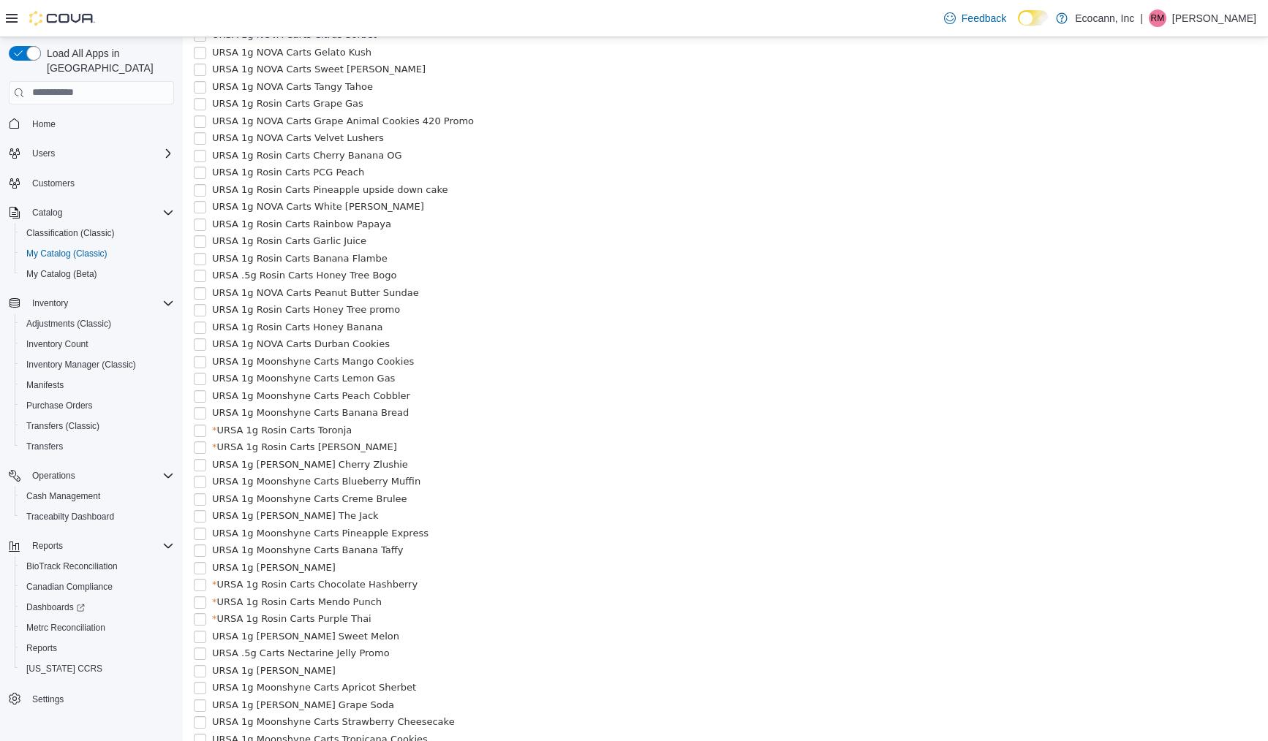
click at [311, 321] on span "URSA 1g Rosin Carts Honey Banana" at bounding box center [297, 326] width 170 height 11
click at [311, 304] on span "URSA 1g Rosin Carts Honey Tree promo" at bounding box center [306, 308] width 188 height 11
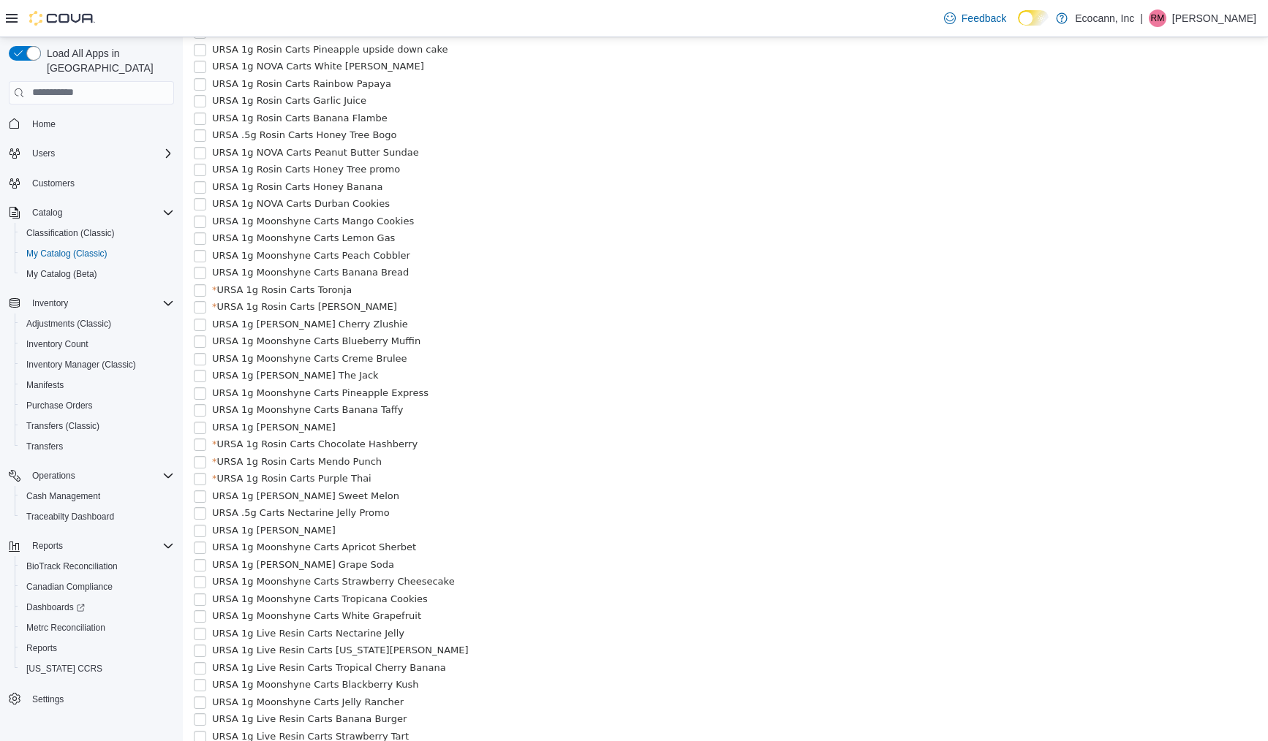
scroll to position [928, 0]
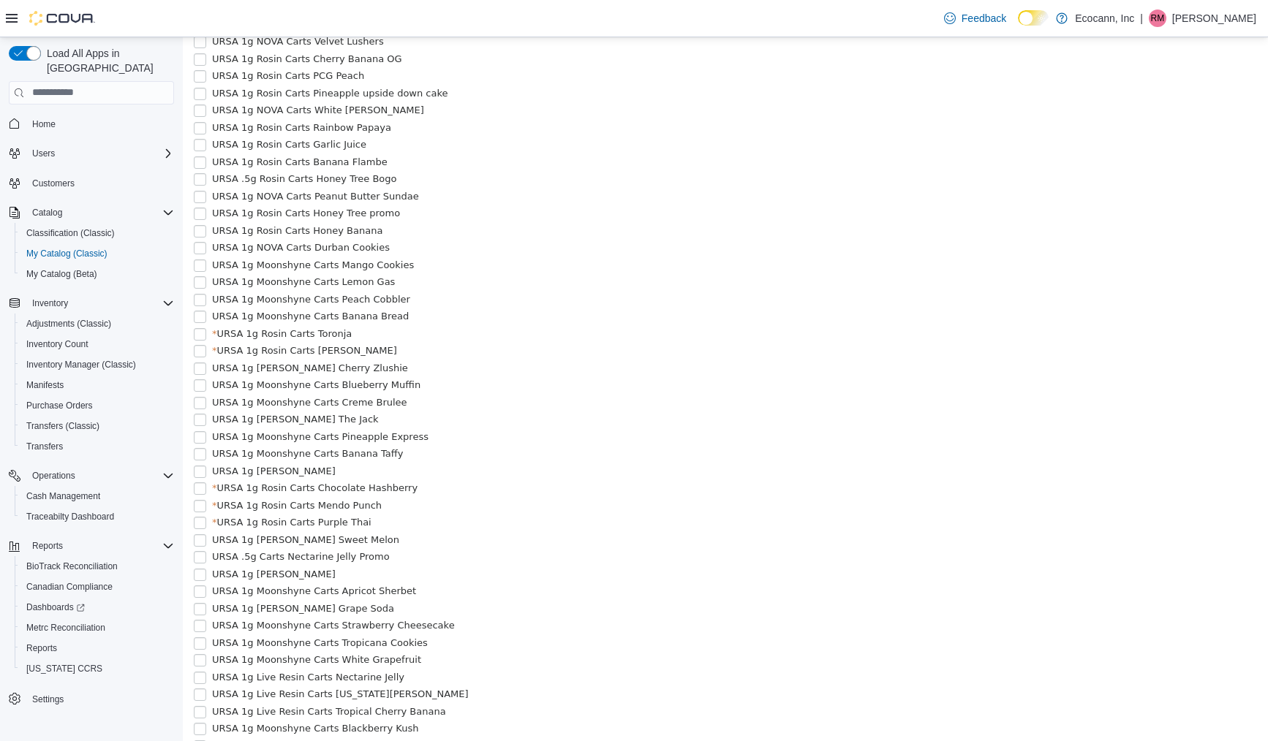
click at [208, 223] on label "URSA 1g Rosin Carts Honey Banana" at bounding box center [295, 230] width 174 height 15
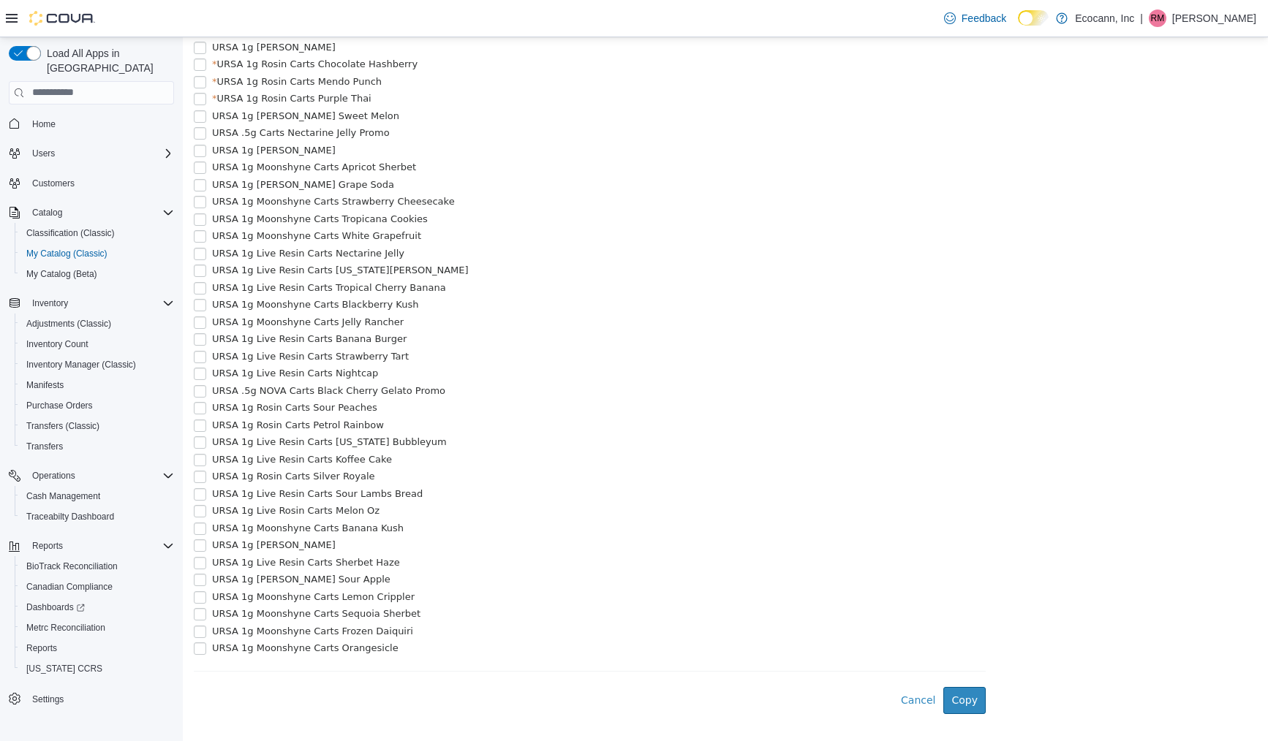
scroll to position [1351, 0]
click at [967, 696] on button "Copy" at bounding box center [964, 700] width 42 height 27
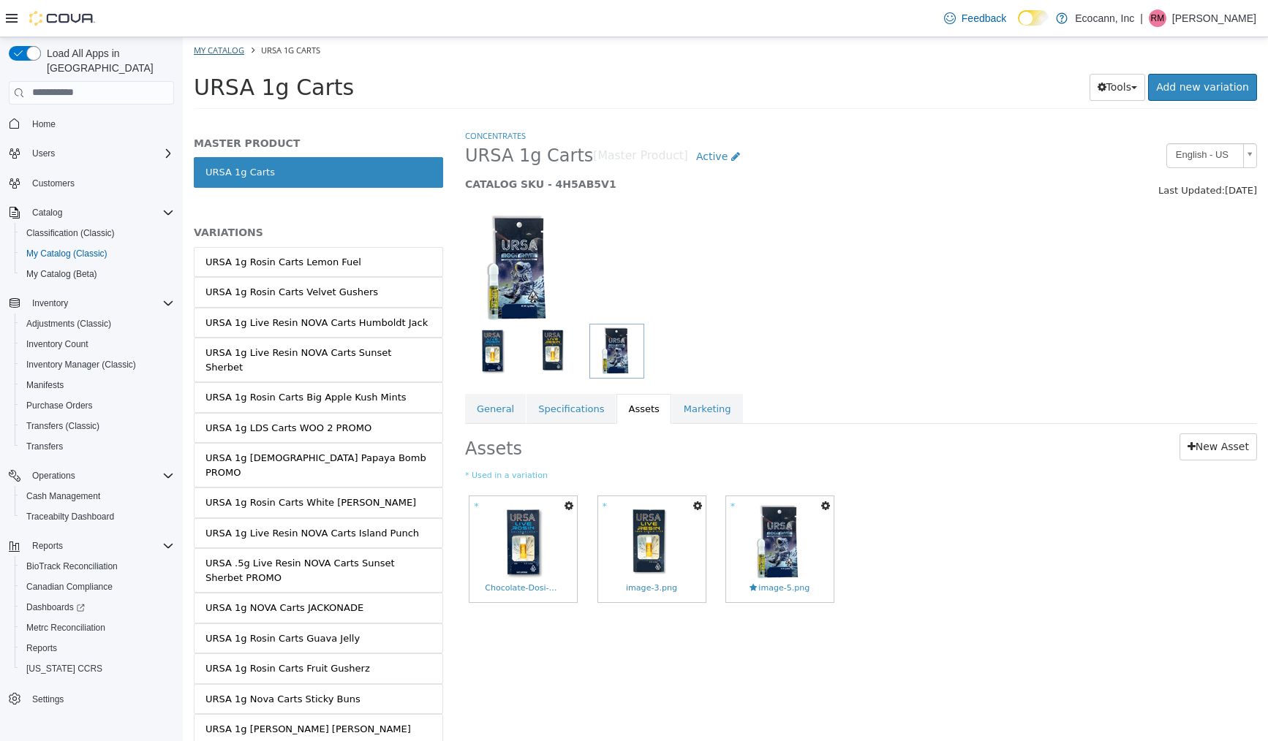
click at [235, 54] on link "My Catalog" at bounding box center [219, 49] width 50 height 11
select select "**********"
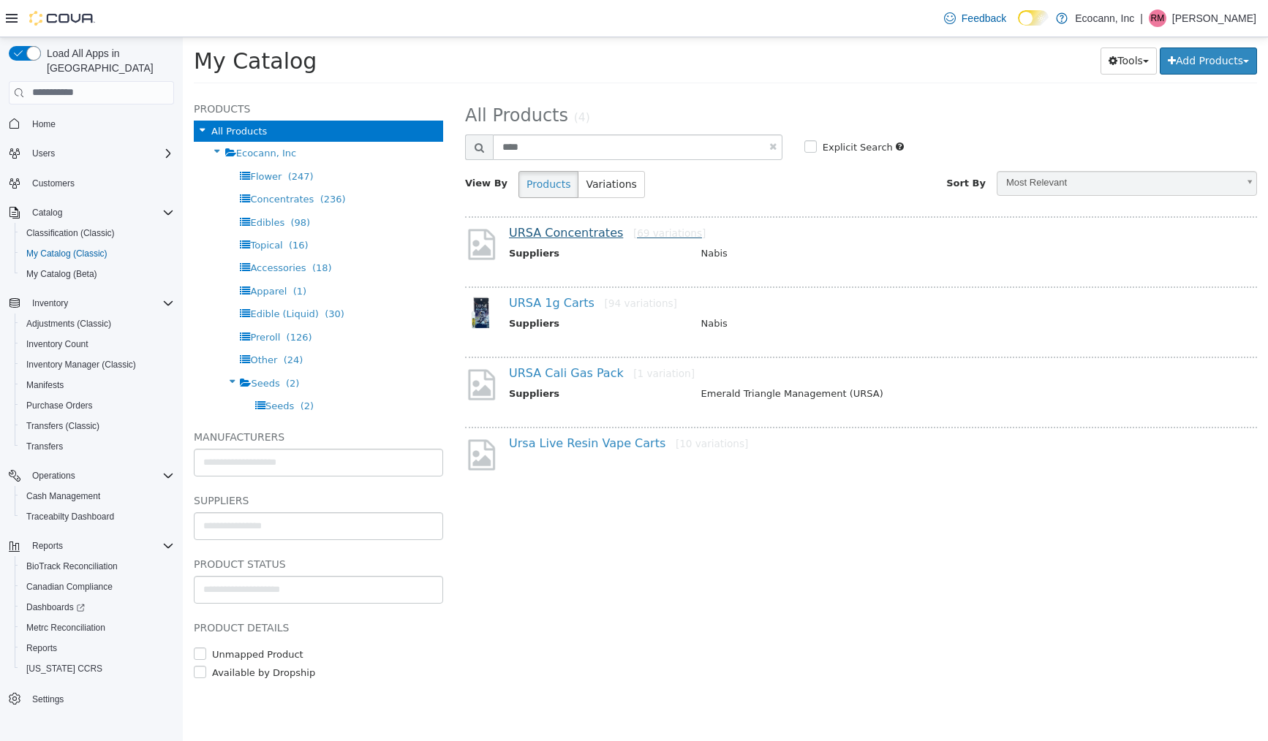
click at [586, 233] on link "URSA Concentrates [69 variations]" at bounding box center [607, 232] width 197 height 14
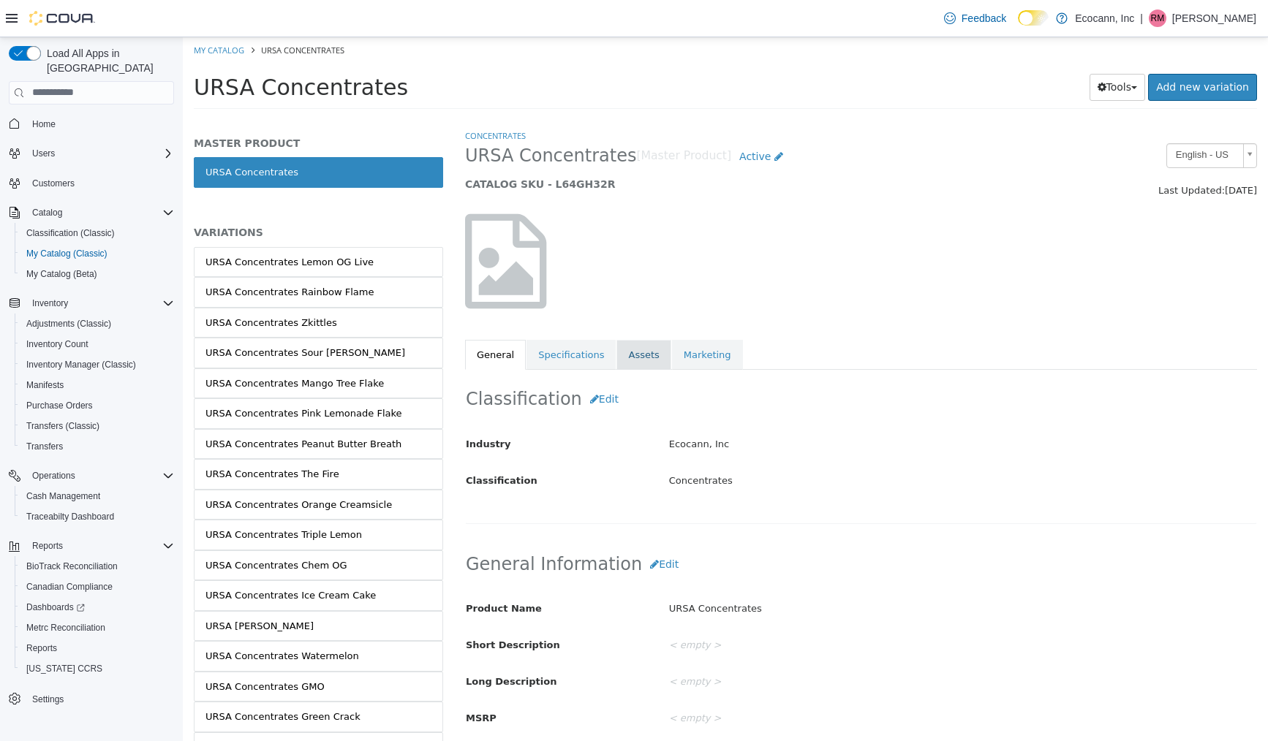
click at [632, 346] on link "Assets" at bounding box center [643, 354] width 54 height 31
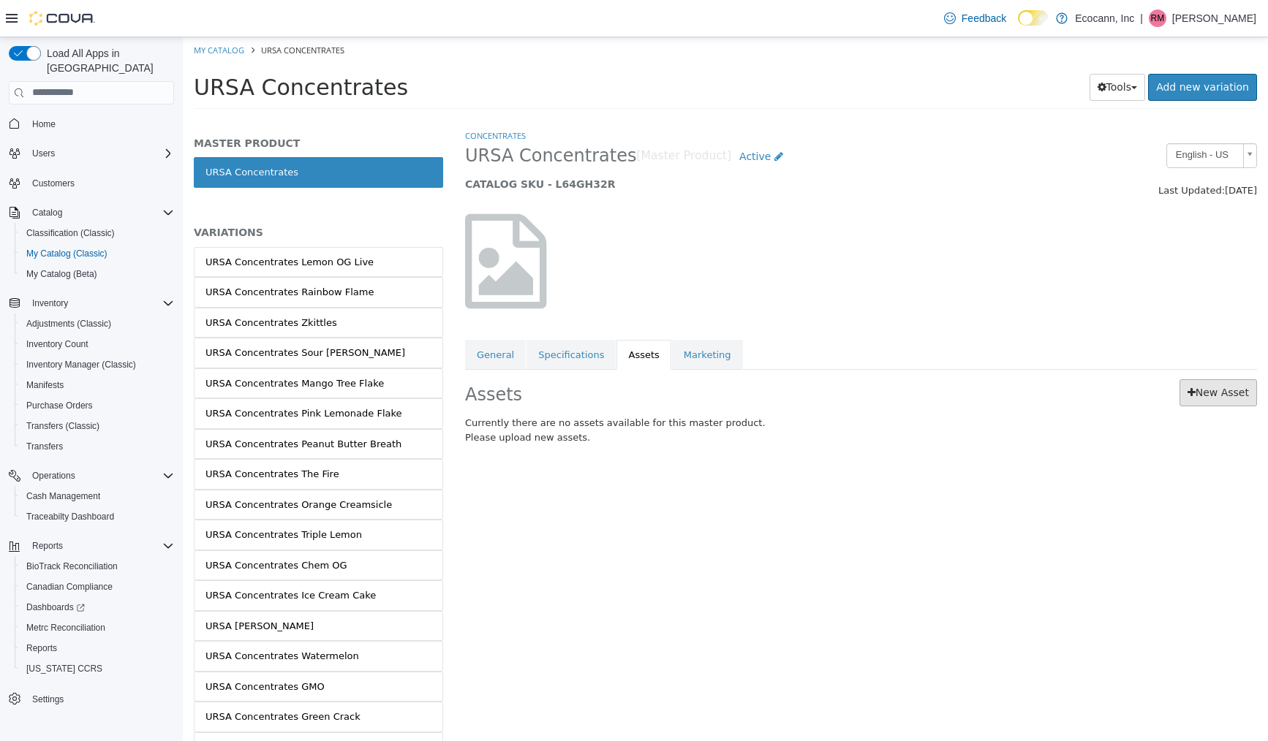
click at [1204, 383] on link "New Asset" at bounding box center [1219, 392] width 78 height 27
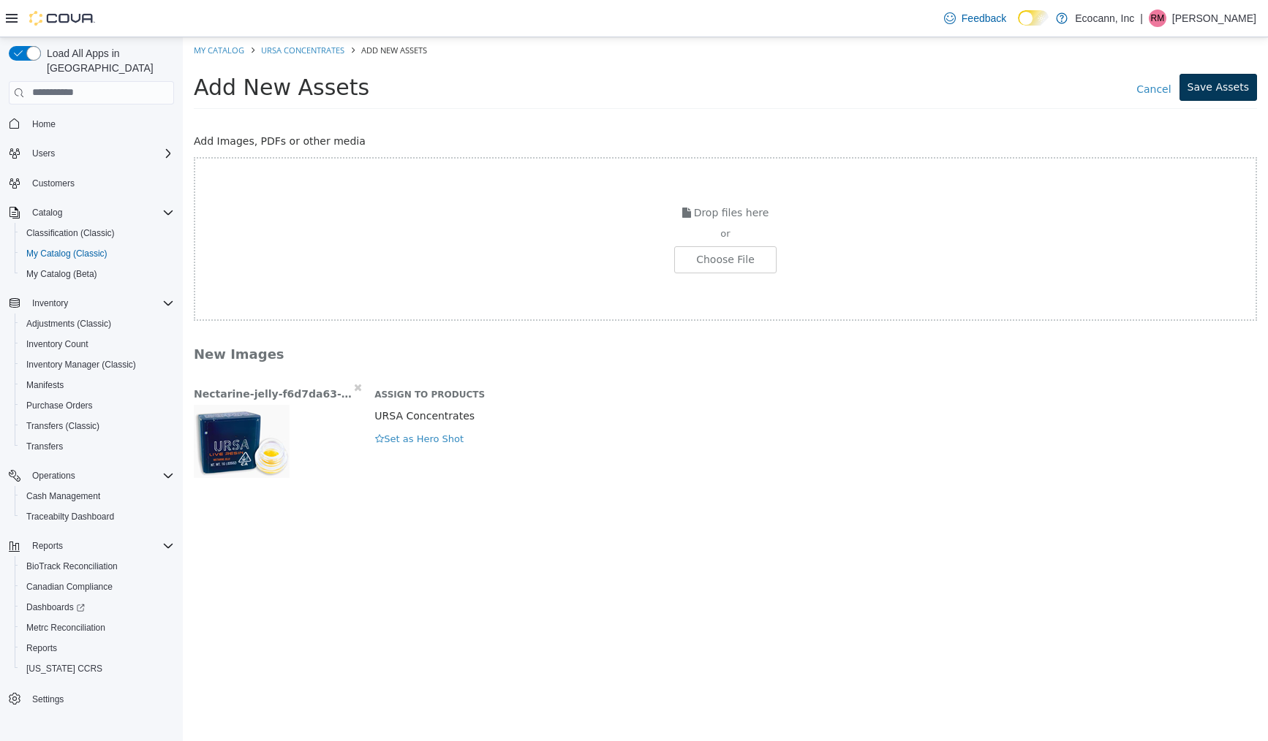
click at [1231, 90] on button "Save Assets" at bounding box center [1219, 86] width 78 height 27
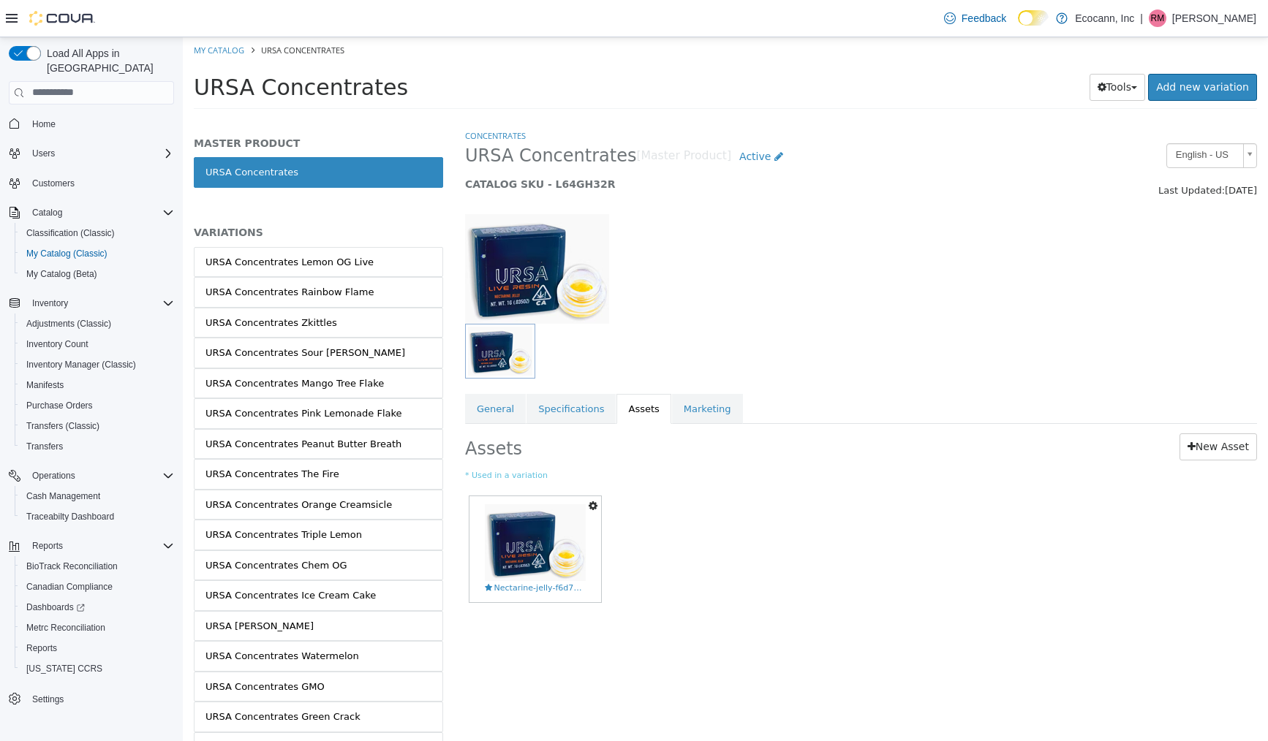
click at [595, 504] on icon "button" at bounding box center [593, 505] width 9 height 10
click at [589, 527] on link "Copy to Variations" at bounding box center [539, 531] width 123 height 20
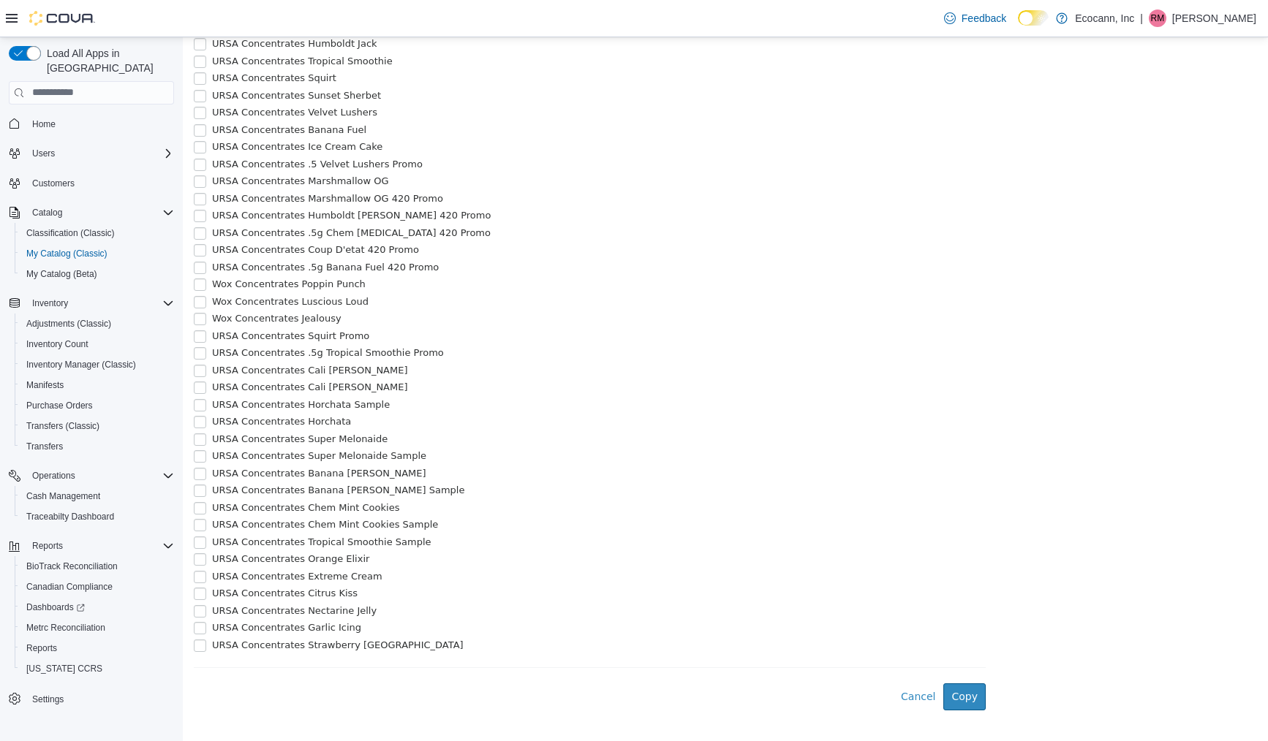
scroll to position [924, 0]
click at [355, 641] on span "URSA Concentrates Strawberry Durban" at bounding box center [338, 646] width 252 height 11
click at [346, 623] on span "URSA Concentrates Garlic Icing" at bounding box center [286, 628] width 149 height 11
click at [341, 606] on span "URSA Concentrates Nectarine Jelly" at bounding box center [294, 611] width 165 height 11
click at [960, 692] on button "Copy" at bounding box center [964, 697] width 42 height 27
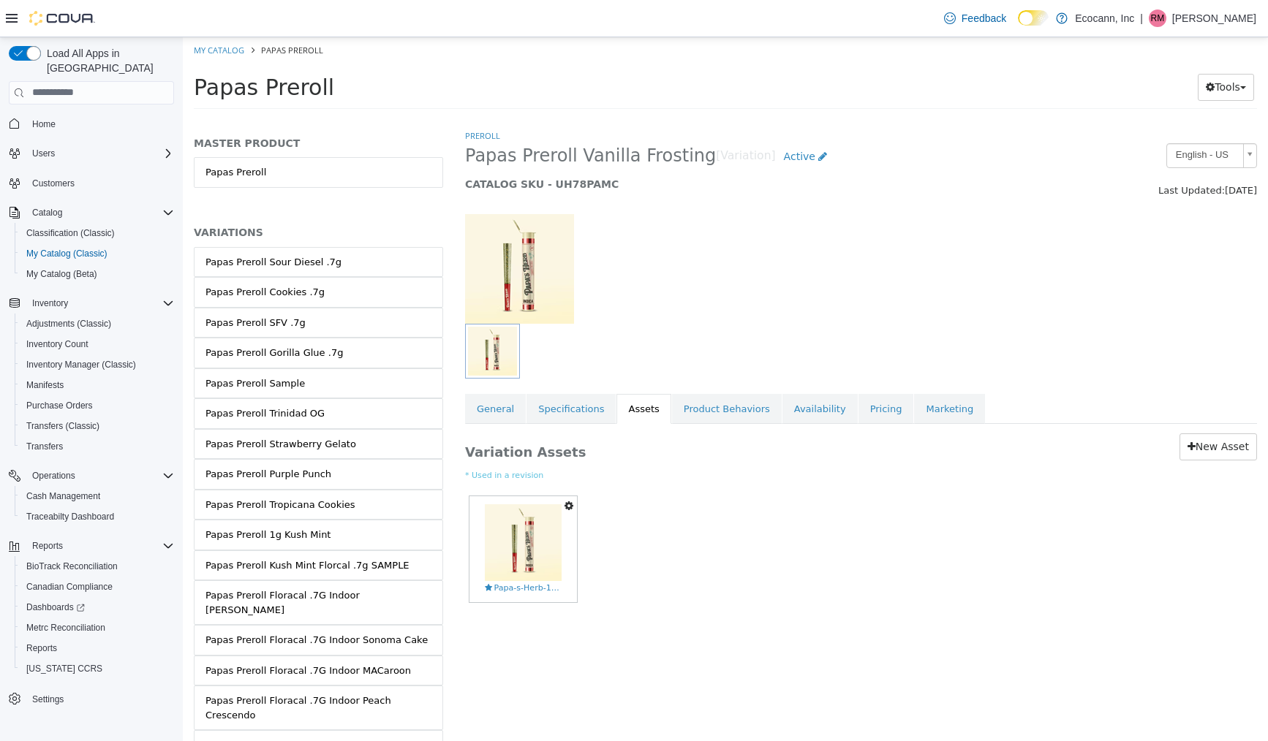
scroll to position [2192, 0]
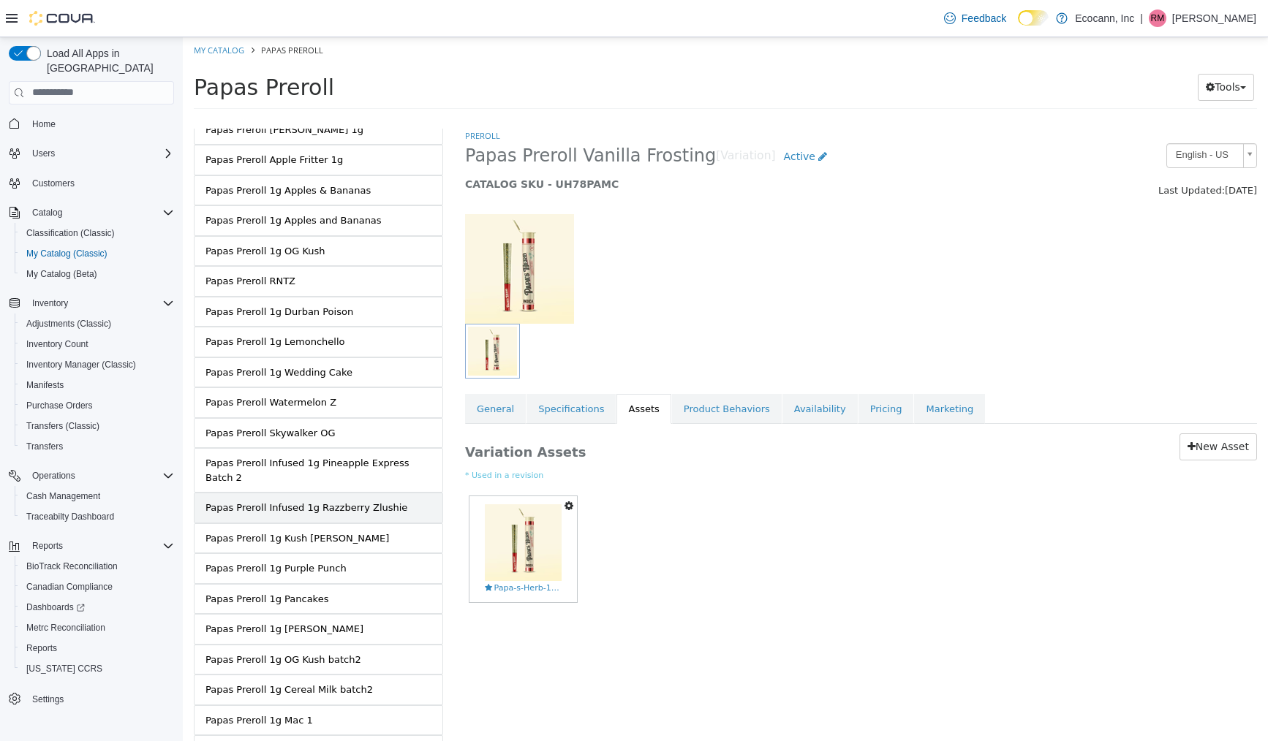
click at [404, 492] on link "Papas Preroll Infused 1g Razzberry Zlushie" at bounding box center [318, 507] width 249 height 31
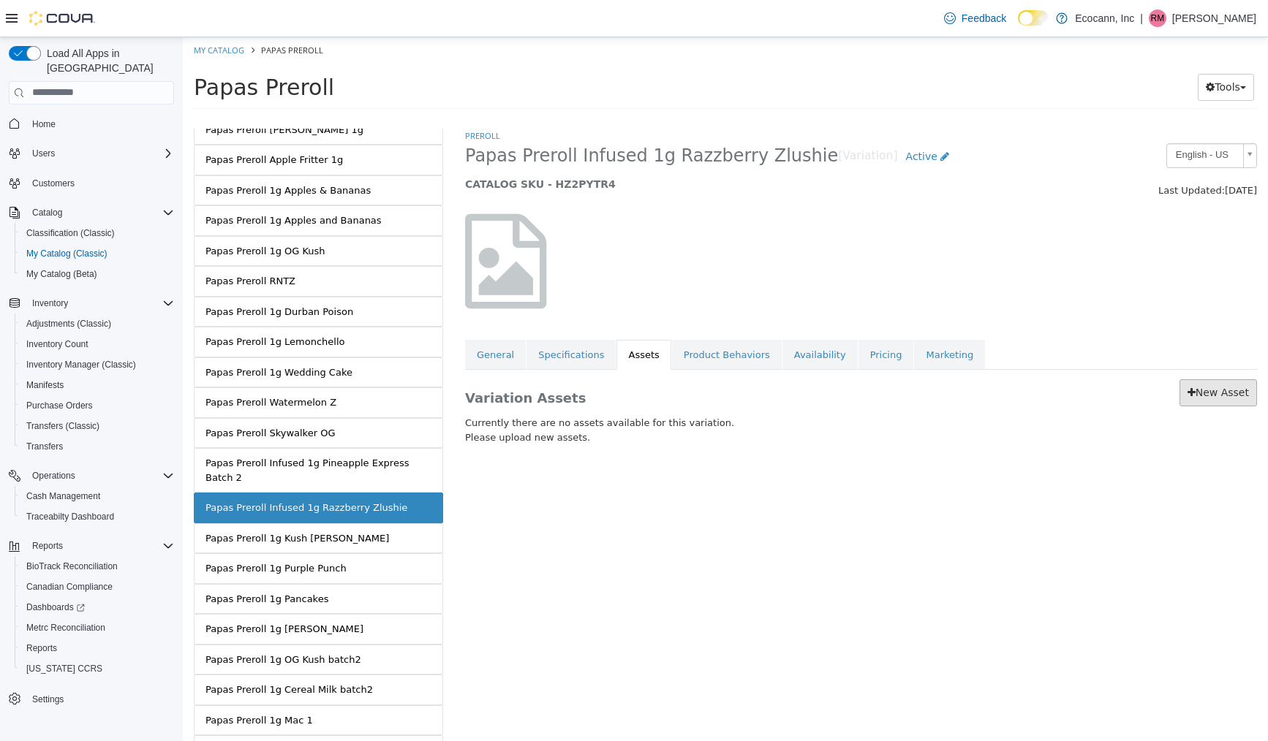
click at [1242, 400] on link "New Asset" at bounding box center [1219, 392] width 78 height 27
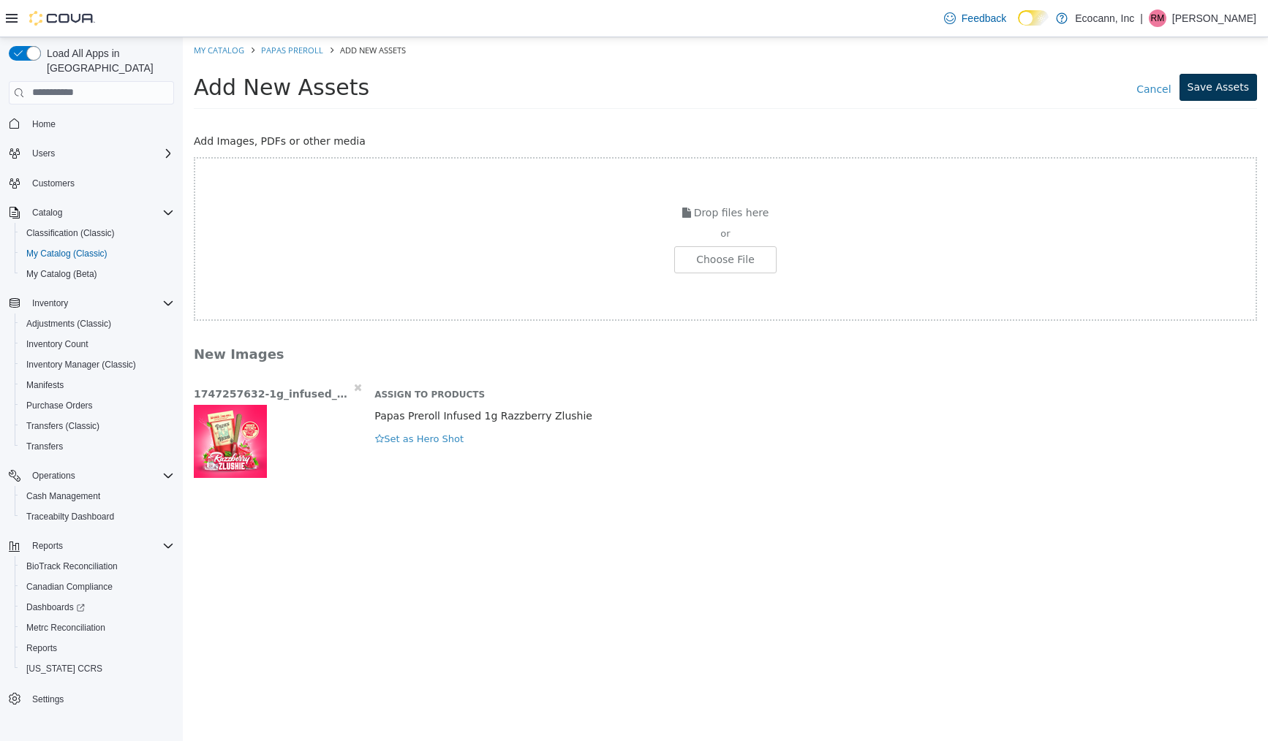
click at [1248, 95] on button "Save Assets" at bounding box center [1219, 86] width 78 height 27
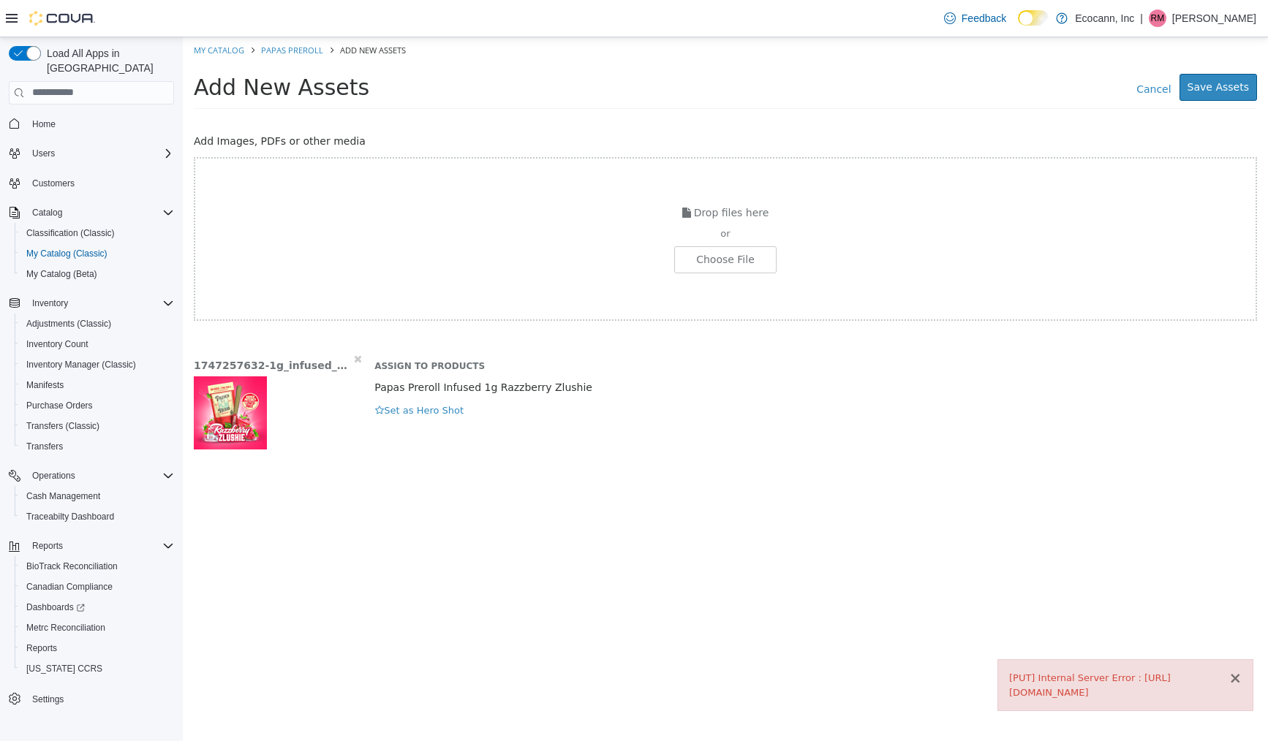
click at [1237, 671] on button "×" at bounding box center [1235, 678] width 13 height 15
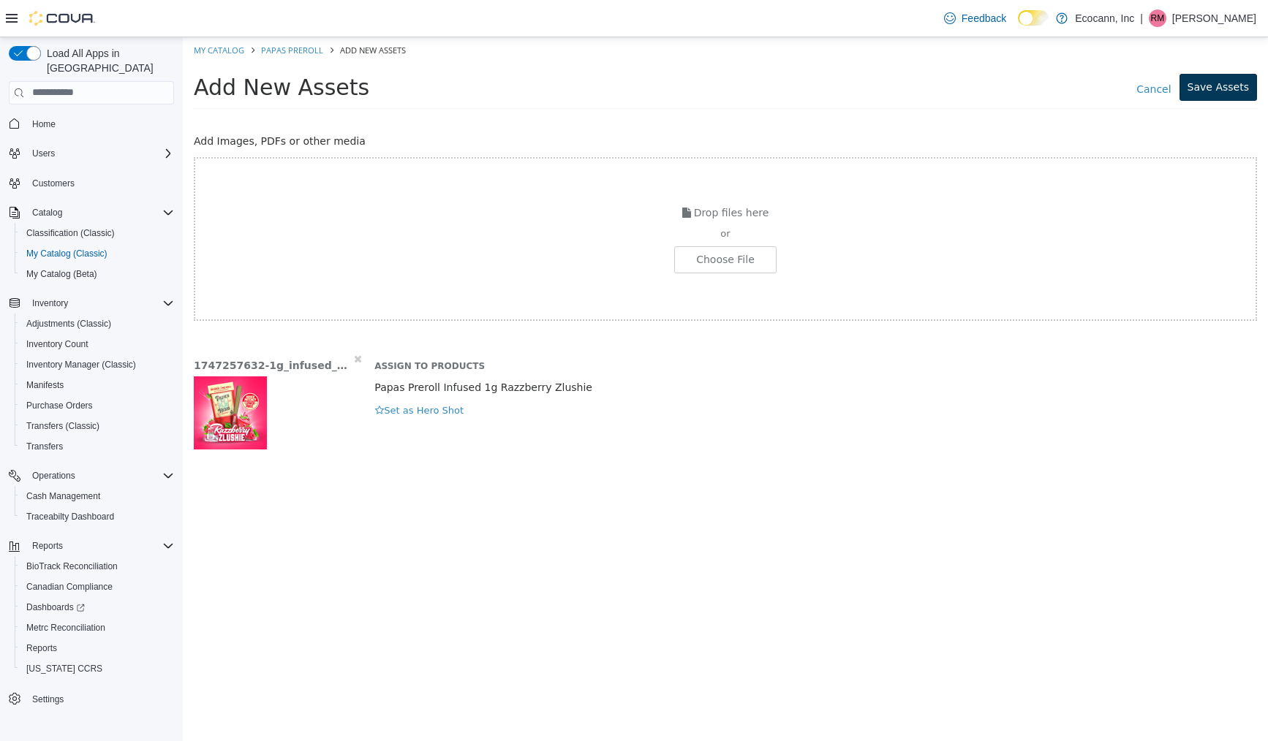
click at [1224, 99] on button "Save Assets" at bounding box center [1219, 86] width 78 height 27
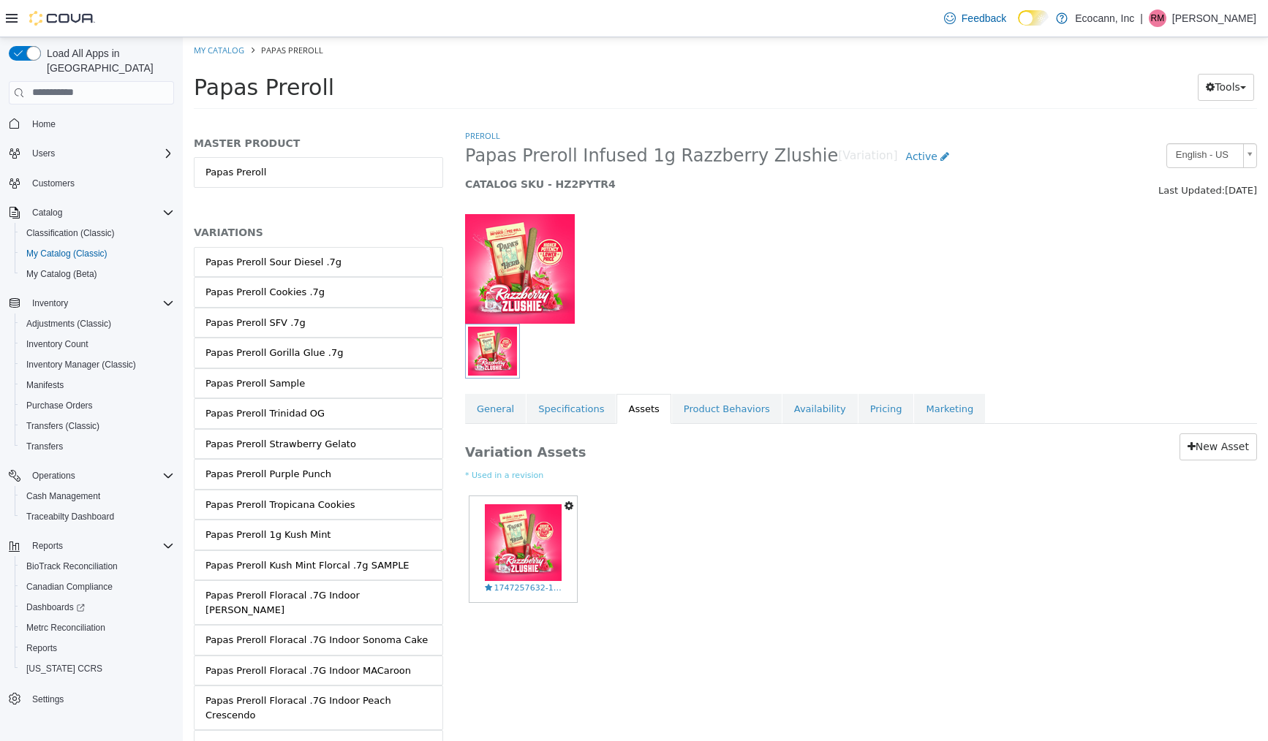
scroll to position [559, 0]
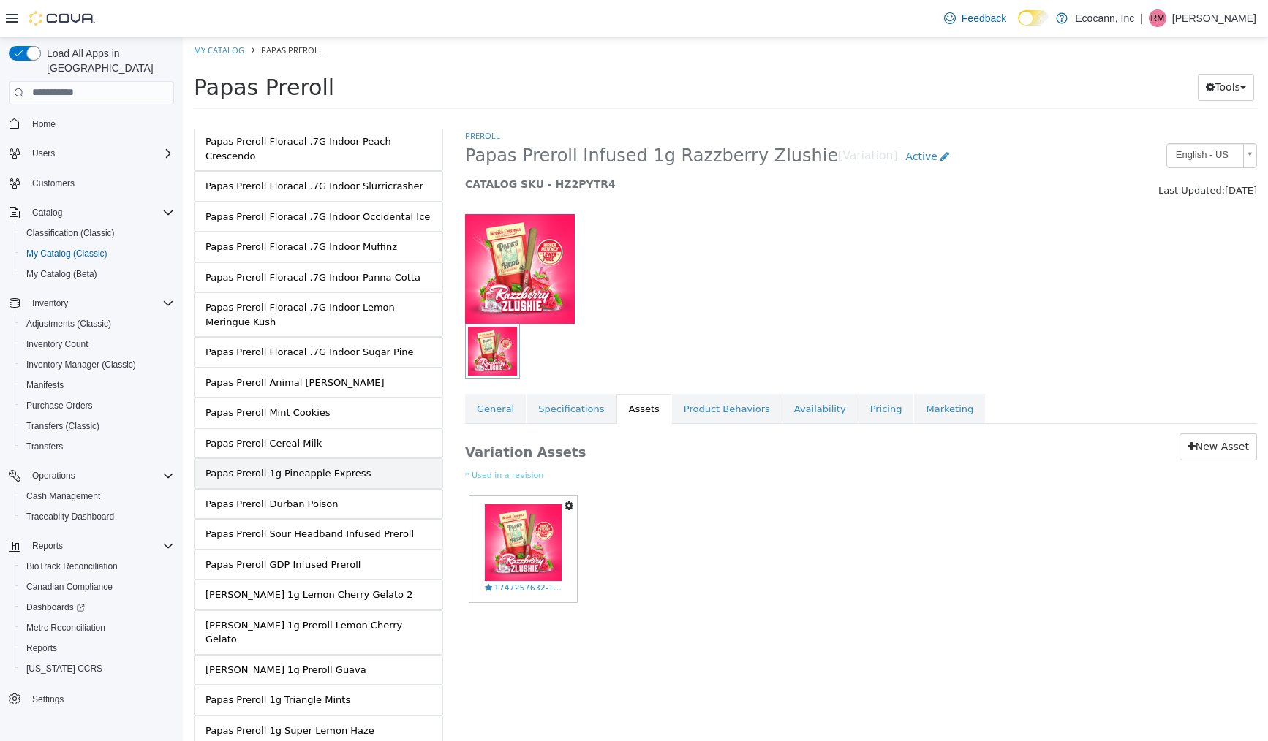
click at [315, 466] on div "Papas Preroll 1g Pineapple Express" at bounding box center [287, 473] width 165 height 15
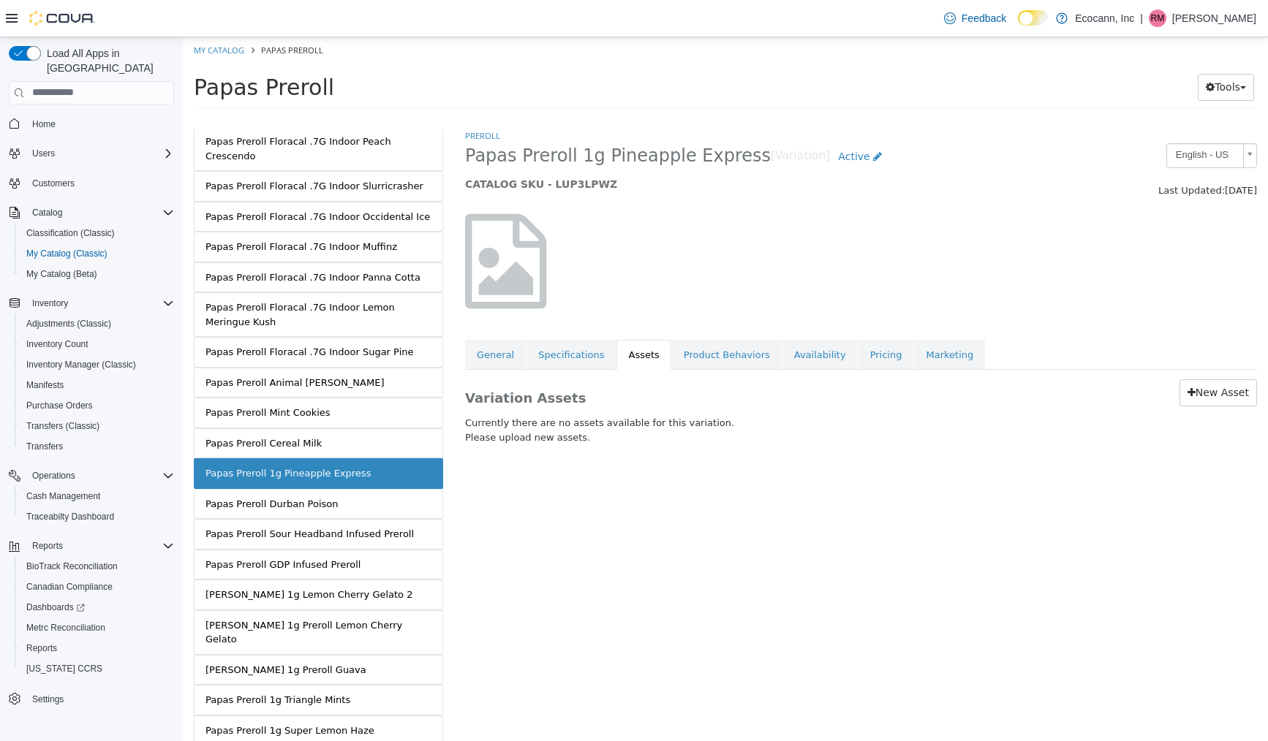
scroll to position [1429, 0]
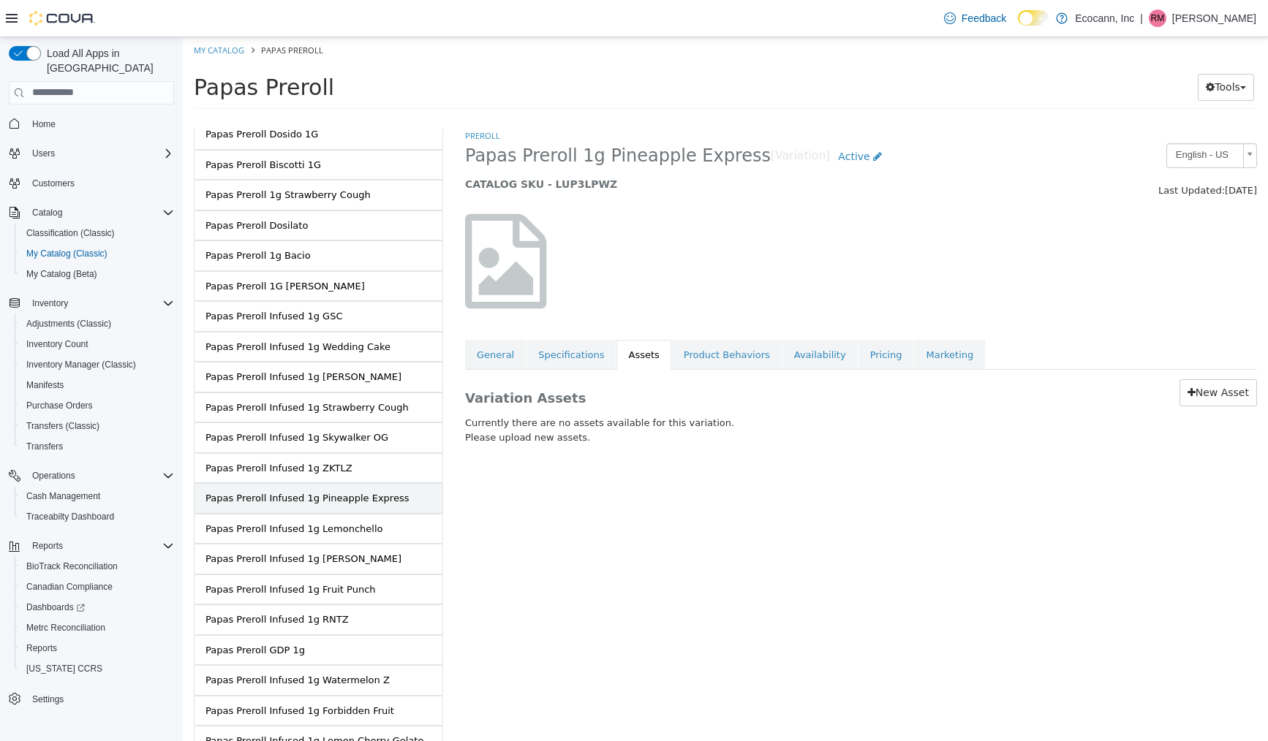
click at [397, 483] on link "Papas Preroll Infused 1g Pineapple Express" at bounding box center [318, 498] width 249 height 31
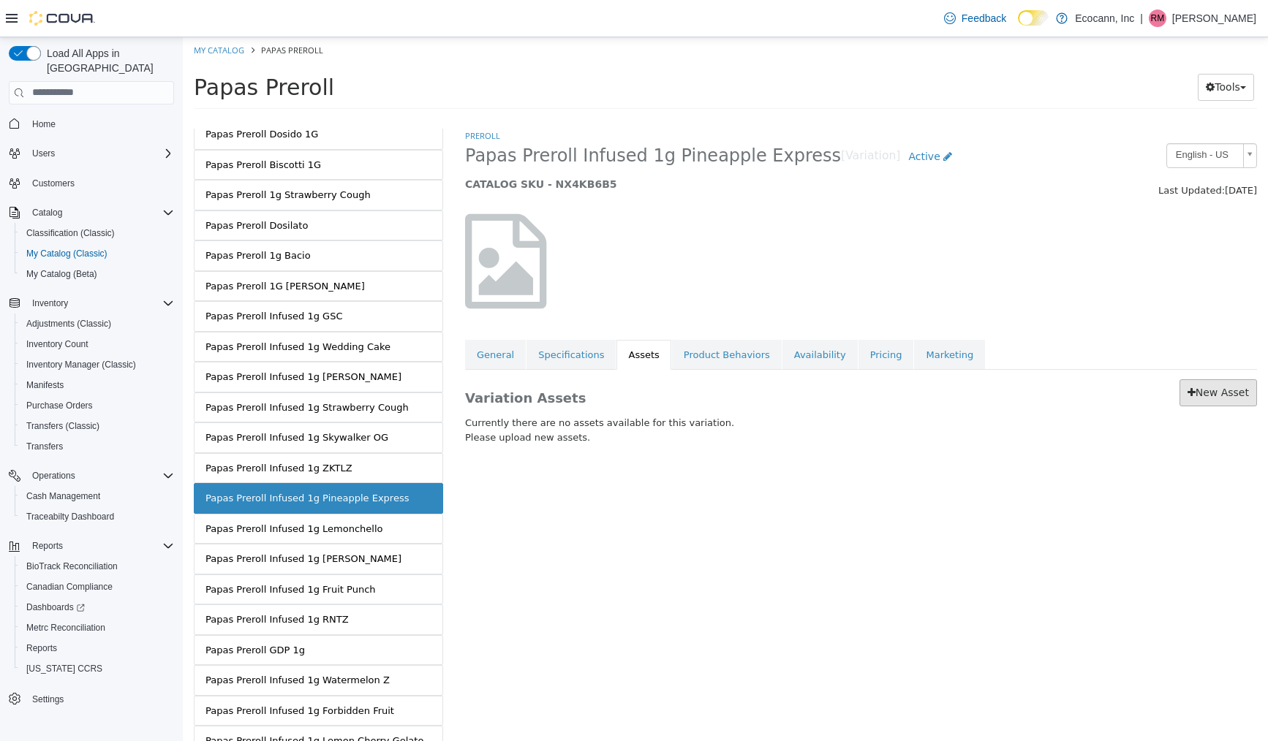
click at [1228, 392] on link "New Asset" at bounding box center [1219, 392] width 78 height 27
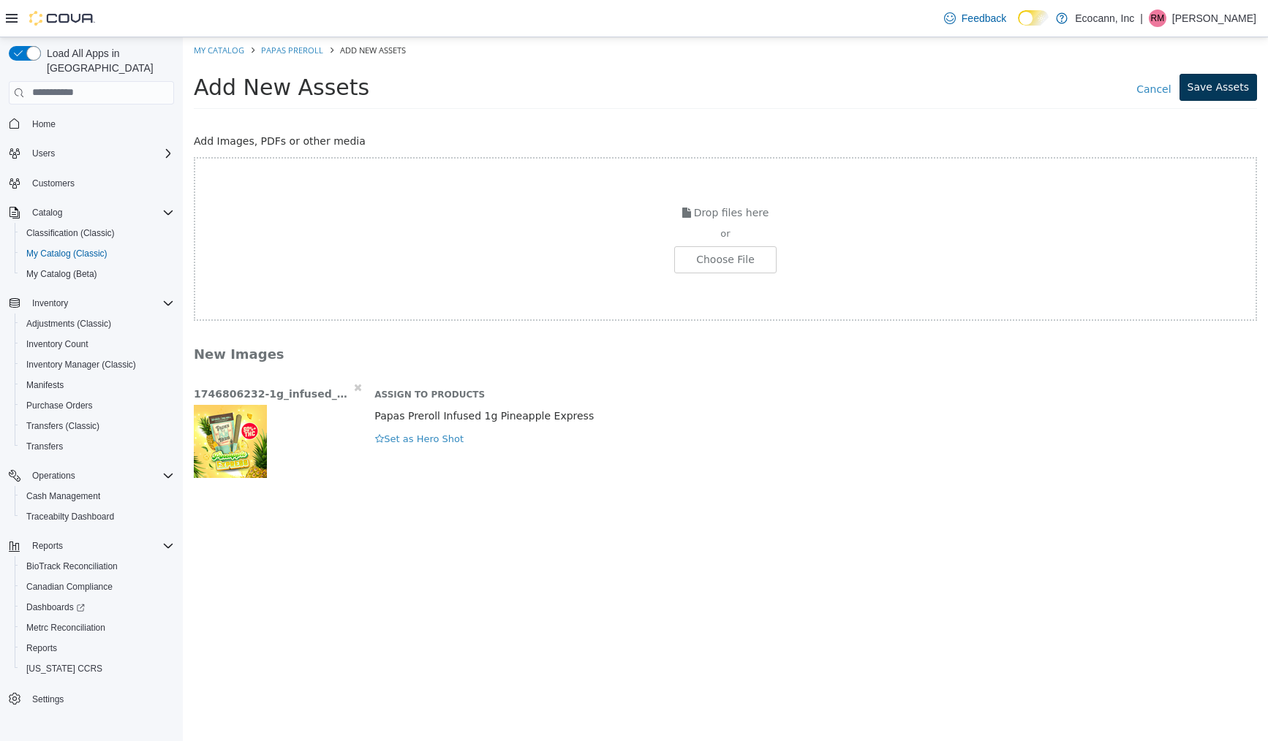
click at [1225, 93] on button "Save Assets" at bounding box center [1219, 86] width 78 height 27
